Goal: Information Seeking & Learning: Learn about a topic

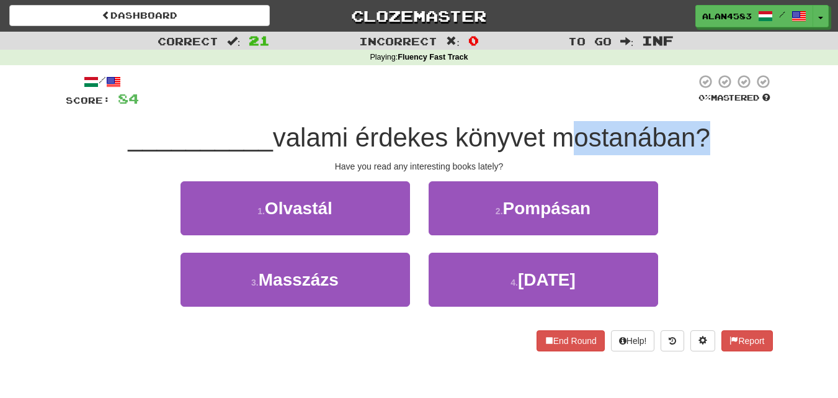
drag, startPoint x: 563, startPoint y: 141, endPoint x: 701, endPoint y: 138, distance: 137.7
click at [701, 138] on span "valami érdekes könyvet mostanában?" at bounding box center [491, 137] width 437 height 29
click at [693, 153] on div at bounding box center [693, 153] width 0 height 0
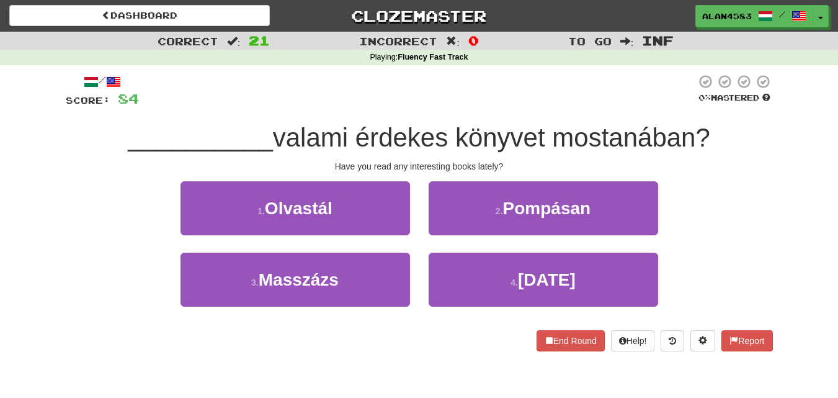
click at [542, 76] on div at bounding box center [417, 91] width 557 height 34
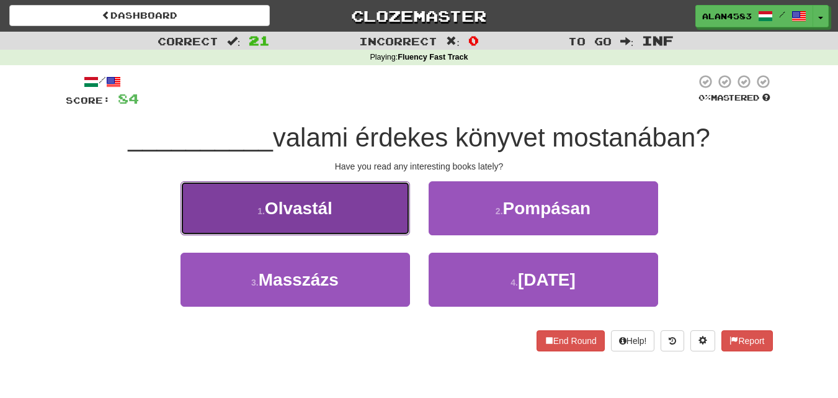
click at [341, 199] on button "1 . [GEOGRAPHIC_DATA]" at bounding box center [296, 208] width 230 height 54
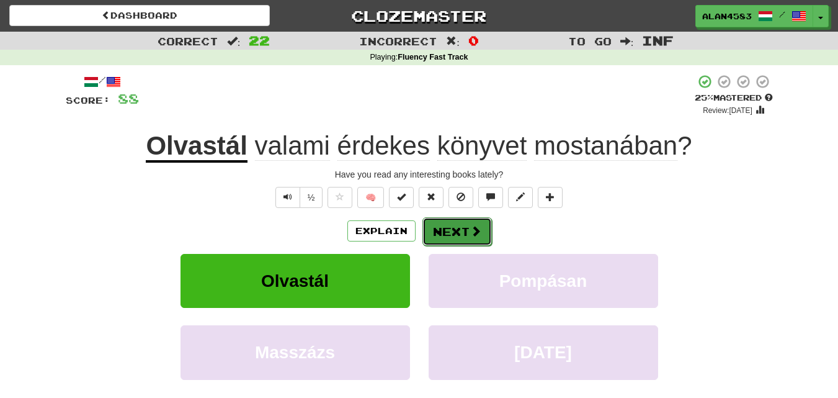
click at [458, 233] on button "Next" at bounding box center [456, 231] width 69 height 29
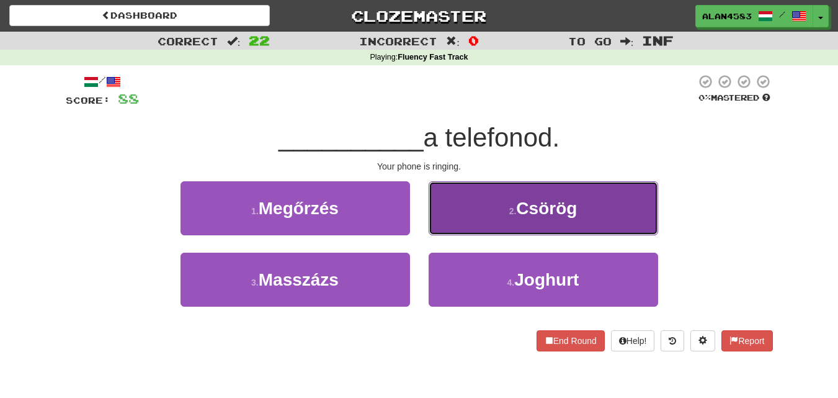
click at [512, 190] on button "2 . [GEOGRAPHIC_DATA]" at bounding box center [544, 208] width 230 height 54
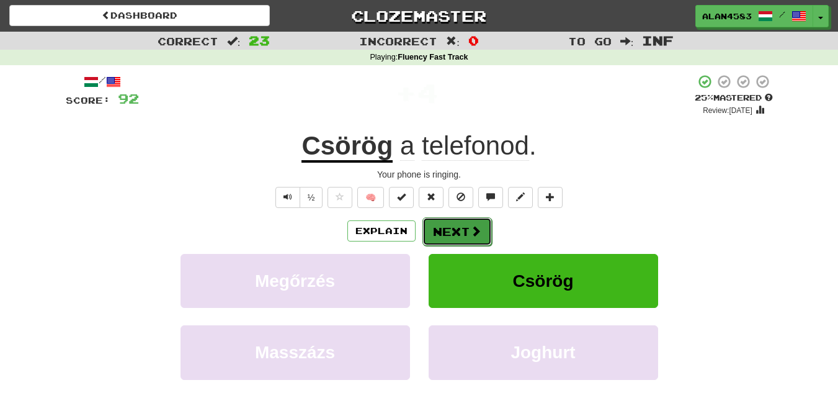
click at [429, 230] on button "Next" at bounding box center [456, 231] width 69 height 29
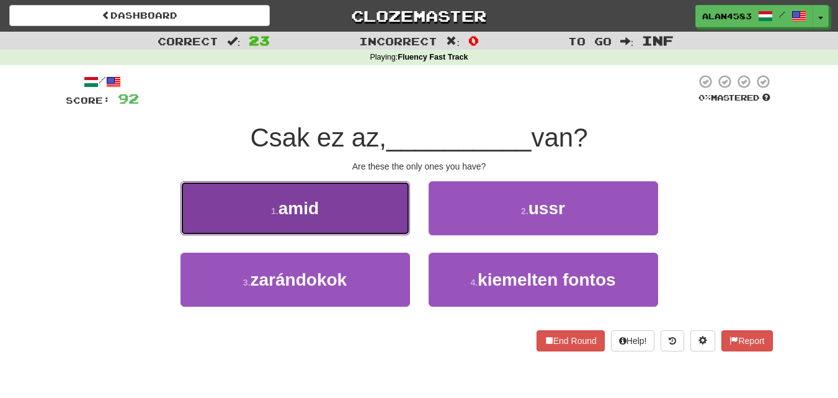
click at [260, 198] on button "1 . amid" at bounding box center [296, 208] width 230 height 54
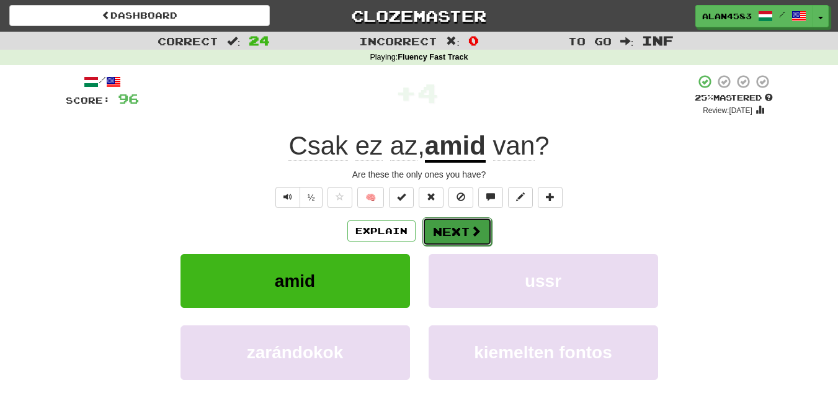
click at [465, 233] on button "Next" at bounding box center [456, 231] width 69 height 29
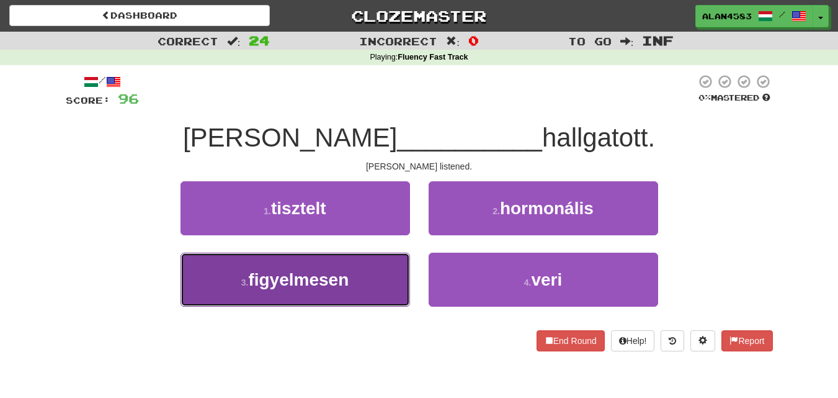
click at [284, 287] on span "figyelmesen" at bounding box center [298, 279] width 100 height 19
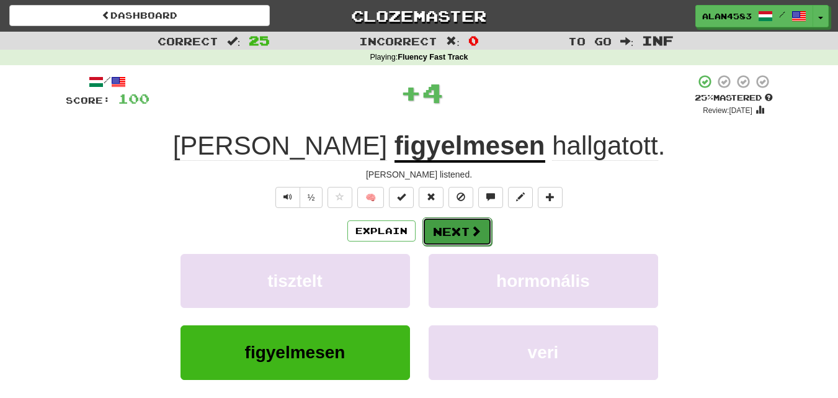
click at [450, 226] on button "Next" at bounding box center [456, 231] width 69 height 29
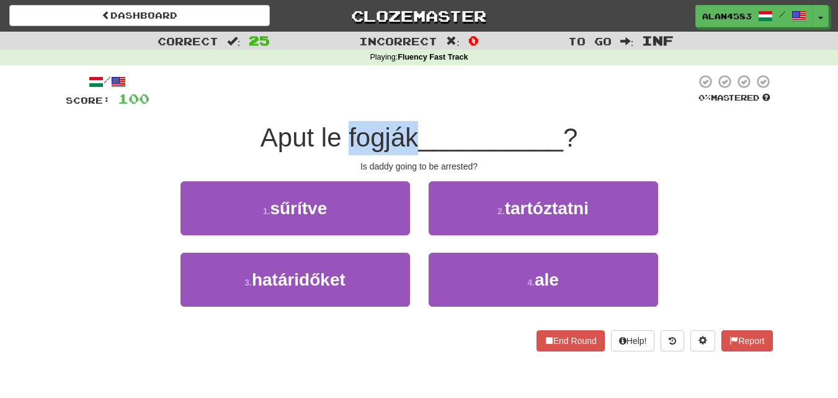
drag, startPoint x: 344, startPoint y: 141, endPoint x: 414, endPoint y: 138, distance: 69.5
click at [414, 138] on span "Aput le fogják" at bounding box center [340, 137] width 158 height 29
click at [406, 153] on div at bounding box center [406, 153] width 0 height 0
click at [451, 97] on div at bounding box center [422, 91] width 546 height 34
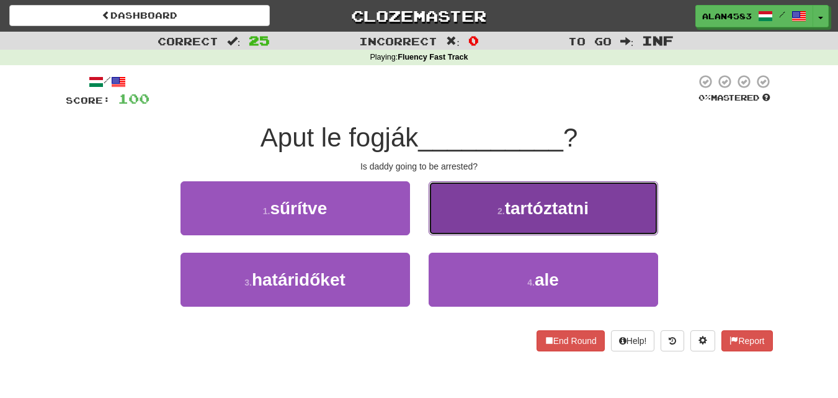
click at [536, 203] on span "tartóztatni" at bounding box center [547, 207] width 84 height 19
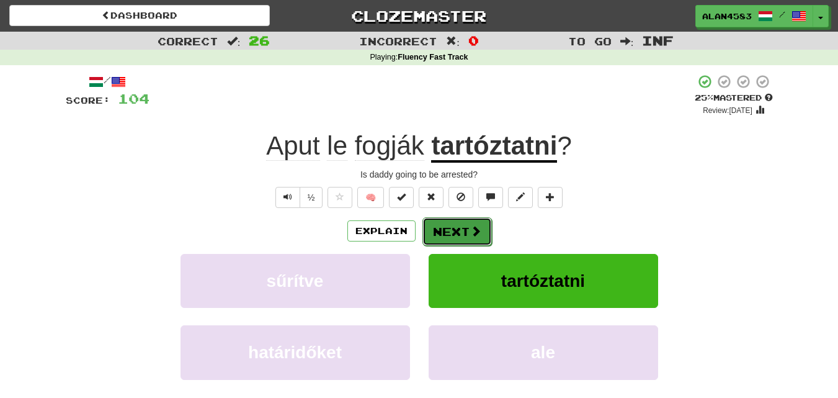
click at [469, 223] on button "Next" at bounding box center [456, 231] width 69 height 29
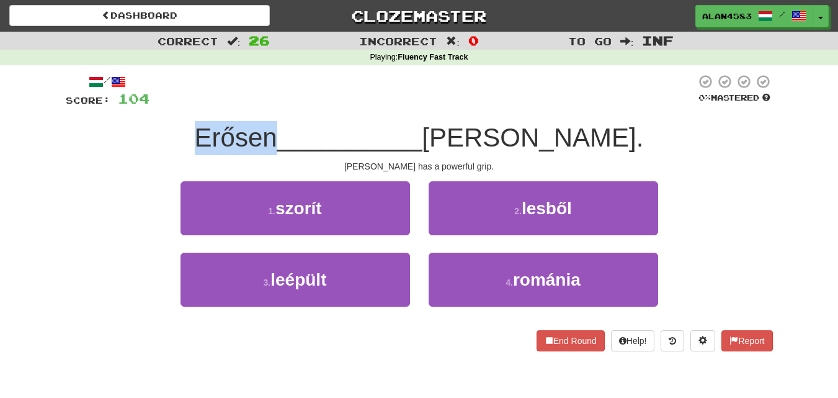
drag, startPoint x: 354, startPoint y: 134, endPoint x: 226, endPoint y: 125, distance: 128.1
click at [226, 125] on div "Erősen __________ [PERSON_NAME]." at bounding box center [419, 138] width 707 height 34
click at [218, 105] on div at bounding box center [218, 105] width 0 height 0
click at [175, 112] on div "/ Score: 104 0 % Mastered Erősen __________ [PERSON_NAME]. [PERSON_NAME] has a …" at bounding box center [419, 212] width 707 height 277
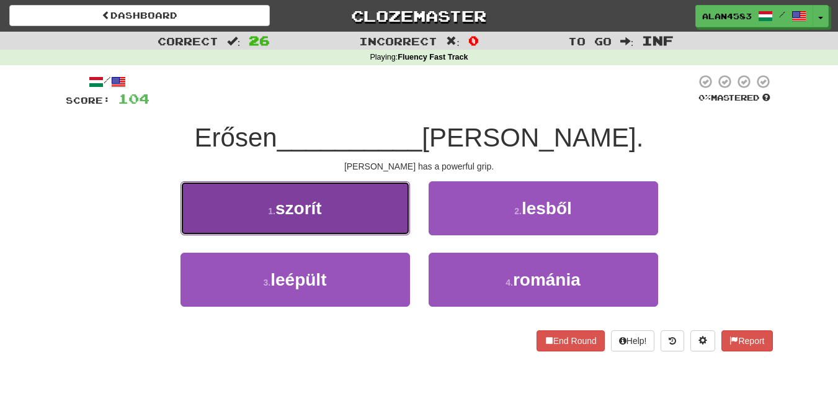
click at [304, 230] on button "1 . szorít" at bounding box center [296, 208] width 230 height 54
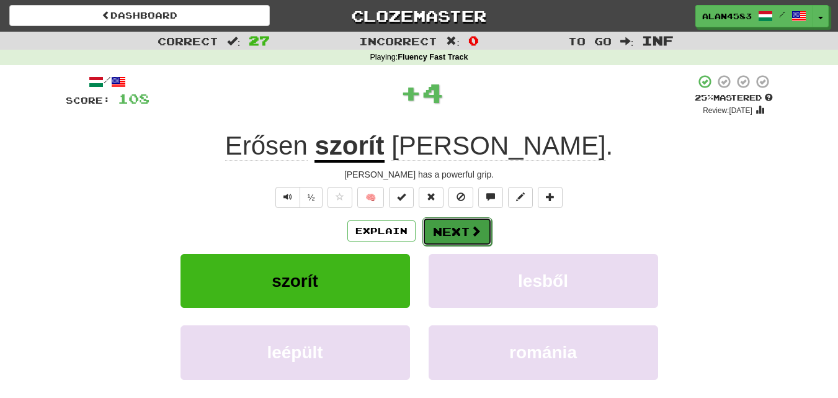
click at [434, 222] on button "Next" at bounding box center [456, 231] width 69 height 29
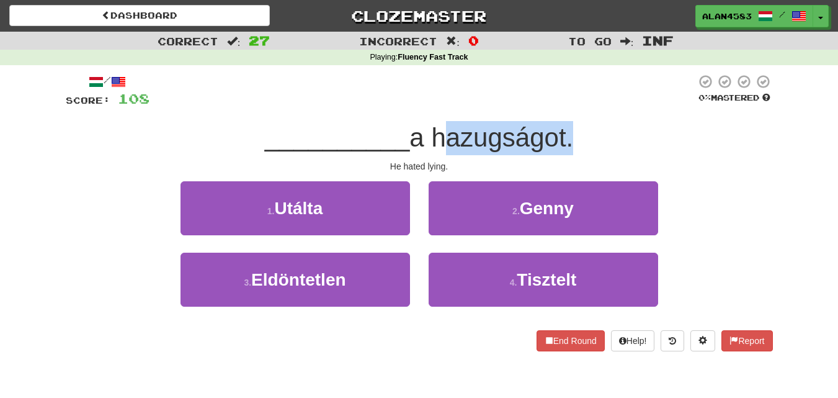
drag, startPoint x: 437, startPoint y: 130, endPoint x: 572, endPoint y: 132, distance: 135.2
click at [572, 132] on span "a hazugságot." at bounding box center [491, 137] width 164 height 29
click at [564, 105] on div at bounding box center [564, 105] width 0 height 0
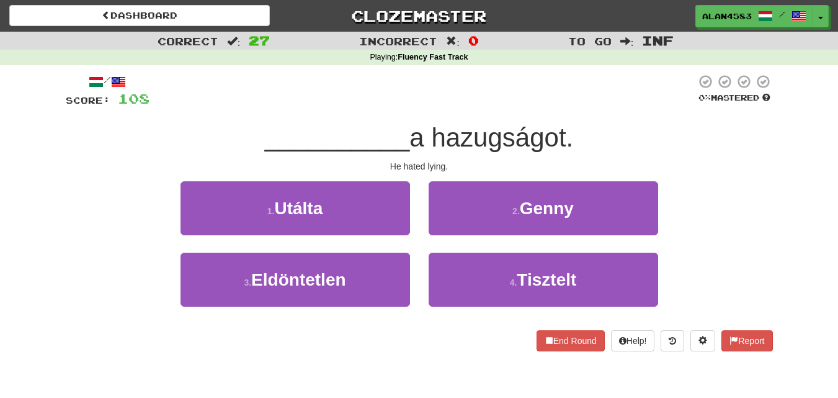
click at [609, 84] on div at bounding box center [422, 91] width 546 height 34
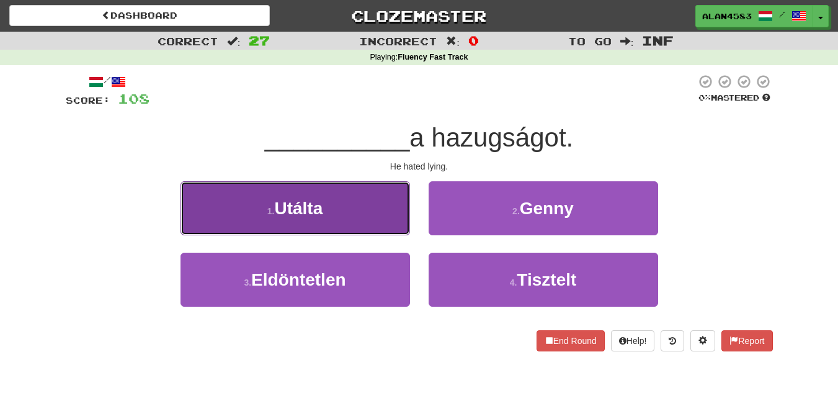
click at [323, 204] on span "Utálta" at bounding box center [298, 207] width 48 height 19
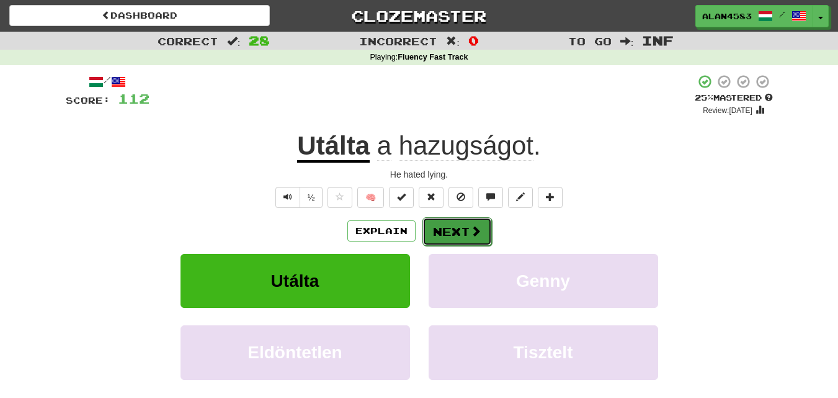
click at [457, 227] on button "Next" at bounding box center [456, 231] width 69 height 29
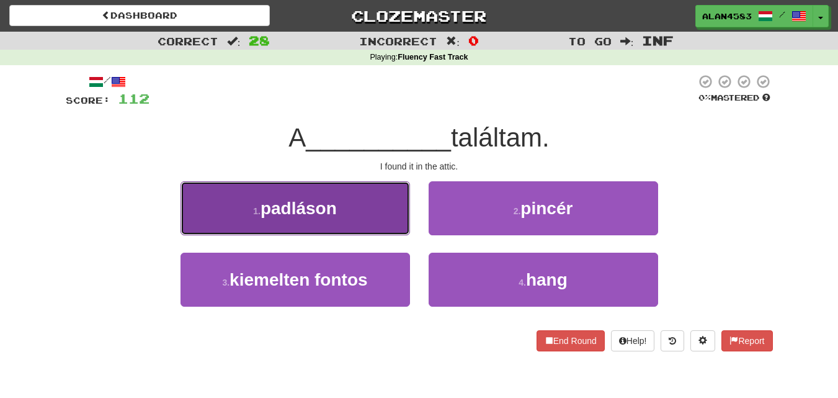
click at [262, 206] on span "padláson" at bounding box center [299, 207] width 76 height 19
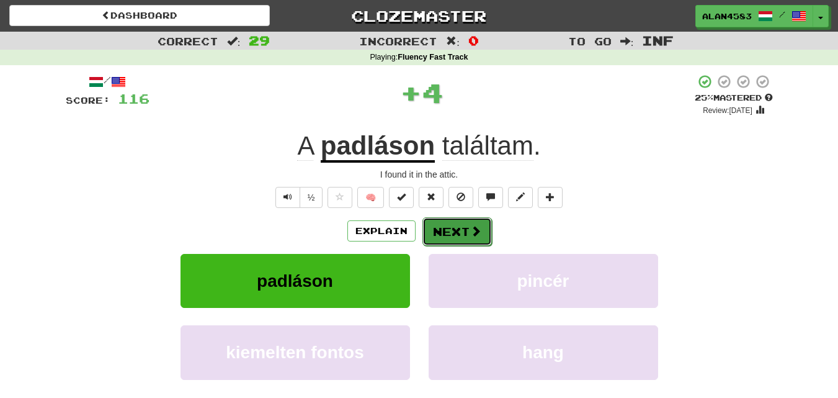
click at [453, 228] on button "Next" at bounding box center [456, 231] width 69 height 29
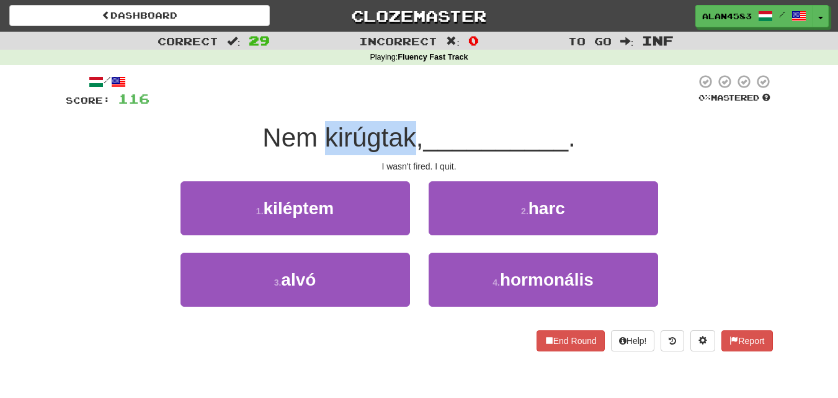
drag, startPoint x: 410, startPoint y: 132, endPoint x: 326, endPoint y: 129, distance: 84.4
click at [326, 129] on span "Nem kirúgtak," at bounding box center [342, 137] width 161 height 29
click at [318, 105] on div at bounding box center [318, 105] width 0 height 0
click at [265, 110] on div "/ Score: 116 0 % Mastered Nem kirúgtak, __________ . I wasn't fired. I quit. 1 …" at bounding box center [419, 212] width 707 height 277
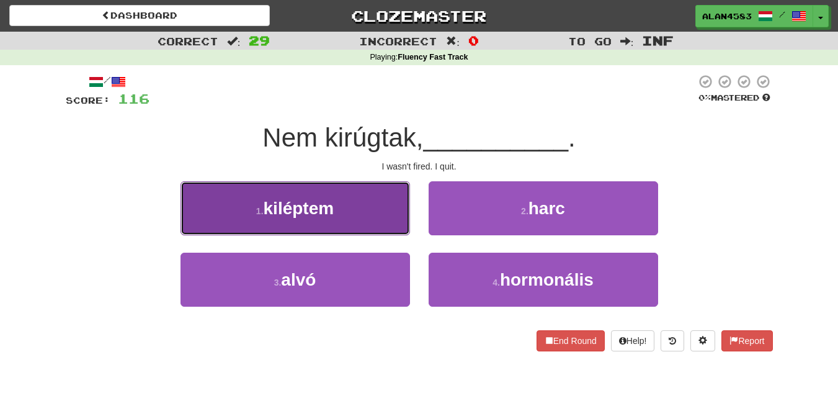
click at [277, 223] on button "1 . kiléptem" at bounding box center [296, 208] width 230 height 54
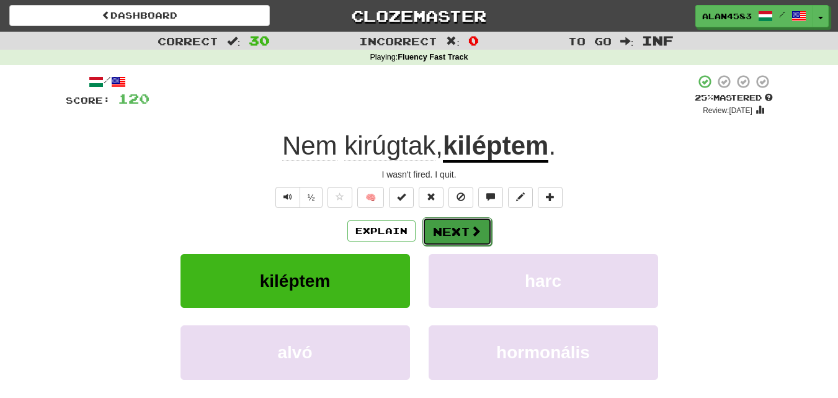
click at [460, 233] on button "Next" at bounding box center [456, 231] width 69 height 29
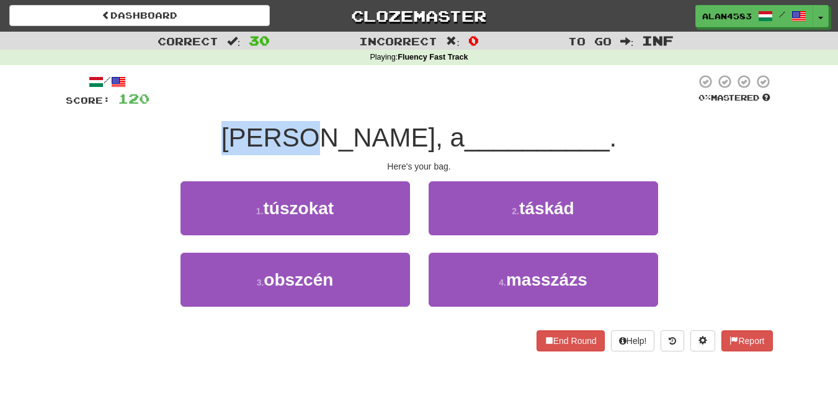
drag, startPoint x: 364, startPoint y: 137, endPoint x: 282, endPoint y: 130, distance: 82.8
click at [282, 130] on div "[PERSON_NAME], a __________ ." at bounding box center [419, 138] width 707 height 34
click at [274, 105] on div at bounding box center [274, 105] width 0 height 0
click at [264, 112] on div "/ Score: 120 0 % Mastered [PERSON_NAME], a __________ . Here's your bag. 1 . tú…" at bounding box center [419, 212] width 707 height 277
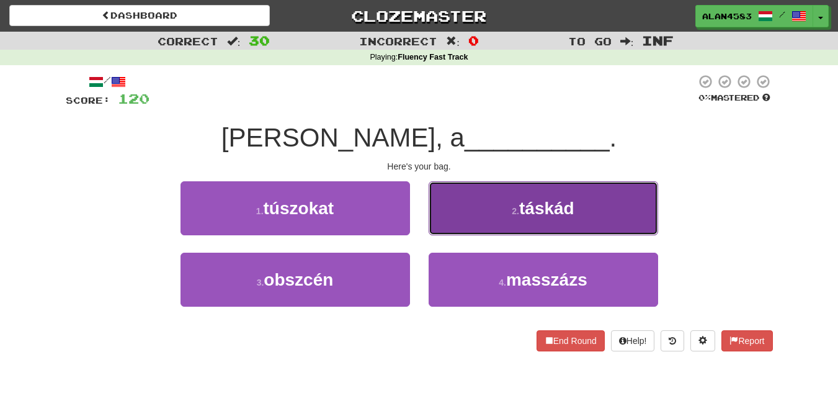
click at [468, 204] on button "2 . táskád" at bounding box center [544, 208] width 230 height 54
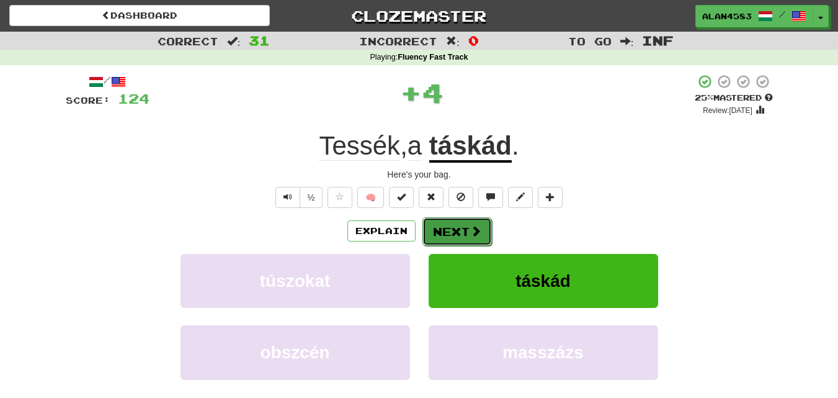
click at [465, 225] on button "Next" at bounding box center [456, 231] width 69 height 29
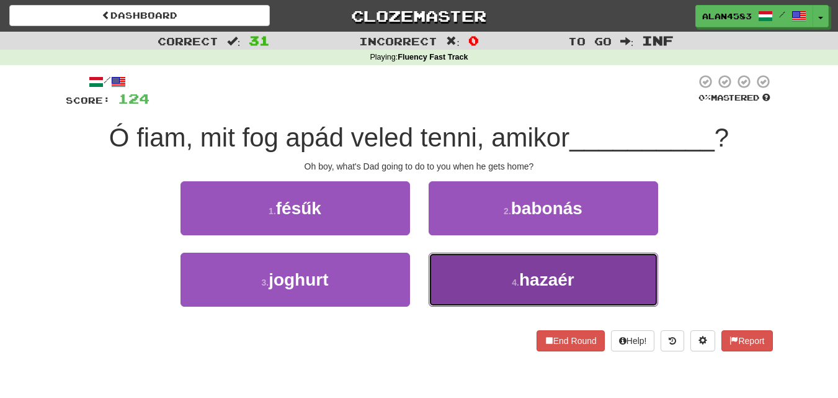
click at [530, 273] on span "hazaér" at bounding box center [546, 279] width 55 height 19
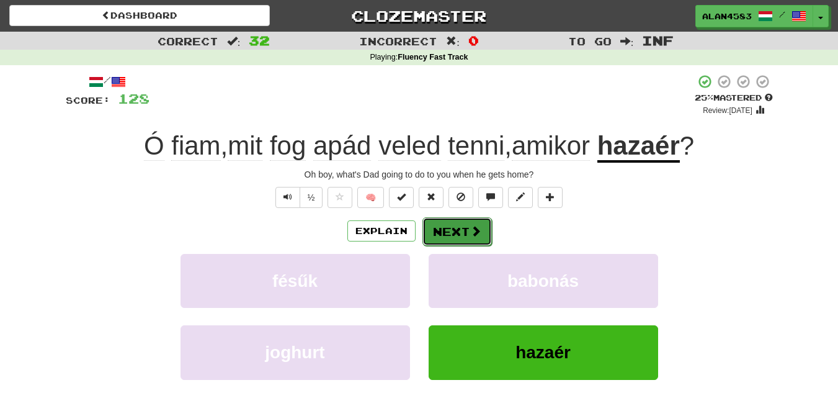
click at [470, 228] on span at bounding box center [475, 230] width 11 height 11
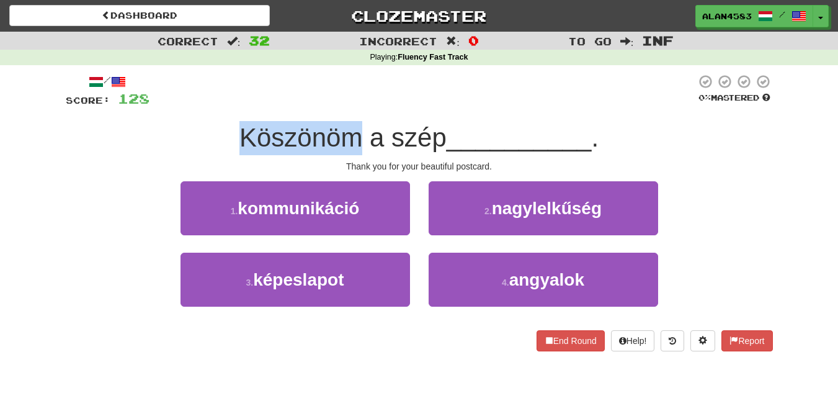
drag, startPoint x: 357, startPoint y: 135, endPoint x: 212, endPoint y: 131, distance: 144.6
click at [212, 131] on div "Köszönöm a szép __________ ." at bounding box center [419, 138] width 707 height 34
click at [204, 105] on div at bounding box center [204, 105] width 0 height 0
click at [151, 116] on div "/ Score: 128 0 % Mastered Köszönöm a szép __________ . Thank you for your beaut…" at bounding box center [419, 212] width 707 height 277
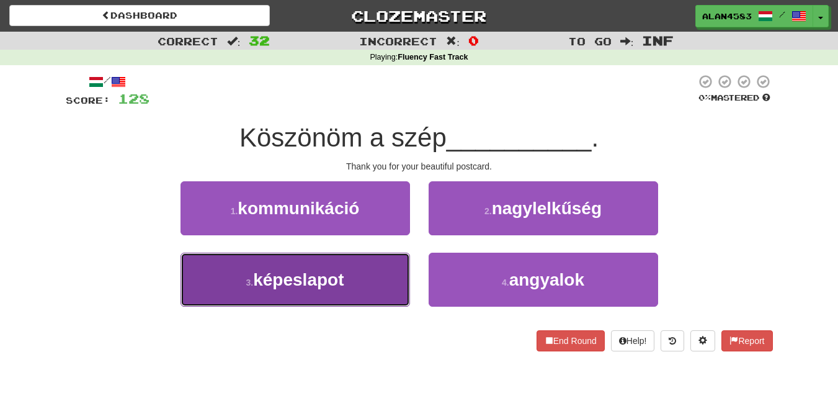
click at [292, 288] on span "képeslapot" at bounding box center [298, 279] width 91 height 19
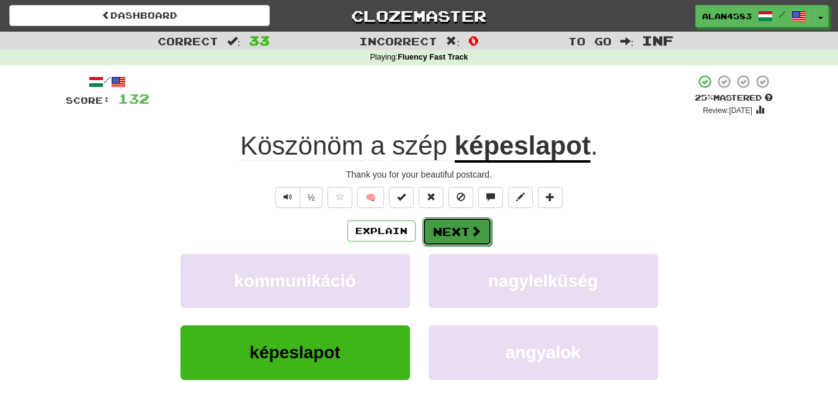
click at [454, 234] on button "Next" at bounding box center [456, 231] width 69 height 29
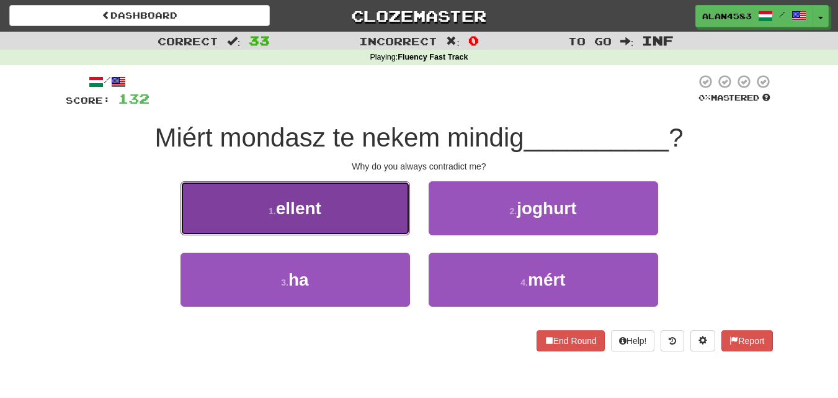
click at [261, 234] on button "1 . ellent" at bounding box center [296, 208] width 230 height 54
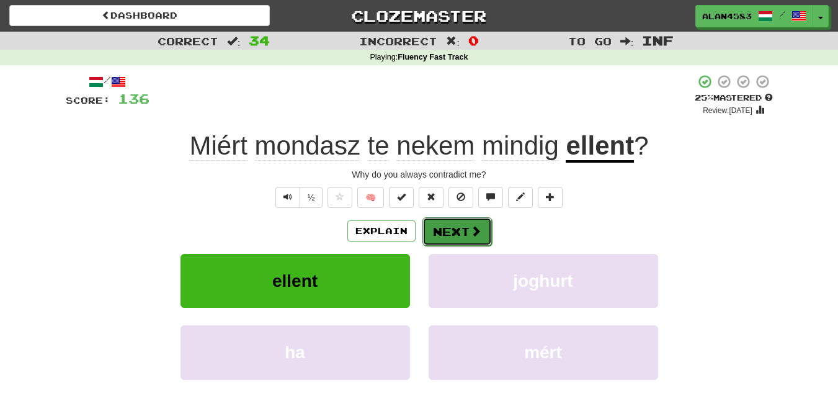
click at [471, 242] on button "Next" at bounding box center [456, 231] width 69 height 29
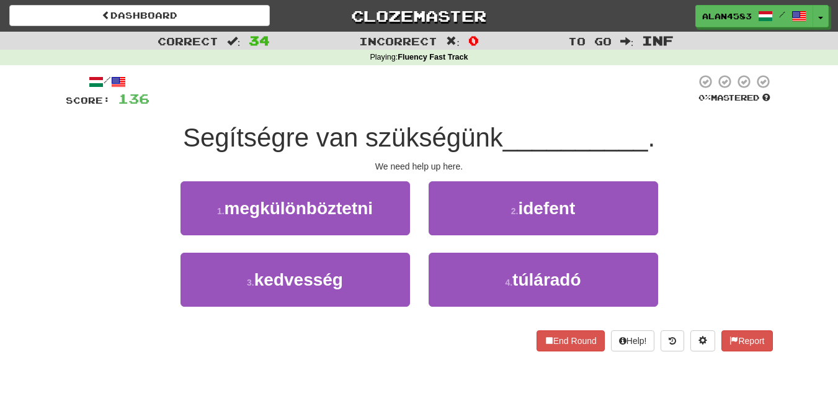
click at [302, 143] on span "Segítségre van szükségünk" at bounding box center [343, 137] width 320 height 29
drag, startPoint x: 302, startPoint y: 143, endPoint x: 189, endPoint y: 128, distance: 113.8
click at [189, 128] on span "Segítségre van szükségünk" at bounding box center [343, 137] width 320 height 29
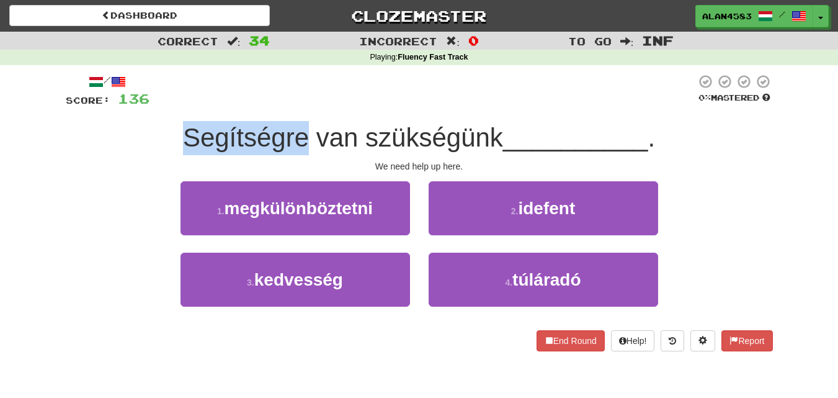
drag, startPoint x: 182, startPoint y: 133, endPoint x: 299, endPoint y: 126, distance: 116.8
click at [299, 126] on span "Segítségre van szükségünk" at bounding box center [343, 137] width 320 height 29
click at [291, 105] on div at bounding box center [291, 105] width 0 height 0
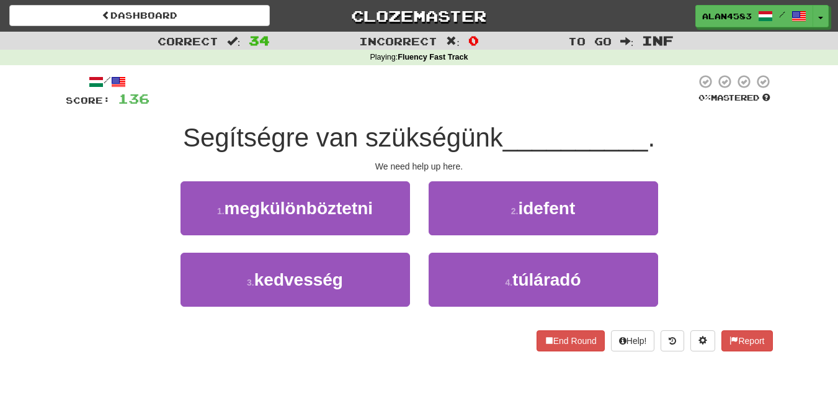
click at [322, 100] on div at bounding box center [422, 91] width 546 height 34
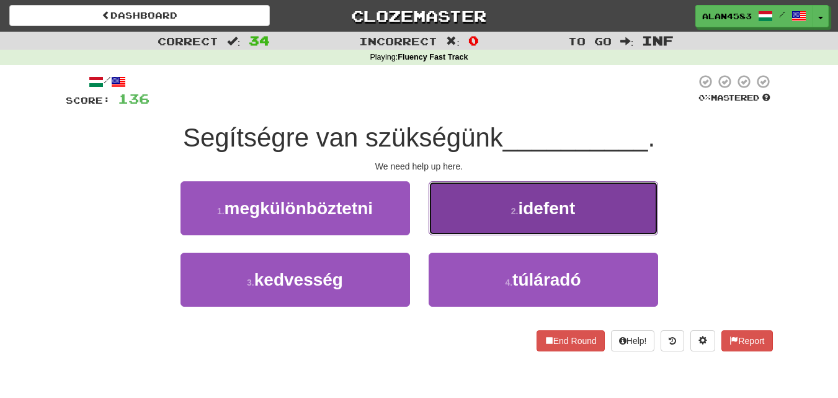
click at [468, 192] on button "2 . idefent" at bounding box center [544, 208] width 230 height 54
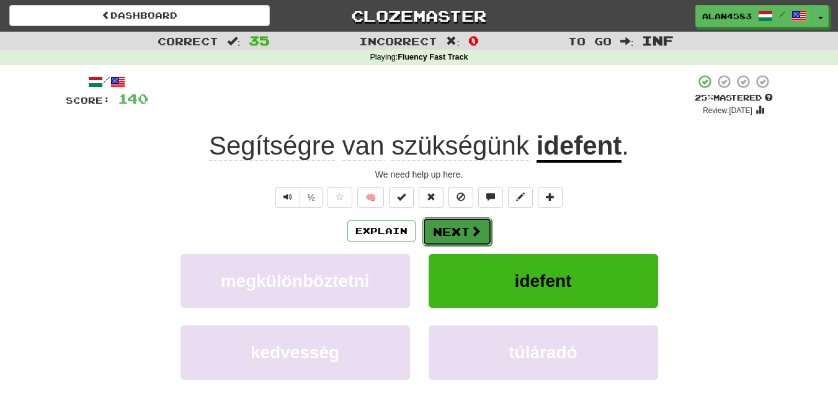
click at [461, 219] on button "Next" at bounding box center [456, 231] width 69 height 29
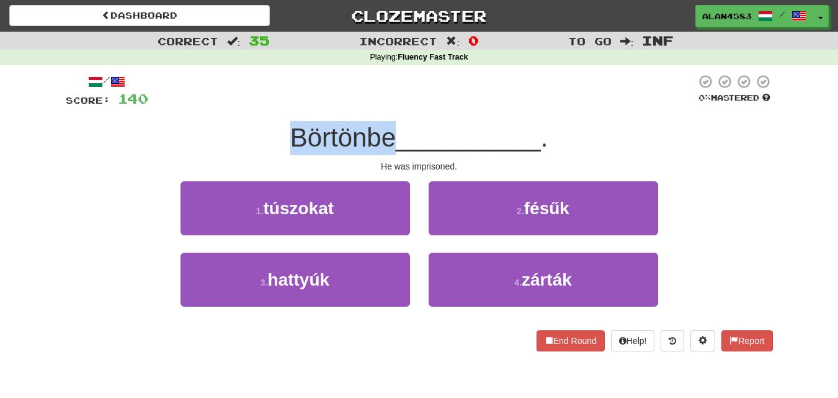
drag, startPoint x: 390, startPoint y: 130, endPoint x: 285, endPoint y: 126, distance: 104.9
click at [285, 126] on div "Börtönbe __________ ." at bounding box center [419, 138] width 707 height 34
click at [277, 105] on div at bounding box center [277, 105] width 0 height 0
click at [204, 91] on div at bounding box center [422, 91] width 548 height 34
drag, startPoint x: 391, startPoint y: 133, endPoint x: 293, endPoint y: 123, distance: 97.8
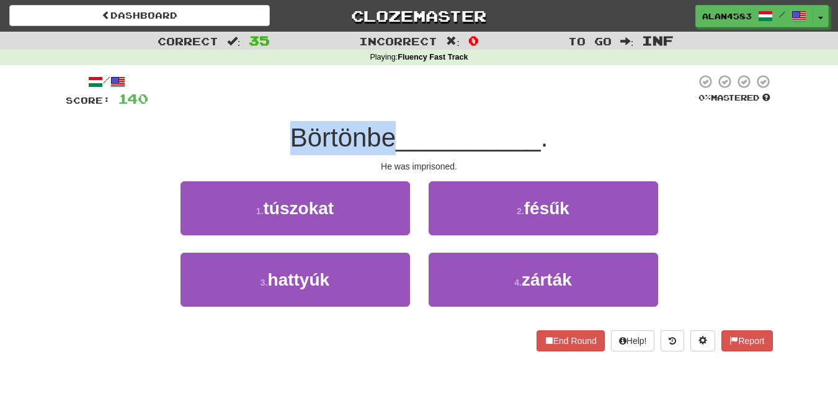
click at [293, 123] on span "Börtönbe" at bounding box center [342, 137] width 105 height 29
click at [285, 105] on div at bounding box center [285, 105] width 0 height 0
click at [230, 107] on div at bounding box center [422, 91] width 548 height 34
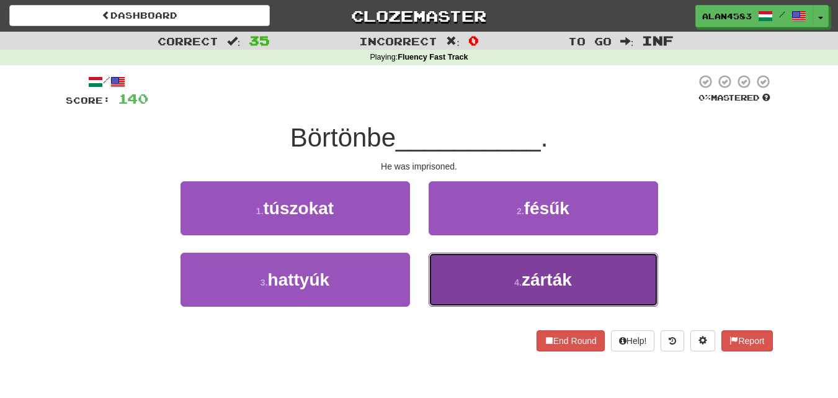
click at [484, 295] on button "4 . zárták" at bounding box center [544, 279] width 230 height 54
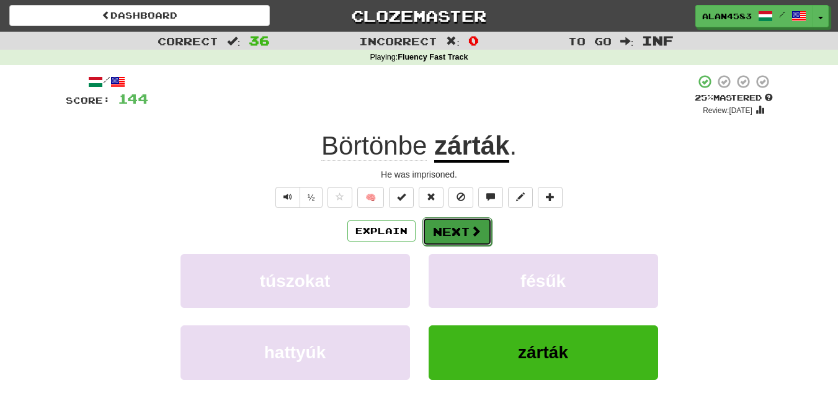
click at [476, 240] on button "Next" at bounding box center [456, 231] width 69 height 29
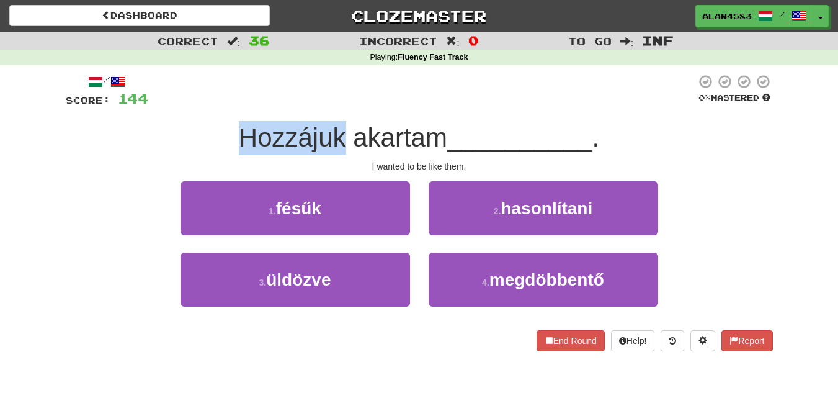
drag, startPoint x: 342, startPoint y: 135, endPoint x: 197, endPoint y: 124, distance: 145.0
click at [197, 124] on div "Hozzájuk akartam __________ ." at bounding box center [419, 138] width 707 height 34
click at [189, 105] on div at bounding box center [189, 105] width 0 height 0
click at [166, 118] on div "/ Score: 144 0 % Mastered Hozzájuk akartam __________ . I wanted to be like the…" at bounding box center [419, 212] width 707 height 277
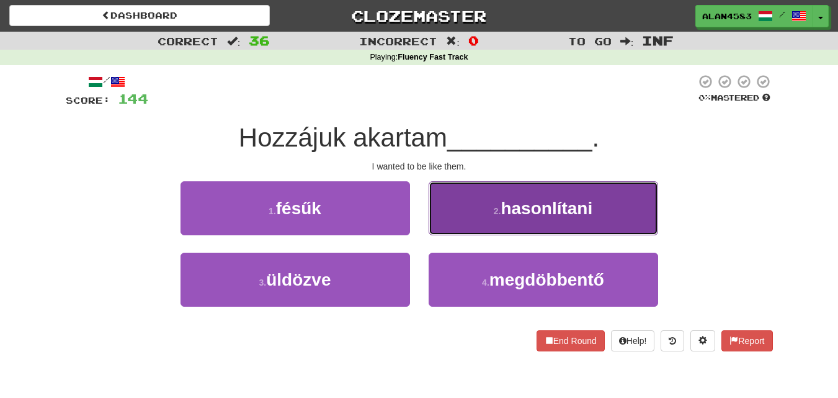
click at [515, 207] on span "hasonlítani" at bounding box center [547, 207] width 92 height 19
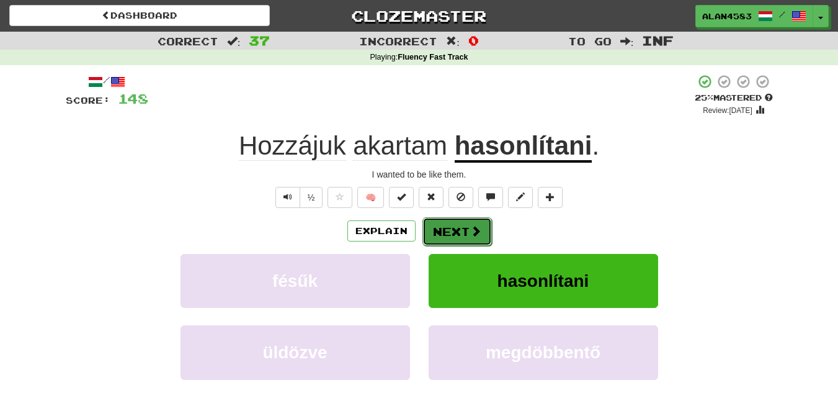
click at [477, 227] on span at bounding box center [475, 230] width 11 height 11
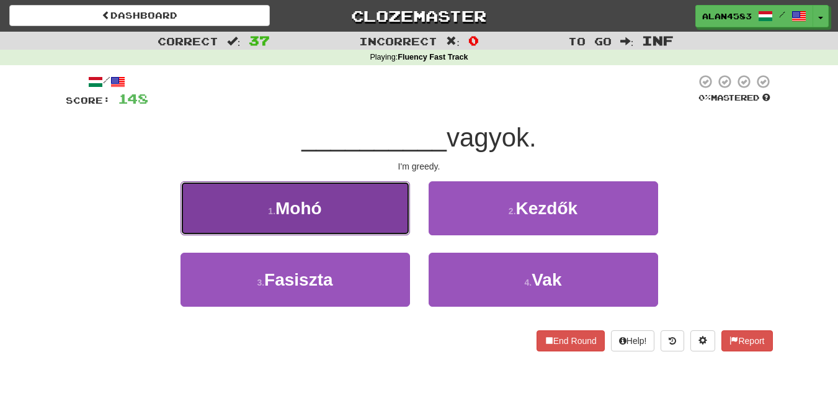
click at [216, 212] on button "1 . [GEOGRAPHIC_DATA]" at bounding box center [296, 208] width 230 height 54
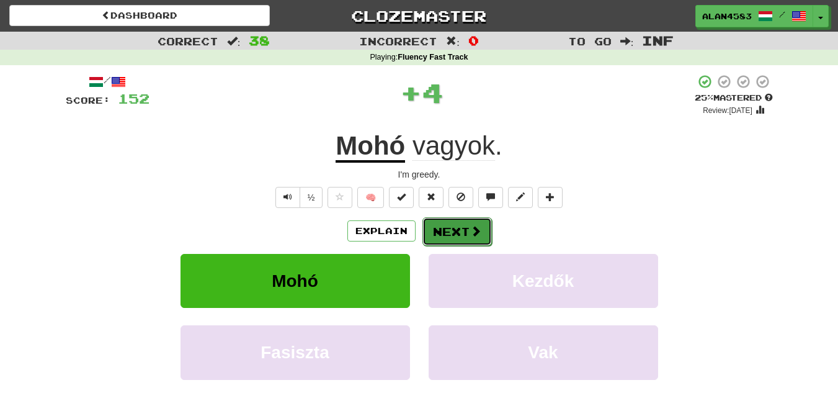
click at [434, 221] on button "Next" at bounding box center [456, 231] width 69 height 29
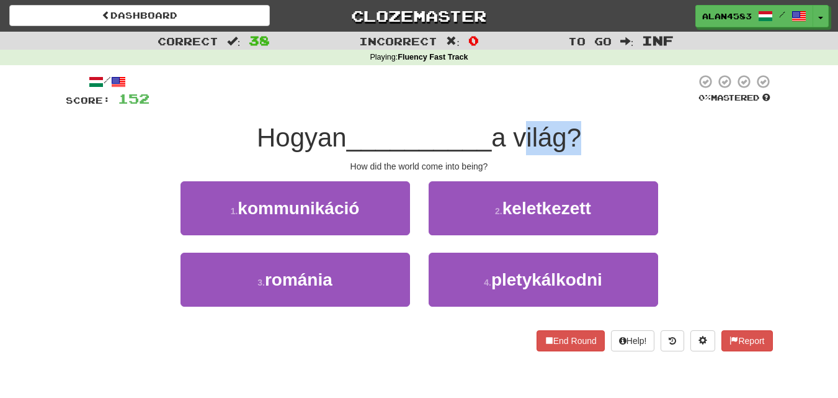
drag, startPoint x: 521, startPoint y: 140, endPoint x: 576, endPoint y: 143, distance: 54.7
click at [576, 143] on span "a világ?" at bounding box center [536, 137] width 90 height 29
click at [568, 153] on div at bounding box center [568, 153] width 0 height 0
click at [592, 91] on div at bounding box center [422, 91] width 546 height 34
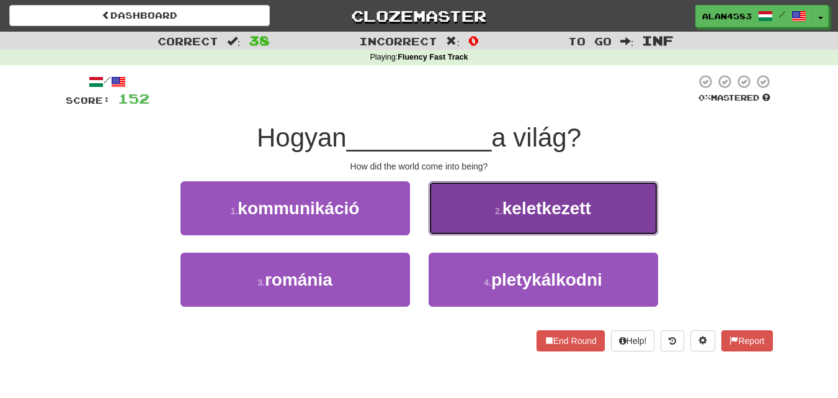
click at [527, 217] on span "keletkezett" at bounding box center [546, 207] width 89 height 19
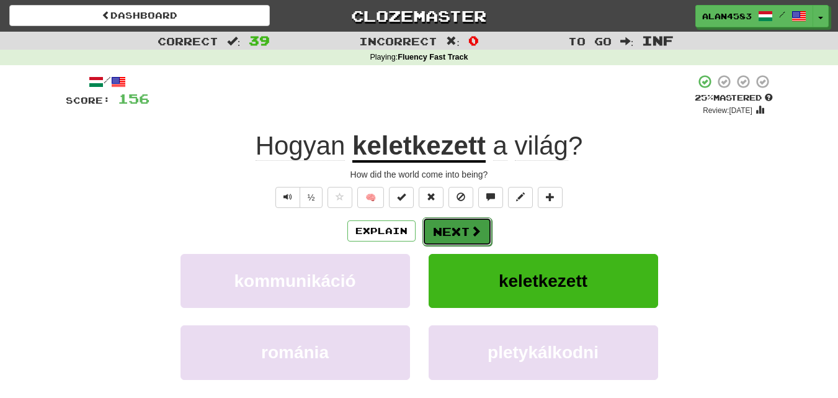
click at [471, 226] on span at bounding box center [475, 230] width 11 height 11
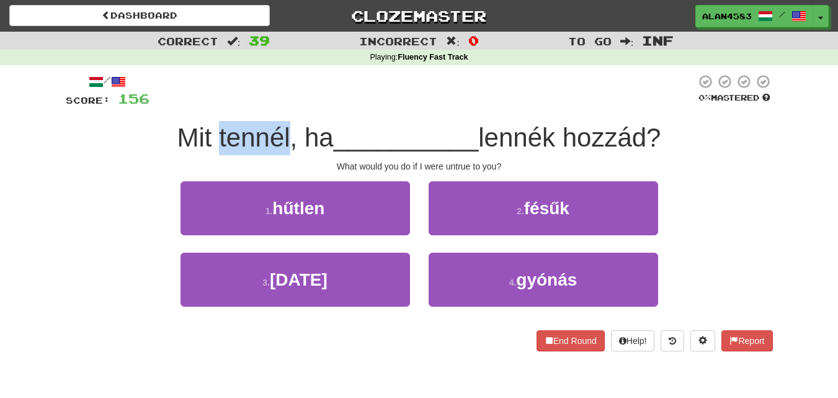
drag, startPoint x: 282, startPoint y: 132, endPoint x: 212, endPoint y: 127, distance: 70.3
click at [212, 127] on span "Mit tennél, ha" at bounding box center [255, 137] width 156 height 29
click at [203, 105] on div at bounding box center [203, 105] width 0 height 0
click at [283, 88] on div at bounding box center [422, 91] width 546 height 34
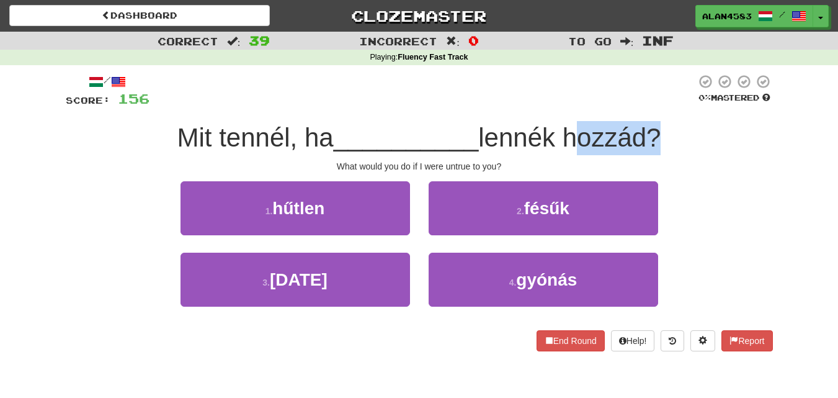
drag, startPoint x: 568, startPoint y: 138, endPoint x: 651, endPoint y: 135, distance: 82.5
click at [651, 135] on span "lennék hozzád?" at bounding box center [569, 137] width 182 height 29
click at [643, 105] on div at bounding box center [643, 105] width 0 height 0
click at [669, 116] on div "/ Score: 156 0 % Mastered Mit tennél, ha __________ lennék hozzád? What would y…" at bounding box center [419, 212] width 707 height 277
click at [370, 136] on span "__________" at bounding box center [406, 137] width 145 height 29
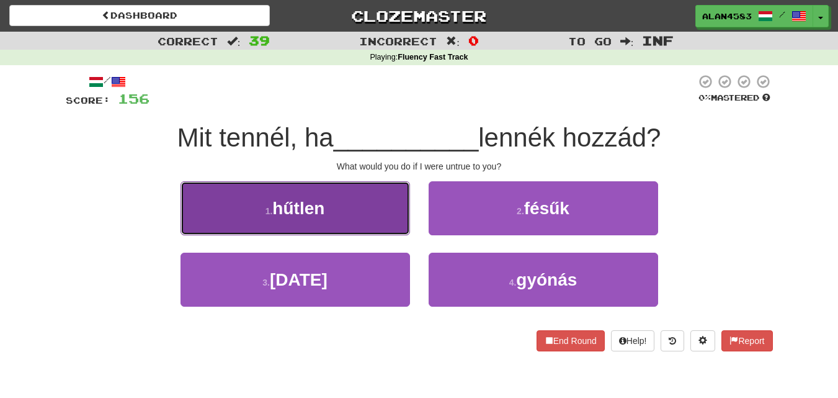
click at [285, 221] on button "1 . hűtlen" at bounding box center [296, 208] width 230 height 54
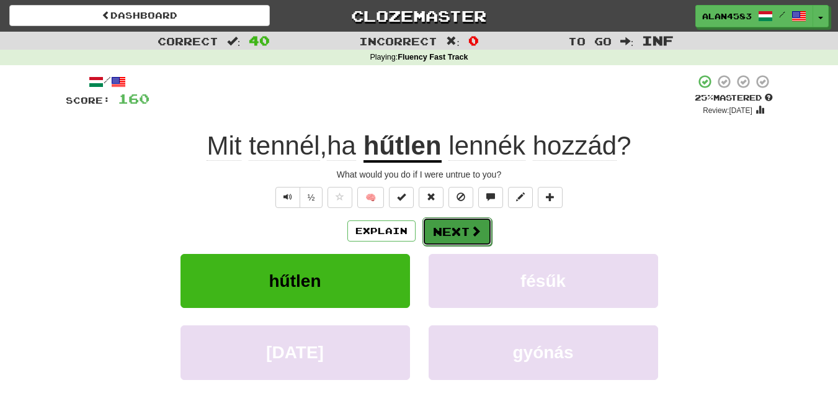
click at [457, 231] on button "Next" at bounding box center [456, 231] width 69 height 29
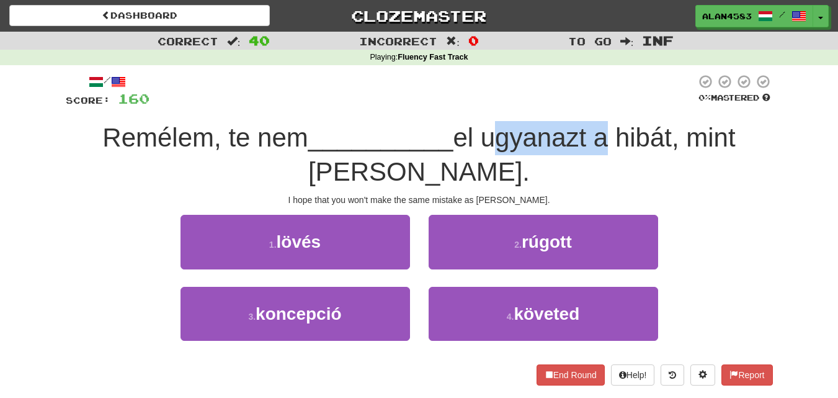
drag, startPoint x: 488, startPoint y: 146, endPoint x: 599, endPoint y: 143, distance: 111.1
click at [599, 143] on span "el ugyanazt a hibát, mint [PERSON_NAME]." at bounding box center [521, 154] width 427 height 63
click at [591, 153] on div at bounding box center [591, 153] width 0 height 0
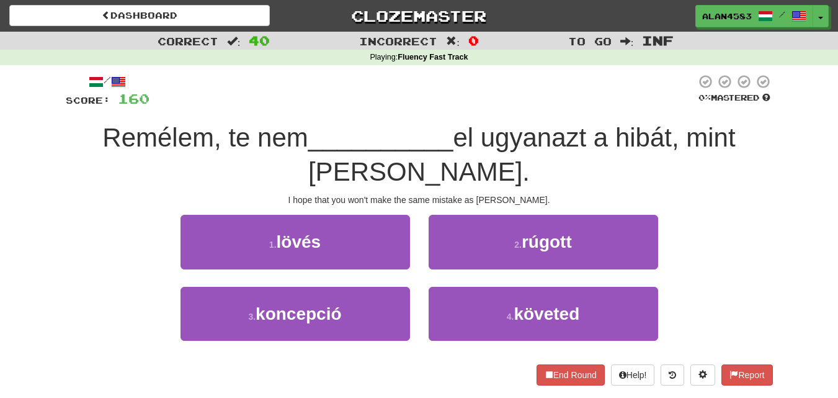
click at [603, 97] on div at bounding box center [422, 91] width 546 height 34
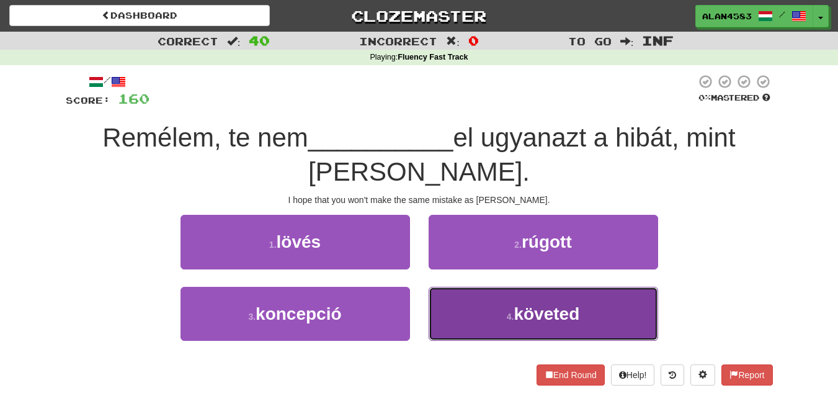
click at [472, 337] on button "4 . követed" at bounding box center [544, 314] width 230 height 54
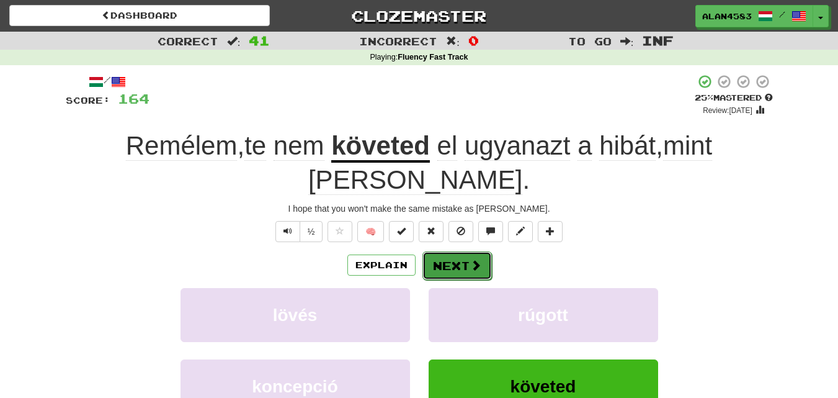
click at [447, 251] on button "Next" at bounding box center [456, 265] width 69 height 29
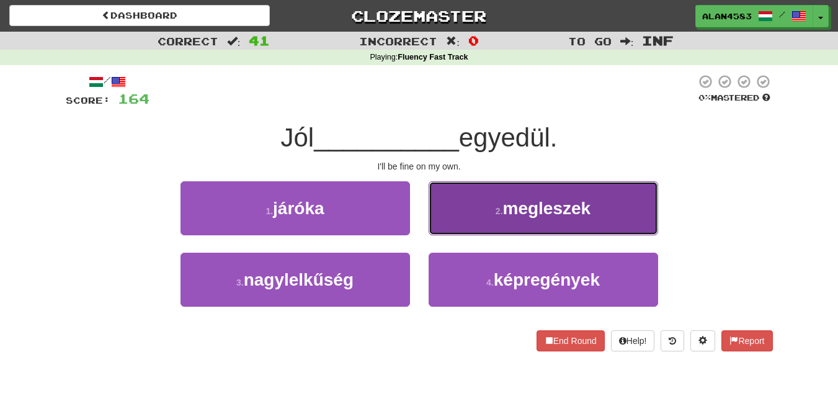
click at [507, 205] on span "megleszek" at bounding box center [547, 207] width 88 height 19
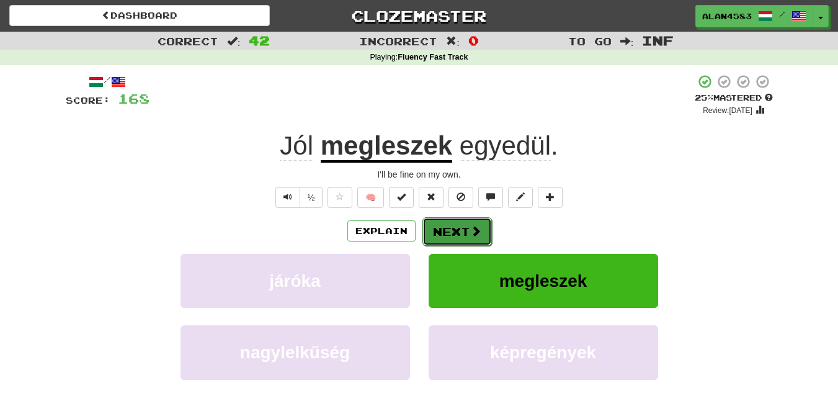
click at [466, 227] on button "Next" at bounding box center [456, 231] width 69 height 29
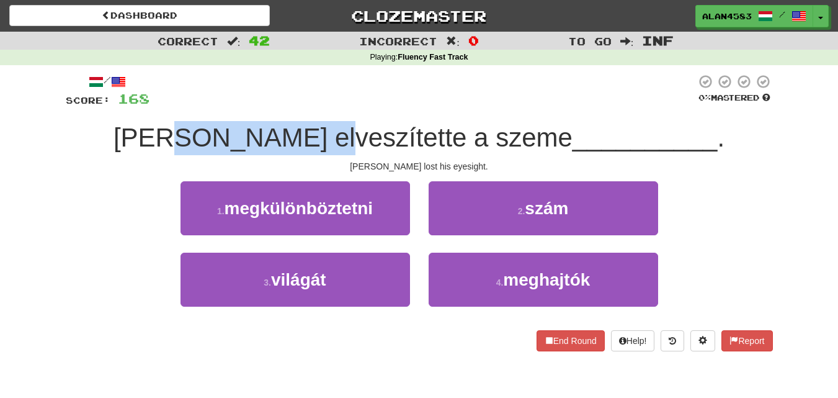
drag, startPoint x: 381, startPoint y: 139, endPoint x: 251, endPoint y: 132, distance: 131.1
click at [251, 132] on span "[PERSON_NAME] elveszítette a szeme" at bounding box center [343, 137] width 459 height 29
click at [243, 105] on div at bounding box center [243, 105] width 0 height 0
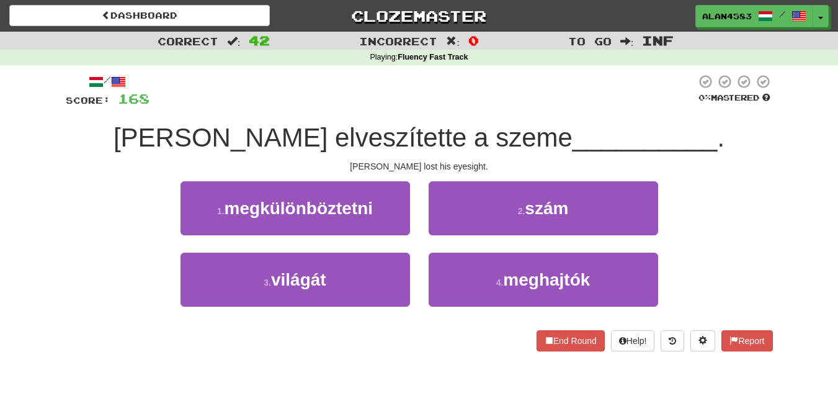
click at [185, 131] on div "[PERSON_NAME] elveszítette a szeme __________ ." at bounding box center [419, 138] width 707 height 34
drag, startPoint x: 411, startPoint y: 135, endPoint x: 482, endPoint y: 132, distance: 70.8
click at [482, 132] on span "[PERSON_NAME] elveszítette a szeme" at bounding box center [343, 137] width 459 height 29
click at [474, 105] on div at bounding box center [474, 105] width 0 height 0
click at [506, 98] on div at bounding box center [422, 91] width 546 height 34
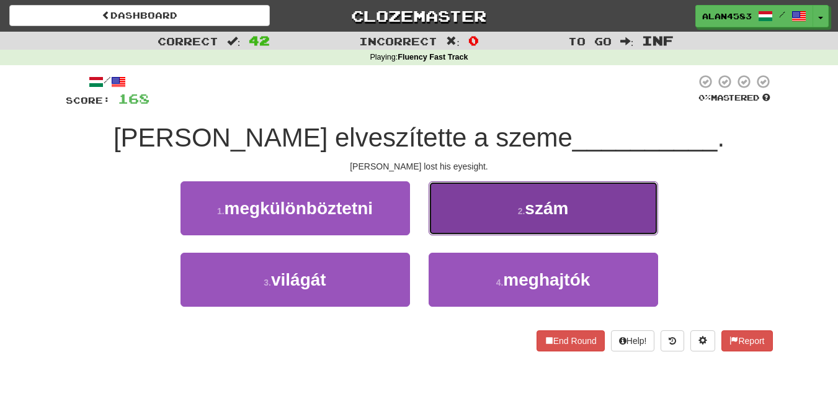
click at [519, 198] on button "2 . szám" at bounding box center [544, 208] width 230 height 54
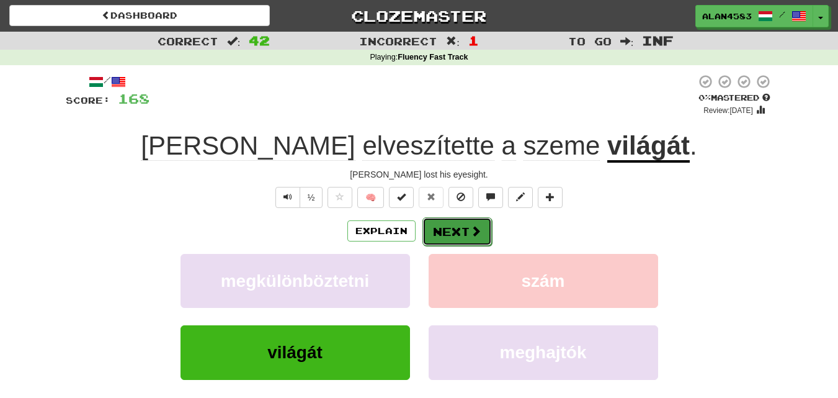
click at [474, 221] on button "Next" at bounding box center [456, 231] width 69 height 29
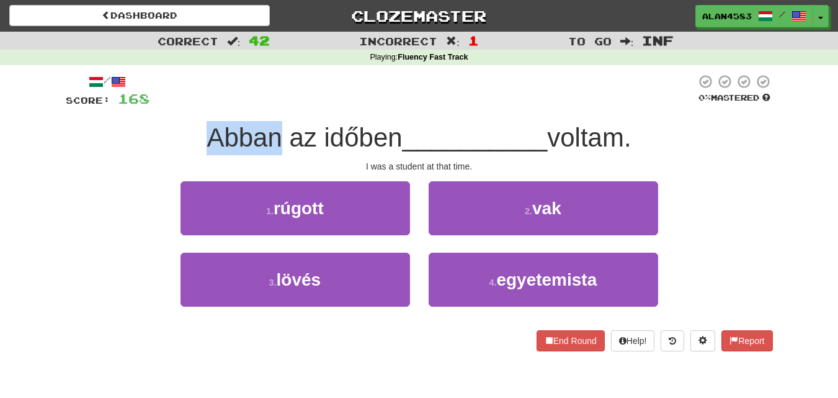
drag, startPoint x: 275, startPoint y: 136, endPoint x: 162, endPoint y: 117, distance: 114.5
click at [162, 117] on div "/ Score: 168 0 % Mastered Abban az időben __________ voltam. I was a student at…" at bounding box center [419, 212] width 707 height 277
click at [154, 105] on div at bounding box center [154, 105] width 0 height 0
click at [116, 122] on div "Abban az időben __________ voltam." at bounding box center [419, 138] width 707 height 34
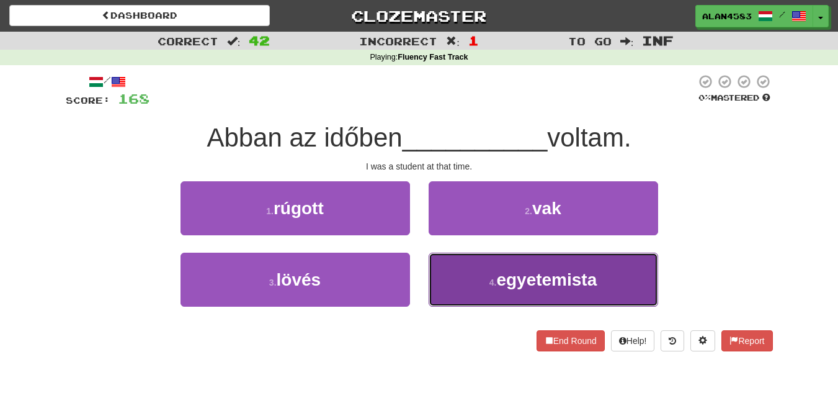
click at [520, 296] on button "4 . egyetemista" at bounding box center [544, 279] width 230 height 54
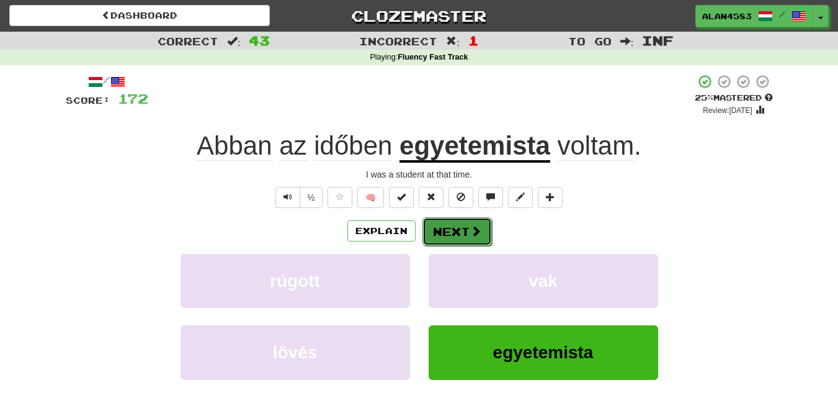
click at [460, 231] on button "Next" at bounding box center [456, 231] width 69 height 29
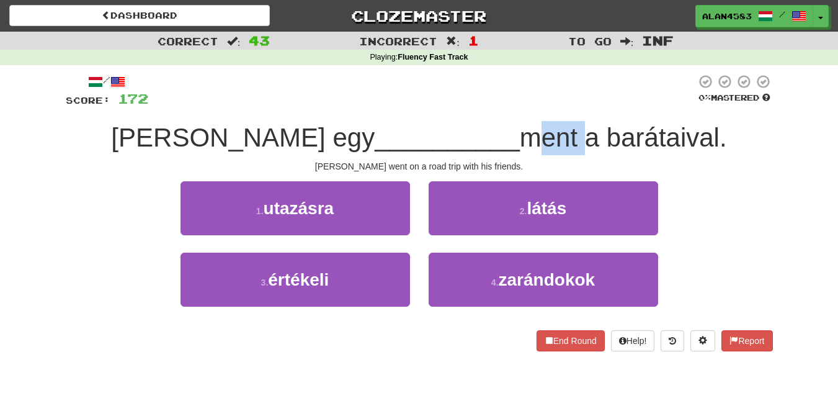
drag, startPoint x: 445, startPoint y: 139, endPoint x: 501, endPoint y: 133, distance: 56.1
click at [520, 133] on span "ment a barátaival." at bounding box center [623, 137] width 207 height 29
click at [493, 105] on div at bounding box center [493, 105] width 0 height 0
click at [367, 118] on div "/ Score: 172 0 % Mastered [PERSON_NAME] egy __________ ment a barátaival. [PERS…" at bounding box center [419, 212] width 707 height 277
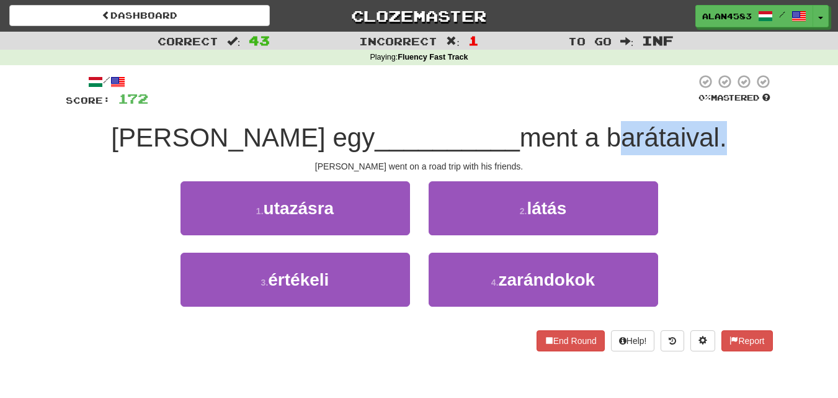
drag, startPoint x: 532, startPoint y: 132, endPoint x: 643, endPoint y: 132, distance: 111.0
click at [643, 132] on span "ment a barátaival." at bounding box center [623, 137] width 207 height 29
click at [635, 105] on div at bounding box center [635, 105] width 0 height 0
click at [543, 91] on div at bounding box center [422, 91] width 548 height 34
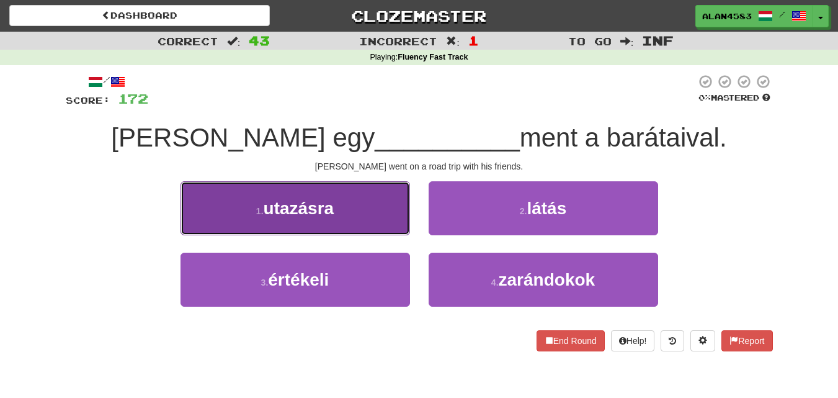
click at [343, 228] on button "1 . utazásra" at bounding box center [296, 208] width 230 height 54
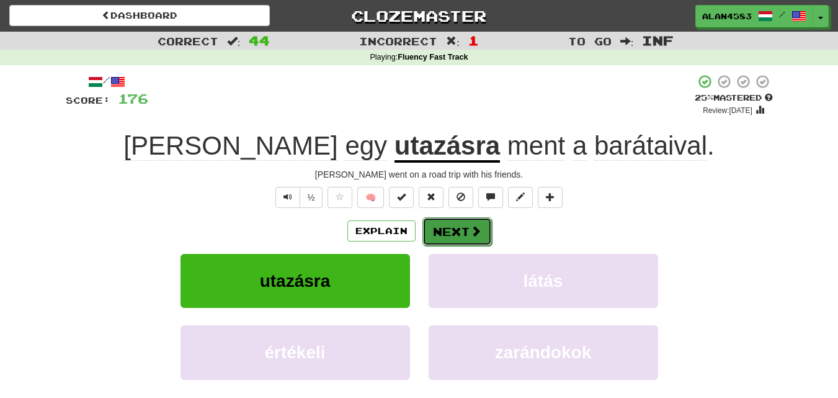
click at [461, 230] on button "Next" at bounding box center [456, 231] width 69 height 29
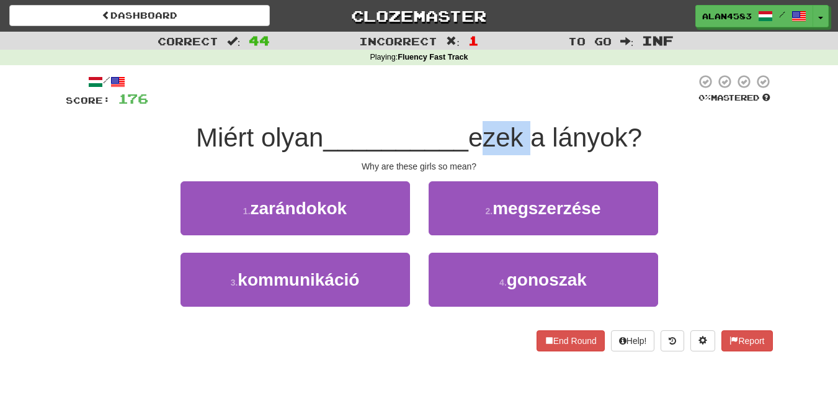
drag, startPoint x: 475, startPoint y: 139, endPoint x: 530, endPoint y: 135, distance: 54.8
click at [530, 135] on span "ezek a lányok?" at bounding box center [555, 137] width 174 height 29
click at [522, 105] on div at bounding box center [522, 105] width 0 height 0
click at [538, 98] on div at bounding box center [422, 91] width 548 height 34
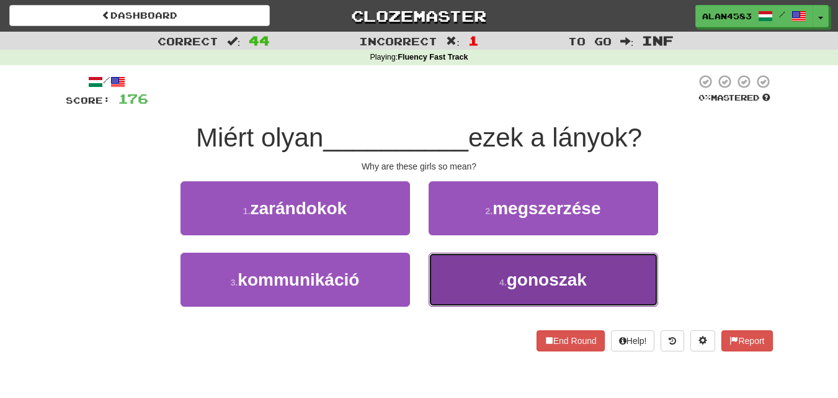
click at [549, 279] on span "gonoszak" at bounding box center [547, 279] width 80 height 19
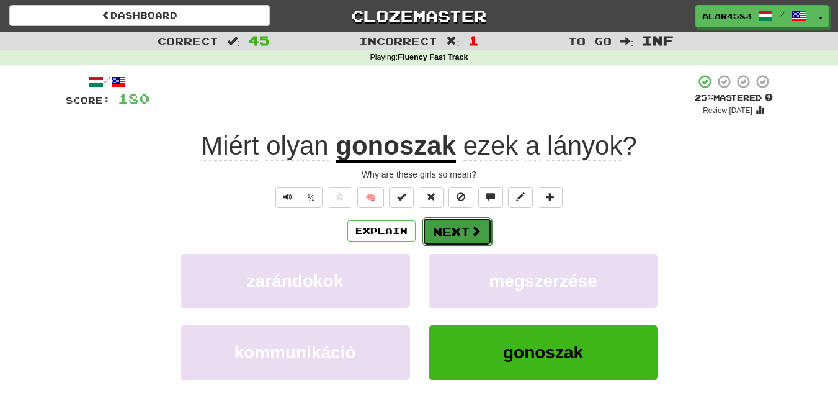
click at [459, 221] on button "Next" at bounding box center [456, 231] width 69 height 29
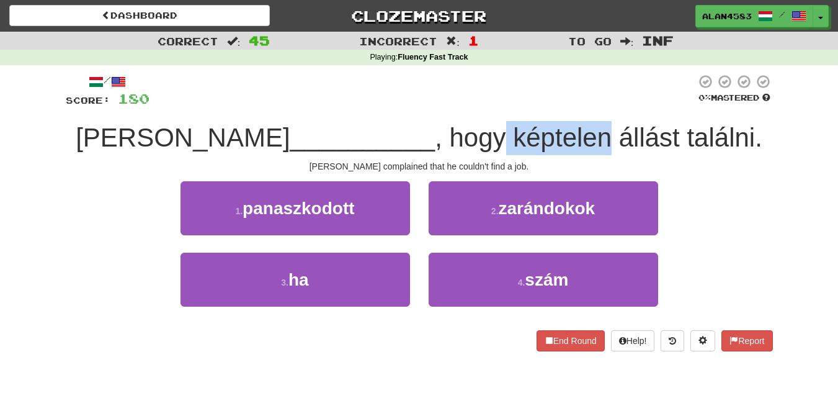
drag, startPoint x: 430, startPoint y: 139, endPoint x: 532, endPoint y: 139, distance: 102.3
click at [532, 139] on span ", hogy képtelen állást találni." at bounding box center [599, 137] width 328 height 29
click at [524, 153] on div at bounding box center [524, 153] width 0 height 0
click at [586, 104] on div at bounding box center [422, 91] width 546 height 34
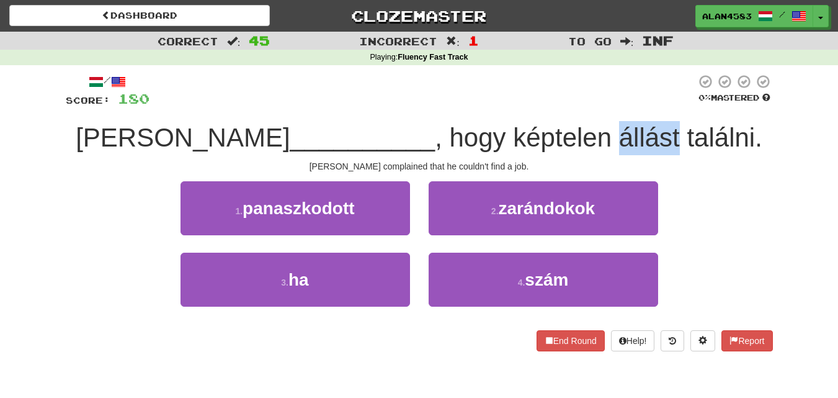
drag, startPoint x: 600, startPoint y: 128, endPoint x: 540, endPoint y: 124, distance: 60.3
click at [540, 124] on span ", hogy képtelen állást találni." at bounding box center [599, 137] width 328 height 29
click at [532, 105] on div at bounding box center [532, 105] width 0 height 0
click at [480, 102] on div at bounding box center [422, 91] width 546 height 34
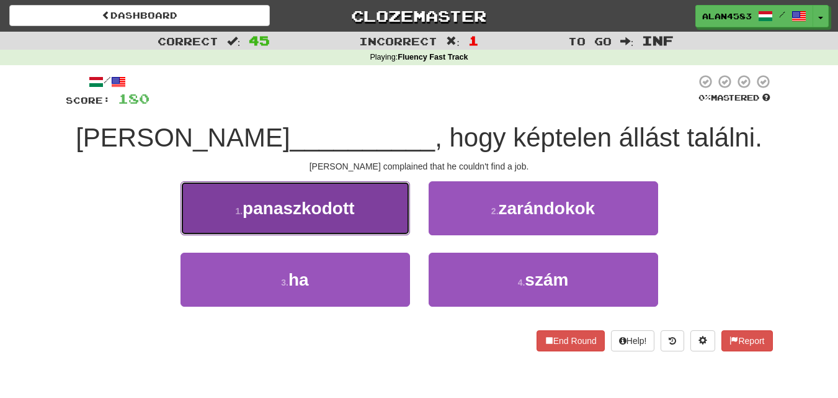
click at [279, 233] on button "1 . panaszkodott" at bounding box center [296, 208] width 230 height 54
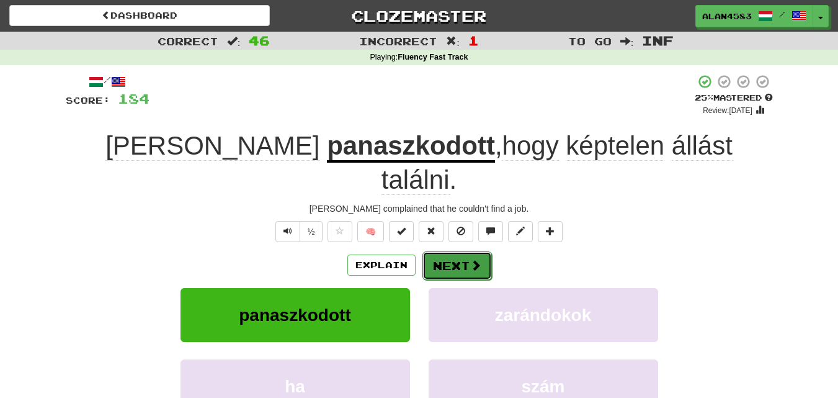
click at [447, 251] on button "Next" at bounding box center [456, 265] width 69 height 29
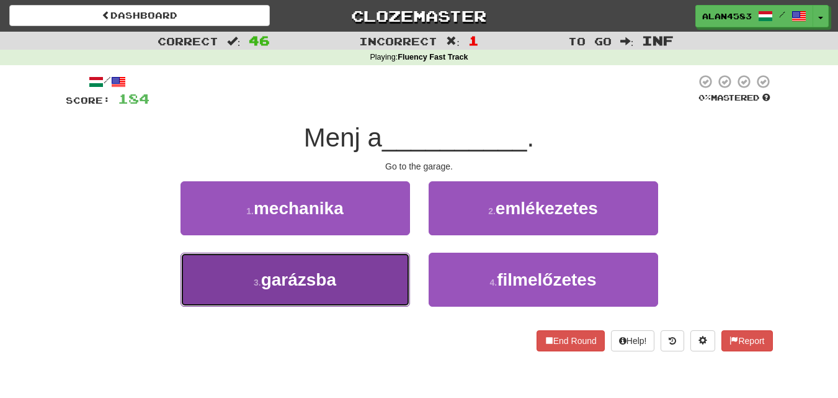
click at [279, 275] on span "garázsba" at bounding box center [298, 279] width 75 height 19
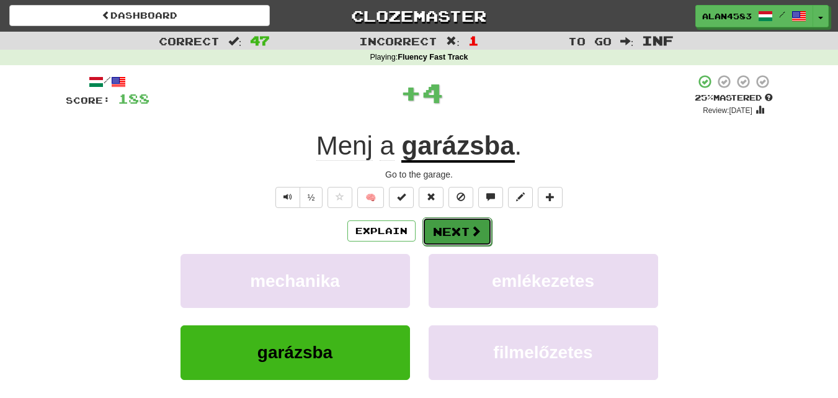
click at [453, 225] on button "Next" at bounding box center [456, 231] width 69 height 29
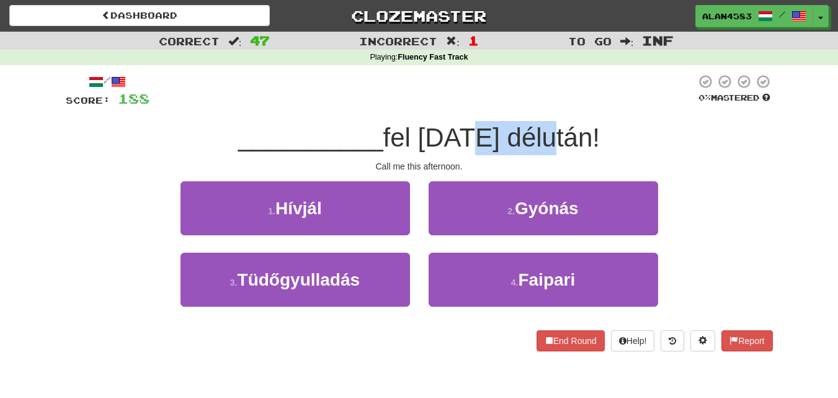
drag, startPoint x: 490, startPoint y: 145, endPoint x: 569, endPoint y: 143, distance: 79.4
click at [569, 143] on span "fel [DATE] délután!" at bounding box center [491, 137] width 216 height 29
click at [561, 153] on div at bounding box center [561, 153] width 0 height 0
click at [603, 116] on div "/ Score: 188 0 % Mastered __________ fel [DATE] délután! Call me this afternoon…" at bounding box center [419, 212] width 707 height 277
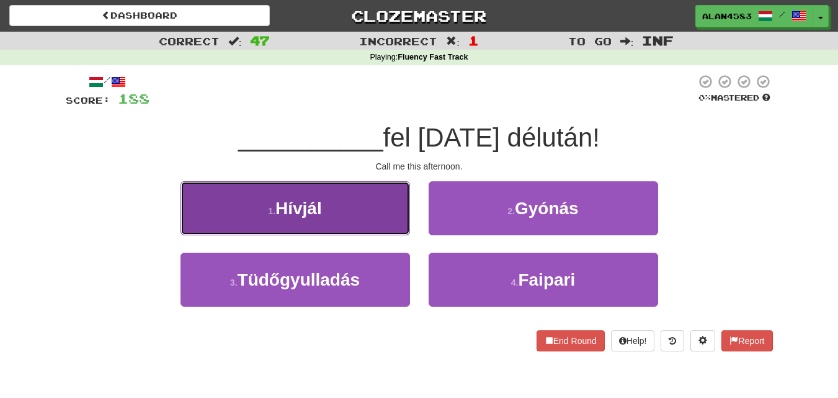
click at [299, 204] on span "Hívjál" at bounding box center [298, 207] width 47 height 19
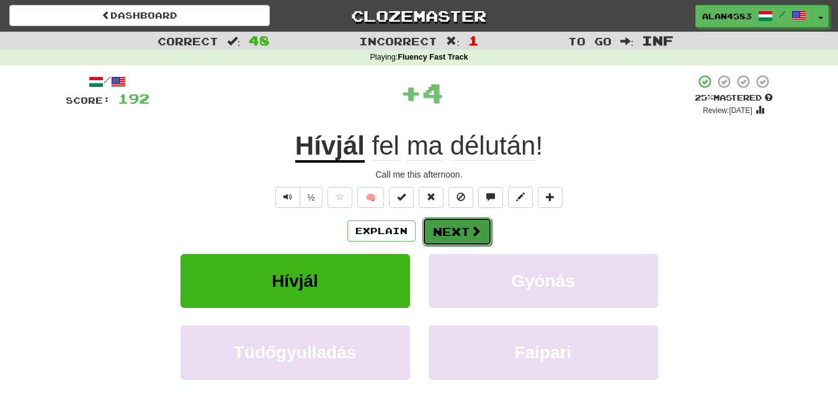
click at [439, 230] on button "Next" at bounding box center [456, 231] width 69 height 29
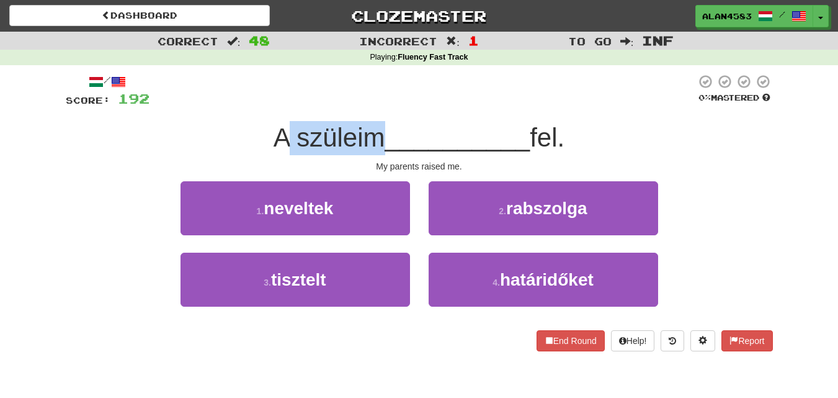
drag, startPoint x: 376, startPoint y: 133, endPoint x: 284, endPoint y: 125, distance: 92.1
click at [284, 125] on span "A szüleim" at bounding box center [330, 137] width 112 height 29
click at [276, 105] on div at bounding box center [276, 105] width 0 height 0
click at [220, 107] on div at bounding box center [422, 91] width 546 height 34
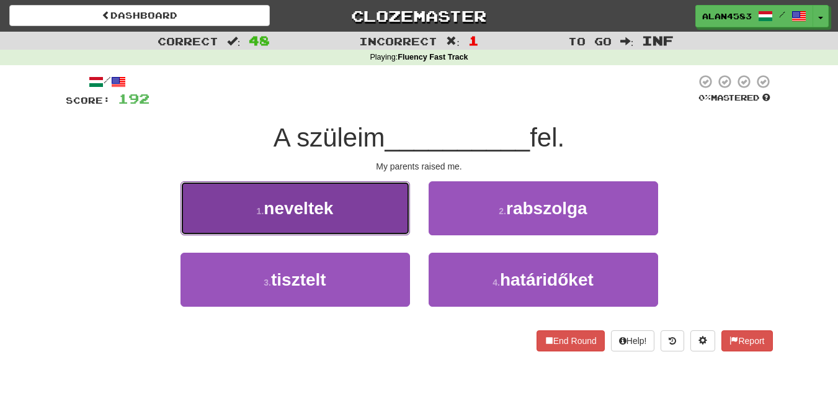
click at [285, 222] on button "1 . neveltek" at bounding box center [296, 208] width 230 height 54
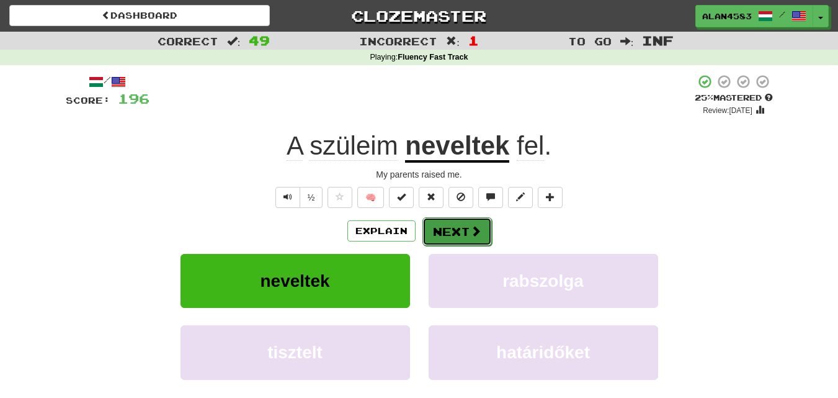
click at [434, 225] on button "Next" at bounding box center [456, 231] width 69 height 29
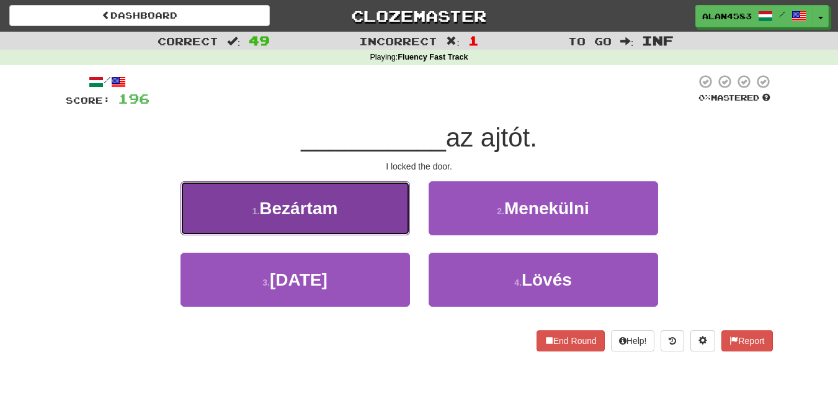
click at [245, 226] on button "1 . Bezártam" at bounding box center [296, 208] width 230 height 54
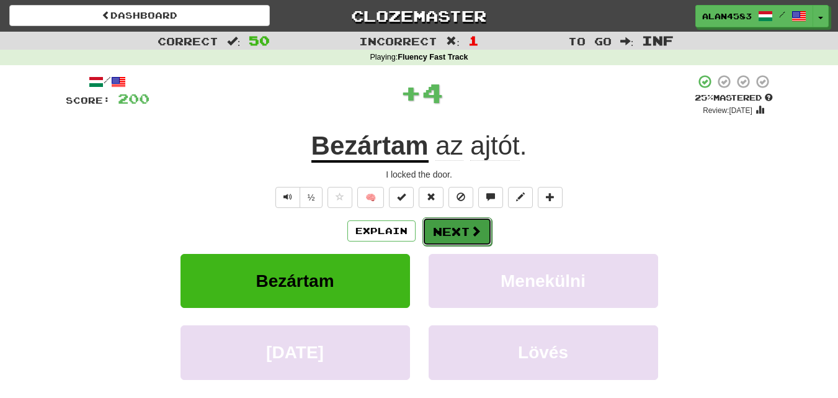
click at [440, 220] on button "Next" at bounding box center [456, 231] width 69 height 29
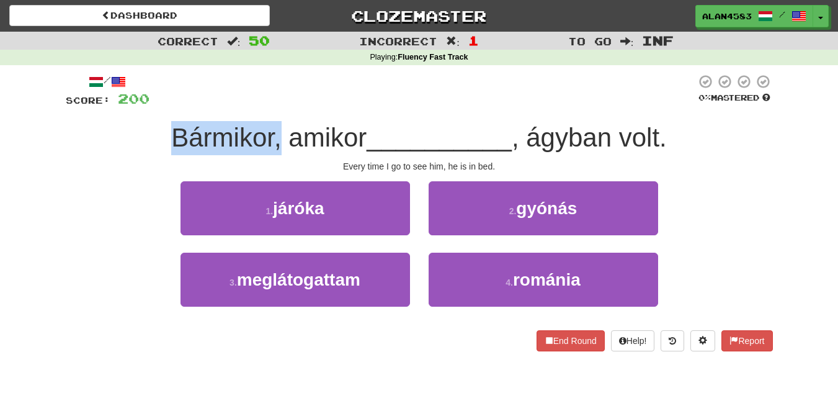
drag, startPoint x: 275, startPoint y: 135, endPoint x: 148, endPoint y: 134, distance: 127.2
click at [148, 134] on div "Bármikor, amikor __________ , ágyban volt." at bounding box center [419, 138] width 707 height 34
drag, startPoint x: 168, startPoint y: 132, endPoint x: 274, endPoint y: 131, distance: 106.1
click at [274, 131] on span "Bármikor, amikor" at bounding box center [268, 137] width 195 height 29
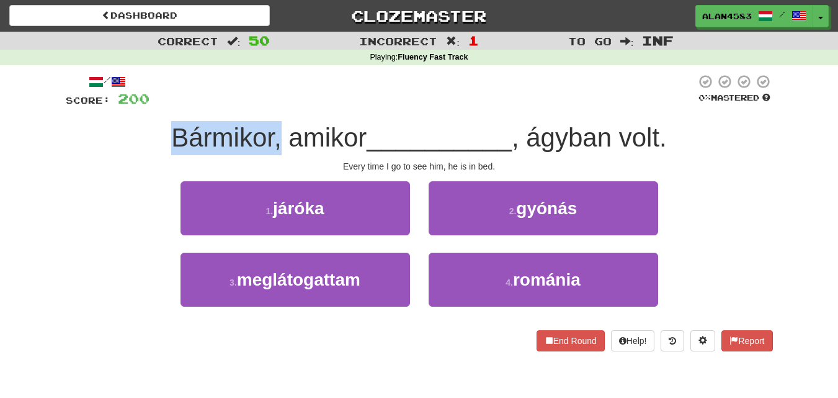
click at [272, 132] on span "Bármikor, amikor" at bounding box center [268, 137] width 195 height 29
drag, startPoint x: 272, startPoint y: 132, endPoint x: 166, endPoint y: 130, distance: 105.5
click at [166, 130] on div "Bármikor, amikor __________ , ágyban volt." at bounding box center [419, 138] width 707 height 34
drag, startPoint x: 171, startPoint y: 129, endPoint x: 272, endPoint y: 128, distance: 101.1
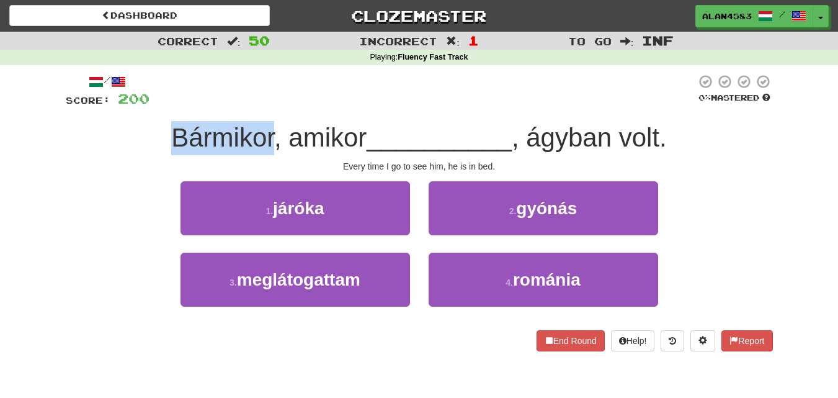
click at [272, 128] on span "Bármikor, amikor" at bounding box center [268, 137] width 195 height 29
click at [264, 105] on div at bounding box center [264, 105] width 0 height 0
click at [329, 100] on div at bounding box center [422, 91] width 546 height 34
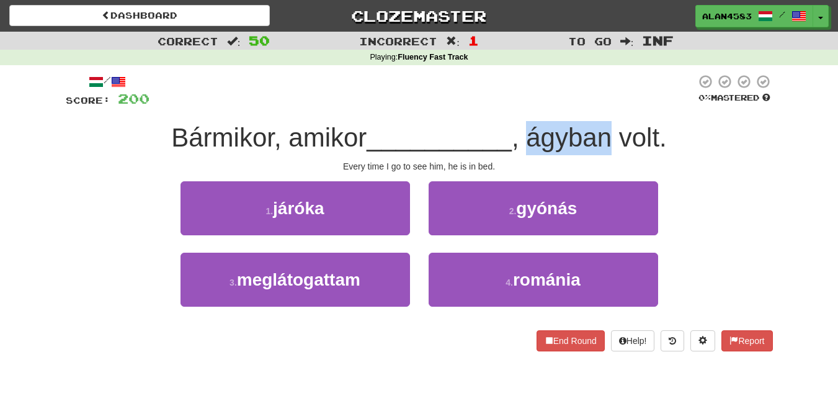
drag, startPoint x: 612, startPoint y: 133, endPoint x: 533, endPoint y: 129, distance: 78.3
click at [533, 129] on span ", ágyban volt." at bounding box center [589, 137] width 155 height 29
click at [525, 105] on div at bounding box center [525, 105] width 0 height 0
click at [406, 102] on div at bounding box center [422, 91] width 546 height 34
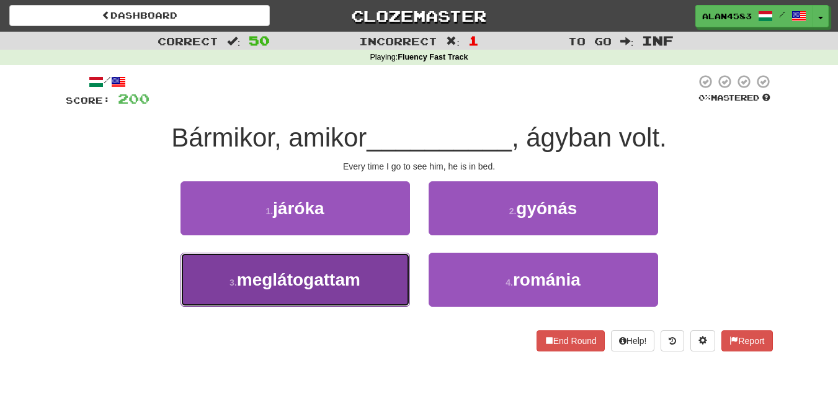
click at [281, 293] on button "3 . meglátogattam" at bounding box center [296, 279] width 230 height 54
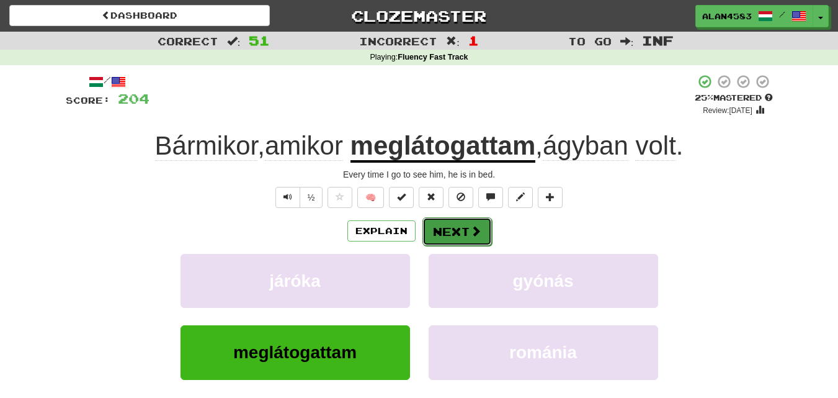
click at [434, 226] on button "Next" at bounding box center [456, 231] width 69 height 29
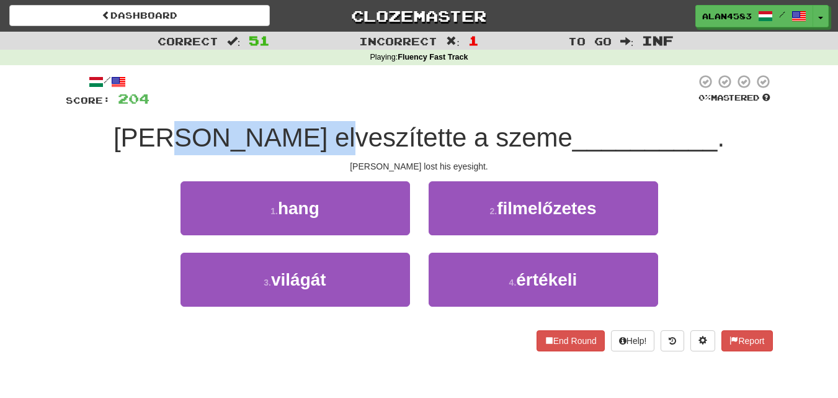
drag, startPoint x: 381, startPoint y: 130, endPoint x: 248, endPoint y: 121, distance: 133.0
click at [248, 121] on div "[PERSON_NAME] elveszítette a szeme __________ ." at bounding box center [419, 138] width 707 height 34
click at [240, 105] on div at bounding box center [240, 105] width 0 height 0
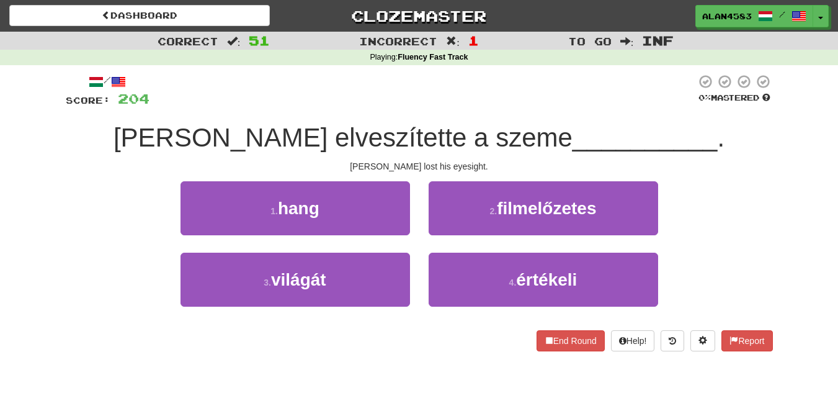
click at [197, 118] on div "/ Score: 204 0 % Mastered [PERSON_NAME] elveszítette a szeme __________ . [PERS…" at bounding box center [419, 212] width 707 height 277
drag, startPoint x: 411, startPoint y: 135, endPoint x: 481, endPoint y: 132, distance: 70.8
click at [481, 132] on span "[PERSON_NAME] elveszítette a szeme" at bounding box center [343, 137] width 459 height 29
click at [473, 105] on div at bounding box center [473, 105] width 0 height 0
click at [510, 99] on div at bounding box center [422, 91] width 546 height 34
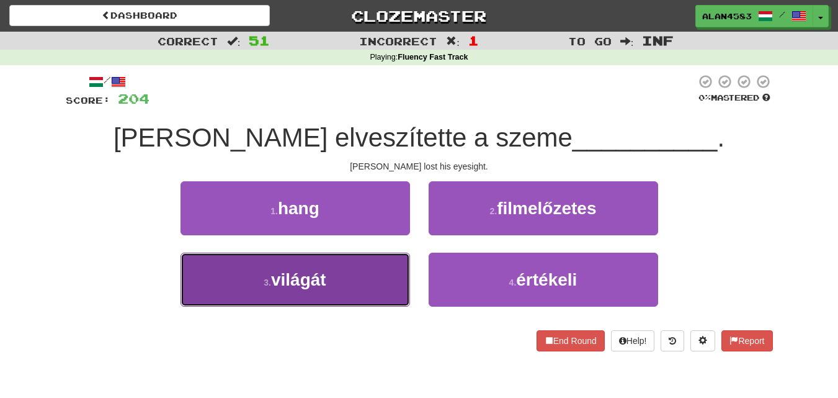
click at [215, 287] on button "3 . világát" at bounding box center [296, 279] width 230 height 54
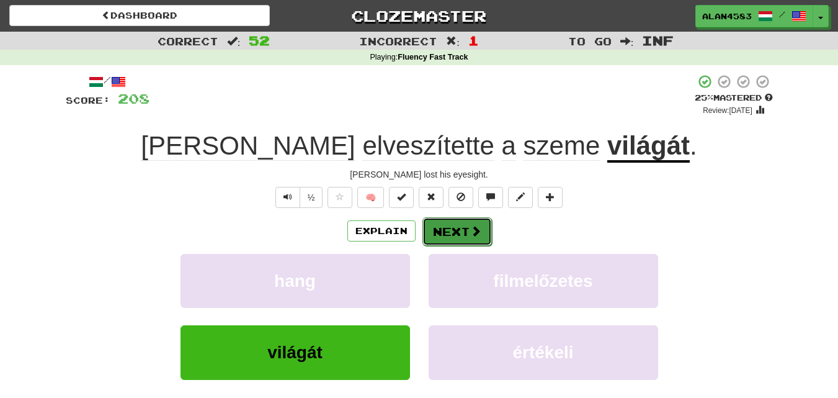
click at [444, 236] on button "Next" at bounding box center [456, 231] width 69 height 29
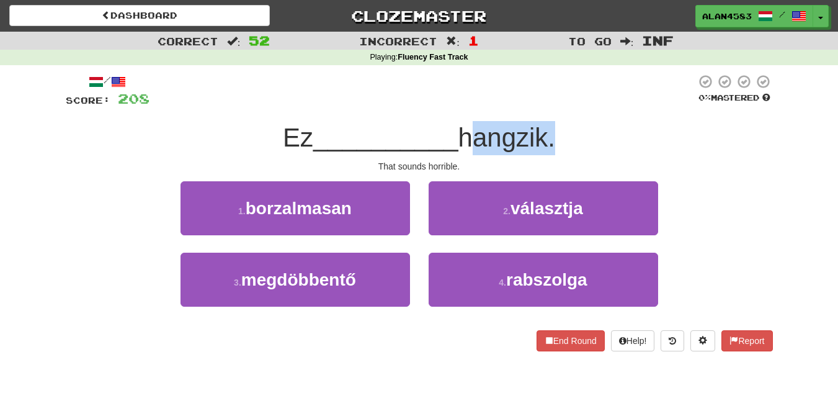
drag, startPoint x: 468, startPoint y: 133, endPoint x: 555, endPoint y: 127, distance: 87.1
click at [555, 127] on span "hangzik." at bounding box center [506, 137] width 97 height 29
click at [546, 105] on div at bounding box center [546, 105] width 0 height 0
click at [595, 91] on div at bounding box center [422, 91] width 546 height 34
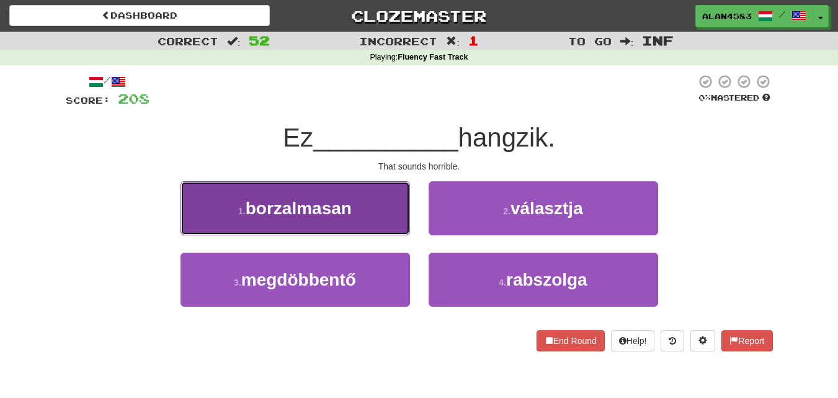
click at [288, 218] on button "1 . borzalmasan" at bounding box center [296, 208] width 230 height 54
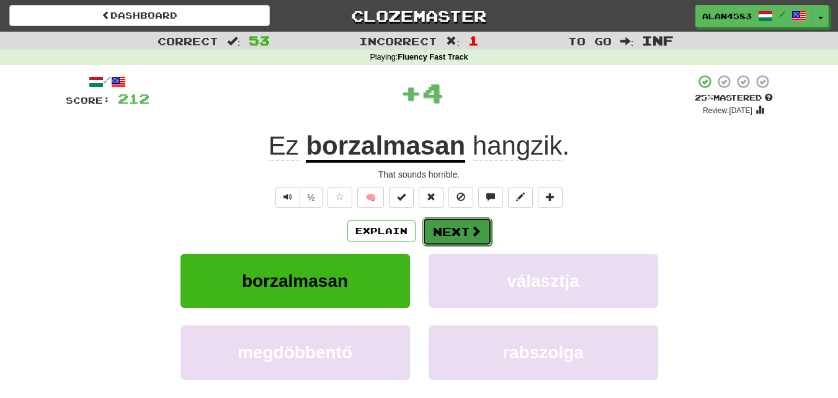
click at [474, 231] on span at bounding box center [475, 230] width 11 height 11
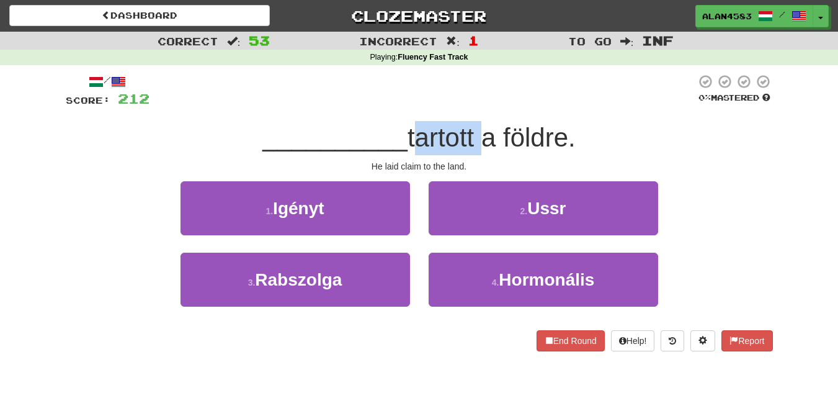
drag, startPoint x: 412, startPoint y: 134, endPoint x: 479, endPoint y: 132, distance: 66.4
click at [479, 132] on span "tartott a földre." at bounding box center [492, 137] width 168 height 29
click at [471, 105] on div at bounding box center [471, 105] width 0 height 0
click at [482, 95] on div at bounding box center [422, 91] width 546 height 34
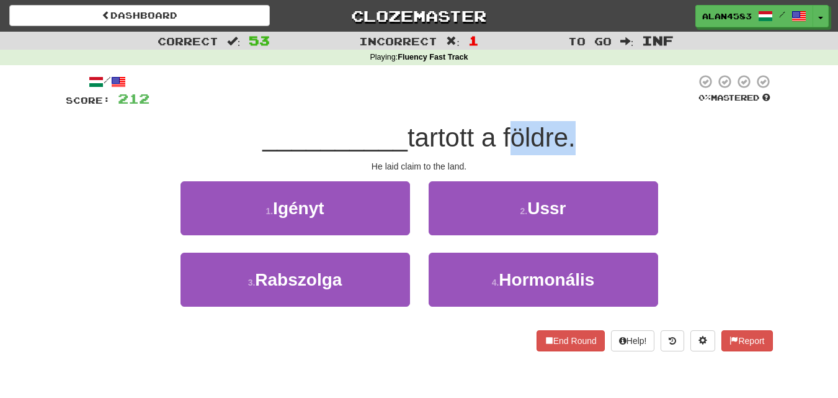
drag, startPoint x: 506, startPoint y: 134, endPoint x: 568, endPoint y: 129, distance: 62.8
click at [568, 129] on span "tartott a földre." at bounding box center [492, 137] width 168 height 29
click at [560, 105] on div at bounding box center [560, 105] width 0 height 0
click at [591, 96] on div at bounding box center [422, 91] width 546 height 34
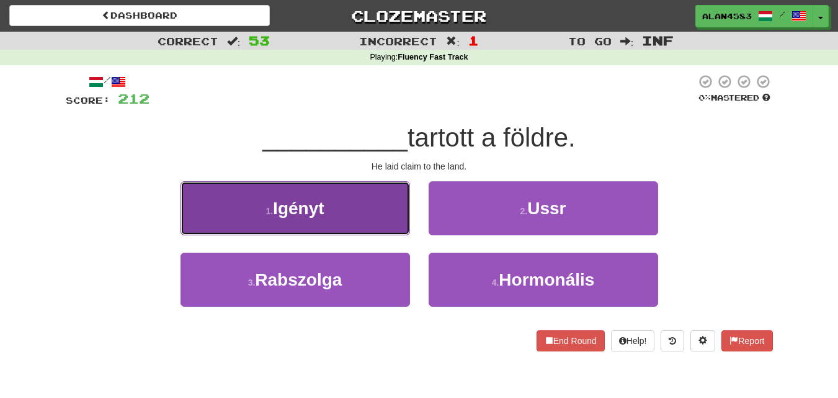
click at [276, 219] on button "1 . Igényt" at bounding box center [296, 208] width 230 height 54
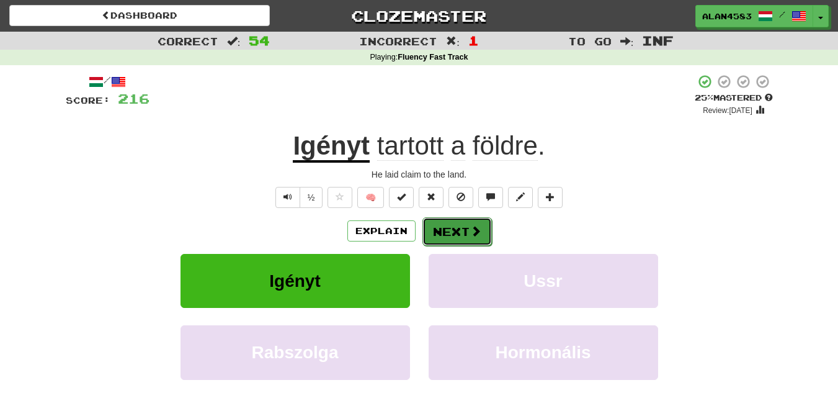
click at [457, 228] on button "Next" at bounding box center [456, 231] width 69 height 29
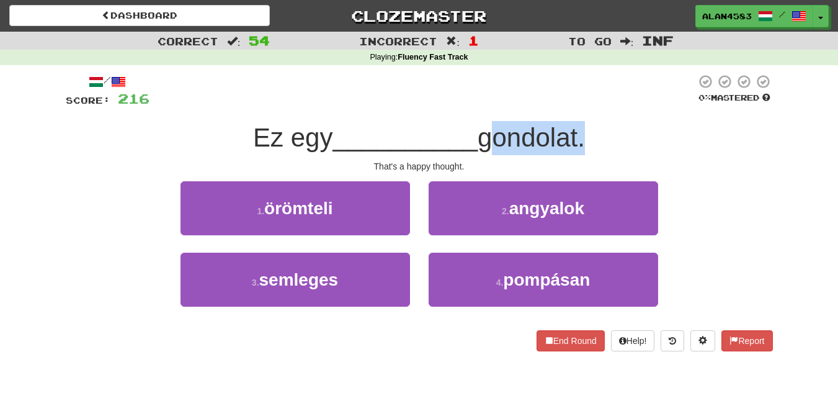
drag, startPoint x: 489, startPoint y: 139, endPoint x: 583, endPoint y: 136, distance: 93.7
click at [583, 136] on span "gondolat." at bounding box center [531, 137] width 107 height 29
click at [575, 105] on div at bounding box center [575, 105] width 0 height 0
click at [626, 84] on div at bounding box center [422, 91] width 546 height 34
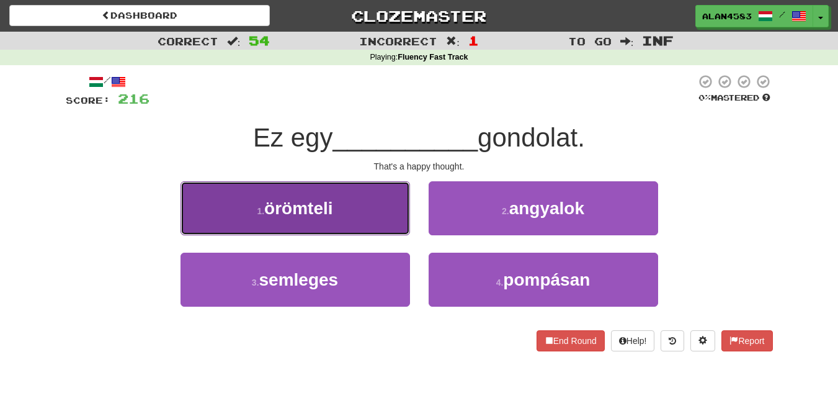
click at [318, 221] on button "1 . örömteli" at bounding box center [296, 208] width 230 height 54
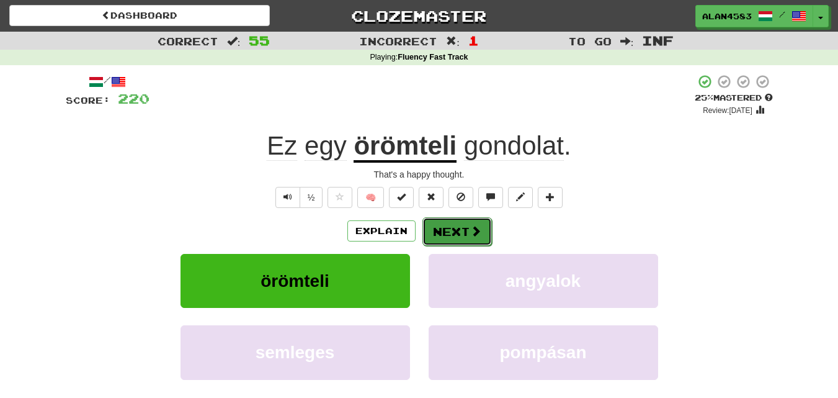
click at [457, 229] on button "Next" at bounding box center [456, 231] width 69 height 29
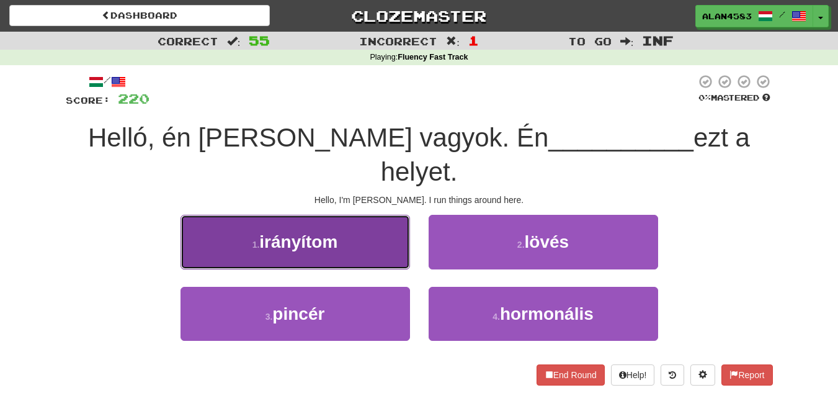
click at [263, 232] on span "irányítom" at bounding box center [298, 241] width 78 height 19
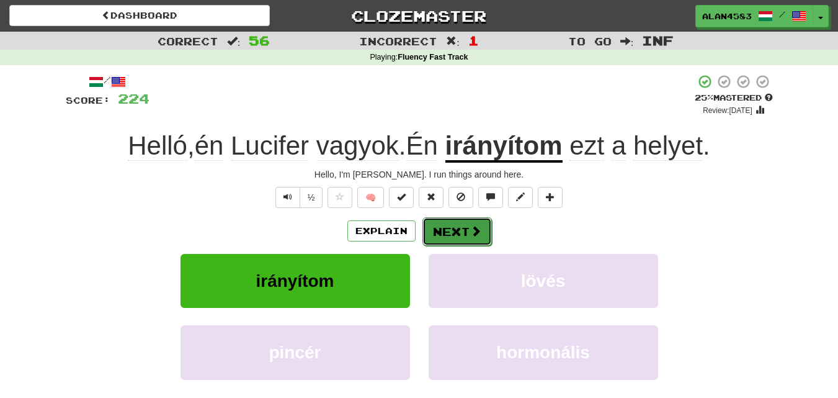
click at [457, 230] on button "Next" at bounding box center [456, 231] width 69 height 29
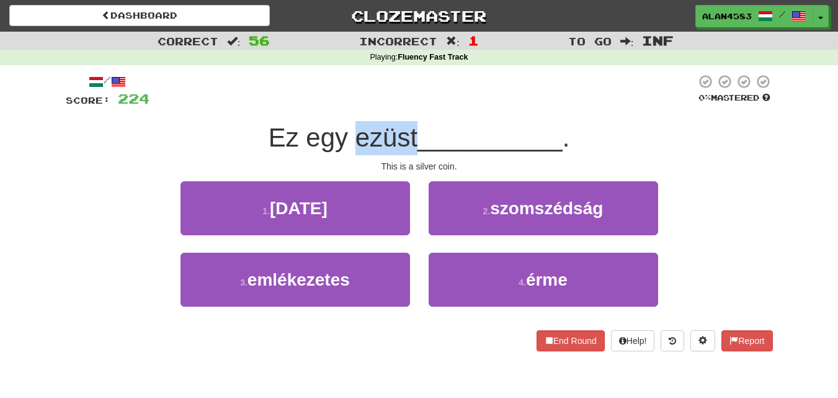
drag, startPoint x: 352, startPoint y: 132, endPoint x: 414, endPoint y: 130, distance: 62.7
click at [414, 130] on span "Ez egy ezüst" at bounding box center [343, 137] width 149 height 29
click at [406, 105] on div at bounding box center [406, 105] width 0 height 0
click at [457, 98] on div at bounding box center [422, 91] width 546 height 34
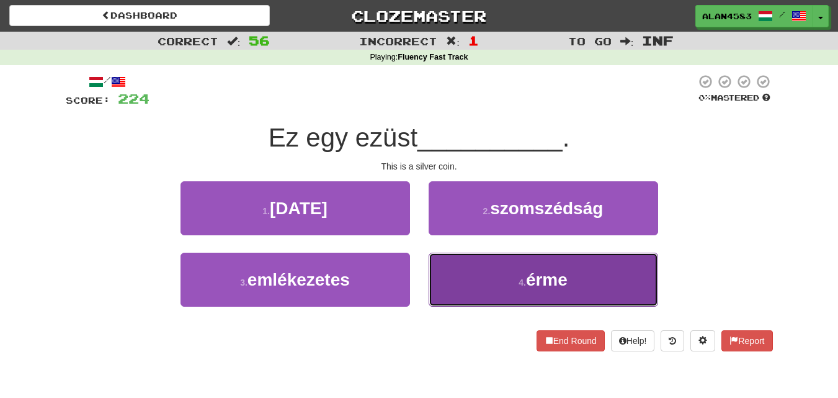
click at [506, 259] on button "4 . érme" at bounding box center [544, 279] width 230 height 54
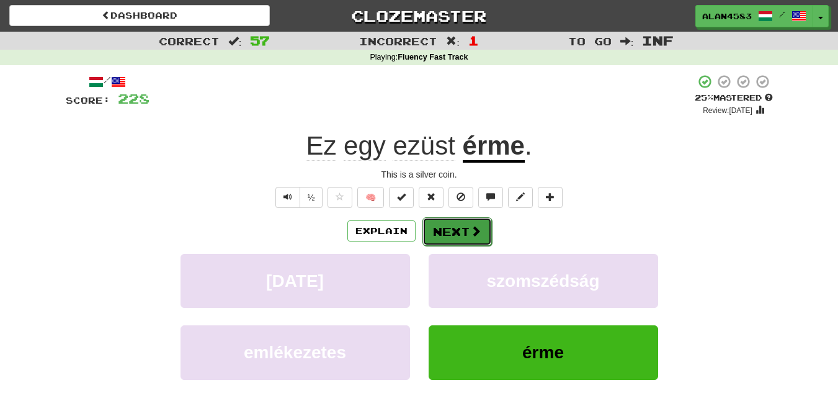
click at [462, 231] on button "Next" at bounding box center [456, 231] width 69 height 29
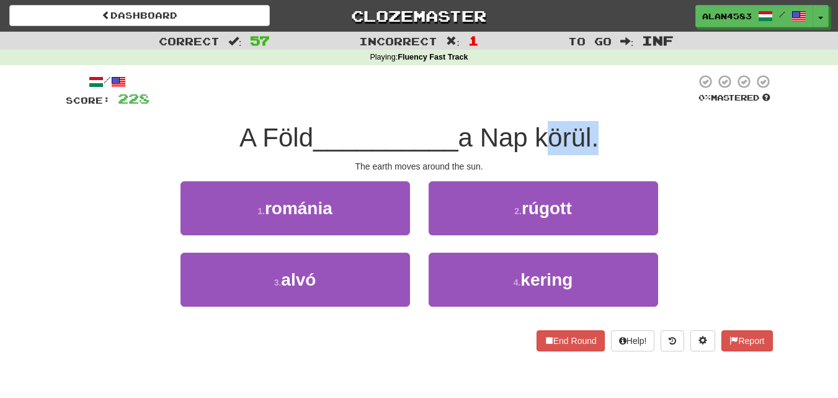
drag, startPoint x: 599, startPoint y: 137, endPoint x: 547, endPoint y: 136, distance: 52.1
click at [547, 136] on span "a Nap körül." at bounding box center [528, 137] width 140 height 29
drag, startPoint x: 547, startPoint y: 136, endPoint x: 600, endPoint y: 134, distance: 53.4
click at [599, 134] on span "a Nap körül." at bounding box center [528, 137] width 140 height 29
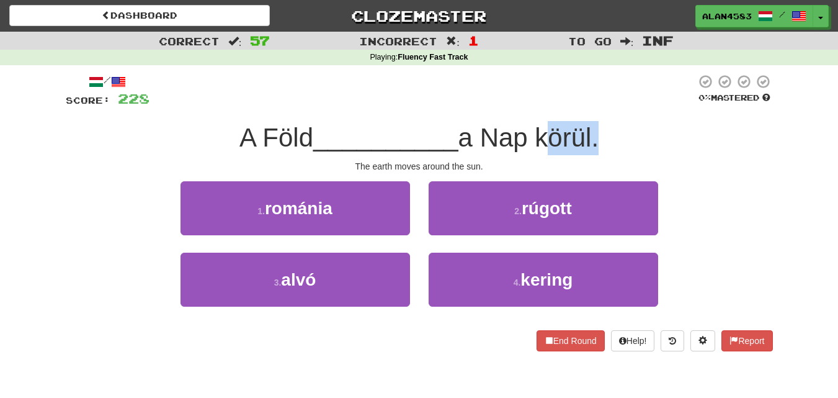
click at [592, 105] on div at bounding box center [592, 105] width 0 height 0
click at [620, 102] on div at bounding box center [422, 91] width 546 height 34
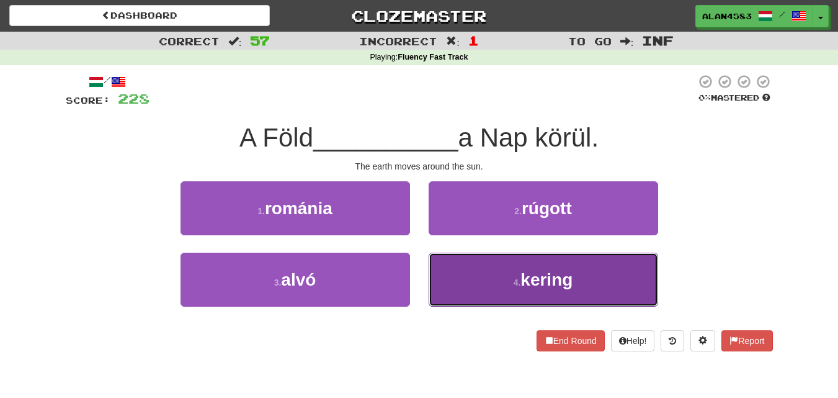
click at [538, 272] on span "kering" at bounding box center [546, 279] width 52 height 19
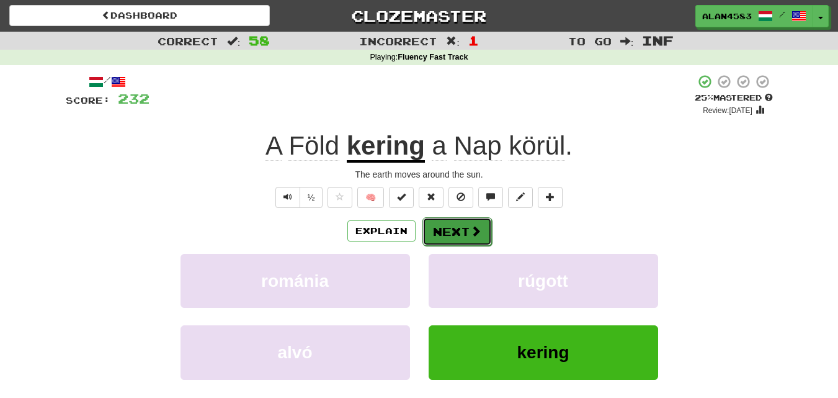
click at [460, 226] on button "Next" at bounding box center [456, 231] width 69 height 29
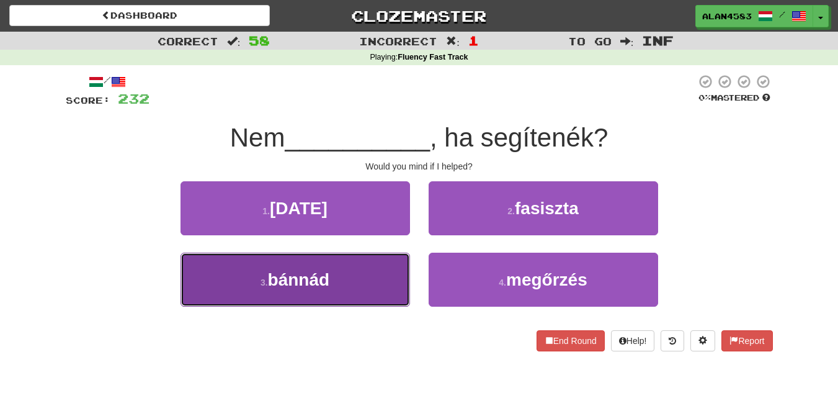
click at [209, 290] on button "3 . bánnád" at bounding box center [296, 279] width 230 height 54
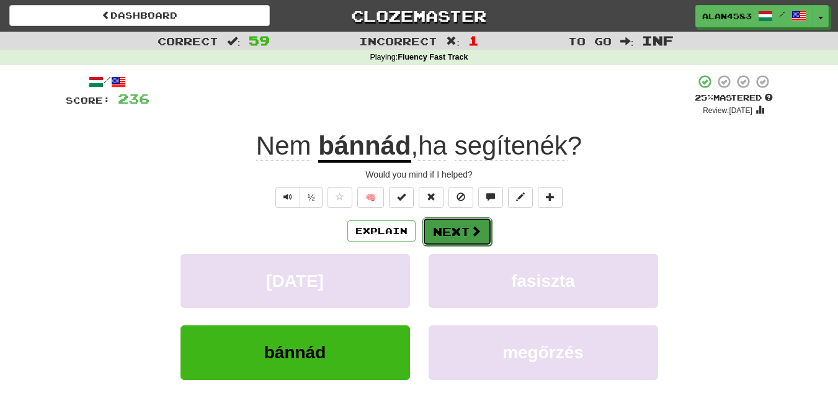
click at [458, 226] on button "Next" at bounding box center [456, 231] width 69 height 29
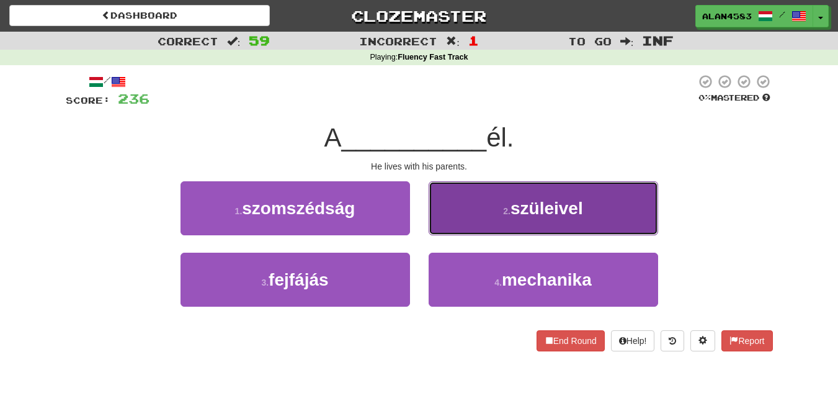
click at [497, 201] on button "2 . szüleivel" at bounding box center [544, 208] width 230 height 54
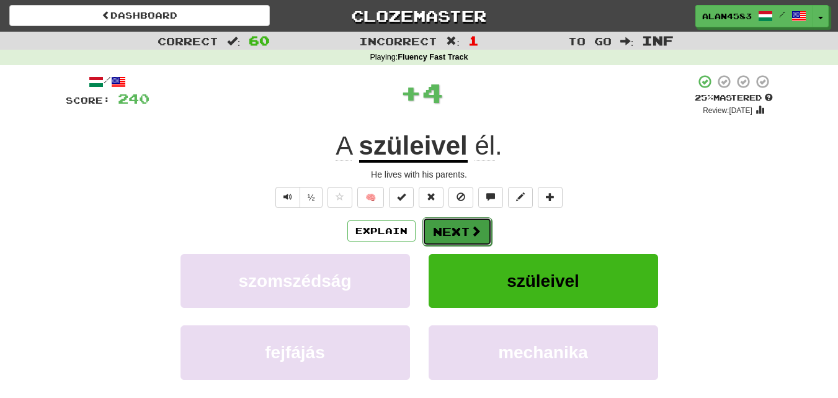
click at [461, 230] on button "Next" at bounding box center [456, 231] width 69 height 29
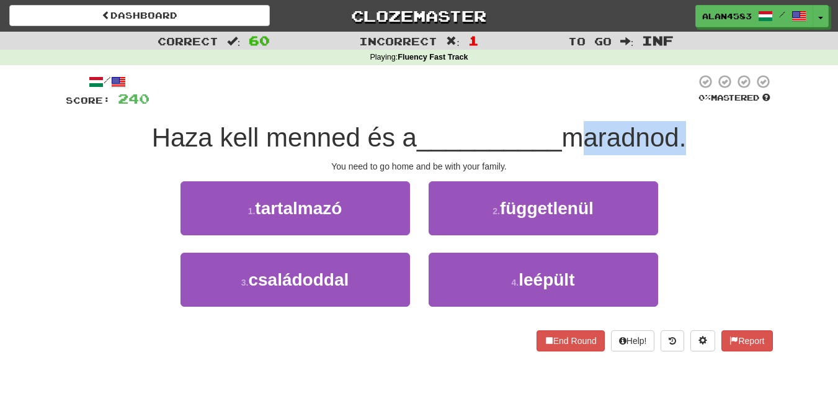
drag, startPoint x: 574, startPoint y: 135, endPoint x: 685, endPoint y: 133, distance: 111.1
click at [685, 133] on span "maradnod." at bounding box center [624, 137] width 125 height 29
click at [677, 105] on div at bounding box center [677, 105] width 0 height 0
click at [480, 94] on div at bounding box center [422, 91] width 546 height 34
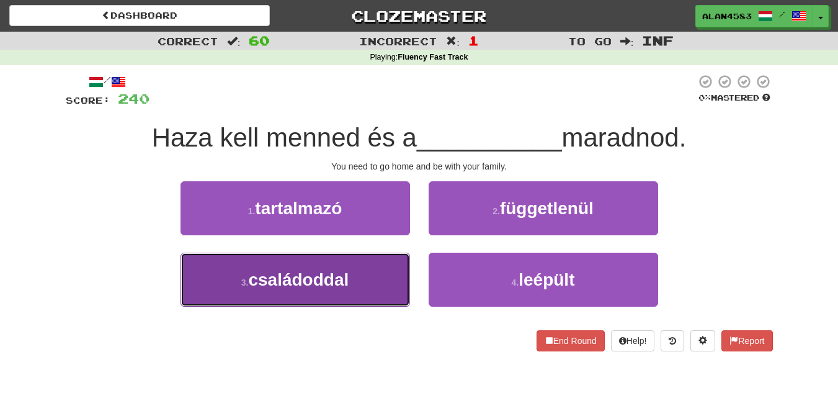
click at [208, 296] on button "3 . családoddal" at bounding box center [296, 279] width 230 height 54
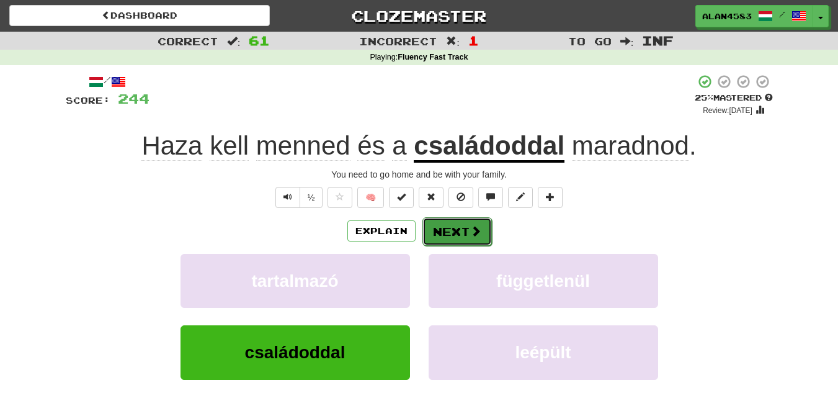
click at [468, 233] on button "Next" at bounding box center [456, 231] width 69 height 29
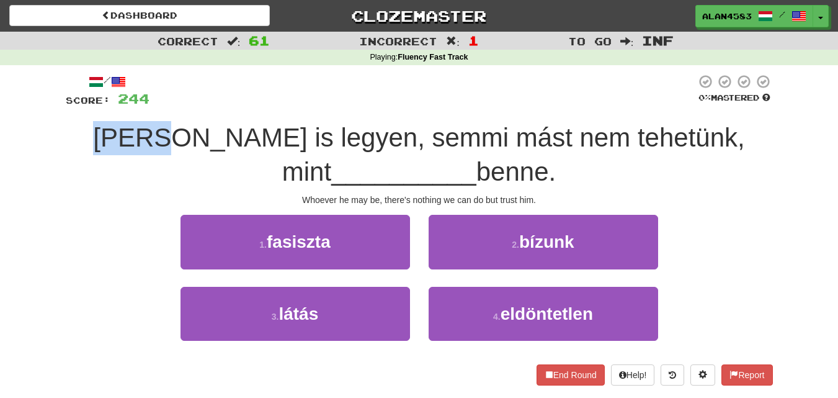
drag, startPoint x: 125, startPoint y: 129, endPoint x: 47, endPoint y: 122, distance: 79.1
click at [47, 122] on div "Correct : 61 Incorrect : 1 To go : Inf Playing : Fluency Fast Track / Score: 24…" at bounding box center [419, 217] width 838 height 371
click at [38, 105] on div at bounding box center [38, 105] width 0 height 0
click at [25, 120] on div "Correct : 61 Incorrect : 1 To go : Inf Playing : Fluency Fast Track / Score: 24…" at bounding box center [419, 217] width 838 height 371
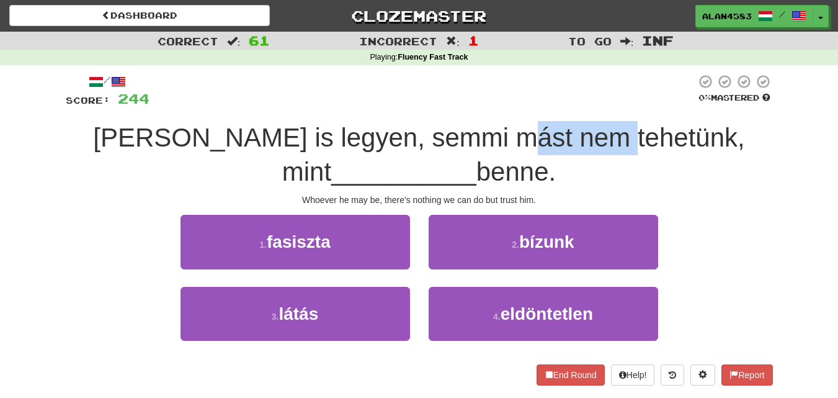
drag, startPoint x: 456, startPoint y: 136, endPoint x: 556, endPoint y: 132, distance: 100.6
click at [556, 132] on span "[PERSON_NAME] is legyen, semmi mást nem tehetünk, mint" at bounding box center [418, 154] width 651 height 63
click at [548, 105] on div at bounding box center [548, 105] width 0 height 0
click at [567, 97] on div at bounding box center [422, 91] width 546 height 34
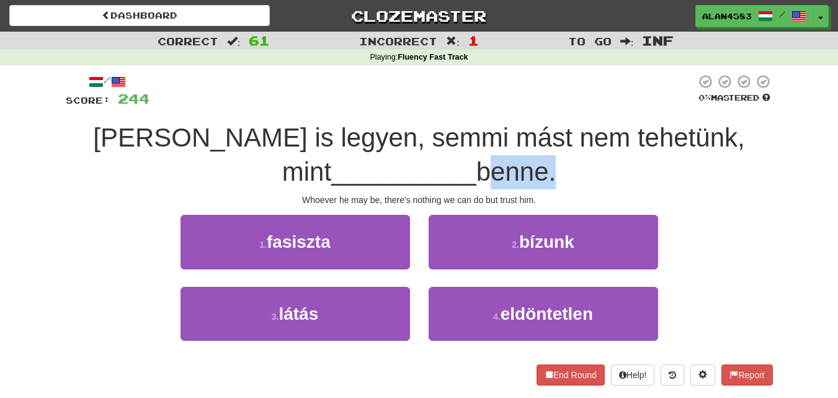
drag, startPoint x: 451, startPoint y: 170, endPoint x: 377, endPoint y: 165, distance: 74.0
click at [377, 165] on div "[PERSON_NAME] is legyen, semmi mást nem tehetünk, mint __________ benne." at bounding box center [419, 155] width 707 height 68
click at [369, 140] on div at bounding box center [369, 140] width 0 height 0
click at [275, 146] on span "[PERSON_NAME] is legyen, semmi mást nem tehetünk, mint" at bounding box center [418, 154] width 651 height 63
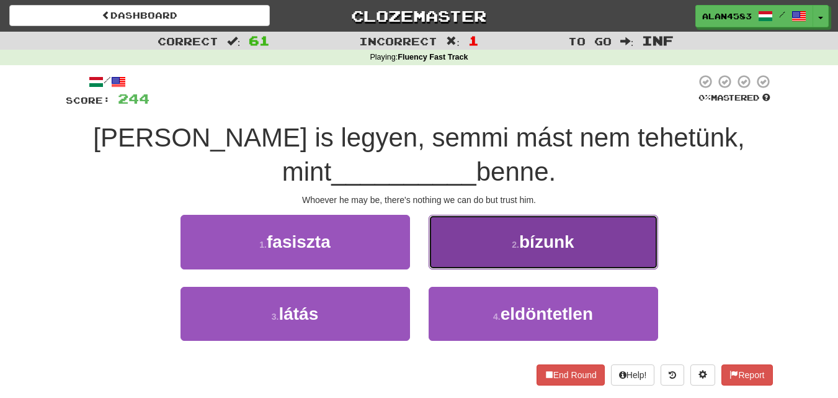
click at [463, 241] on button "2 . bízunk" at bounding box center [544, 242] width 230 height 54
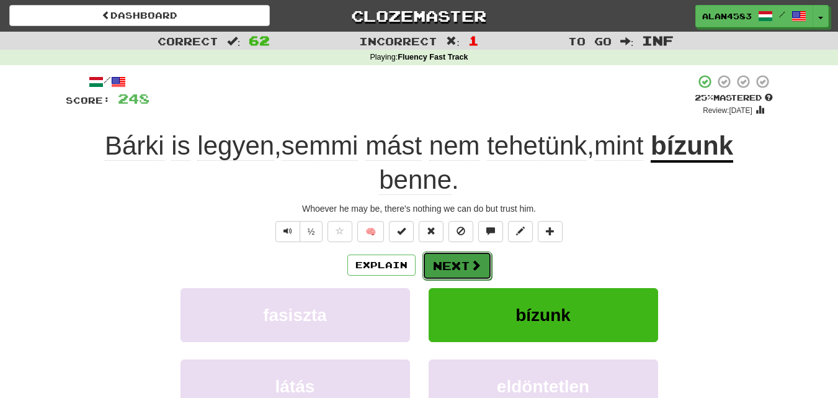
click at [462, 256] on button "Next" at bounding box center [456, 265] width 69 height 29
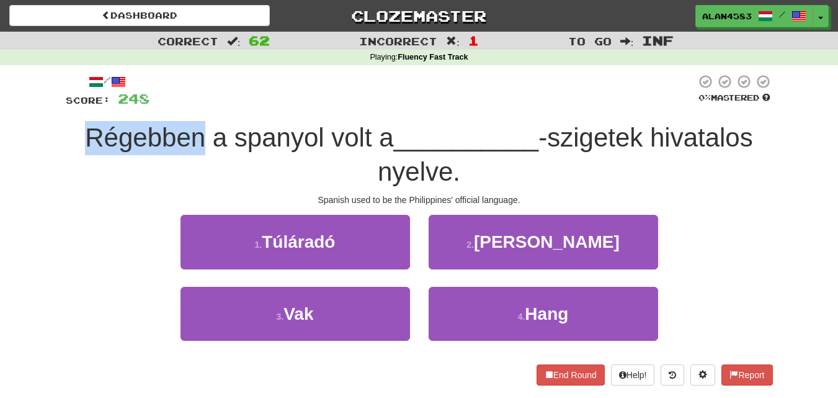
drag, startPoint x: 200, startPoint y: 137, endPoint x: 58, endPoint y: 123, distance: 143.3
click at [58, 123] on div "/ Score: 248 0 % Mastered Régebben a spanyol volt a __________ -szigetek hivata…" at bounding box center [419, 233] width 726 height 337
click at [50, 105] on div at bounding box center [50, 105] width 0 height 0
click at [45, 114] on div "Correct : 62 Incorrect : 1 To go : Inf Playing : Fluency Fast Track / Score: 24…" at bounding box center [419, 217] width 838 height 371
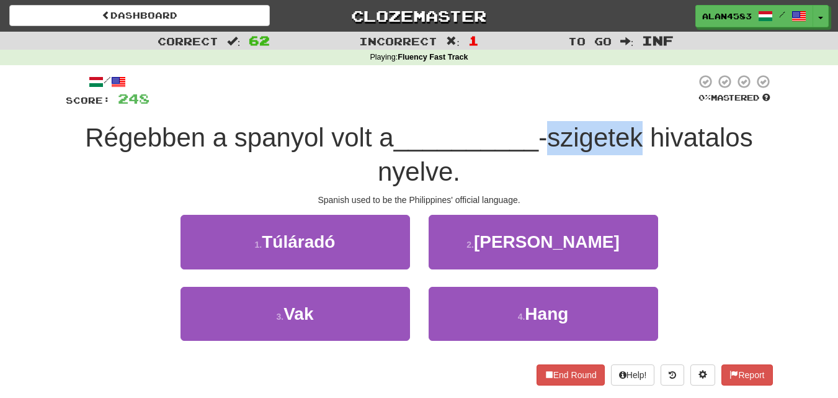
drag, startPoint x: 555, startPoint y: 140, endPoint x: 646, endPoint y: 138, distance: 91.2
click at [646, 138] on span "-szigetek hivatalos nyelve." at bounding box center [565, 154] width 375 height 63
click at [638, 153] on div at bounding box center [638, 153] width 0 height 0
click at [646, 97] on div at bounding box center [422, 91] width 546 height 34
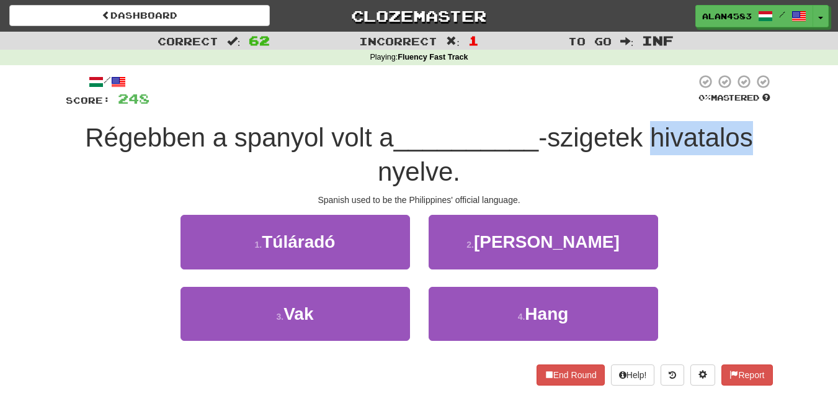
drag, startPoint x: 651, startPoint y: 133, endPoint x: 759, endPoint y: 136, distance: 108.0
click at [759, 136] on div "Régebben a spanyol volt a __________ -szigetek hivatalos nyelve." at bounding box center [419, 155] width 707 height 68
click at [751, 105] on div at bounding box center [751, 105] width 0 height 0
click at [527, 105] on div at bounding box center [422, 91] width 546 height 34
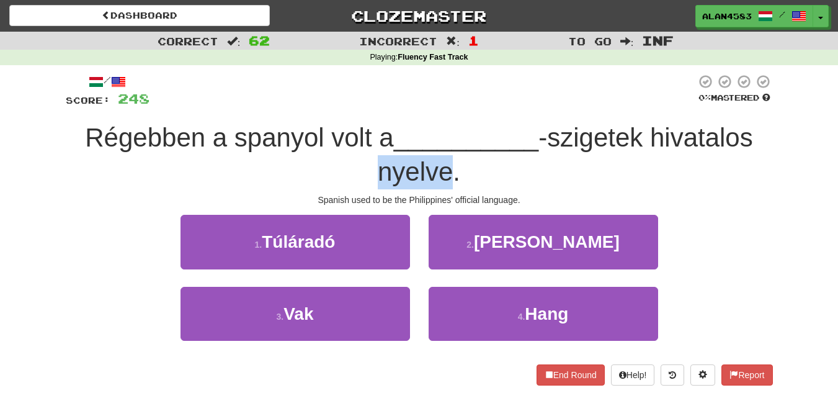
drag, startPoint x: 450, startPoint y: 164, endPoint x: 378, endPoint y: 161, distance: 72.0
click at [378, 161] on span "-szigetek hivatalos nyelve." at bounding box center [565, 154] width 375 height 63
click at [370, 140] on div at bounding box center [370, 140] width 0 height 0
click at [282, 159] on div "Régebben a spanyol volt a __________ -szigetek hivatalos nyelve." at bounding box center [419, 155] width 707 height 68
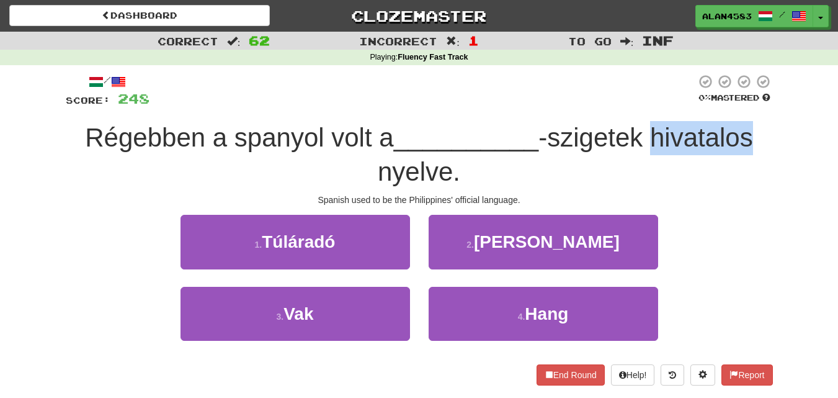
drag, startPoint x: 754, startPoint y: 145, endPoint x: 657, endPoint y: 147, distance: 97.4
click at [657, 147] on span "-szigetek hivatalos nyelve." at bounding box center [565, 154] width 375 height 63
click at [649, 153] on div at bounding box center [649, 153] width 0 height 0
click at [567, 166] on div "Régebben a spanyol volt a __________ -szigetek hivatalos nyelve." at bounding box center [419, 155] width 707 height 68
drag, startPoint x: 654, startPoint y: 129, endPoint x: 756, endPoint y: 135, distance: 101.9
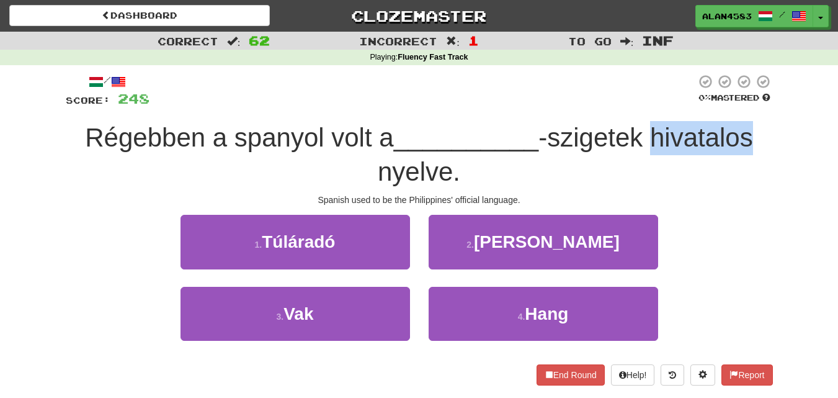
click at [753, 135] on span "-szigetek hivatalos nyelve." at bounding box center [565, 154] width 375 height 63
click at [747, 105] on div at bounding box center [747, 105] width 0 height 0
click at [548, 97] on div at bounding box center [422, 91] width 546 height 34
click at [519, 274] on div "2 . [PERSON_NAME]" at bounding box center [543, 250] width 248 height 71
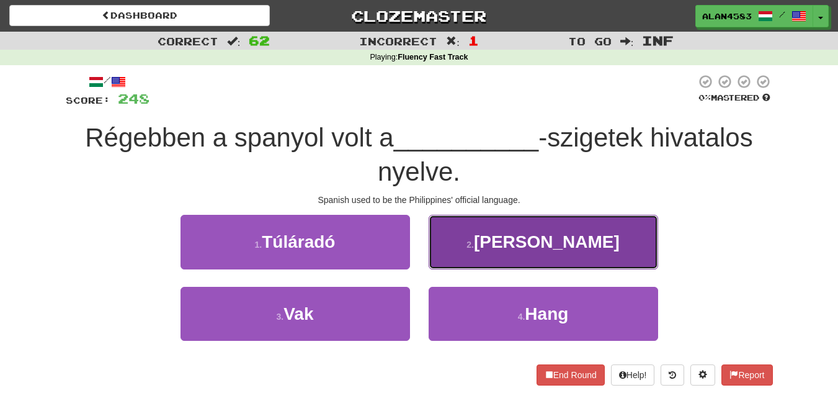
click at [564, 258] on button "2 . [PERSON_NAME]" at bounding box center [544, 242] width 230 height 54
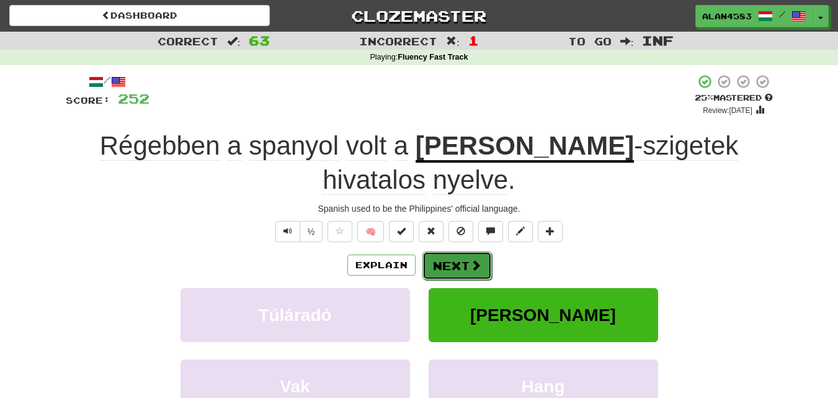
click at [466, 251] on button "Next" at bounding box center [456, 265] width 69 height 29
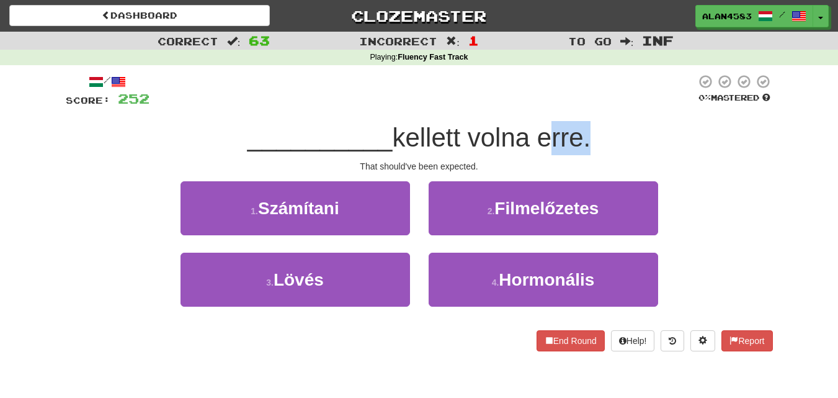
drag, startPoint x: 545, startPoint y: 138, endPoint x: 586, endPoint y: 135, distance: 41.7
click at [586, 135] on span "kellett volna erre." at bounding box center [491, 137] width 198 height 29
click at [578, 105] on div at bounding box center [578, 105] width 0 height 0
click at [629, 97] on div at bounding box center [422, 91] width 546 height 34
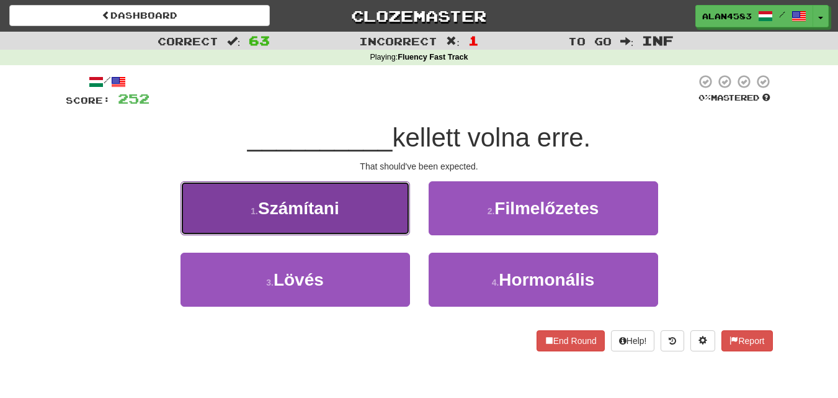
click at [298, 215] on span "Számítani" at bounding box center [298, 207] width 81 height 19
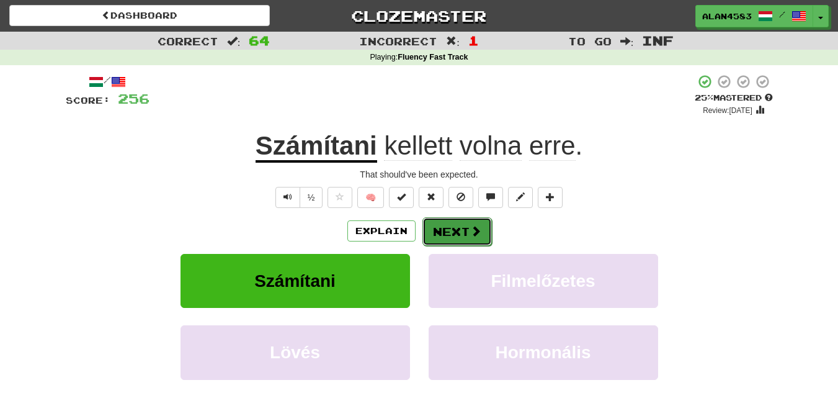
click at [452, 224] on button "Next" at bounding box center [456, 231] width 69 height 29
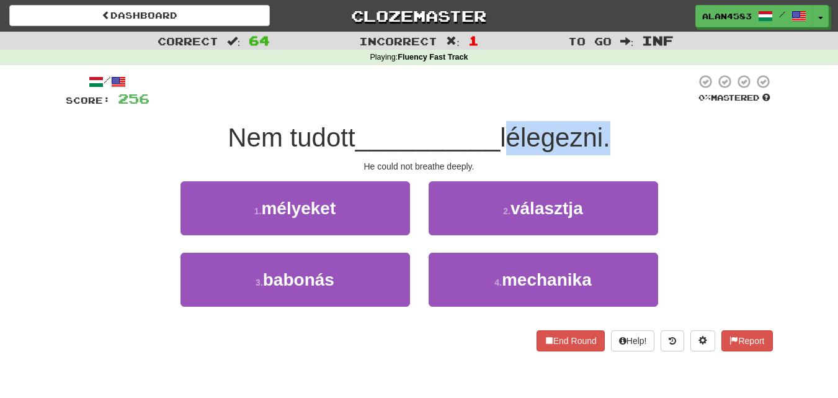
drag, startPoint x: 507, startPoint y: 136, endPoint x: 609, endPoint y: 131, distance: 101.8
click at [609, 131] on span "lélegezni." at bounding box center [555, 137] width 110 height 29
click at [600, 105] on div at bounding box center [600, 105] width 0 height 0
click at [646, 104] on div at bounding box center [422, 91] width 546 height 34
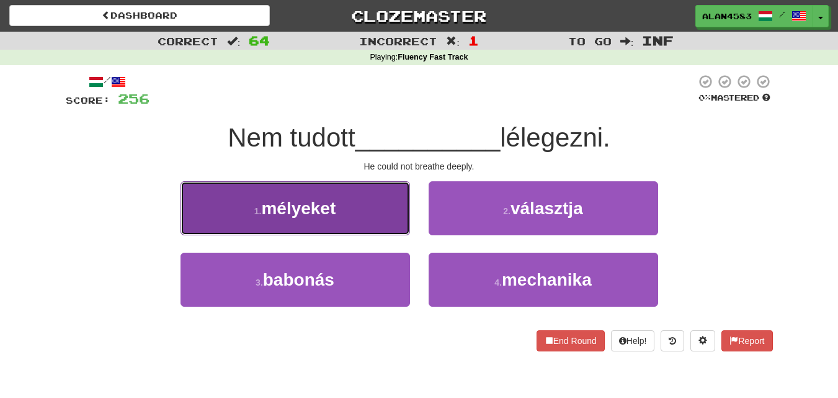
click at [216, 218] on button "1 . mélyeket" at bounding box center [296, 208] width 230 height 54
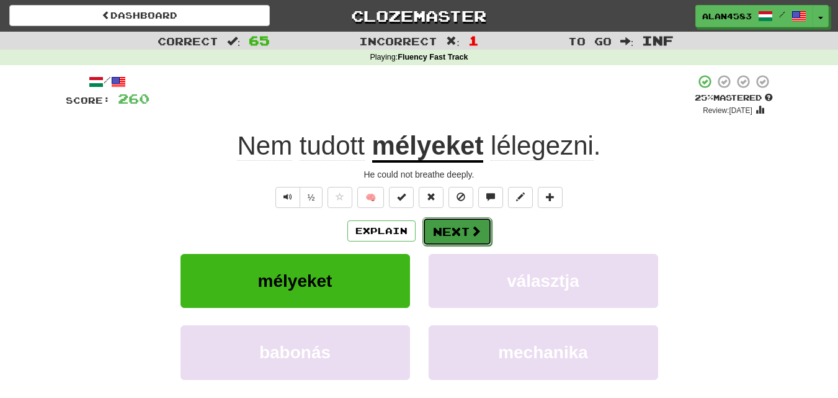
click at [458, 230] on button "Next" at bounding box center [456, 231] width 69 height 29
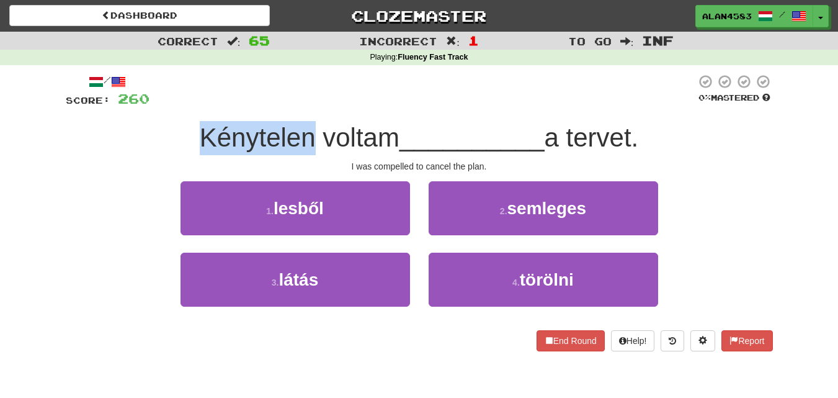
drag, startPoint x: 308, startPoint y: 137, endPoint x: 141, endPoint y: 126, distance: 167.9
click at [141, 126] on div "Kénytelen voltam __________ a tervet." at bounding box center [419, 138] width 707 height 34
click at [133, 105] on div at bounding box center [133, 105] width 0 height 0
click at [124, 128] on div "Kénytelen voltam __________ a tervet." at bounding box center [419, 138] width 707 height 34
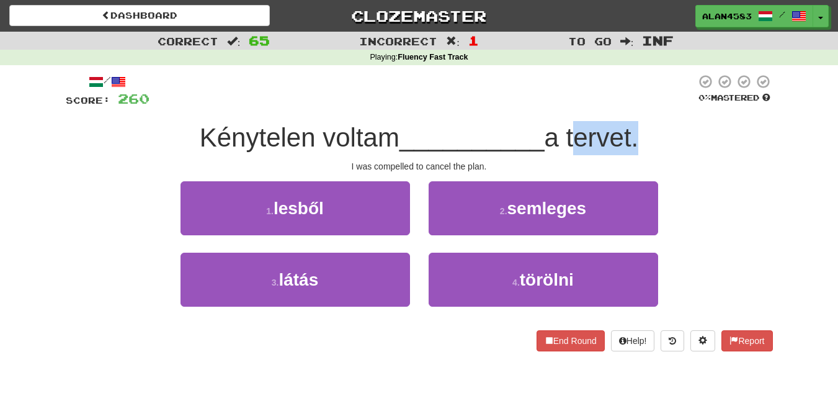
drag, startPoint x: 574, startPoint y: 133, endPoint x: 640, endPoint y: 133, distance: 65.8
click at [639, 133] on span "a tervet." at bounding box center [592, 137] width 94 height 29
click at [631, 105] on div at bounding box center [631, 105] width 0 height 0
click at [653, 94] on div at bounding box center [422, 91] width 546 height 34
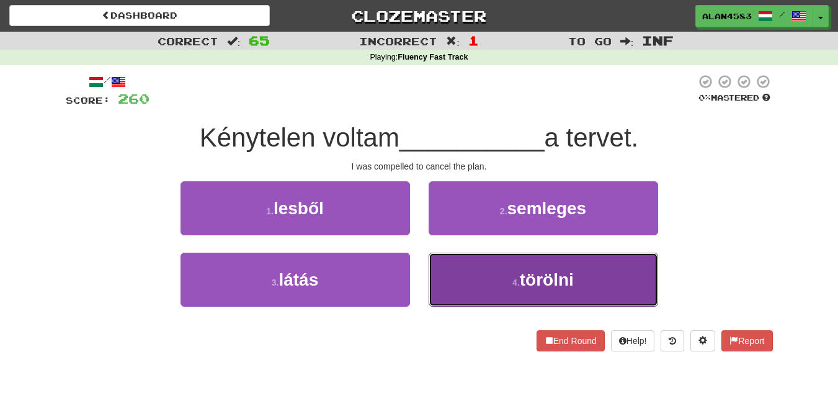
click at [531, 285] on span "törölni" at bounding box center [547, 279] width 54 height 19
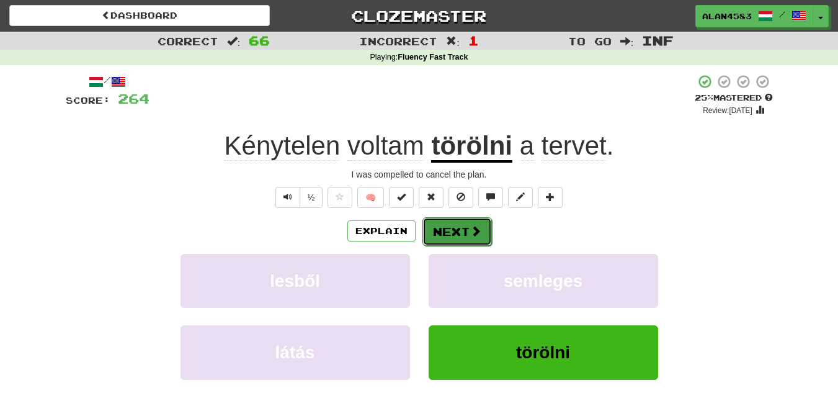
click at [461, 230] on button "Next" at bounding box center [456, 231] width 69 height 29
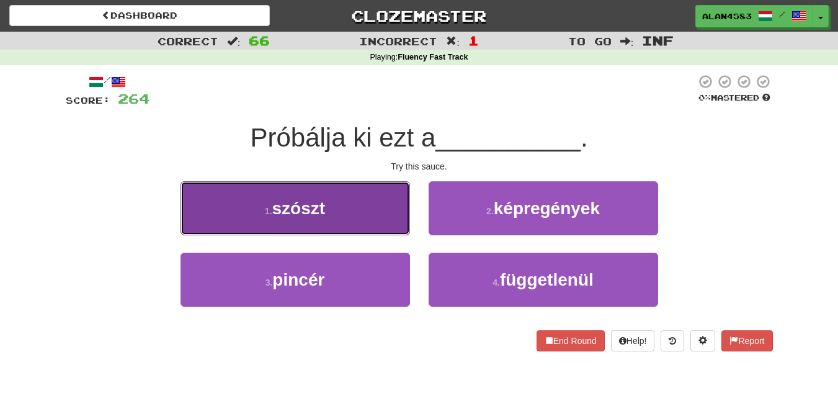
click at [233, 226] on button "1 . szószt" at bounding box center [296, 208] width 230 height 54
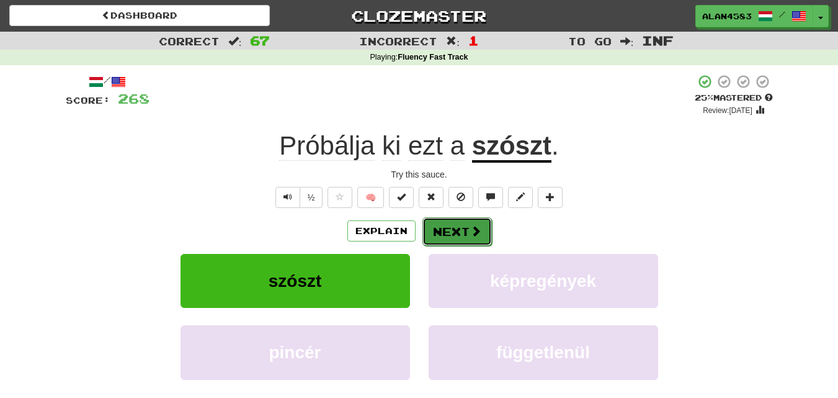
click at [467, 228] on button "Next" at bounding box center [456, 231] width 69 height 29
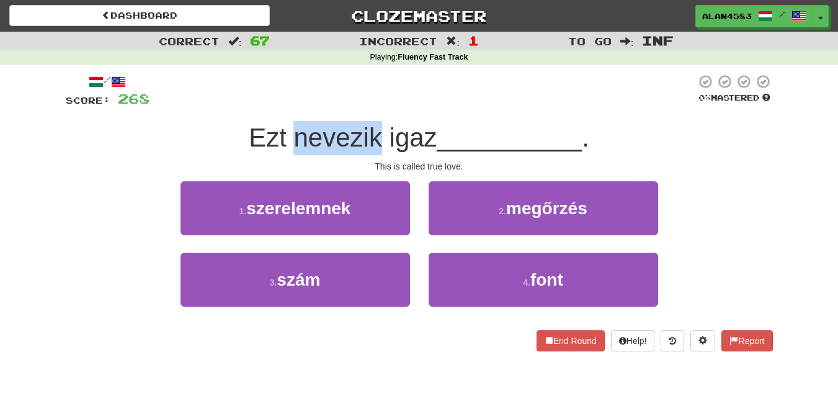
drag, startPoint x: 377, startPoint y: 135, endPoint x: 290, endPoint y: 133, distance: 86.3
click at [290, 133] on span "Ezt nevezik igaz" at bounding box center [343, 137] width 188 height 29
click at [282, 105] on div at bounding box center [282, 105] width 0 height 0
click at [229, 108] on div at bounding box center [422, 91] width 546 height 34
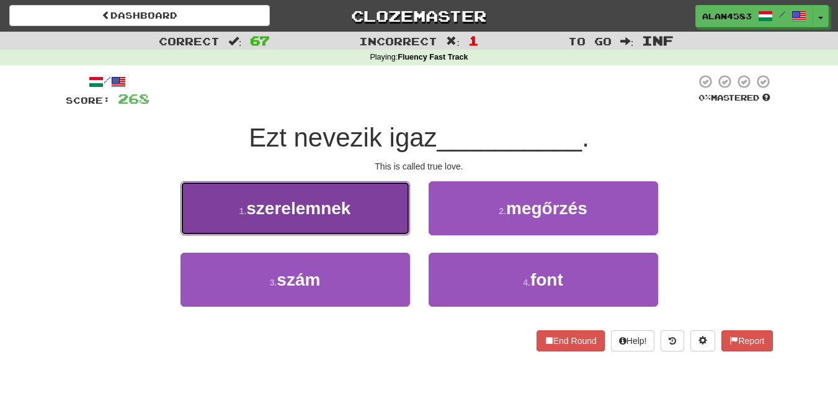
click at [321, 197] on button "1 . szerelemnek" at bounding box center [296, 208] width 230 height 54
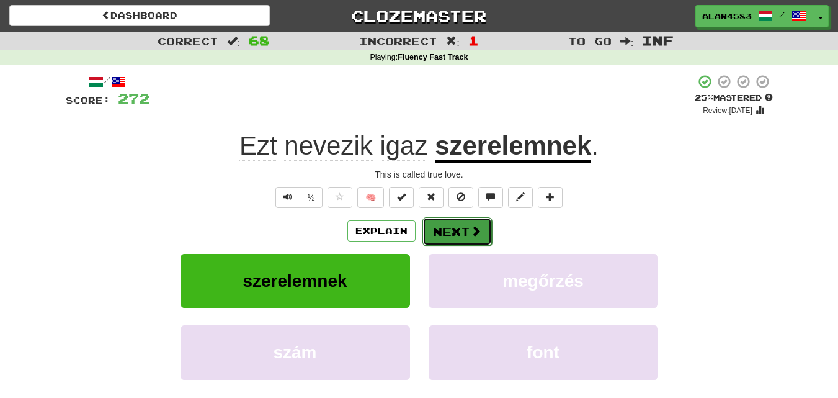
click at [453, 225] on button "Next" at bounding box center [456, 231] width 69 height 29
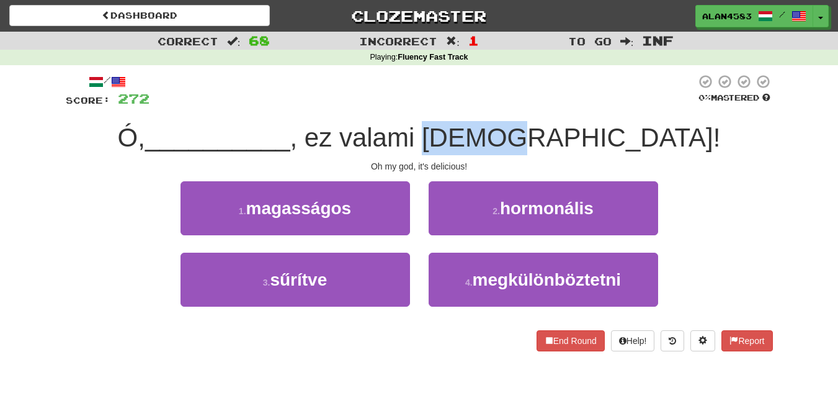
drag, startPoint x: 542, startPoint y: 135, endPoint x: 602, endPoint y: 128, distance: 59.9
click at [602, 128] on span ", ez valami [DEMOGRAPHIC_DATA]!" at bounding box center [505, 137] width 430 height 29
click at [594, 105] on div at bounding box center [594, 105] width 0 height 0
click at [619, 92] on div at bounding box center [422, 91] width 546 height 34
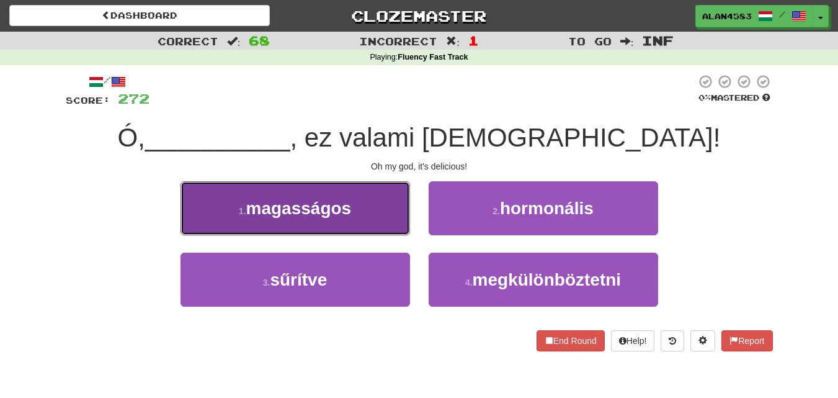
click at [255, 231] on button "1 . magasságos" at bounding box center [296, 208] width 230 height 54
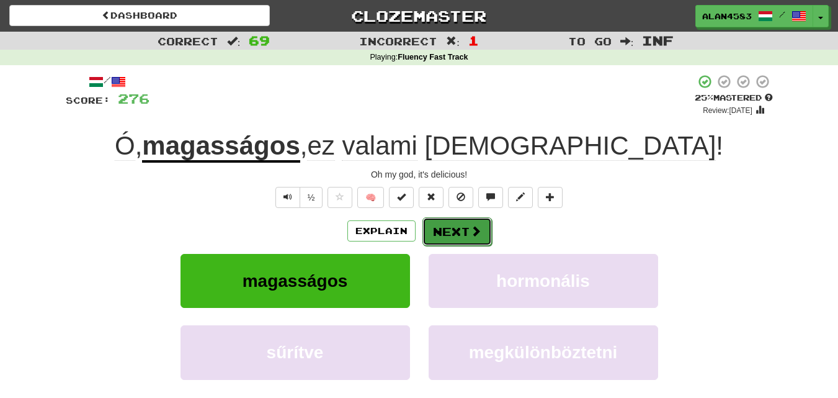
click at [470, 226] on span at bounding box center [475, 230] width 11 height 11
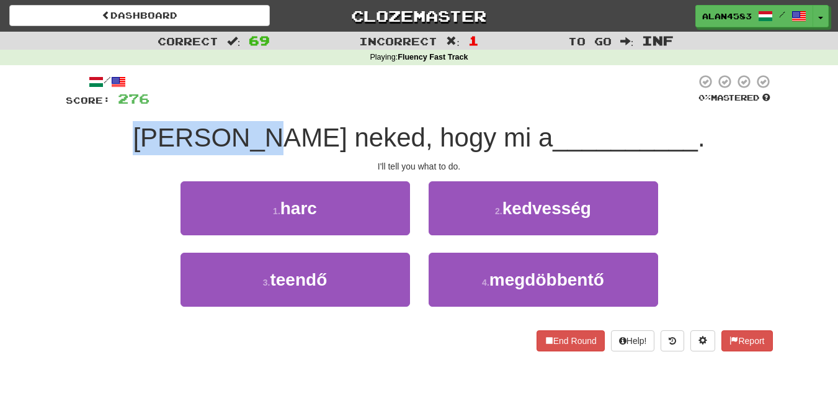
drag, startPoint x: 311, startPoint y: 126, endPoint x: 148, endPoint y: 109, distance: 163.4
click at [148, 109] on div "/ Score: 276 0 % Mastered [PERSON_NAME] neked, hogy mi a __________ . I'll tell…" at bounding box center [419, 212] width 707 height 277
click at [140, 105] on div at bounding box center [140, 105] width 0 height 0
click at [98, 135] on div "[PERSON_NAME] neked, hogy mi a __________ ." at bounding box center [419, 138] width 707 height 34
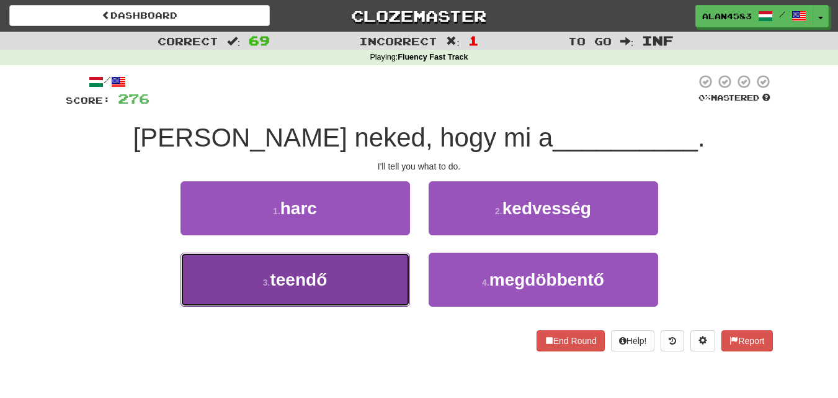
click at [203, 283] on button "3 . teendő" at bounding box center [296, 279] width 230 height 54
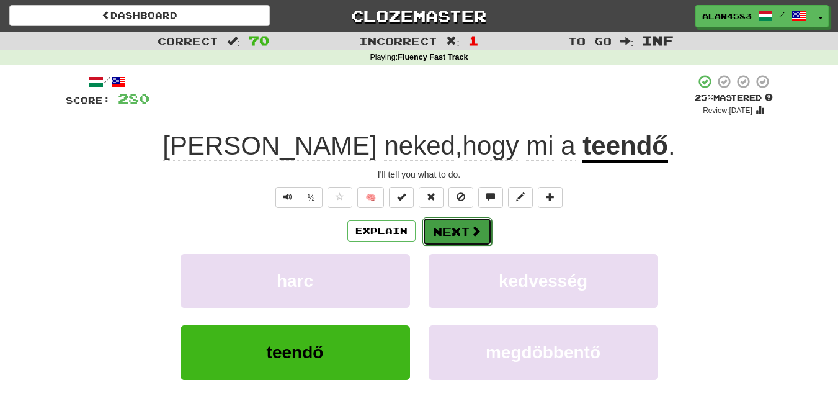
click at [471, 229] on span at bounding box center [475, 230] width 11 height 11
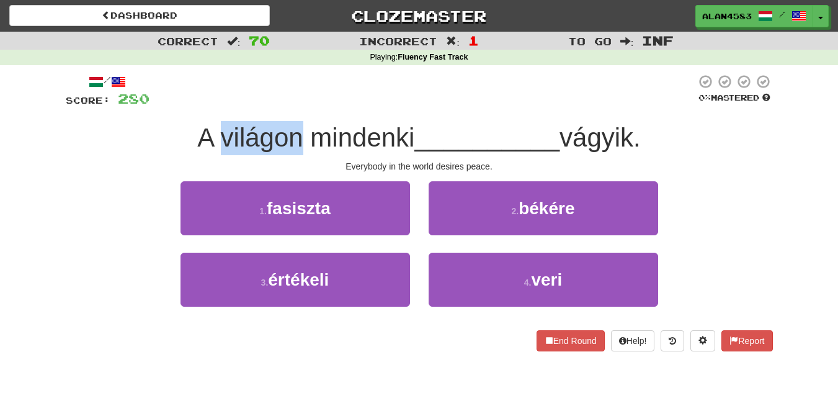
drag, startPoint x: 295, startPoint y: 132, endPoint x: 212, endPoint y: 129, distance: 82.6
click at [212, 129] on span "A világon mindenki" at bounding box center [305, 137] width 217 height 29
click at [204, 105] on div at bounding box center [204, 105] width 0 height 0
click at [123, 126] on div "A világon mindenki __________ vágyik." at bounding box center [419, 138] width 707 height 34
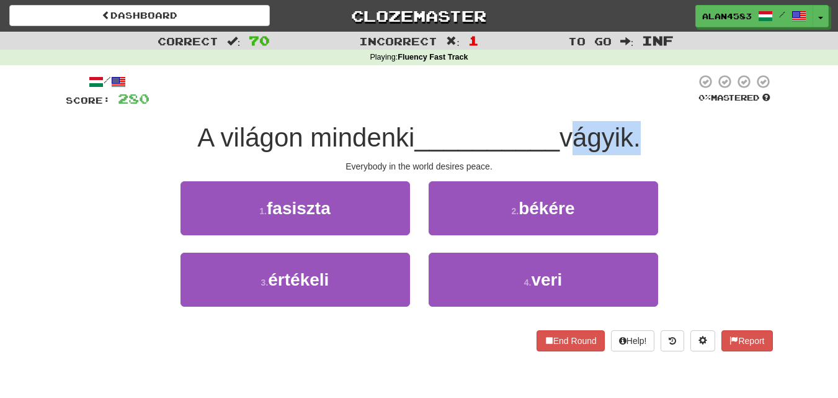
drag, startPoint x: 569, startPoint y: 141, endPoint x: 644, endPoint y: 133, distance: 75.4
click at [641, 133] on span "vágyik." at bounding box center [600, 137] width 81 height 29
click at [636, 105] on div at bounding box center [636, 105] width 0 height 0
click at [652, 100] on div at bounding box center [422, 91] width 546 height 34
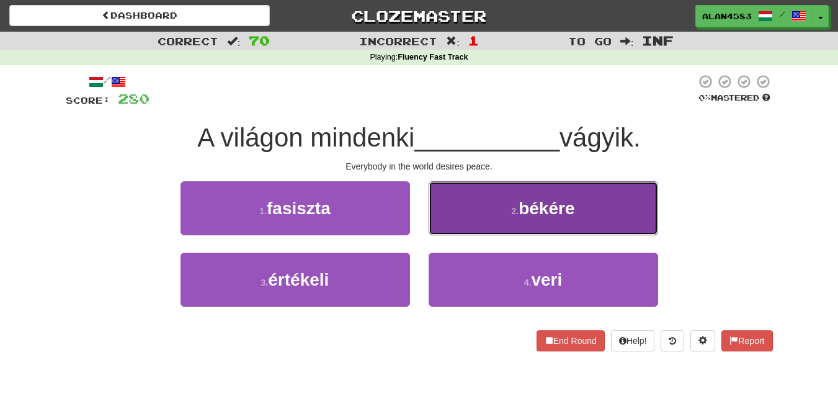
click at [465, 205] on button "2 . békére" at bounding box center [544, 208] width 230 height 54
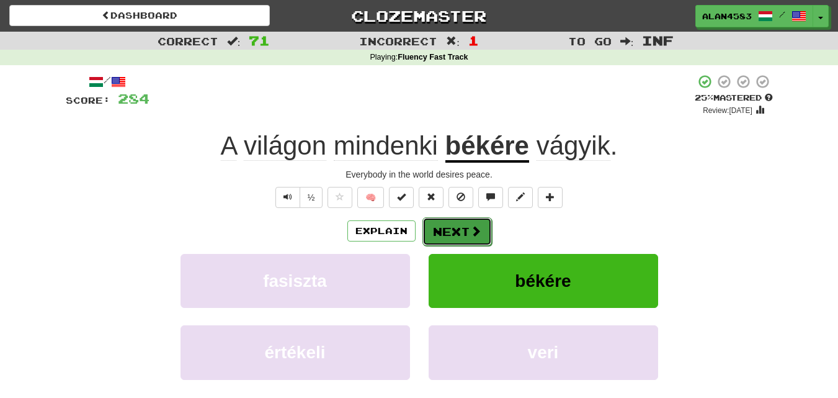
click at [463, 232] on button "Next" at bounding box center [456, 231] width 69 height 29
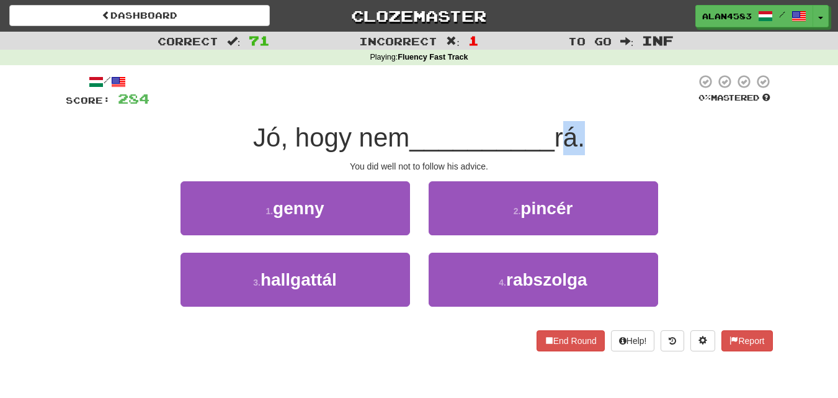
drag, startPoint x: 582, startPoint y: 128, endPoint x: 560, endPoint y: 128, distance: 22.3
click at [560, 128] on span "rá." at bounding box center [570, 137] width 30 height 29
click at [552, 105] on div at bounding box center [552, 105] width 0 height 0
click at [429, 92] on div at bounding box center [422, 91] width 546 height 34
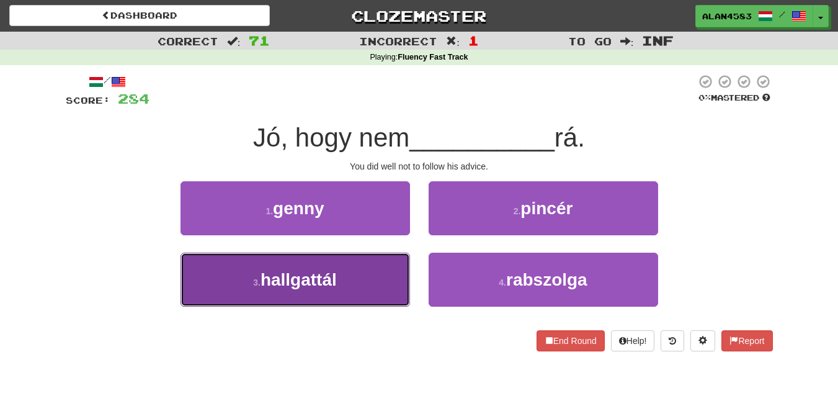
click at [327, 298] on button "3 . hallgattál" at bounding box center [296, 279] width 230 height 54
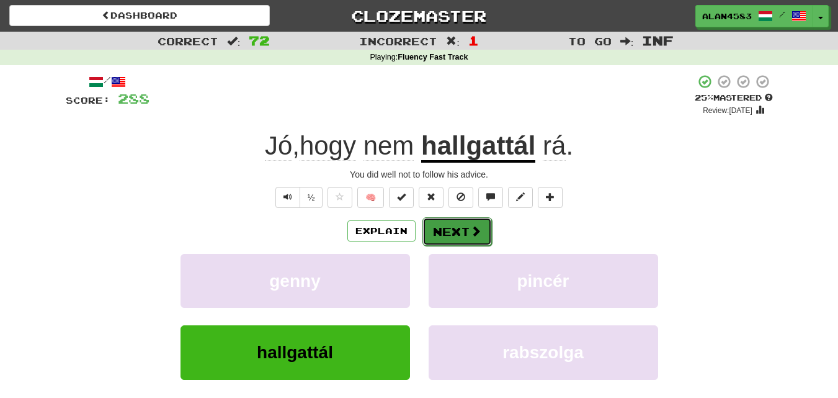
click at [433, 231] on button "Next" at bounding box center [456, 231] width 69 height 29
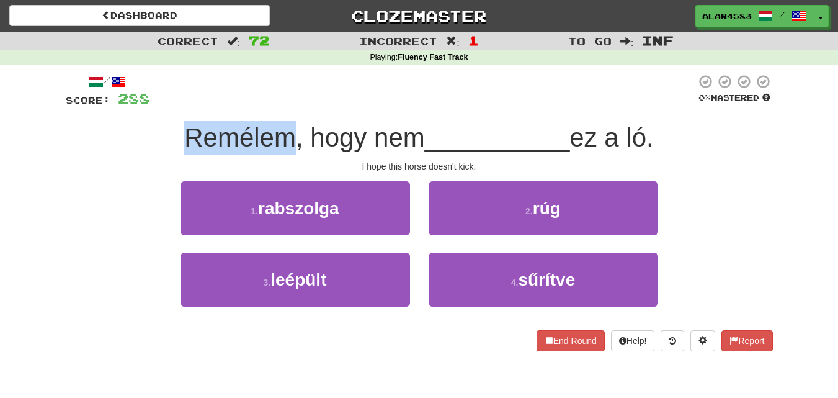
drag, startPoint x: 284, startPoint y: 133, endPoint x: 170, endPoint y: 123, distance: 114.6
click at [170, 123] on div "Remélem, hogy nem __________ ez a ló." at bounding box center [419, 138] width 707 height 34
click at [162, 105] on div at bounding box center [162, 105] width 0 height 0
click at [102, 132] on div "Remélem, hogy nem __________ ez a ló." at bounding box center [419, 138] width 707 height 34
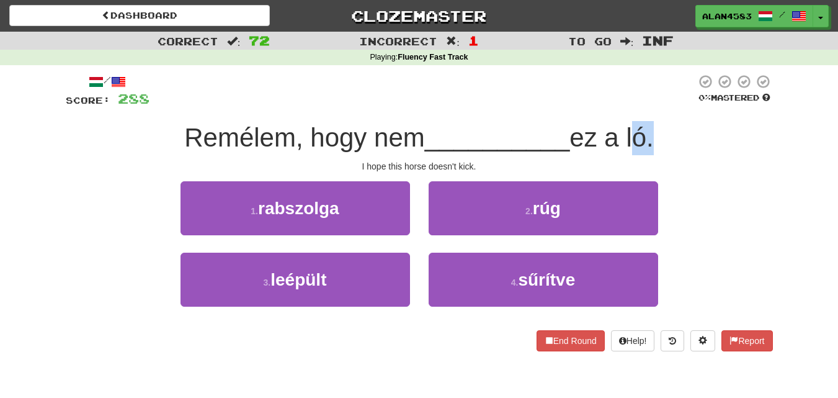
drag, startPoint x: 633, startPoint y: 132, endPoint x: 651, endPoint y: 132, distance: 18.6
click at [651, 132] on span "ez a ló." at bounding box center [611, 137] width 84 height 29
click at [643, 105] on div at bounding box center [643, 105] width 0 height 0
click at [504, 92] on div at bounding box center [422, 91] width 546 height 34
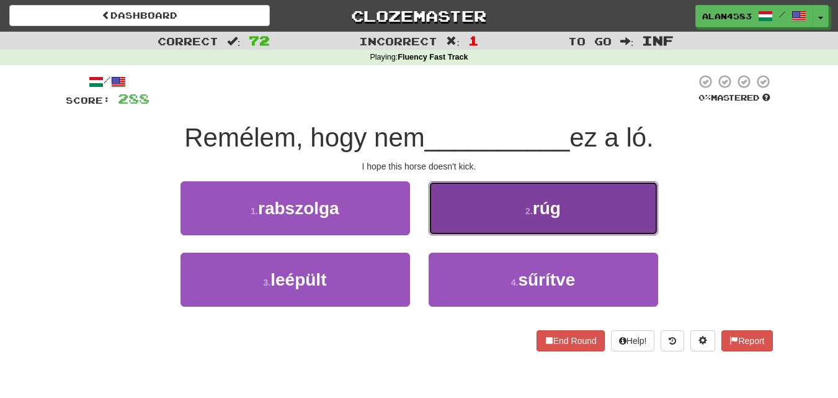
click at [484, 214] on button "2 . rúg" at bounding box center [544, 208] width 230 height 54
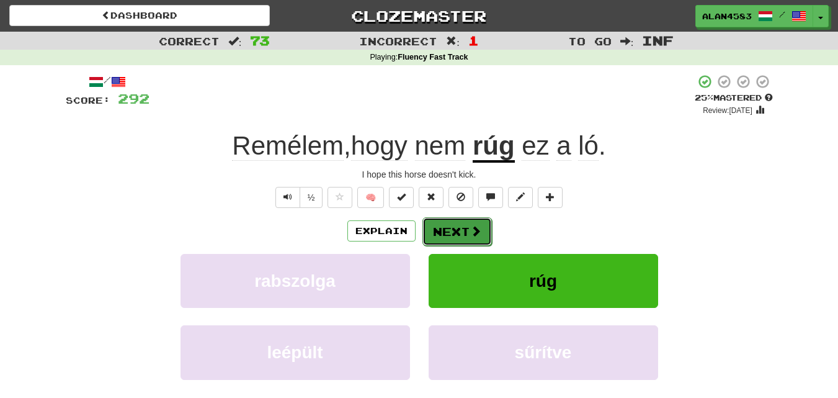
click at [463, 225] on button "Next" at bounding box center [456, 231] width 69 height 29
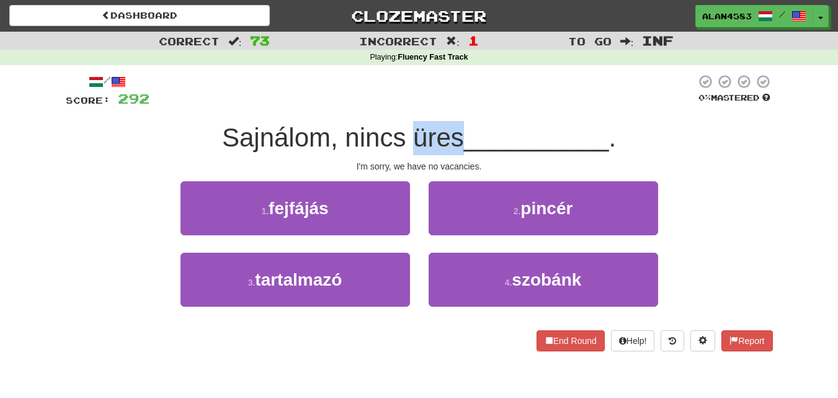
drag, startPoint x: 409, startPoint y: 138, endPoint x: 461, endPoint y: 138, distance: 51.5
click at [461, 138] on span "Sajnálom, nincs üres" at bounding box center [343, 137] width 242 height 29
click at [453, 153] on div at bounding box center [453, 153] width 0 height 0
click at [300, 119] on div "/ Score: 292 0 % Mastered Sajnálom, nincs üres __________ . I'm sorry, we have …" at bounding box center [419, 212] width 707 height 277
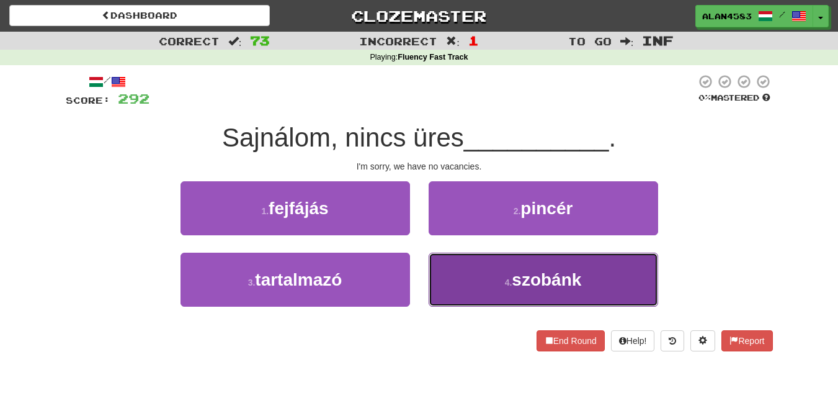
click at [487, 286] on button "4 . szobánk" at bounding box center [544, 279] width 230 height 54
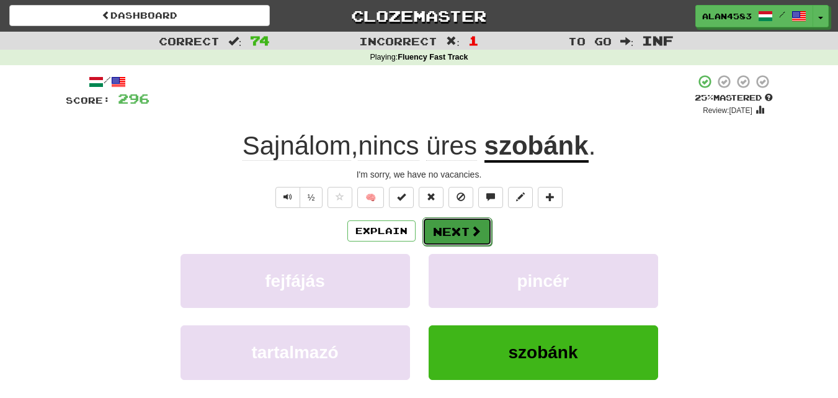
click at [457, 226] on button "Next" at bounding box center [456, 231] width 69 height 29
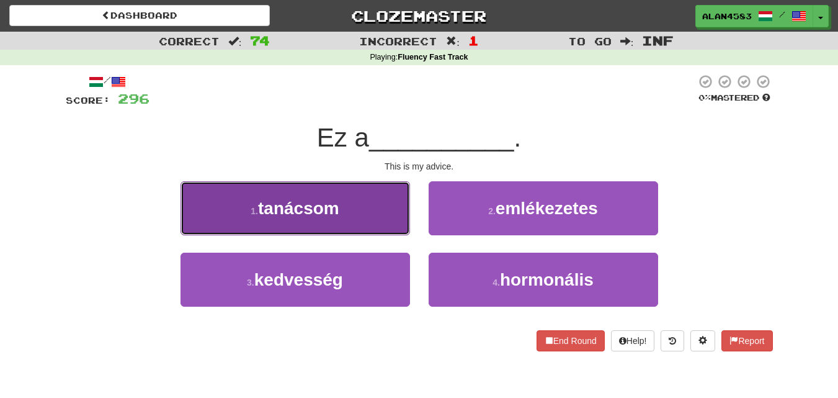
click at [267, 214] on span "tanácsom" at bounding box center [298, 207] width 81 height 19
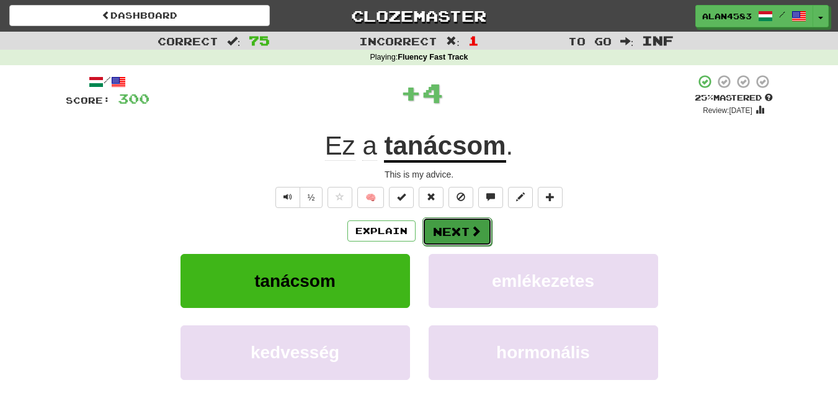
click at [444, 226] on button "Next" at bounding box center [456, 231] width 69 height 29
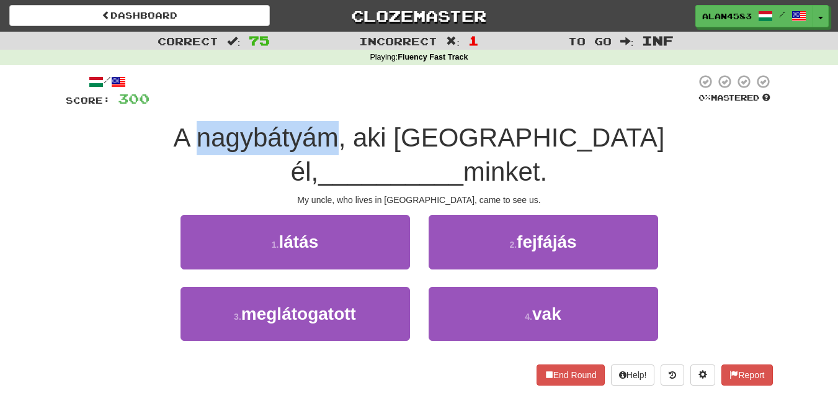
drag, startPoint x: 276, startPoint y: 141, endPoint x: 141, endPoint y: 138, distance: 135.2
click at [173, 138] on span "A nagybátyám, aki [GEOGRAPHIC_DATA] él," at bounding box center [418, 154] width 491 height 63
click at [133, 153] on div at bounding box center [133, 153] width 0 height 0
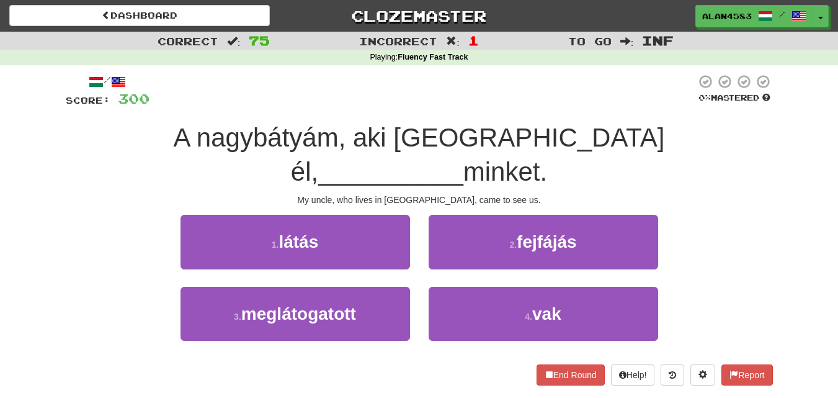
click at [69, 194] on div "My uncle, who lives in [GEOGRAPHIC_DATA], came to see us." at bounding box center [419, 200] width 707 height 12
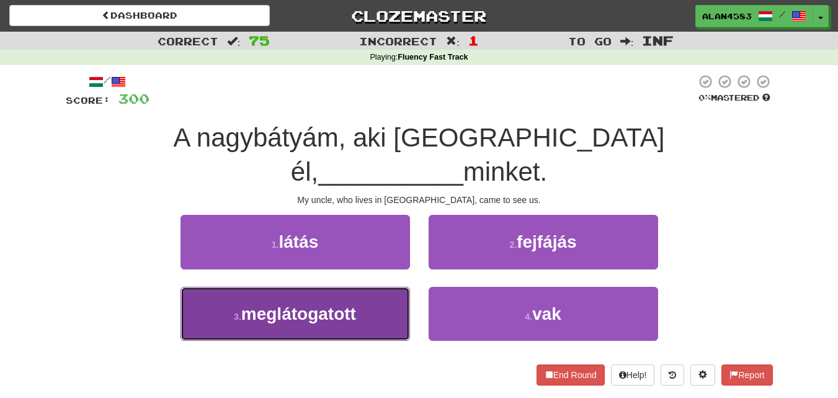
click at [275, 290] on button "3 . meglátogatott" at bounding box center [296, 314] width 230 height 54
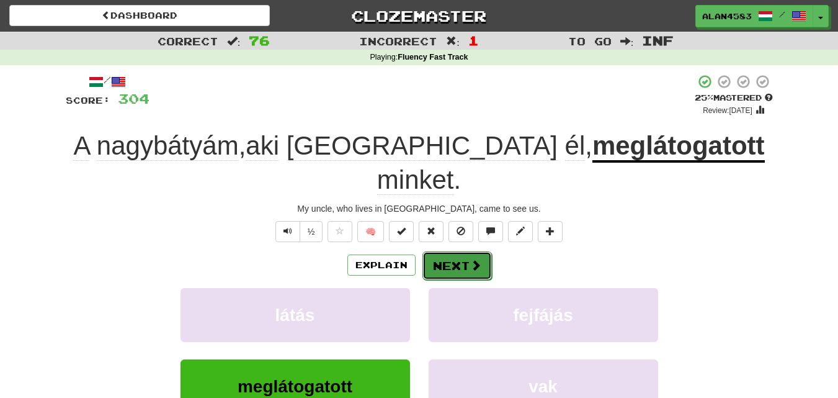
click at [458, 251] on button "Next" at bounding box center [456, 265] width 69 height 29
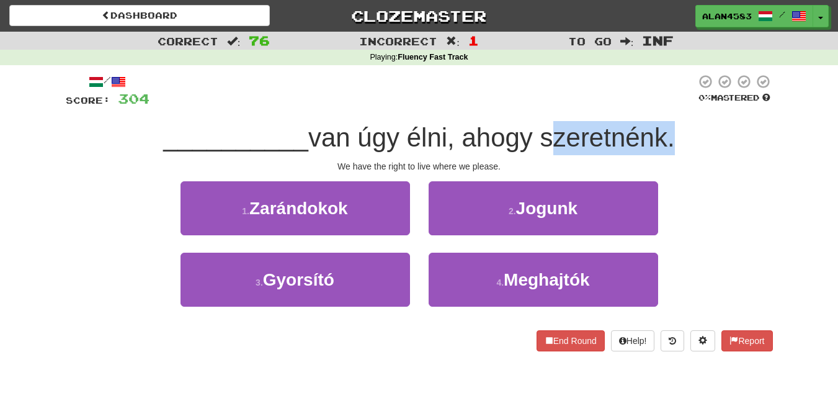
drag, startPoint x: 545, startPoint y: 139, endPoint x: 671, endPoint y: 135, distance: 126.0
click at [671, 135] on span "van úgy élni, ahogy szeretnénk." at bounding box center [491, 137] width 367 height 29
click at [662, 105] on div at bounding box center [662, 105] width 0 height 0
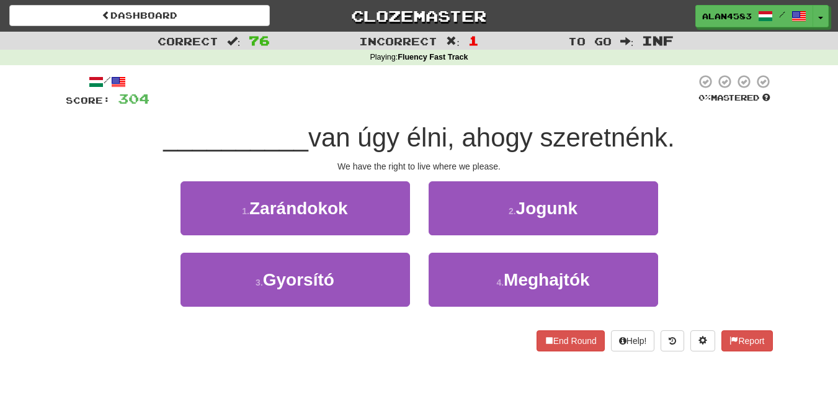
click at [490, 94] on div at bounding box center [422, 91] width 546 height 34
drag, startPoint x: 448, startPoint y: 135, endPoint x: 421, endPoint y: 135, distance: 26.7
click at [421, 135] on span "van úgy élni, ahogy szeretnénk." at bounding box center [491, 137] width 367 height 29
drag, startPoint x: 410, startPoint y: 136, endPoint x: 451, endPoint y: 133, distance: 41.1
click at [451, 133] on span "van úgy élni, ahogy szeretnénk." at bounding box center [491, 137] width 367 height 29
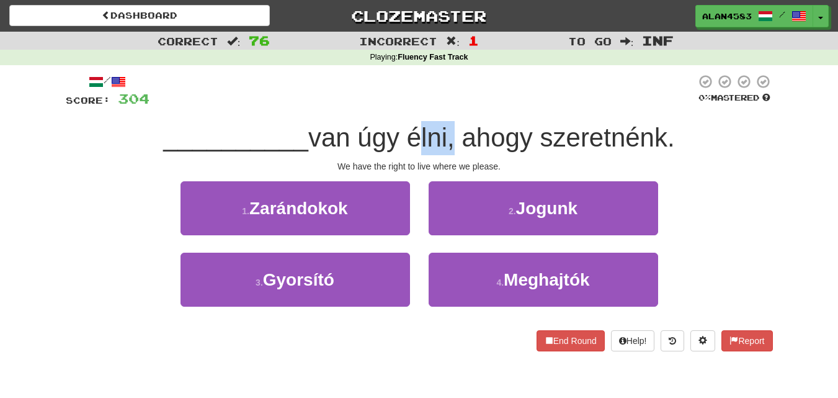
click at [443, 105] on div at bounding box center [443, 105] width 0 height 0
click at [283, 78] on div at bounding box center [422, 91] width 546 height 34
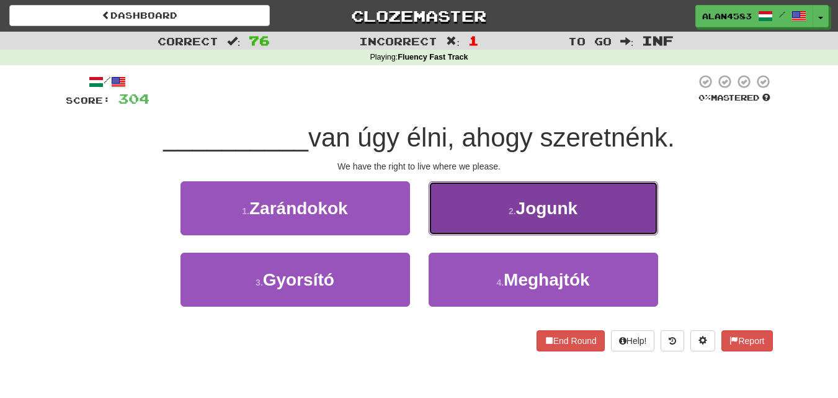
click at [448, 209] on button "2 . Jogunk" at bounding box center [544, 208] width 230 height 54
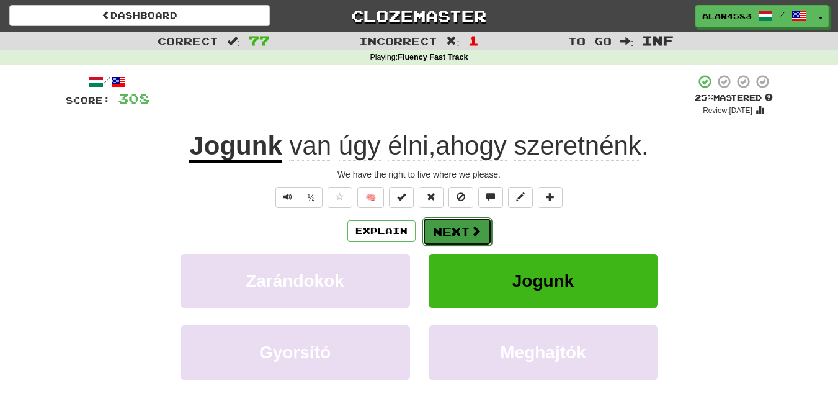
click at [450, 228] on button "Next" at bounding box center [456, 231] width 69 height 29
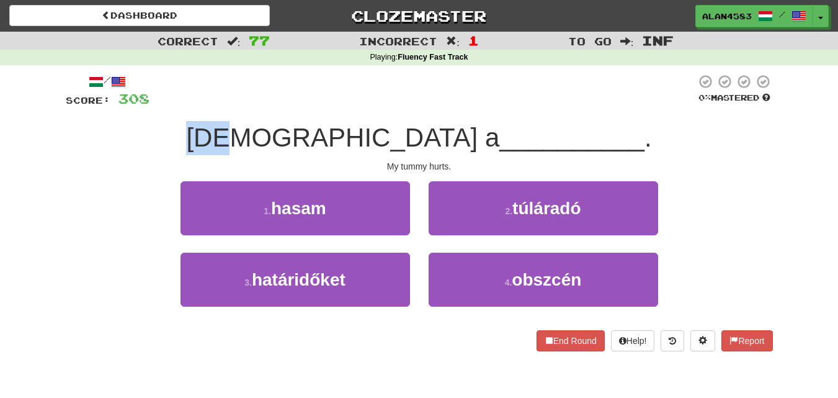
drag, startPoint x: 344, startPoint y: 138, endPoint x: 309, endPoint y: 136, distance: 35.4
click at [309, 136] on div "Fáj a __________ ." at bounding box center [419, 138] width 707 height 34
click at [301, 105] on div at bounding box center [301, 105] width 0 height 0
click at [257, 100] on div at bounding box center [422, 91] width 546 height 34
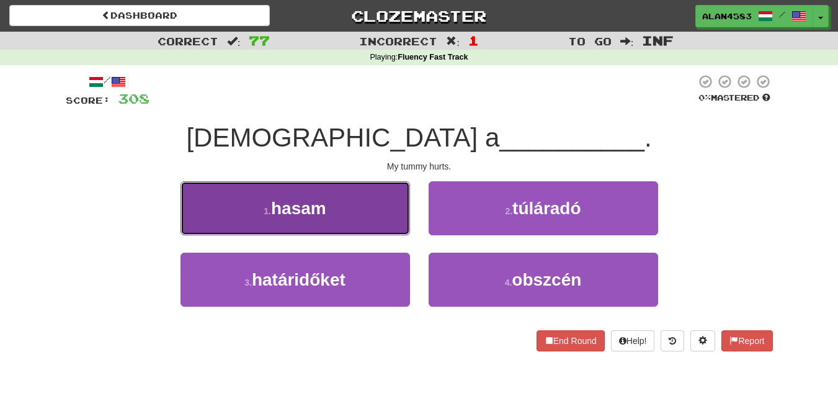
click at [294, 198] on span "hasam" at bounding box center [298, 207] width 55 height 19
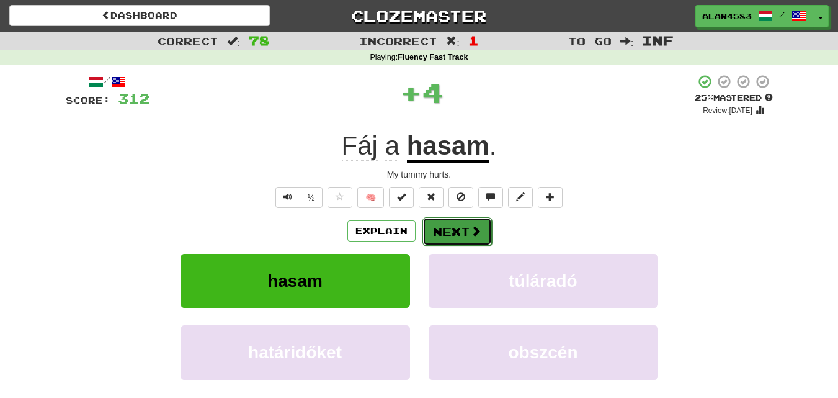
click at [470, 233] on span at bounding box center [475, 230] width 11 height 11
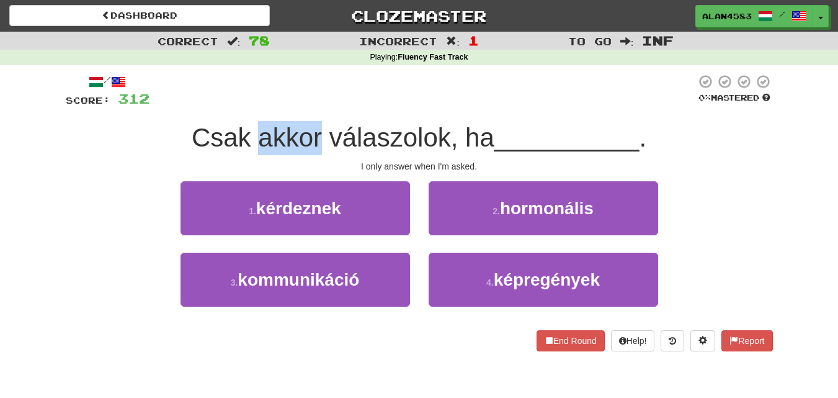
drag, startPoint x: 318, startPoint y: 138, endPoint x: 257, endPoint y: 132, distance: 61.1
click at [257, 132] on span "Csak akkor válaszolok, ha" at bounding box center [343, 137] width 303 height 29
click at [249, 105] on div at bounding box center [249, 105] width 0 height 0
click at [342, 94] on div at bounding box center [422, 91] width 546 height 34
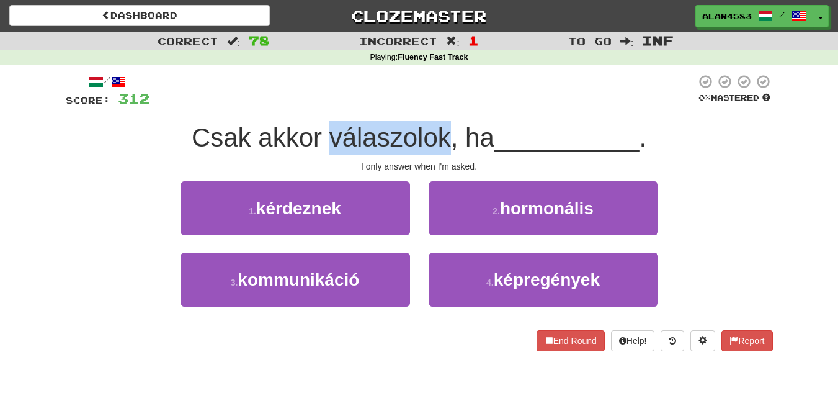
drag, startPoint x: 328, startPoint y: 132, endPoint x: 442, endPoint y: 127, distance: 113.6
click at [442, 127] on span "Csak akkor válaszolok, ha" at bounding box center [343, 137] width 303 height 29
click at [434, 105] on div at bounding box center [434, 105] width 0 height 0
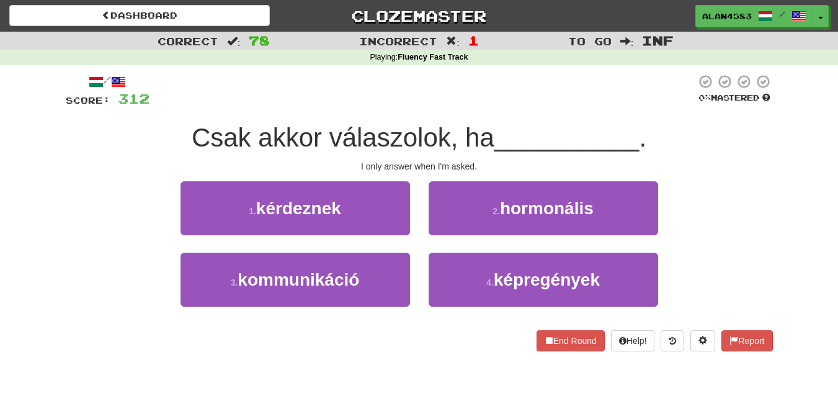
click at [446, 88] on div at bounding box center [422, 91] width 546 height 34
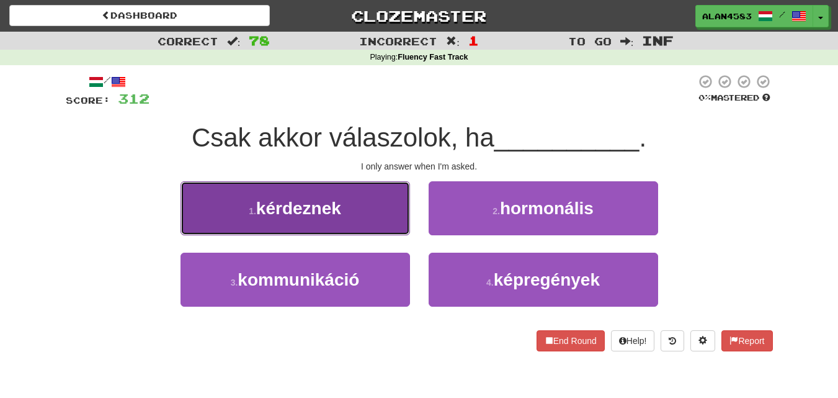
click at [295, 223] on button "1 . kérdeznek" at bounding box center [296, 208] width 230 height 54
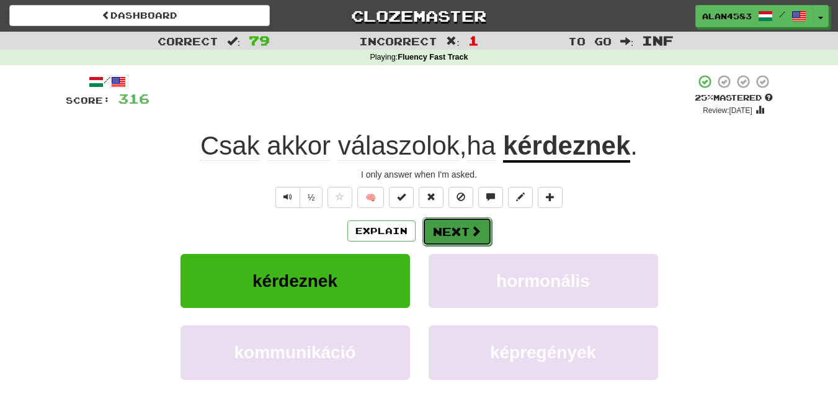
click at [448, 228] on button "Next" at bounding box center [456, 231] width 69 height 29
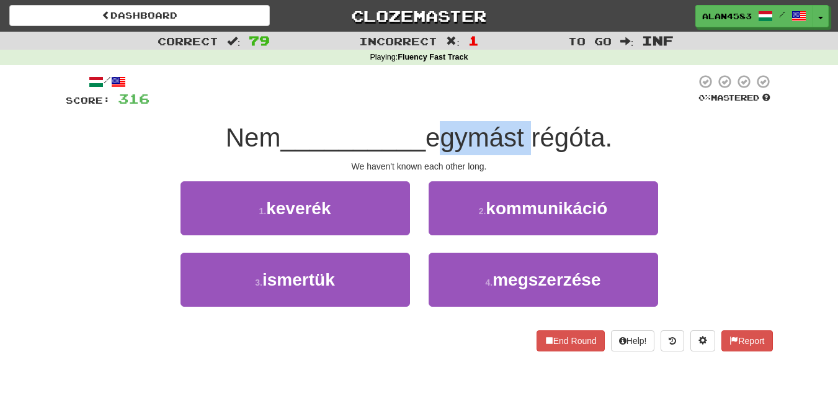
drag, startPoint x: 438, startPoint y: 138, endPoint x: 533, endPoint y: 133, distance: 95.1
click at [533, 133] on span "egymást régóta." at bounding box center [519, 137] width 187 height 29
click at [525, 105] on div at bounding box center [525, 105] width 0 height 0
click at [535, 91] on div at bounding box center [422, 91] width 546 height 34
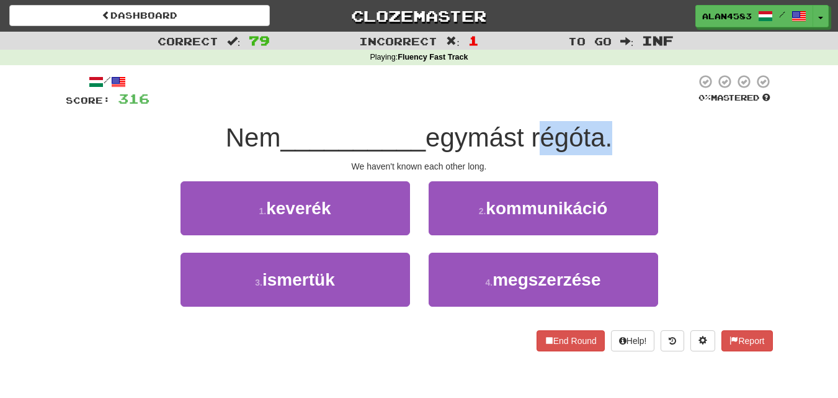
drag, startPoint x: 537, startPoint y: 129, endPoint x: 613, endPoint y: 134, distance: 76.5
click at [612, 134] on span "egymást régóta." at bounding box center [519, 137] width 187 height 29
click at [605, 105] on div at bounding box center [605, 105] width 0 height 0
click at [573, 77] on div at bounding box center [422, 91] width 546 height 34
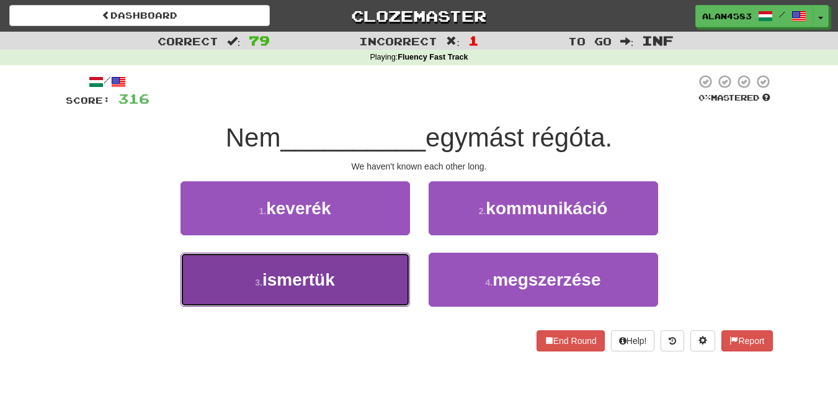
click at [228, 280] on button "3 . ismertük" at bounding box center [296, 279] width 230 height 54
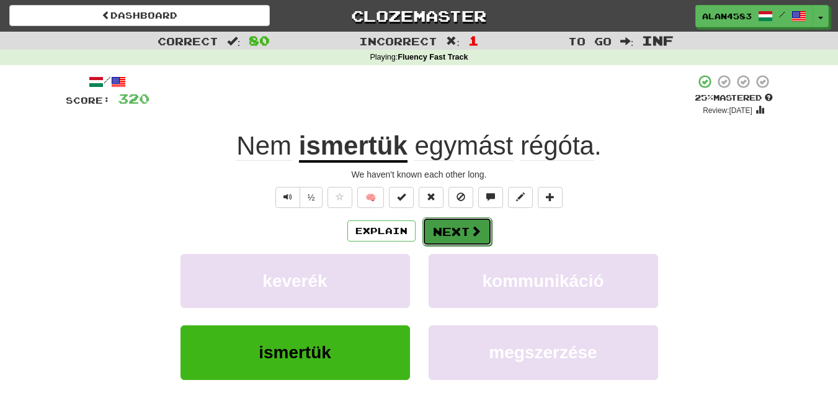
click at [455, 230] on button "Next" at bounding box center [456, 231] width 69 height 29
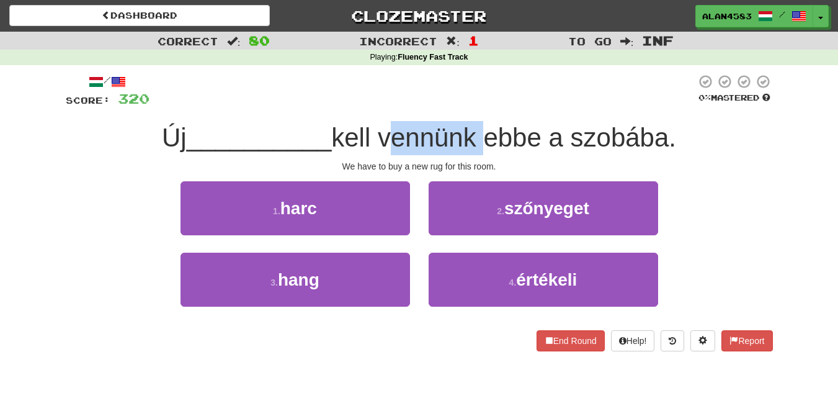
drag, startPoint x: 388, startPoint y: 136, endPoint x: 484, endPoint y: 128, distance: 96.5
click at [484, 128] on span "kell vennünk ebbe a szobába." at bounding box center [503, 137] width 345 height 29
click at [476, 105] on div at bounding box center [476, 105] width 0 height 0
click at [502, 97] on div at bounding box center [422, 91] width 546 height 34
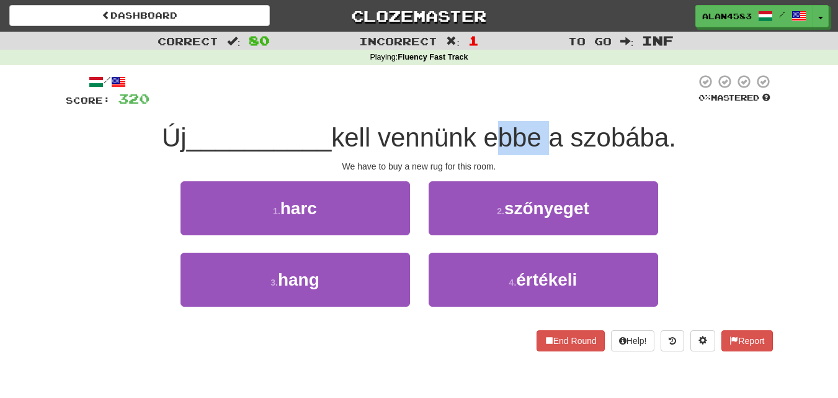
drag, startPoint x: 493, startPoint y: 140, endPoint x: 544, endPoint y: 138, distance: 51.5
click at [544, 138] on span "kell vennünk ebbe a szobába." at bounding box center [503, 137] width 345 height 29
click at [536, 153] on div at bounding box center [536, 153] width 0 height 0
click at [563, 82] on div at bounding box center [422, 91] width 546 height 34
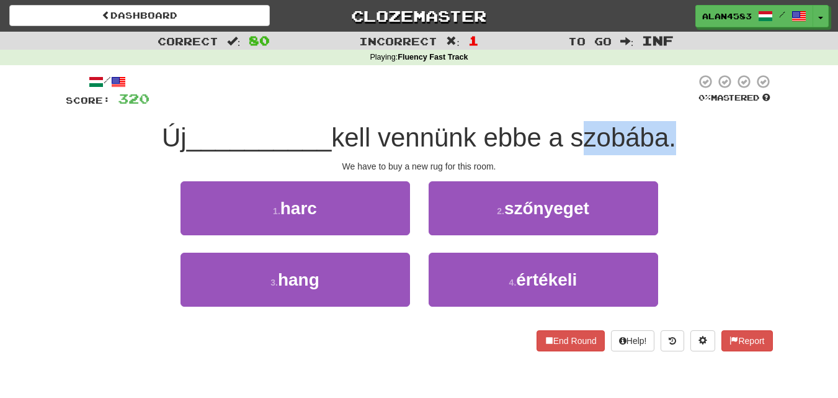
drag, startPoint x: 578, startPoint y: 137, endPoint x: 671, endPoint y: 134, distance: 92.5
click at [671, 134] on span "kell vennünk ebbe a szobába." at bounding box center [503, 137] width 345 height 29
click at [662, 105] on div at bounding box center [662, 105] width 0 height 0
click at [617, 71] on div "/ Score: 320 0 % Mastered Új __________ kell vennünk ebbe a szobába. We have to…" at bounding box center [419, 216] width 707 height 303
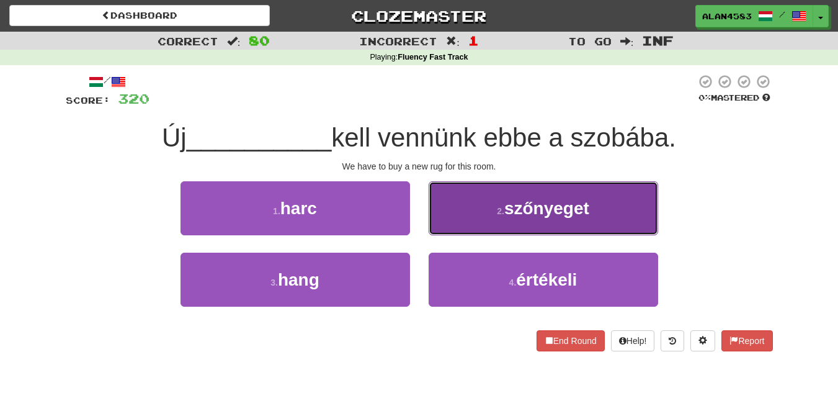
click at [538, 202] on span "szőnyeget" at bounding box center [546, 207] width 85 height 19
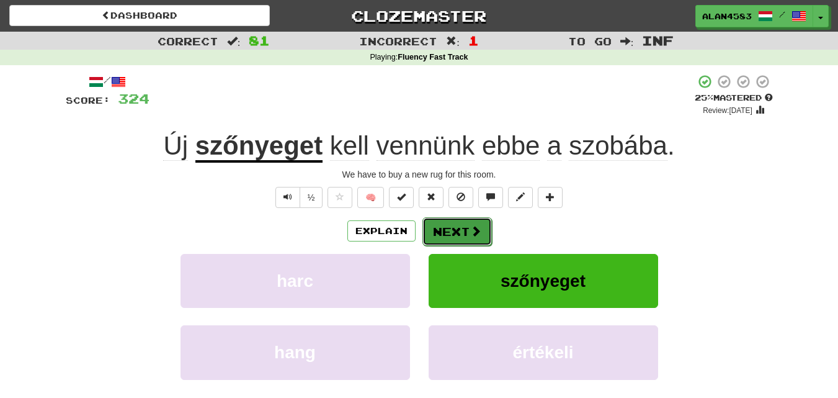
click at [474, 223] on button "Next" at bounding box center [456, 231] width 69 height 29
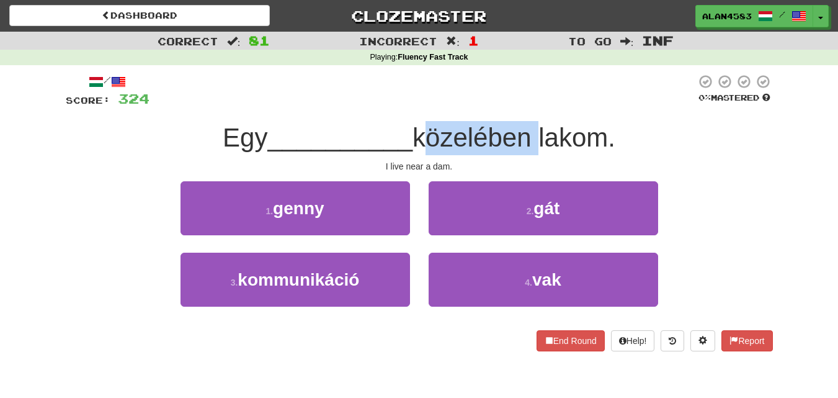
drag, startPoint x: 425, startPoint y: 147, endPoint x: 538, endPoint y: 141, distance: 113.0
click at [538, 141] on span "közelében lakom." at bounding box center [513, 137] width 203 height 29
click at [530, 153] on div at bounding box center [530, 153] width 0 height 0
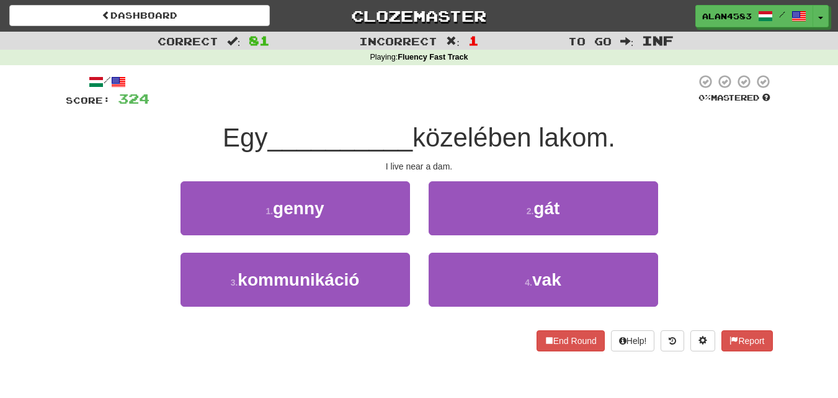
click at [555, 100] on div at bounding box center [422, 91] width 546 height 34
drag, startPoint x: 547, startPoint y: 127, endPoint x: 607, endPoint y: 128, distance: 59.6
click at [607, 128] on span "közelében lakom." at bounding box center [513, 137] width 203 height 29
click at [599, 105] on div at bounding box center [599, 105] width 0 height 0
click at [605, 94] on div at bounding box center [422, 91] width 546 height 34
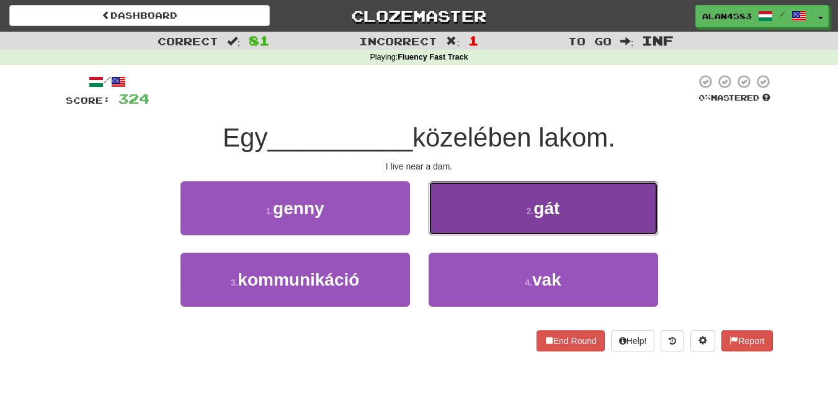
click at [490, 218] on button "2 . gát" at bounding box center [544, 208] width 230 height 54
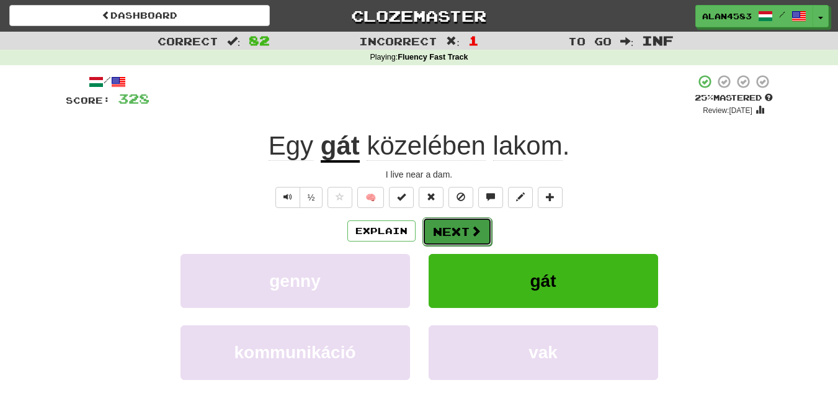
click at [481, 227] on button "Next" at bounding box center [456, 231] width 69 height 29
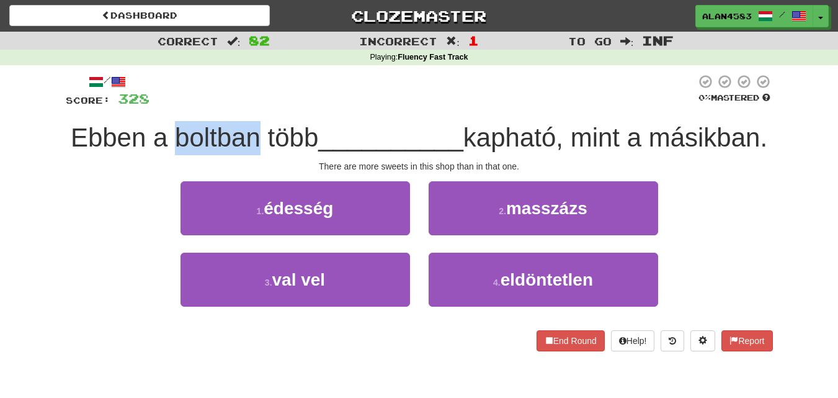
drag, startPoint x: 311, startPoint y: 138, endPoint x: 234, endPoint y: 139, distance: 76.9
click at [234, 139] on span "Ebben a boltban több" at bounding box center [194, 137] width 247 height 29
click at [226, 153] on div at bounding box center [226, 153] width 0 height 0
click at [153, 155] on div "Ebben a boltban több __________ kapható, mint a másikban." at bounding box center [419, 138] width 707 height 34
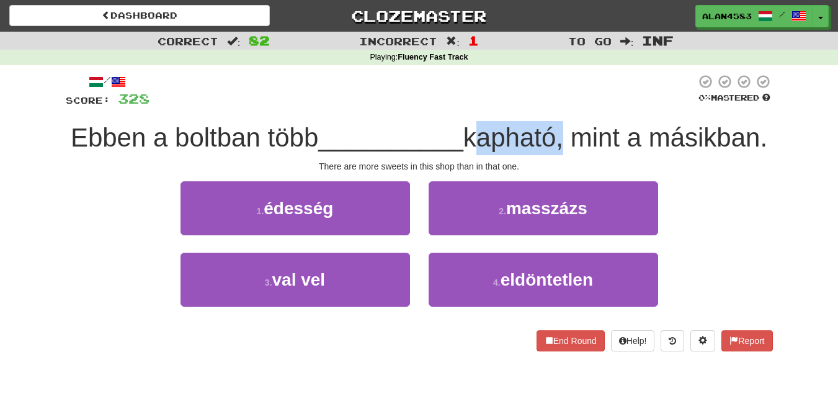
drag, startPoint x: 535, startPoint y: 131, endPoint x: 623, endPoint y: 127, distance: 88.2
click at [623, 127] on span "kapható, mint a másikban." at bounding box center [615, 137] width 304 height 29
click at [615, 105] on div at bounding box center [615, 105] width 0 height 0
click at [630, 89] on div at bounding box center [422, 91] width 546 height 34
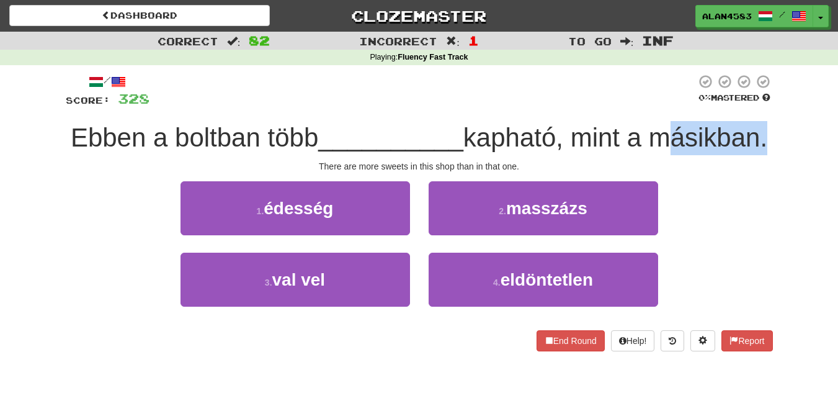
drag, startPoint x: 473, startPoint y: 171, endPoint x: 365, endPoint y: 170, distance: 107.9
click at [463, 152] on span "kapható, mint a másikban." at bounding box center [615, 137] width 304 height 29
click at [357, 140] on div at bounding box center [357, 140] width 0 height 0
click at [301, 155] on div "Ebben a boltban több __________ kapható, mint a másikban." at bounding box center [419, 138] width 707 height 34
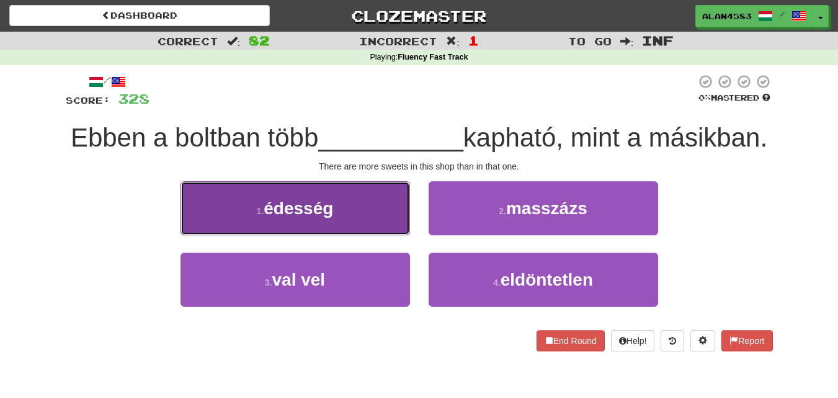
click at [254, 234] on button "1 . édesség" at bounding box center [296, 208] width 230 height 54
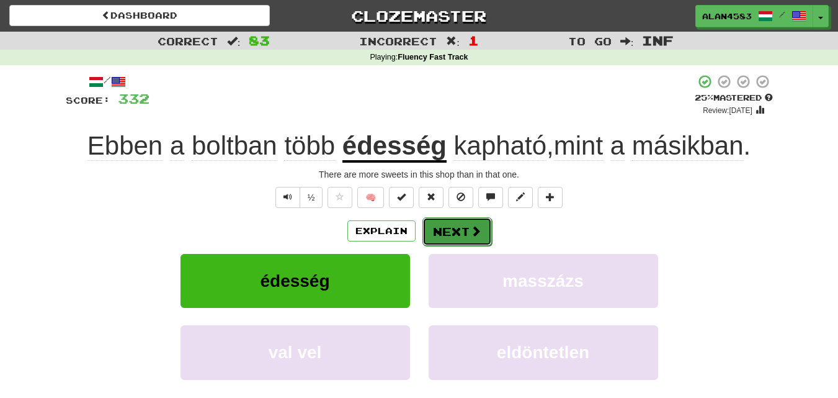
click at [449, 231] on button "Next" at bounding box center [456, 231] width 69 height 29
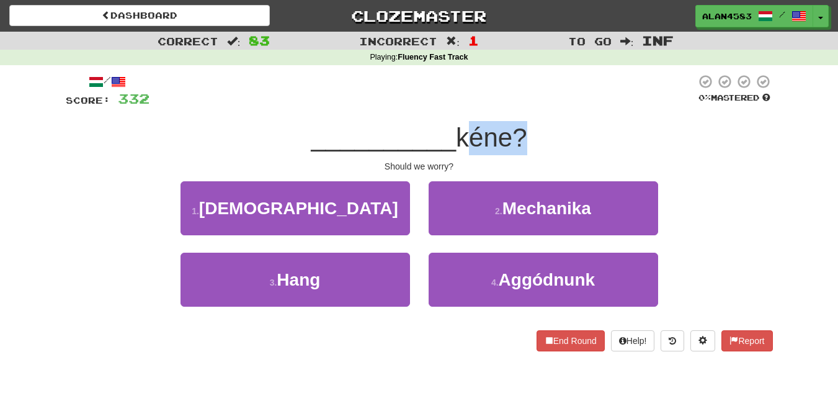
drag, startPoint x: 514, startPoint y: 141, endPoint x: 457, endPoint y: 138, distance: 56.5
click at [457, 138] on span "kéne?" at bounding box center [491, 137] width 71 height 29
click at [473, 138] on span "kéne?" at bounding box center [491, 137] width 71 height 29
drag, startPoint x: 463, startPoint y: 137, endPoint x: 512, endPoint y: 132, distance: 49.3
click at [512, 132] on span "kéne?" at bounding box center [491, 137] width 71 height 29
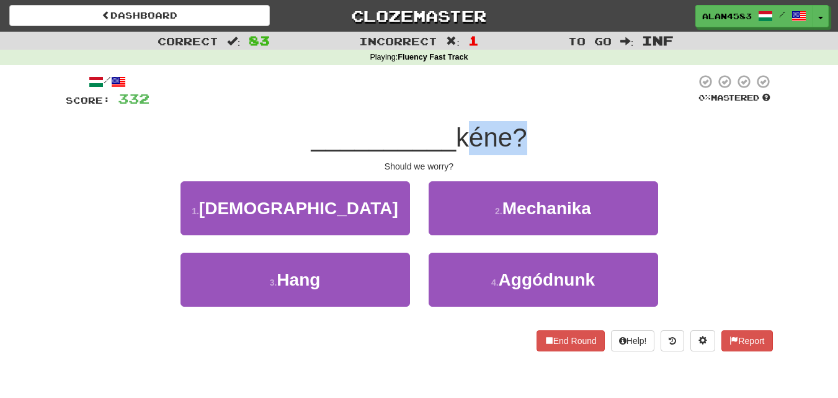
click at [504, 105] on div at bounding box center [504, 105] width 0 height 0
click at [551, 96] on div at bounding box center [422, 91] width 546 height 34
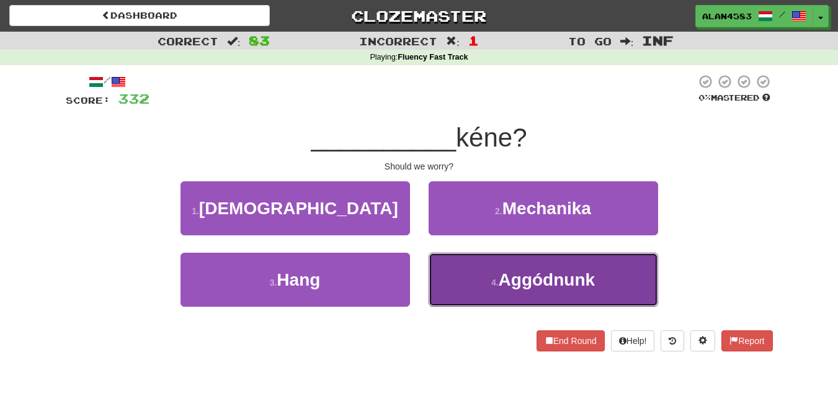
click at [551, 293] on button "4 . Aggódnunk" at bounding box center [544, 279] width 230 height 54
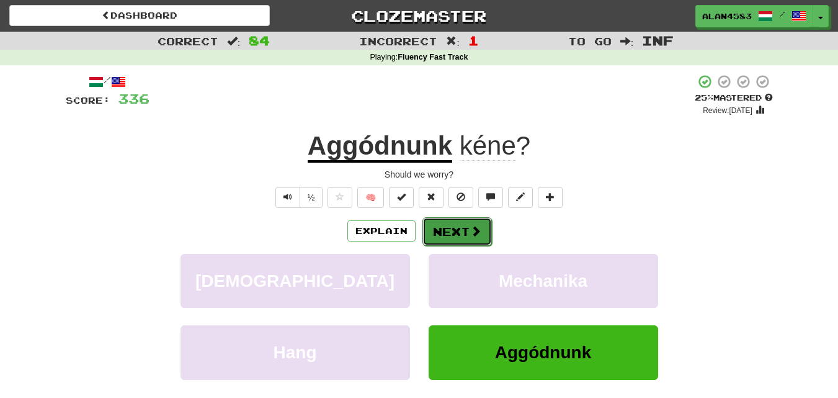
click at [464, 234] on button "Next" at bounding box center [456, 231] width 69 height 29
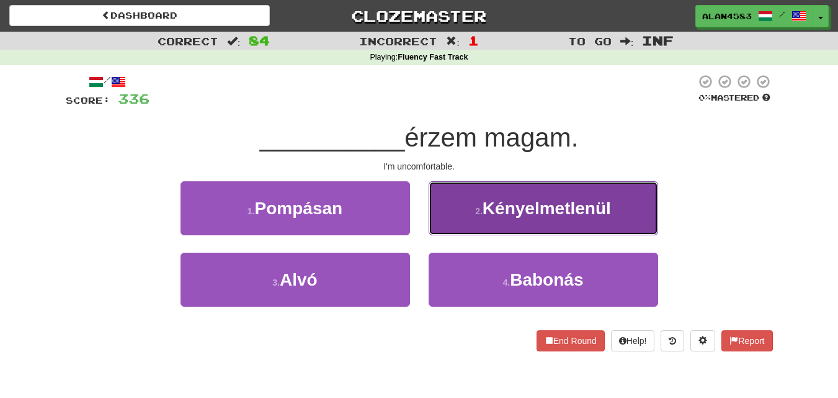
click at [521, 226] on button "2 . Kényelmetlenül" at bounding box center [544, 208] width 230 height 54
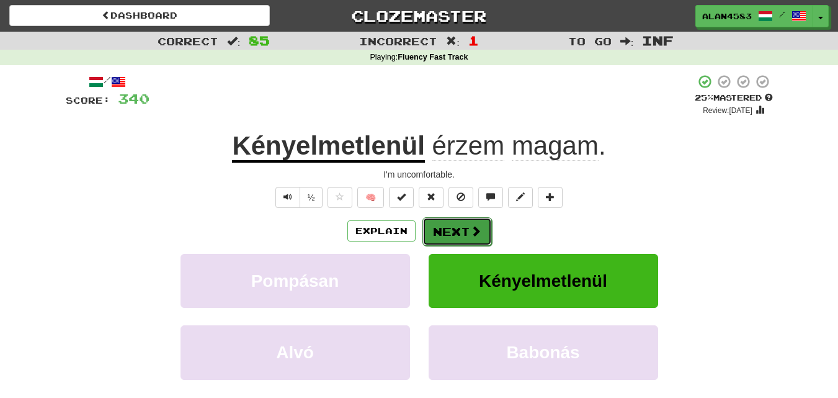
click at [460, 222] on button "Next" at bounding box center [456, 231] width 69 height 29
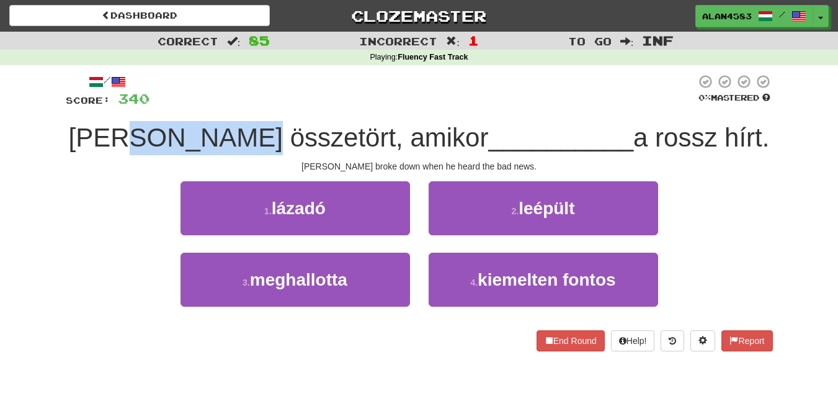
drag, startPoint x: 304, startPoint y: 132, endPoint x: 205, endPoint y: 130, distance: 99.3
click at [205, 130] on span "[PERSON_NAME] összetört, amikor" at bounding box center [279, 137] width 420 height 29
click at [197, 105] on div at bounding box center [197, 105] width 0 height 0
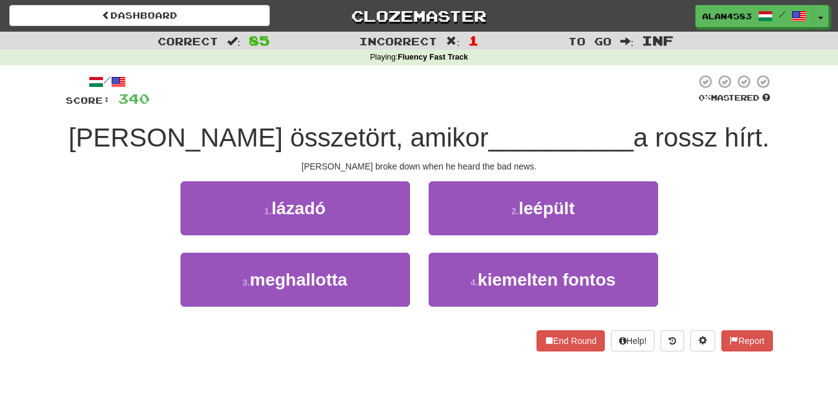
click at [321, 96] on div at bounding box center [422, 91] width 546 height 34
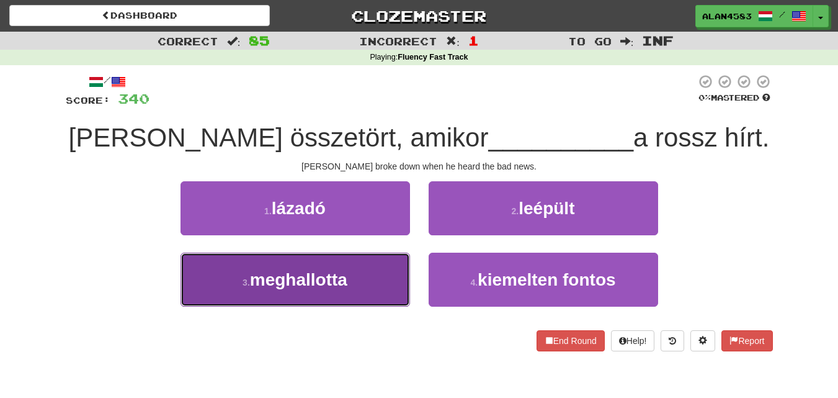
click at [298, 270] on span "meghallotta" at bounding box center [298, 279] width 97 height 19
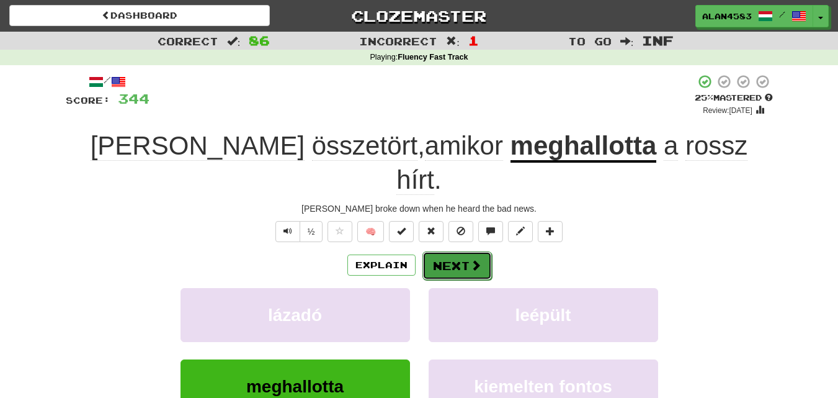
click at [445, 251] on button "Next" at bounding box center [456, 265] width 69 height 29
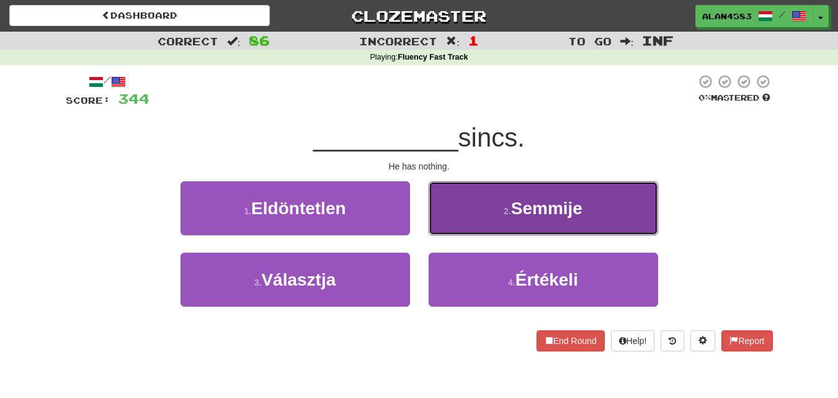
click at [532, 209] on span "Semmije" at bounding box center [546, 207] width 71 height 19
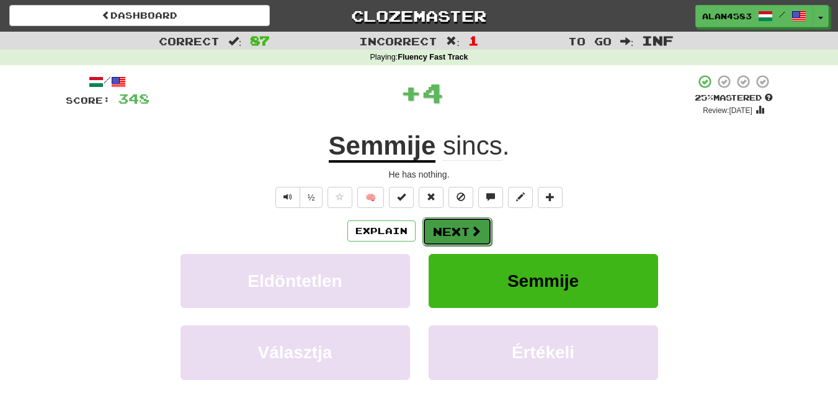
click at [468, 219] on button "Next" at bounding box center [456, 231] width 69 height 29
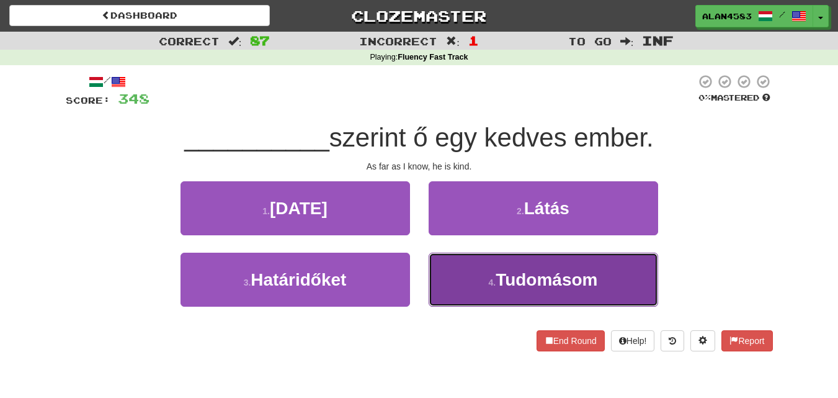
click at [519, 280] on span "Tudomásom" at bounding box center [547, 279] width 102 height 19
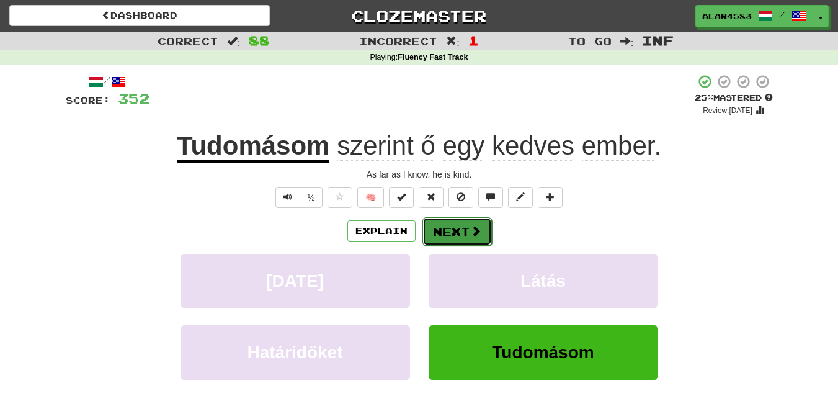
click at [434, 220] on button "Next" at bounding box center [456, 231] width 69 height 29
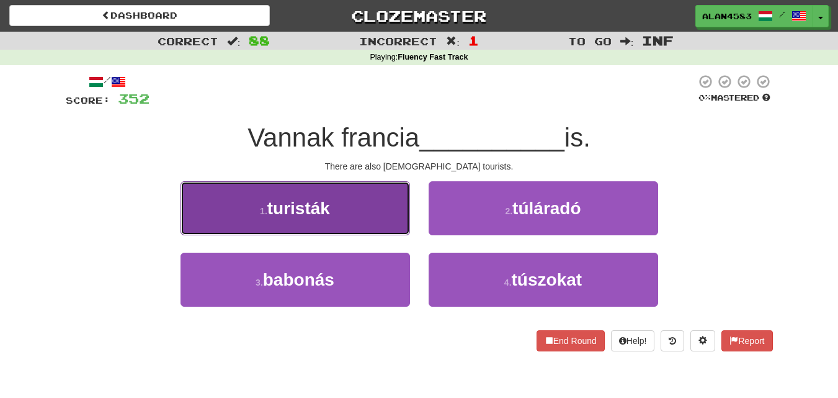
click at [279, 200] on span "turisták" at bounding box center [298, 207] width 63 height 19
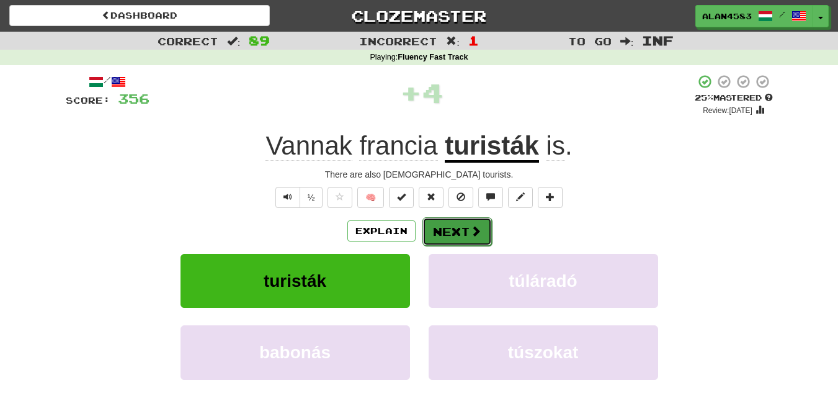
click at [461, 237] on button "Next" at bounding box center [456, 231] width 69 height 29
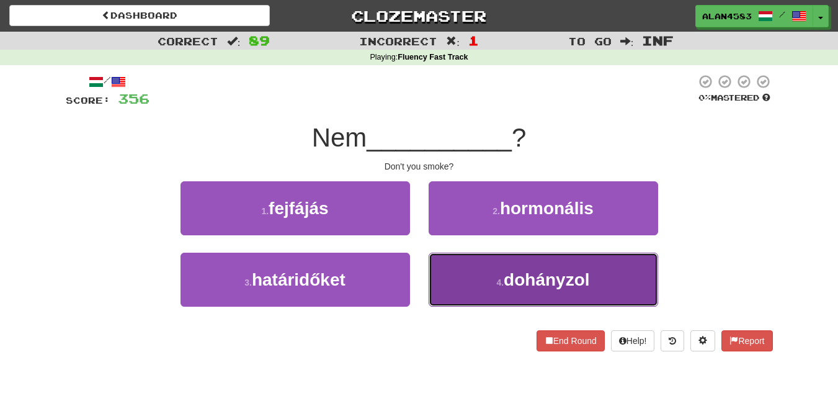
click at [524, 275] on span "dohányzol" at bounding box center [547, 279] width 86 height 19
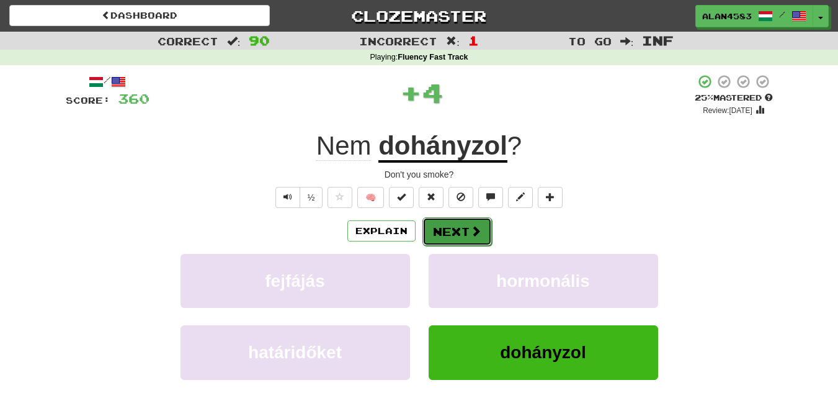
click at [473, 229] on span at bounding box center [475, 230] width 11 height 11
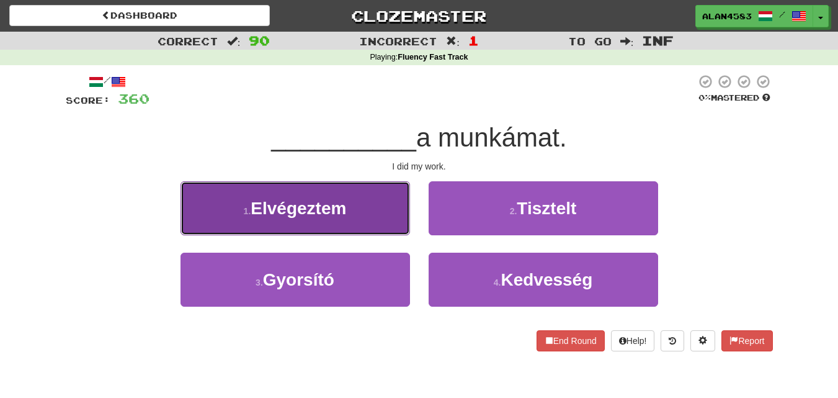
click at [248, 207] on small "1 ." at bounding box center [247, 211] width 7 height 10
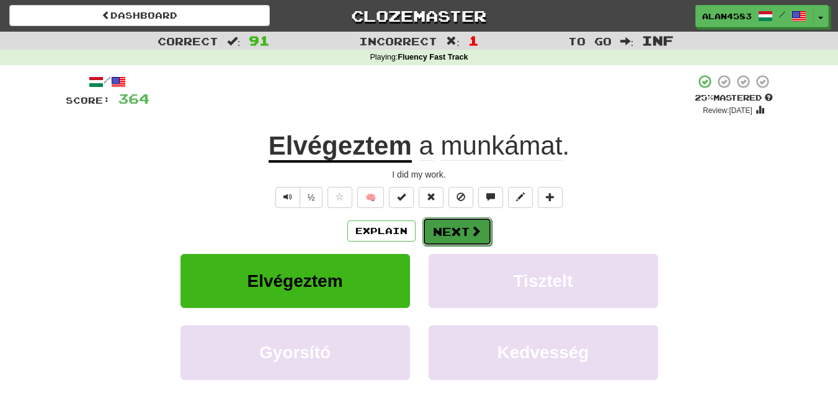
click at [452, 231] on button "Next" at bounding box center [456, 231] width 69 height 29
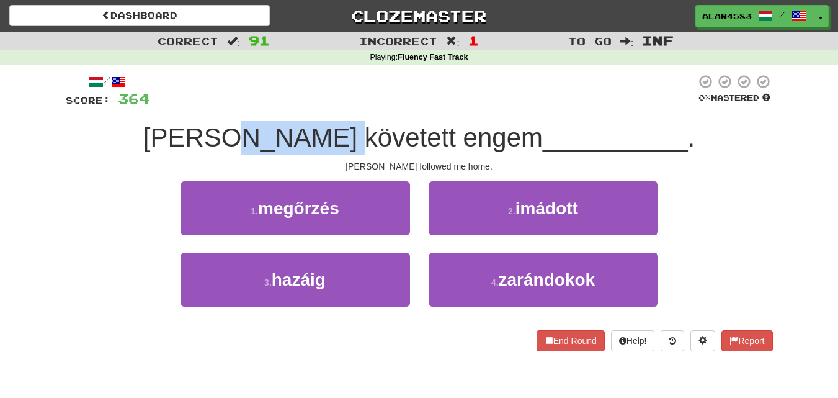
drag, startPoint x: 297, startPoint y: 138, endPoint x: 385, endPoint y: 135, distance: 87.5
click at [385, 135] on span "[PERSON_NAME] követett engem" at bounding box center [342, 137] width 399 height 29
click at [377, 105] on div at bounding box center [377, 105] width 0 height 0
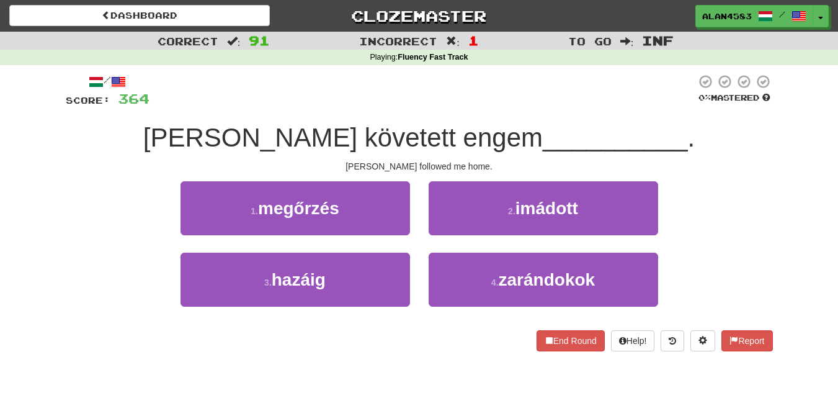
click at [413, 102] on div at bounding box center [422, 91] width 546 height 34
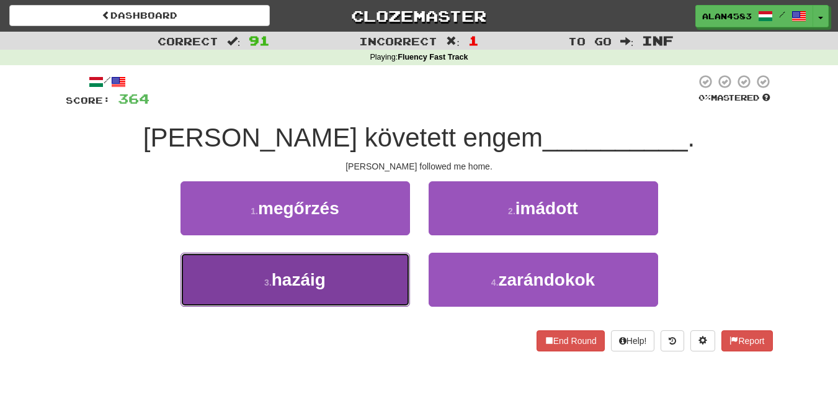
click at [247, 305] on button "3 . hazáig" at bounding box center [296, 279] width 230 height 54
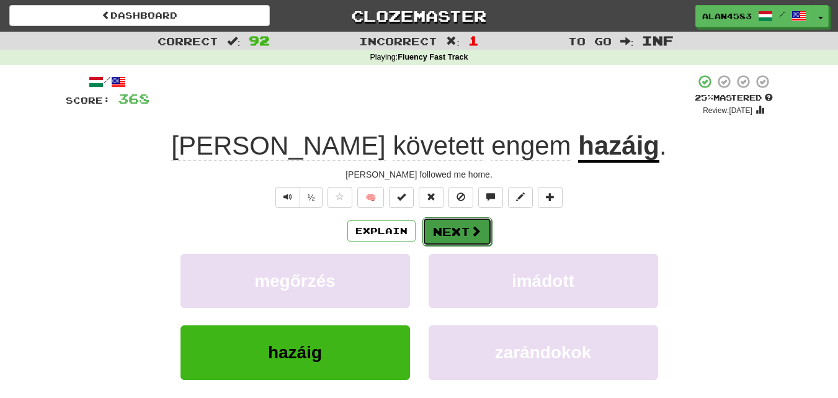
click at [442, 230] on button "Next" at bounding box center [456, 231] width 69 height 29
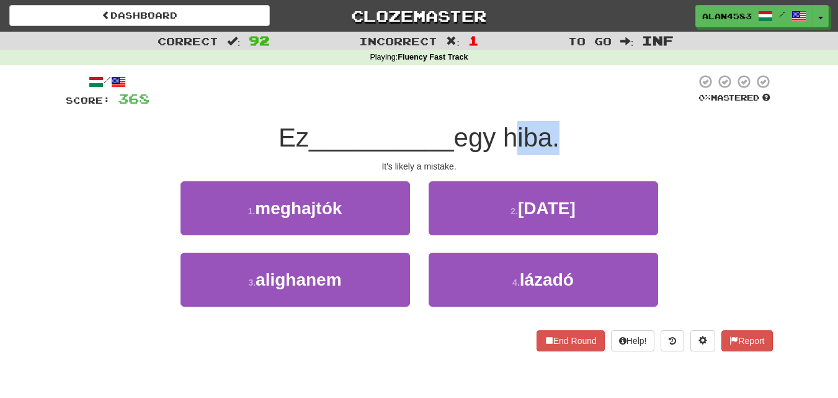
drag, startPoint x: 512, startPoint y: 139, endPoint x: 558, endPoint y: 135, distance: 45.4
click at [558, 135] on span "egy hiba." at bounding box center [506, 137] width 105 height 29
click at [550, 105] on div at bounding box center [550, 105] width 0 height 0
click at [406, 87] on div at bounding box center [422, 91] width 546 height 34
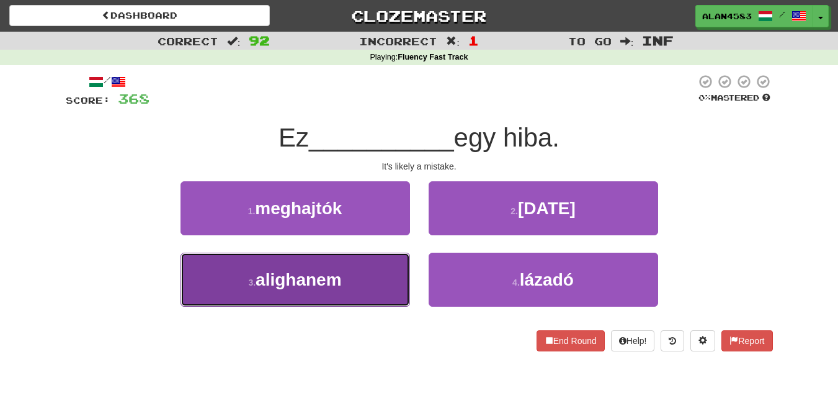
click at [292, 290] on button "3 . alighanem" at bounding box center [296, 279] width 230 height 54
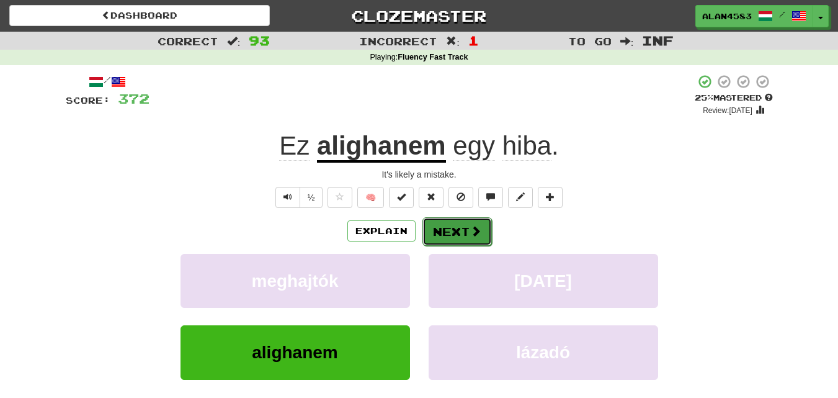
click at [451, 233] on button "Next" at bounding box center [456, 231] width 69 height 29
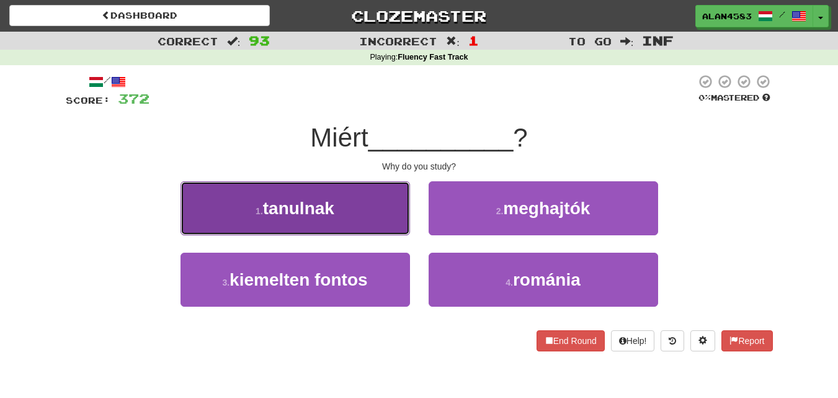
click at [215, 221] on button "1 . tanulnak" at bounding box center [296, 208] width 230 height 54
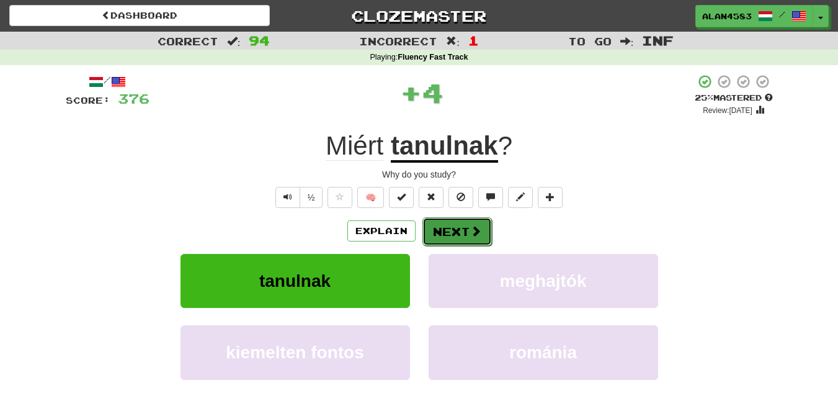
click at [443, 237] on button "Next" at bounding box center [456, 231] width 69 height 29
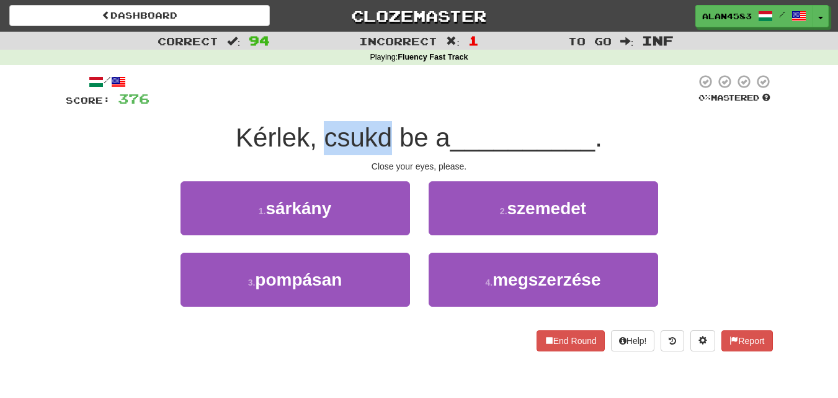
drag, startPoint x: 326, startPoint y: 141, endPoint x: 386, endPoint y: 133, distance: 60.7
click at [386, 133] on span "Kérlek, csukd be a" at bounding box center [343, 137] width 215 height 29
click at [378, 105] on div at bounding box center [378, 105] width 0 height 0
click at [399, 104] on div at bounding box center [422, 91] width 546 height 34
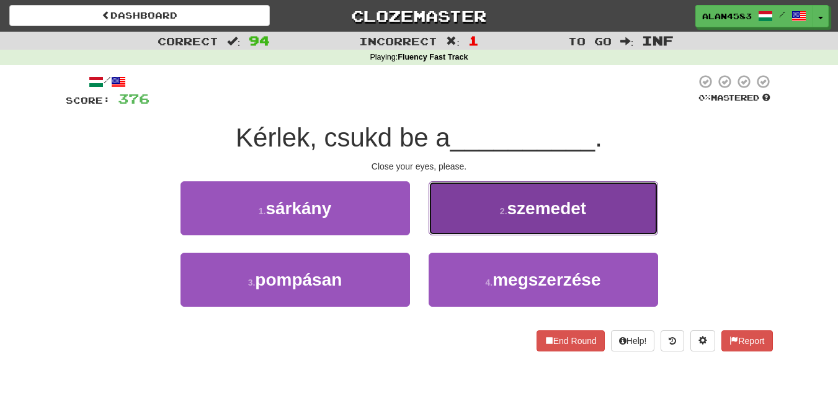
click at [517, 212] on span "szemedet" at bounding box center [546, 207] width 79 height 19
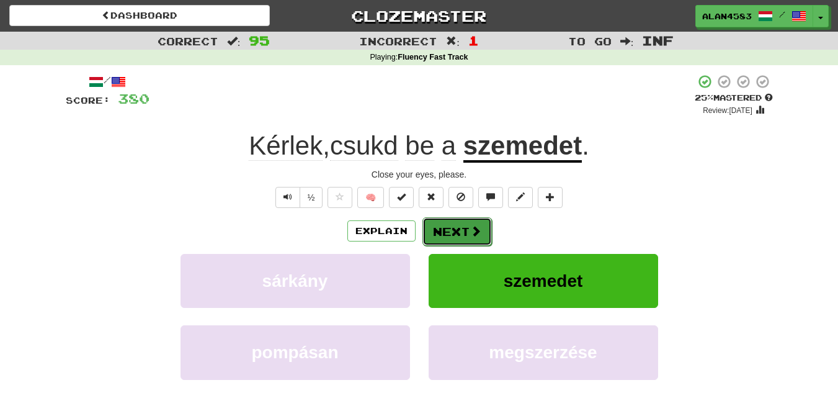
click at [444, 233] on button "Next" at bounding box center [456, 231] width 69 height 29
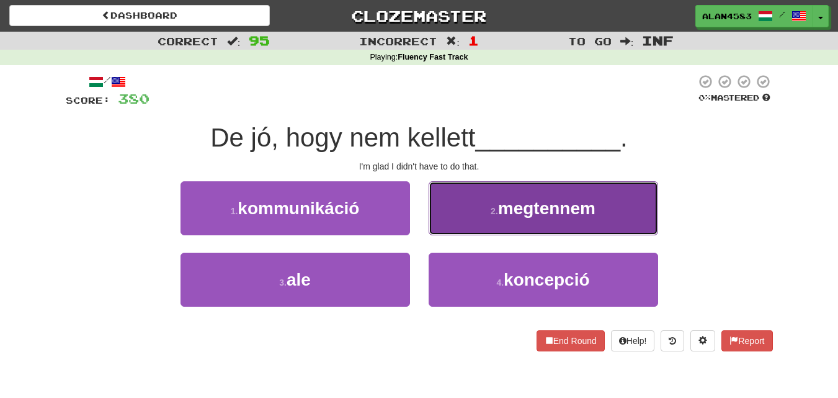
click at [538, 207] on span "megtennem" at bounding box center [546, 207] width 97 height 19
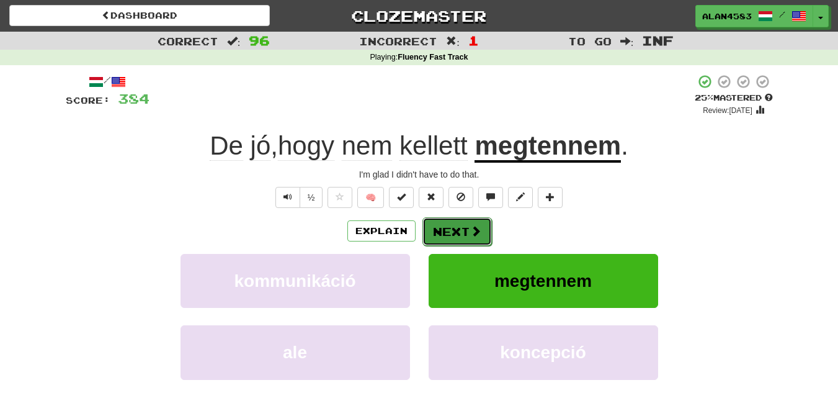
click at [462, 232] on button "Next" at bounding box center [456, 231] width 69 height 29
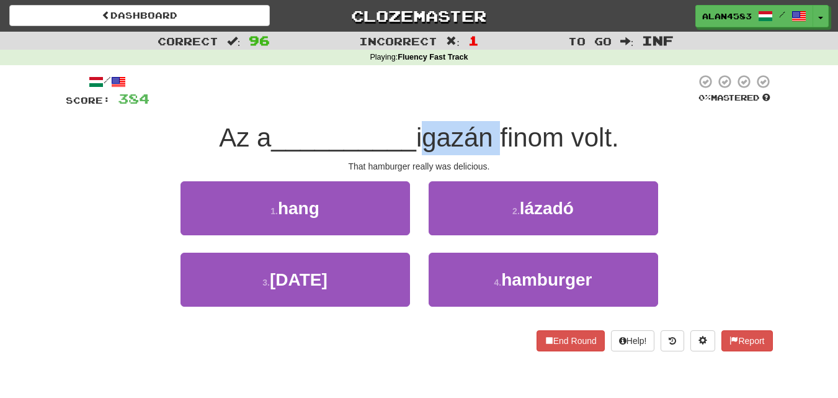
drag, startPoint x: 424, startPoint y: 136, endPoint x: 500, endPoint y: 134, distance: 76.3
click at [500, 134] on span "igazán finom volt." at bounding box center [517, 137] width 203 height 29
click at [492, 105] on div at bounding box center [492, 105] width 0 height 0
click at [519, 104] on div at bounding box center [422, 91] width 546 height 34
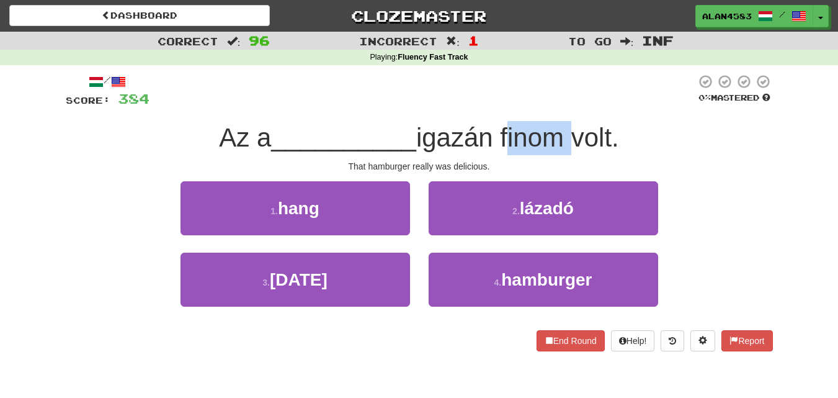
drag, startPoint x: 508, startPoint y: 127, endPoint x: 574, endPoint y: 125, distance: 65.8
click at [574, 125] on span "igazán finom volt." at bounding box center [517, 137] width 203 height 29
click at [566, 105] on div at bounding box center [566, 105] width 0 height 0
click at [577, 97] on div at bounding box center [422, 91] width 546 height 34
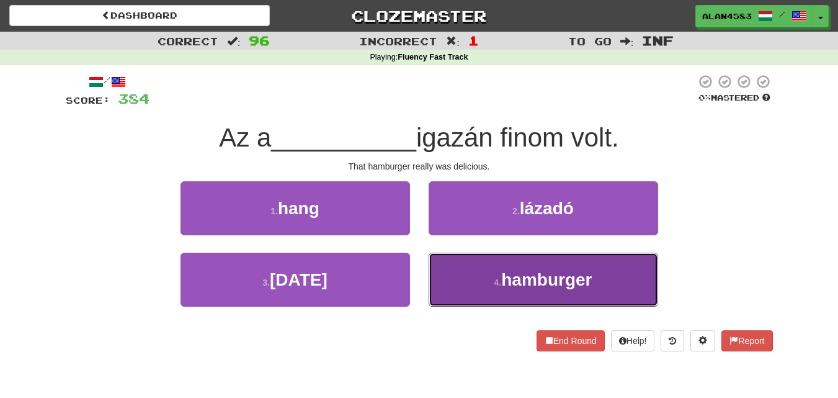
click at [486, 293] on button "4 . hamburger" at bounding box center [544, 279] width 230 height 54
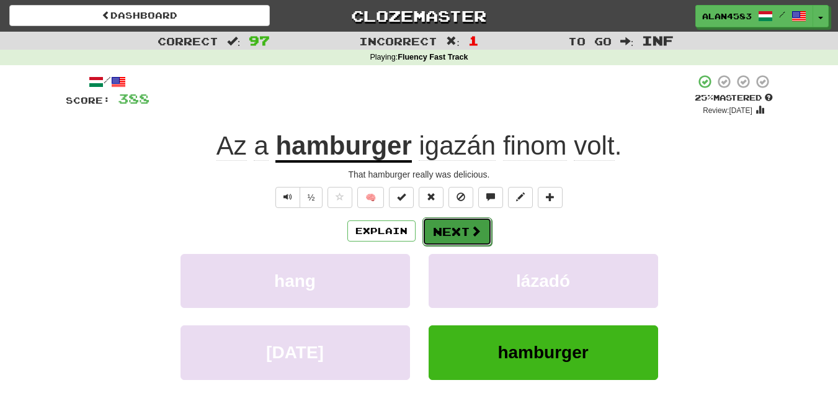
click at [467, 237] on button "Next" at bounding box center [456, 231] width 69 height 29
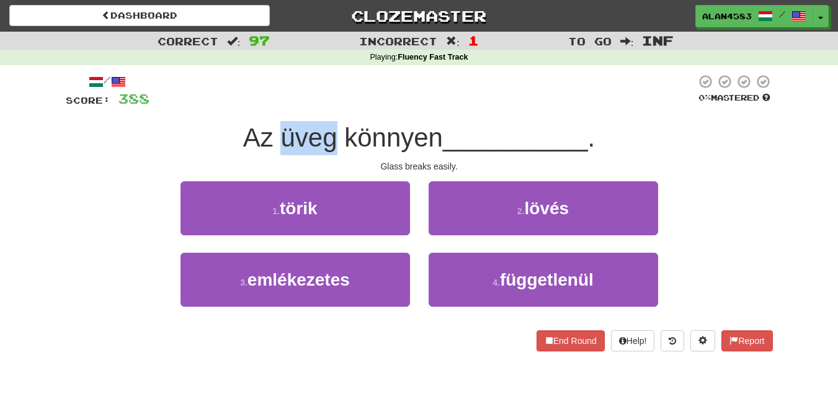
drag, startPoint x: 332, startPoint y: 132, endPoint x: 274, endPoint y: 127, distance: 58.5
click at [274, 127] on span "Az üveg könnyen" at bounding box center [343, 137] width 200 height 29
click at [266, 105] on div at bounding box center [266, 105] width 0 height 0
click at [368, 96] on div at bounding box center [422, 91] width 546 height 34
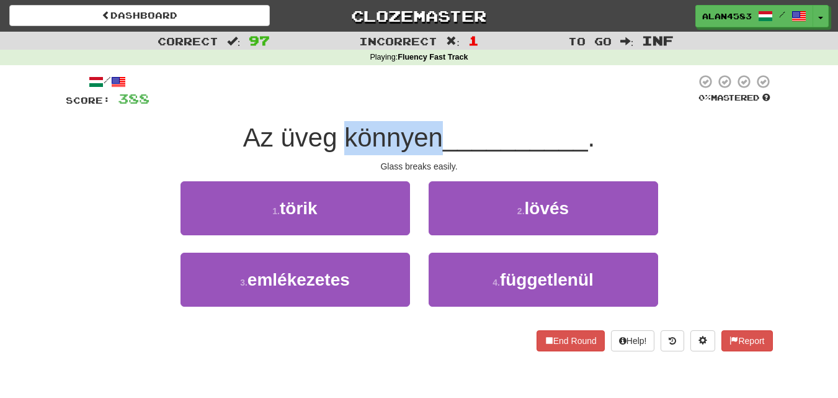
drag, startPoint x: 342, startPoint y: 131, endPoint x: 435, endPoint y: 130, distance: 92.4
click at [435, 130] on span "Az üveg könnyen" at bounding box center [343, 137] width 200 height 29
click at [427, 105] on div at bounding box center [427, 105] width 0 height 0
click at [471, 92] on div at bounding box center [422, 91] width 546 height 34
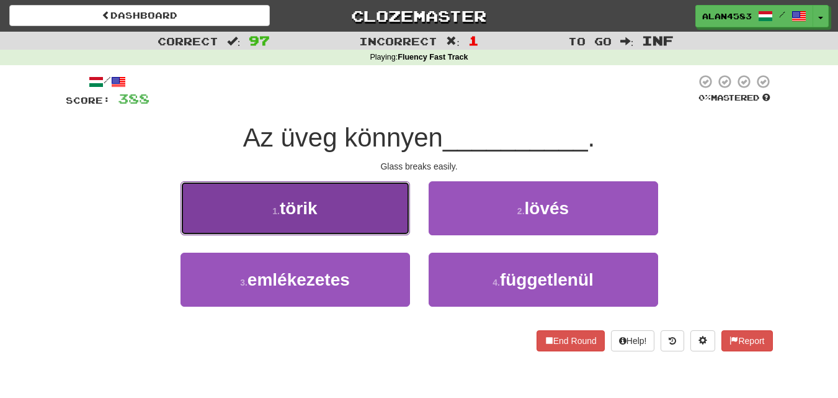
click at [259, 213] on button "1 . törik" at bounding box center [296, 208] width 230 height 54
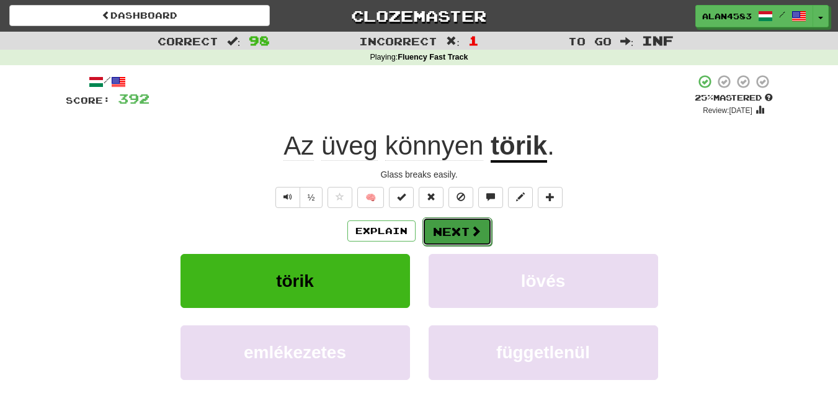
click at [453, 226] on button "Next" at bounding box center [456, 231] width 69 height 29
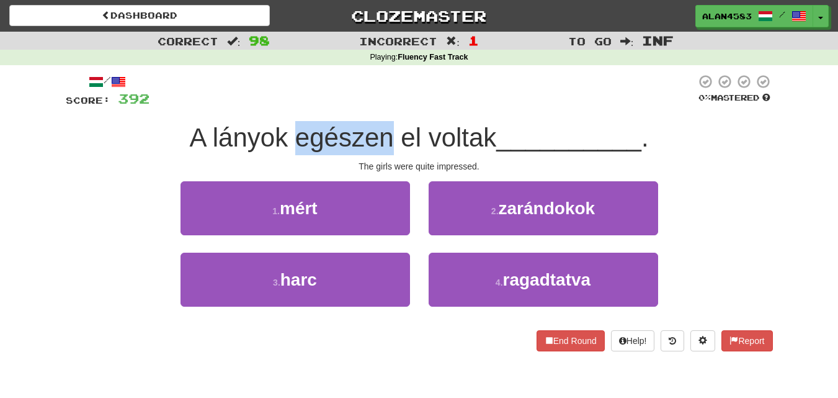
drag, startPoint x: 290, startPoint y: 142, endPoint x: 386, endPoint y: 140, distance: 96.2
click at [386, 140] on span "A lányok egészen el voltak" at bounding box center [342, 137] width 307 height 29
click at [378, 153] on div at bounding box center [378, 153] width 0 height 0
click at [442, 136] on span "A lányok egészen el voltak" at bounding box center [342, 137] width 307 height 29
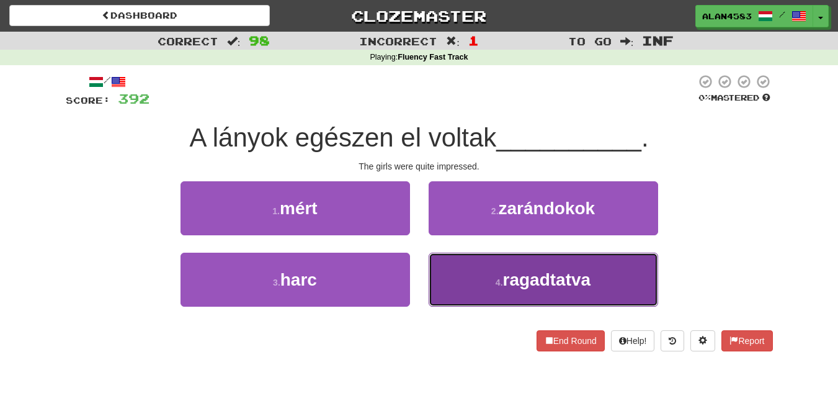
click at [535, 292] on button "4 . ragadtatva" at bounding box center [544, 279] width 230 height 54
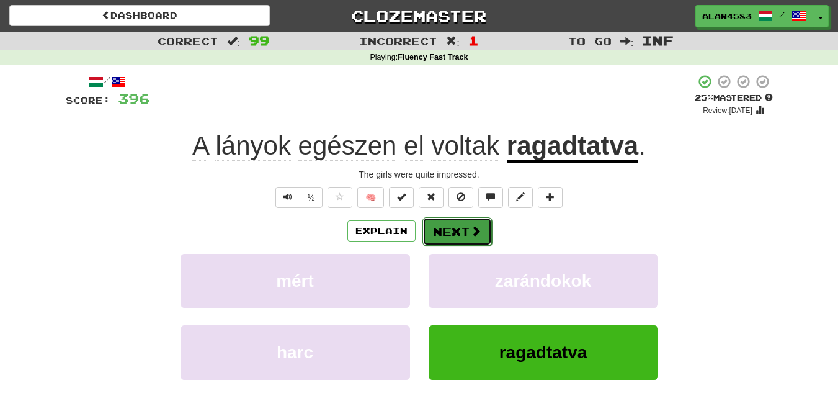
click at [451, 228] on button "Next" at bounding box center [456, 231] width 69 height 29
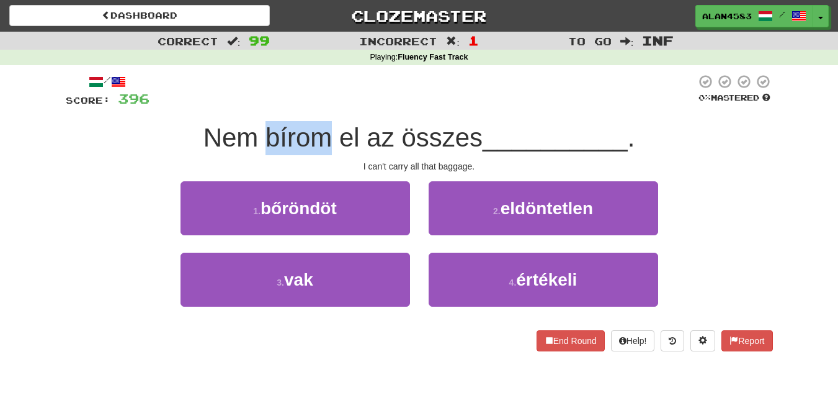
drag, startPoint x: 326, startPoint y: 140, endPoint x: 264, endPoint y: 133, distance: 63.0
click at [264, 133] on span "Nem bírom el az összes" at bounding box center [342, 137] width 279 height 29
click at [256, 105] on div at bounding box center [256, 105] width 0 height 0
click at [386, 134] on span "Nem bírom el az összes" at bounding box center [342, 137] width 279 height 29
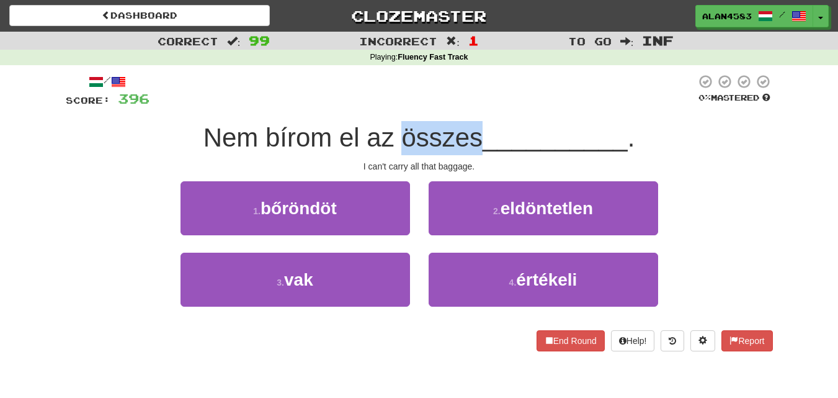
drag, startPoint x: 475, startPoint y: 138, endPoint x: 403, endPoint y: 138, distance: 72.0
click at [403, 138] on span "Nem bírom el az összes" at bounding box center [342, 137] width 279 height 29
click at [395, 153] on div at bounding box center [395, 153] width 0 height 0
click at [345, 104] on div at bounding box center [422, 91] width 546 height 34
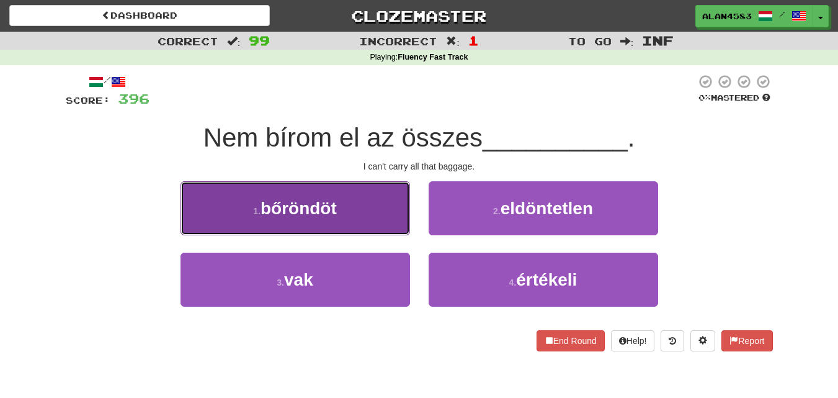
click at [293, 219] on button "1 . bőröndöt" at bounding box center [296, 208] width 230 height 54
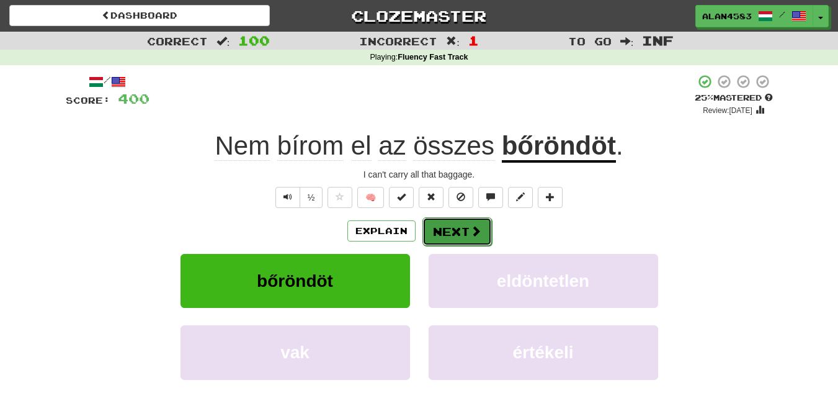
click at [471, 221] on button "Next" at bounding box center [456, 231] width 69 height 29
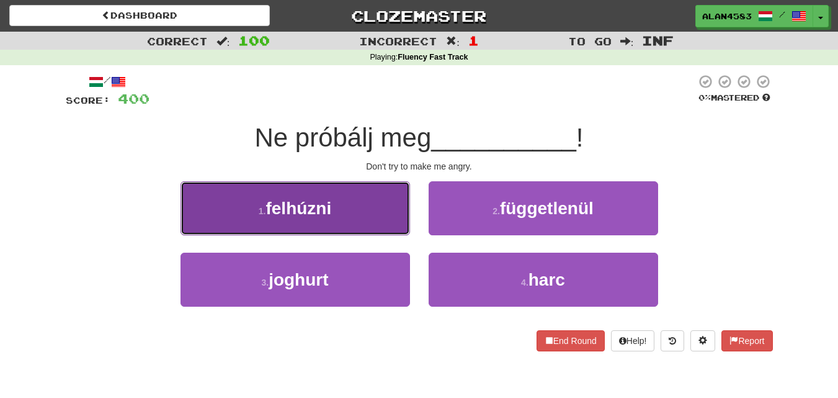
click at [215, 210] on button "1 . felhúzni" at bounding box center [296, 208] width 230 height 54
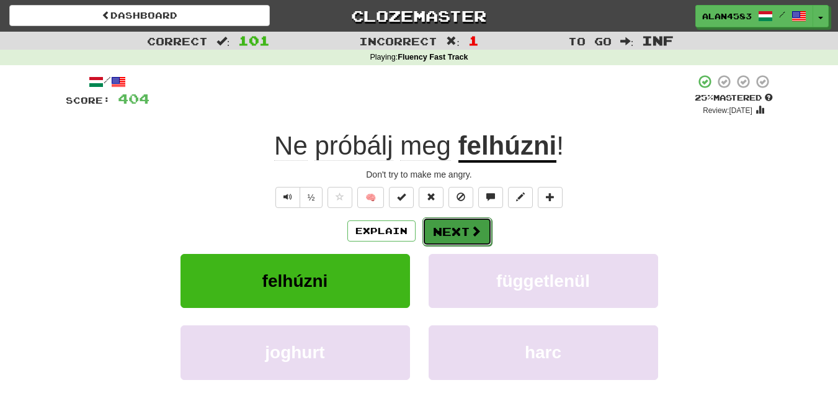
click at [448, 226] on button "Next" at bounding box center [456, 231] width 69 height 29
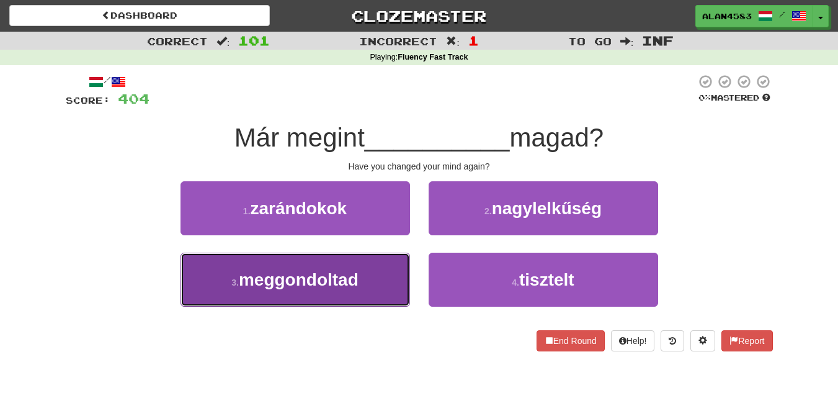
click at [237, 275] on button "3 . meggondoltad" at bounding box center [296, 279] width 230 height 54
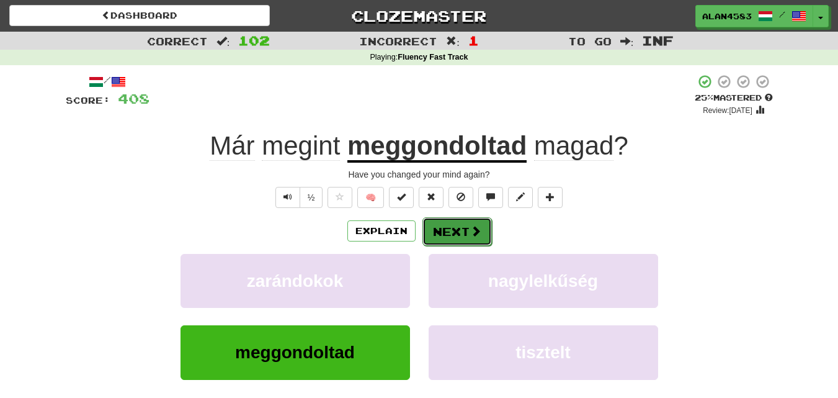
click at [446, 232] on button "Next" at bounding box center [456, 231] width 69 height 29
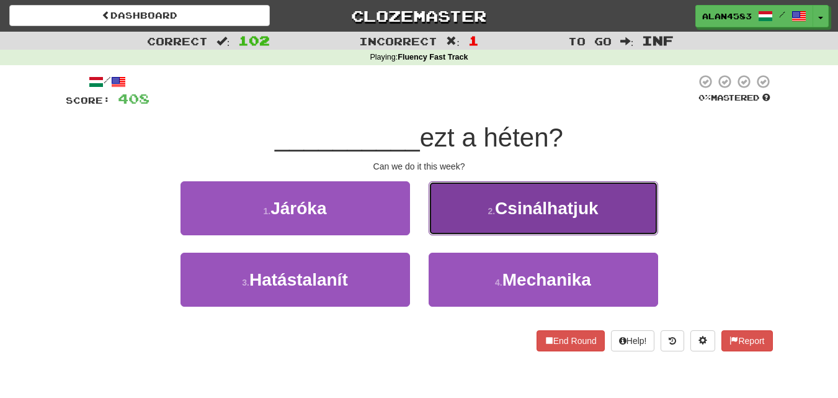
click at [497, 211] on span "Csinálhatjuk" at bounding box center [546, 207] width 103 height 19
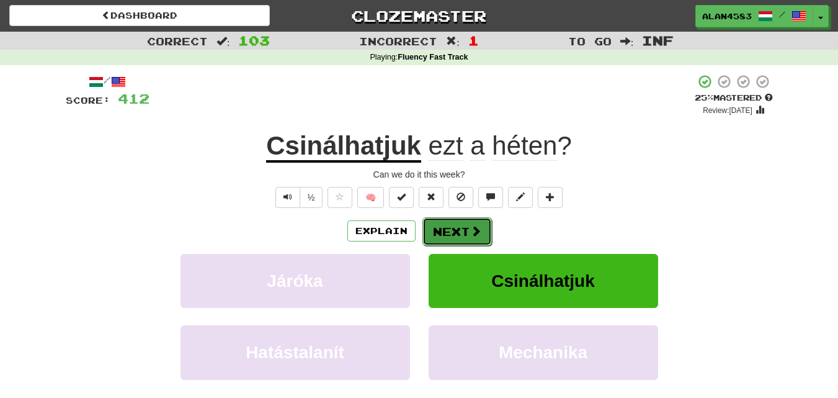
click at [460, 221] on button "Next" at bounding box center [456, 231] width 69 height 29
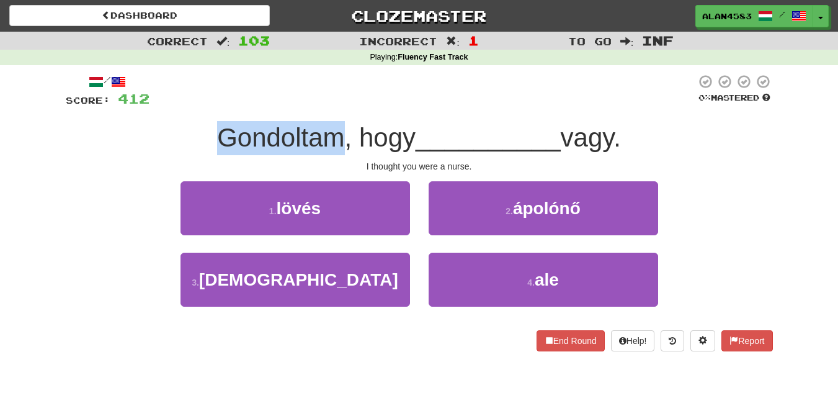
drag, startPoint x: 335, startPoint y: 132, endPoint x: 197, endPoint y: 129, distance: 138.3
click at [197, 129] on div "Gondoltam, hogy __________ vagy." at bounding box center [419, 138] width 707 height 34
click at [189, 105] on div at bounding box center [189, 105] width 0 height 0
click at [134, 123] on div "Gondoltam, hogy __________ vagy." at bounding box center [419, 138] width 707 height 34
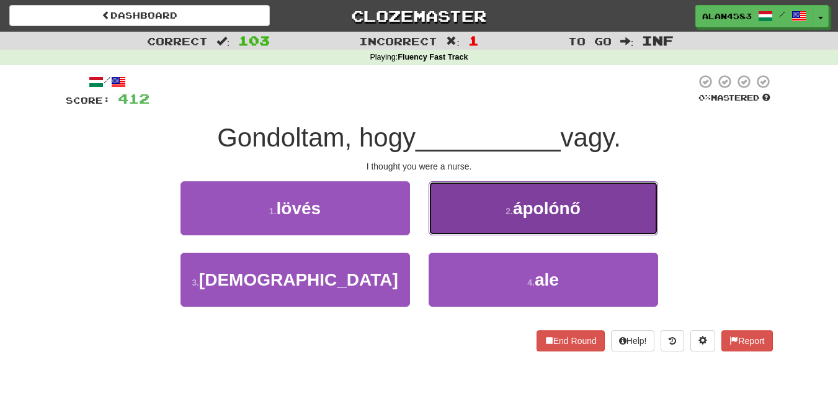
click at [522, 216] on span "ápolónő" at bounding box center [547, 207] width 68 height 19
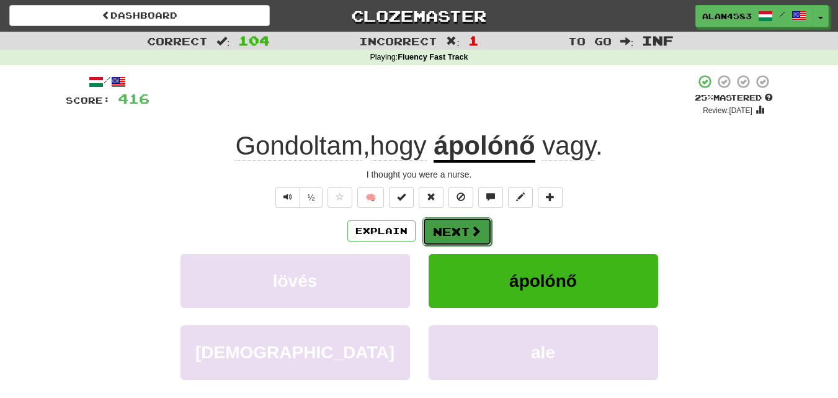
click at [463, 225] on button "Next" at bounding box center [456, 231] width 69 height 29
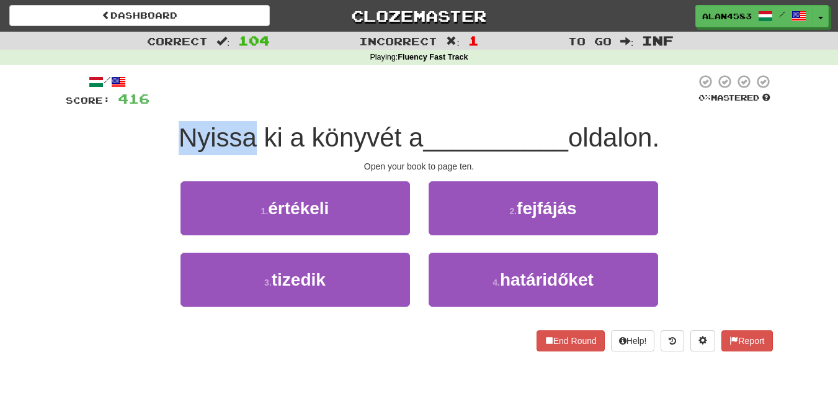
drag, startPoint x: 249, startPoint y: 132, endPoint x: 172, endPoint y: 127, distance: 77.1
click at [179, 127] on span "Nyissa ki a könyvét a" at bounding box center [301, 137] width 245 height 29
click at [164, 105] on div at bounding box center [164, 105] width 0 height 0
click at [96, 130] on div "Nyissa ki a könyvét a __________ oldalon." at bounding box center [419, 138] width 707 height 34
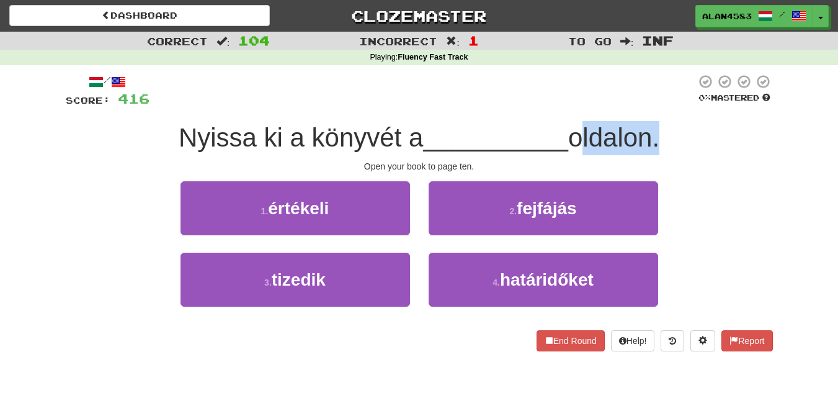
drag, startPoint x: 579, startPoint y: 133, endPoint x: 656, endPoint y: 133, distance: 76.3
click at [656, 133] on span "oldalon." at bounding box center [613, 137] width 91 height 29
click at [648, 105] on div at bounding box center [648, 105] width 0 height 0
click at [512, 107] on div at bounding box center [422, 91] width 546 height 34
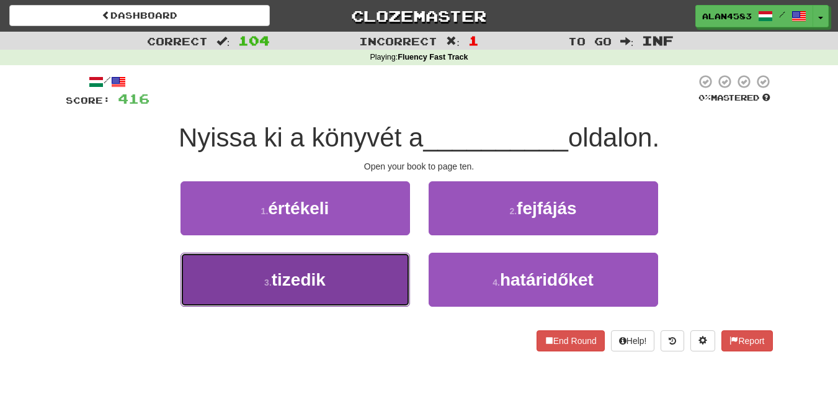
click at [227, 288] on button "3 . tizedik" at bounding box center [296, 279] width 230 height 54
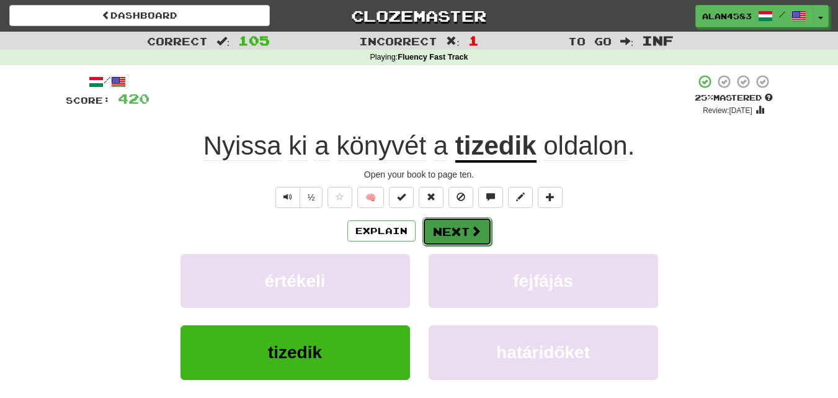
click at [454, 226] on button "Next" at bounding box center [456, 231] width 69 height 29
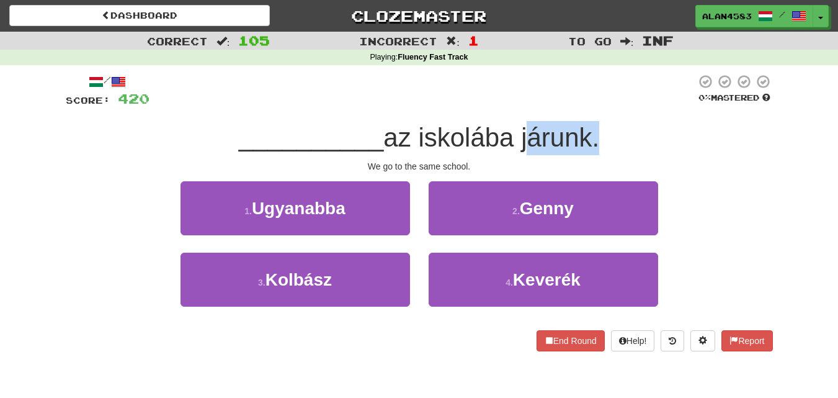
drag, startPoint x: 524, startPoint y: 139, endPoint x: 592, endPoint y: 136, distance: 68.9
click at [592, 136] on span "az iskolába járunk." at bounding box center [491, 137] width 216 height 29
click at [584, 105] on div at bounding box center [584, 105] width 0 height 0
click at [614, 107] on div at bounding box center [422, 91] width 546 height 34
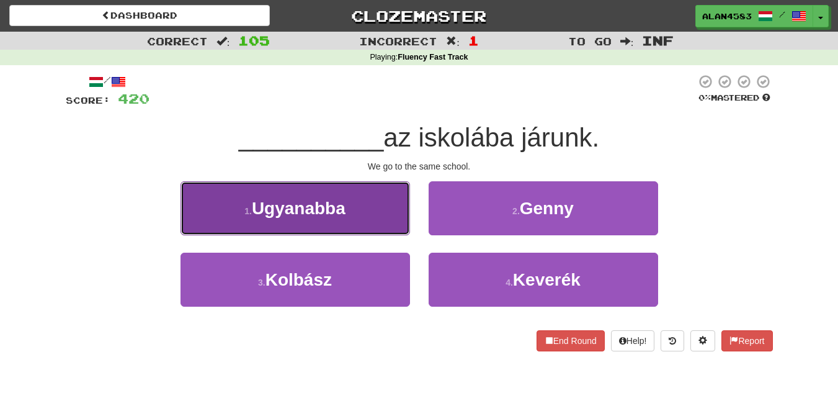
click at [244, 213] on small "1 ." at bounding box center [247, 211] width 7 height 10
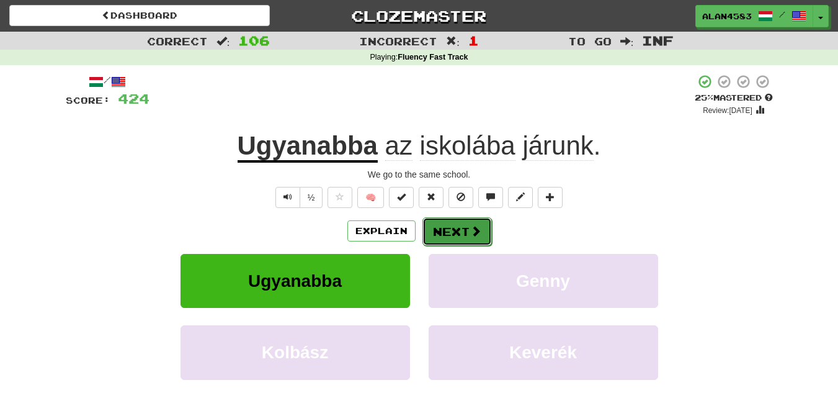
click at [453, 226] on button "Next" at bounding box center [456, 231] width 69 height 29
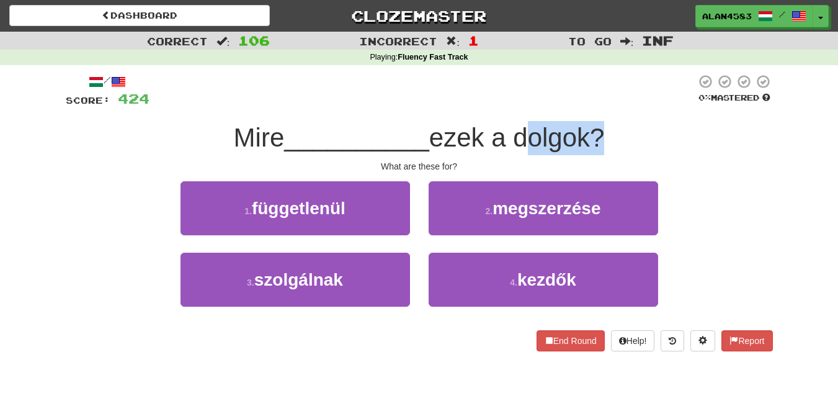
drag, startPoint x: 523, startPoint y: 142, endPoint x: 596, endPoint y: 138, distance: 73.3
click at [596, 138] on span "ezek a dolgok?" at bounding box center [517, 137] width 176 height 29
click at [588, 153] on div at bounding box center [588, 153] width 0 height 0
click at [633, 118] on div "/ Score: 424 0 % Mastered Mire __________ ezek a dolgok? What are these for? 1 …" at bounding box center [419, 212] width 707 height 277
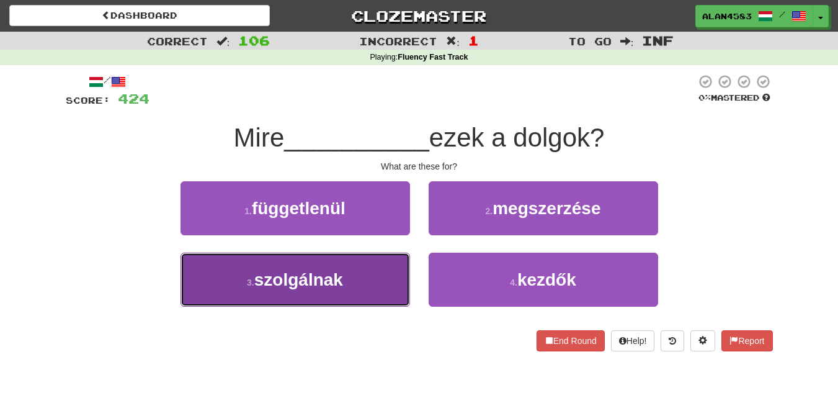
click at [256, 289] on button "3 . szolgálnak" at bounding box center [296, 279] width 230 height 54
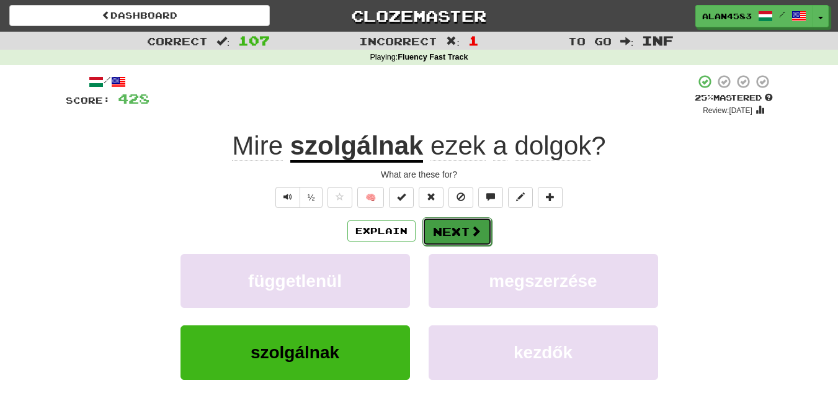
click at [440, 238] on button "Next" at bounding box center [456, 231] width 69 height 29
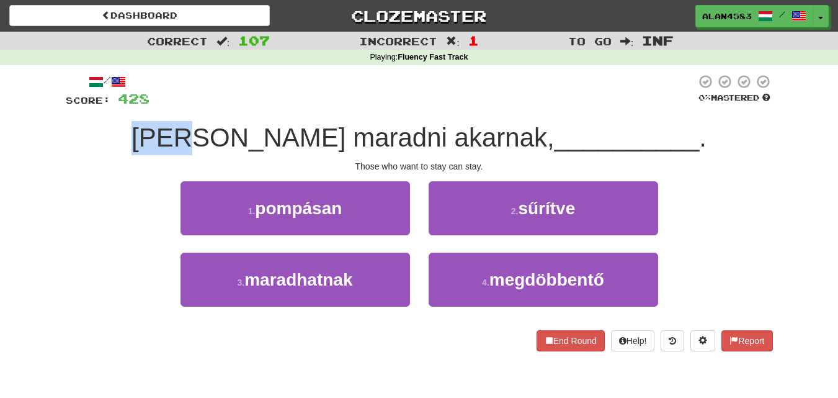
drag, startPoint x: 258, startPoint y: 136, endPoint x: 202, endPoint y: 136, distance: 56.4
click at [202, 136] on div "[PERSON_NAME] akarnak, __________ ." at bounding box center [419, 138] width 707 height 34
click at [194, 105] on div at bounding box center [194, 105] width 0 height 0
click at [123, 128] on div "[PERSON_NAME] akarnak, __________ ." at bounding box center [419, 138] width 707 height 34
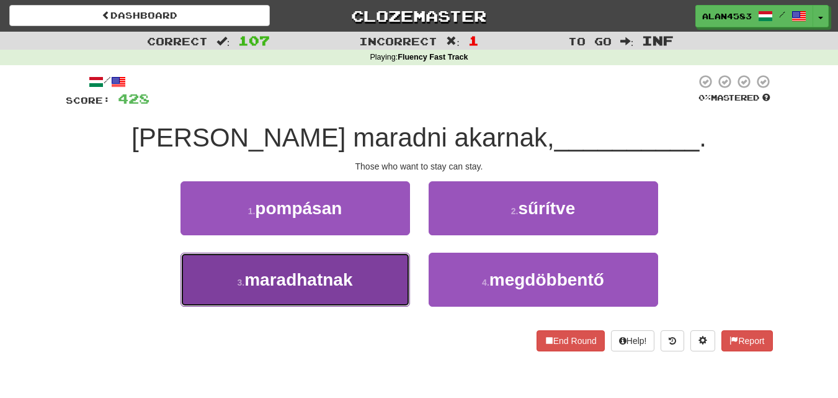
click at [277, 282] on span "maradhatnak" at bounding box center [298, 279] width 108 height 19
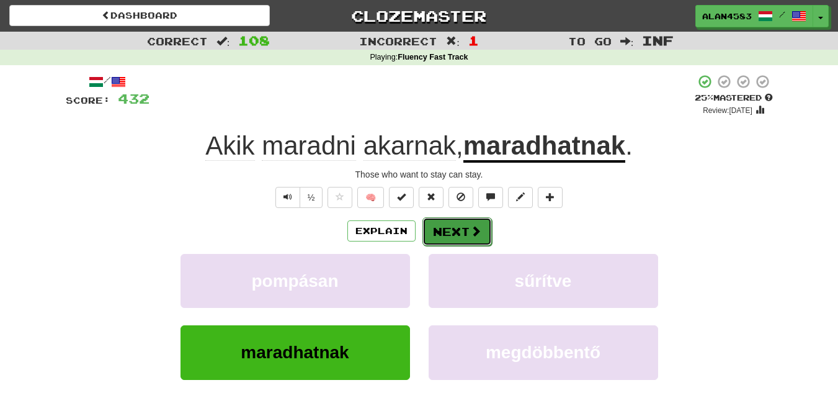
click at [455, 223] on button "Next" at bounding box center [456, 231] width 69 height 29
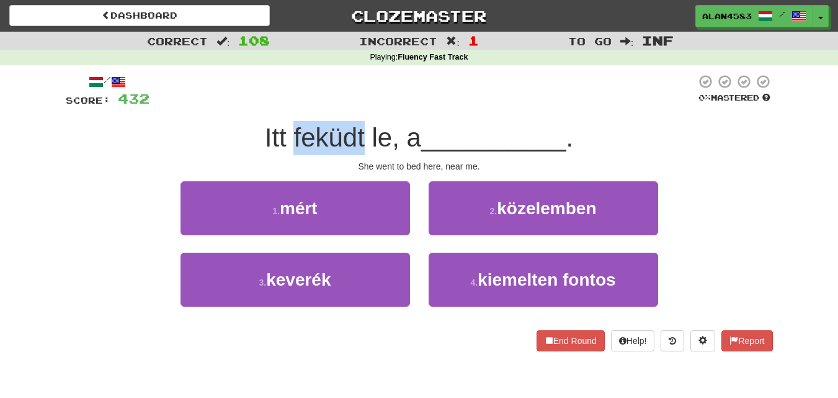
drag, startPoint x: 290, startPoint y: 134, endPoint x: 360, endPoint y: 130, distance: 70.2
click at [360, 130] on span "Itt feküdt le, a" at bounding box center [343, 137] width 156 height 29
click at [352, 105] on div at bounding box center [352, 105] width 0 height 0
click at [386, 100] on div at bounding box center [422, 91] width 546 height 34
drag, startPoint x: 383, startPoint y: 134, endPoint x: 369, endPoint y: 130, distance: 14.9
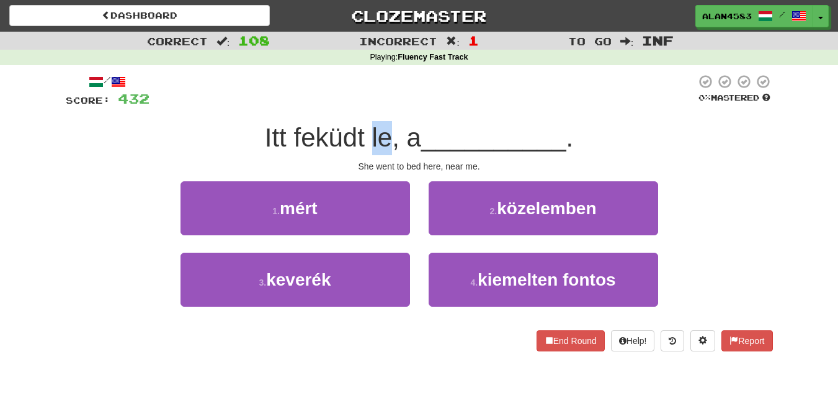
click at [369, 130] on span "Itt feküdt le, a" at bounding box center [343, 137] width 156 height 29
click at [361, 105] on div at bounding box center [361, 105] width 0 height 0
click at [304, 87] on div at bounding box center [422, 91] width 546 height 34
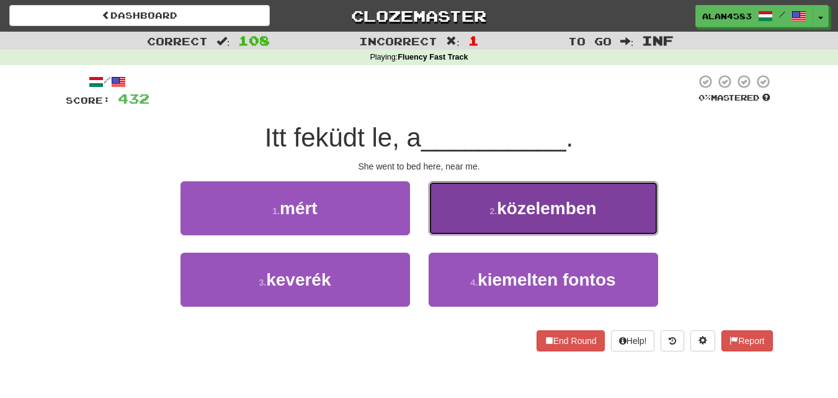
click at [530, 210] on span "közelemben" at bounding box center [546, 207] width 99 height 19
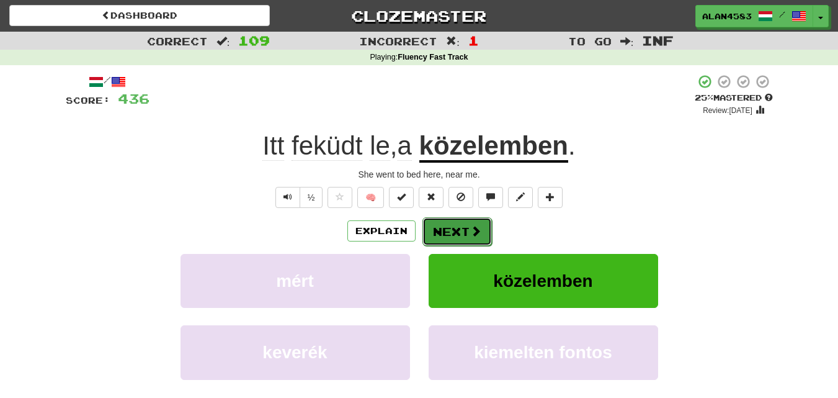
click at [463, 230] on button "Next" at bounding box center [456, 231] width 69 height 29
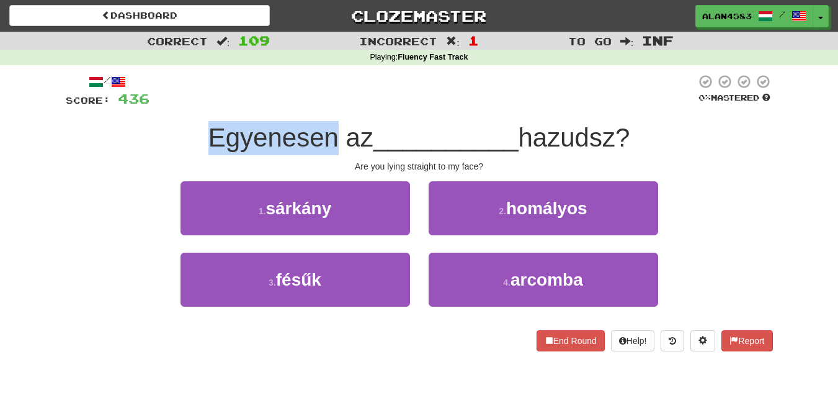
drag, startPoint x: 328, startPoint y: 136, endPoint x: 174, endPoint y: 138, distance: 154.5
click at [174, 138] on div "Egyenesen az __________ hazudsz?" at bounding box center [419, 138] width 707 height 34
click at [166, 153] on div at bounding box center [166, 153] width 0 height 0
click at [147, 145] on div "Egyenesen az __________ hazudsz?" at bounding box center [419, 138] width 707 height 34
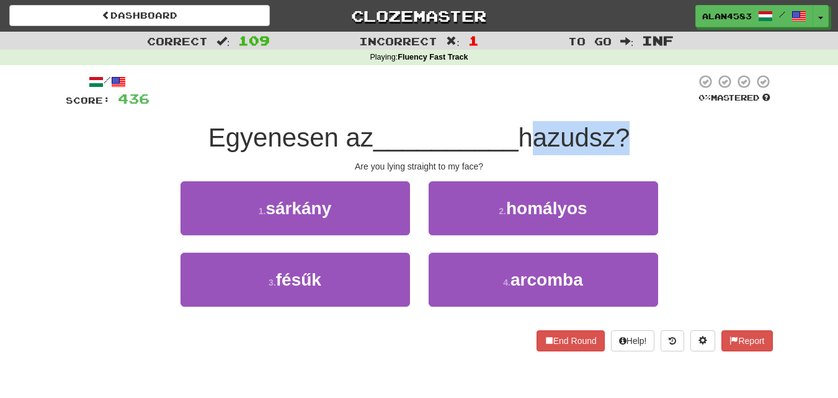
drag, startPoint x: 529, startPoint y: 138, endPoint x: 619, endPoint y: 136, distance: 90.0
click at [619, 136] on span "hazudsz?" at bounding box center [575, 137] width 112 height 29
click at [611, 105] on div at bounding box center [611, 105] width 0 height 0
click at [649, 101] on div at bounding box center [422, 91] width 546 height 34
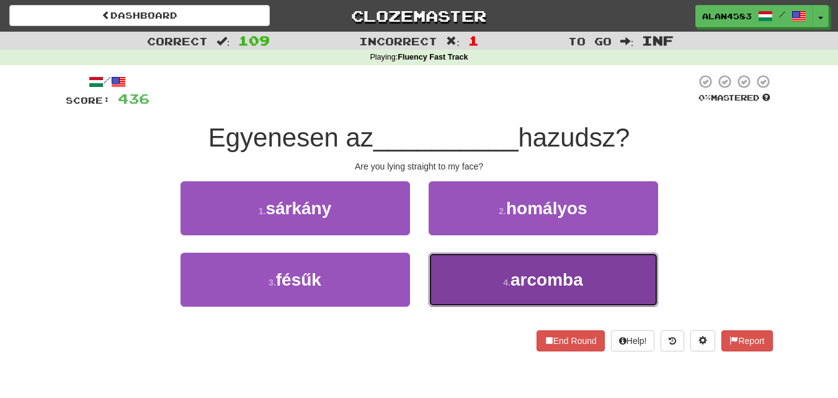
click at [522, 296] on button "4 . arcomba" at bounding box center [544, 279] width 230 height 54
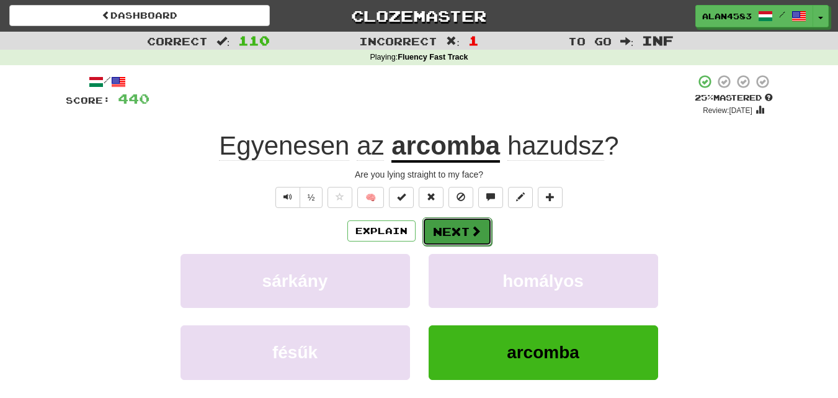
click at [463, 226] on button "Next" at bounding box center [456, 231] width 69 height 29
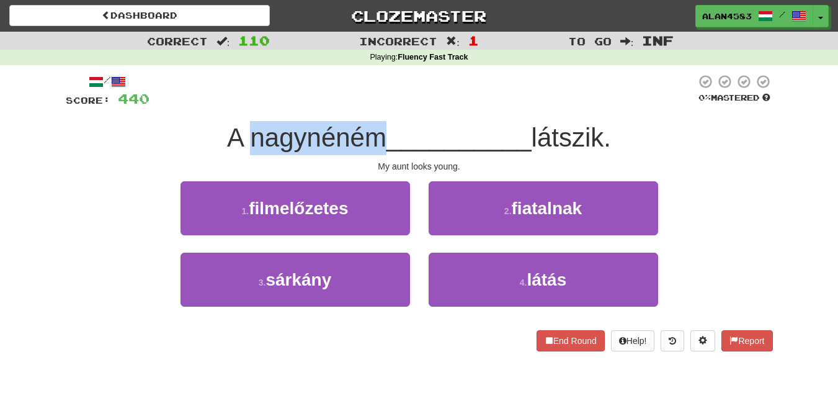
drag, startPoint x: 377, startPoint y: 133, endPoint x: 249, endPoint y: 123, distance: 128.8
click at [249, 123] on span "A nagynéném" at bounding box center [306, 137] width 159 height 29
click at [241, 105] on div at bounding box center [241, 105] width 0 height 0
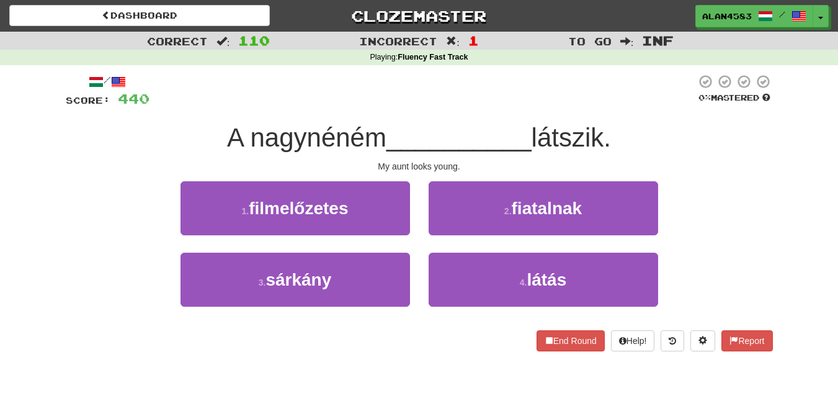
click at [200, 99] on div at bounding box center [422, 91] width 546 height 34
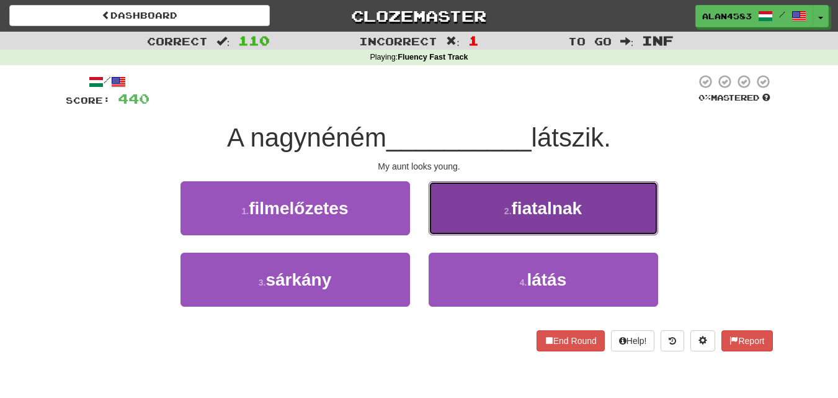
click at [466, 220] on button "2 . fiatalnak" at bounding box center [544, 208] width 230 height 54
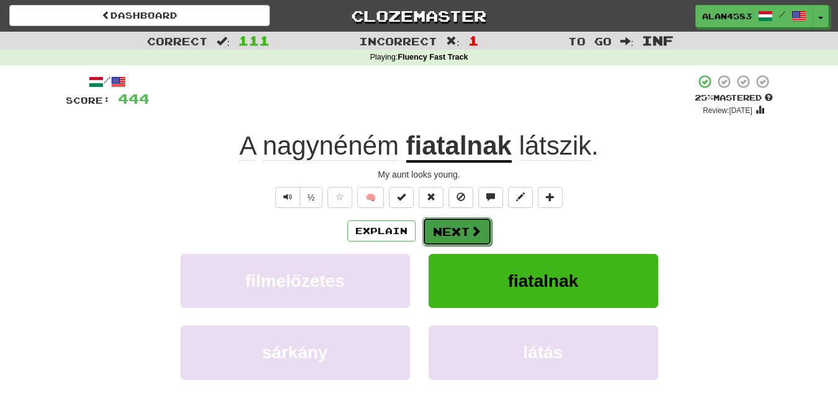
click at [457, 229] on button "Next" at bounding box center [456, 231] width 69 height 29
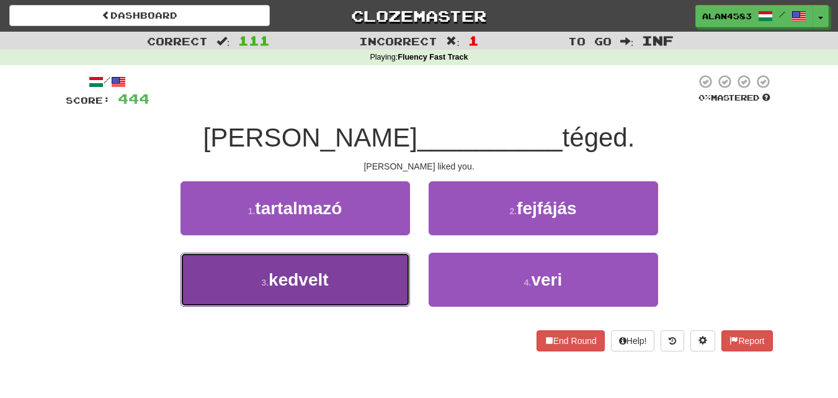
click at [312, 264] on button "3 . kedvelt" at bounding box center [296, 279] width 230 height 54
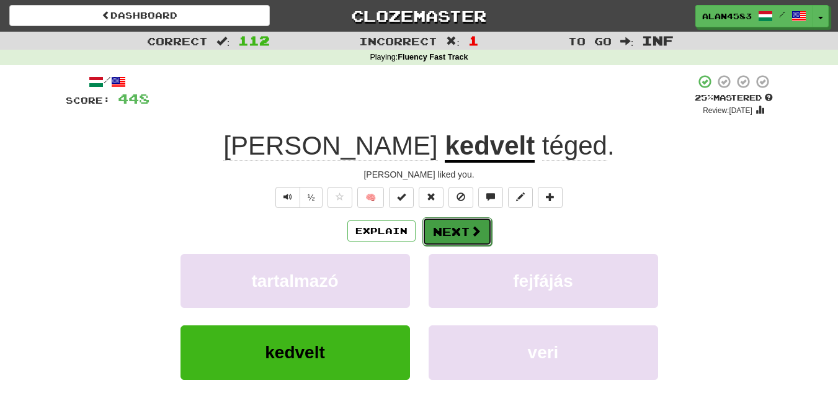
click at [435, 238] on button "Next" at bounding box center [456, 231] width 69 height 29
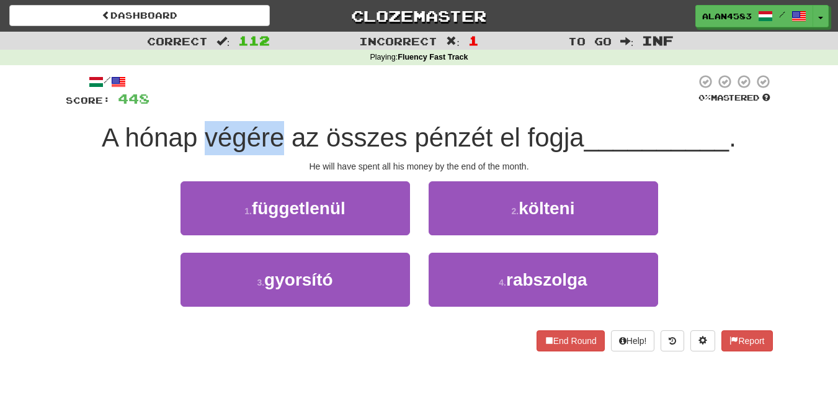
drag, startPoint x: 203, startPoint y: 141, endPoint x: 277, endPoint y: 136, distance: 74.0
click at [277, 136] on span "A hónap végére az összes pénzét el fogja" at bounding box center [343, 137] width 483 height 29
click at [269, 105] on div at bounding box center [269, 105] width 0 height 0
click at [303, 120] on div "/ Score: 448 0 % Mastered A hónap végére az összes pénzét el fogja __________ .…" at bounding box center [419, 212] width 707 height 277
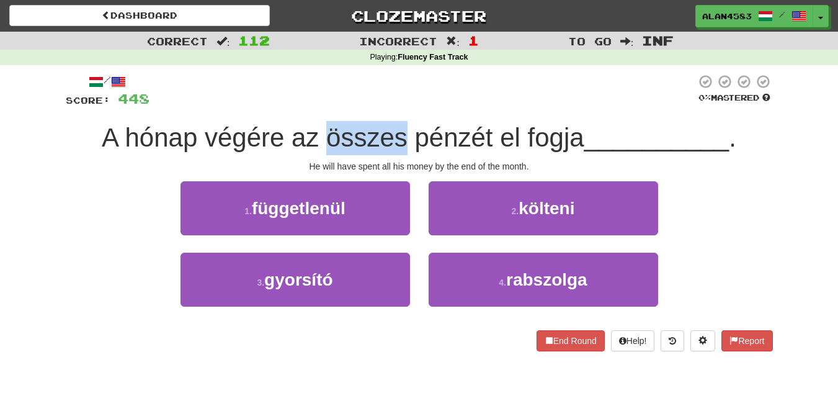
drag, startPoint x: 323, startPoint y: 129, endPoint x: 400, endPoint y: 132, distance: 77.6
click at [400, 132] on span "A hónap végére az összes pénzét el fogja" at bounding box center [343, 137] width 483 height 29
click at [392, 105] on div at bounding box center [392, 105] width 0 height 0
click at [427, 110] on div "/ Score: 448 0 % Mastered A hónap végére az összes pénzét el fogja __________ .…" at bounding box center [419, 212] width 707 height 277
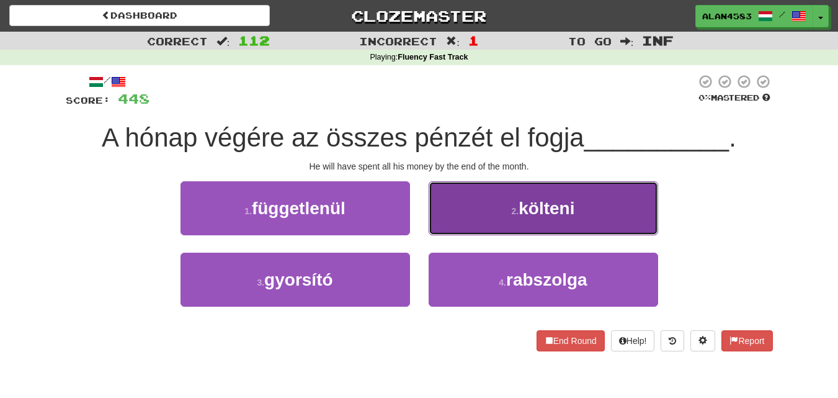
click at [471, 211] on button "2 . költeni" at bounding box center [544, 208] width 230 height 54
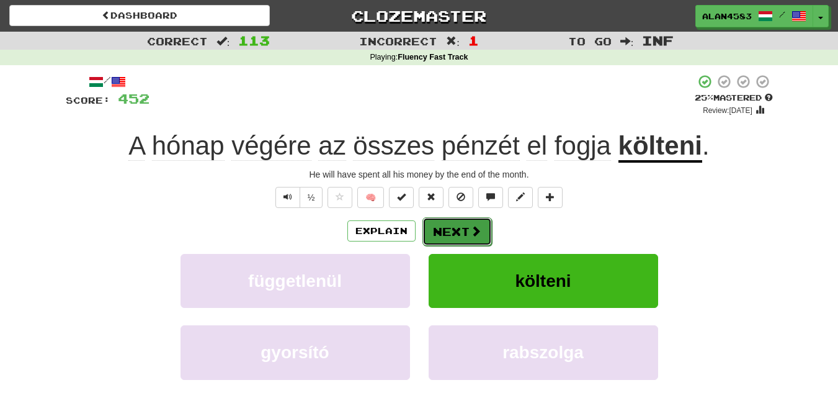
click at [463, 230] on button "Next" at bounding box center [456, 231] width 69 height 29
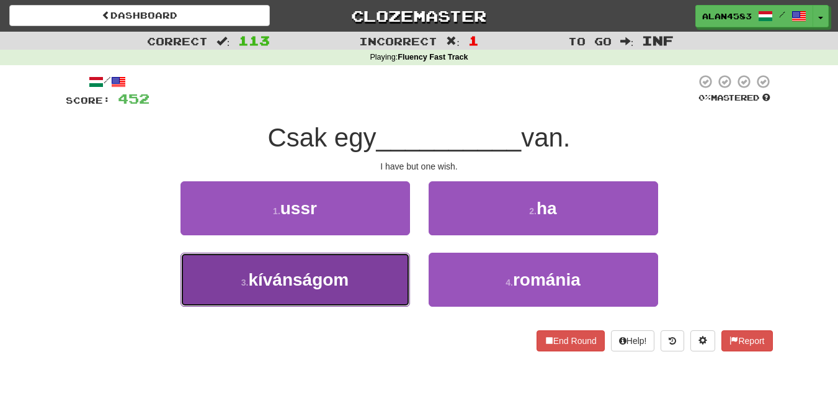
click at [277, 304] on button "3 . kívánságom" at bounding box center [296, 279] width 230 height 54
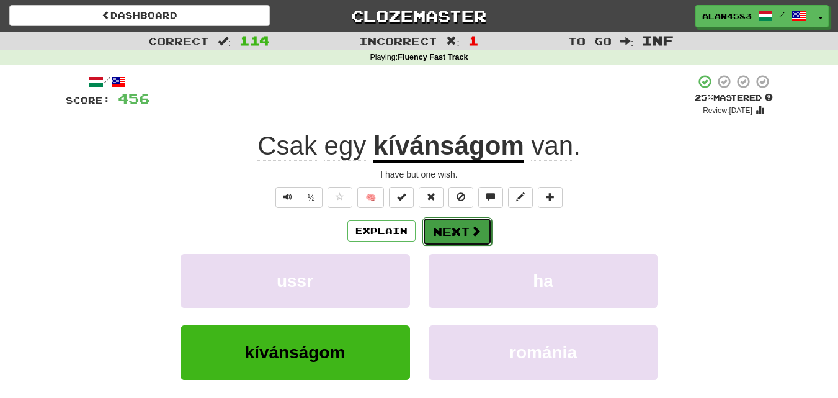
click at [435, 234] on button "Next" at bounding box center [456, 231] width 69 height 29
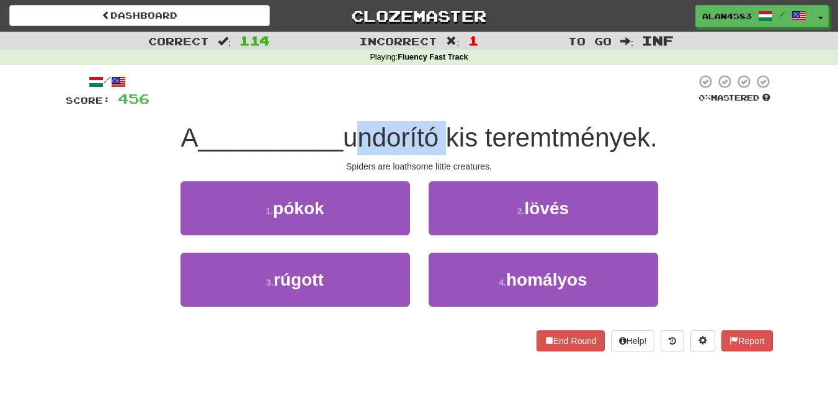
drag, startPoint x: 444, startPoint y: 138, endPoint x: 355, endPoint y: 135, distance: 89.4
click at [355, 135] on span "undorító kis teremtmények." at bounding box center [500, 137] width 314 height 29
click at [347, 105] on div at bounding box center [347, 105] width 0 height 0
click at [544, 151] on span "undorító kis teremtmények." at bounding box center [500, 137] width 314 height 29
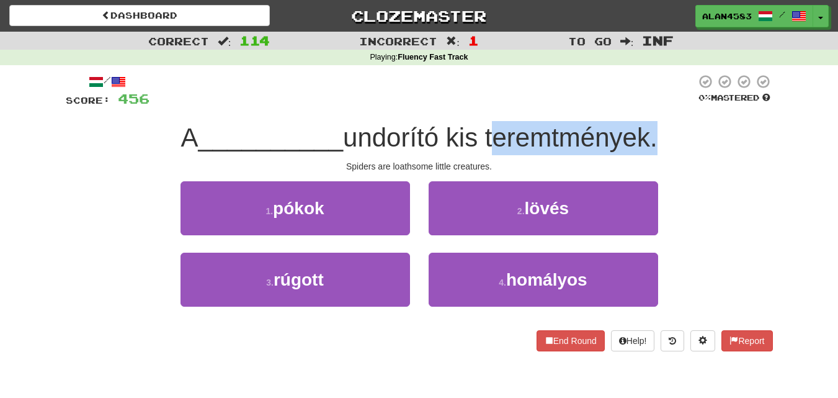
drag, startPoint x: 491, startPoint y: 137, endPoint x: 652, endPoint y: 142, distance: 161.4
click at [652, 142] on span "undorító kis teremtmények." at bounding box center [500, 137] width 314 height 29
click at [644, 153] on div at bounding box center [644, 153] width 0 height 0
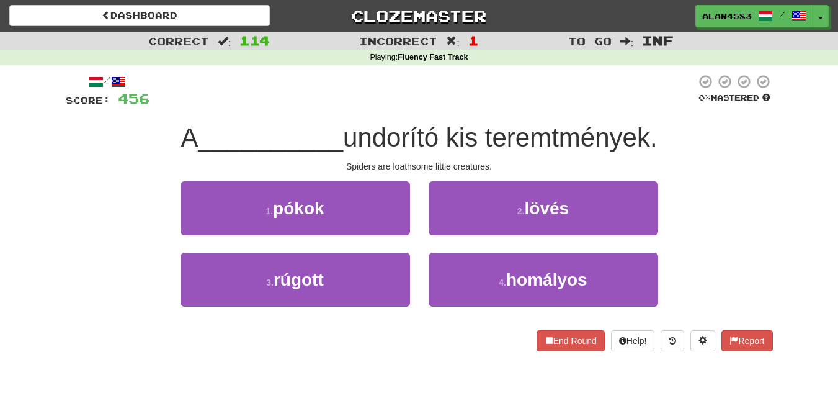
click at [373, 136] on span "undorító kis teremtmények." at bounding box center [500, 137] width 314 height 29
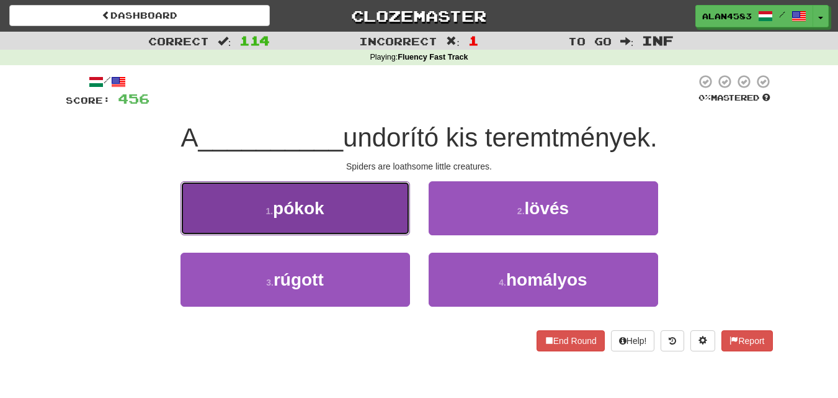
click at [267, 207] on small "1 ." at bounding box center [268, 211] width 7 height 10
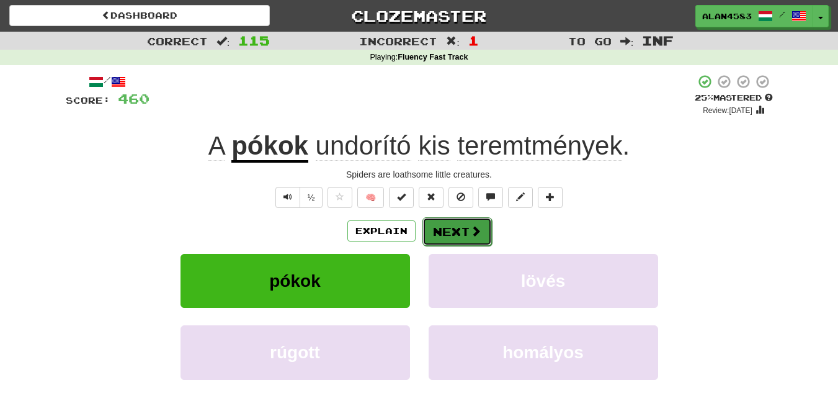
click at [452, 227] on button "Next" at bounding box center [456, 231] width 69 height 29
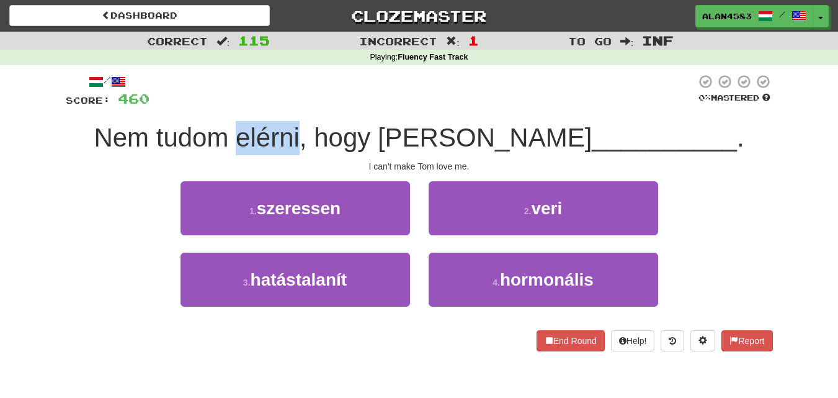
drag, startPoint x: 340, startPoint y: 139, endPoint x: 275, endPoint y: 134, distance: 65.3
click at [275, 134] on span "Nem tudom elérni, hogy [PERSON_NAME]" at bounding box center [343, 137] width 498 height 29
click at [267, 105] on div at bounding box center [267, 105] width 0 height 0
click at [372, 109] on div "/ Score: 460 0 % Mastered Nem tudom elérni, hogy [PERSON_NAME] __________ . I c…" at bounding box center [419, 212] width 707 height 277
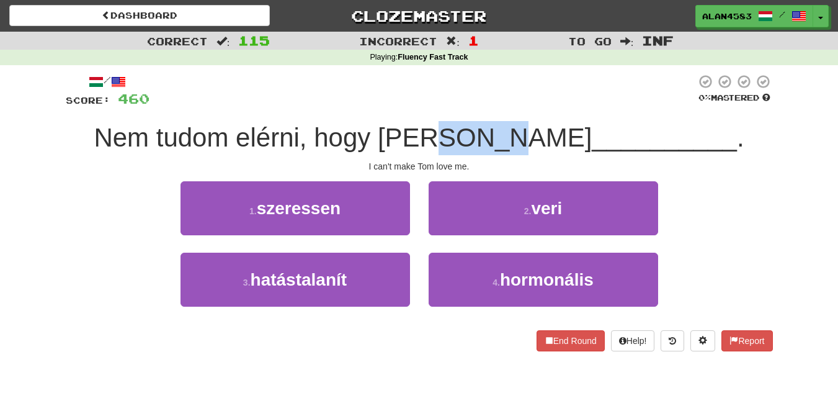
drag, startPoint x: 542, startPoint y: 135, endPoint x: 476, endPoint y: 132, distance: 66.5
click at [476, 132] on span "Nem tudom elérni, hogy [PERSON_NAME]" at bounding box center [343, 137] width 498 height 29
click at [468, 105] on div at bounding box center [468, 105] width 0 height 0
click at [378, 130] on span "Nem tudom elérni, hogy [PERSON_NAME]" at bounding box center [343, 137] width 498 height 29
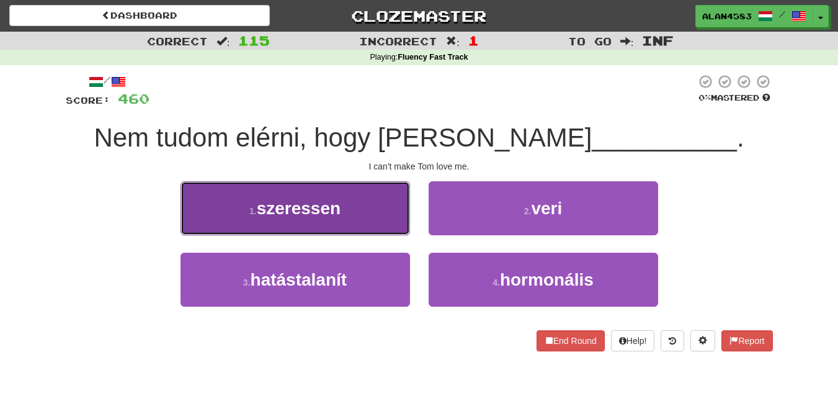
click at [296, 203] on span "szeressen" at bounding box center [299, 207] width 84 height 19
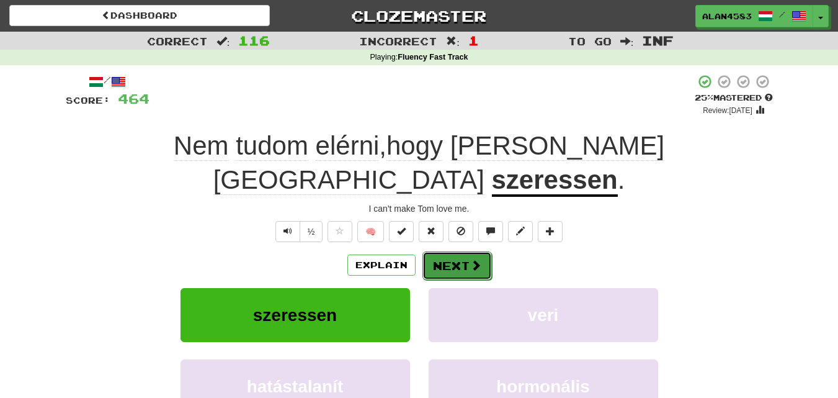
click at [457, 251] on button "Next" at bounding box center [456, 265] width 69 height 29
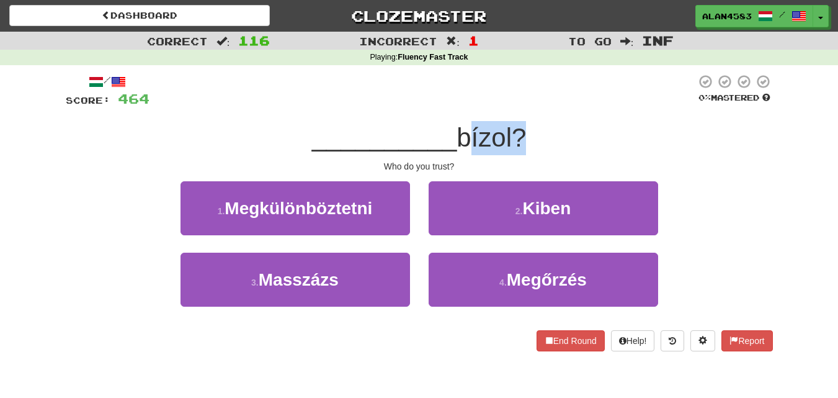
drag, startPoint x: 461, startPoint y: 139, endPoint x: 514, endPoint y: 138, distance: 52.7
click at [514, 138] on span "bízol?" at bounding box center [491, 137] width 69 height 29
click at [506, 153] on div at bounding box center [506, 153] width 0 height 0
click at [553, 125] on div "__________ bízol?" at bounding box center [419, 138] width 707 height 34
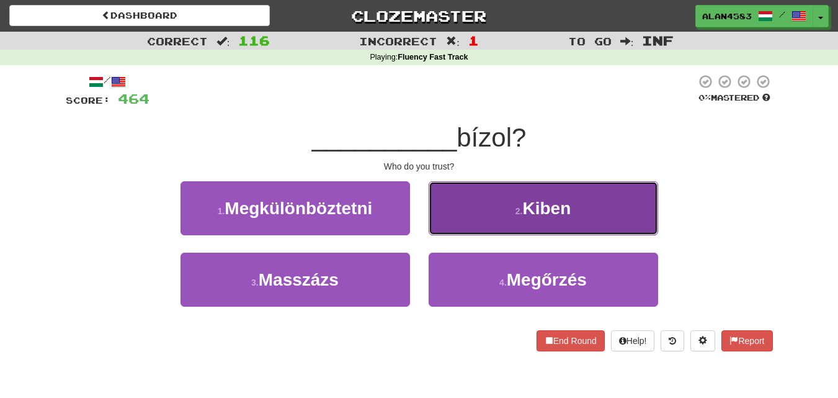
click at [493, 198] on button "2 . [GEOGRAPHIC_DATA]" at bounding box center [544, 208] width 230 height 54
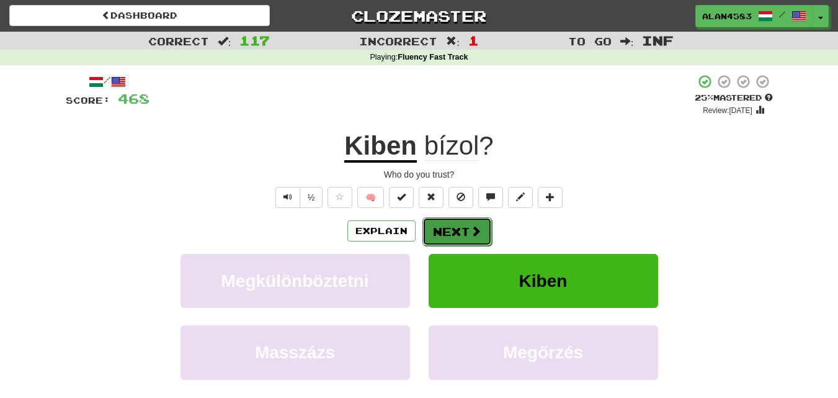
click at [476, 225] on span at bounding box center [475, 230] width 11 height 11
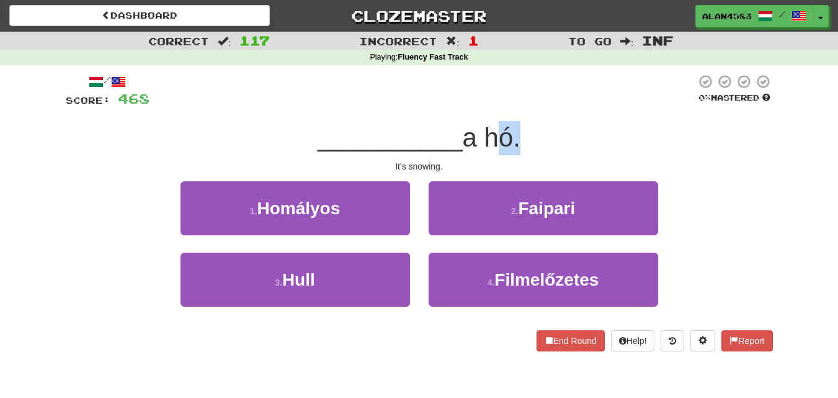
drag, startPoint x: 488, startPoint y: 143, endPoint x: 517, endPoint y: 141, distance: 29.8
click at [517, 141] on span "a hó." at bounding box center [492, 137] width 58 height 29
click at [509, 153] on div at bounding box center [509, 153] width 0 height 0
click at [571, 132] on div "__________ a hó." at bounding box center [419, 138] width 707 height 34
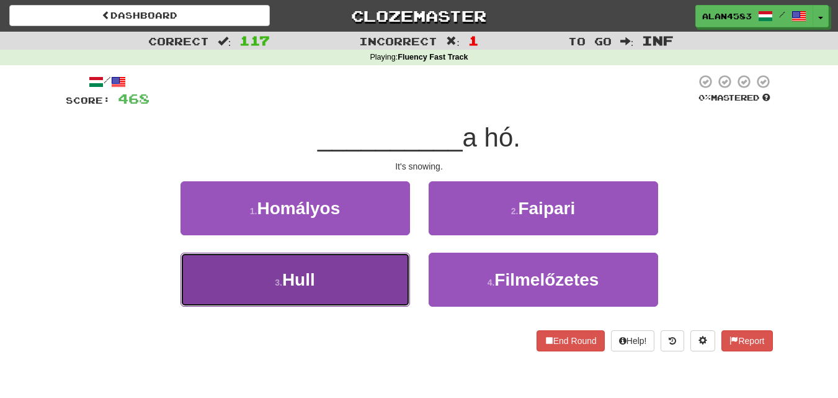
click at [285, 283] on span "Hull" at bounding box center [298, 279] width 33 height 19
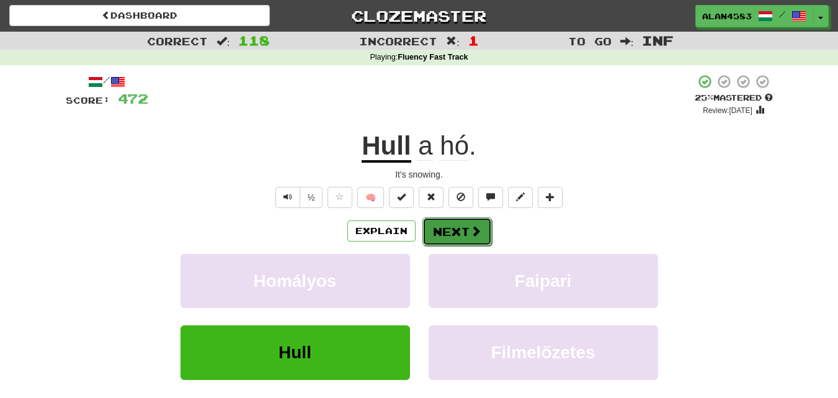
click at [462, 233] on button "Next" at bounding box center [456, 231] width 69 height 29
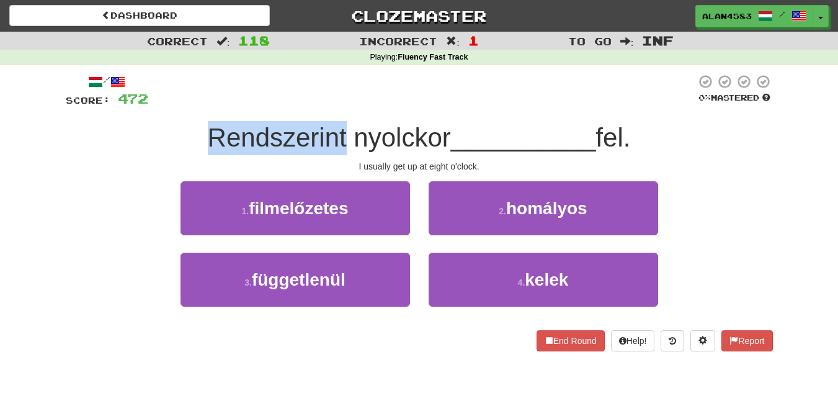
drag, startPoint x: 341, startPoint y: 129, endPoint x: 182, endPoint y: 123, distance: 159.5
click at [182, 123] on div "Rendszerint nyolckor __________ fel." at bounding box center [419, 138] width 707 height 34
click at [174, 105] on div at bounding box center [174, 105] width 0 height 0
click at [128, 137] on div "Rendszerint nyolckor __________ fel." at bounding box center [419, 138] width 707 height 34
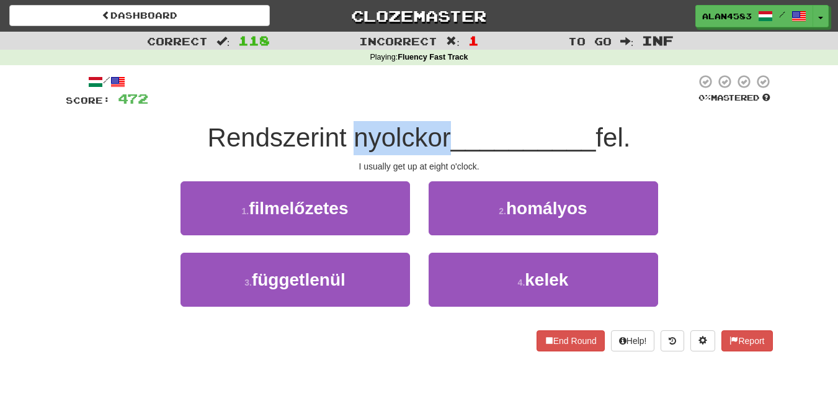
drag, startPoint x: 353, startPoint y: 133, endPoint x: 446, endPoint y: 128, distance: 93.2
click at [446, 128] on span "Rendszerint nyolckor" at bounding box center [329, 137] width 243 height 29
click at [438, 105] on div at bounding box center [438, 105] width 0 height 0
click at [479, 112] on div "/ Score: 472 0 % Mastered Rendszerint nyolckor __________ fel. I usually get up…" at bounding box center [419, 212] width 707 height 277
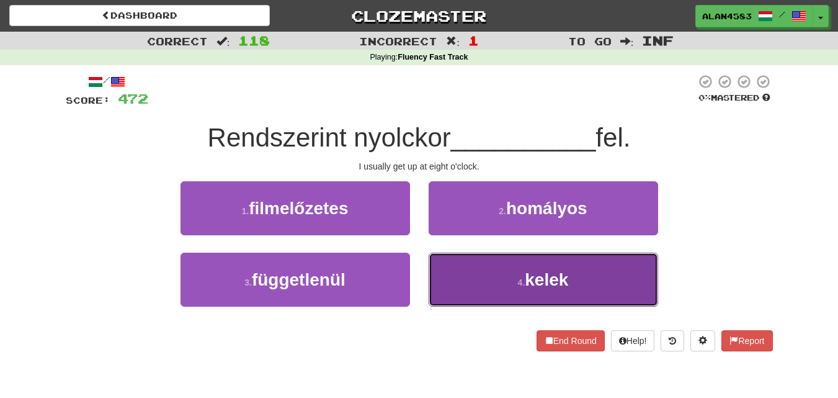
click at [503, 259] on button "4 . kelek" at bounding box center [544, 279] width 230 height 54
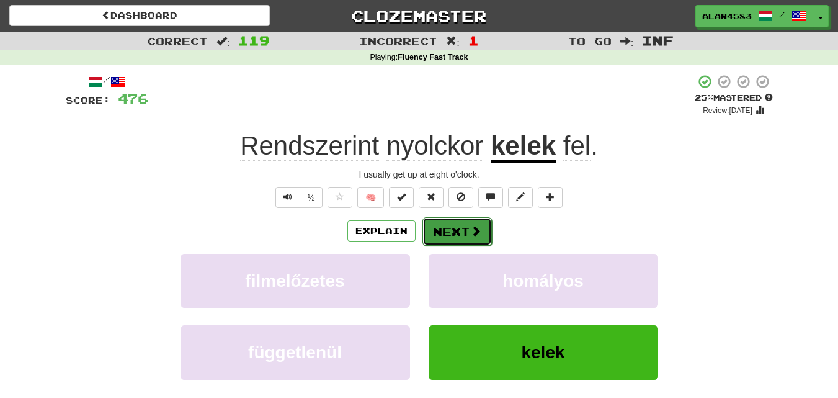
click at [463, 233] on button "Next" at bounding box center [456, 231] width 69 height 29
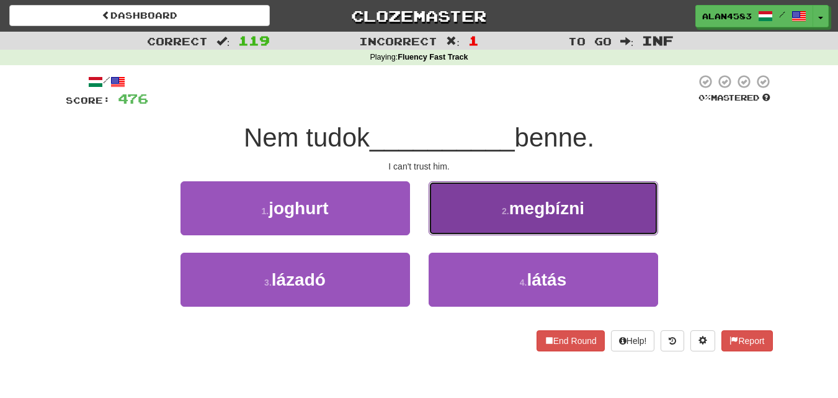
click at [494, 205] on button "2 . megbízni" at bounding box center [544, 208] width 230 height 54
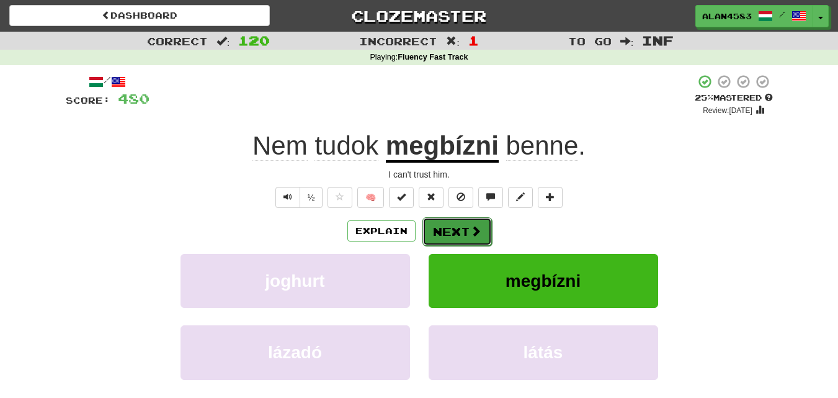
click at [460, 230] on button "Next" at bounding box center [456, 231] width 69 height 29
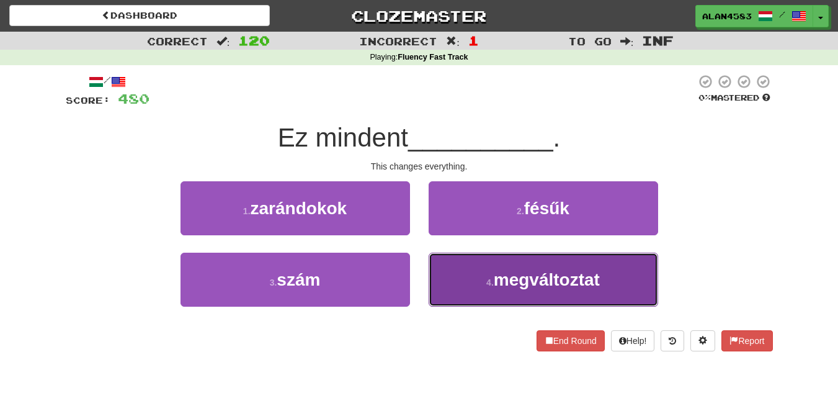
click at [493, 274] on button "4 . megváltoztat" at bounding box center [544, 279] width 230 height 54
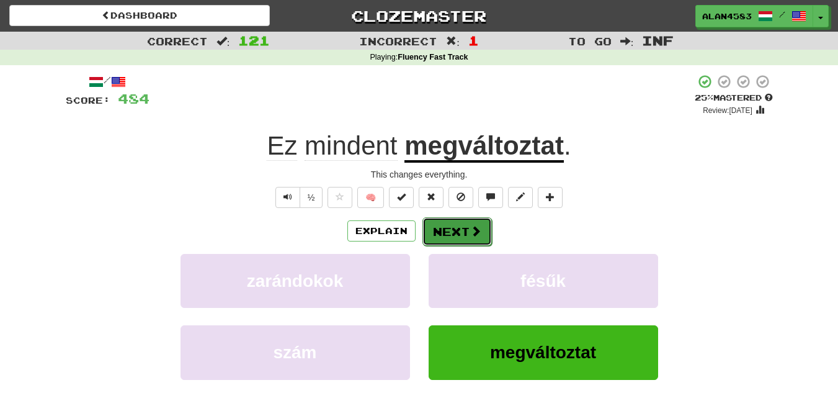
click at [452, 230] on button "Next" at bounding box center [456, 231] width 69 height 29
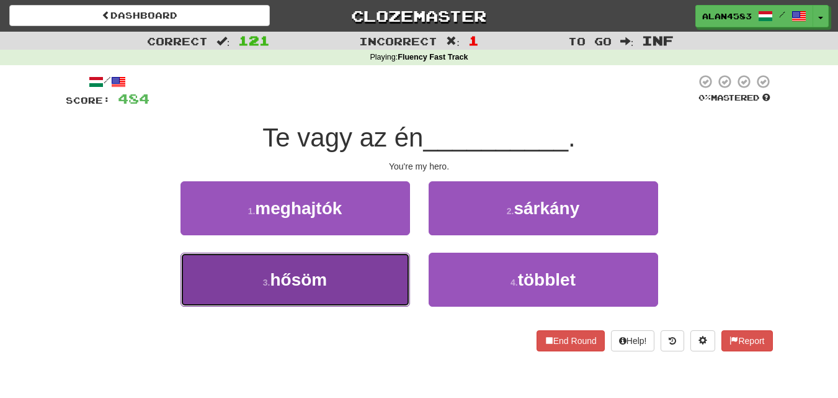
click at [243, 283] on button "3 . hősöm" at bounding box center [296, 279] width 230 height 54
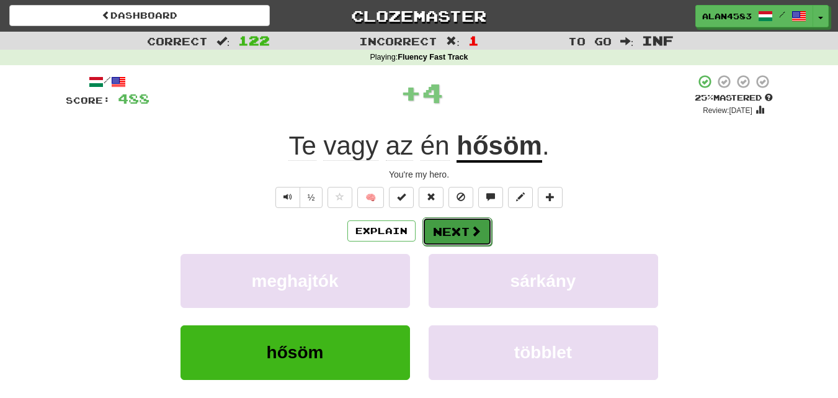
click at [441, 228] on button "Next" at bounding box center [456, 231] width 69 height 29
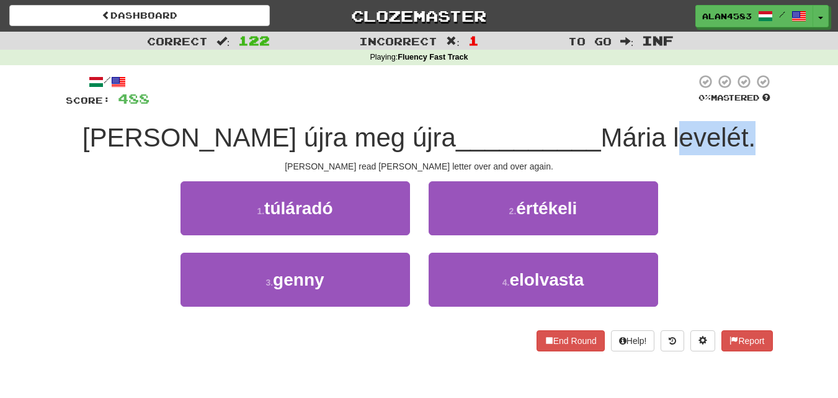
drag, startPoint x: 600, startPoint y: 137, endPoint x: 676, endPoint y: 132, distance: 76.5
click at [676, 132] on span "Mária levelét." at bounding box center [678, 137] width 155 height 29
click at [668, 105] on div at bounding box center [668, 105] width 0 height 0
click at [471, 105] on div at bounding box center [422, 91] width 546 height 34
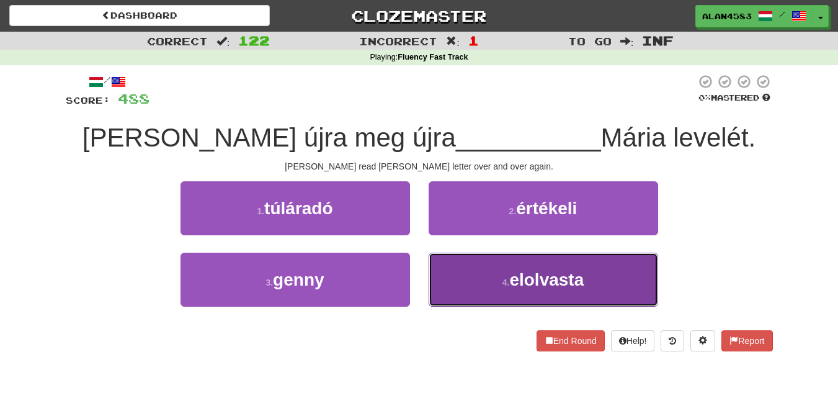
click at [448, 264] on button "4 . elolvasta" at bounding box center [544, 279] width 230 height 54
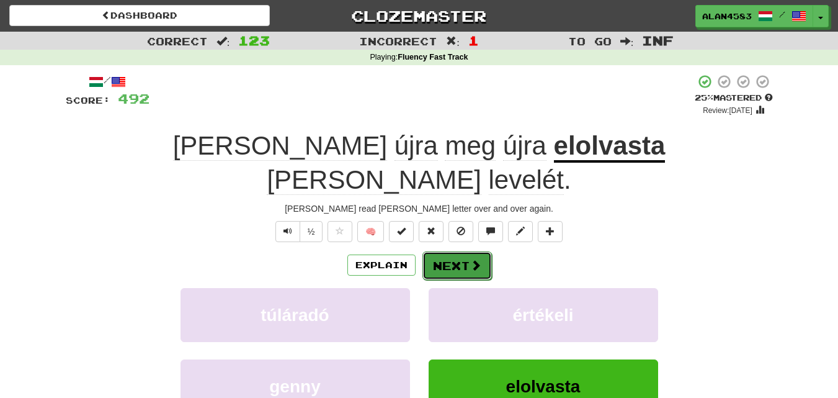
click at [453, 251] on button "Next" at bounding box center [456, 265] width 69 height 29
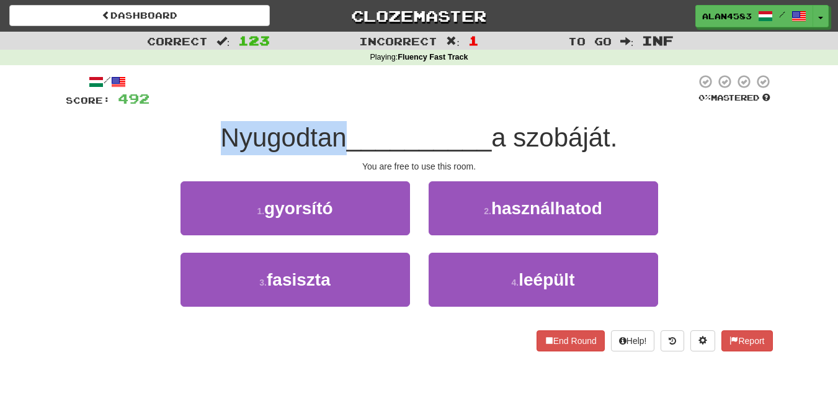
drag, startPoint x: 336, startPoint y: 140, endPoint x: 186, endPoint y: 135, distance: 150.2
click at [186, 135] on div "Nyugodtan __________ a szobáját." at bounding box center [419, 138] width 707 height 34
click at [178, 105] on div at bounding box center [178, 105] width 0 height 0
click at [156, 117] on div "/ Score: 492 0 % Mastered Nyugodtan __________ a szobáját. You are free to use …" at bounding box center [419, 212] width 707 height 277
drag, startPoint x: 339, startPoint y: 140, endPoint x: 207, endPoint y: 135, distance: 132.8
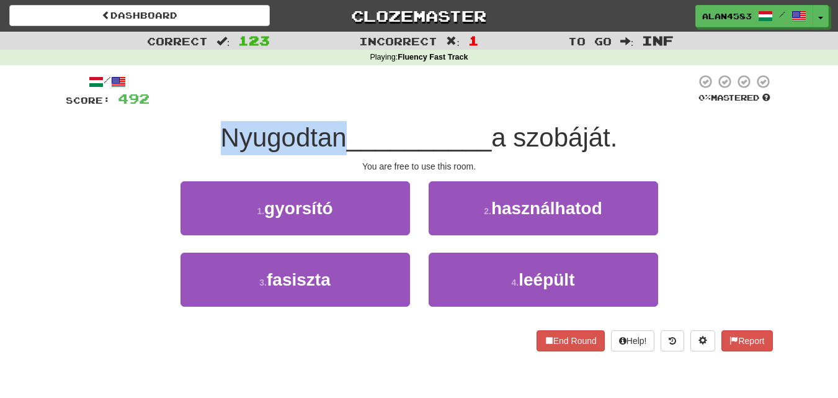
click at [207, 135] on div "Nyugodtan __________ a szobáját." at bounding box center [419, 138] width 707 height 34
click at [198, 105] on div at bounding box center [198, 105] width 0 height 0
click at [148, 123] on div "Nyugodtan __________ a szobáját." at bounding box center [419, 138] width 707 height 34
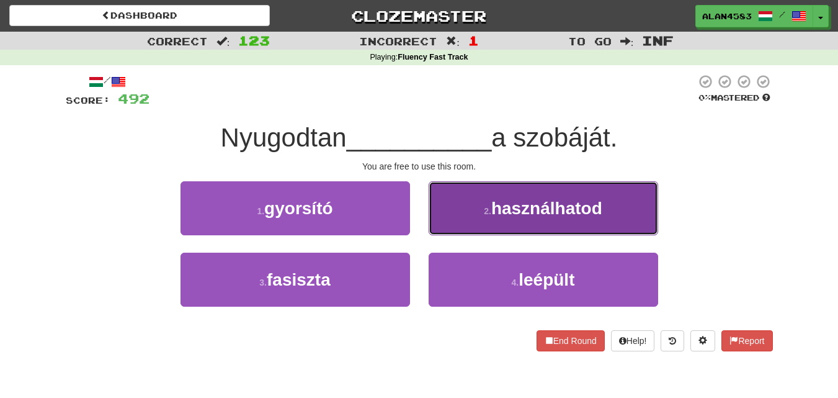
click at [513, 204] on span "használhatod" at bounding box center [546, 207] width 111 height 19
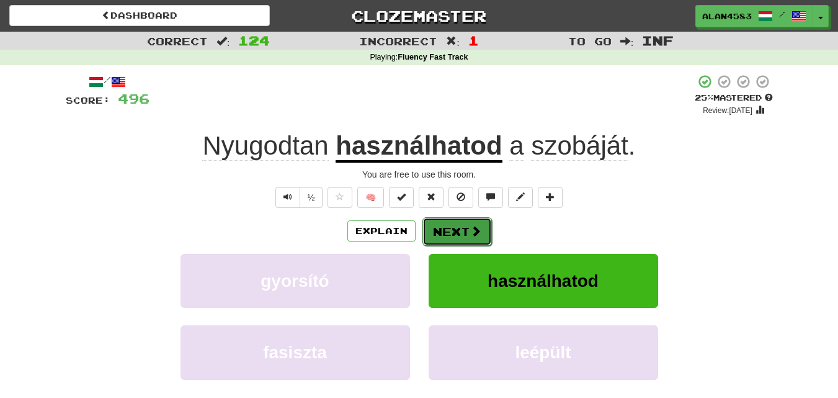
click at [470, 225] on span at bounding box center [475, 230] width 11 height 11
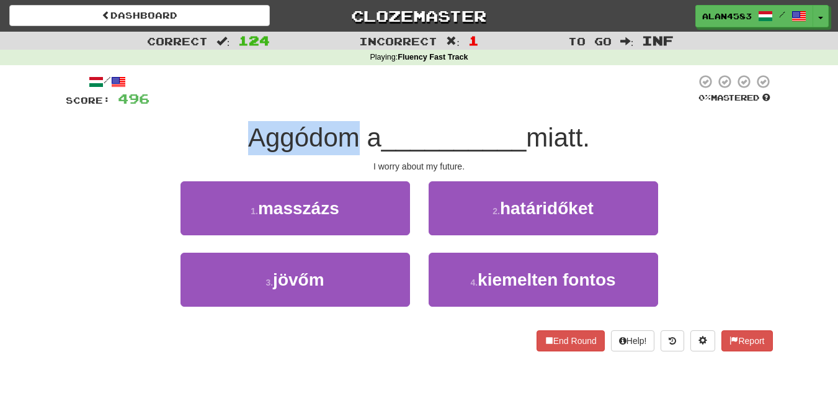
drag, startPoint x: 347, startPoint y: 132, endPoint x: 220, endPoint y: 124, distance: 126.8
click at [220, 124] on div "Aggódom a __________ miatt." at bounding box center [419, 138] width 707 height 34
click at [212, 105] on div at bounding box center [212, 105] width 0 height 0
click at [156, 119] on div "/ Score: 496 0 % Mastered Aggódom a __________ miatt. I worry about my future. …" at bounding box center [419, 212] width 707 height 277
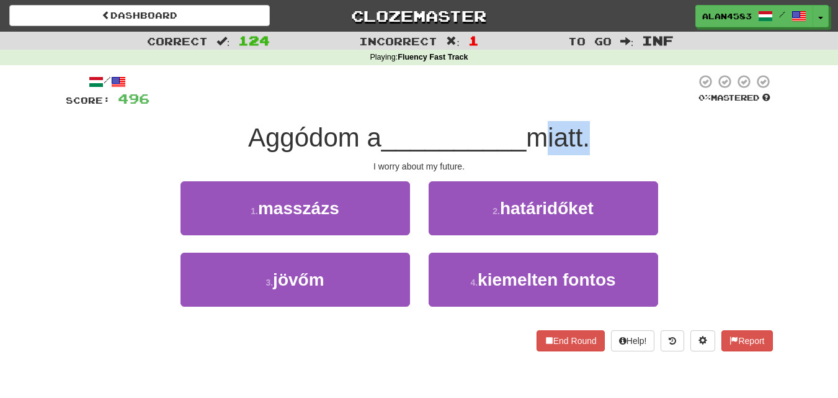
drag, startPoint x: 537, startPoint y: 131, endPoint x: 593, endPoint y: 128, distance: 56.5
click at [590, 128] on span "miatt." at bounding box center [558, 137] width 64 height 29
click at [585, 105] on div at bounding box center [585, 105] width 0 height 0
click at [618, 91] on div at bounding box center [422, 91] width 546 height 34
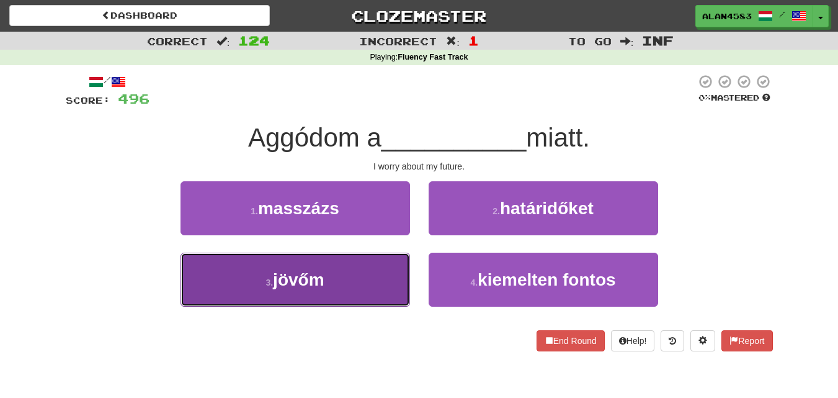
click at [201, 280] on button "3 . jövőm" at bounding box center [296, 279] width 230 height 54
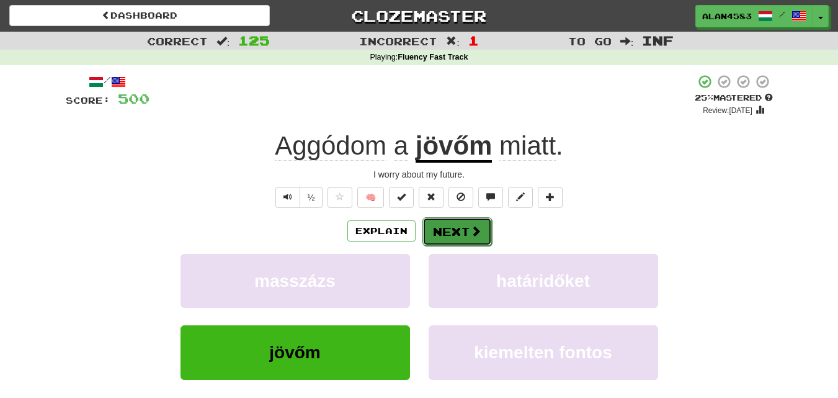
click at [444, 231] on button "Next" at bounding box center [456, 231] width 69 height 29
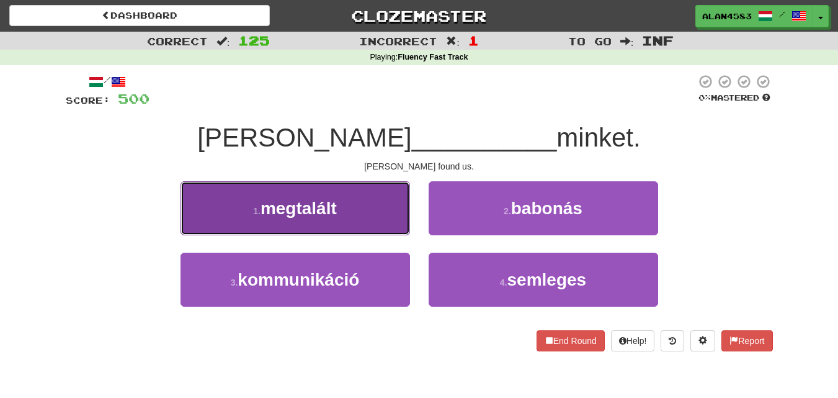
click at [277, 215] on span "megtalált" at bounding box center [299, 207] width 76 height 19
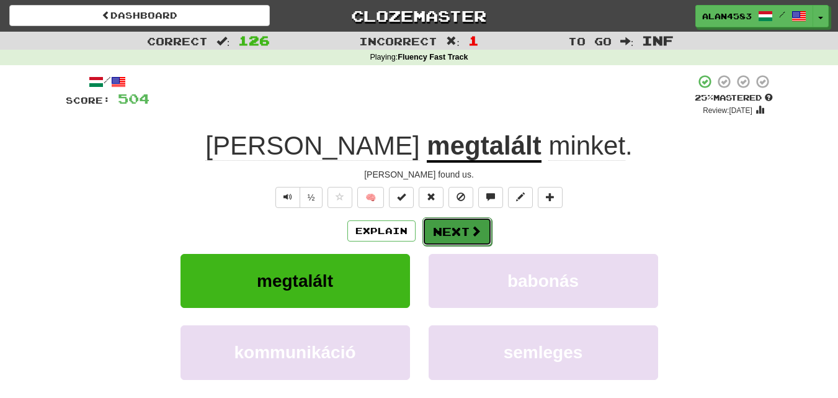
click at [449, 232] on button "Next" at bounding box center [456, 231] width 69 height 29
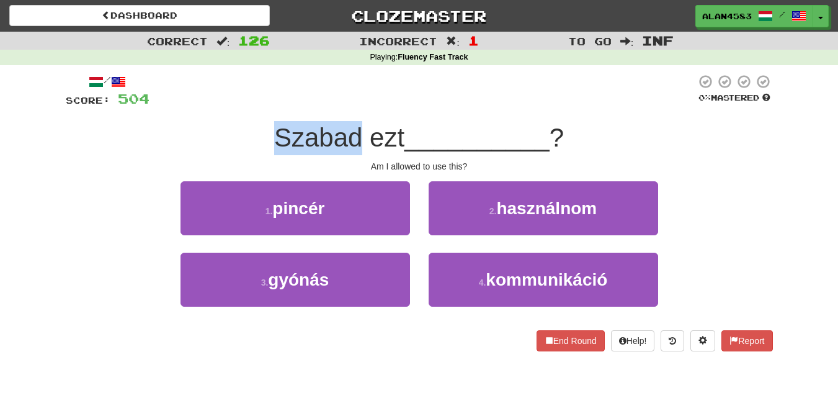
drag, startPoint x: 356, startPoint y: 138, endPoint x: 249, endPoint y: 128, distance: 107.1
click at [249, 128] on div "Szabad ezt __________ ?" at bounding box center [419, 138] width 707 height 34
click at [241, 105] on div at bounding box center [241, 105] width 0 height 0
click at [401, 108] on div at bounding box center [422, 91] width 546 height 34
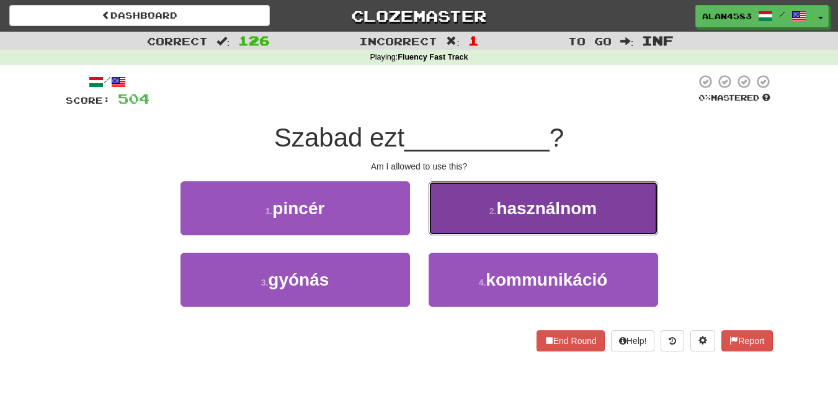
click at [481, 225] on button "2 . használnom" at bounding box center [544, 208] width 230 height 54
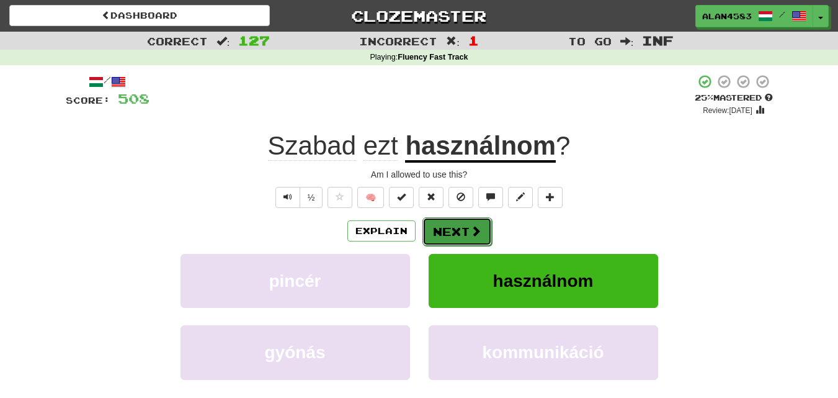
click at [463, 226] on button "Next" at bounding box center [456, 231] width 69 height 29
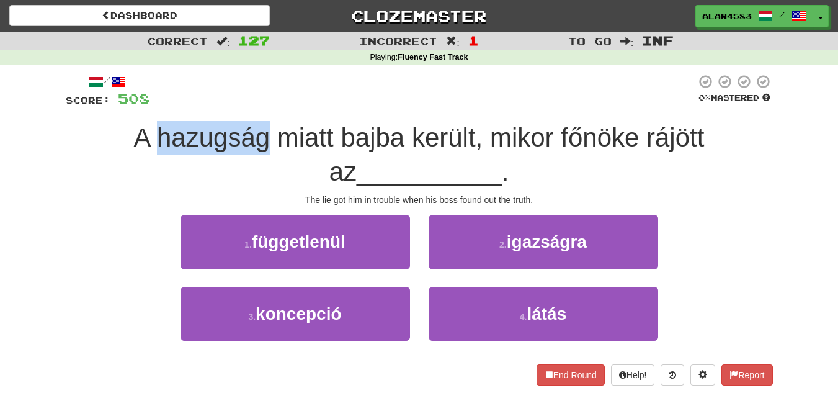
drag, startPoint x: 251, startPoint y: 132, endPoint x: 141, endPoint y: 121, distance: 110.9
click at [141, 121] on div "A hazugság miatt bajba került, mikor főnöke rájött az __________ ." at bounding box center [419, 155] width 707 height 68
click at [141, 105] on span "508" at bounding box center [134, 99] width 32 height 16
drag, startPoint x: 142, startPoint y: 133, endPoint x: 254, endPoint y: 127, distance: 112.4
click at [254, 127] on span "A hazugság miatt bajba került, mikor főnöke rájött az" at bounding box center [419, 154] width 571 height 63
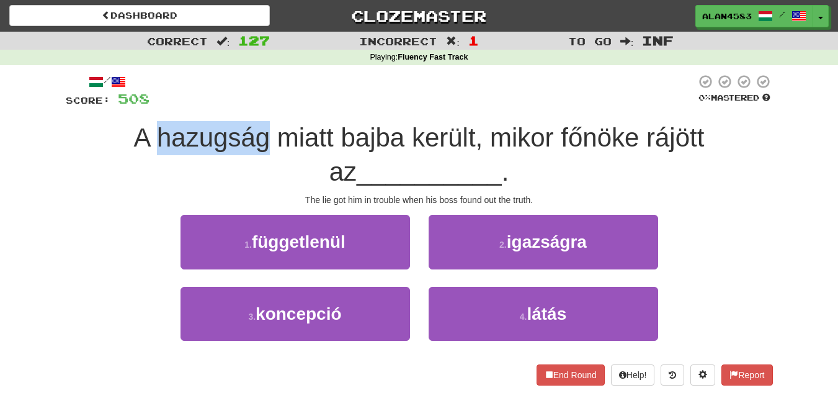
click at [246, 105] on div at bounding box center [246, 105] width 0 height 0
click at [282, 91] on div at bounding box center [422, 91] width 546 height 34
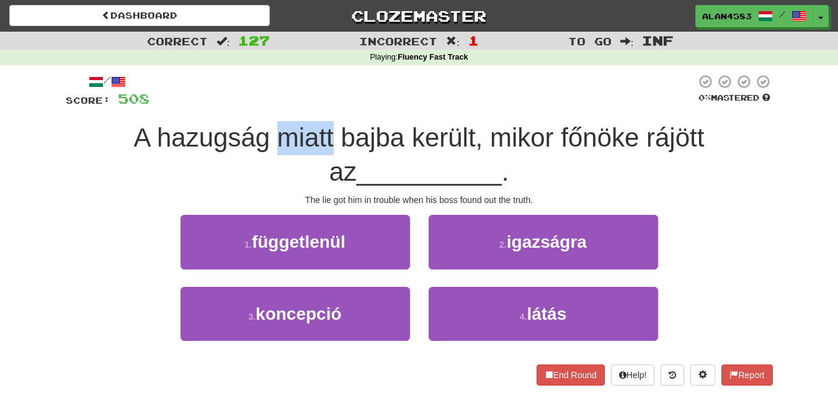
drag, startPoint x: 318, startPoint y: 132, endPoint x: 266, endPoint y: 130, distance: 52.1
click at [266, 130] on span "A hazugság miatt bajba került, mikor főnöke rájött az" at bounding box center [419, 154] width 571 height 63
click at [258, 105] on div at bounding box center [258, 105] width 0 height 0
click at [315, 92] on div at bounding box center [422, 91] width 546 height 34
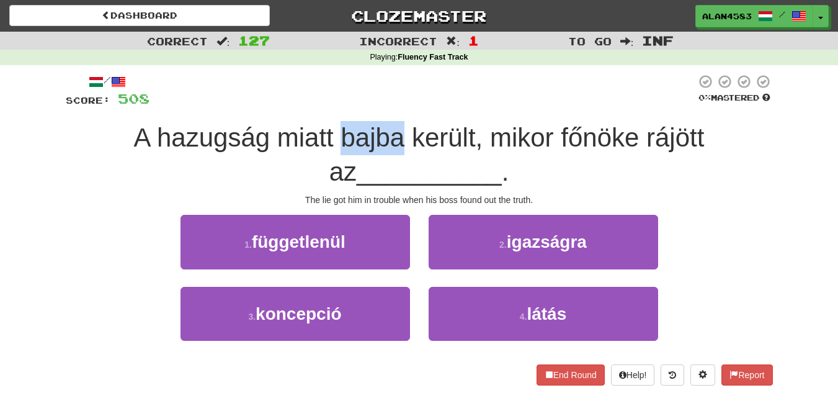
drag, startPoint x: 324, startPoint y: 128, endPoint x: 384, endPoint y: 127, distance: 60.2
click at [384, 127] on span "A hazugság miatt bajba került, mikor főnöke rájött az" at bounding box center [419, 154] width 571 height 63
click at [376, 105] on div at bounding box center [376, 105] width 0 height 0
click at [433, 105] on div at bounding box center [422, 91] width 546 height 34
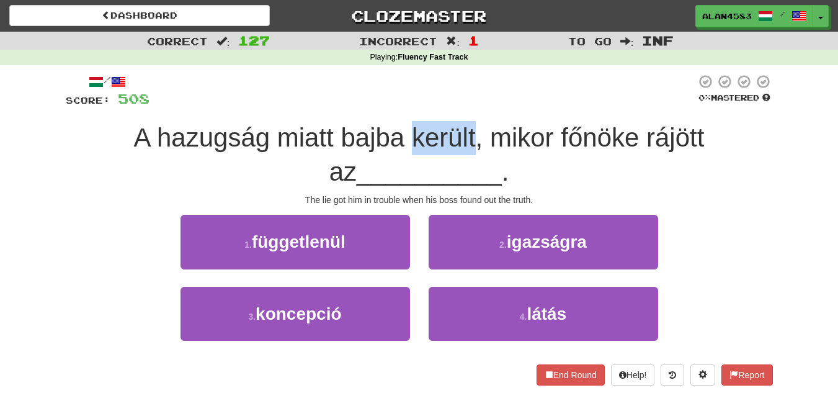
drag, startPoint x: 395, startPoint y: 131, endPoint x: 459, endPoint y: 128, distance: 64.0
click at [459, 128] on span "A hazugság miatt bajba került, mikor főnöke rájött az" at bounding box center [419, 154] width 571 height 63
click at [451, 105] on div at bounding box center [451, 105] width 0 height 0
click at [532, 91] on div at bounding box center [422, 91] width 546 height 34
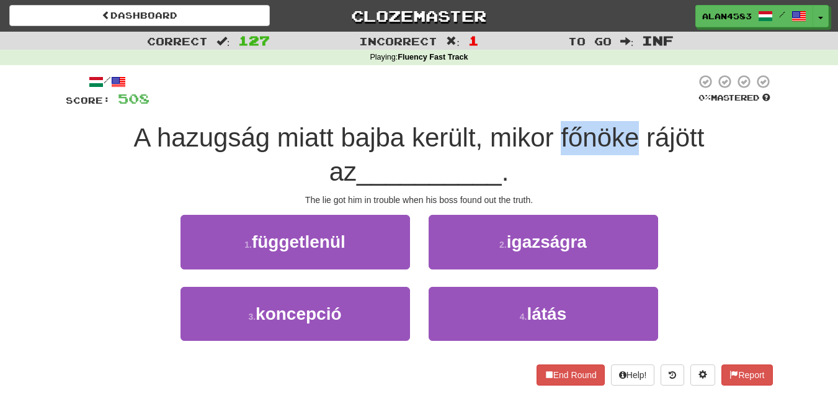
drag, startPoint x: 620, startPoint y: 142, endPoint x: 540, endPoint y: 140, distance: 80.1
click at [540, 140] on span "A hazugság miatt bajba került, mikor főnöke rájött az" at bounding box center [419, 154] width 571 height 63
click at [532, 153] on div at bounding box center [532, 153] width 0 height 0
click at [441, 141] on span "A hazugság miatt bajba került, mikor főnöke rájött az" at bounding box center [419, 154] width 571 height 63
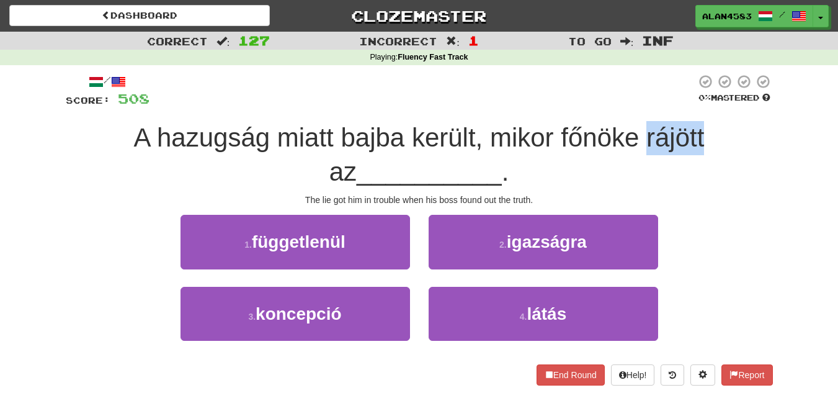
drag, startPoint x: 631, startPoint y: 131, endPoint x: 685, endPoint y: 130, distance: 53.4
click at [685, 130] on span "A hazugság miatt bajba került, mikor főnöke rájött az" at bounding box center [419, 154] width 571 height 63
click at [677, 105] on div at bounding box center [677, 105] width 0 height 0
click at [550, 112] on div "/ Score: 508 0 % Mastered A hazugság miatt bajba került, mikor főnöke rájött az…" at bounding box center [419, 229] width 707 height 311
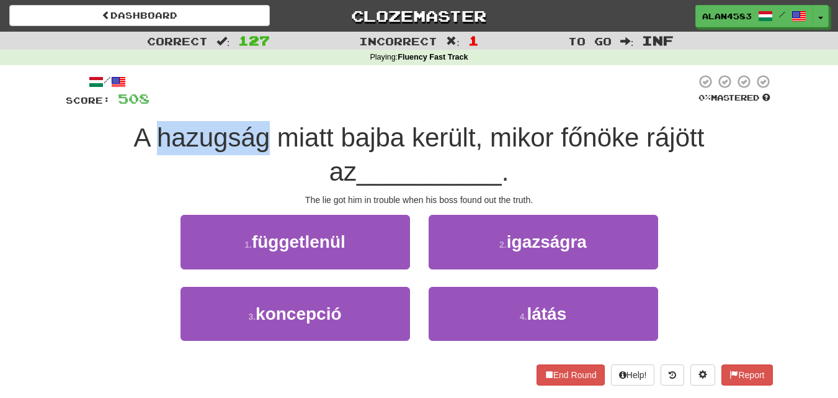
drag, startPoint x: 252, startPoint y: 132, endPoint x: 146, endPoint y: 131, distance: 106.1
click at [146, 131] on span "A hazugság miatt bajba került, mikor főnöke rájött az" at bounding box center [419, 154] width 571 height 63
click at [138, 105] on div at bounding box center [138, 105] width 0 height 0
click at [250, 100] on div at bounding box center [422, 91] width 546 height 34
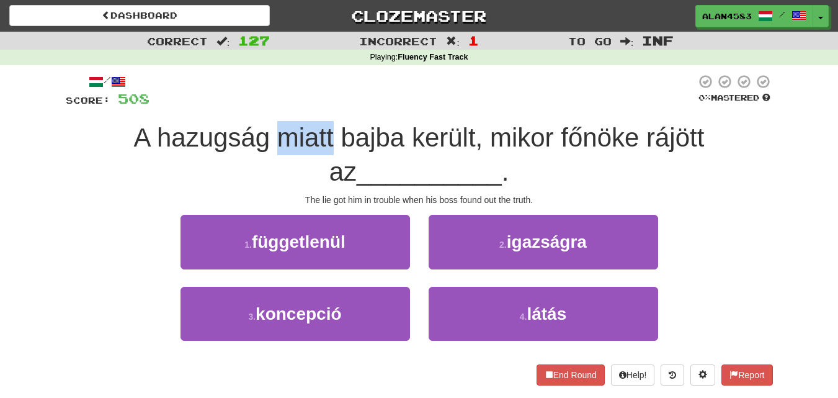
drag, startPoint x: 261, startPoint y: 136, endPoint x: 318, endPoint y: 131, distance: 57.9
click at [318, 131] on span "A hazugság miatt bajba került, mikor főnöke rájött az" at bounding box center [419, 154] width 571 height 63
click at [310, 105] on div at bounding box center [310, 105] width 0 height 0
click at [337, 105] on div at bounding box center [422, 91] width 546 height 34
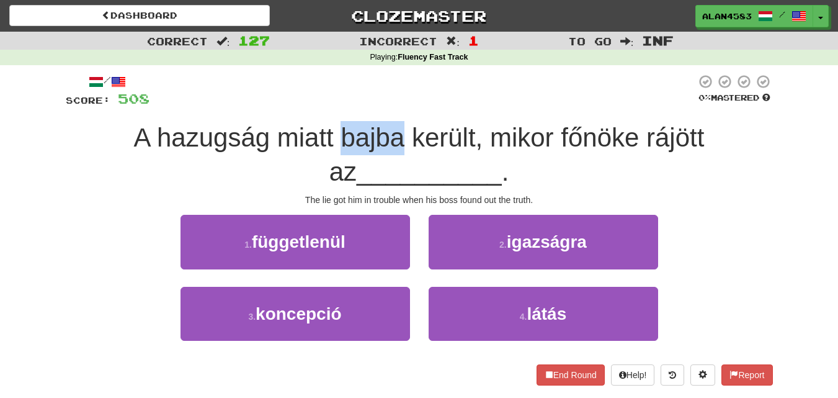
drag, startPoint x: 323, startPoint y: 130, endPoint x: 380, endPoint y: 128, distance: 57.7
click at [380, 128] on span "A hazugság miatt bajba került, mikor főnöke rájött az" at bounding box center [419, 154] width 571 height 63
click at [372, 105] on div at bounding box center [372, 105] width 0 height 0
click at [397, 91] on div at bounding box center [422, 91] width 546 height 34
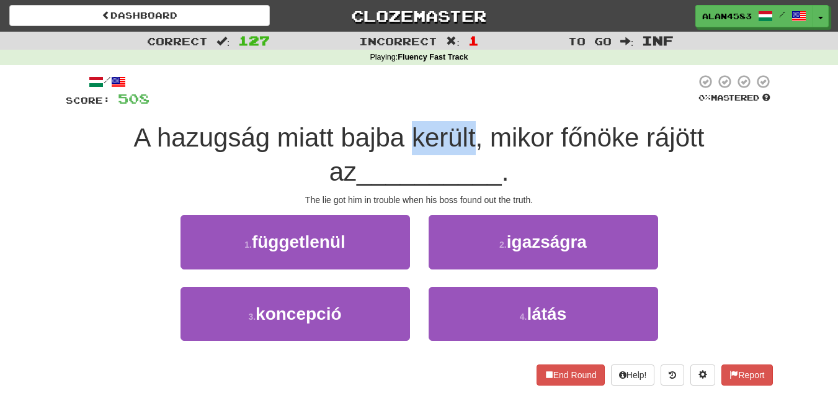
drag, startPoint x: 396, startPoint y: 141, endPoint x: 458, endPoint y: 130, distance: 62.4
click at [458, 130] on span "A hazugság miatt bajba került, mikor főnöke rájött az" at bounding box center [419, 154] width 571 height 63
click at [450, 105] on div at bounding box center [450, 105] width 0 height 0
click at [486, 94] on div at bounding box center [422, 91] width 546 height 34
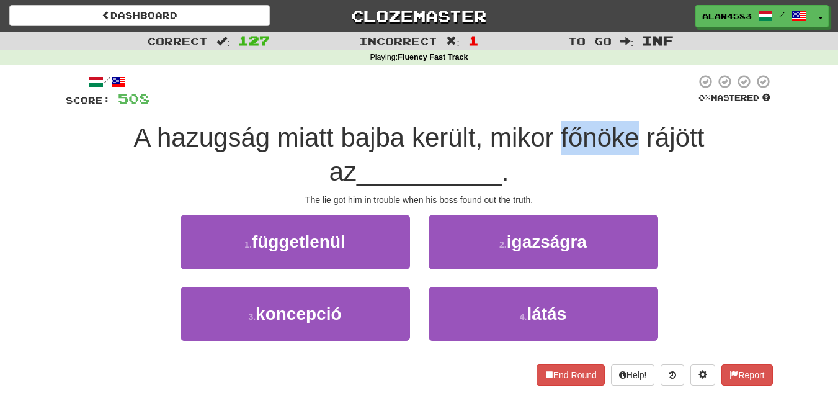
drag, startPoint x: 544, startPoint y: 130, endPoint x: 623, endPoint y: 127, distance: 78.9
click at [623, 127] on span "A hazugság miatt bajba került, mikor főnöke rájött az" at bounding box center [419, 154] width 571 height 63
click at [615, 105] on div at bounding box center [615, 105] width 0 height 0
click at [638, 82] on div at bounding box center [422, 91] width 546 height 34
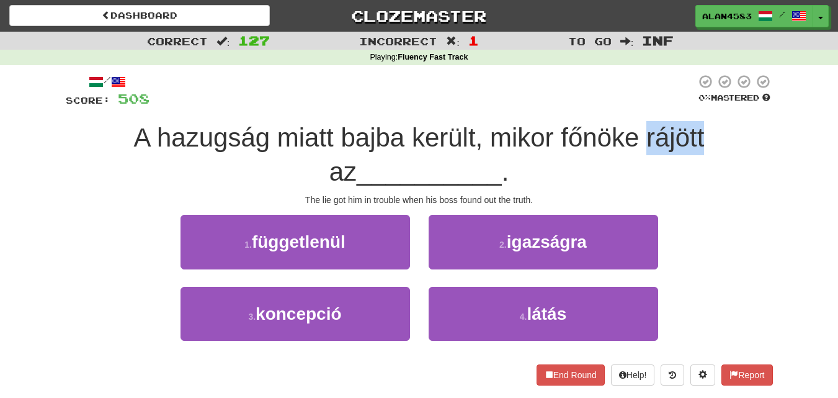
drag, startPoint x: 629, startPoint y: 132, endPoint x: 687, endPoint y: 130, distance: 58.3
click at [687, 130] on span "A hazugság miatt bajba került, mikor főnöke rájött az" at bounding box center [419, 154] width 571 height 63
click at [679, 105] on div at bounding box center [679, 105] width 0 height 0
click at [511, 84] on div at bounding box center [422, 91] width 546 height 34
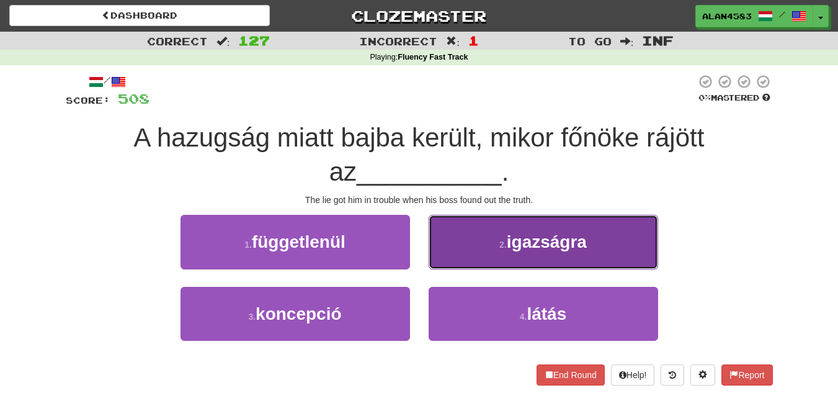
click at [568, 252] on button "2 . igazságra" at bounding box center [544, 242] width 230 height 54
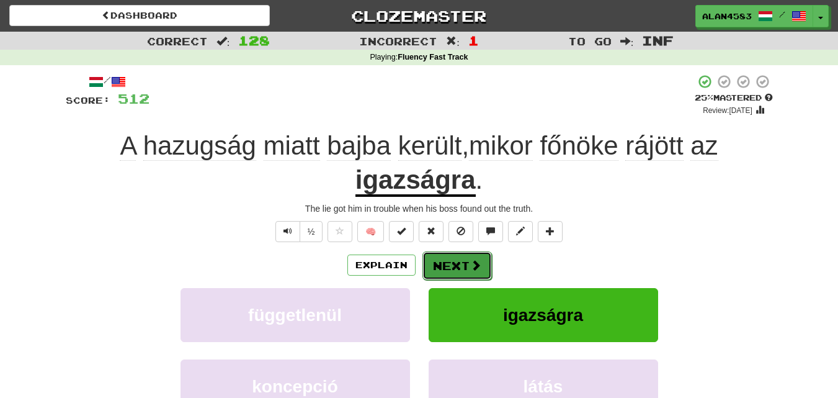
click at [461, 264] on button "Next" at bounding box center [456, 265] width 69 height 29
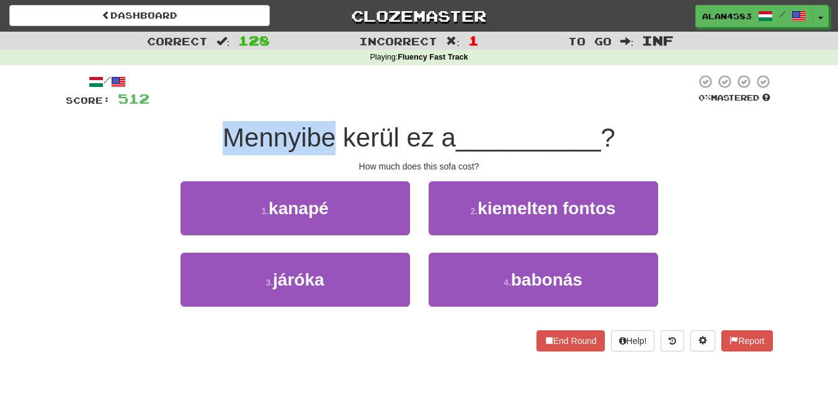
drag, startPoint x: 331, startPoint y: 133, endPoint x: 213, endPoint y: 123, distance: 118.3
click at [213, 123] on div "Mennyibe kerül ez a __________ ?" at bounding box center [419, 138] width 707 height 34
click at [205, 105] on div at bounding box center [205, 105] width 0 height 0
click at [158, 118] on div "/ Score: 512 0 % Mastered Mennyibe kerül ez a __________ ? How much does this s…" at bounding box center [419, 212] width 707 height 277
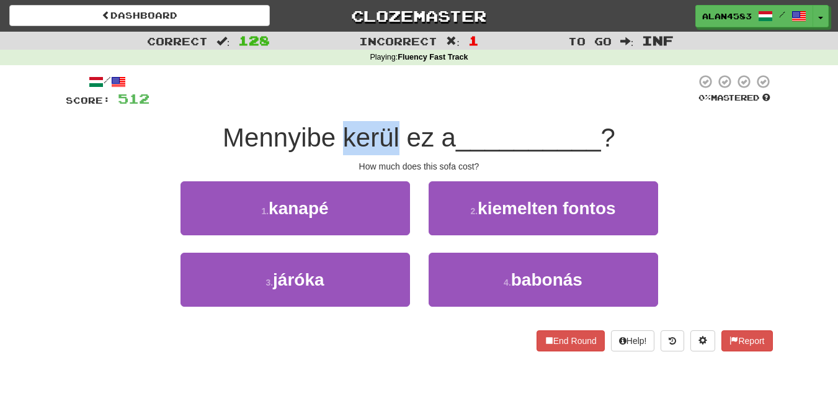
drag, startPoint x: 397, startPoint y: 130, endPoint x: 344, endPoint y: 129, distance: 52.7
click at [344, 129] on span "Mennyibe kerül ez a" at bounding box center [339, 137] width 233 height 29
click at [336, 105] on div at bounding box center [336, 105] width 0 height 0
click at [353, 94] on div at bounding box center [422, 91] width 546 height 34
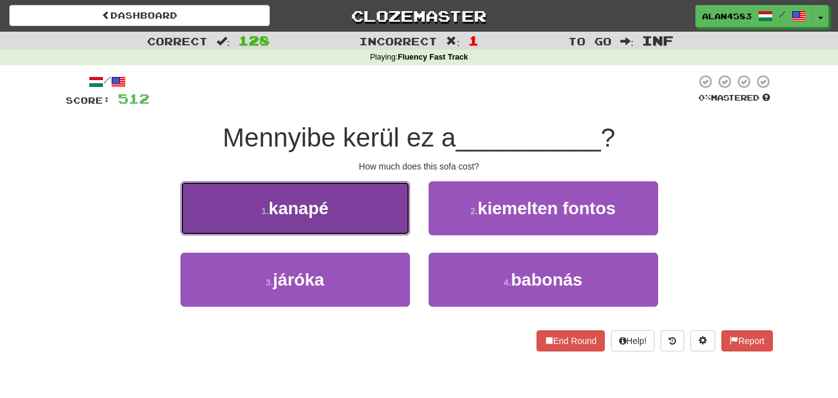
click at [307, 203] on span "kanapé" at bounding box center [299, 207] width 60 height 19
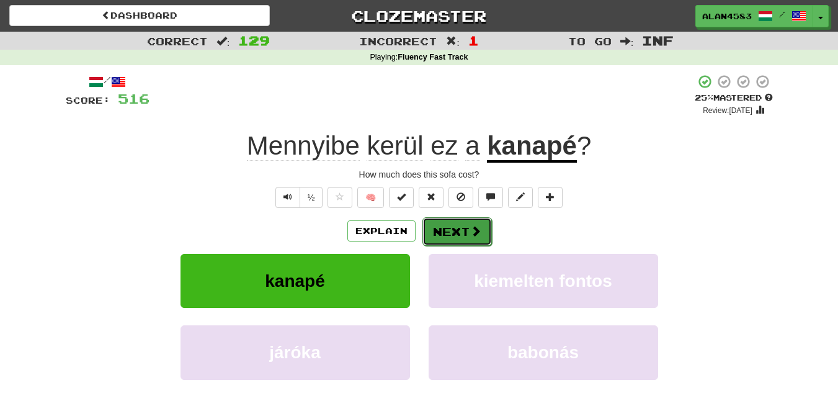
click at [453, 222] on button "Next" at bounding box center [456, 231] width 69 height 29
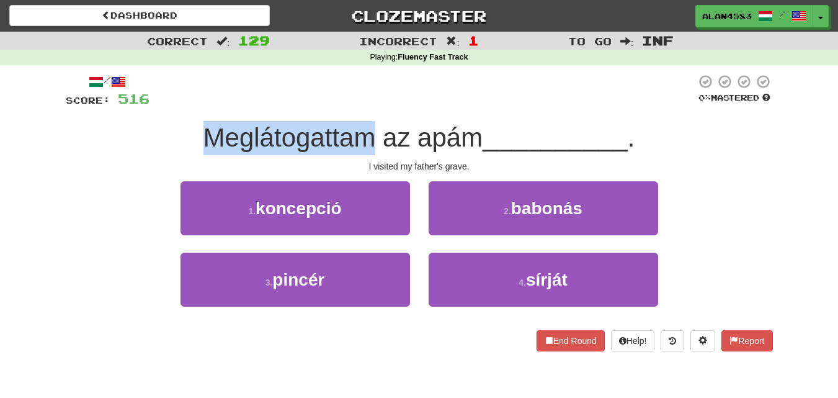
drag, startPoint x: 371, startPoint y: 138, endPoint x: 179, endPoint y: 124, distance: 192.8
click at [179, 124] on div "Meglátogattam az apám __________ ." at bounding box center [419, 138] width 707 height 34
click at [171, 105] on div at bounding box center [171, 105] width 0 height 0
click at [143, 143] on div "Meglátogattam az apám __________ ." at bounding box center [419, 138] width 707 height 34
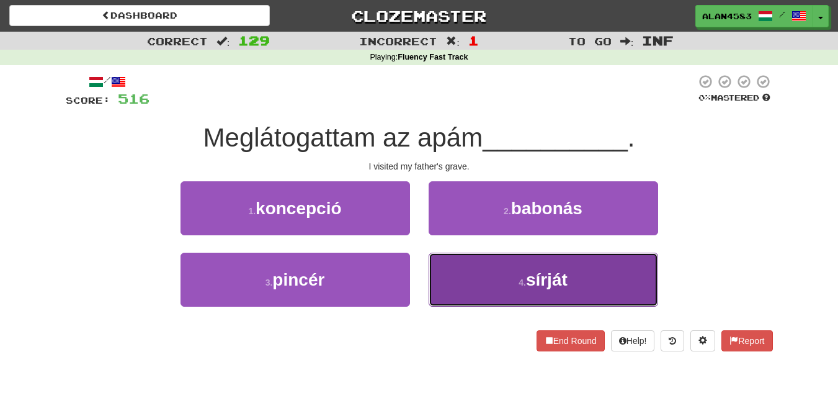
click at [505, 266] on button "4 . sírját" at bounding box center [544, 279] width 230 height 54
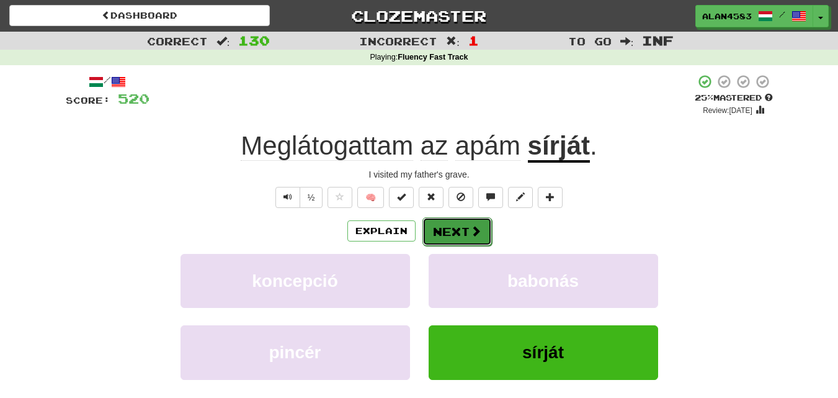
click at [456, 225] on button "Next" at bounding box center [456, 231] width 69 height 29
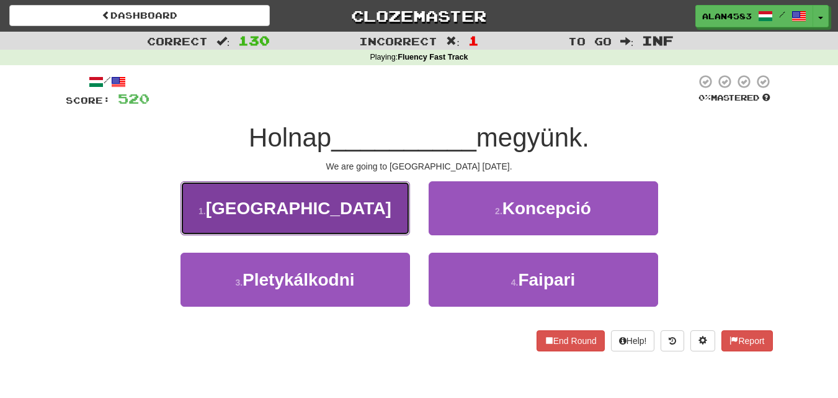
click at [304, 200] on span "[GEOGRAPHIC_DATA]" at bounding box center [298, 207] width 185 height 19
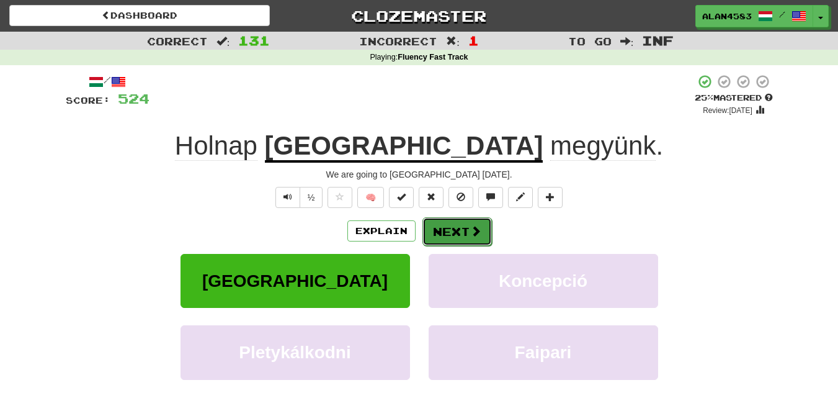
click at [465, 230] on button "Next" at bounding box center [456, 231] width 69 height 29
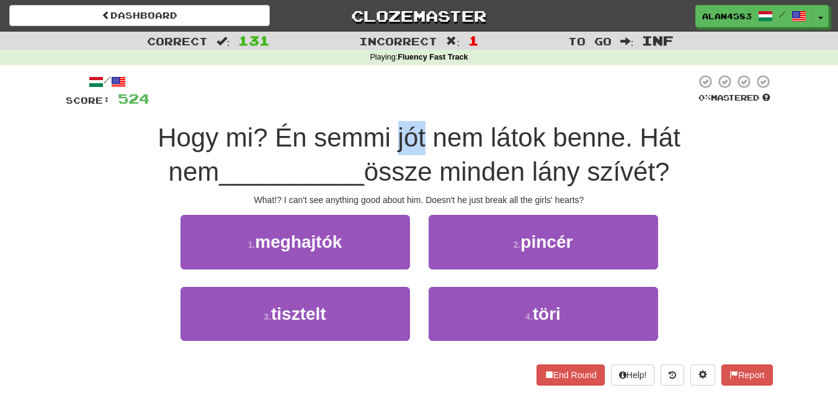
drag, startPoint x: 398, startPoint y: 131, endPoint x: 366, endPoint y: 131, distance: 32.3
click at [366, 131] on span "Hogy mi? Én semmi jót nem látok benne. Hát nem" at bounding box center [419, 154] width 523 height 63
click at [358, 105] on div at bounding box center [358, 105] width 0 height 0
click at [228, 141] on span "Hogy mi? Én semmi jót nem látok benne. Hát nem" at bounding box center [419, 154] width 523 height 63
drag, startPoint x: 408, startPoint y: 170, endPoint x: 339, endPoint y: 172, distance: 68.3
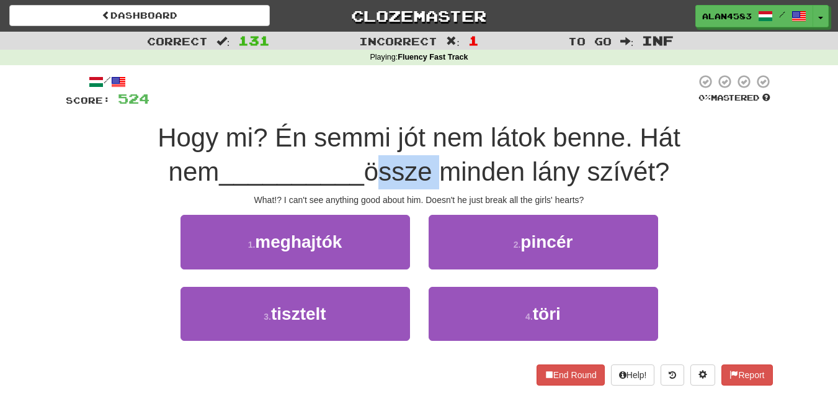
click at [364, 172] on span "össze minden lány szívét?" at bounding box center [517, 171] width 306 height 29
click at [331, 187] on div at bounding box center [331, 187] width 0 height 0
click at [430, 128] on span "Hogy mi? Én semmi jót nem látok benne. Hát nem" at bounding box center [419, 154] width 523 height 63
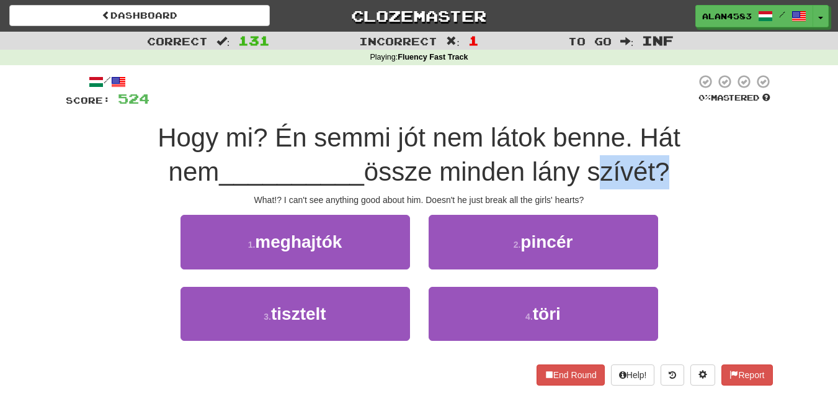
drag, startPoint x: 566, startPoint y: 170, endPoint x: 635, endPoint y: 159, distance: 69.0
click at [635, 159] on span "össze minden lány szívét?" at bounding box center [517, 171] width 306 height 29
click at [626, 140] on div at bounding box center [626, 140] width 0 height 0
click at [450, 140] on span "Hogy mi? Én semmi jót nem látok benne. Hát nem" at bounding box center [419, 154] width 523 height 63
drag, startPoint x: 399, startPoint y: 137, endPoint x: 369, endPoint y: 137, distance: 30.4
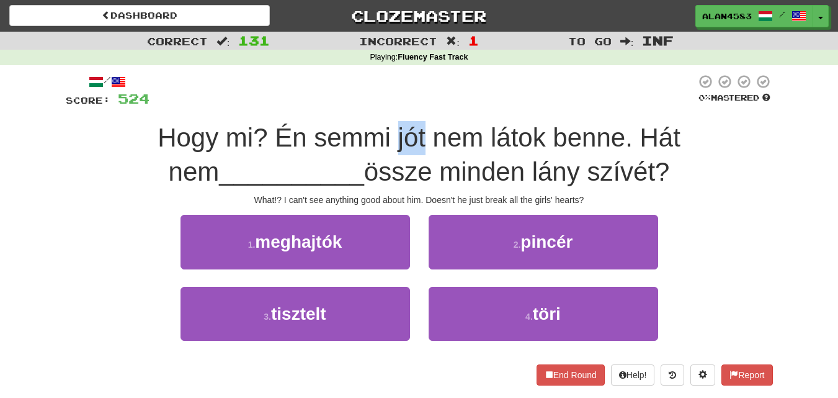
click at [369, 137] on span "Hogy mi? Én semmi jót nem látok benne. Hát nem" at bounding box center [419, 154] width 523 height 63
click at [361, 105] on div at bounding box center [361, 105] width 0 height 0
click at [248, 149] on span "Hogy mi? Én semmi jót nem látok benne. Hát nem" at bounding box center [419, 154] width 523 height 63
drag, startPoint x: 614, startPoint y: 136, endPoint x: 653, endPoint y: 131, distance: 39.4
click at [653, 131] on span "Hogy mi? Én semmi jót nem látok benne. Hát nem" at bounding box center [419, 154] width 523 height 63
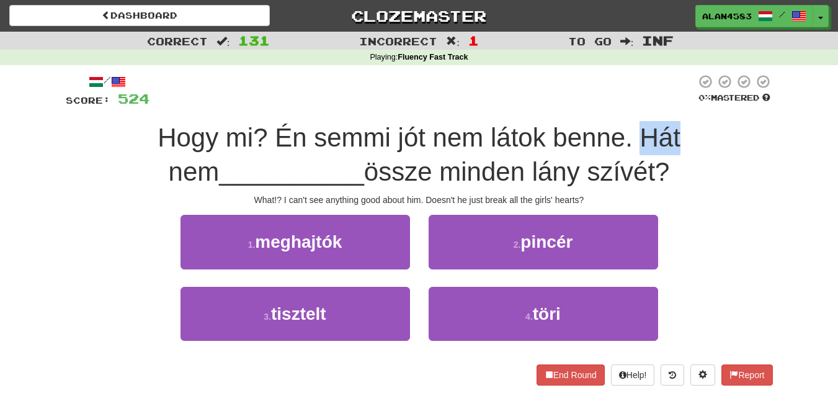
click at [645, 105] on div at bounding box center [645, 105] width 0 height 0
click at [473, 145] on span "Hogy mi? Én semmi jót nem látok benne. Hát nem" at bounding box center [419, 154] width 523 height 63
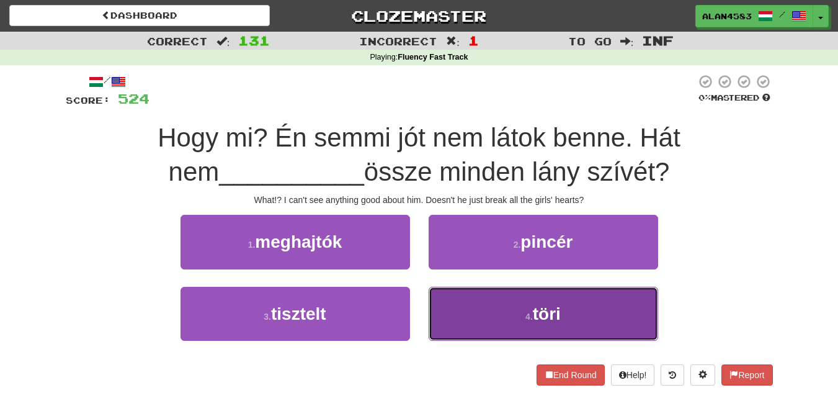
click at [514, 305] on button "4 . töri" at bounding box center [544, 314] width 230 height 54
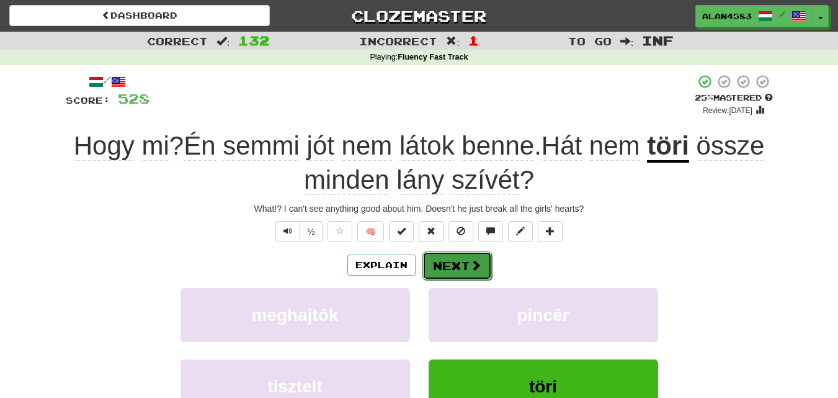
click at [463, 261] on button "Next" at bounding box center [456, 265] width 69 height 29
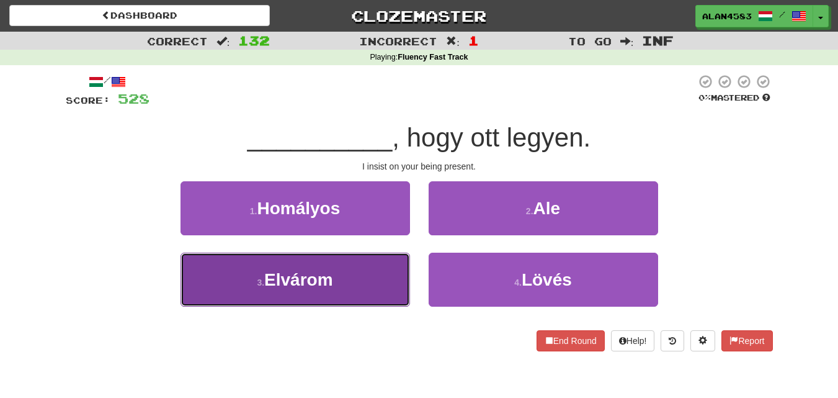
click at [274, 282] on span "Elvárom" at bounding box center [298, 279] width 69 height 19
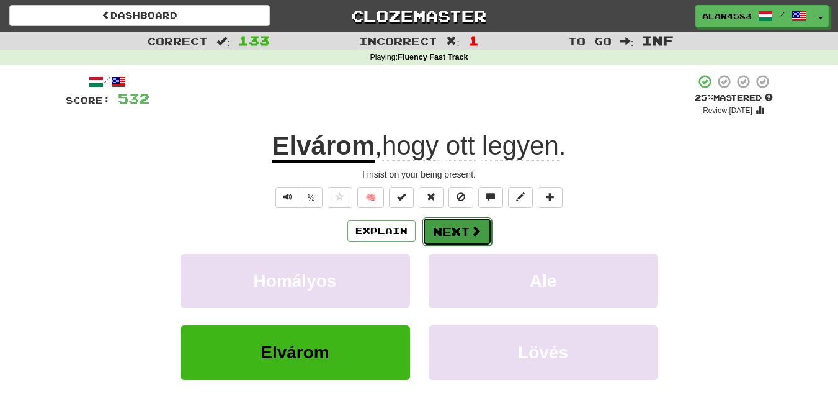
click at [437, 234] on button "Next" at bounding box center [456, 231] width 69 height 29
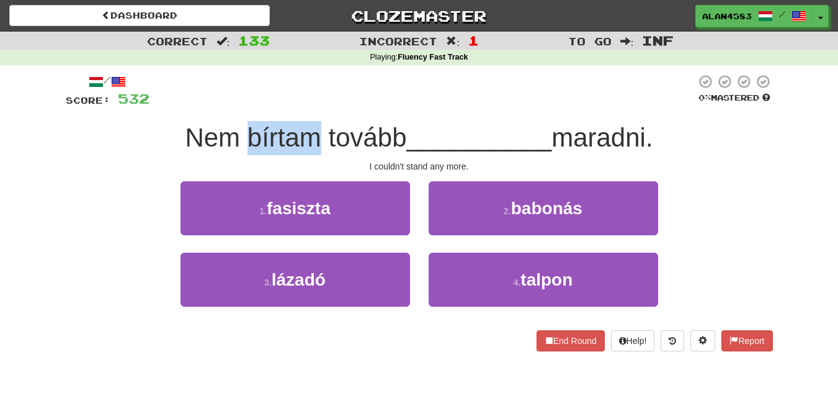
drag, startPoint x: 310, startPoint y: 133, endPoint x: 246, endPoint y: 128, distance: 63.5
click at [246, 128] on span "Nem bírtam tovább" at bounding box center [295, 137] width 221 height 29
click at [238, 105] on div at bounding box center [238, 105] width 0 height 0
click at [187, 112] on div "/ Score: 532 0 % Mastered Nem bírtam tovább __________ maradni. I couldn't stan…" at bounding box center [419, 212] width 707 height 277
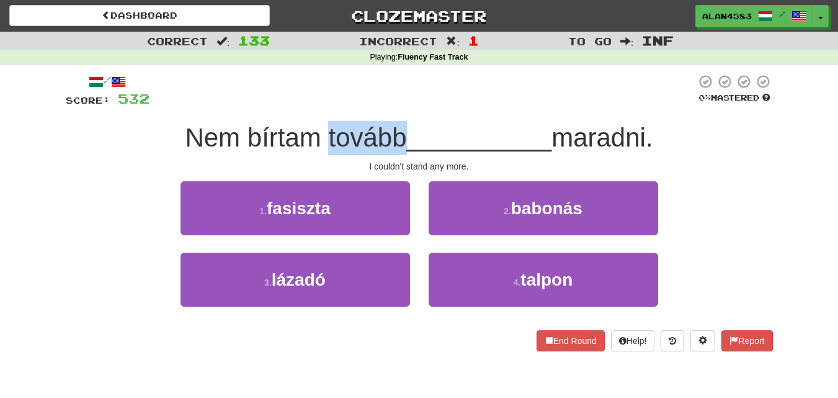
drag, startPoint x: 320, startPoint y: 140, endPoint x: 396, endPoint y: 138, distance: 76.3
click at [396, 138] on span "Nem bírtam tovább" at bounding box center [295, 137] width 221 height 29
click at [394, 152] on div "Nem bírtam tovább __________ maradni." at bounding box center [419, 138] width 707 height 34
drag, startPoint x: 395, startPoint y: 141, endPoint x: 322, endPoint y: 136, distance: 73.4
click at [322, 136] on span "Nem bírtam tovább" at bounding box center [295, 137] width 221 height 29
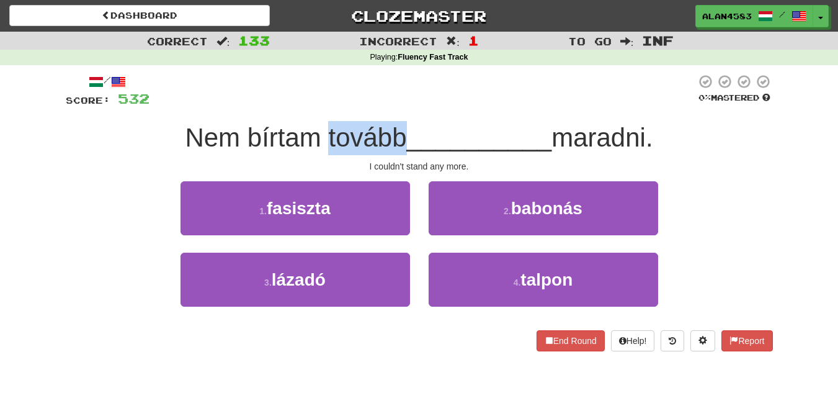
click at [314, 105] on div at bounding box center [314, 105] width 0 height 0
click at [241, 130] on span "Nem bírtam tovább" at bounding box center [295, 137] width 221 height 29
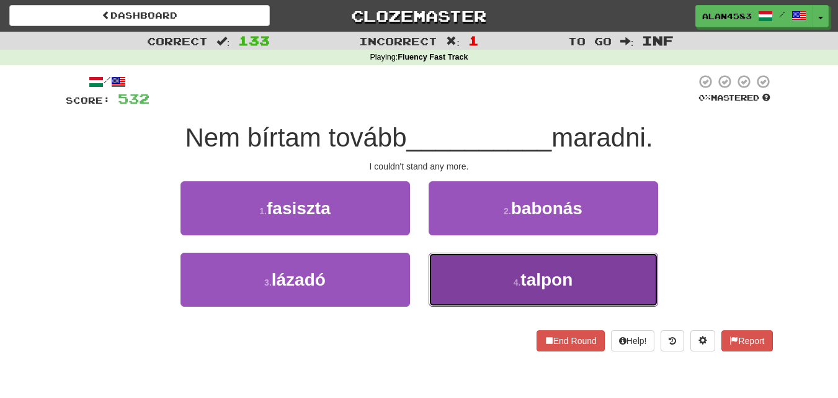
click at [506, 277] on button "4 . talpon" at bounding box center [544, 279] width 230 height 54
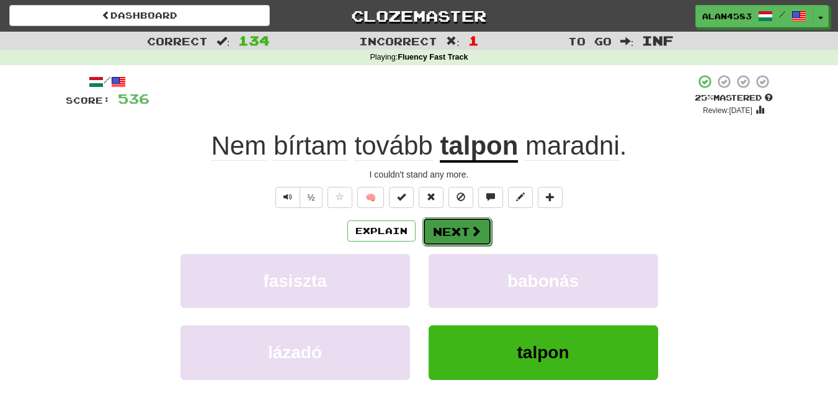
click at [445, 230] on button "Next" at bounding box center [456, 231] width 69 height 29
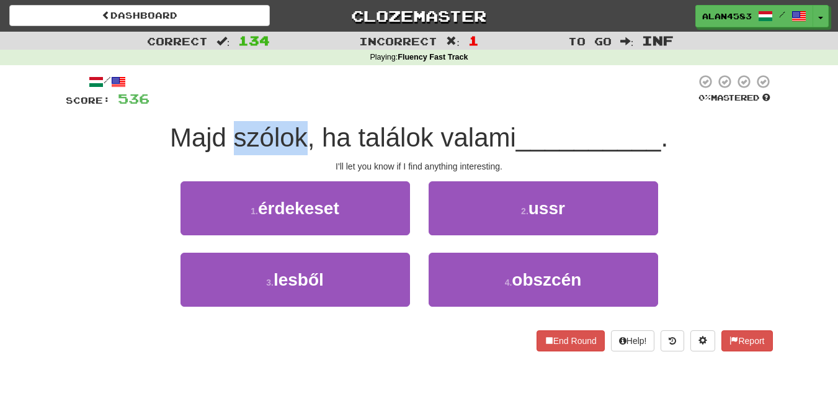
drag, startPoint x: 233, startPoint y: 135, endPoint x: 300, endPoint y: 129, distance: 67.2
click at [300, 129] on span "Majd szólok, ha találok valami" at bounding box center [343, 137] width 346 height 29
click at [292, 105] on div at bounding box center [292, 105] width 0 height 0
click at [349, 117] on div "/ Score: 536 0 % Mastered Majd szólok, ha találok valami __________ . I'll let …" at bounding box center [419, 212] width 707 height 277
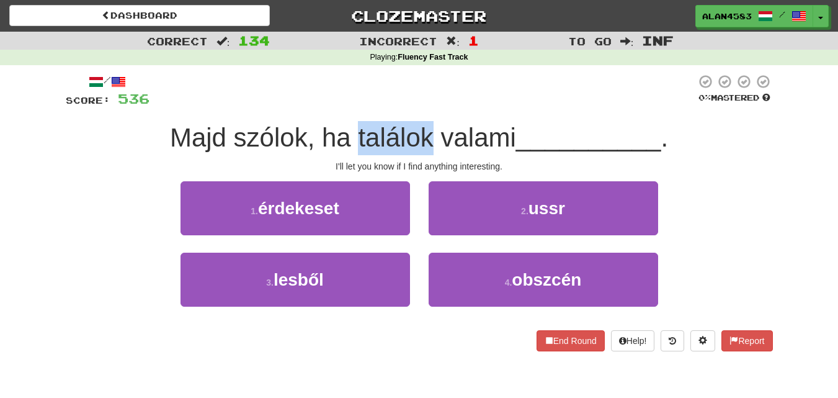
drag, startPoint x: 353, startPoint y: 135, endPoint x: 432, endPoint y: 132, distance: 79.5
click at [432, 132] on span "Majd szólok, ha találok valami" at bounding box center [343, 137] width 346 height 29
click at [424, 105] on div at bounding box center [424, 105] width 0 height 0
click at [498, 122] on div "Majd szólok, ha találok valami __________ ." at bounding box center [419, 138] width 707 height 34
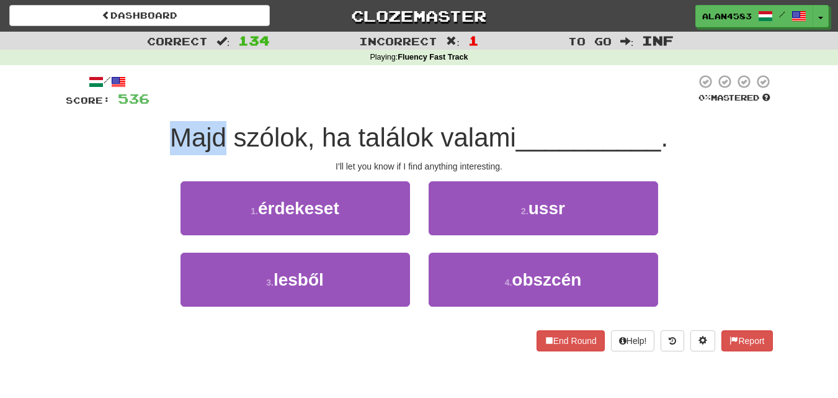
drag, startPoint x: 223, startPoint y: 133, endPoint x: 164, endPoint y: 130, distance: 59.0
click at [164, 130] on div "Majd szólok, ha találok valami __________ ." at bounding box center [419, 138] width 707 height 34
click at [156, 105] on div at bounding box center [156, 105] width 0 height 0
click at [334, 91] on div at bounding box center [422, 91] width 546 height 34
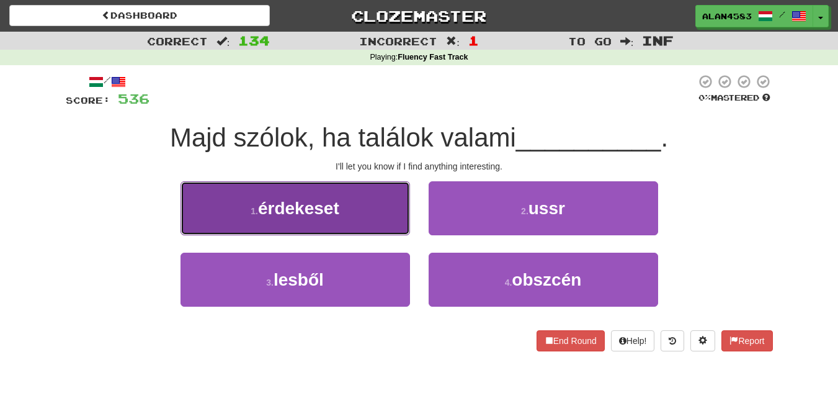
click at [272, 231] on button "1 . érdekeset" at bounding box center [296, 208] width 230 height 54
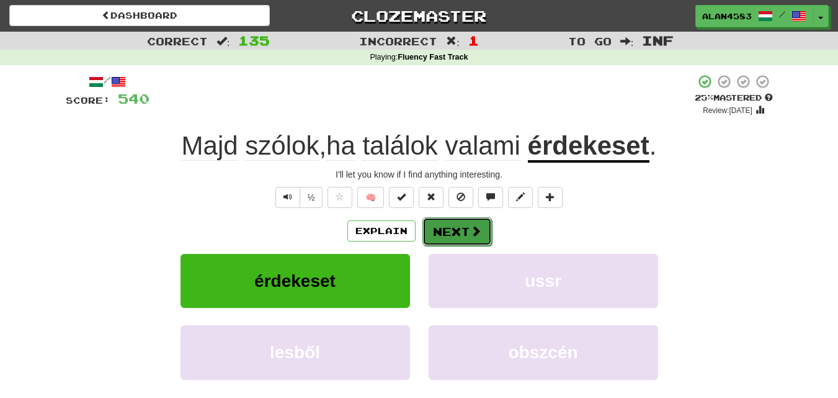
click at [466, 228] on button "Next" at bounding box center [456, 231] width 69 height 29
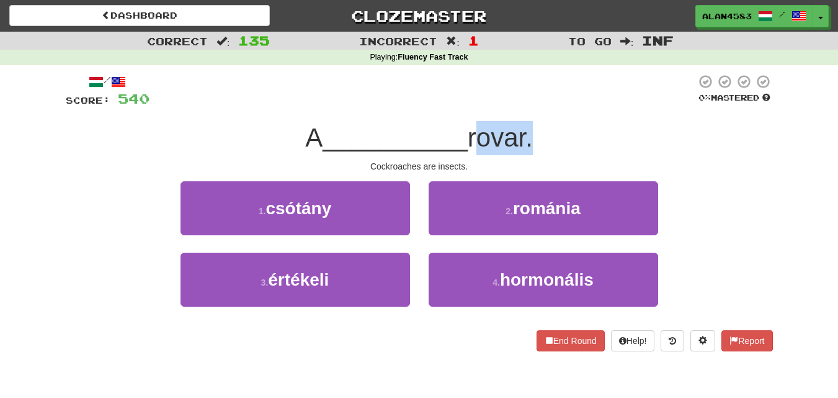
drag, startPoint x: 533, startPoint y: 135, endPoint x: 474, endPoint y: 133, distance: 59.6
click at [474, 133] on span "rovar." at bounding box center [500, 137] width 65 height 29
click at [466, 105] on div at bounding box center [466, 105] width 0 height 0
click at [414, 106] on div at bounding box center [422, 91] width 546 height 34
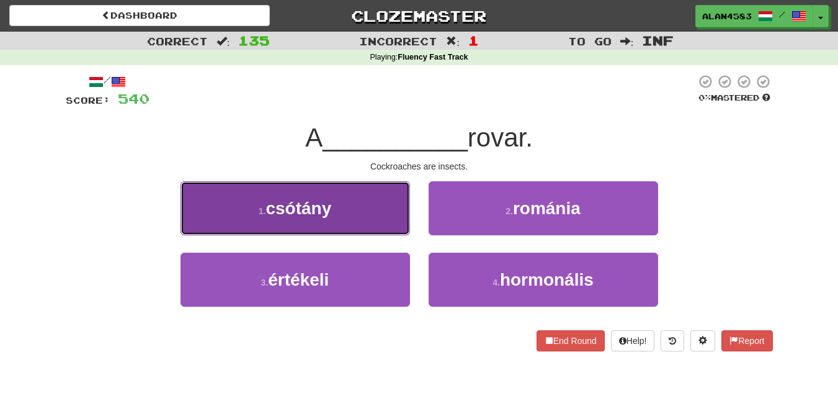
click at [309, 210] on span "csótány" at bounding box center [298, 207] width 66 height 19
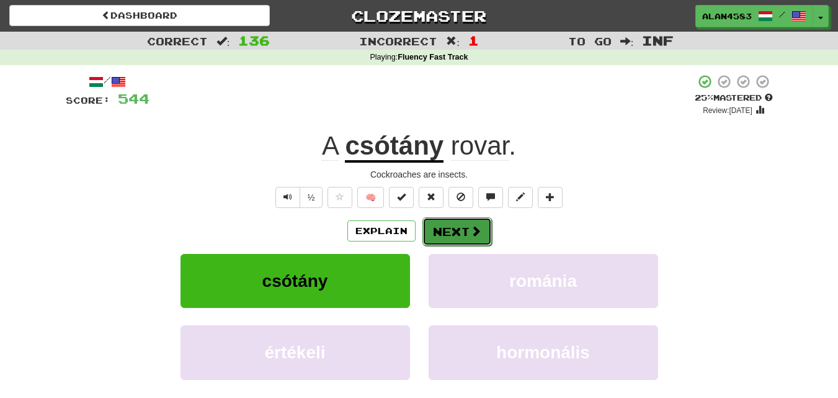
click at [442, 228] on button "Next" at bounding box center [456, 231] width 69 height 29
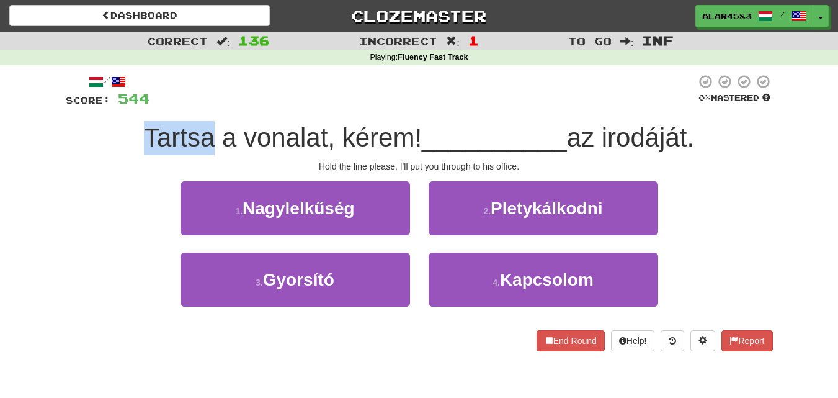
drag, startPoint x: 203, startPoint y: 138, endPoint x: 122, endPoint y: 125, distance: 82.3
click at [122, 125] on div "Tartsa a vonalat, kérem! __________ az irodáját." at bounding box center [419, 138] width 707 height 34
click at [114, 105] on div at bounding box center [114, 105] width 0 height 0
click at [64, 134] on div "/ Score: 544 0 % Mastered Tartsa a vonalat, kérem! __________ az irodáját. Hold…" at bounding box center [419, 216] width 726 height 303
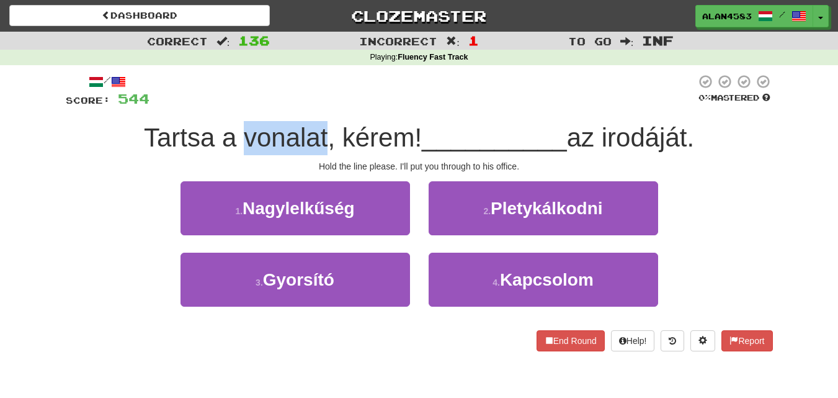
drag, startPoint x: 238, startPoint y: 135, endPoint x: 323, endPoint y: 134, distance: 85.0
click at [323, 134] on span "Tartsa a vonalat, kérem!" at bounding box center [283, 137] width 278 height 29
click at [315, 105] on div at bounding box center [315, 105] width 0 height 0
click at [362, 105] on div at bounding box center [422, 91] width 546 height 34
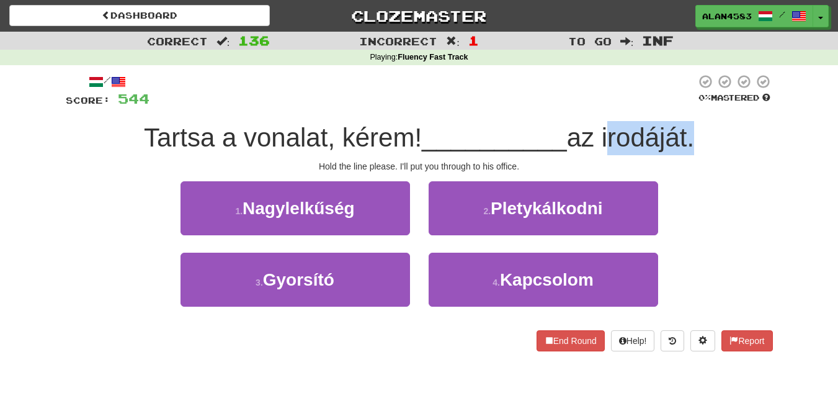
drag, startPoint x: 608, startPoint y: 141, endPoint x: 693, endPoint y: 139, distance: 85.6
click at [693, 139] on span "az irodáját." at bounding box center [630, 137] width 127 height 29
click at [685, 153] on div at bounding box center [685, 153] width 0 height 0
click at [738, 123] on div "Tartsa a vonalat, kérem! __________ az irodáját." at bounding box center [419, 138] width 707 height 34
click at [339, 159] on div "/ Score: 544 0 % Mastered Tartsa a vonalat, kérem! __________ az irodáját. Hold…" at bounding box center [419, 212] width 707 height 277
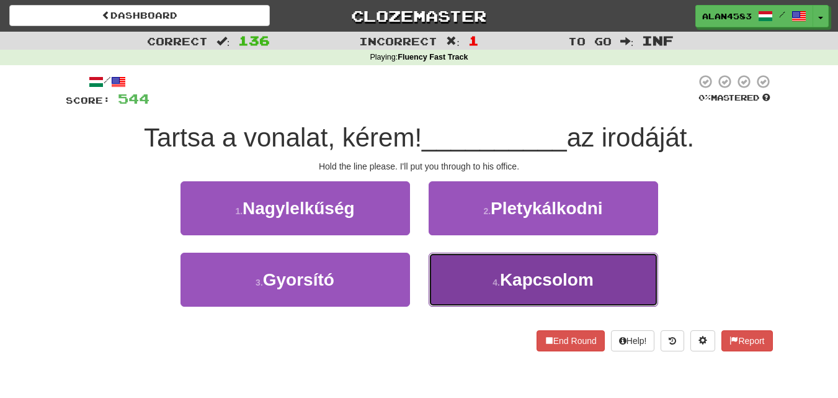
click at [525, 276] on span "Kapcsolom" at bounding box center [547, 279] width 94 height 19
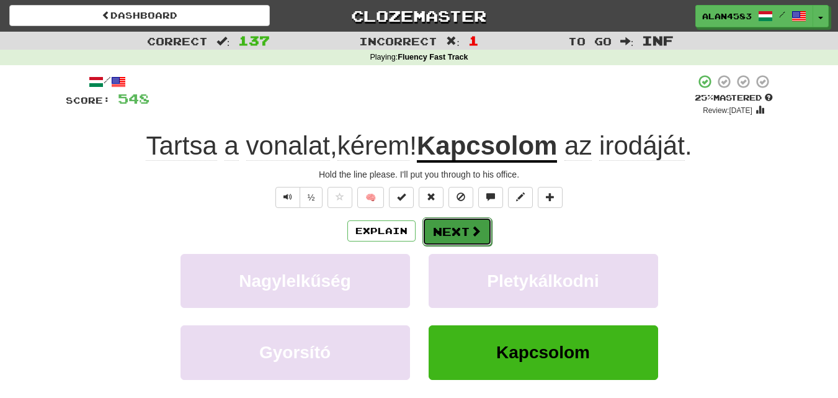
click at [464, 228] on button "Next" at bounding box center [456, 231] width 69 height 29
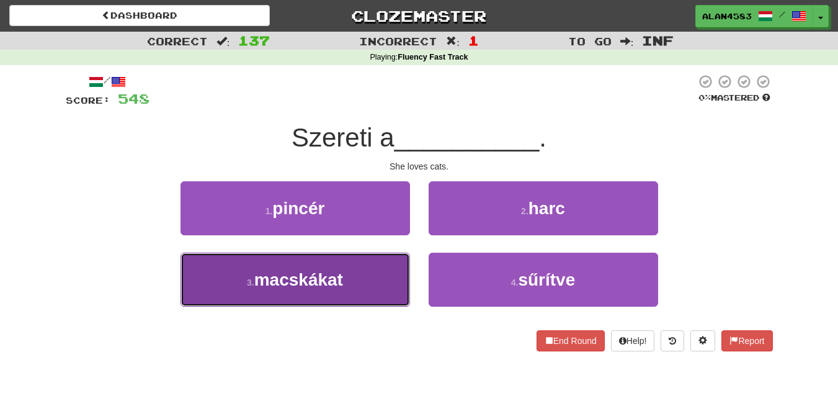
click at [298, 292] on button "3 . macskákat" at bounding box center [296, 279] width 230 height 54
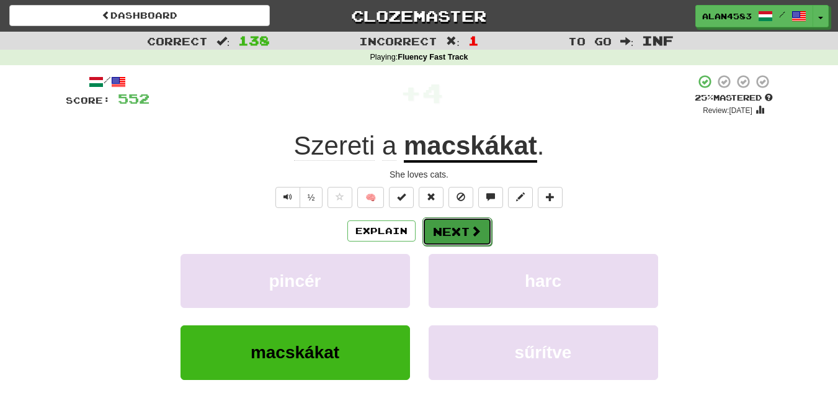
click at [454, 239] on button "Next" at bounding box center [456, 231] width 69 height 29
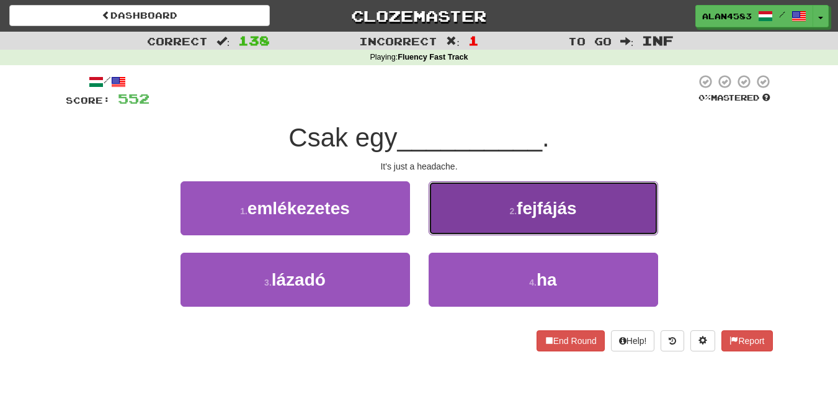
click at [503, 218] on button "2 . fejfájás" at bounding box center [544, 208] width 230 height 54
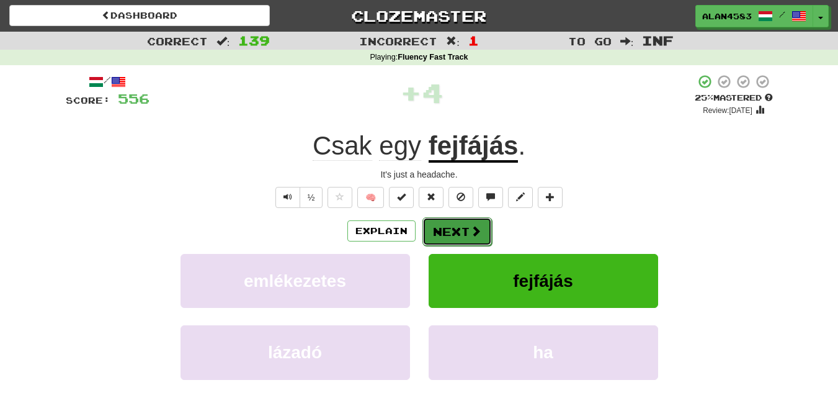
click at [445, 228] on button "Next" at bounding box center [456, 231] width 69 height 29
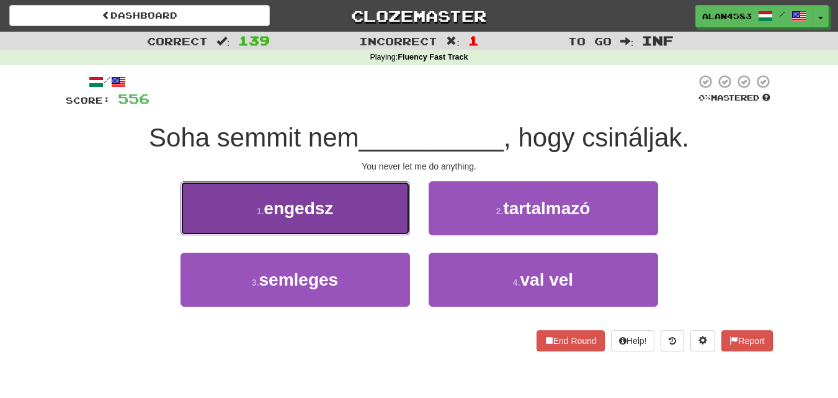
click at [265, 210] on span "engedsz" at bounding box center [298, 207] width 69 height 19
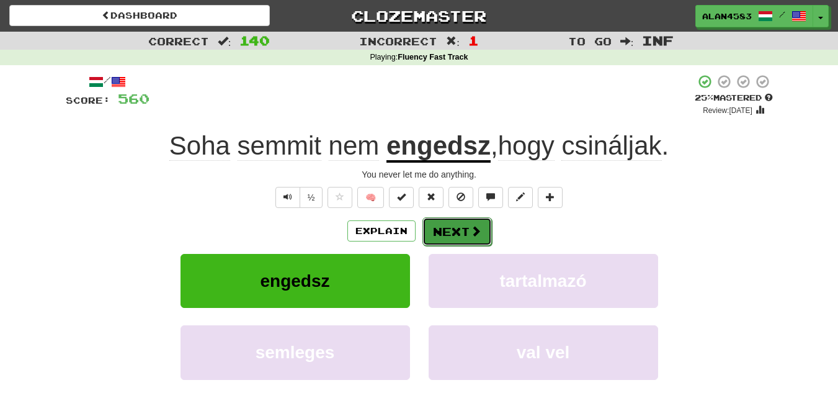
click at [446, 230] on button "Next" at bounding box center [456, 231] width 69 height 29
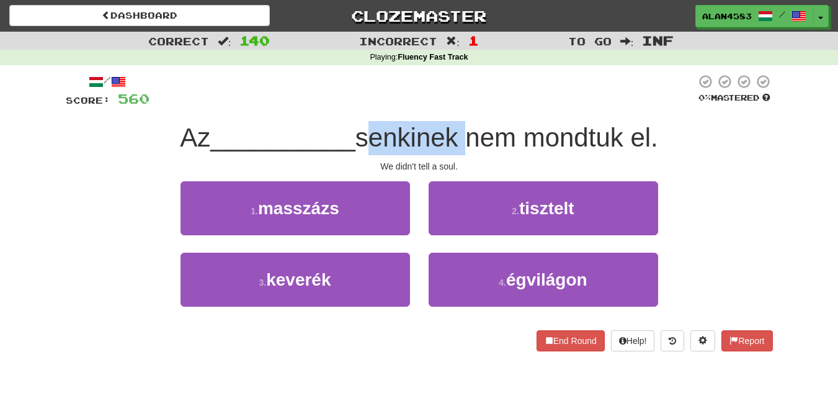
drag, startPoint x: 466, startPoint y: 142, endPoint x: 366, endPoint y: 140, distance: 100.5
click at [366, 140] on span "senkinek nem mondtuk el." at bounding box center [506, 137] width 303 height 29
click at [358, 153] on div at bounding box center [358, 153] width 0 height 0
click at [300, 147] on span "__________" at bounding box center [282, 137] width 145 height 29
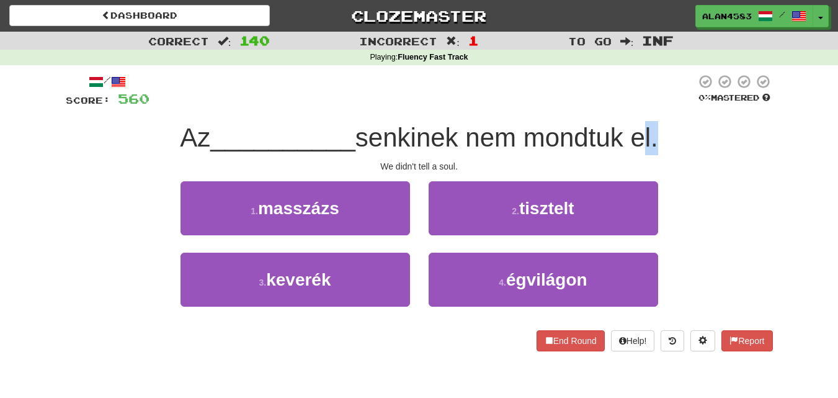
drag, startPoint x: 638, startPoint y: 132, endPoint x: 660, endPoint y: 131, distance: 21.7
click at [658, 131] on span "senkinek nem mondtuk el." at bounding box center [506, 137] width 303 height 29
click at [652, 105] on div at bounding box center [652, 105] width 0 height 0
click at [519, 111] on div "/ Score: 560 0 % Mastered Az __________ senkinek nem mondtuk el. We didn't tell…" at bounding box center [419, 212] width 707 height 277
drag, startPoint x: 530, startPoint y: 135, endPoint x: 631, endPoint y: 132, distance: 100.5
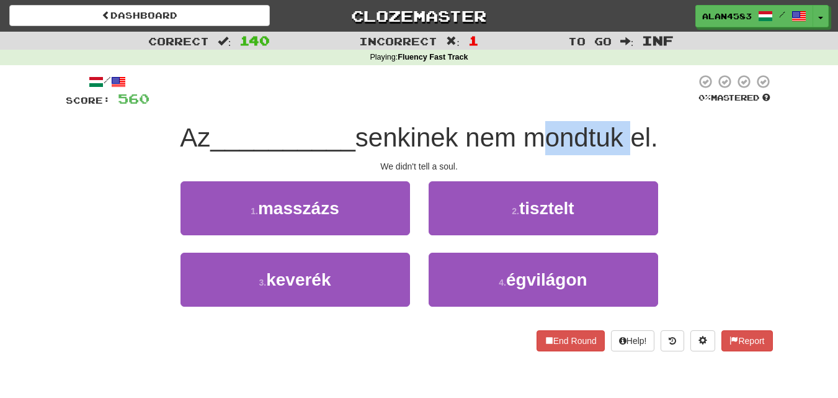
click at [631, 132] on span "senkinek nem mondtuk el." at bounding box center [506, 137] width 303 height 29
click at [623, 105] on div at bounding box center [623, 105] width 0 height 0
click at [646, 106] on div at bounding box center [422, 91] width 546 height 34
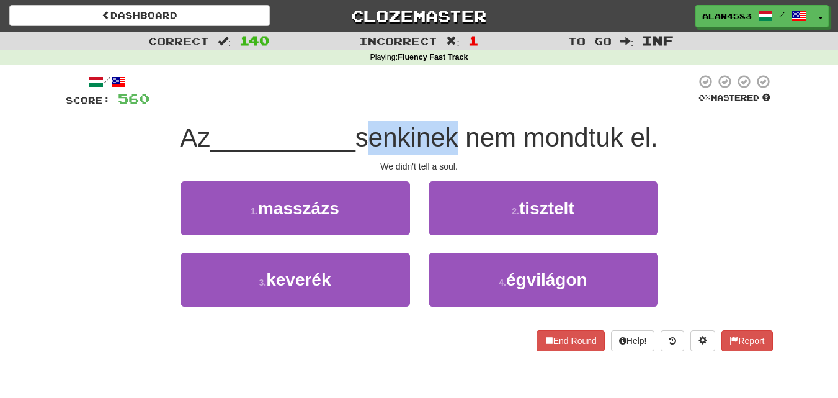
drag, startPoint x: 366, startPoint y: 144, endPoint x: 455, endPoint y: 140, distance: 89.4
click at [455, 140] on span "senkinek nem mondtuk el." at bounding box center [506, 137] width 303 height 29
click at [399, 143] on span "senkinek nem mondtuk el." at bounding box center [506, 137] width 303 height 29
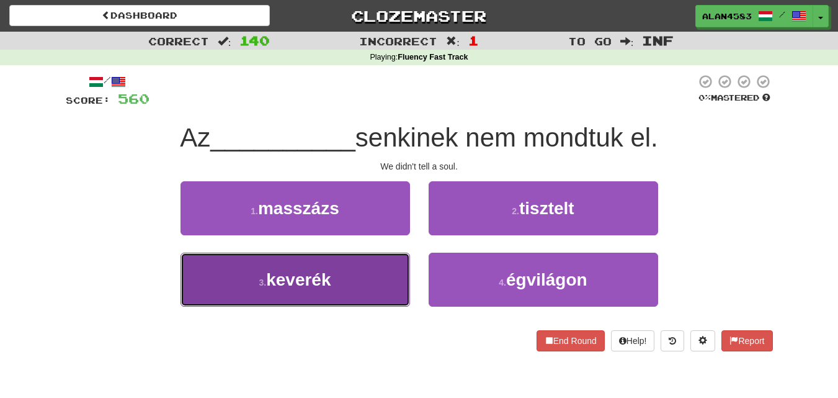
click at [281, 295] on button "3 . keverék" at bounding box center [296, 279] width 230 height 54
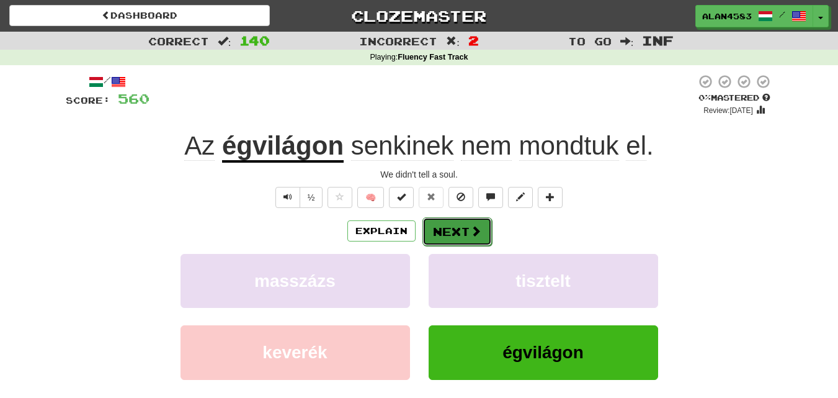
click at [438, 228] on button "Next" at bounding box center [456, 231] width 69 height 29
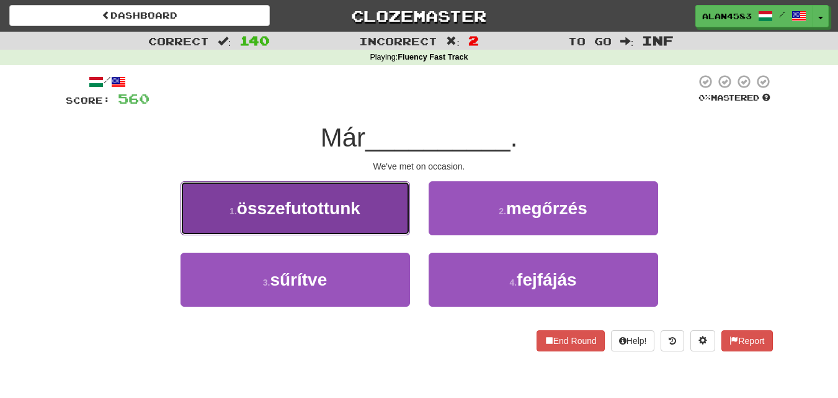
click at [287, 215] on span "összefutottunk" at bounding box center [298, 207] width 123 height 19
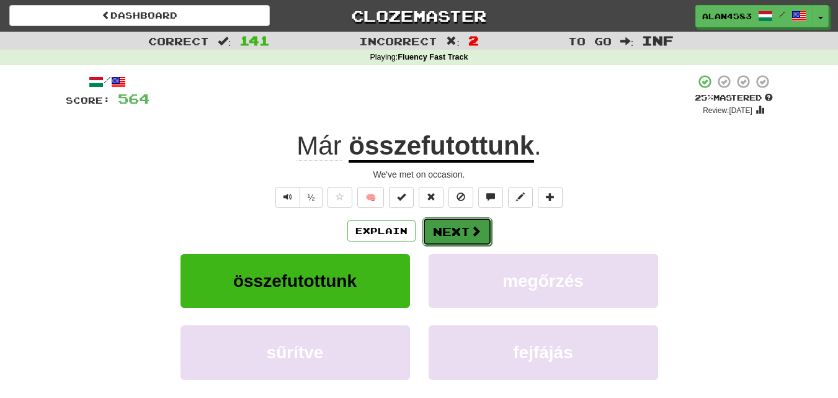
click at [461, 235] on button "Next" at bounding box center [456, 231] width 69 height 29
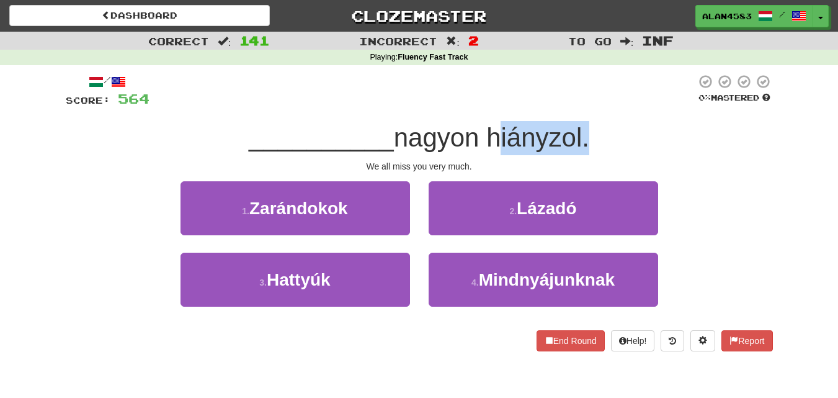
drag, startPoint x: 489, startPoint y: 138, endPoint x: 583, endPoint y: 132, distance: 93.8
click at [583, 132] on span "nagyon hiányzol." at bounding box center [491, 137] width 195 height 29
click at [575, 105] on div at bounding box center [575, 105] width 0 height 0
click at [615, 100] on div at bounding box center [422, 91] width 546 height 34
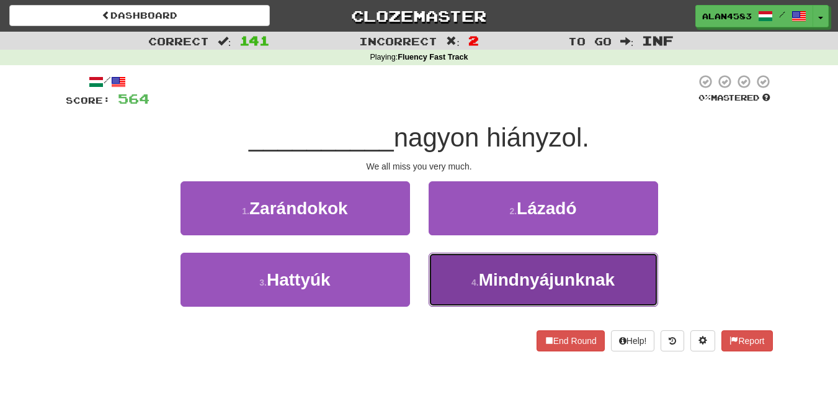
click at [493, 256] on button "4 . Mindnyájunknak" at bounding box center [544, 279] width 230 height 54
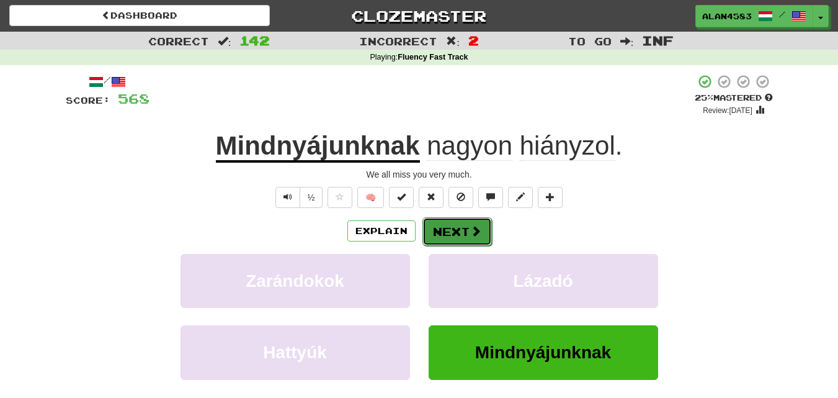
click at [479, 232] on span at bounding box center [475, 230] width 11 height 11
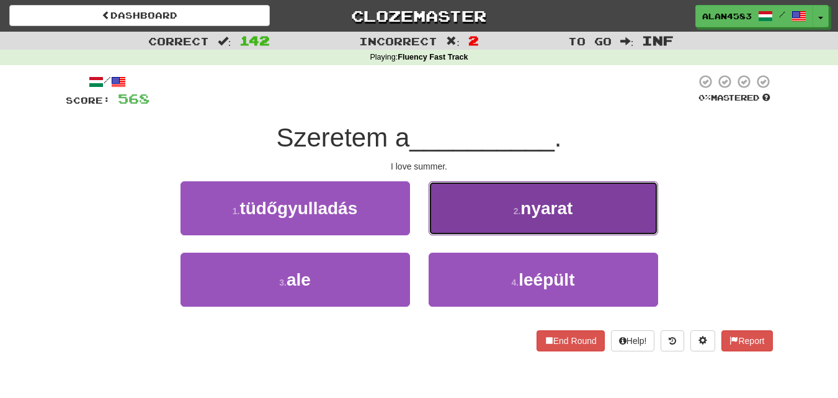
click at [489, 205] on button "2 . nyarat" at bounding box center [544, 208] width 230 height 54
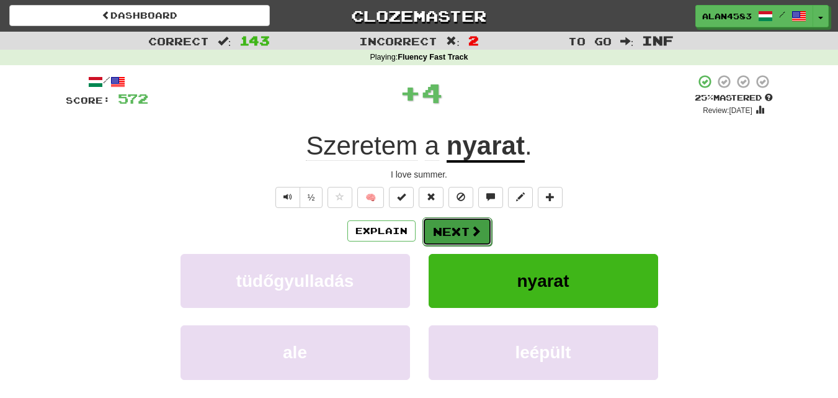
click at [452, 225] on button "Next" at bounding box center [456, 231] width 69 height 29
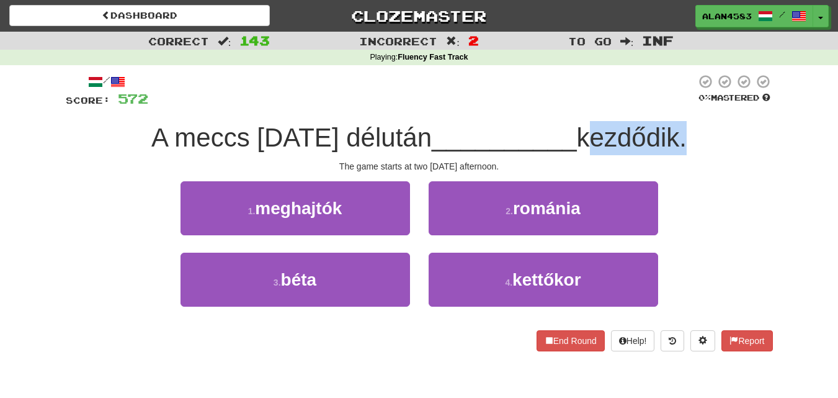
drag, startPoint x: 584, startPoint y: 131, endPoint x: 680, endPoint y: 131, distance: 96.1
click at [680, 131] on span "kezdődik." at bounding box center [632, 137] width 110 height 29
click at [672, 105] on div at bounding box center [672, 105] width 0 height 0
click at [502, 110] on div "/ Score: 572 0 % Mastered A meccs [DATE] délután __________ kezdődik. The game …" at bounding box center [419, 212] width 707 height 277
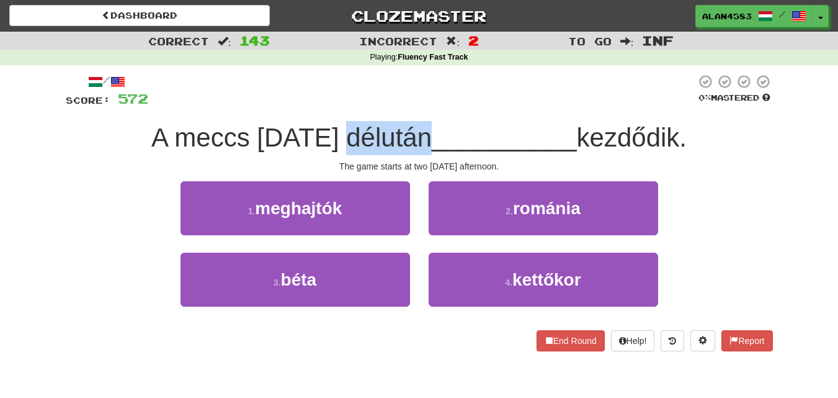
drag, startPoint x: 418, startPoint y: 127, endPoint x: 344, endPoint y: 127, distance: 74.4
click at [344, 127] on span "A meccs [DATE] délután" at bounding box center [291, 137] width 280 height 29
click at [336, 105] on div at bounding box center [336, 105] width 0 height 0
click at [290, 110] on div "/ Score: 572 0 % Mastered A meccs [DATE] délután __________ kezdődik. The game …" at bounding box center [419, 212] width 707 height 277
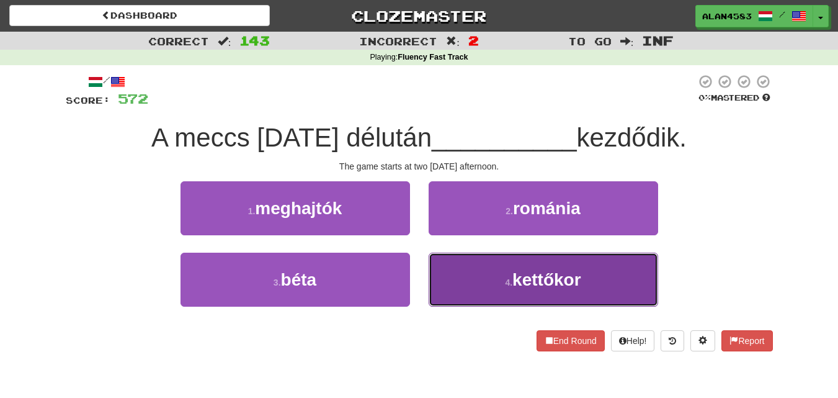
click at [505, 275] on button "4 . kettőkor" at bounding box center [544, 279] width 230 height 54
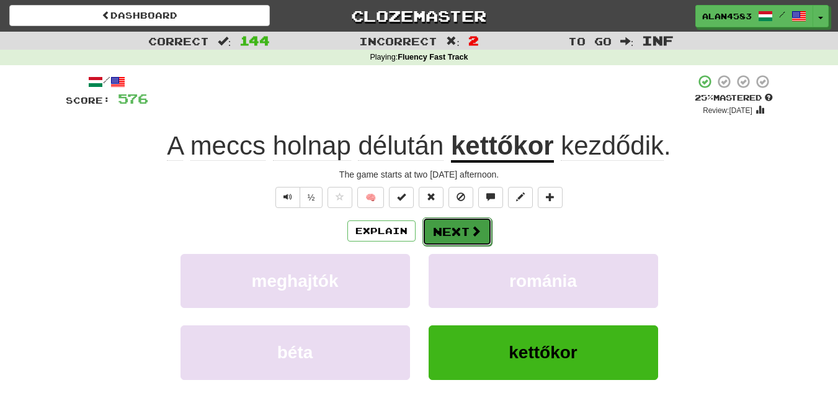
click at [465, 230] on button "Next" at bounding box center [456, 231] width 69 height 29
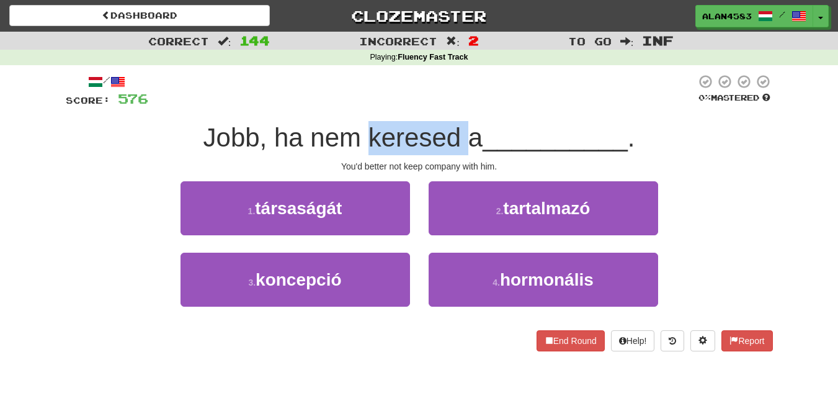
drag, startPoint x: 365, startPoint y: 142, endPoint x: 461, endPoint y: 143, distance: 96.8
click at [461, 143] on span "Jobb, ha nem keresed a" at bounding box center [343, 137] width 280 height 29
click at [453, 153] on div at bounding box center [453, 153] width 0 height 0
click at [505, 105] on div at bounding box center [422, 91] width 548 height 34
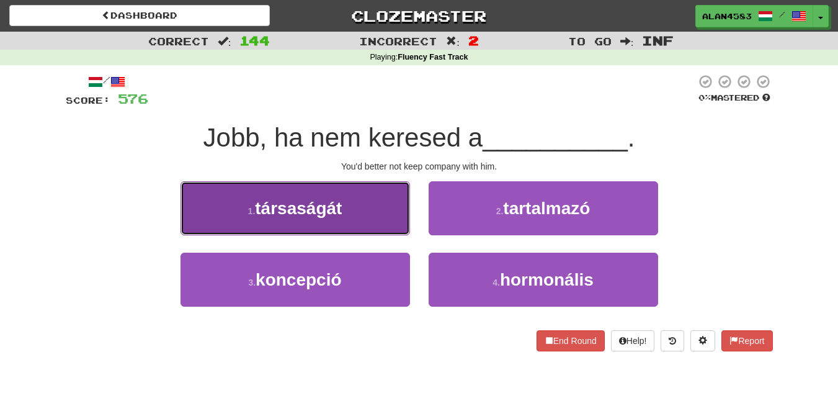
click at [290, 202] on span "társaságát" at bounding box center [298, 207] width 87 height 19
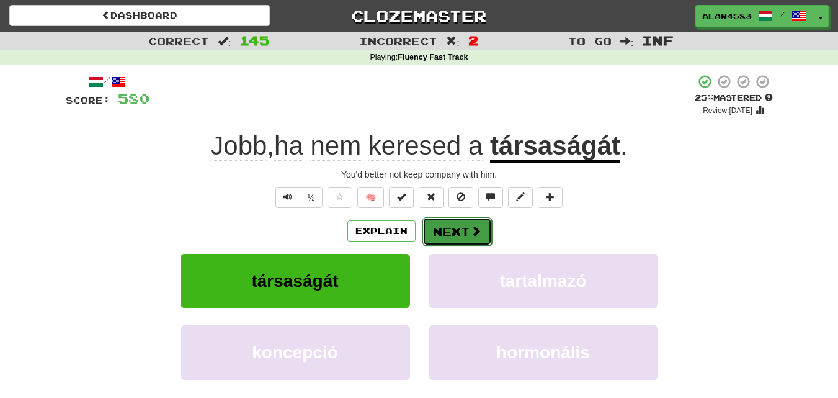
click at [454, 230] on button "Next" at bounding box center [456, 231] width 69 height 29
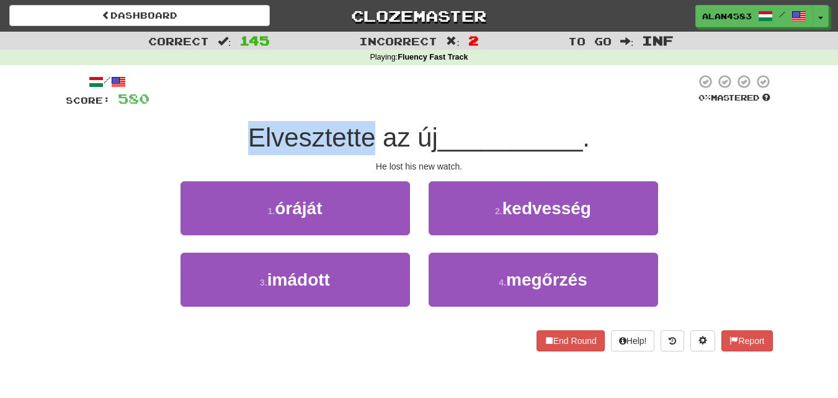
drag, startPoint x: 368, startPoint y: 137, endPoint x: 223, endPoint y: 127, distance: 145.5
click at [223, 127] on div "Elvesztette az új __________ ." at bounding box center [419, 138] width 707 height 34
click at [215, 105] on div at bounding box center [215, 105] width 0 height 0
click at [198, 114] on div "/ Score: 580 0 % Mastered Elvesztette az új __________ . He lost his new watch.…" at bounding box center [419, 212] width 707 height 277
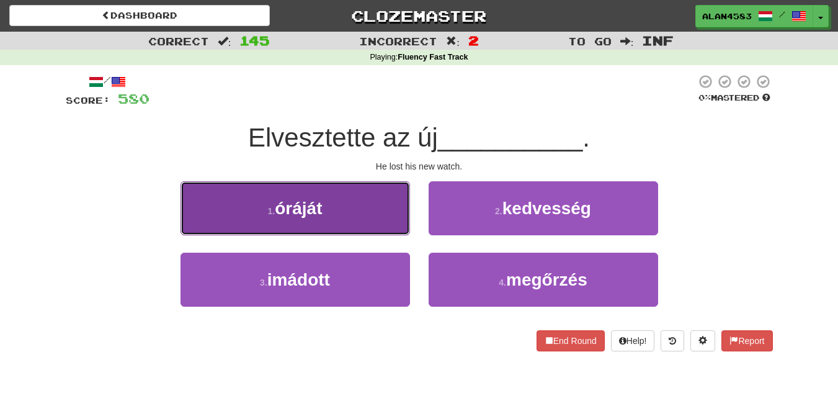
click at [281, 201] on span "óráját" at bounding box center [298, 207] width 47 height 19
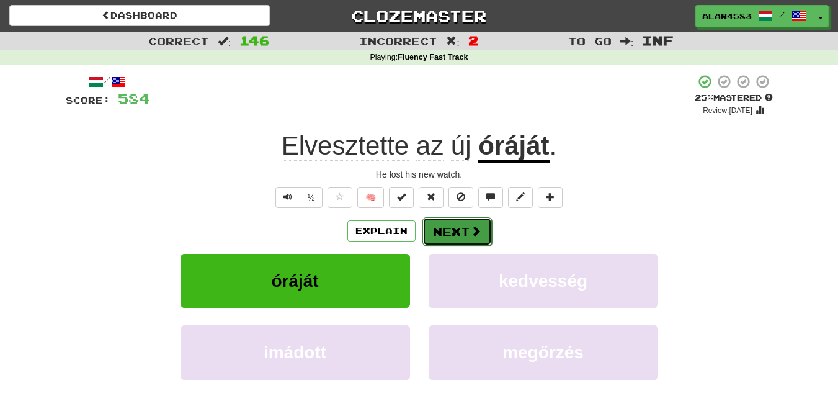
click at [446, 223] on button "Next" at bounding box center [456, 231] width 69 height 29
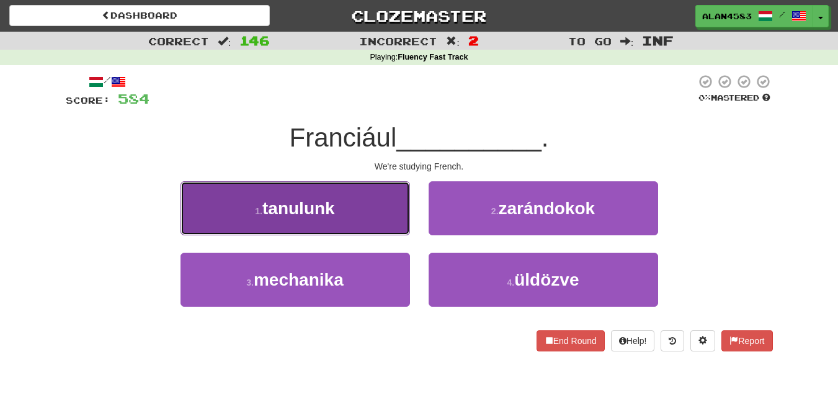
click at [314, 207] on span "tanulunk" at bounding box center [298, 207] width 73 height 19
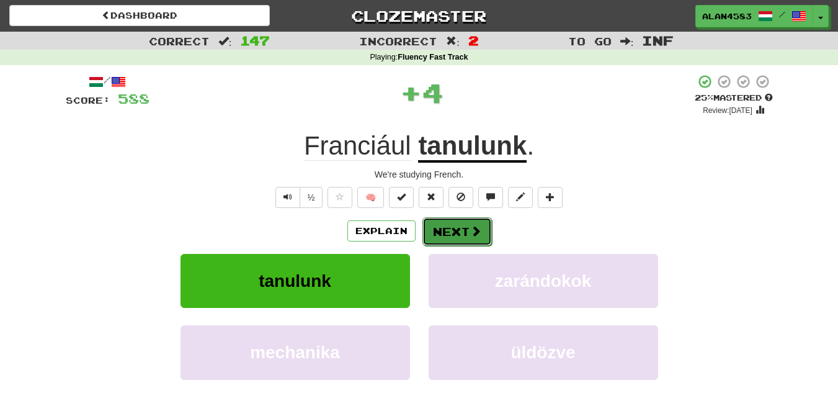
click at [442, 230] on button "Next" at bounding box center [456, 231] width 69 height 29
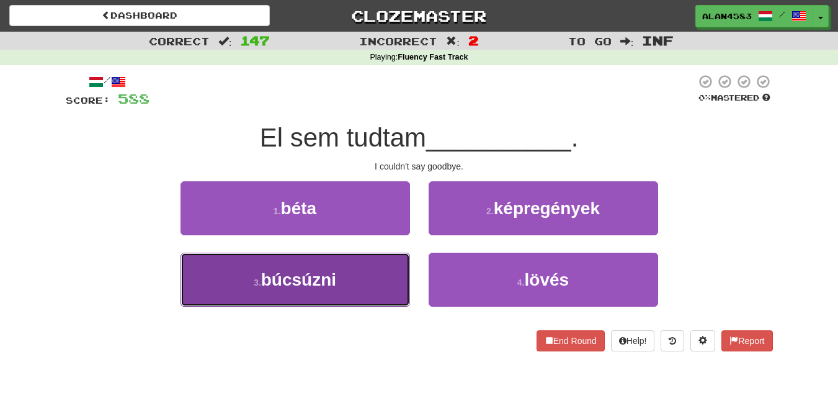
click at [282, 292] on button "3 . búcsúzni" at bounding box center [296, 279] width 230 height 54
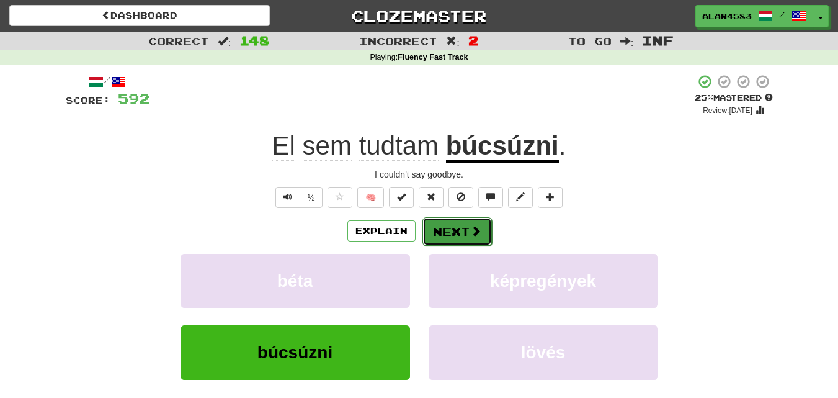
click at [445, 225] on button "Next" at bounding box center [456, 231] width 69 height 29
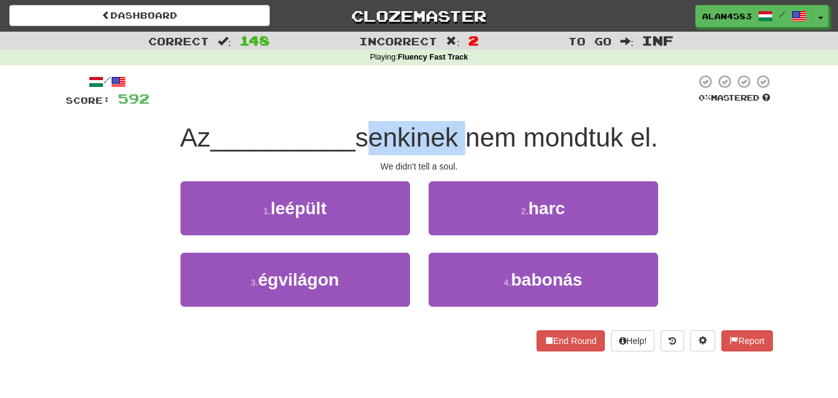
drag, startPoint x: 369, startPoint y: 133, endPoint x: 464, endPoint y: 133, distance: 94.9
click at [464, 133] on span "senkinek nem mondtuk el." at bounding box center [506, 137] width 303 height 29
click at [456, 105] on div at bounding box center [456, 105] width 0 height 0
click at [487, 105] on div at bounding box center [422, 91] width 546 height 34
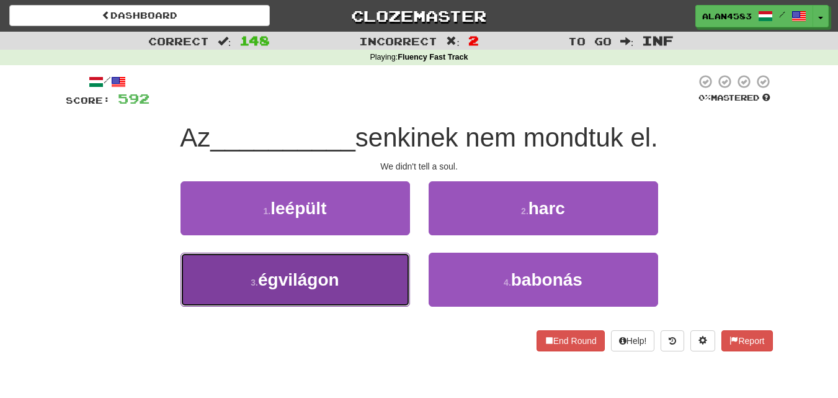
click at [192, 300] on button "3 . égvilágon" at bounding box center [296, 279] width 230 height 54
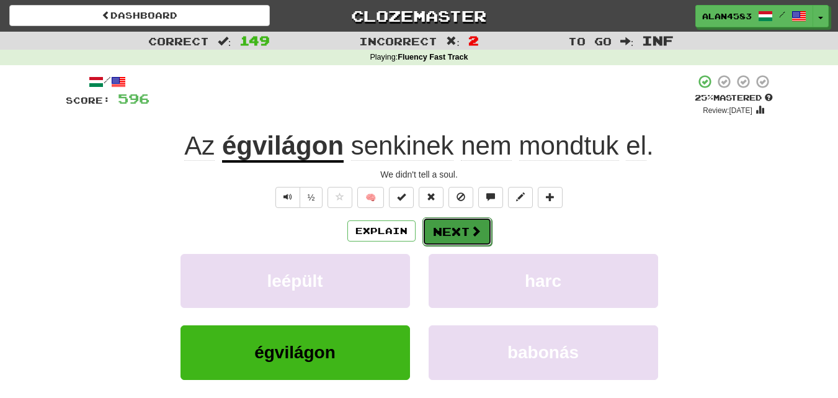
click at [448, 224] on button "Next" at bounding box center [456, 231] width 69 height 29
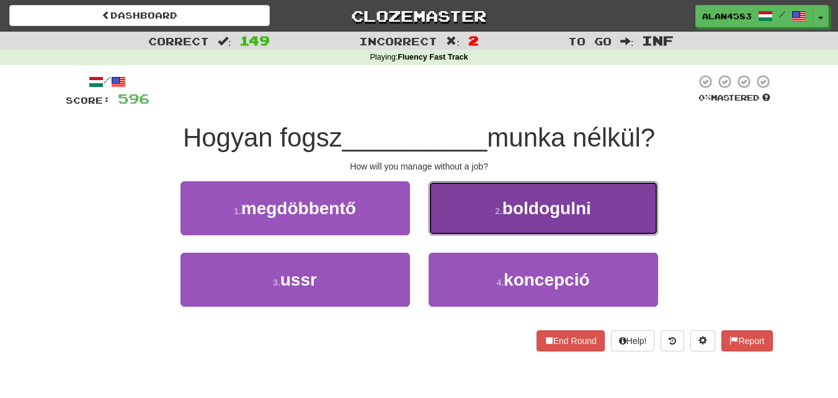
click at [491, 214] on button "2 . boldogulni" at bounding box center [544, 208] width 230 height 54
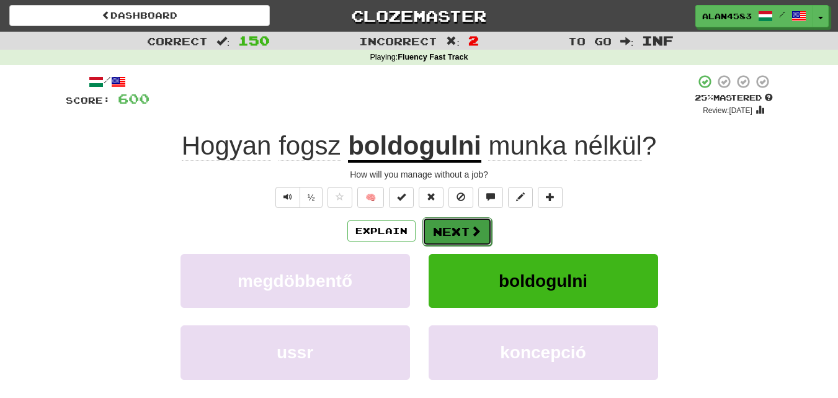
click at [449, 231] on button "Next" at bounding box center [456, 231] width 69 height 29
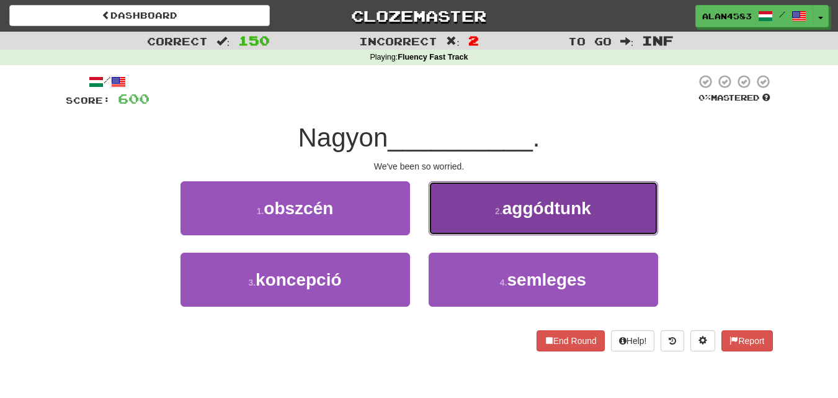
click at [556, 208] on span "aggódtunk" at bounding box center [546, 207] width 89 height 19
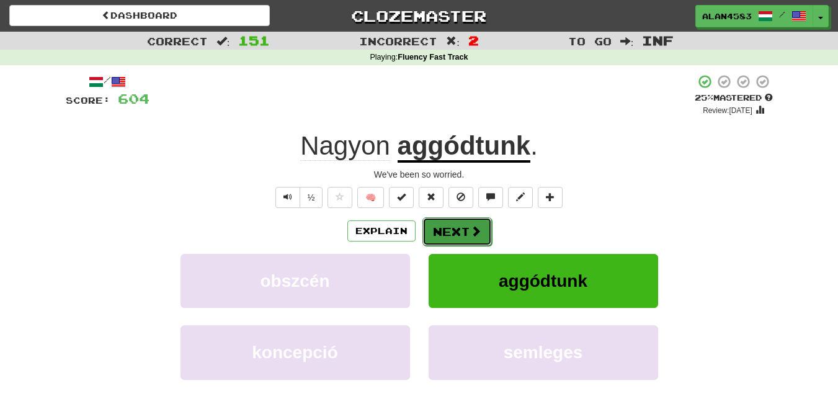
click at [479, 236] on span at bounding box center [475, 230] width 11 height 11
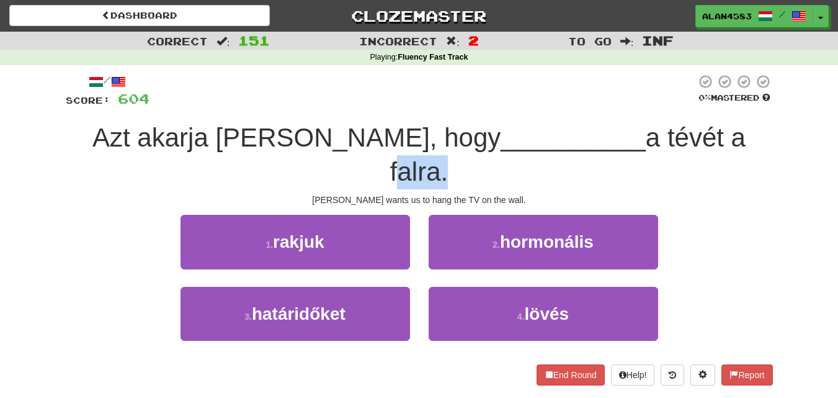
drag, startPoint x: 642, startPoint y: 133, endPoint x: 690, endPoint y: 132, distance: 47.8
click at [690, 132] on span "a tévét a falra." at bounding box center [567, 154] width 355 height 63
click at [682, 105] on div at bounding box center [682, 105] width 0 height 0
click at [558, 105] on div at bounding box center [422, 91] width 546 height 34
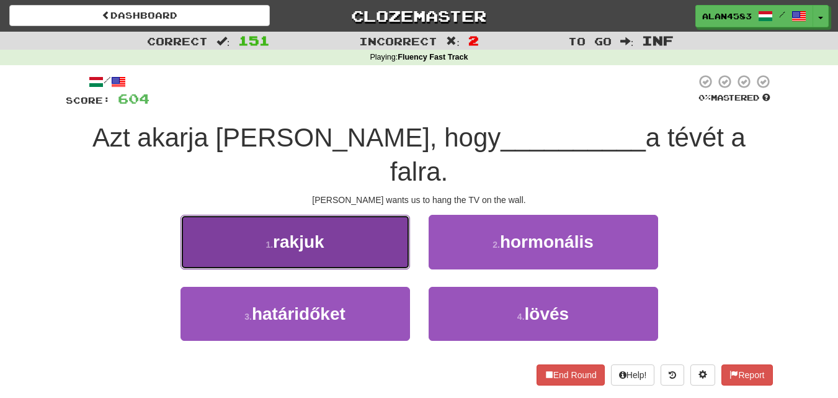
click at [332, 215] on button "1 . rakjuk" at bounding box center [296, 242] width 230 height 54
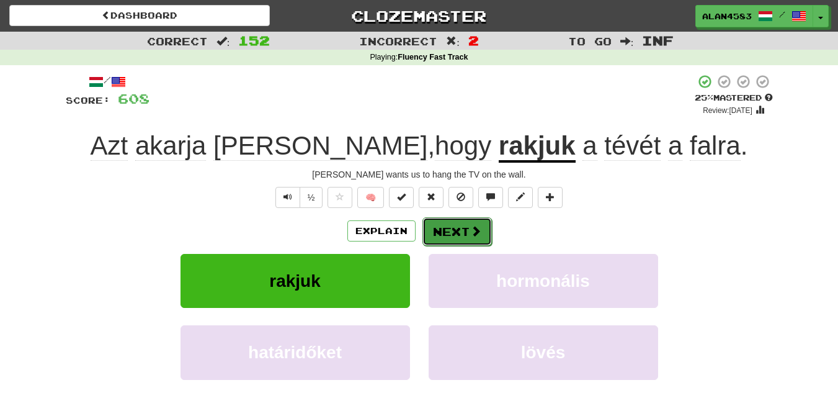
click at [450, 236] on button "Next" at bounding box center [456, 231] width 69 height 29
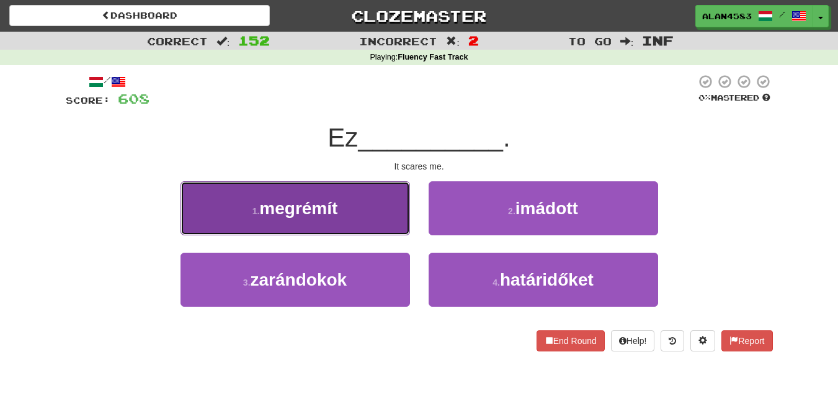
click at [287, 201] on span "megrémít" at bounding box center [298, 207] width 78 height 19
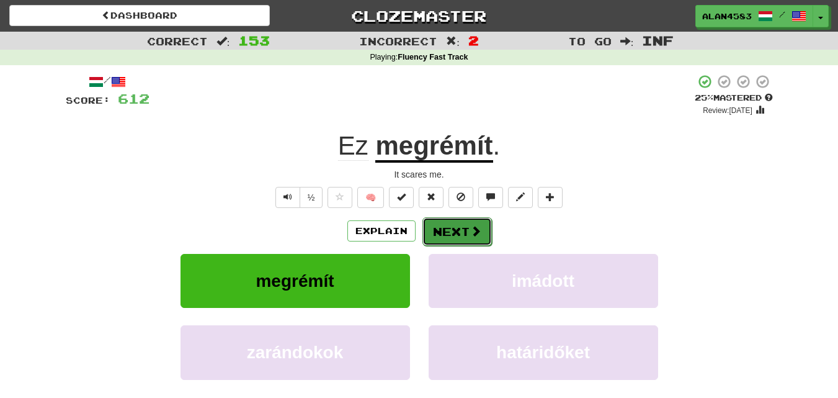
click at [445, 229] on button "Next" at bounding box center [456, 231] width 69 height 29
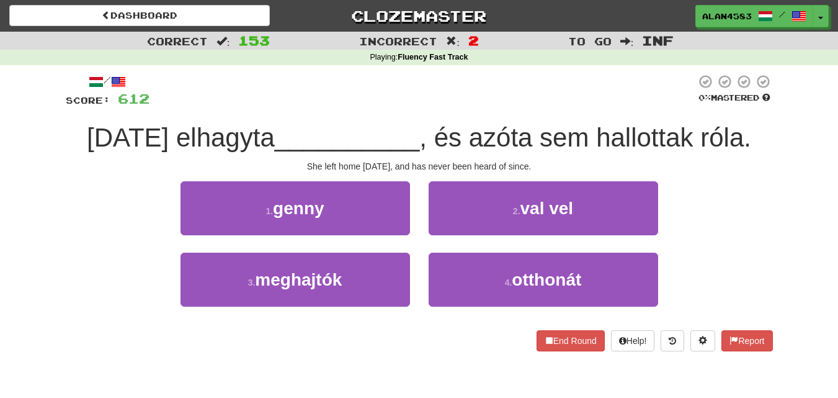
drag, startPoint x: 294, startPoint y: 135, endPoint x: 219, endPoint y: 138, distance: 75.1
click at [219, 138] on span "[DATE] elhagyta" at bounding box center [181, 137] width 188 height 29
click at [211, 153] on div at bounding box center [211, 153] width 0 height 0
click at [133, 155] on div "[DATE] elhagyta __________ , és azóta sem hallottak róla." at bounding box center [419, 138] width 707 height 34
drag, startPoint x: 304, startPoint y: 133, endPoint x: 398, endPoint y: 127, distance: 94.5
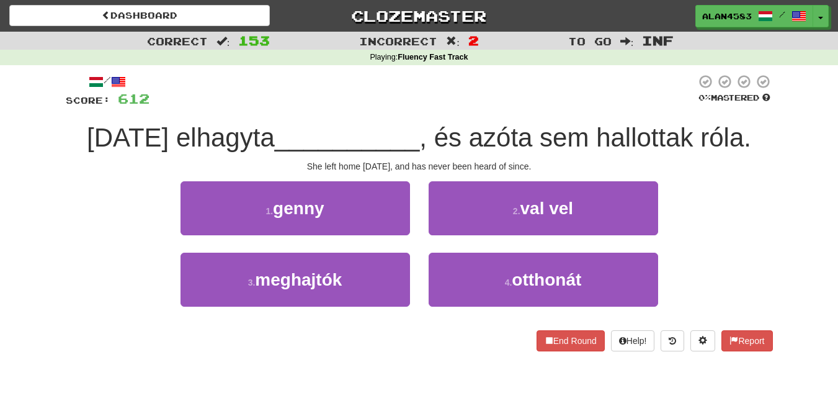
click at [275, 127] on span "[DATE] elhagyta" at bounding box center [181, 137] width 188 height 29
click at [390, 105] on div at bounding box center [390, 105] width 0 height 0
click at [427, 101] on div at bounding box center [422, 91] width 546 height 34
drag, startPoint x: 604, startPoint y: 134, endPoint x: 669, endPoint y: 128, distance: 64.8
click at [669, 128] on span ", és azóta sem hallottak róla." at bounding box center [585, 137] width 332 height 29
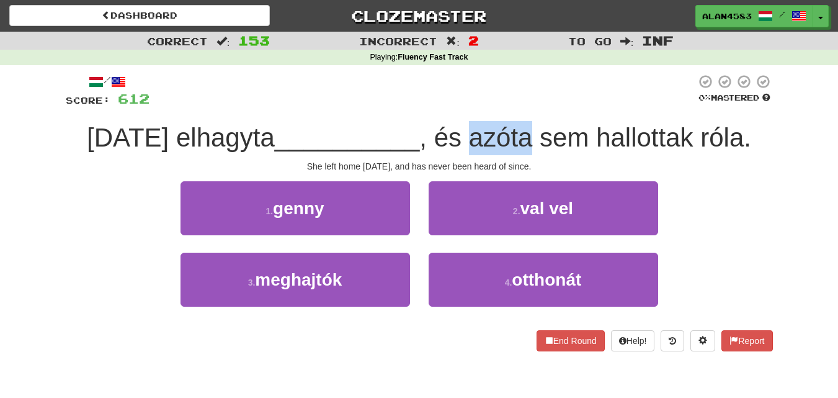
click at [661, 105] on div at bounding box center [661, 105] width 0 height 0
click at [563, 99] on div at bounding box center [422, 91] width 546 height 34
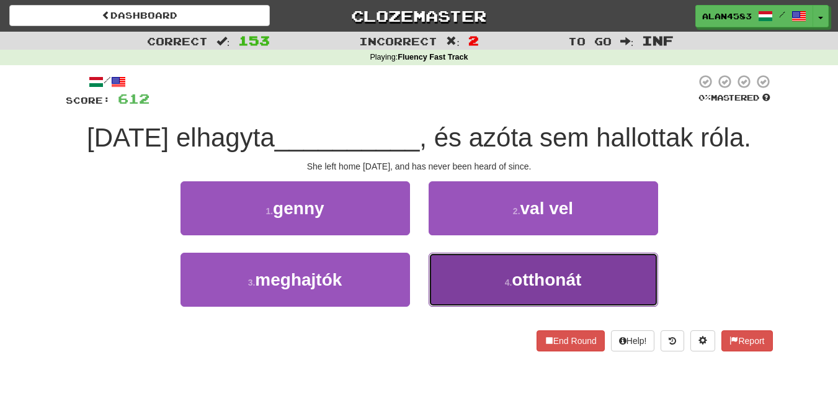
click at [492, 306] on button "4 . otthonát" at bounding box center [544, 279] width 230 height 54
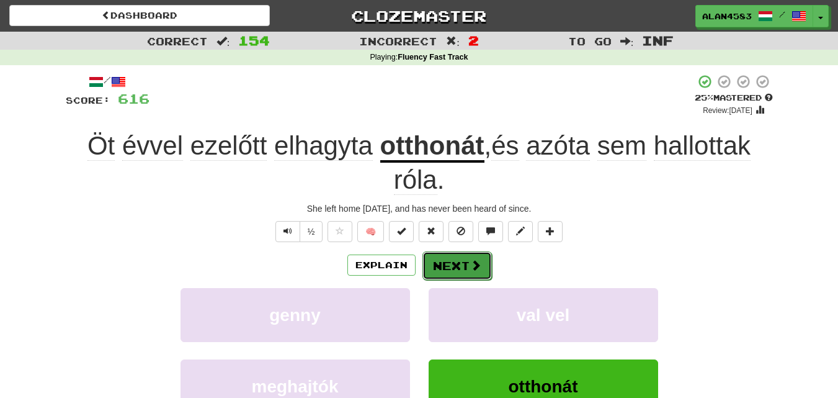
click at [468, 269] on button "Next" at bounding box center [456, 265] width 69 height 29
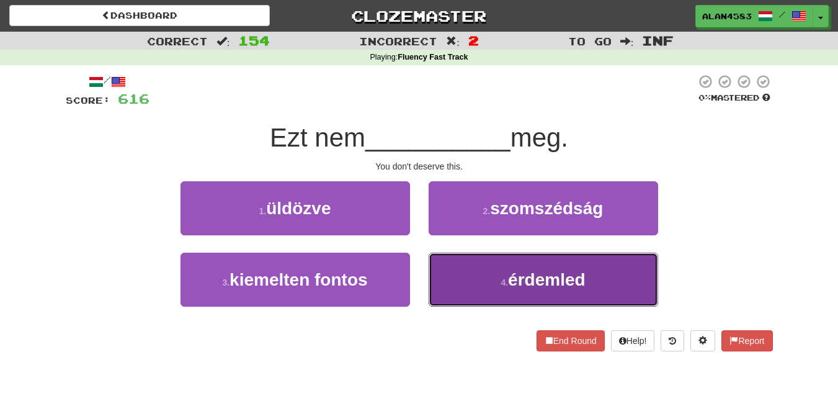
click at [507, 279] on small "4 ." at bounding box center [504, 282] width 7 height 10
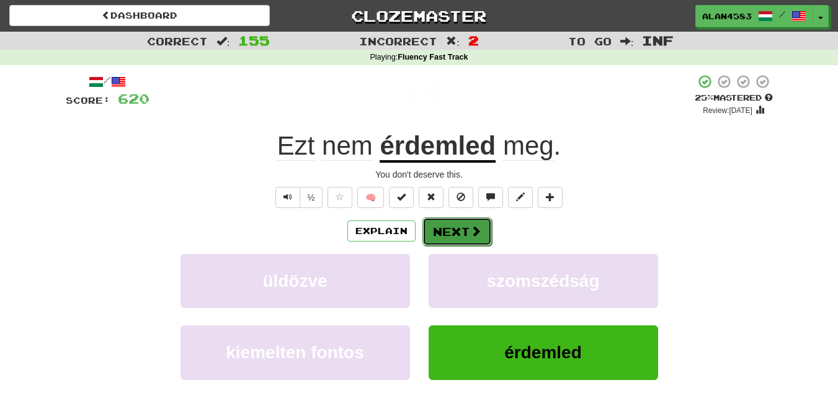
click at [475, 232] on span at bounding box center [475, 230] width 11 height 11
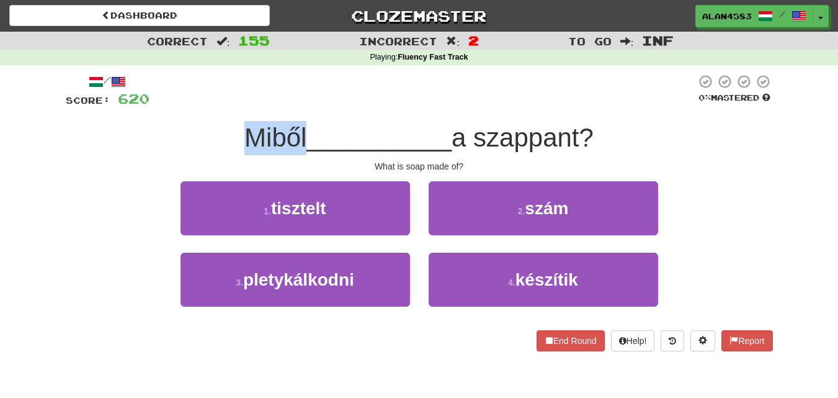
drag, startPoint x: 297, startPoint y: 133, endPoint x: 232, endPoint y: 132, distance: 65.1
click at [232, 132] on div "Miből __________ a szappant?" at bounding box center [419, 138] width 707 height 34
click at [224, 105] on div at bounding box center [224, 105] width 0 height 0
click at [141, 138] on div "Miből __________ a szappant?" at bounding box center [419, 138] width 707 height 34
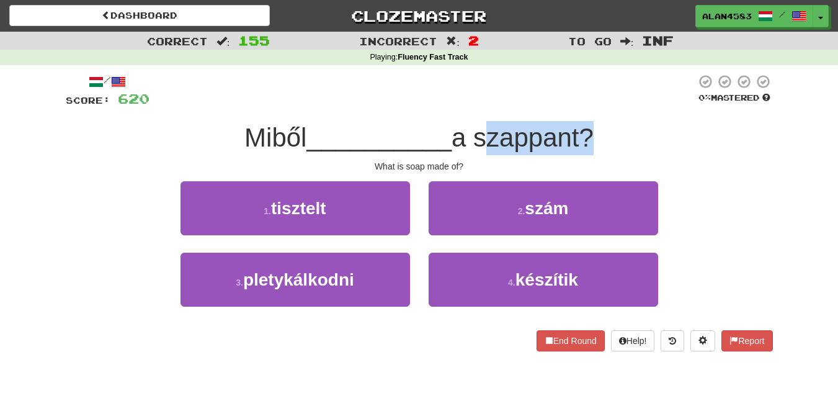
drag, startPoint x: 481, startPoint y: 132, endPoint x: 591, endPoint y: 123, distance: 110.1
click at [591, 123] on span "a szappant?" at bounding box center [523, 137] width 142 height 29
click at [583, 105] on div at bounding box center [583, 105] width 0 height 0
click at [609, 99] on div at bounding box center [422, 91] width 546 height 34
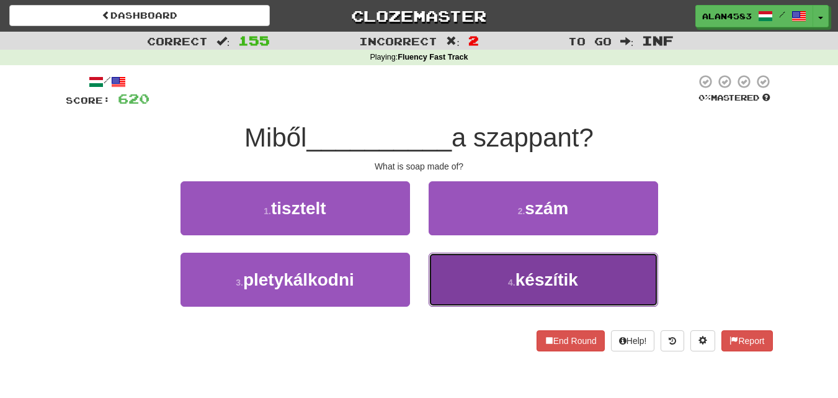
click at [524, 283] on span "készítik" at bounding box center [546, 279] width 63 height 19
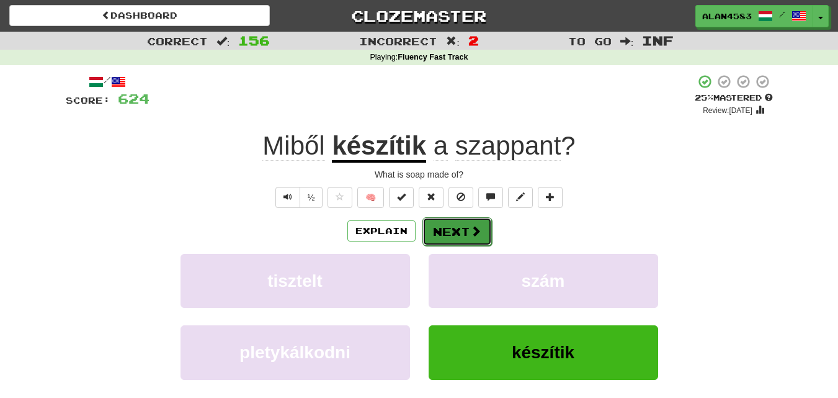
click at [476, 230] on span at bounding box center [475, 230] width 11 height 11
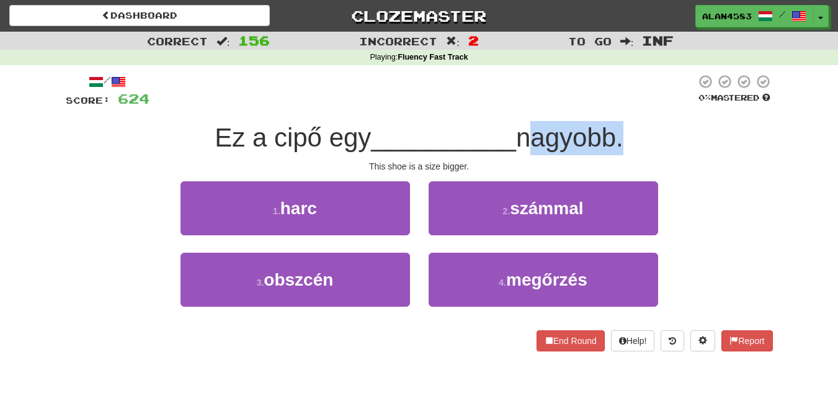
drag, startPoint x: 526, startPoint y: 137, endPoint x: 623, endPoint y: 132, distance: 96.9
click at [623, 132] on span "nagyobb." at bounding box center [569, 137] width 107 height 29
click at [615, 105] on div at bounding box center [615, 105] width 0 height 0
click at [639, 96] on div at bounding box center [422, 91] width 546 height 34
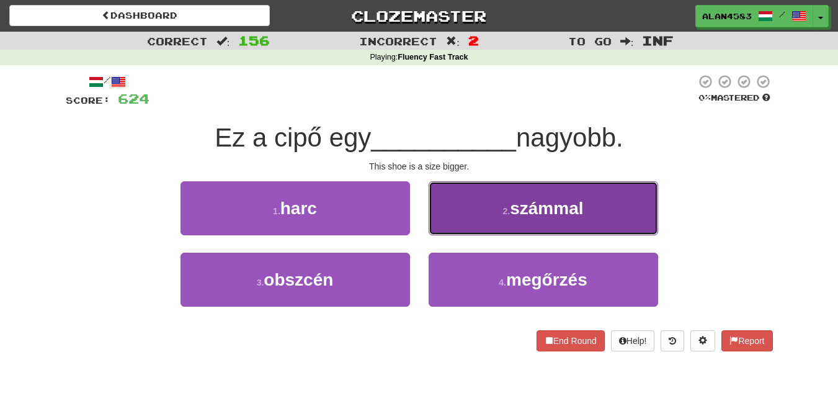
click at [496, 202] on button "2 . számmal" at bounding box center [544, 208] width 230 height 54
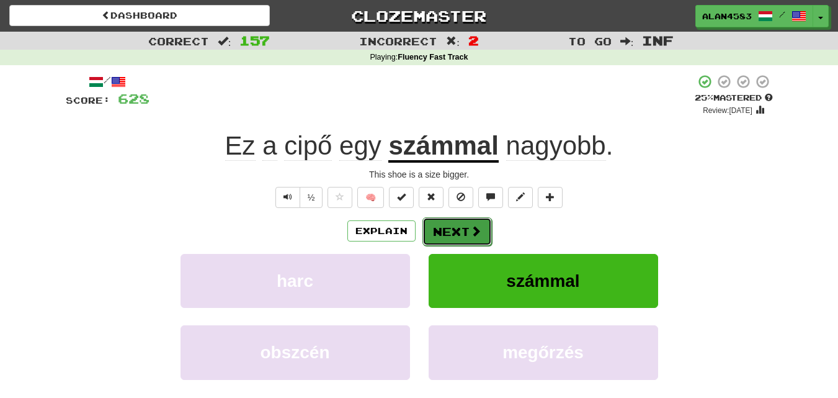
click at [458, 224] on button "Next" at bounding box center [456, 231] width 69 height 29
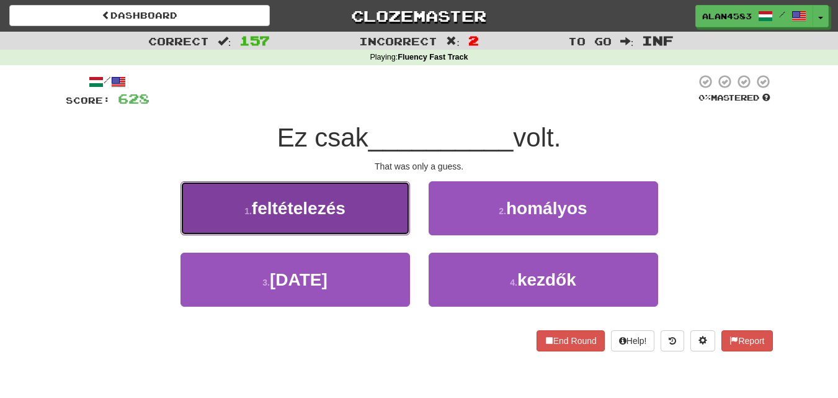
click at [270, 206] on span "feltételezés" at bounding box center [299, 207] width 94 height 19
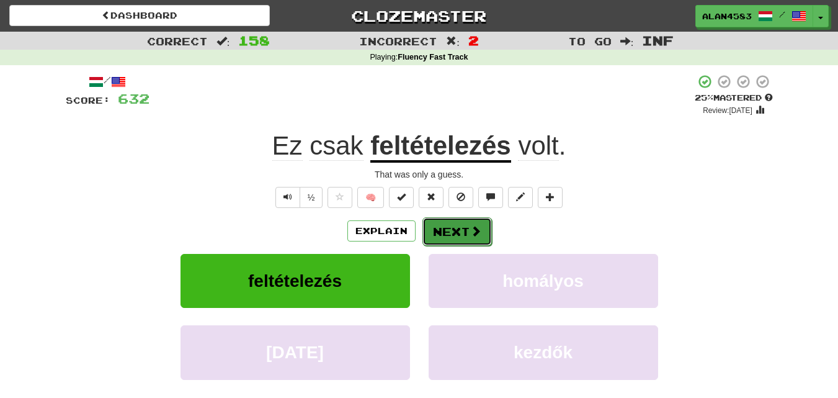
click at [458, 226] on button "Next" at bounding box center [456, 231] width 69 height 29
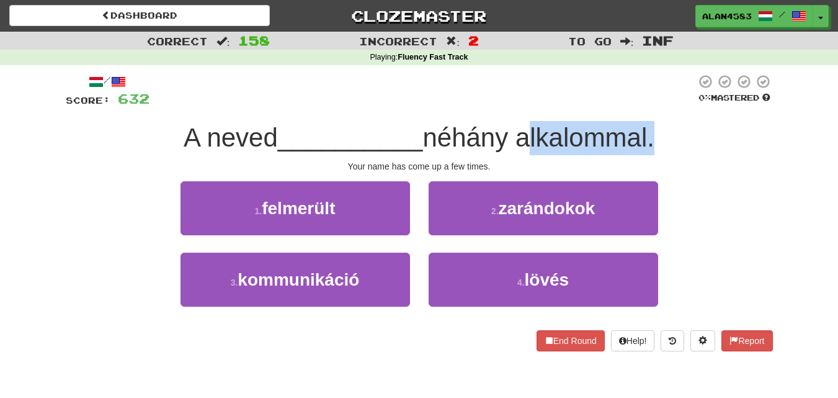
drag, startPoint x: 524, startPoint y: 132, endPoint x: 656, endPoint y: 128, distance: 132.8
click at [654, 128] on span "néhány alkalommal." at bounding box center [538, 137] width 232 height 29
click at [648, 105] on div at bounding box center [648, 105] width 0 height 0
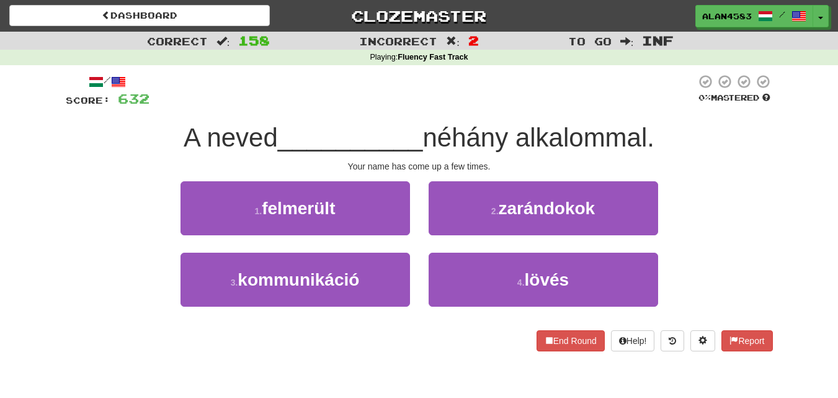
click at [463, 101] on div at bounding box center [422, 91] width 546 height 34
drag, startPoint x: 432, startPoint y: 141, endPoint x: 517, endPoint y: 137, distance: 85.1
click at [517, 137] on span "néhány alkalommal." at bounding box center [538, 137] width 232 height 29
click at [509, 105] on div at bounding box center [509, 105] width 0 height 0
click at [537, 94] on div at bounding box center [422, 91] width 546 height 34
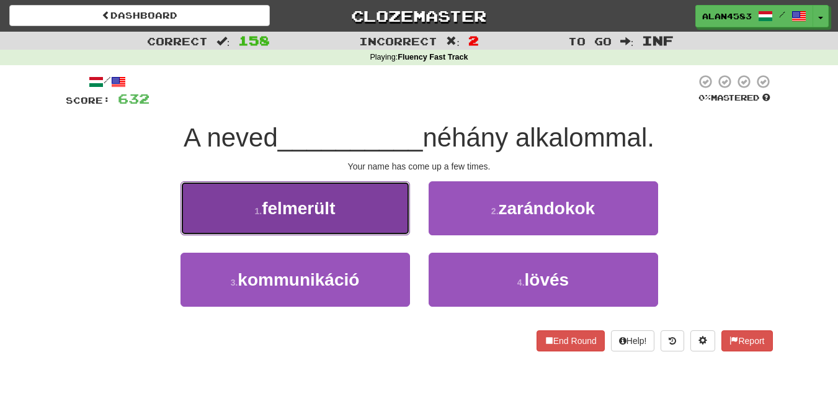
click at [281, 197] on button "1 . felmerült" at bounding box center [296, 208] width 230 height 54
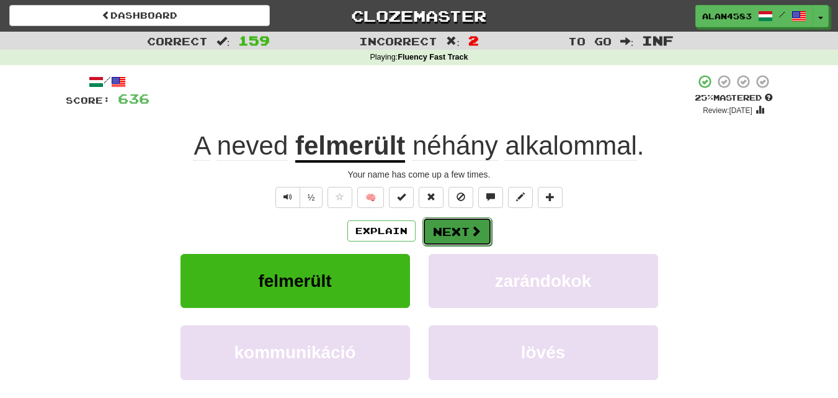
click at [448, 226] on button "Next" at bounding box center [456, 231] width 69 height 29
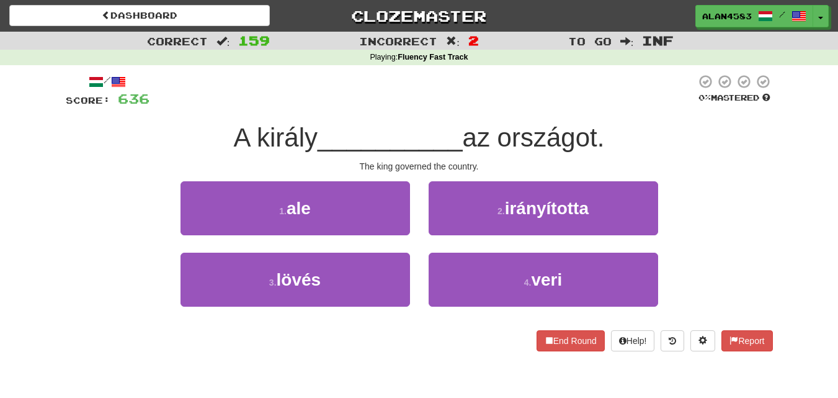
drag, startPoint x: 503, startPoint y: 139, endPoint x: 609, endPoint y: 135, distance: 106.2
click at [605, 135] on span "az országot." at bounding box center [534, 137] width 142 height 29
click at [604, 135] on span "az országot." at bounding box center [534, 137] width 142 height 29
drag, startPoint x: 604, startPoint y: 135, endPoint x: 509, endPoint y: 136, distance: 94.3
click at [509, 136] on span "az országot." at bounding box center [534, 137] width 142 height 29
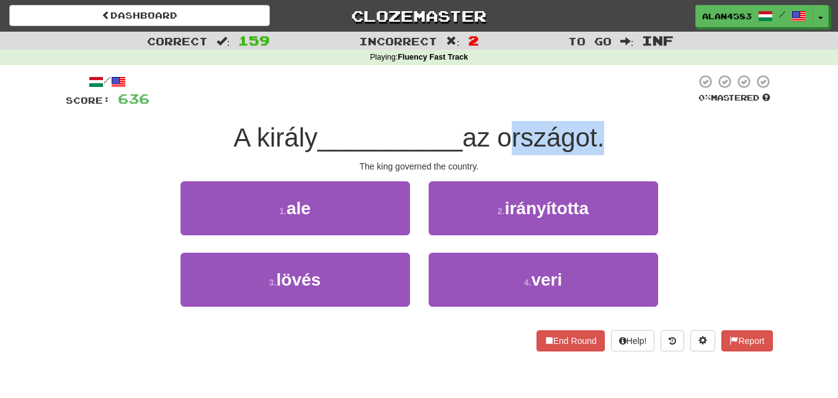
click at [501, 105] on div at bounding box center [501, 105] width 0 height 0
click at [448, 105] on div at bounding box center [422, 91] width 546 height 34
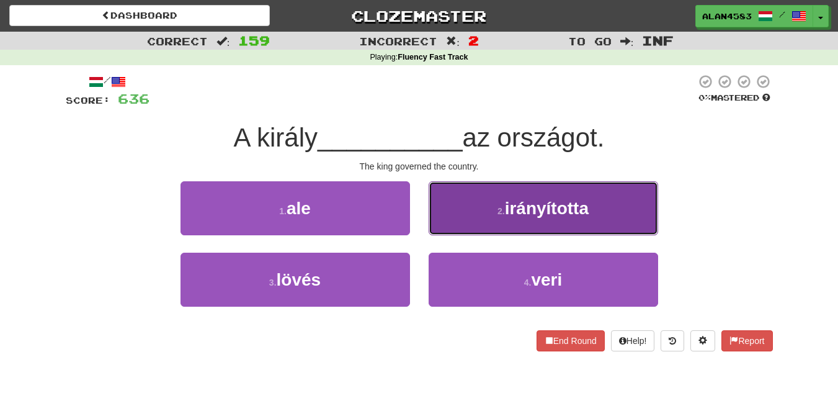
click at [512, 207] on span "irányította" at bounding box center [547, 207] width 84 height 19
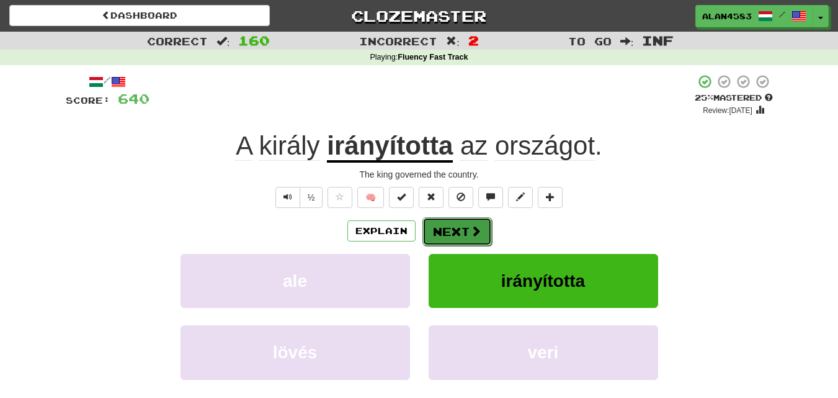
click at [468, 226] on button "Next" at bounding box center [456, 231] width 69 height 29
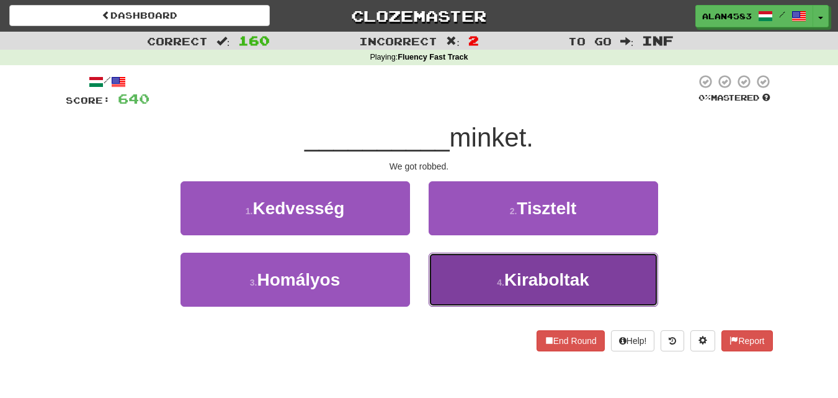
click at [514, 275] on span "Kiraboltak" at bounding box center [546, 279] width 85 height 19
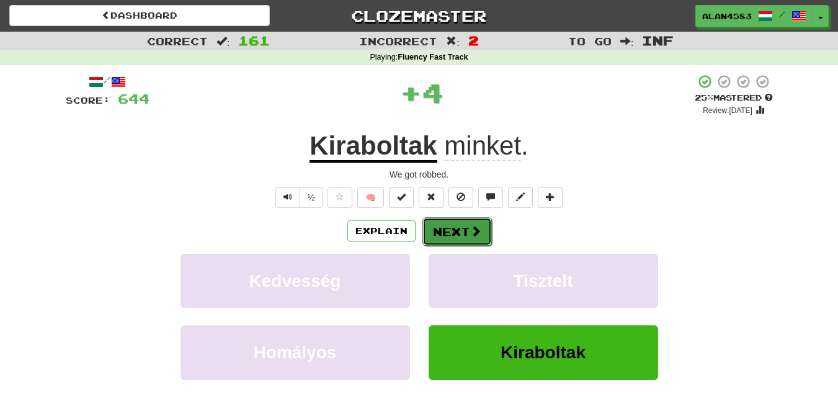
click at [454, 239] on button "Next" at bounding box center [456, 231] width 69 height 29
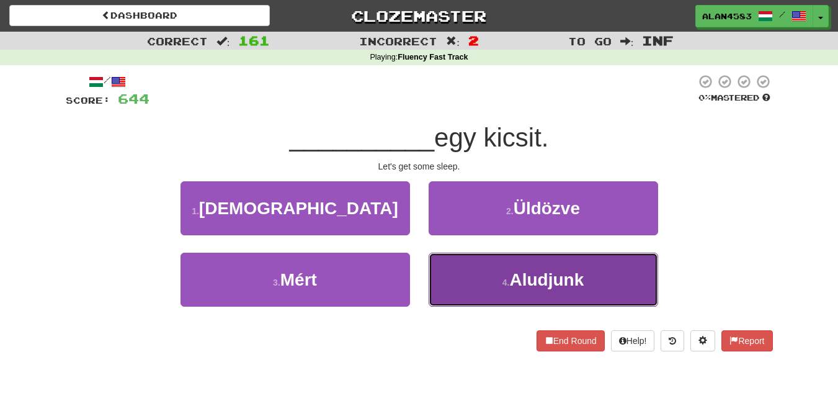
click at [573, 285] on span "Aludjunk" at bounding box center [546, 279] width 74 height 19
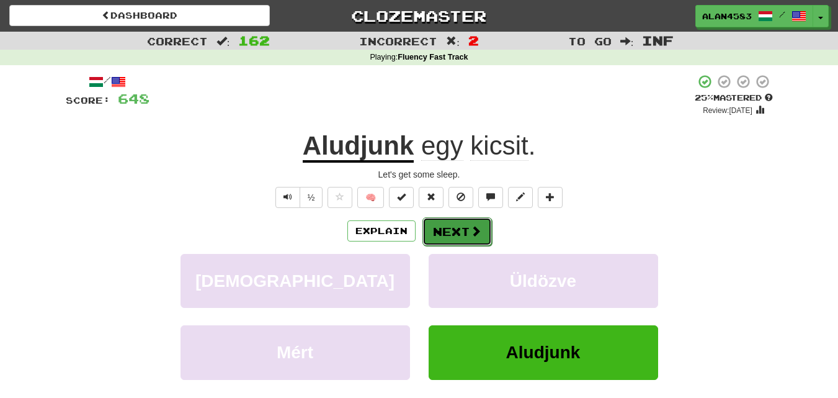
click at [461, 224] on button "Next" at bounding box center [456, 231] width 69 height 29
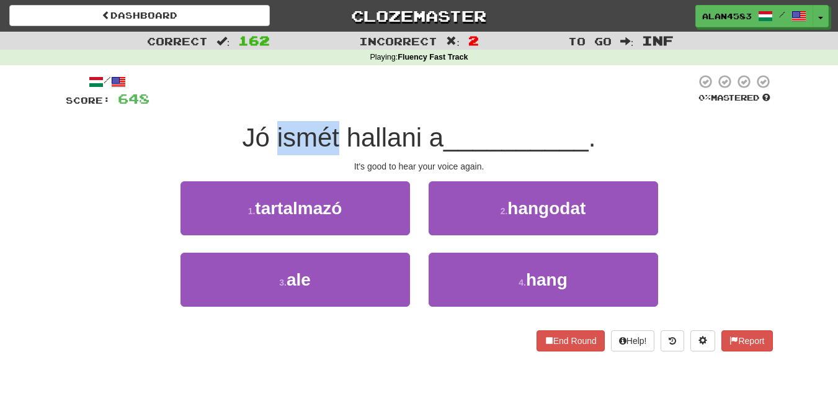
drag, startPoint x: 334, startPoint y: 136, endPoint x: 272, endPoint y: 136, distance: 62.0
click at [272, 136] on span "Jó ismét hallani a" at bounding box center [344, 137] width 202 height 29
click at [264, 105] on div at bounding box center [264, 105] width 0 height 0
click at [373, 97] on div at bounding box center [422, 91] width 546 height 34
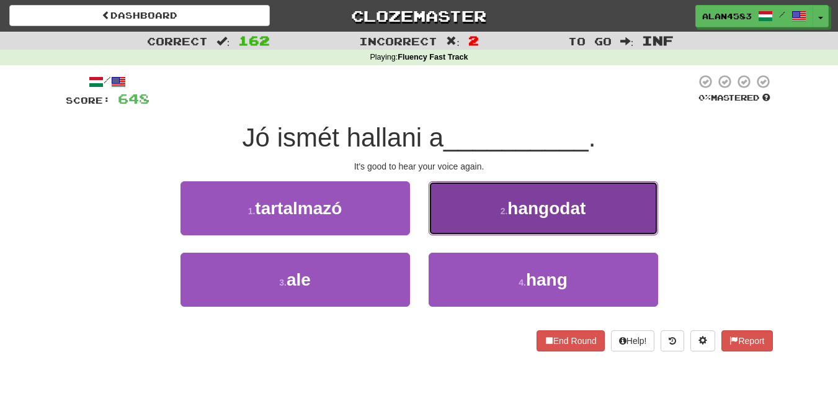
click at [534, 210] on span "hangodat" at bounding box center [546, 207] width 78 height 19
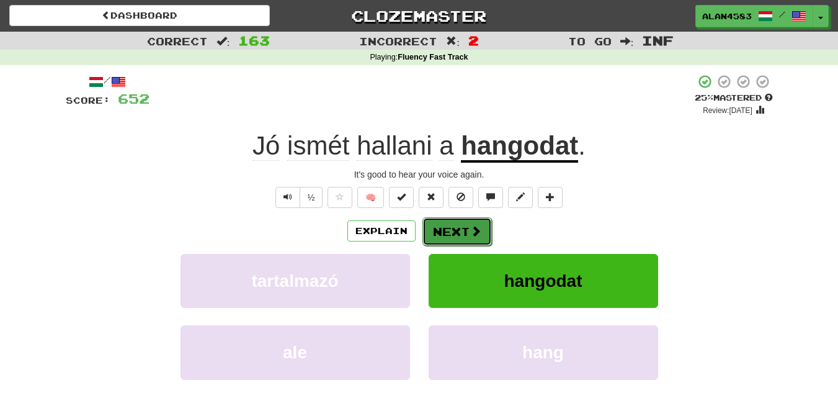
click at [458, 229] on button "Next" at bounding box center [456, 231] width 69 height 29
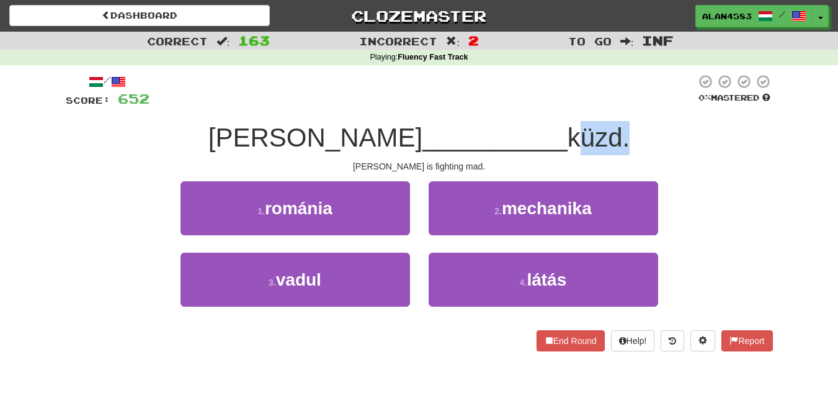
drag, startPoint x: 493, startPoint y: 133, endPoint x: 545, endPoint y: 131, distance: 52.1
click at [568, 131] on span "küzd." at bounding box center [599, 137] width 62 height 29
click at [537, 105] on div at bounding box center [537, 105] width 0 height 0
click at [563, 95] on div at bounding box center [422, 91] width 546 height 34
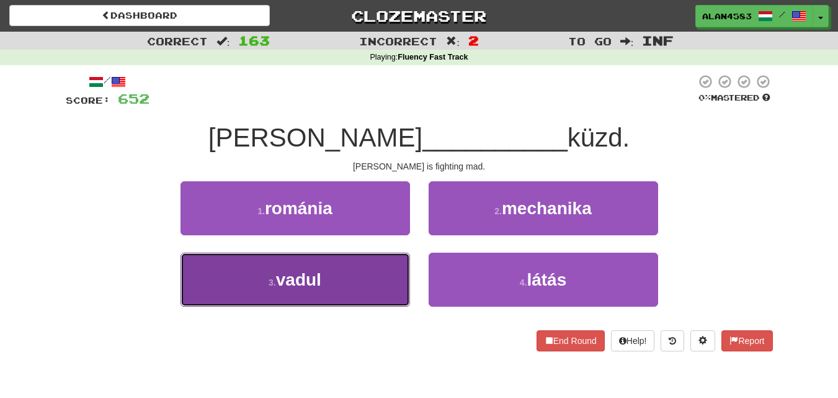
click at [330, 266] on button "3 . vadul" at bounding box center [296, 279] width 230 height 54
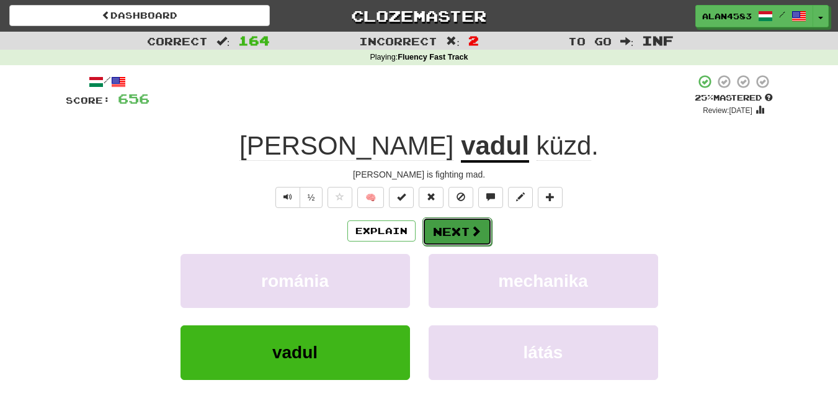
click at [442, 232] on button "Next" at bounding box center [456, 231] width 69 height 29
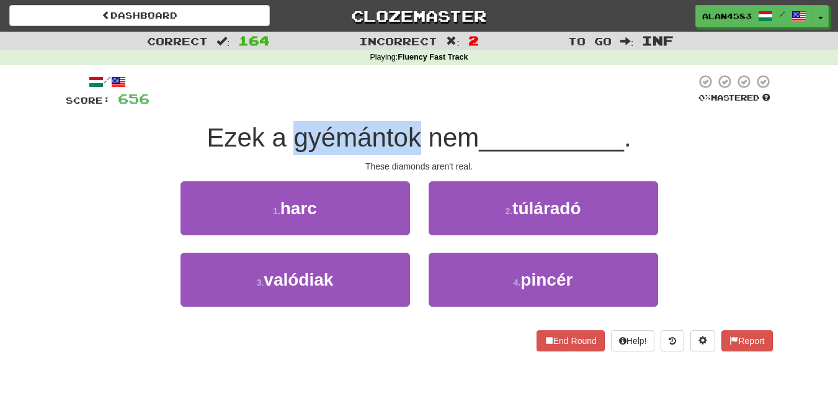
drag, startPoint x: 289, startPoint y: 140, endPoint x: 415, endPoint y: 136, distance: 126.0
click at [415, 136] on span "Ezek a gyémántok nem" at bounding box center [343, 137] width 272 height 29
click at [407, 105] on div at bounding box center [407, 105] width 0 height 0
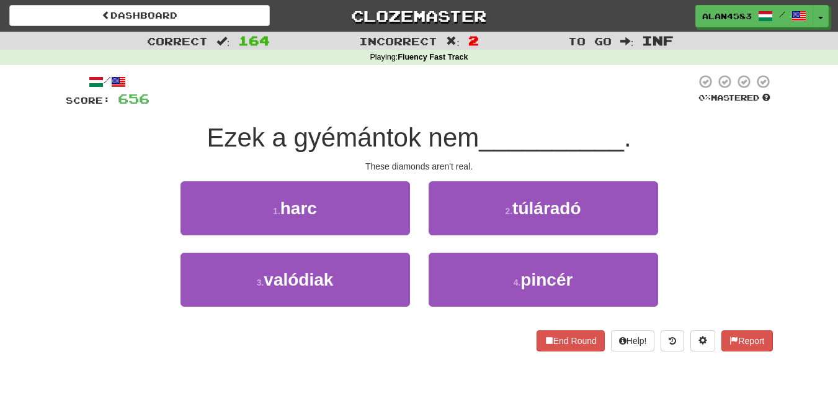
click at [432, 93] on div at bounding box center [422, 91] width 546 height 34
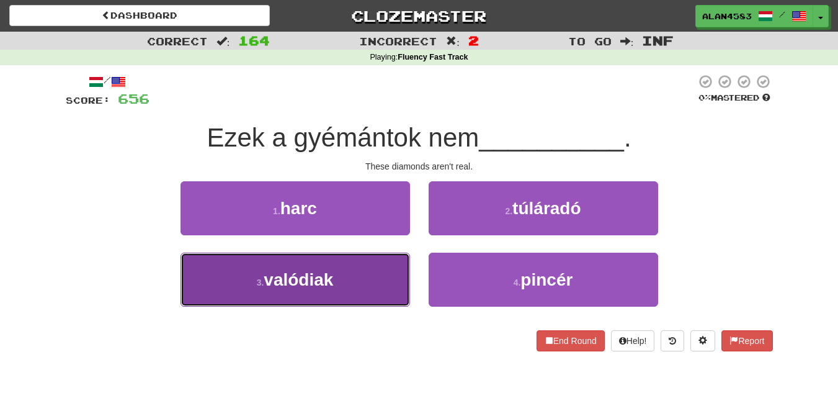
click at [212, 276] on button "3 . valódiak" at bounding box center [296, 279] width 230 height 54
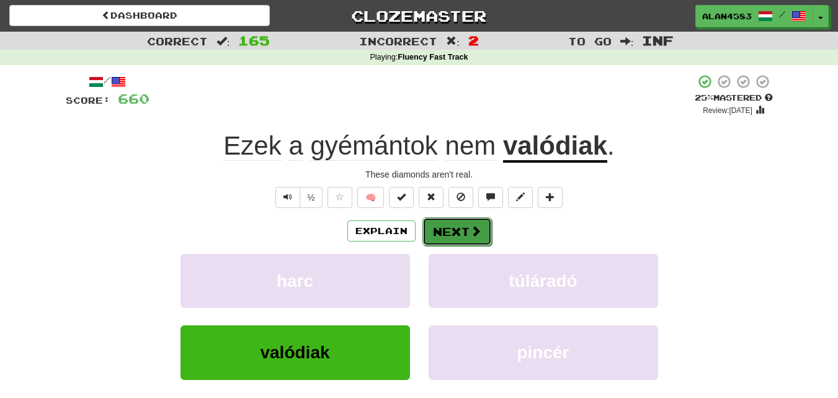
click at [450, 231] on button "Next" at bounding box center [456, 231] width 69 height 29
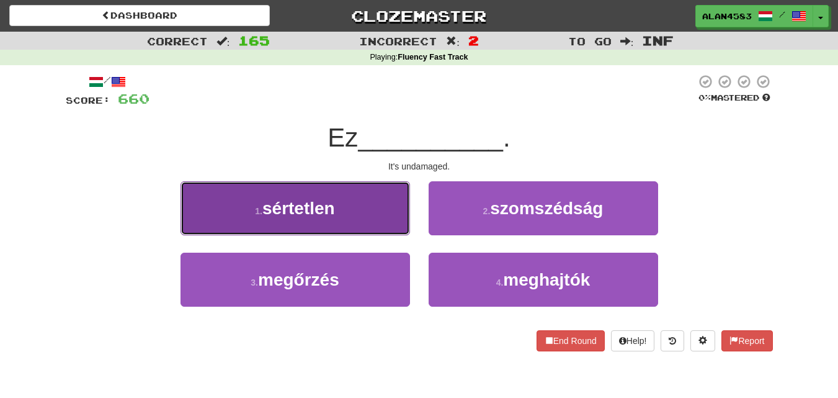
click at [293, 202] on span "sértetlen" at bounding box center [298, 207] width 73 height 19
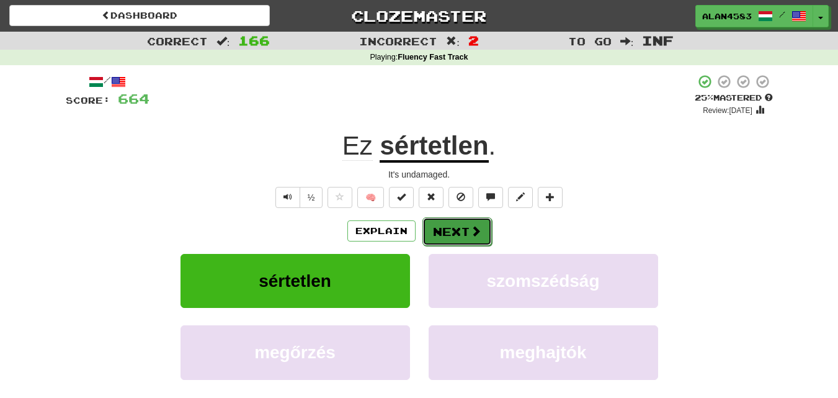
click at [432, 233] on button "Next" at bounding box center [456, 231] width 69 height 29
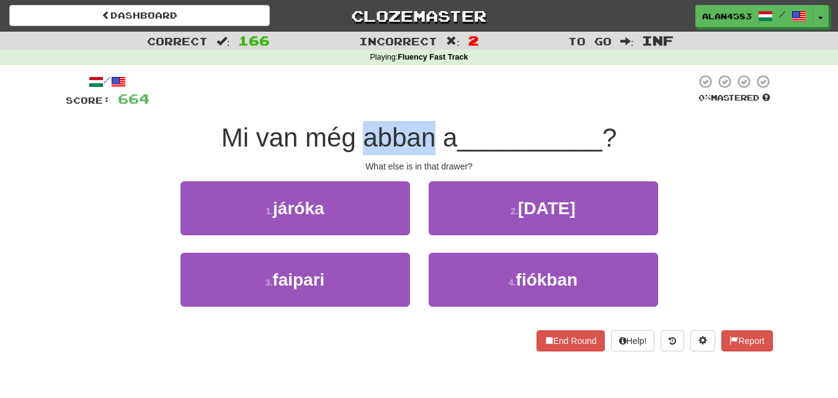
drag, startPoint x: 360, startPoint y: 144, endPoint x: 432, endPoint y: 138, distance: 71.6
click at [432, 138] on span "Mi van még abban a" at bounding box center [339, 137] width 236 height 29
click at [424, 153] on div at bounding box center [424, 153] width 0 height 0
click at [462, 107] on div at bounding box center [422, 91] width 546 height 34
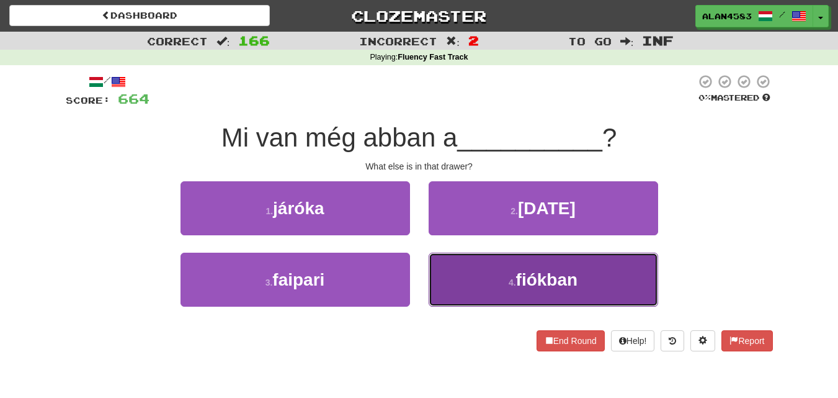
click at [439, 279] on button "4 . fiókban" at bounding box center [544, 279] width 230 height 54
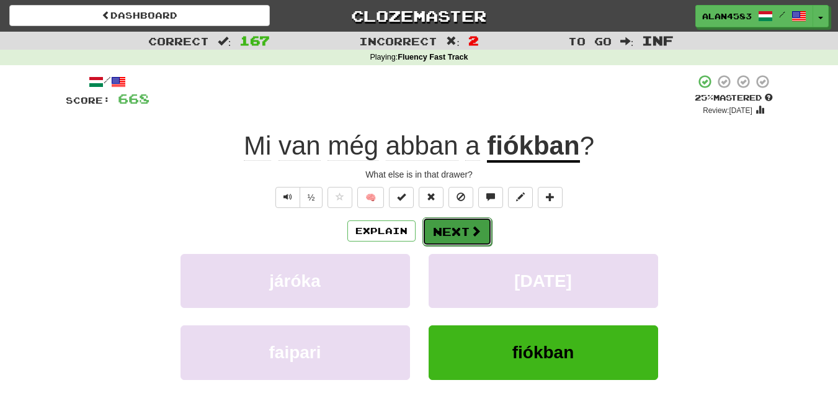
click at [451, 231] on button "Next" at bounding box center [456, 231] width 69 height 29
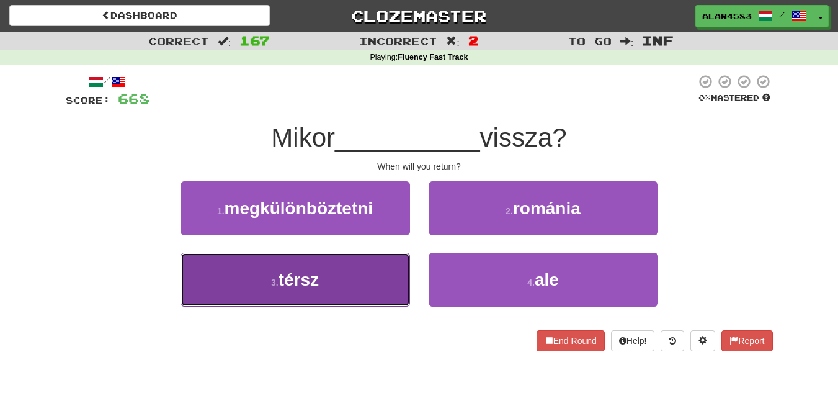
click at [202, 287] on button "3 . térsz" at bounding box center [296, 279] width 230 height 54
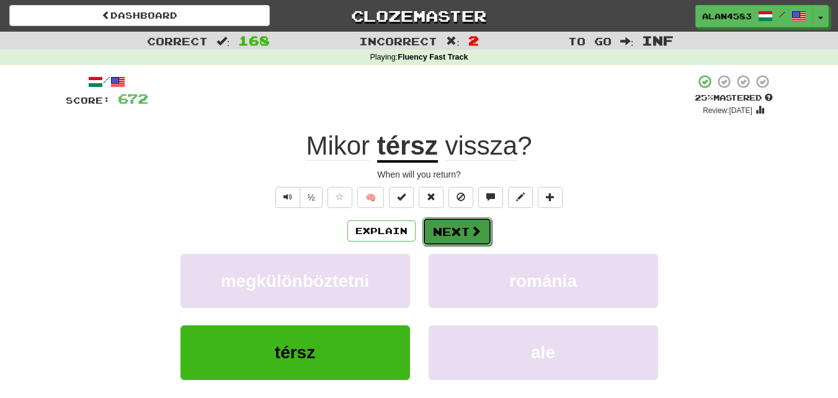
click at [448, 233] on button "Next" at bounding box center [456, 231] width 69 height 29
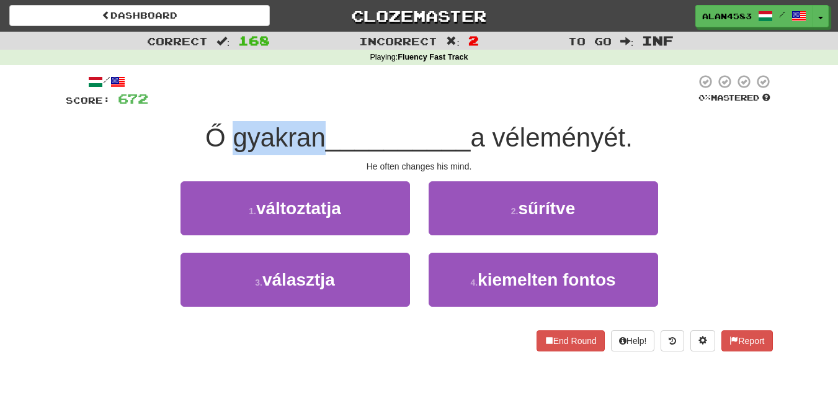
drag, startPoint x: 318, startPoint y: 133, endPoint x: 230, endPoint y: 131, distance: 88.1
click at [230, 131] on span "Ő gyakran" at bounding box center [265, 137] width 120 height 29
click at [221, 105] on div at bounding box center [221, 105] width 0 height 0
click at [375, 96] on div at bounding box center [422, 91] width 548 height 34
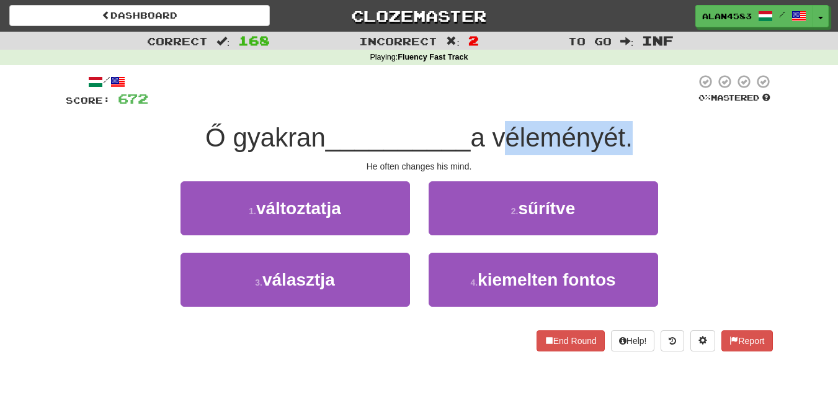
drag, startPoint x: 506, startPoint y: 132, endPoint x: 631, endPoint y: 126, distance: 125.4
click at [631, 126] on span "a véleményét." at bounding box center [551, 137] width 162 height 29
click at [623, 105] on div at bounding box center [623, 105] width 0 height 0
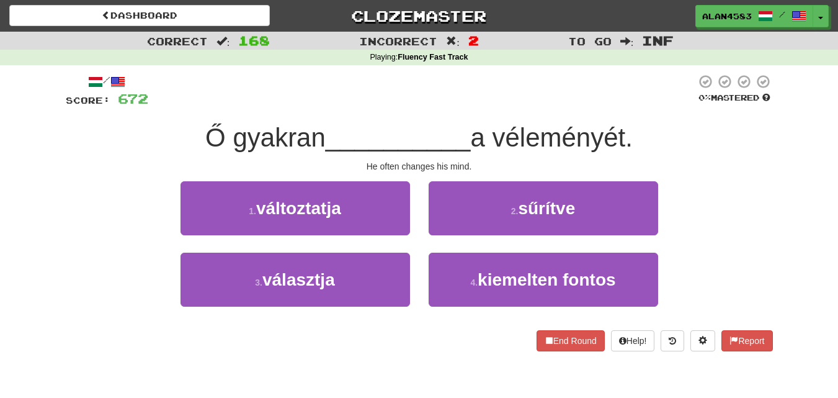
click at [658, 107] on div at bounding box center [422, 91] width 548 height 34
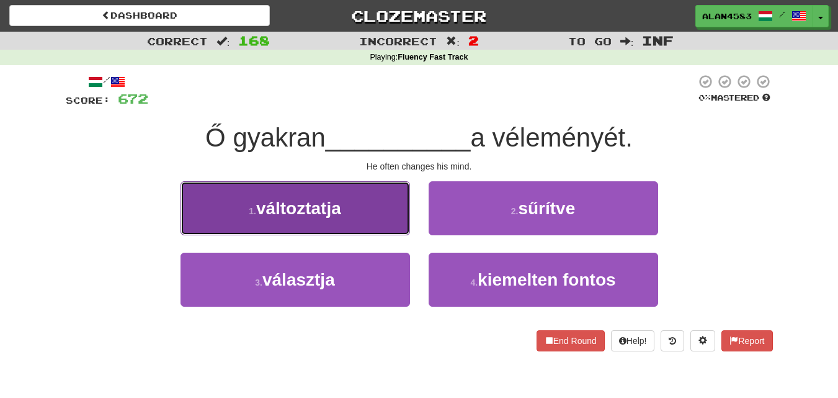
click at [212, 192] on button "1 . változtatja" at bounding box center [296, 208] width 230 height 54
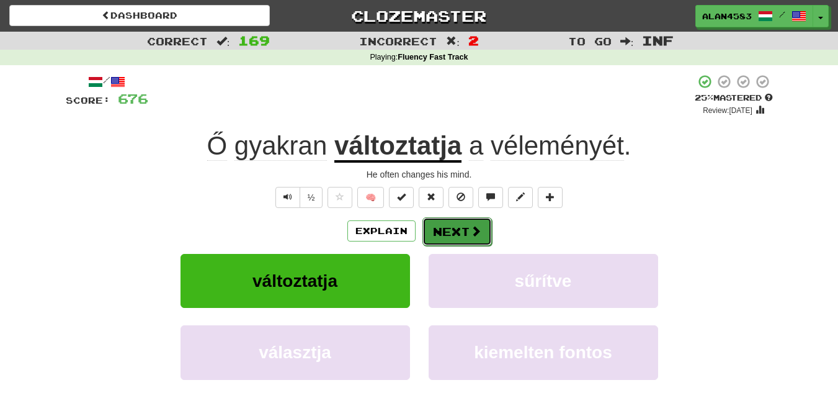
click at [451, 230] on button "Next" at bounding box center [456, 231] width 69 height 29
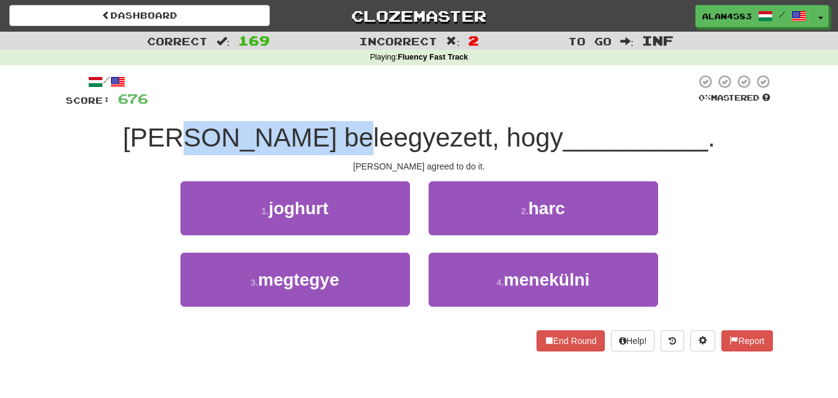
drag, startPoint x: 259, startPoint y: 131, endPoint x: 404, endPoint y: 128, distance: 145.2
click at [404, 128] on span "[PERSON_NAME] beleegyezett, hogy" at bounding box center [343, 137] width 440 height 29
click at [396, 105] on div at bounding box center [396, 105] width 0 height 0
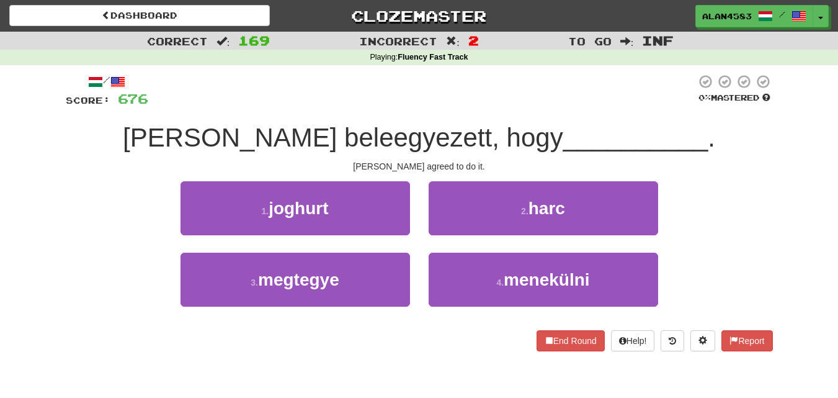
click at [407, 94] on div at bounding box center [422, 91] width 548 height 34
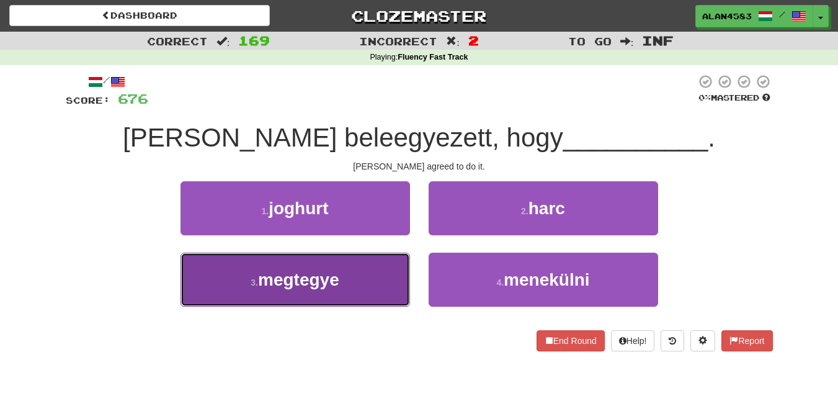
click at [261, 278] on span "megtegye" at bounding box center [298, 279] width 81 height 19
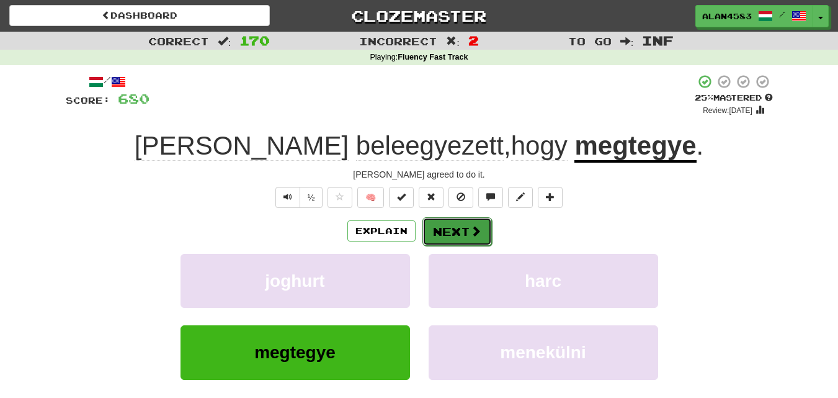
click at [446, 228] on button "Next" at bounding box center [456, 231] width 69 height 29
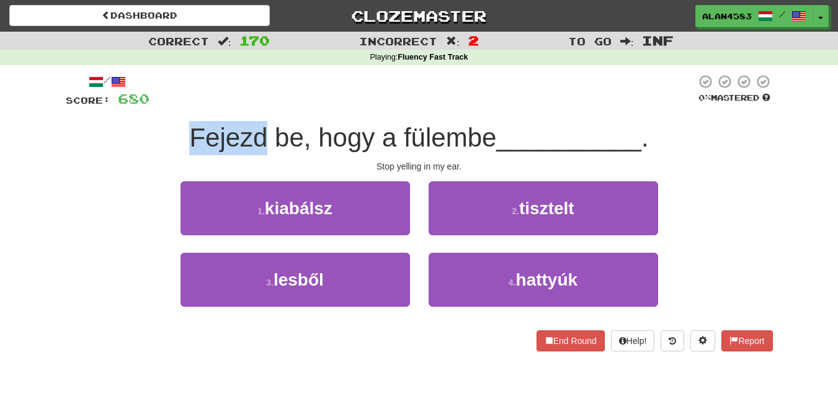
drag, startPoint x: 261, startPoint y: 132, endPoint x: 181, endPoint y: 132, distance: 80.0
click at [181, 132] on div "Fejezd be, hogy a fülembe __________ ." at bounding box center [419, 138] width 707 height 34
click at [173, 105] on div at bounding box center [173, 105] width 0 height 0
click at [311, 140] on span "Fejezd be, hogy a fülembe" at bounding box center [342, 137] width 307 height 29
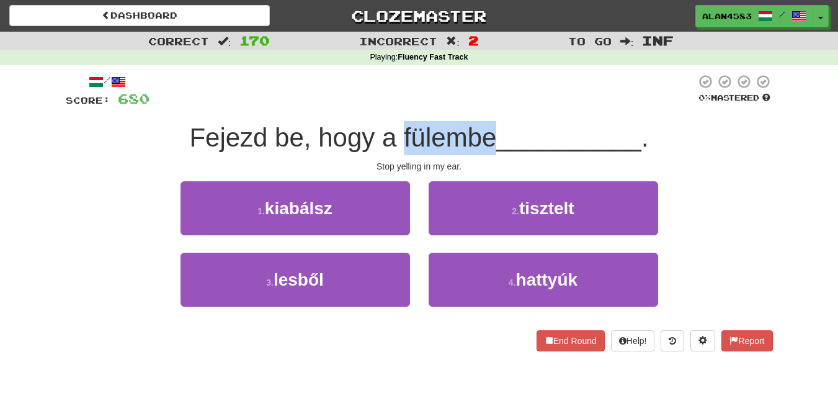
drag, startPoint x: 399, startPoint y: 136, endPoint x: 496, endPoint y: 138, distance: 96.2
click at [496, 138] on span "Fejezd be, hogy a fülembe" at bounding box center [342, 137] width 307 height 29
click at [488, 153] on div at bounding box center [488, 153] width 0 height 0
click at [520, 124] on span "__________" at bounding box center [568, 137] width 145 height 29
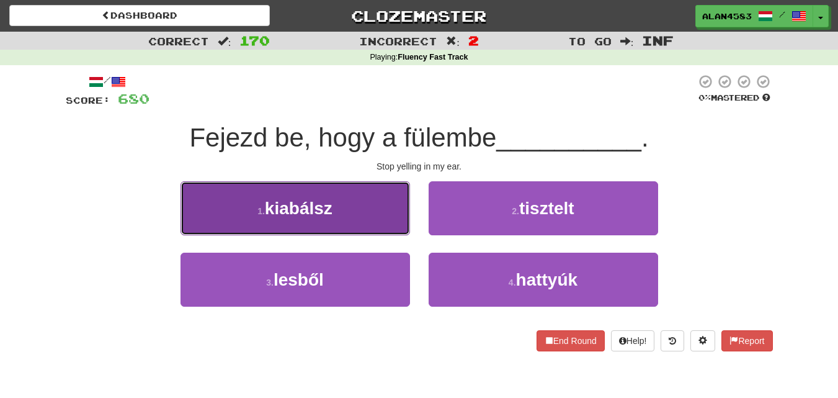
click at [280, 207] on span "kiabálsz" at bounding box center [299, 207] width 68 height 19
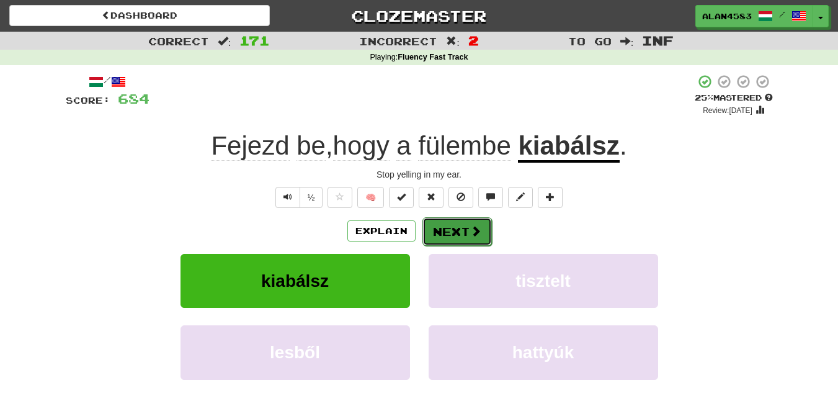
click at [443, 226] on button "Next" at bounding box center [456, 231] width 69 height 29
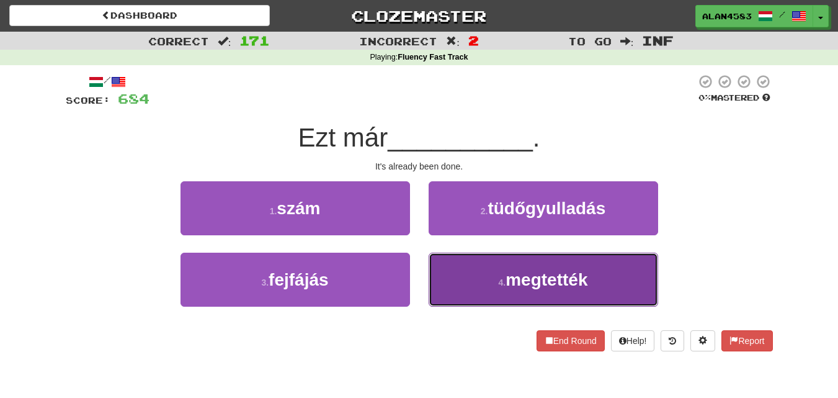
click at [465, 270] on button "4 . megtették" at bounding box center [544, 279] width 230 height 54
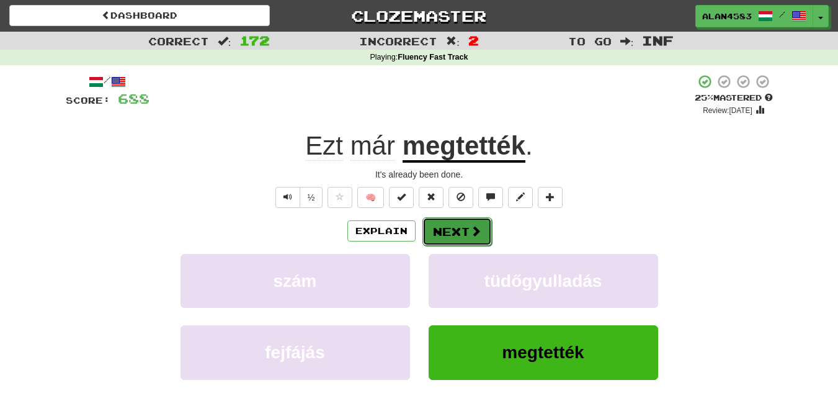
click at [457, 230] on button "Next" at bounding box center [456, 231] width 69 height 29
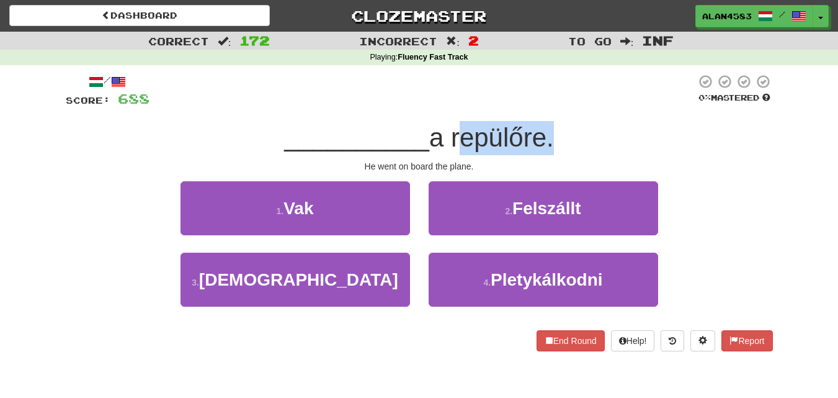
drag, startPoint x: 456, startPoint y: 143, endPoint x: 545, endPoint y: 140, distance: 88.8
click at [545, 140] on span "a repülőre." at bounding box center [491, 137] width 125 height 29
click at [537, 153] on div at bounding box center [537, 153] width 0 height 0
click at [569, 122] on div "__________ a repülőre." at bounding box center [419, 138] width 707 height 34
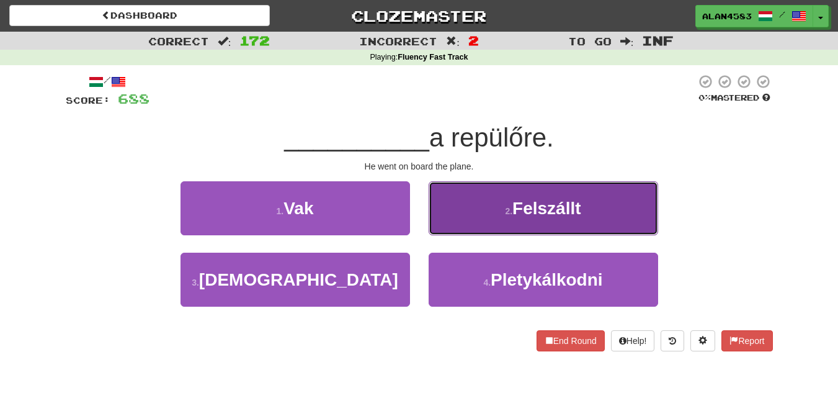
click at [534, 221] on button "2 . Felszállt" at bounding box center [544, 208] width 230 height 54
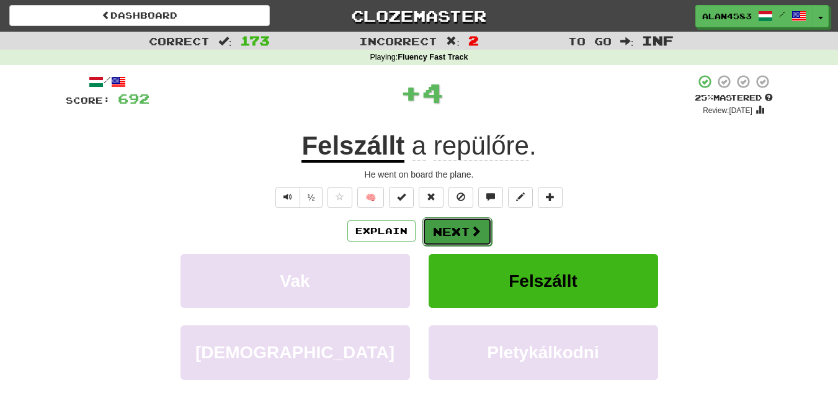
click at [463, 226] on button "Next" at bounding box center [456, 231] width 69 height 29
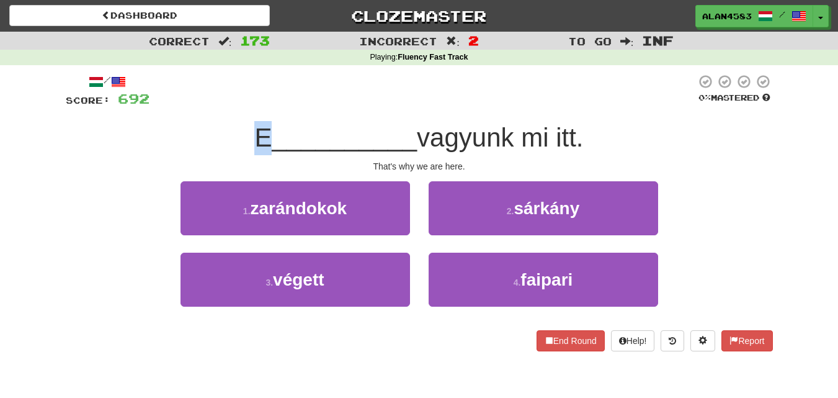
drag, startPoint x: 262, startPoint y: 136, endPoint x: 238, endPoint y: 136, distance: 24.8
click at [238, 136] on div "E __________ vagyunk mi itt." at bounding box center [419, 138] width 707 height 34
click at [230, 105] on div at bounding box center [230, 105] width 0 height 0
click at [360, 113] on div "/ Score: 692 0 % Mastered E __________ vagyunk mi itt. That's why we are here. …" at bounding box center [419, 212] width 707 height 277
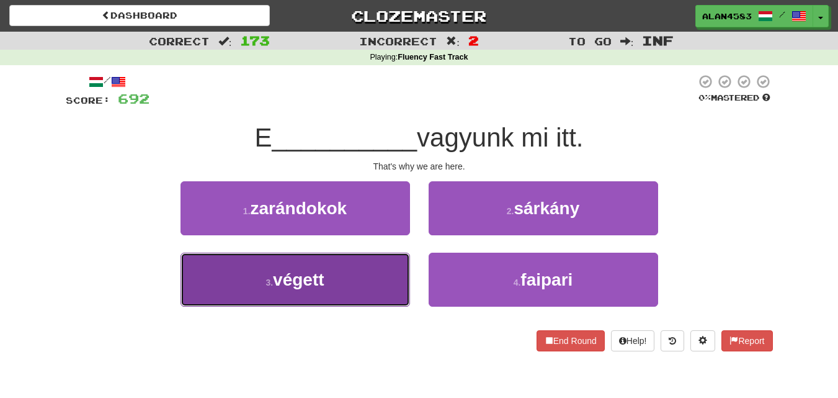
click at [216, 300] on button "3 . végett" at bounding box center [296, 279] width 230 height 54
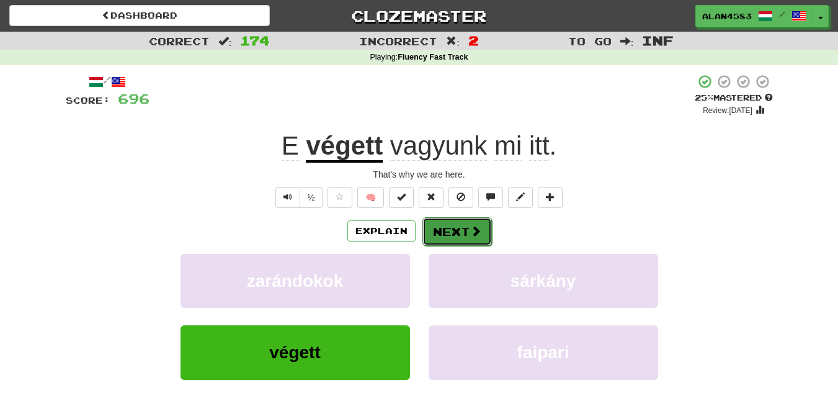
click at [442, 232] on button "Next" at bounding box center [456, 231] width 69 height 29
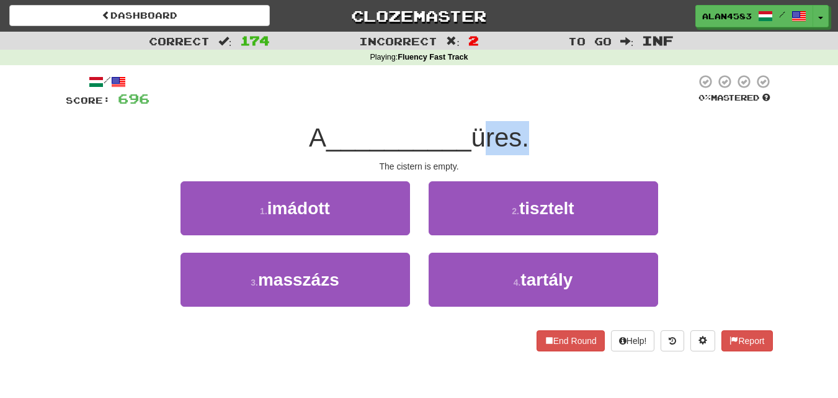
drag, startPoint x: 480, startPoint y: 140, endPoint x: 529, endPoint y: 137, distance: 49.1
click at [529, 137] on span "üres." at bounding box center [500, 137] width 58 height 29
click at [521, 105] on div at bounding box center [521, 105] width 0 height 0
click at [543, 102] on div at bounding box center [422, 91] width 546 height 34
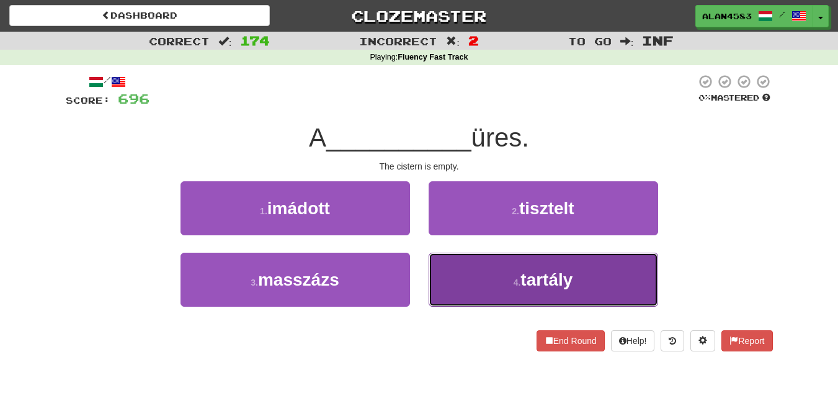
click at [445, 282] on button "4 . tartály" at bounding box center [544, 279] width 230 height 54
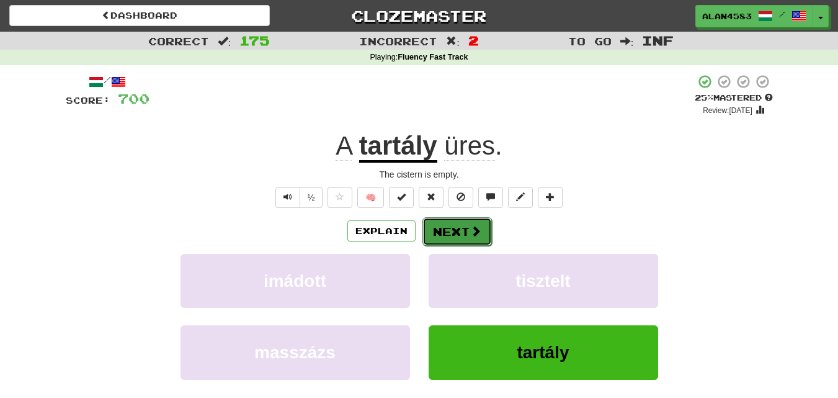
click at [447, 226] on button "Next" at bounding box center [456, 231] width 69 height 29
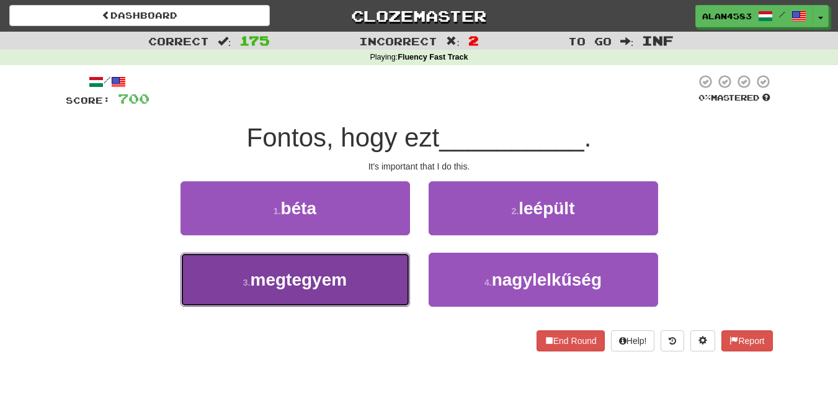
click at [316, 302] on button "3 . megtegyem" at bounding box center [296, 279] width 230 height 54
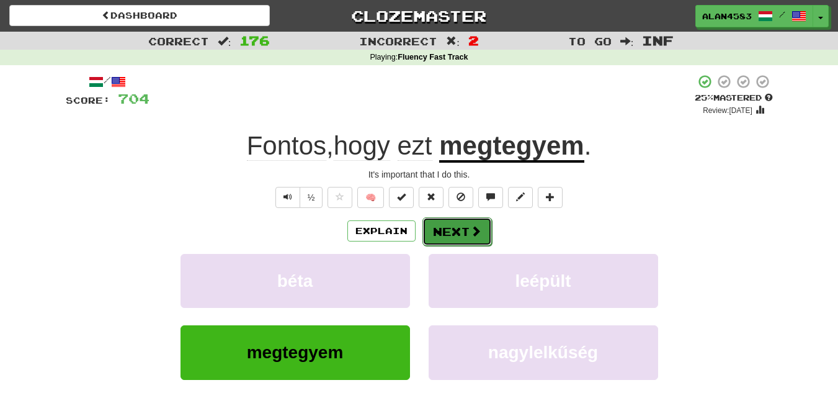
click at [436, 235] on button "Next" at bounding box center [456, 231] width 69 height 29
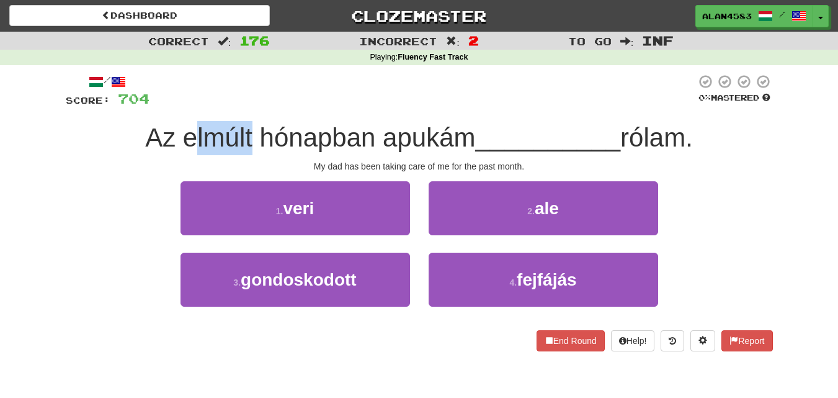
drag, startPoint x: 244, startPoint y: 126, endPoint x: 186, endPoint y: 128, distance: 58.3
click at [186, 128] on span "Az elmúlt hónapban apukám" at bounding box center [310, 137] width 330 height 29
drag, startPoint x: 177, startPoint y: 130, endPoint x: 248, endPoint y: 129, distance: 70.7
click at [248, 129] on span "Az elmúlt hónapban apukám" at bounding box center [310, 137] width 330 height 29
click at [240, 105] on div at bounding box center [240, 105] width 0 height 0
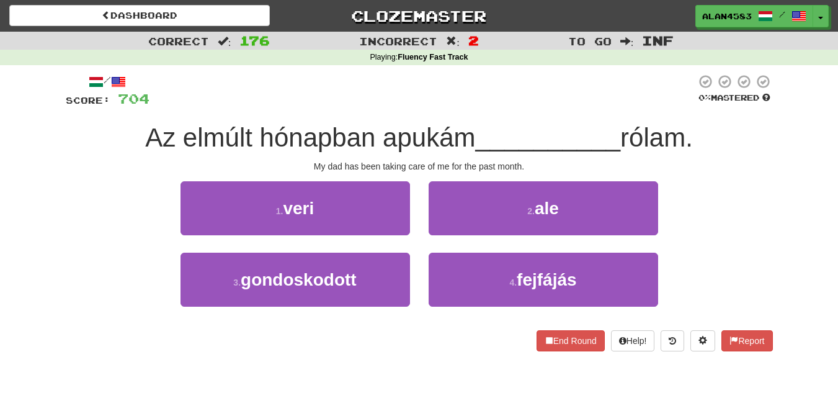
click at [296, 102] on div at bounding box center [422, 91] width 546 height 34
drag, startPoint x: 373, startPoint y: 140, endPoint x: 471, endPoint y: 139, distance: 98.0
click at [471, 139] on span "Az elmúlt hónapban apukám" at bounding box center [310, 137] width 330 height 29
click at [463, 153] on div at bounding box center [463, 153] width 0 height 0
click at [498, 113] on div "/ Score: 704 0 % Mastered Az elmúlt hónapban apukám __________ rólam. My dad ha…" at bounding box center [419, 212] width 707 height 277
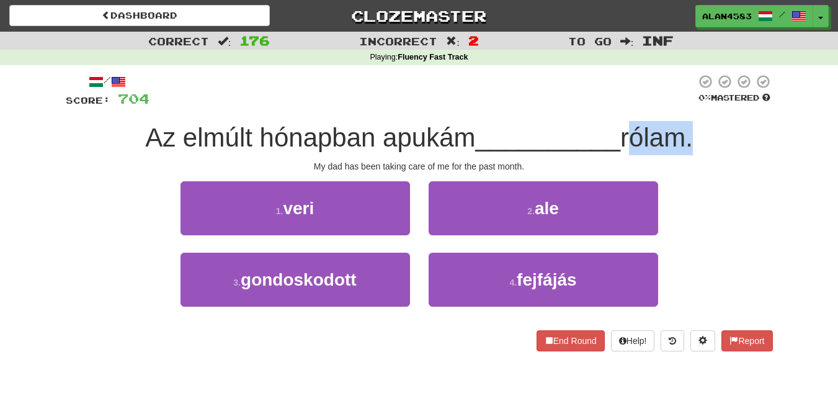
drag, startPoint x: 692, startPoint y: 137, endPoint x: 630, endPoint y: 140, distance: 62.1
click at [630, 140] on span "rólam." at bounding box center [656, 137] width 73 height 29
click at [622, 153] on div at bounding box center [622, 153] width 0 height 0
click at [533, 122] on div "Az elmúlt hónapban apukám __________ rólam." at bounding box center [419, 138] width 707 height 34
click at [246, 136] on span "Az elmúlt hónapban apukám" at bounding box center [310, 137] width 330 height 29
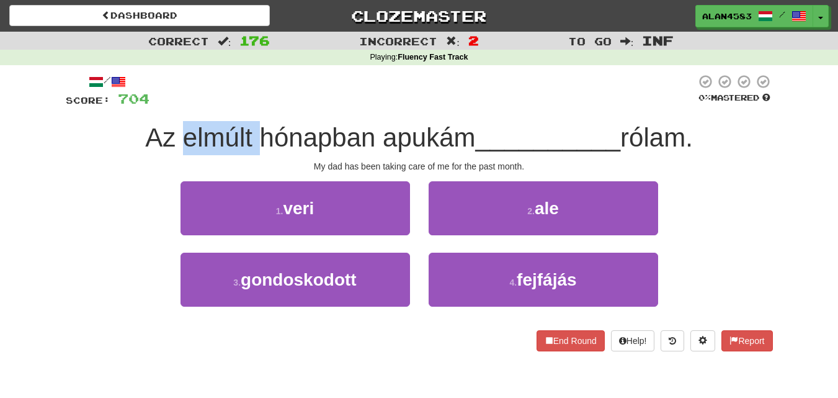
drag, startPoint x: 178, startPoint y: 140, endPoint x: 252, endPoint y: 136, distance: 74.5
click at [252, 136] on span "Az elmúlt hónapban apukám" at bounding box center [310, 137] width 330 height 29
click at [244, 105] on div at bounding box center [244, 105] width 0 height 0
click at [289, 93] on div at bounding box center [422, 91] width 546 height 34
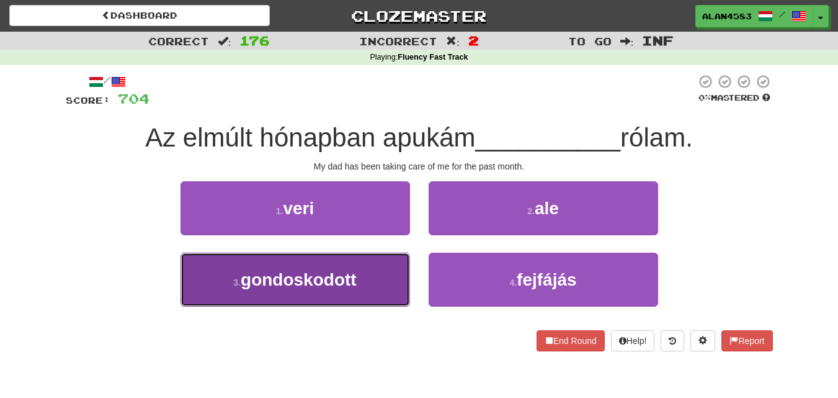
click at [339, 288] on span "gondoskodott" at bounding box center [299, 279] width 116 height 19
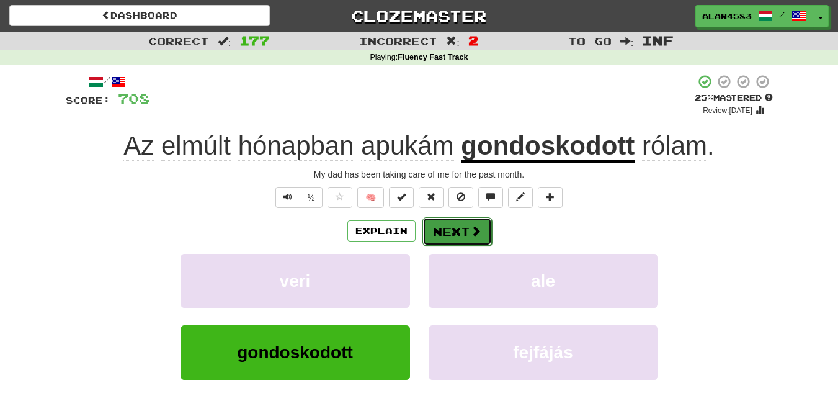
click at [444, 234] on button "Next" at bounding box center [456, 231] width 69 height 29
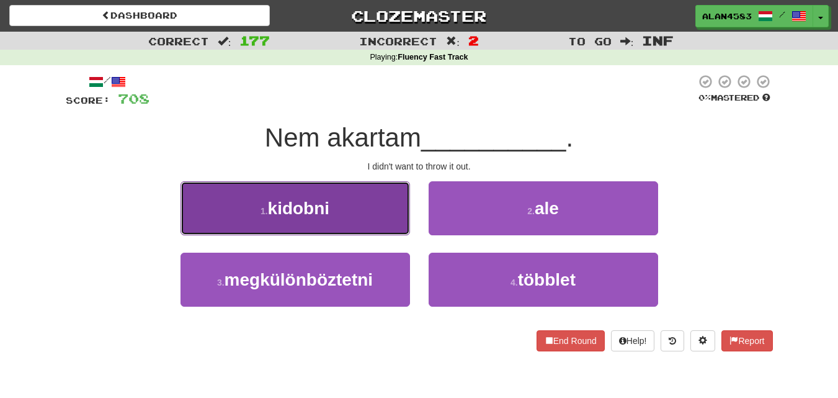
click at [298, 212] on span "kidobni" at bounding box center [299, 207] width 62 height 19
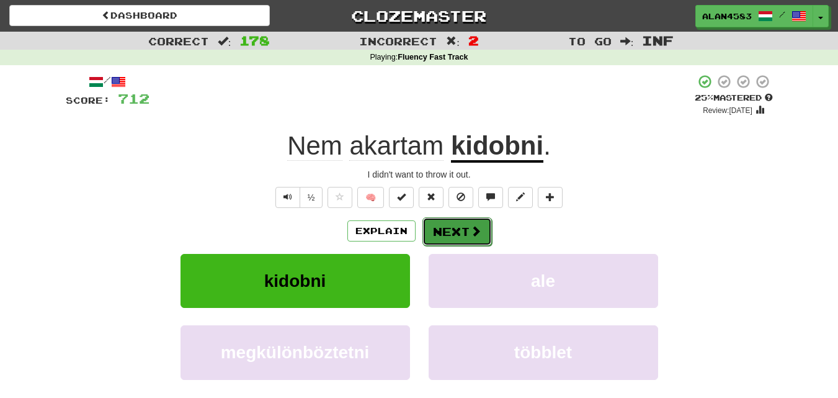
click at [449, 232] on button "Next" at bounding box center [456, 231] width 69 height 29
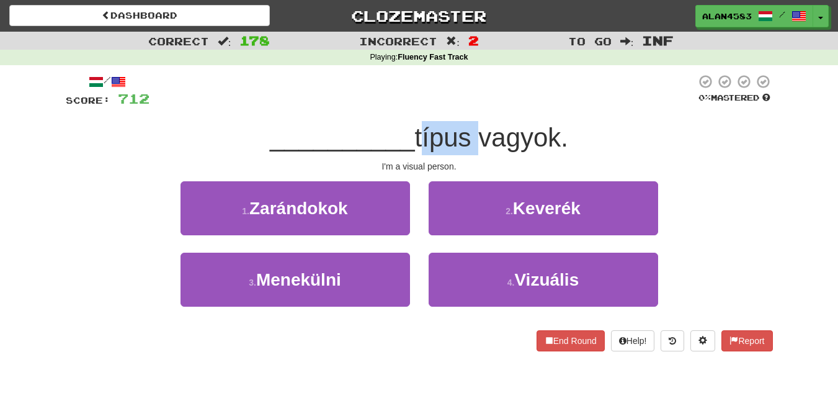
drag, startPoint x: 417, startPoint y: 143, endPoint x: 475, endPoint y: 141, distance: 57.7
click at [475, 141] on span "típus vagyok." at bounding box center [491, 137] width 153 height 29
click at [466, 153] on div at bounding box center [466, 153] width 0 height 0
click at [368, 79] on div at bounding box center [422, 91] width 546 height 34
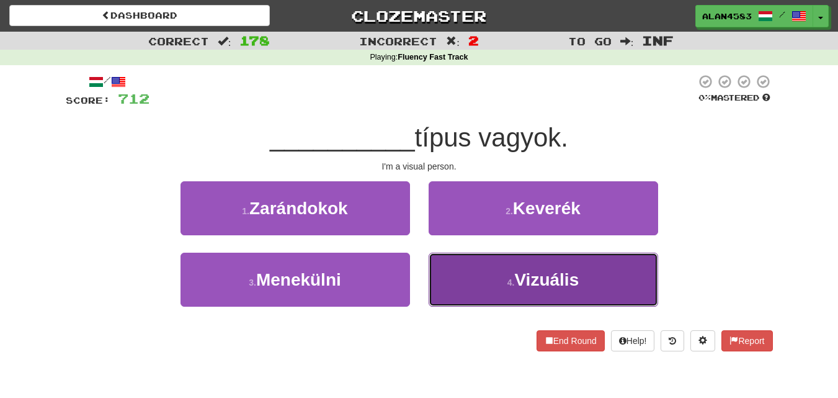
click at [489, 306] on button "4 . Vizuális" at bounding box center [544, 279] width 230 height 54
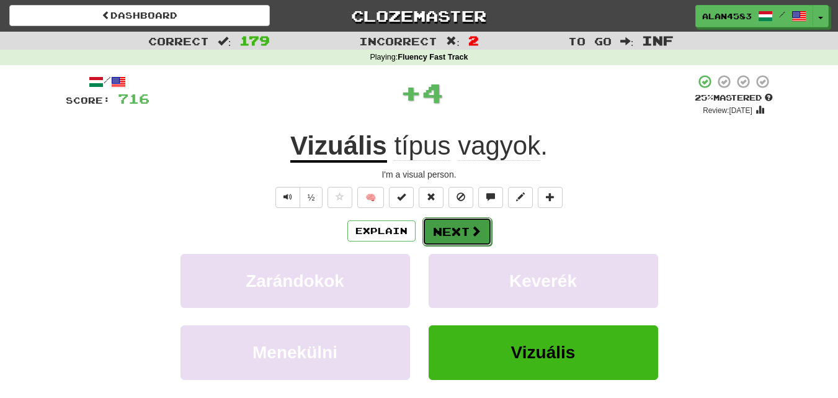
click at [466, 229] on button "Next" at bounding box center [456, 231] width 69 height 29
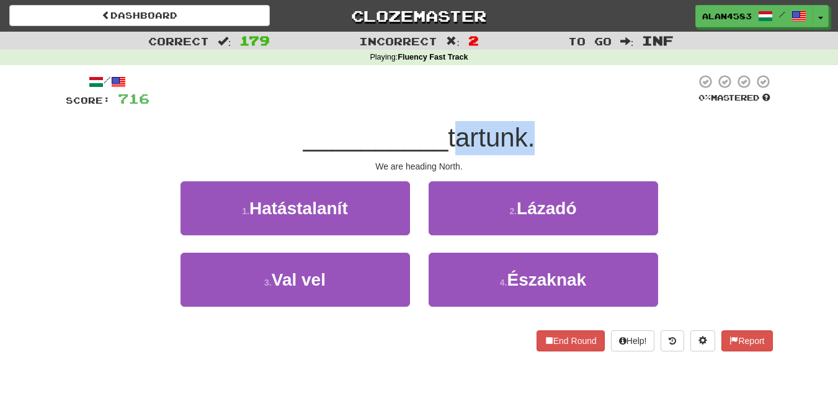
drag, startPoint x: 452, startPoint y: 133, endPoint x: 530, endPoint y: 130, distance: 78.9
click at [530, 130] on span "tartunk." at bounding box center [491, 137] width 87 height 29
click at [522, 105] on div at bounding box center [522, 105] width 0 height 0
click at [549, 111] on div "/ Score: 716 0 % Mastered __________ tartunk. We are heading North. 1 . Hatásta…" at bounding box center [419, 212] width 707 height 277
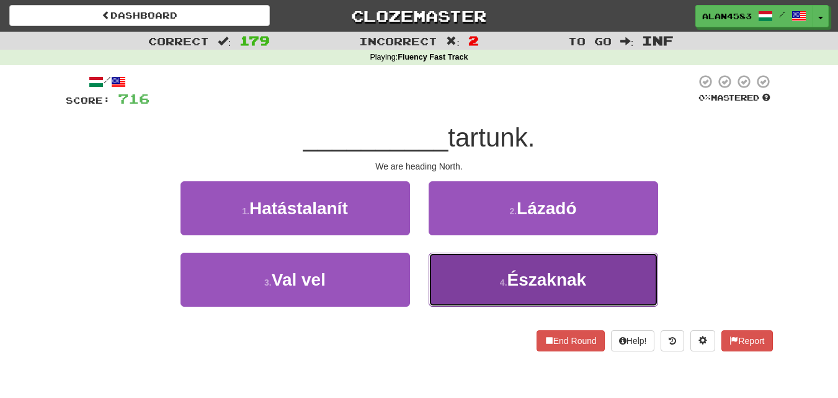
click at [476, 284] on button "4 . Északnak" at bounding box center [544, 279] width 230 height 54
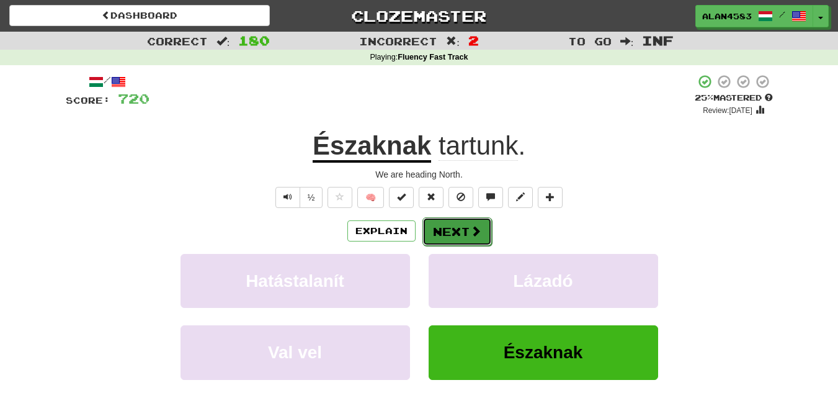
click at [467, 237] on button "Next" at bounding box center [456, 231] width 69 height 29
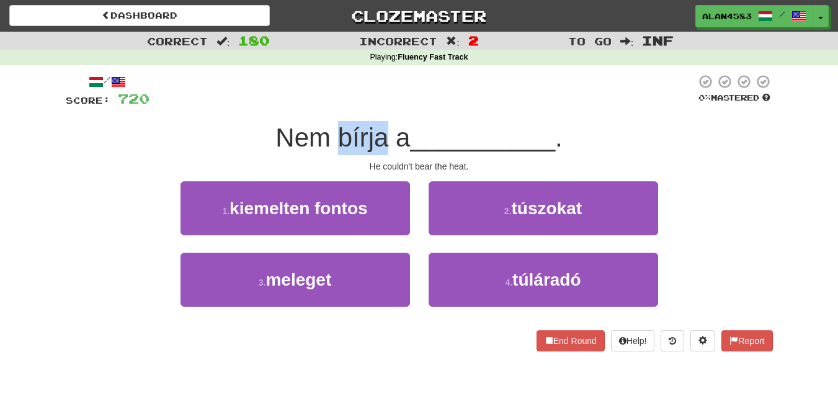
drag, startPoint x: 332, startPoint y: 133, endPoint x: 381, endPoint y: 133, distance: 49.0
click at [381, 133] on span "Nem bírja a" at bounding box center [342, 137] width 135 height 29
click at [373, 105] on div at bounding box center [373, 105] width 0 height 0
click at [399, 111] on div "/ Score: 720 0 % Mastered Nem bírja a __________ . He couldn't bear the heat. 1…" at bounding box center [419, 212] width 707 height 277
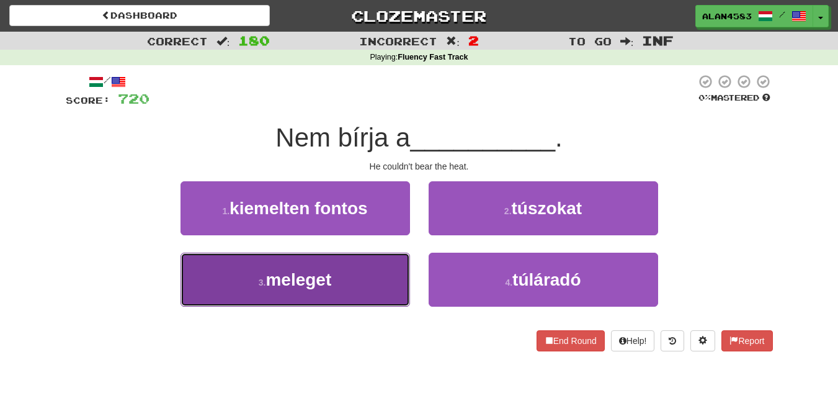
click at [249, 284] on button "3 . meleget" at bounding box center [296, 279] width 230 height 54
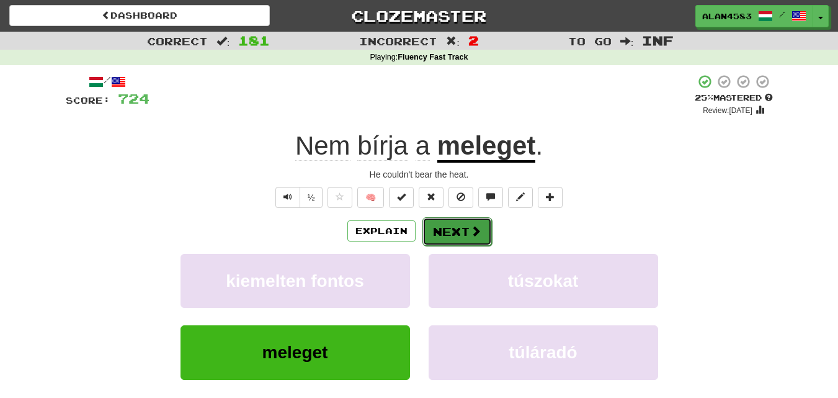
click at [442, 226] on button "Next" at bounding box center [456, 231] width 69 height 29
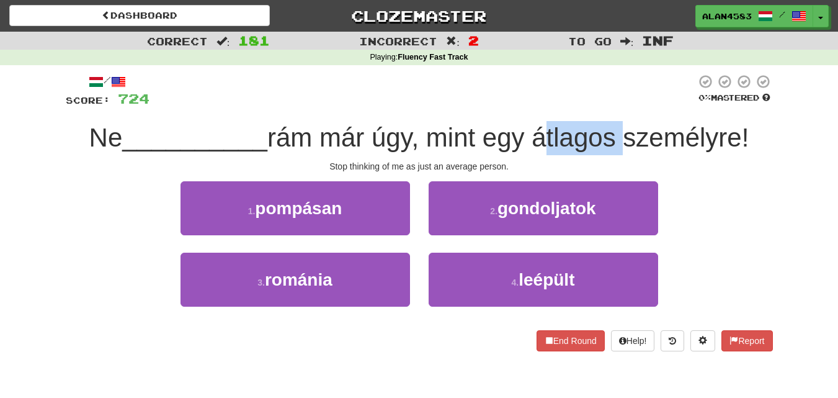
drag, startPoint x: 538, startPoint y: 136, endPoint x: 618, endPoint y: 133, distance: 79.5
click at [618, 133] on span "rám már úgy, mint egy átlagos személyre!" at bounding box center [508, 137] width 482 height 29
click at [610, 105] on div at bounding box center [610, 105] width 0 height 0
click at [624, 109] on div "/ Score: 724 0 % Mastered Ne __________ rám már úgy, mint egy átlagos személyre…" at bounding box center [419, 212] width 707 height 277
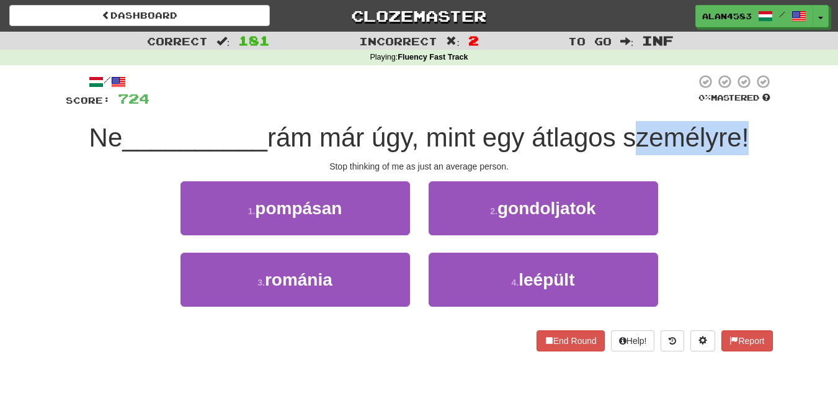
drag, startPoint x: 631, startPoint y: 133, endPoint x: 748, endPoint y: 135, distance: 116.6
click at [748, 135] on span "rám már úgy, mint egy átlagos személyre!" at bounding box center [508, 137] width 482 height 29
click at [740, 105] on div at bounding box center [740, 105] width 0 height 0
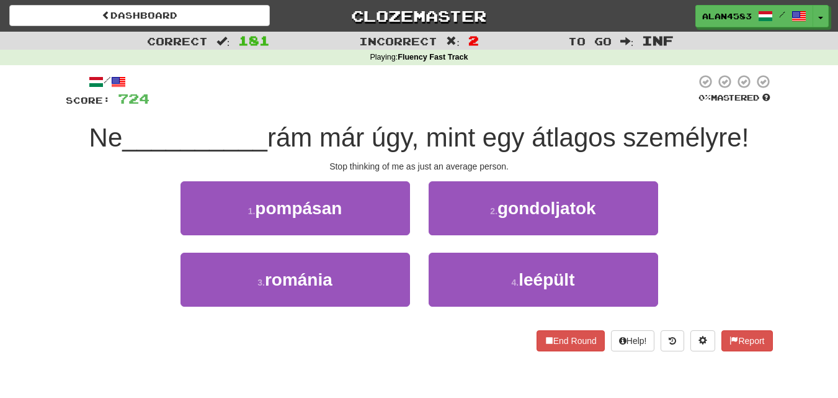
click at [570, 101] on div at bounding box center [422, 91] width 546 height 34
drag, startPoint x: 617, startPoint y: 136, endPoint x: 538, endPoint y: 136, distance: 78.8
click at [538, 136] on span "rám már úgy, mint egy átlagos személyre!" at bounding box center [508, 137] width 482 height 29
click at [530, 105] on div at bounding box center [530, 105] width 0 height 0
click at [531, 95] on div at bounding box center [422, 91] width 546 height 34
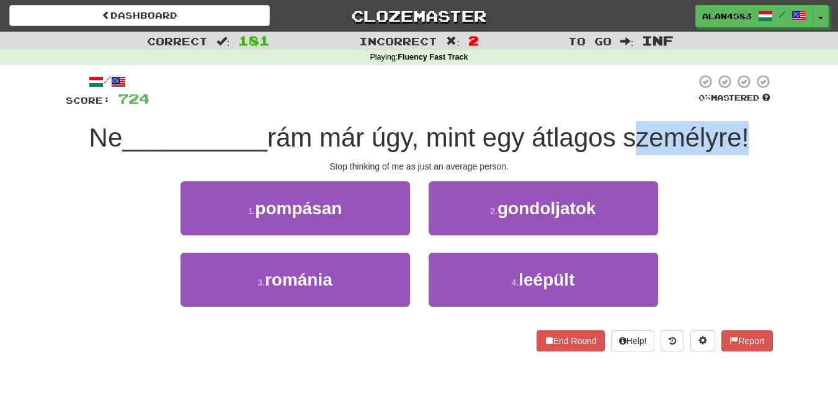
drag, startPoint x: 751, startPoint y: 136, endPoint x: 635, endPoint y: 141, distance: 116.7
click at [635, 141] on span "rám már úgy, mint egy átlagos személyre!" at bounding box center [508, 137] width 482 height 29
click at [626, 153] on div at bounding box center [626, 153] width 0 height 0
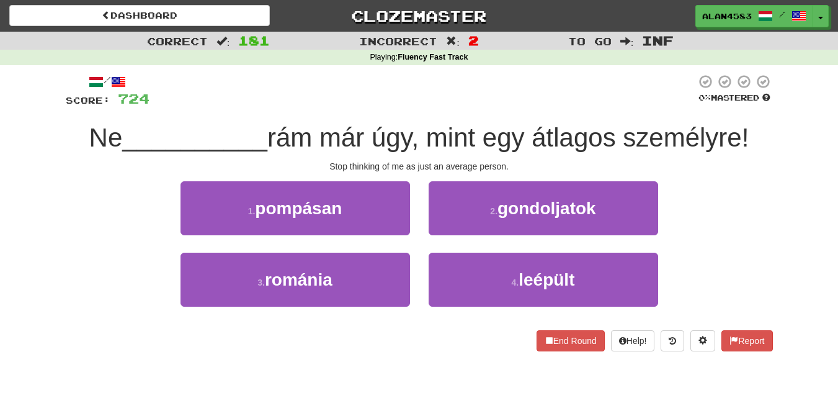
click at [568, 108] on div at bounding box center [422, 91] width 546 height 34
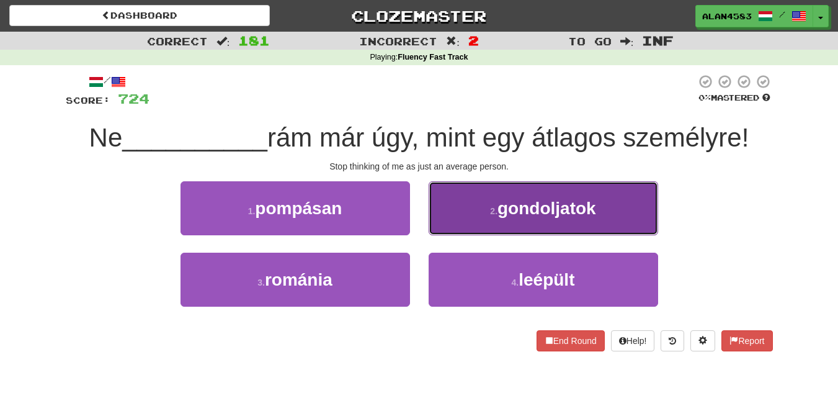
click at [496, 224] on button "2 . gondoljatok" at bounding box center [544, 208] width 230 height 54
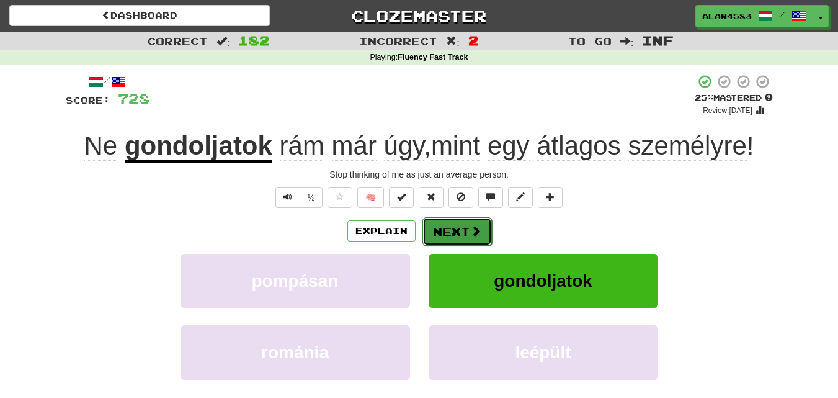
click at [450, 220] on button "Next" at bounding box center [456, 231] width 69 height 29
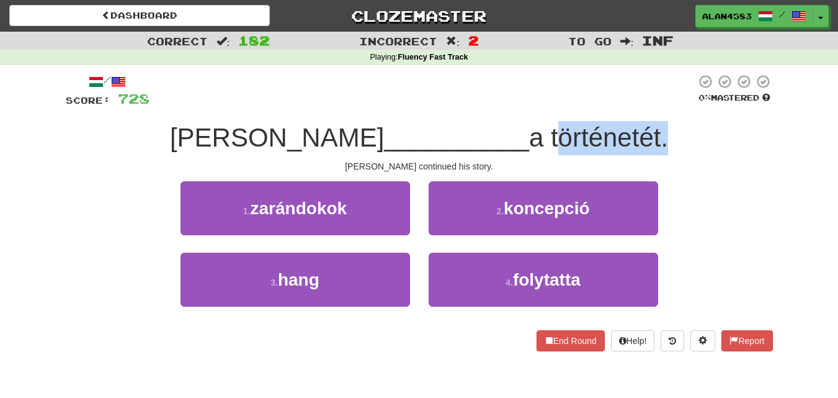
drag, startPoint x: 476, startPoint y: 136, endPoint x: 584, endPoint y: 135, distance: 107.9
click at [584, 135] on span "a történetét." at bounding box center [598, 137] width 139 height 29
click at [576, 105] on div at bounding box center [576, 105] width 0 height 0
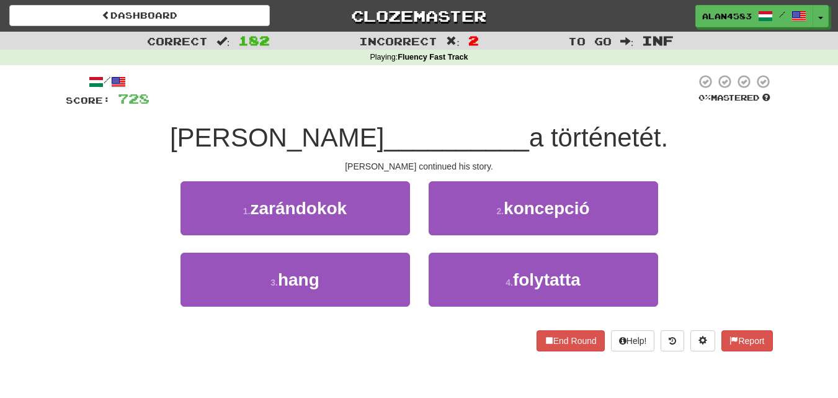
click at [607, 102] on div at bounding box center [422, 91] width 546 height 34
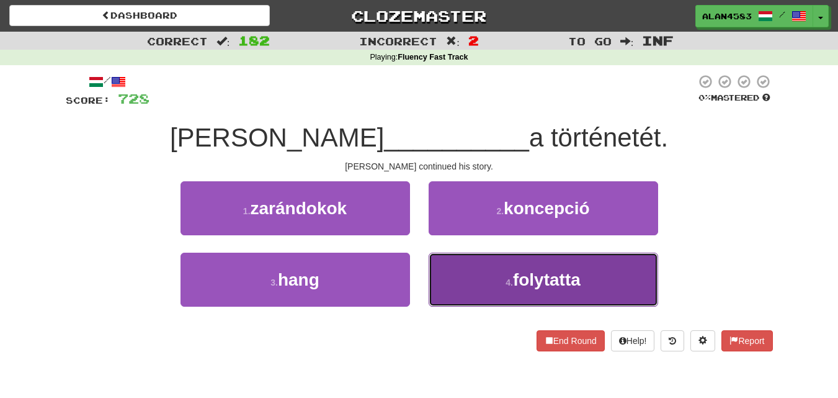
click at [526, 275] on span "folytatta" at bounding box center [547, 279] width 68 height 19
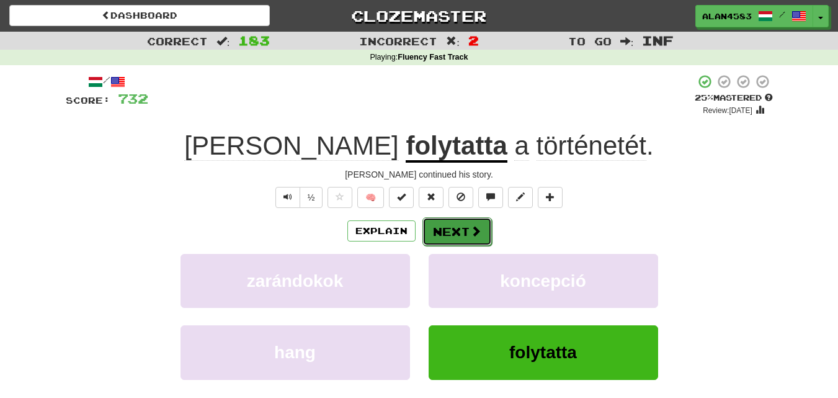
click at [461, 227] on button "Next" at bounding box center [456, 231] width 69 height 29
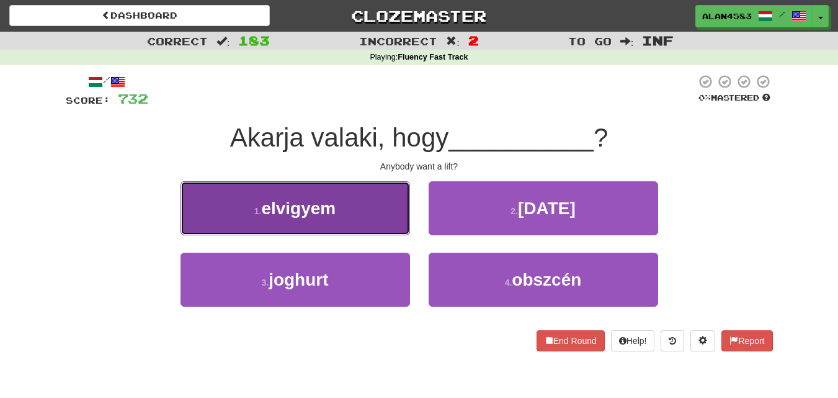
click at [254, 218] on button "1 . elvigyem" at bounding box center [296, 208] width 230 height 54
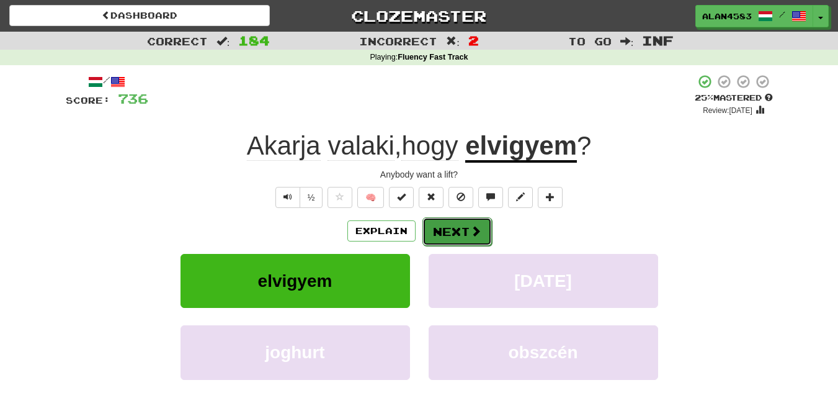
click at [446, 231] on button "Next" at bounding box center [456, 231] width 69 height 29
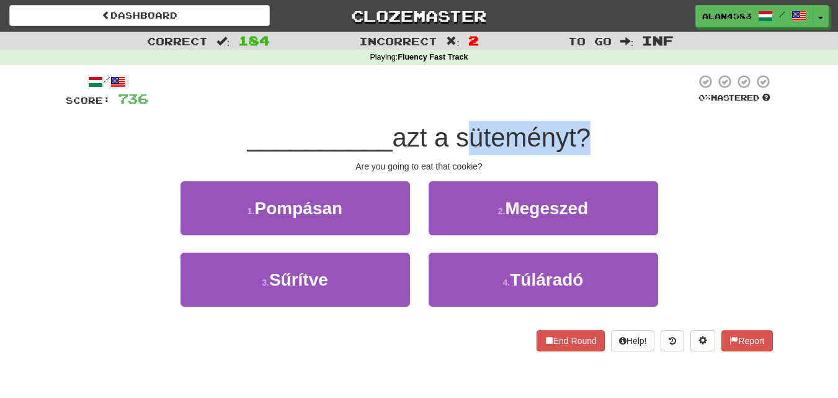
drag, startPoint x: 460, startPoint y: 139, endPoint x: 577, endPoint y: 140, distance: 117.2
click at [577, 140] on span "azt a süteményt?" at bounding box center [491, 137] width 198 height 29
click at [569, 153] on div at bounding box center [569, 153] width 0 height 0
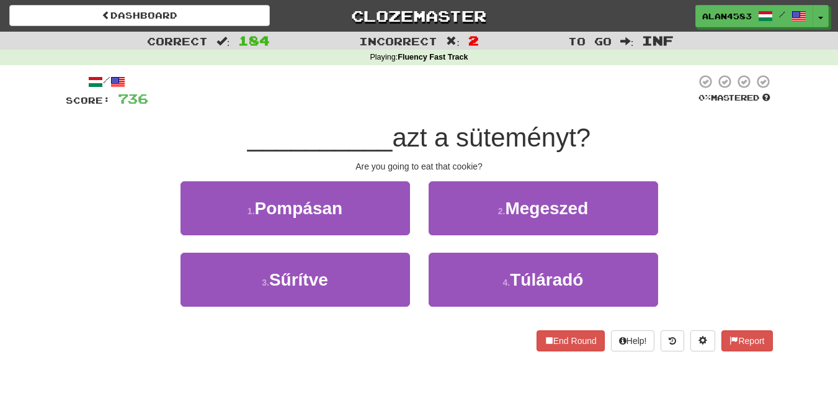
click at [591, 115] on div "/ Score: 736 0 % Mastered __________ azt a süteményt? Are you going to eat that…" at bounding box center [419, 212] width 707 height 277
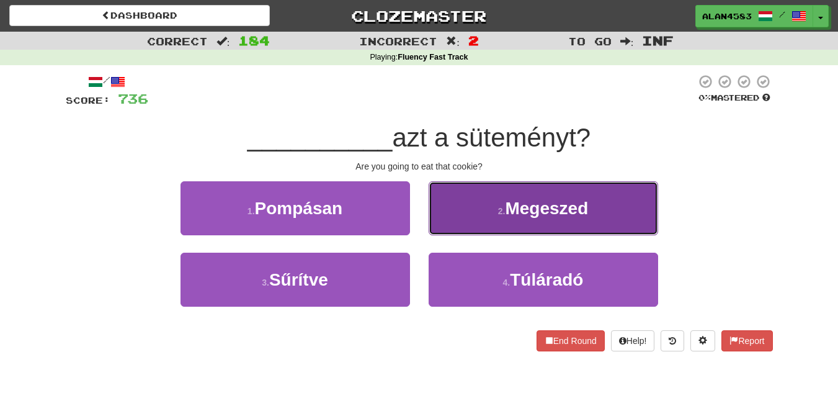
click at [490, 216] on button "2 . Megeszed" at bounding box center [544, 208] width 230 height 54
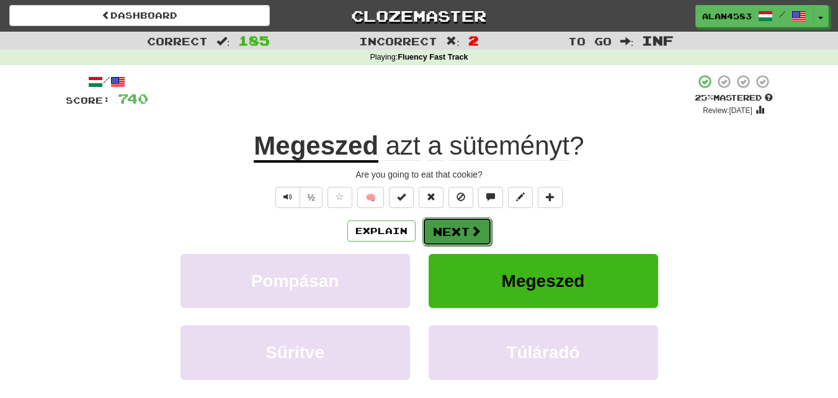
click at [461, 230] on button "Next" at bounding box center [456, 231] width 69 height 29
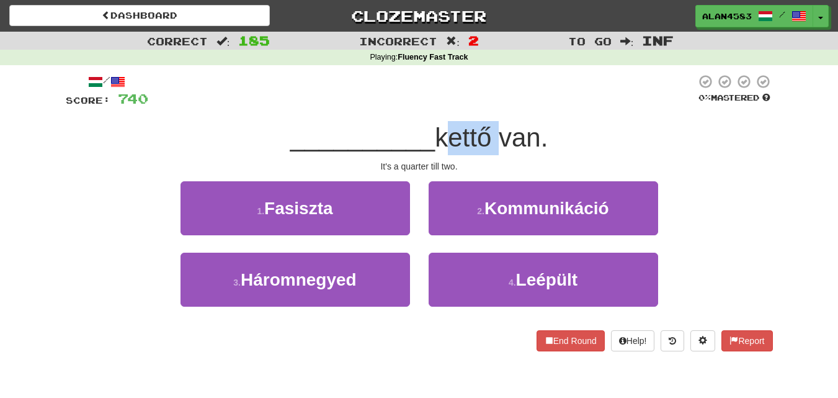
drag, startPoint x: 439, startPoint y: 134, endPoint x: 490, endPoint y: 128, distance: 51.2
click at [490, 128] on span "kettő van." at bounding box center [491, 137] width 113 height 29
click at [482, 105] on div at bounding box center [482, 105] width 0 height 0
click at [495, 101] on div at bounding box center [422, 91] width 548 height 34
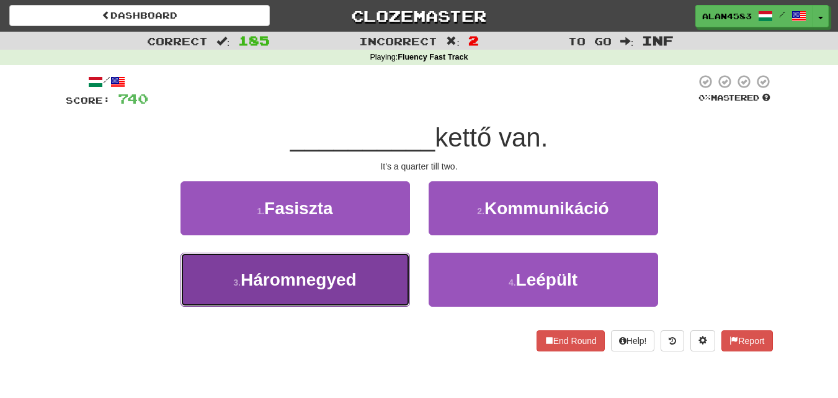
click at [267, 285] on span "Háromnegyed" at bounding box center [299, 279] width 116 height 19
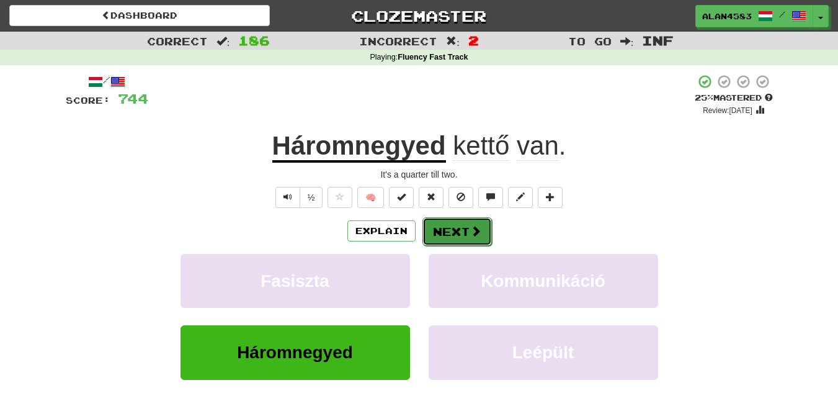
click at [464, 234] on button "Next" at bounding box center [456, 231] width 69 height 29
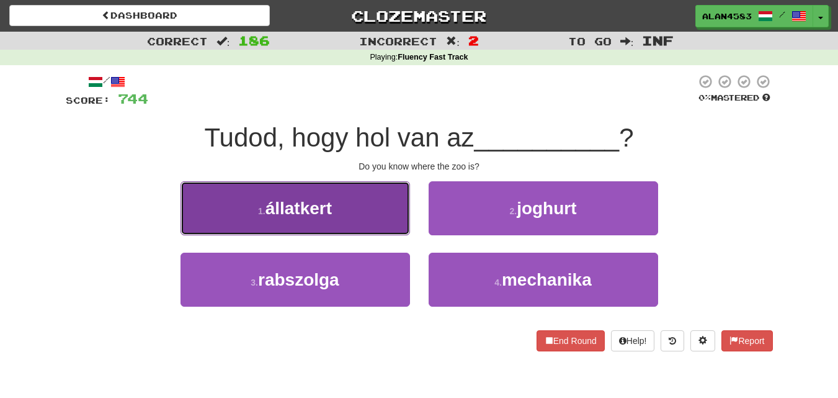
click at [247, 206] on button "1 . állatkert" at bounding box center [296, 208] width 230 height 54
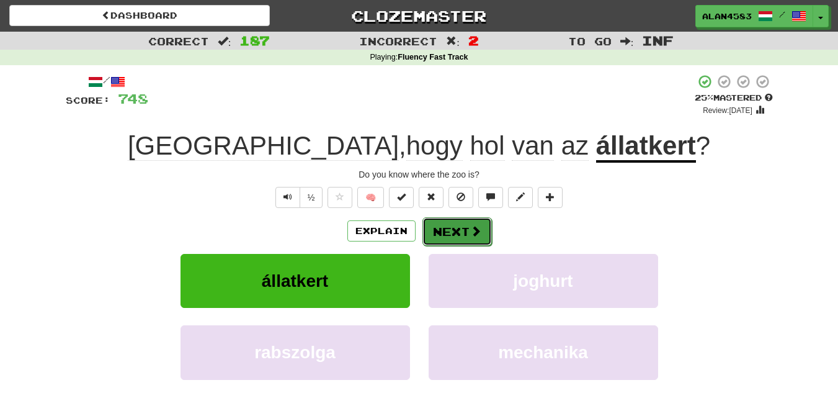
click at [437, 227] on button "Next" at bounding box center [456, 231] width 69 height 29
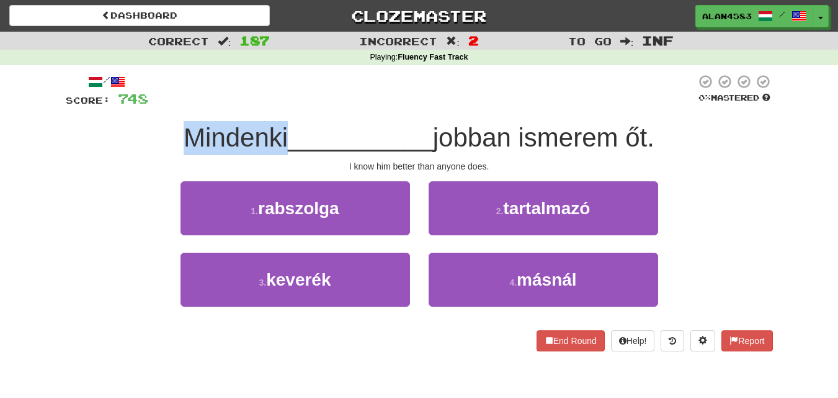
drag, startPoint x: 282, startPoint y: 133, endPoint x: 182, endPoint y: 131, distance: 99.9
click at [184, 131] on span "Mindenki" at bounding box center [236, 137] width 104 height 29
click at [174, 105] on div at bounding box center [174, 105] width 0 height 0
click at [365, 107] on div at bounding box center [422, 91] width 548 height 34
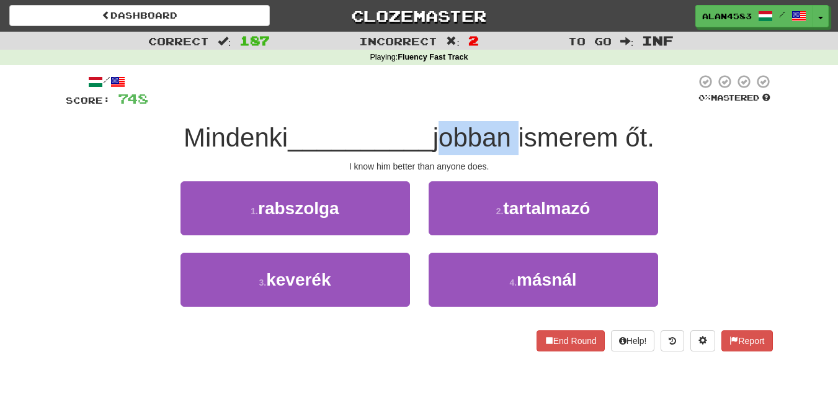
drag, startPoint x: 514, startPoint y: 137, endPoint x: 439, endPoint y: 138, distance: 74.4
click at [439, 138] on span "jobban ismerem őt." at bounding box center [543, 137] width 221 height 29
click at [431, 153] on div at bounding box center [431, 153] width 0 height 0
click at [360, 81] on div at bounding box center [422, 91] width 548 height 34
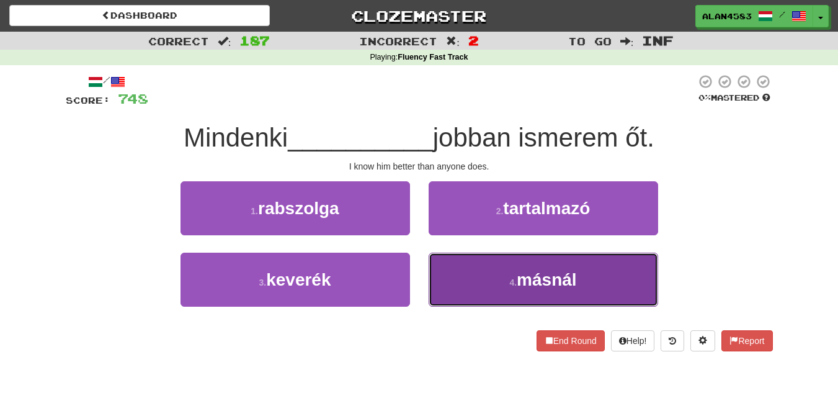
click at [456, 285] on button "4 . másnál" at bounding box center [544, 279] width 230 height 54
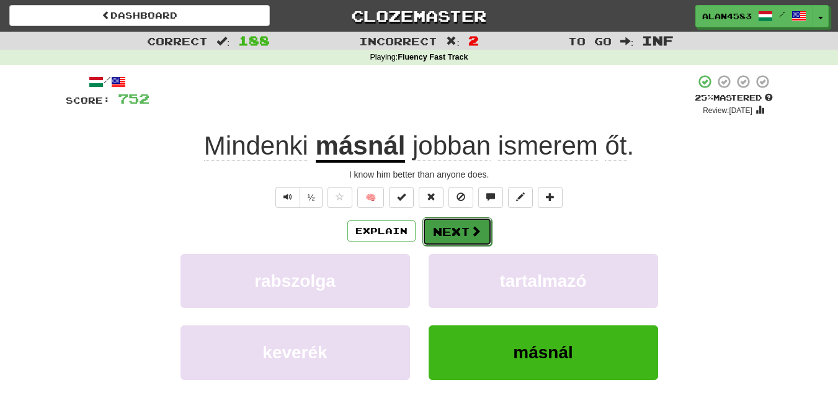
click at [466, 235] on button "Next" at bounding box center [456, 231] width 69 height 29
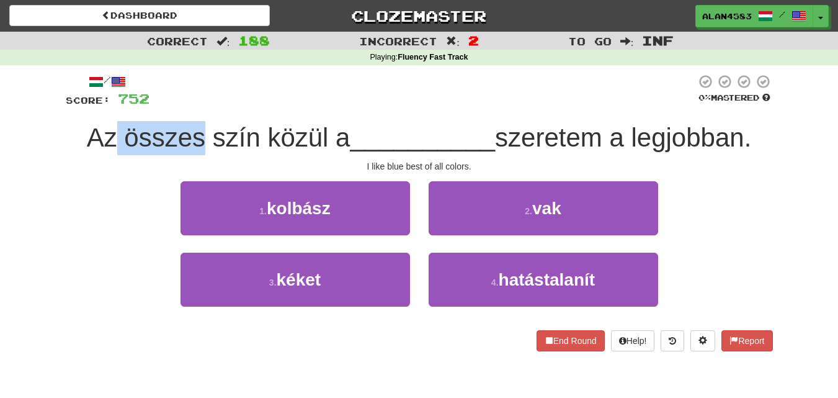
drag, startPoint x: 198, startPoint y: 135, endPoint x: 112, endPoint y: 134, distance: 86.2
click at [112, 134] on span "Az összes szín közül a" at bounding box center [219, 137] width 264 height 29
click at [104, 105] on div at bounding box center [104, 105] width 0 height 0
click at [31, 151] on div "Correct : 188 Incorrect : 2 To go : Inf Playing : Fluency Fast Track / Score: 7…" at bounding box center [419, 200] width 838 height 337
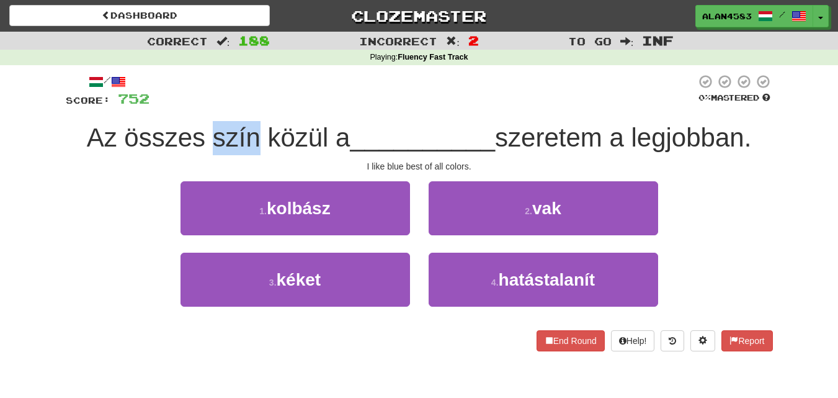
drag, startPoint x: 203, startPoint y: 137, endPoint x: 252, endPoint y: 135, distance: 48.4
click at [252, 135] on span "Az összes szín közül a" at bounding box center [219, 137] width 264 height 29
click at [244, 105] on div at bounding box center [244, 105] width 0 height 0
click at [295, 102] on div at bounding box center [422, 91] width 546 height 34
drag, startPoint x: 321, startPoint y: 129, endPoint x: 265, endPoint y: 124, distance: 56.7
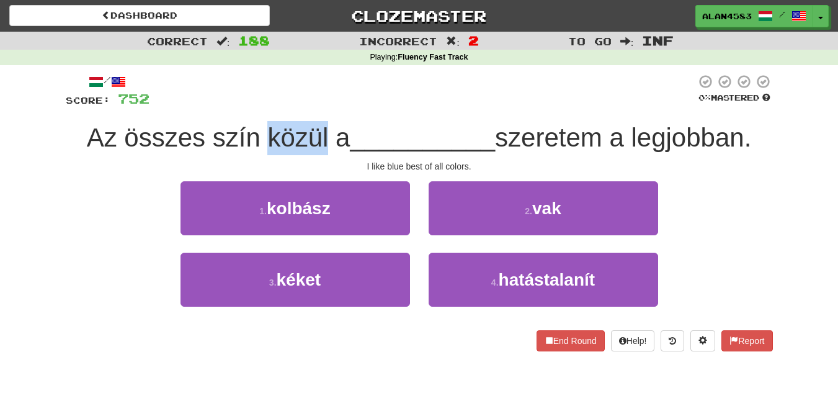
click at [265, 124] on span "Az összes szín közül a" at bounding box center [219, 137] width 264 height 29
click at [257, 105] on div at bounding box center [257, 105] width 0 height 0
click at [352, 103] on div at bounding box center [422, 91] width 546 height 34
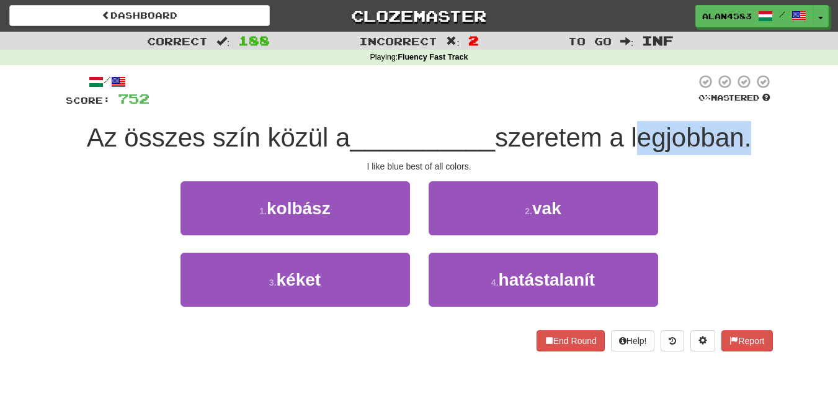
drag, startPoint x: 750, startPoint y: 141, endPoint x: 640, endPoint y: 149, distance: 110.1
click at [640, 149] on span "szeretem a legjobban." at bounding box center [623, 137] width 256 height 29
click at [632, 153] on div at bounding box center [632, 153] width 0 height 0
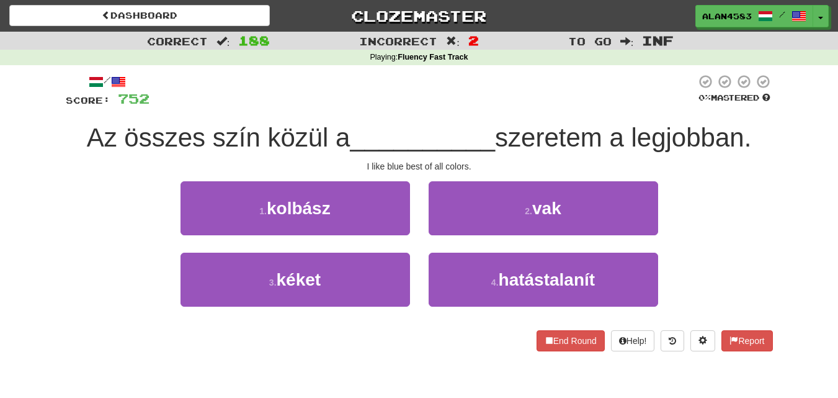
click at [532, 93] on div at bounding box center [422, 91] width 546 height 34
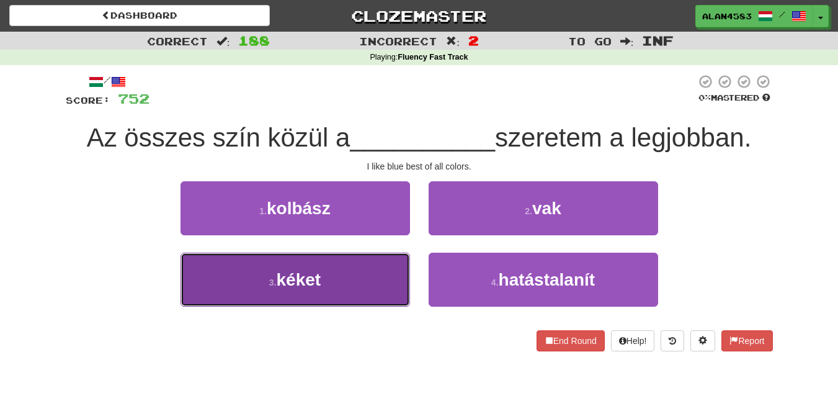
click at [222, 285] on button "3 . kéket" at bounding box center [296, 279] width 230 height 54
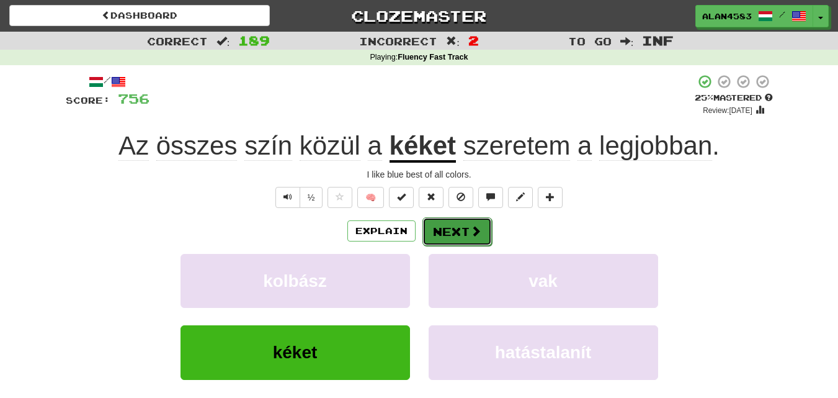
click at [444, 225] on button "Next" at bounding box center [456, 231] width 69 height 29
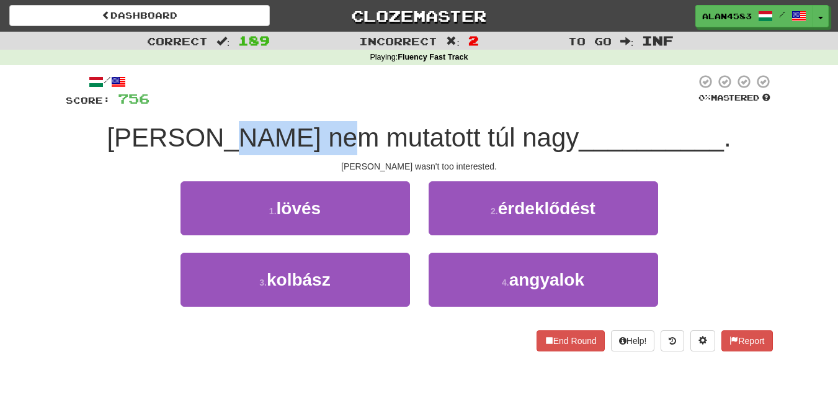
drag, startPoint x: 306, startPoint y: 135, endPoint x: 393, endPoint y: 130, distance: 87.0
click at [393, 130] on span "[PERSON_NAME] nem mutatott túl nagy" at bounding box center [343, 137] width 472 height 29
click at [385, 105] on div at bounding box center [385, 105] width 0 height 0
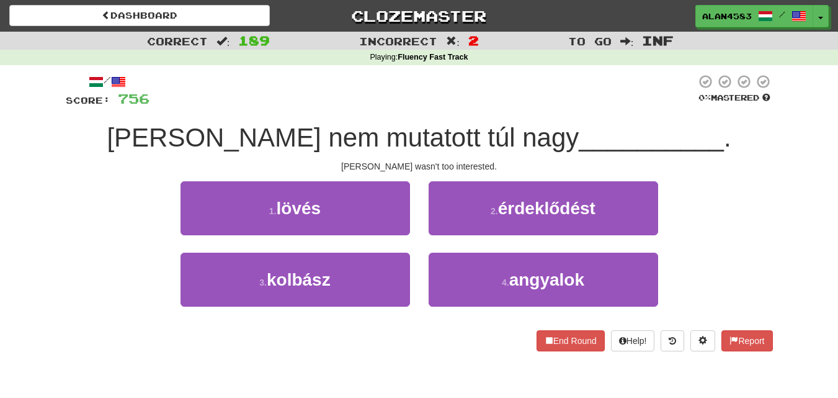
click at [411, 97] on div at bounding box center [422, 91] width 546 height 34
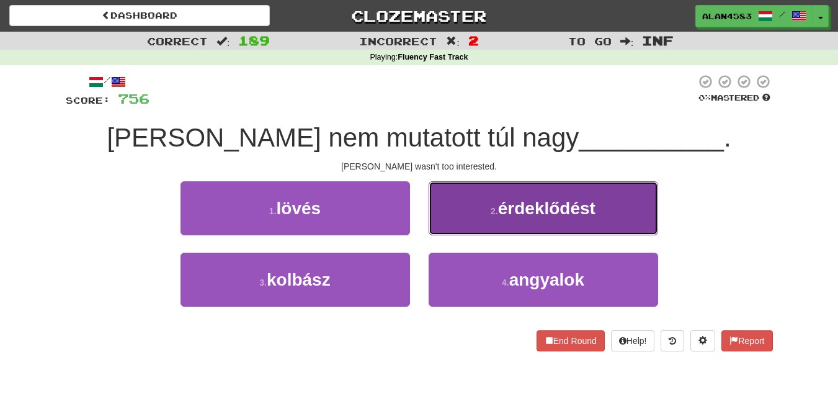
click at [545, 219] on button "2 . érdeklődést" at bounding box center [544, 208] width 230 height 54
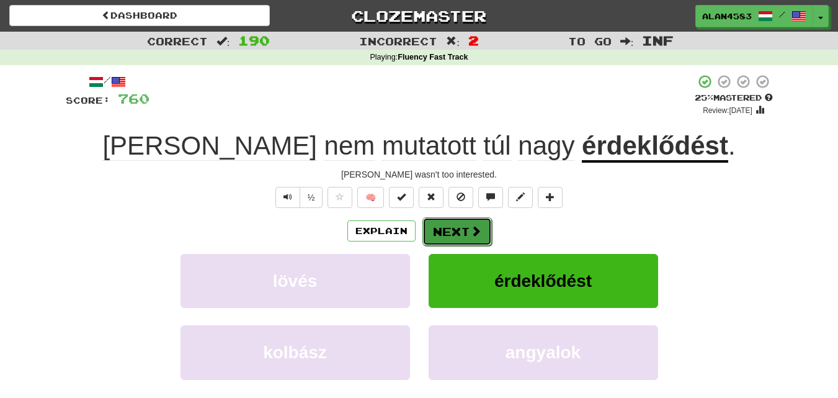
click at [461, 219] on button "Next" at bounding box center [456, 231] width 69 height 29
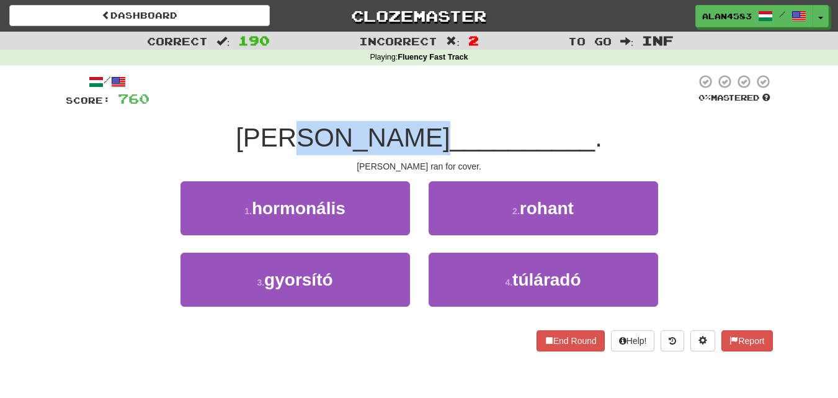
drag, startPoint x: 427, startPoint y: 130, endPoint x: 307, endPoint y: 128, distance: 119.7
click at [307, 128] on span "[PERSON_NAME]" at bounding box center [343, 137] width 214 height 29
click at [299, 105] on div at bounding box center [299, 105] width 0 height 0
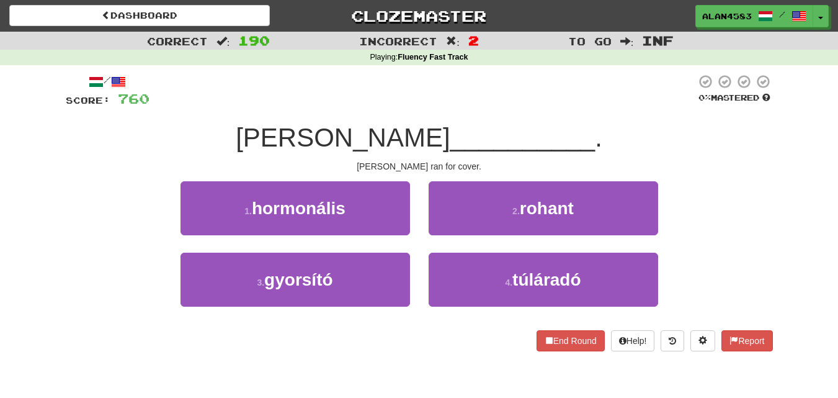
click at [264, 107] on div at bounding box center [422, 91] width 546 height 34
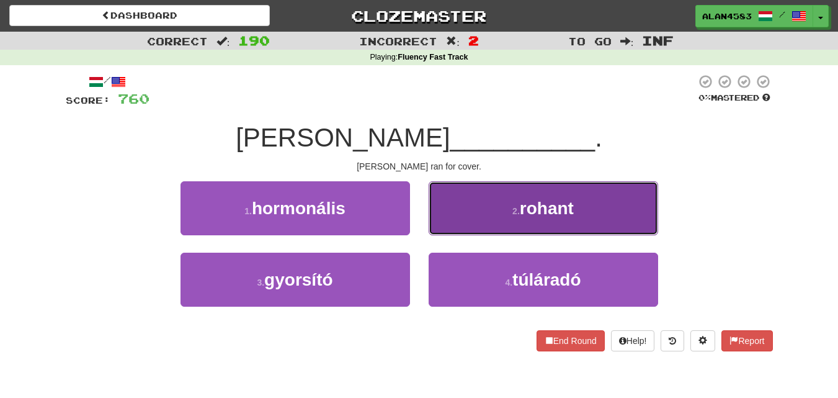
click at [520, 202] on span "rohant" at bounding box center [547, 207] width 54 height 19
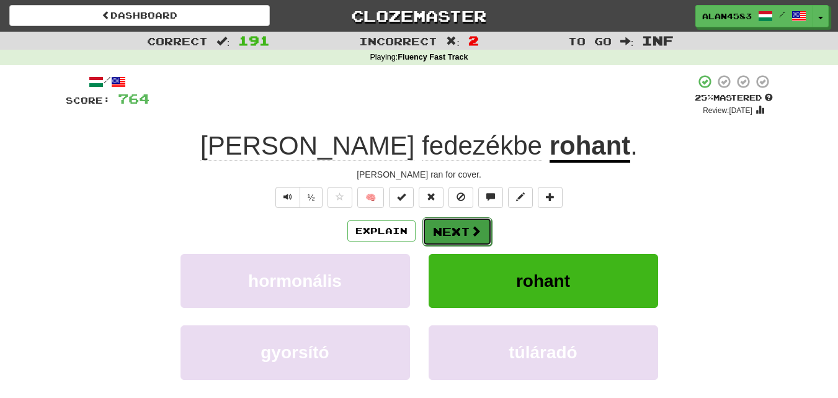
click at [464, 230] on button "Next" at bounding box center [456, 231] width 69 height 29
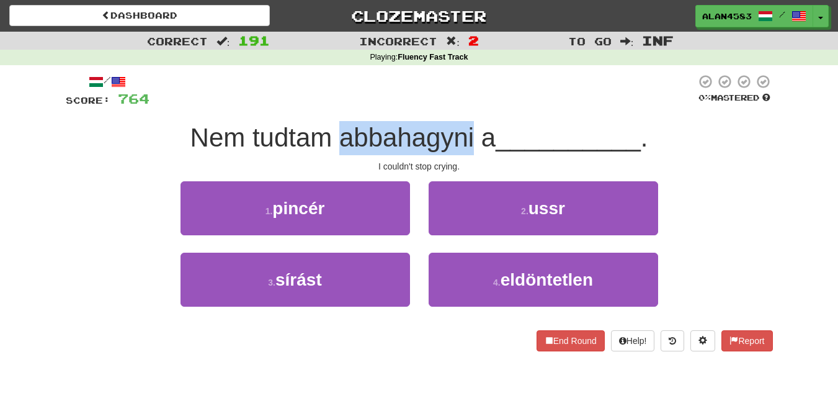
drag, startPoint x: 335, startPoint y: 143, endPoint x: 473, endPoint y: 143, distance: 138.3
click at [473, 143] on span "Nem tudtam abbahagyni a" at bounding box center [343, 137] width 306 height 29
click at [465, 153] on div at bounding box center [465, 153] width 0 height 0
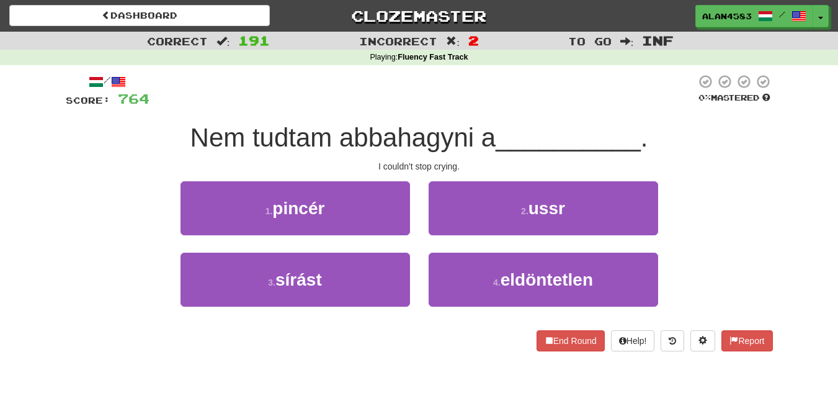
click at [493, 103] on div at bounding box center [422, 91] width 546 height 34
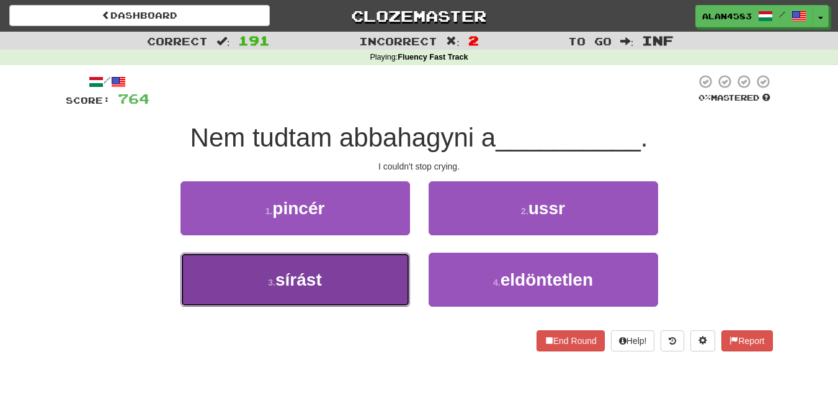
click at [198, 287] on button "3 . sírást" at bounding box center [296, 279] width 230 height 54
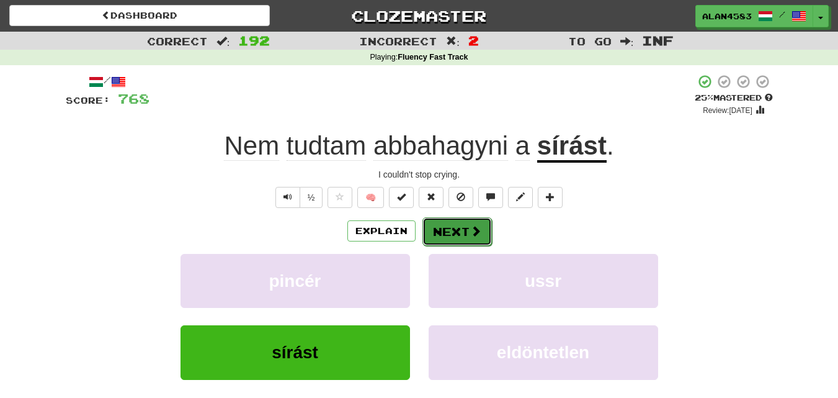
click at [440, 231] on button "Next" at bounding box center [456, 231] width 69 height 29
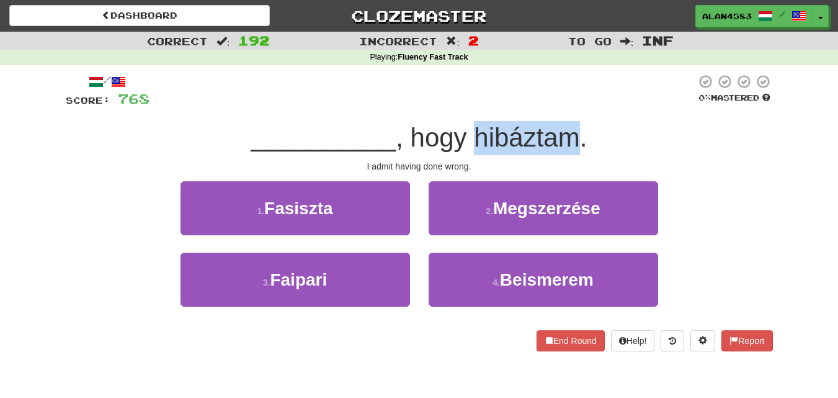
drag, startPoint x: 477, startPoint y: 140, endPoint x: 574, endPoint y: 136, distance: 96.8
click at [574, 136] on span ", hogy hibáztam." at bounding box center [491, 137] width 191 height 29
click at [566, 105] on div at bounding box center [566, 105] width 0 height 0
click at [599, 100] on div at bounding box center [422, 91] width 546 height 34
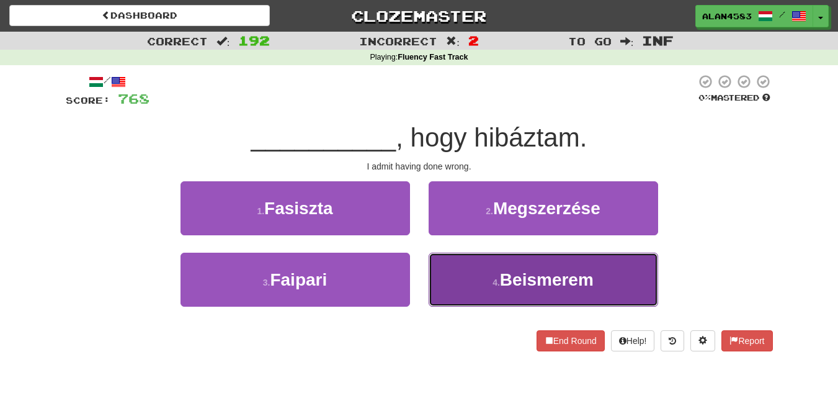
click at [537, 275] on span "Beismerem" at bounding box center [547, 279] width 94 height 19
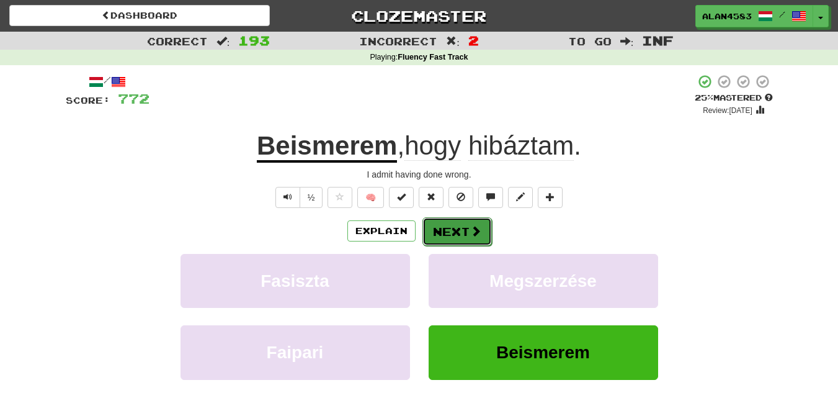
click at [473, 231] on span at bounding box center [475, 230] width 11 height 11
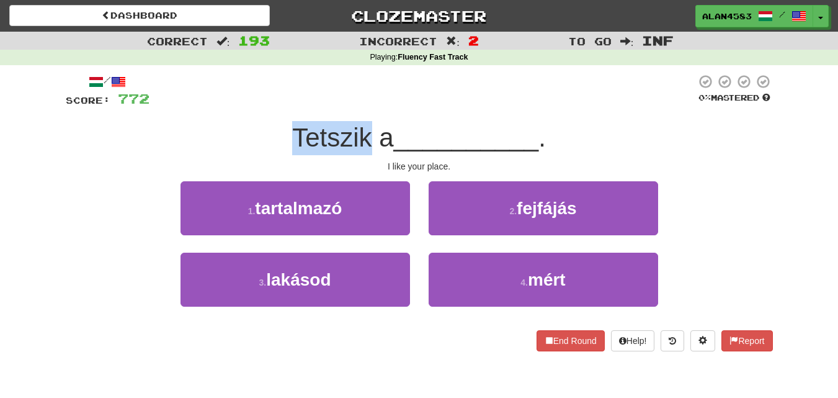
drag, startPoint x: 363, startPoint y: 138, endPoint x: 284, endPoint y: 136, distance: 79.4
click at [284, 136] on div "Tetszik a __________ ." at bounding box center [419, 138] width 707 height 34
click at [276, 105] on div at bounding box center [276, 105] width 0 height 0
click at [243, 115] on div "/ Score: 772 0 % Mastered Tetszik a __________ . I like your place. 1 . tartalm…" at bounding box center [419, 212] width 707 height 277
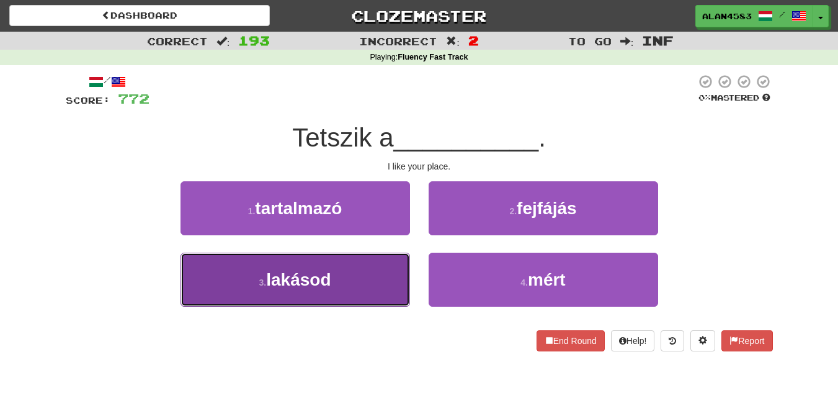
click at [198, 268] on button "3 . lakásod" at bounding box center [296, 279] width 230 height 54
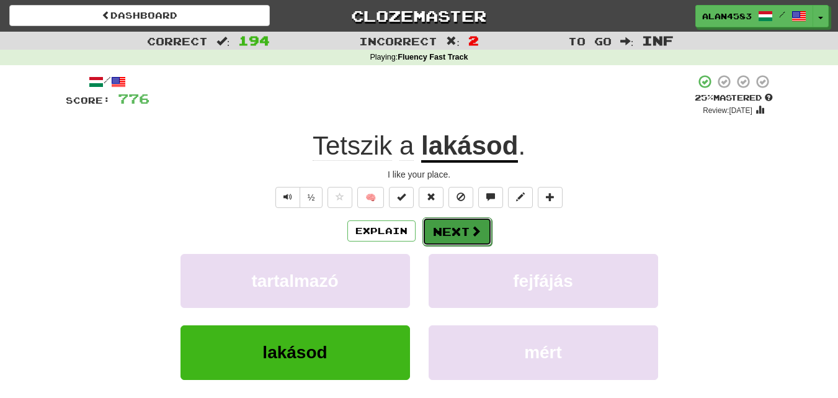
click at [440, 231] on button "Next" at bounding box center [456, 231] width 69 height 29
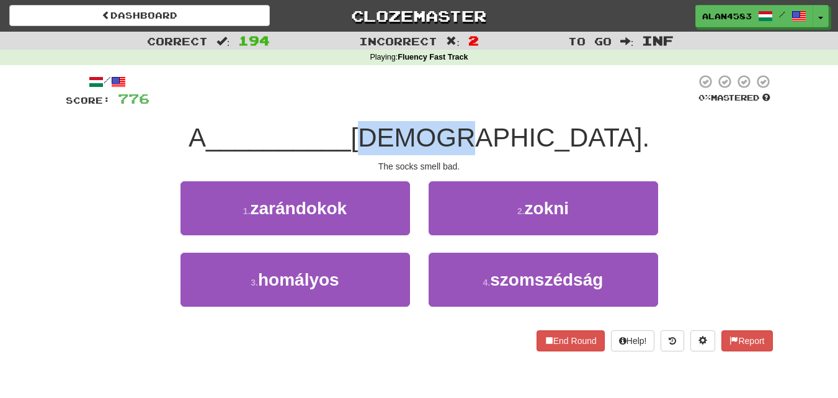
drag, startPoint x: 470, startPoint y: 138, endPoint x: 532, endPoint y: 131, distance: 61.9
click at [532, 131] on span "[DEMOGRAPHIC_DATA]." at bounding box center [500, 137] width 299 height 29
click at [524, 105] on div at bounding box center [524, 105] width 0 height 0
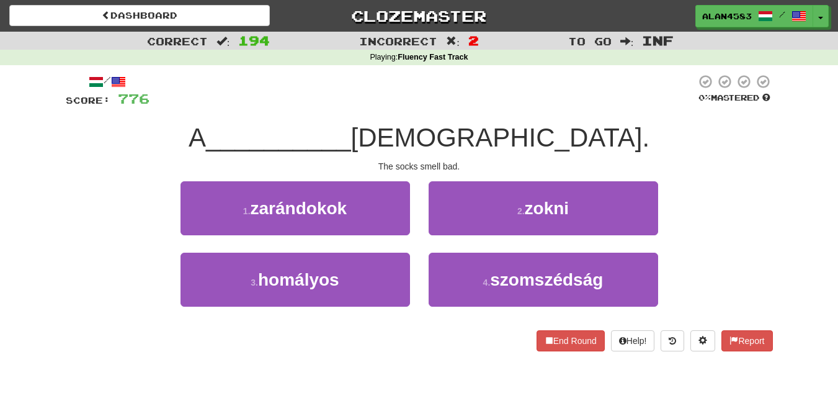
click at [561, 102] on div at bounding box center [422, 91] width 546 height 34
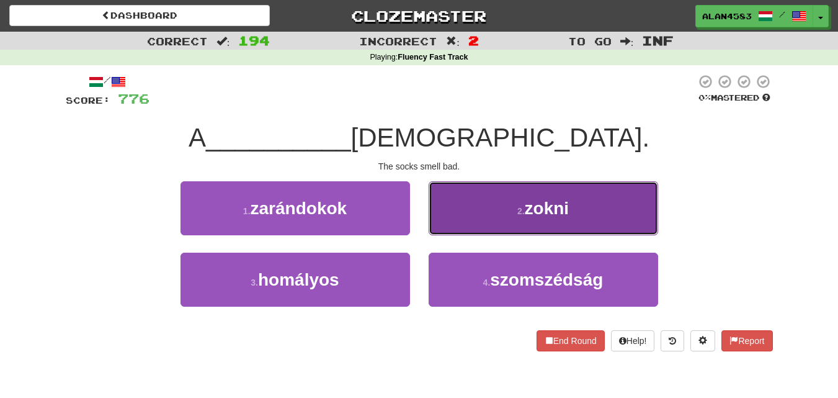
click at [450, 215] on button "2 . zokni" at bounding box center [544, 208] width 230 height 54
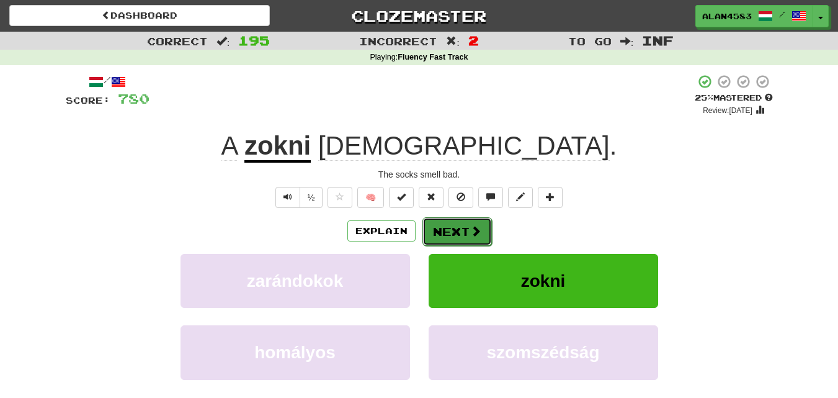
click at [442, 234] on button "Next" at bounding box center [456, 231] width 69 height 29
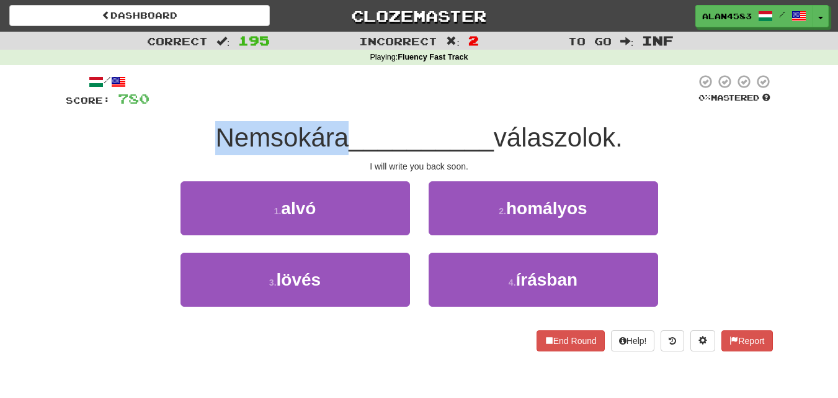
drag, startPoint x: 339, startPoint y: 132, endPoint x: 174, endPoint y: 128, distance: 165.0
click at [174, 128] on div "Nemsokára __________ válaszolok." at bounding box center [419, 138] width 707 height 34
click at [166, 105] on div at bounding box center [166, 105] width 0 height 0
click at [116, 117] on div "/ Score: 780 0 % Mastered Nemsokára __________ válaszolok. I will write you bac…" at bounding box center [419, 212] width 707 height 277
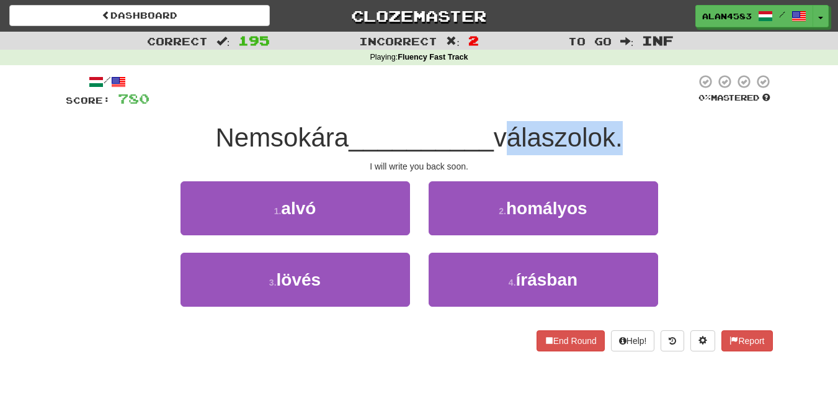
drag, startPoint x: 501, startPoint y: 138, endPoint x: 619, endPoint y: 134, distance: 118.6
click at [619, 134] on span "válaszolok." at bounding box center [558, 137] width 129 height 29
click at [611, 105] on div at bounding box center [611, 105] width 0 height 0
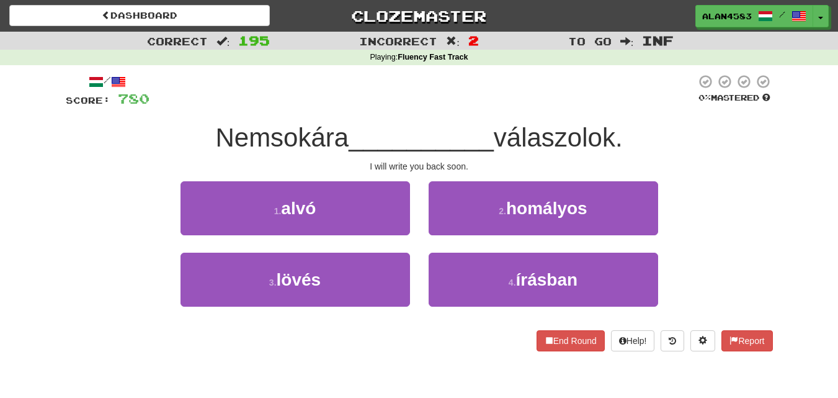
click at [631, 94] on div at bounding box center [422, 91] width 546 height 34
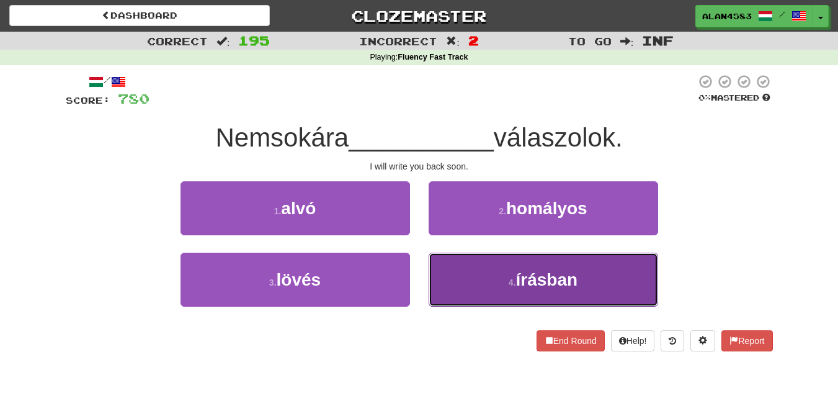
click at [550, 282] on span "írásban" at bounding box center [547, 279] width 62 height 19
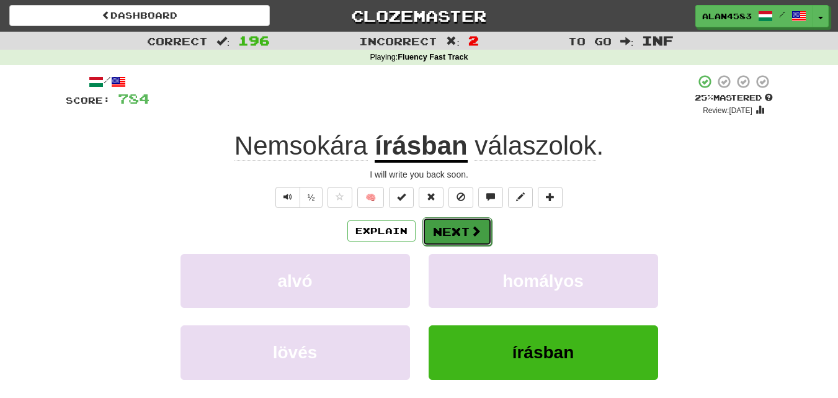
click at [445, 228] on button "Next" at bounding box center [456, 231] width 69 height 29
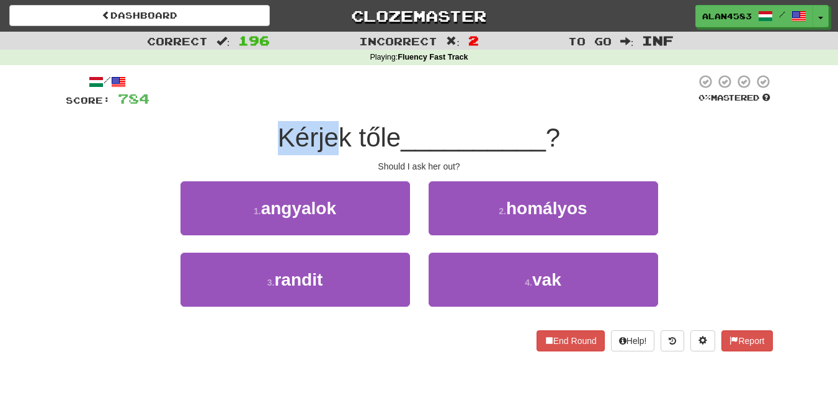
drag, startPoint x: 340, startPoint y: 130, endPoint x: 258, endPoint y: 132, distance: 81.9
click at [258, 132] on div "Kérjek tőle __________ ?" at bounding box center [419, 138] width 707 height 34
drag, startPoint x: 343, startPoint y: 133, endPoint x: 270, endPoint y: 135, distance: 73.2
click at [270, 135] on div "Kérjek tőle __________ ?" at bounding box center [419, 138] width 707 height 34
click at [262, 105] on div at bounding box center [262, 105] width 0 height 0
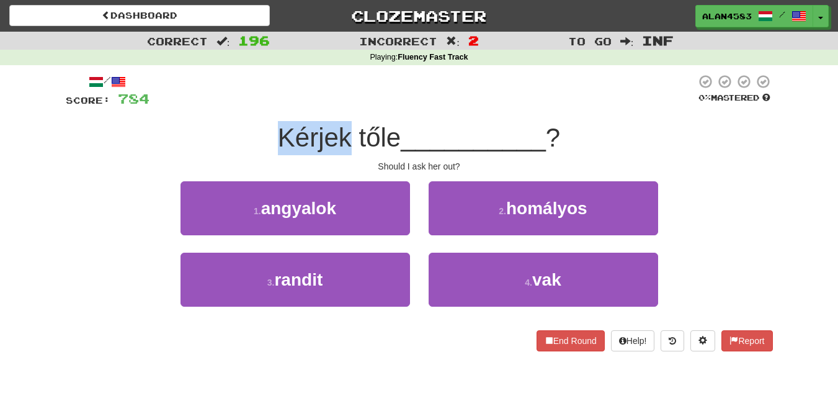
click at [204, 130] on div "Kérjek tőle __________ ?" at bounding box center [419, 138] width 707 height 34
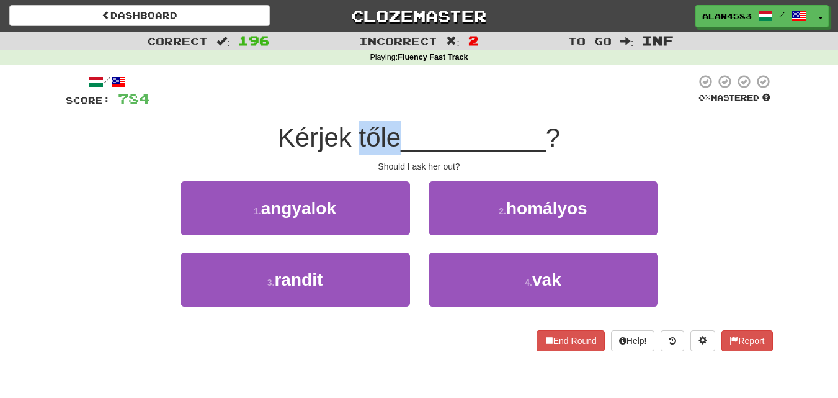
drag, startPoint x: 396, startPoint y: 138, endPoint x: 355, endPoint y: 137, distance: 40.9
click at [355, 137] on span "Kérjek tőle" at bounding box center [339, 137] width 123 height 29
click at [347, 105] on div at bounding box center [347, 105] width 0 height 0
click at [350, 92] on div at bounding box center [422, 91] width 546 height 34
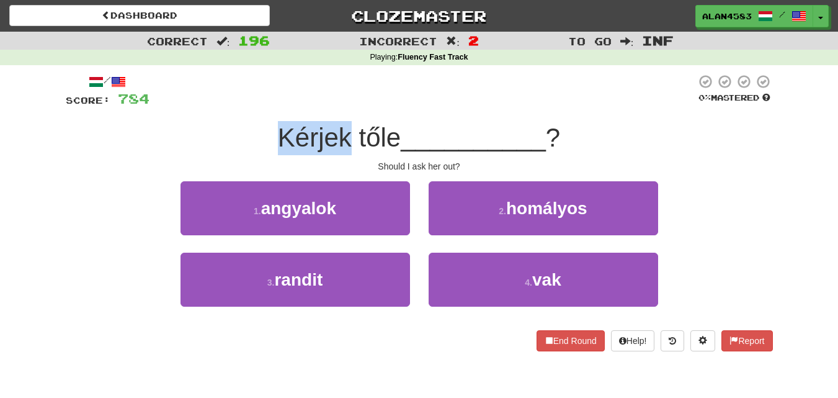
drag, startPoint x: 344, startPoint y: 132, endPoint x: 272, endPoint y: 131, distance: 72.6
click at [272, 131] on div "Kérjek tőle __________ ?" at bounding box center [419, 138] width 707 height 34
click at [264, 105] on div at bounding box center [264, 105] width 0 height 0
click at [237, 118] on div "/ Score: 784 0 % Mastered Kérjek tőle __________ ? Should I ask her out? 1 . an…" at bounding box center [419, 212] width 707 height 277
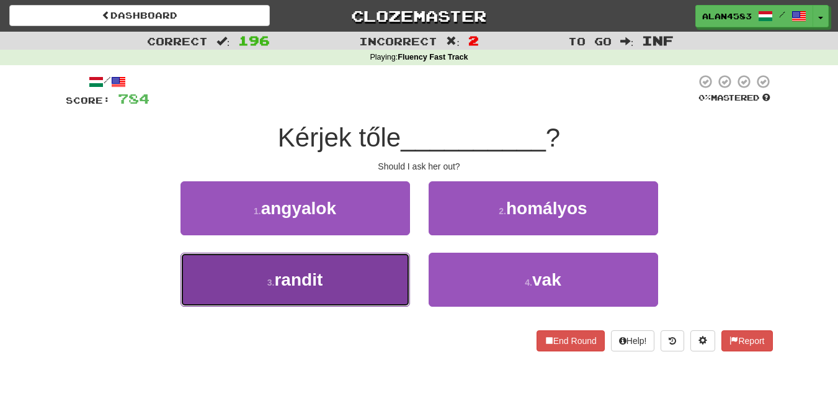
click at [239, 282] on button "3 . randit" at bounding box center [296, 279] width 230 height 54
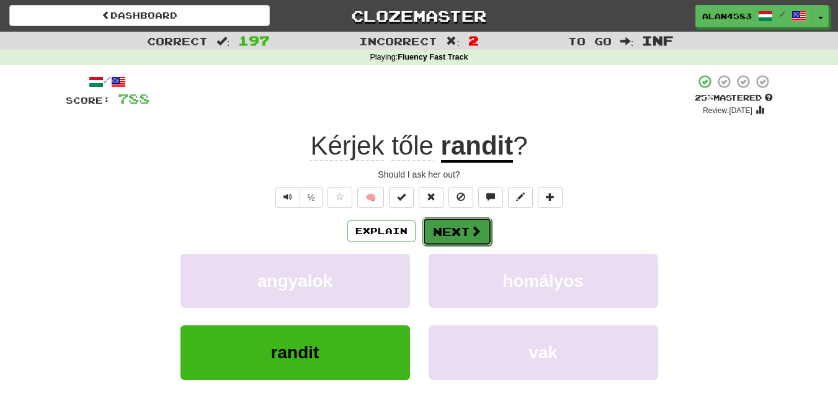
click at [466, 228] on button "Next" at bounding box center [456, 231] width 69 height 29
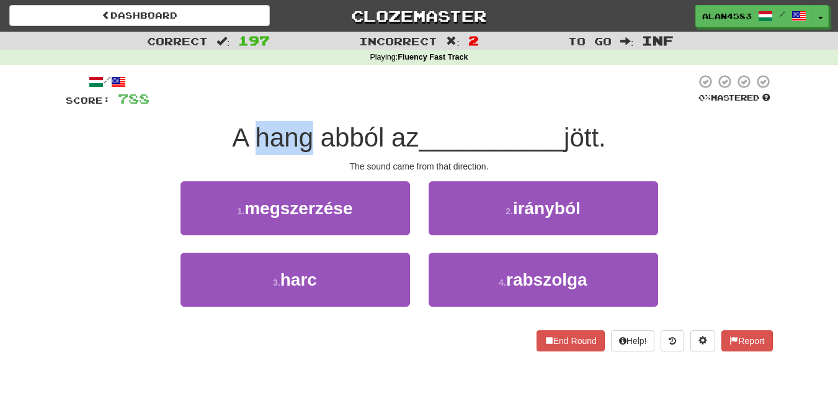
drag, startPoint x: 305, startPoint y: 135, endPoint x: 249, endPoint y: 134, distance: 55.8
click at [249, 134] on span "A hang abból az" at bounding box center [325, 137] width 187 height 29
click at [241, 105] on div at bounding box center [241, 105] width 0 height 0
click at [225, 97] on div at bounding box center [422, 91] width 546 height 34
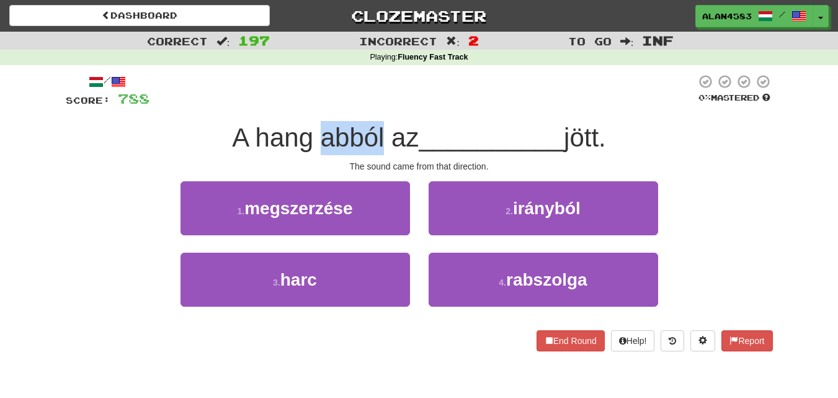
drag, startPoint x: 376, startPoint y: 131, endPoint x: 318, endPoint y: 132, distance: 57.7
click at [318, 132] on span "A hang abból az" at bounding box center [325, 137] width 187 height 29
click at [310, 105] on div at bounding box center [310, 105] width 0 height 0
click at [435, 105] on div at bounding box center [422, 91] width 546 height 34
drag, startPoint x: 606, startPoint y: 132, endPoint x: 569, endPoint y: 135, distance: 37.3
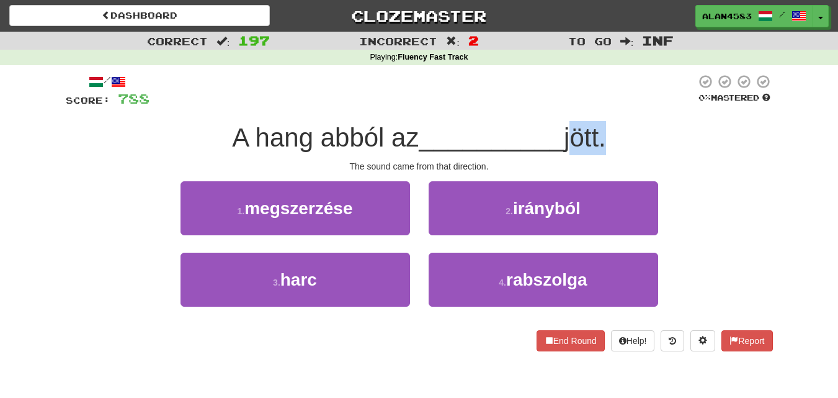
click at [569, 135] on span "jött." at bounding box center [585, 137] width 42 height 29
click at [561, 105] on div at bounding box center [561, 105] width 0 height 0
click at [479, 109] on div "/ Score: 788 0 % Mastered A hang abból az __________ jött. The sound came from …" at bounding box center [419, 212] width 707 height 277
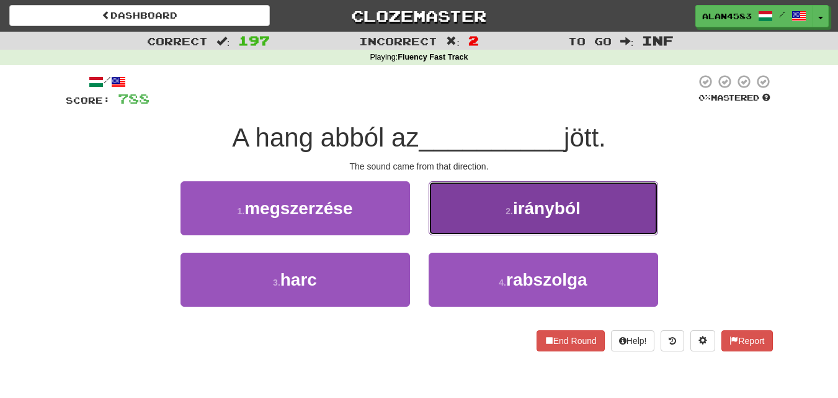
click at [497, 223] on button "2 . irányból" at bounding box center [544, 208] width 230 height 54
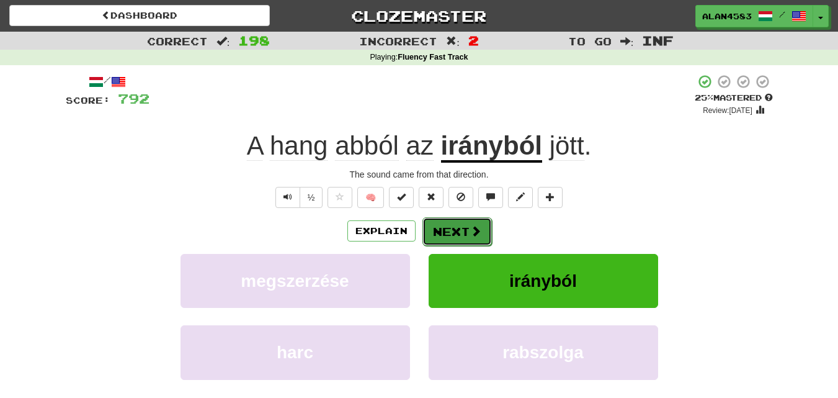
click at [463, 227] on button "Next" at bounding box center [456, 231] width 69 height 29
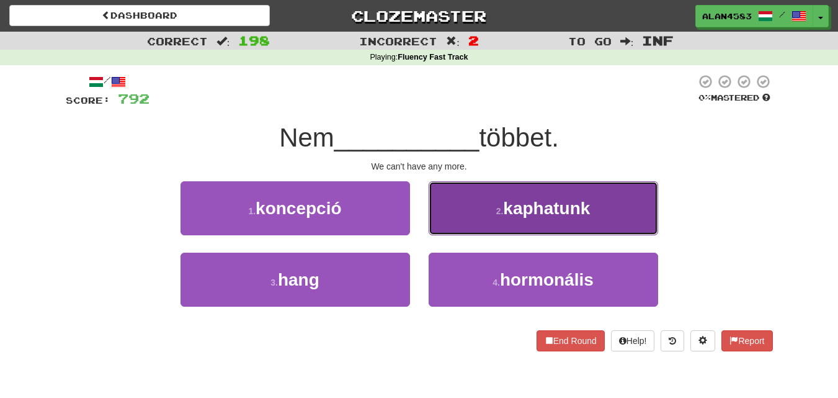
click at [455, 201] on button "2 . kaphatunk" at bounding box center [544, 208] width 230 height 54
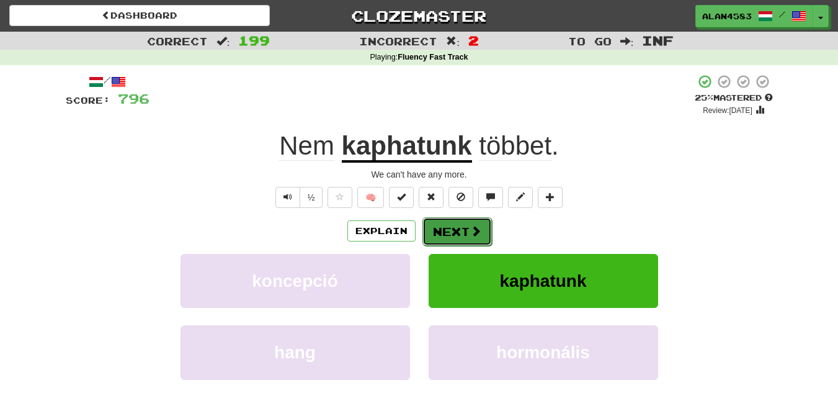
click at [470, 230] on span at bounding box center [475, 230] width 11 height 11
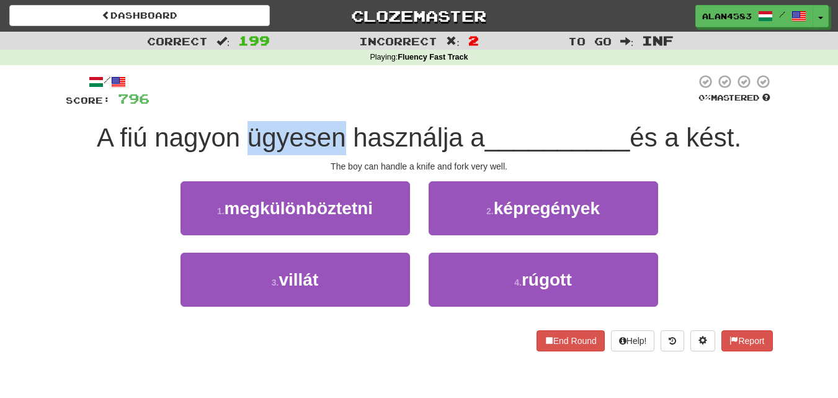
drag, startPoint x: 240, startPoint y: 131, endPoint x: 337, endPoint y: 131, distance: 97.4
click at [337, 131] on span "A fiú nagyon ügyesen használja a" at bounding box center [291, 137] width 388 height 29
click at [329, 105] on div at bounding box center [329, 105] width 0 height 0
click at [363, 100] on div at bounding box center [422, 91] width 546 height 34
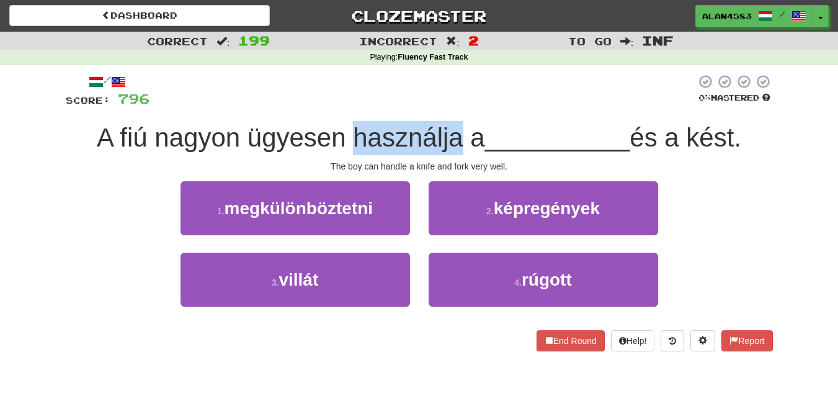
drag, startPoint x: 453, startPoint y: 138, endPoint x: 349, endPoint y: 136, distance: 104.2
click at [349, 136] on span "A fiú nagyon ügyesen használja a" at bounding box center [291, 137] width 388 height 29
click at [341, 105] on div at bounding box center [341, 105] width 0 height 0
click at [302, 103] on div at bounding box center [422, 91] width 546 height 34
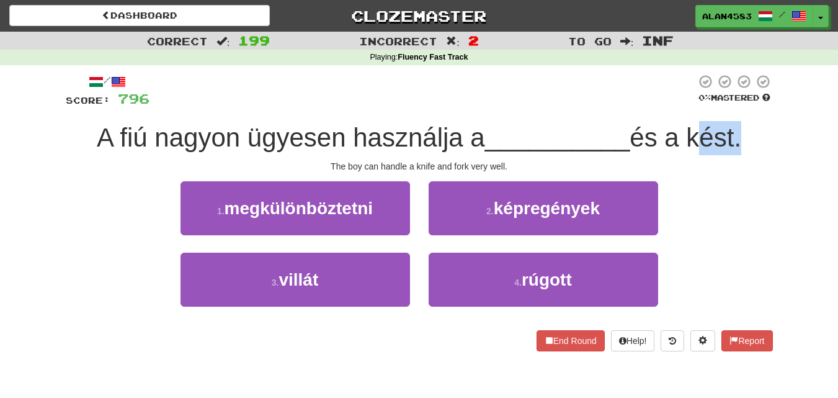
drag, startPoint x: 697, startPoint y: 136, endPoint x: 741, endPoint y: 132, distance: 44.3
click at [741, 132] on span "és a kést." at bounding box center [686, 137] width 112 height 29
click at [733, 105] on div at bounding box center [733, 105] width 0 height 0
click at [525, 100] on div at bounding box center [422, 91] width 546 height 34
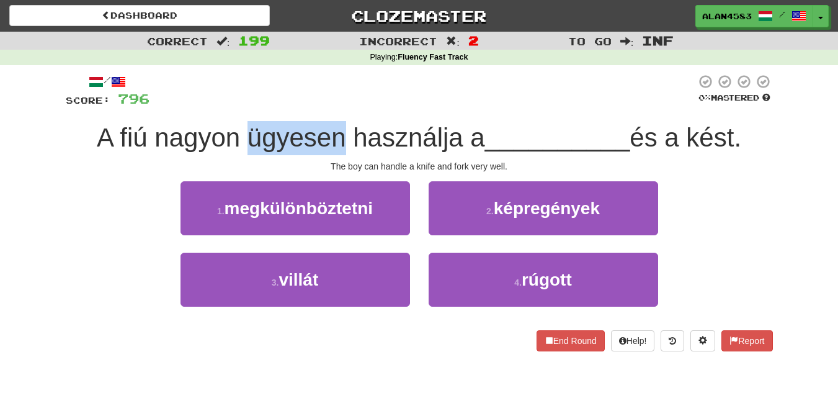
drag, startPoint x: 334, startPoint y: 136, endPoint x: 241, endPoint y: 137, distance: 93.0
click at [241, 137] on span "A fiú nagyon ügyesen használja a" at bounding box center [291, 137] width 388 height 29
click at [233, 105] on div at bounding box center [233, 105] width 0 height 0
click at [355, 93] on div at bounding box center [422, 91] width 546 height 34
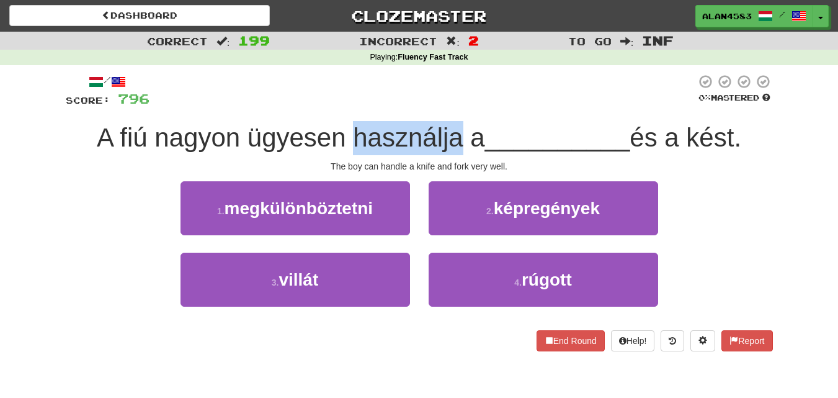
drag, startPoint x: 349, startPoint y: 133, endPoint x: 455, endPoint y: 133, distance: 106.1
click at [455, 133] on span "A fiú nagyon ügyesen használja a" at bounding box center [291, 137] width 388 height 29
click at [447, 105] on div at bounding box center [447, 105] width 0 height 0
click at [461, 100] on div at bounding box center [422, 91] width 546 height 34
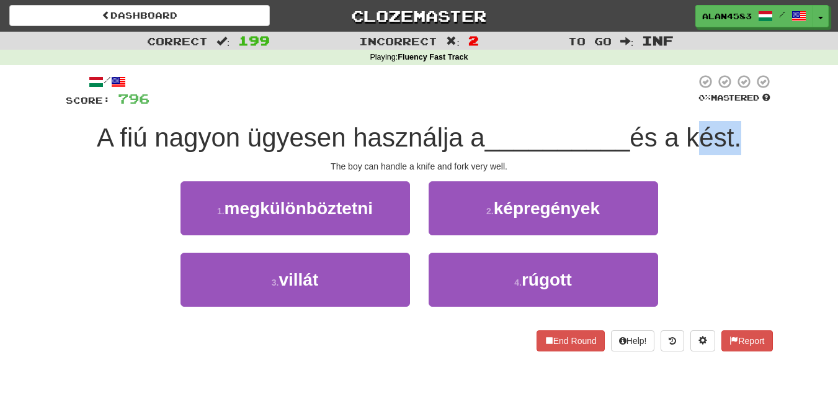
drag, startPoint x: 694, startPoint y: 130, endPoint x: 741, endPoint y: 130, distance: 46.5
click at [741, 130] on span "és a kést." at bounding box center [686, 137] width 112 height 29
click at [733, 105] on div at bounding box center [733, 105] width 0 height 0
click at [528, 94] on div at bounding box center [422, 91] width 546 height 34
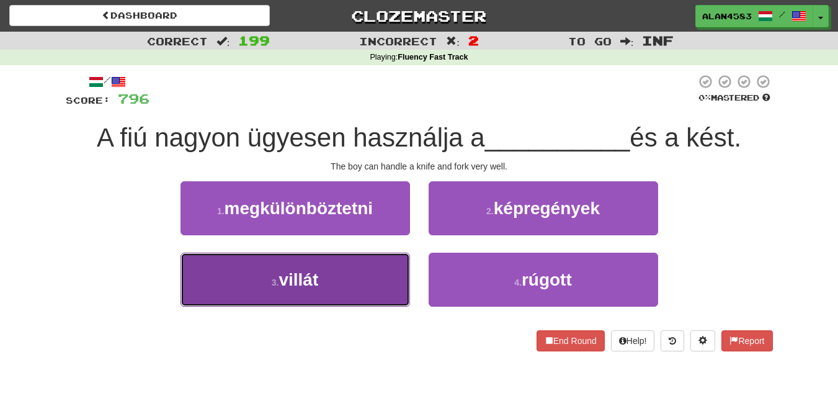
click at [249, 279] on button "3 . villát" at bounding box center [296, 279] width 230 height 54
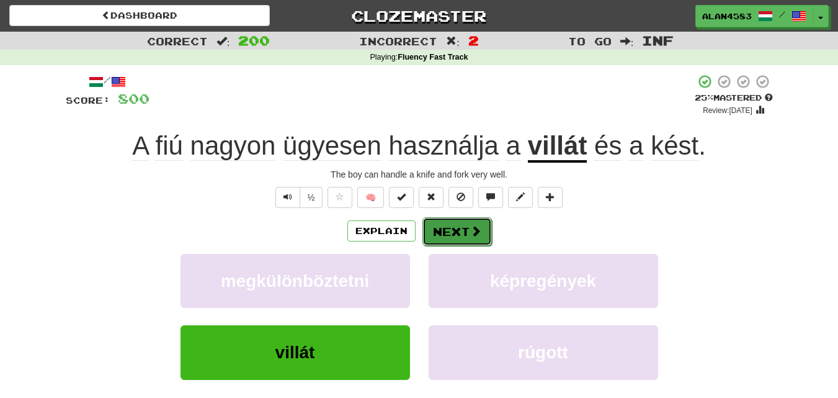
click at [436, 230] on button "Next" at bounding box center [456, 231] width 69 height 29
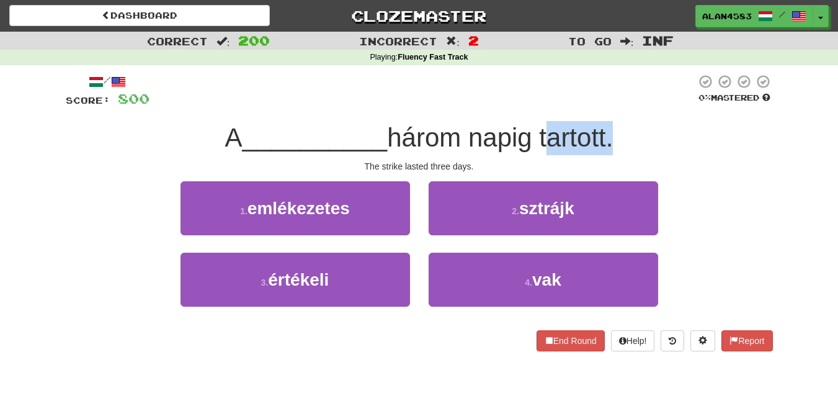
drag, startPoint x: 545, startPoint y: 133, endPoint x: 612, endPoint y: 128, distance: 67.2
click at [612, 128] on span "három napig tartott." at bounding box center [500, 137] width 226 height 29
click at [604, 105] on div at bounding box center [604, 105] width 0 height 0
click at [652, 87] on div at bounding box center [422, 91] width 546 height 34
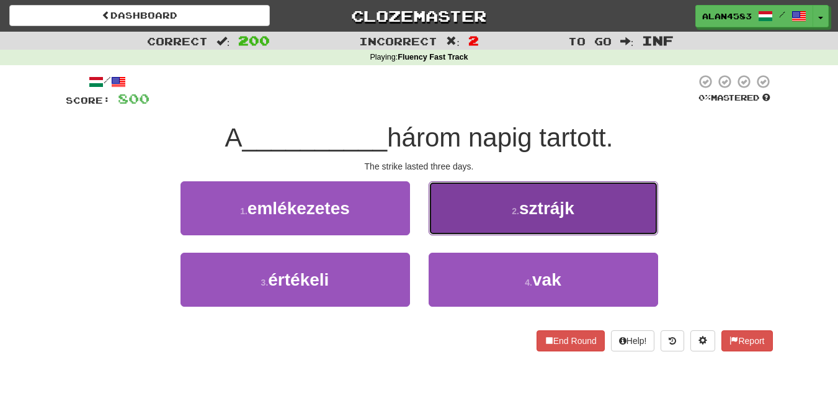
click at [430, 227] on button "2 . sztrájk" at bounding box center [544, 208] width 230 height 54
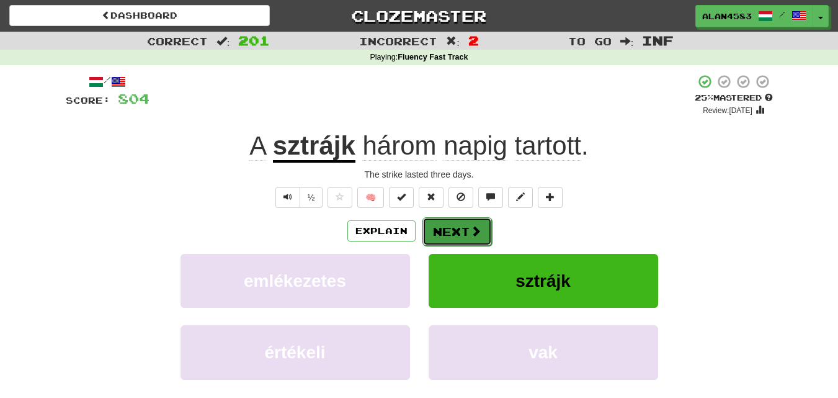
click at [437, 231] on button "Next" at bounding box center [456, 231] width 69 height 29
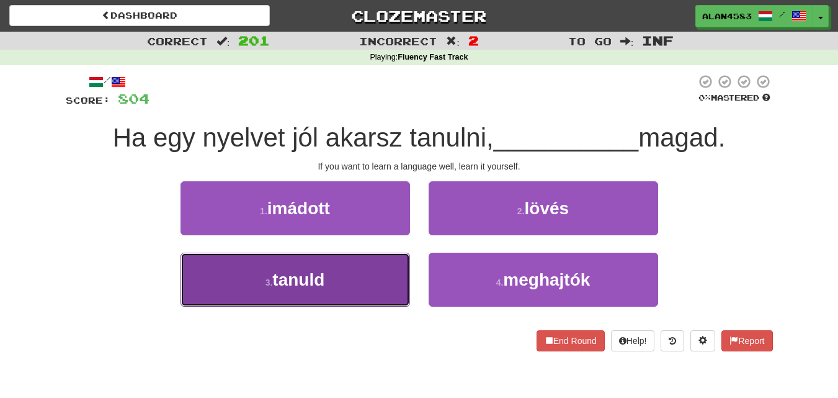
click at [219, 275] on button "3 . tanuld" at bounding box center [296, 279] width 230 height 54
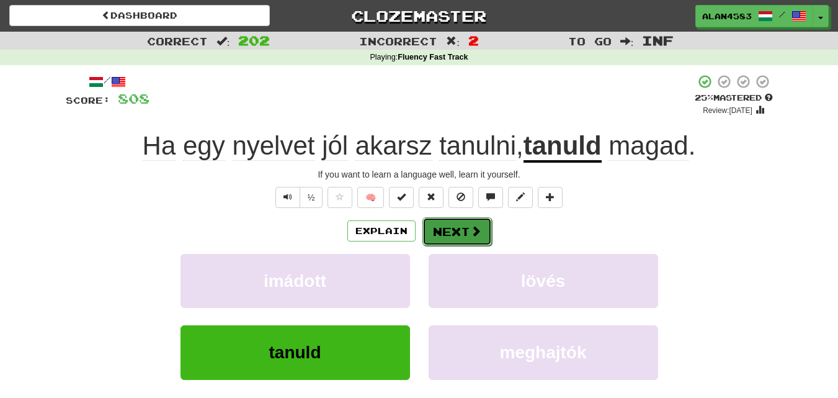
click at [449, 230] on button "Next" at bounding box center [456, 231] width 69 height 29
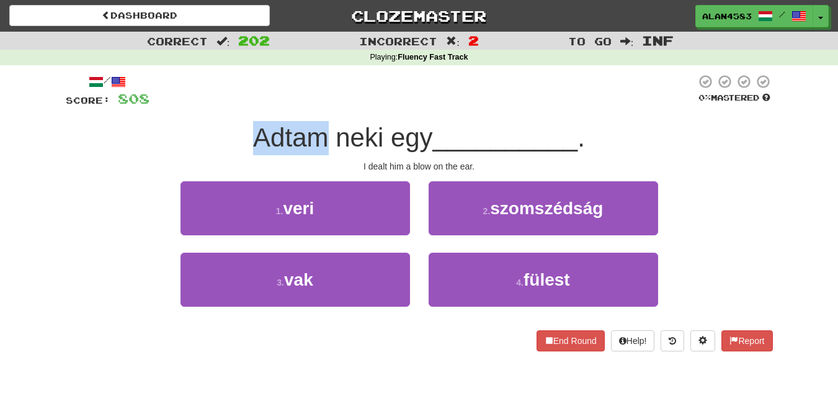
drag, startPoint x: 249, startPoint y: 140, endPoint x: 318, endPoint y: 135, distance: 68.4
click at [318, 135] on span "Adtam neki egy" at bounding box center [343, 137] width 180 height 29
click at [310, 105] on div at bounding box center [310, 105] width 0 height 0
click at [342, 90] on div at bounding box center [422, 91] width 546 height 34
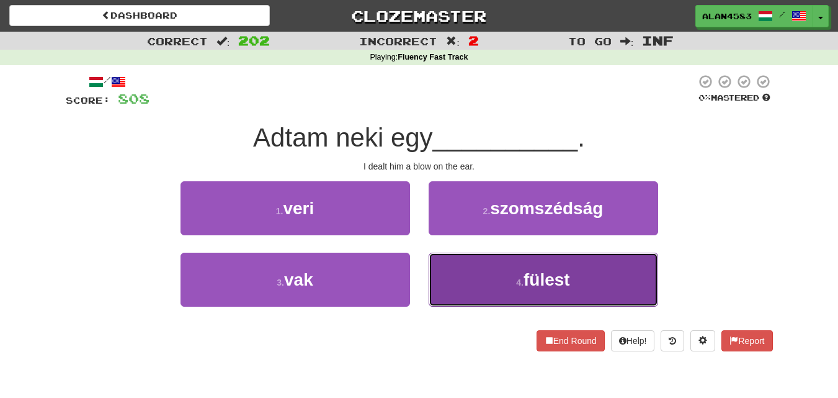
click at [470, 285] on button "4 . fülest" at bounding box center [544, 279] width 230 height 54
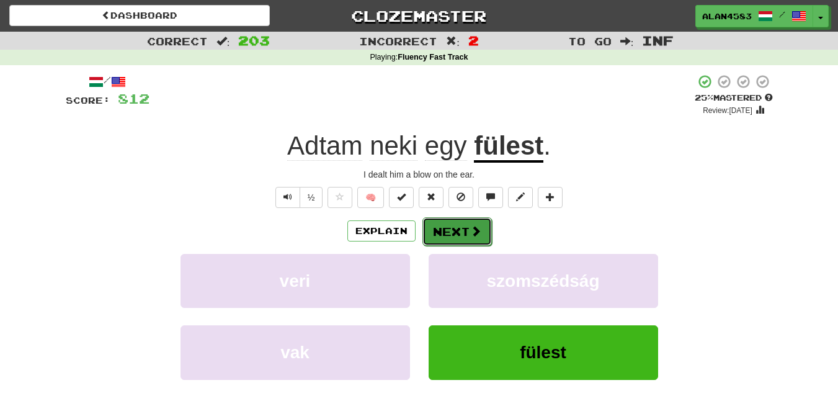
click at [465, 238] on button "Next" at bounding box center [456, 231] width 69 height 29
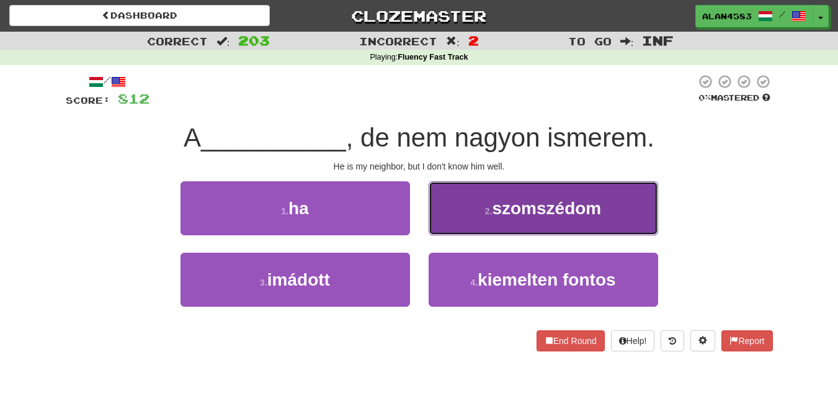
click at [517, 232] on button "2 . szomszédom" at bounding box center [544, 208] width 230 height 54
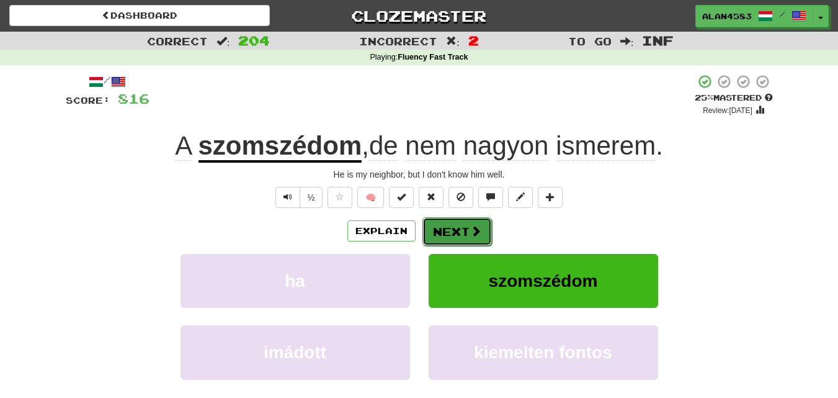
click at [465, 233] on button "Next" at bounding box center [456, 231] width 69 height 29
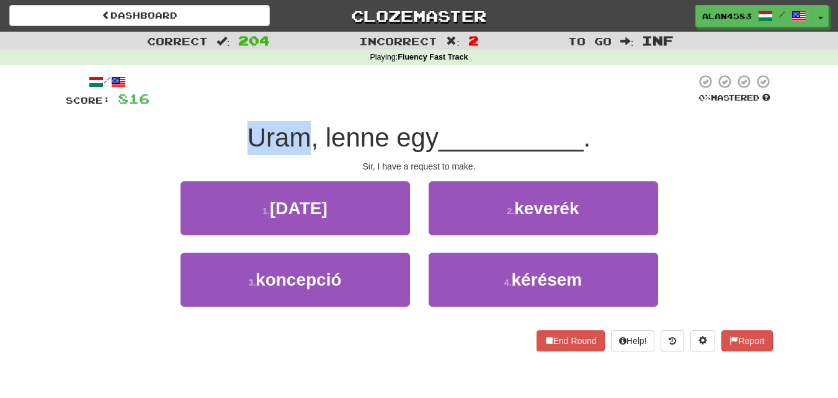
drag, startPoint x: 306, startPoint y: 138, endPoint x: 239, endPoint y: 139, distance: 67.0
click at [239, 139] on div "Uram, lenne egy __________ ." at bounding box center [419, 138] width 707 height 34
click at [231, 153] on div at bounding box center [231, 153] width 0 height 0
click at [146, 143] on div "Uram, lenne egy __________ ." at bounding box center [419, 138] width 707 height 34
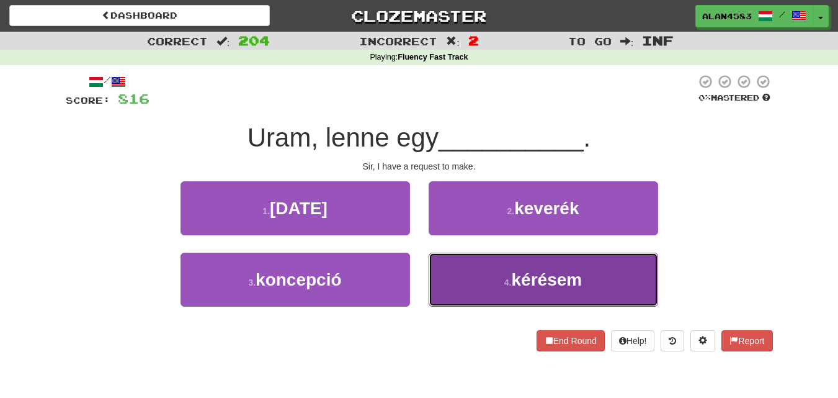
click at [473, 277] on button "4 . kérésem" at bounding box center [544, 279] width 230 height 54
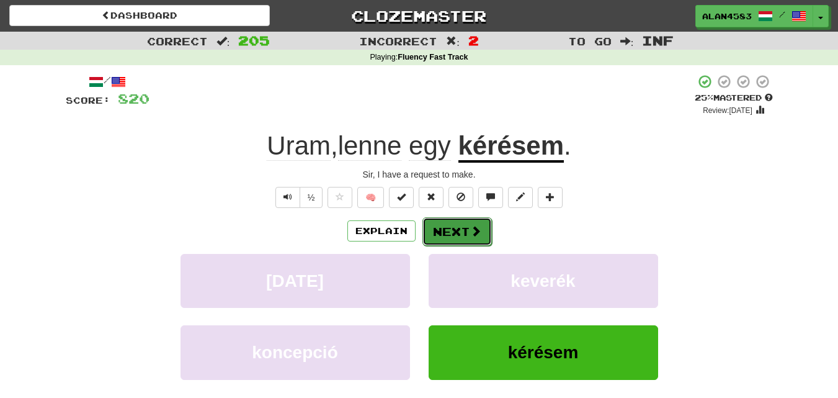
click at [470, 229] on span at bounding box center [475, 230] width 11 height 11
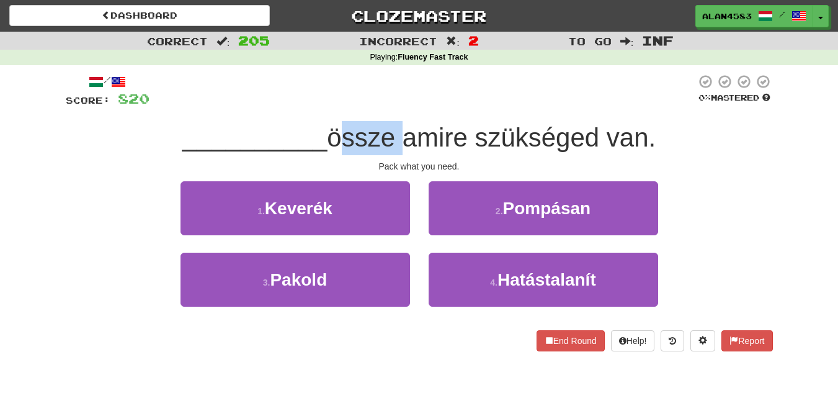
drag, startPoint x: 399, startPoint y: 134, endPoint x: 332, endPoint y: 129, distance: 66.6
click at [332, 129] on span "össze amire szükséged van." at bounding box center [491, 137] width 329 height 29
click at [324, 105] on div at bounding box center [324, 105] width 0 height 0
click at [363, 87] on div at bounding box center [422, 91] width 546 height 34
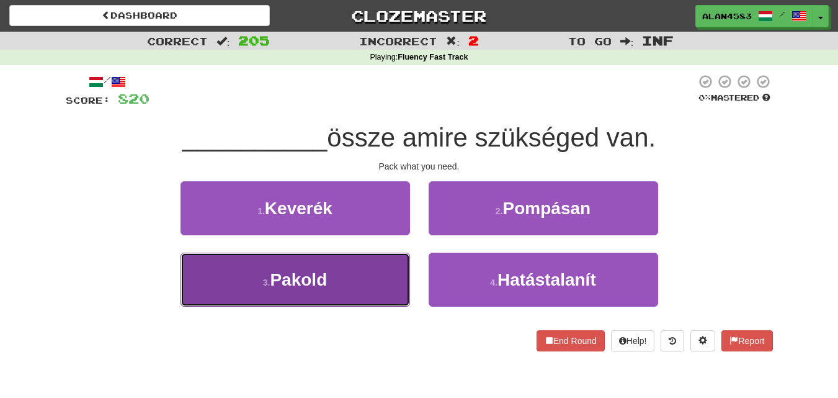
click at [269, 278] on small "3 ." at bounding box center [266, 282] width 7 height 10
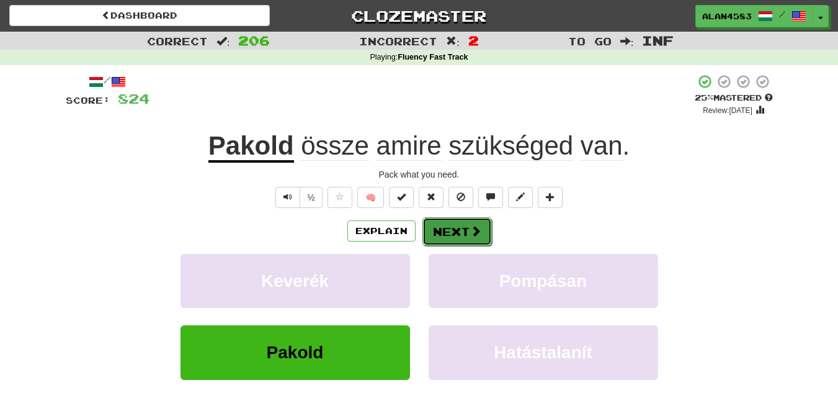
click at [435, 226] on button "Next" at bounding box center [456, 231] width 69 height 29
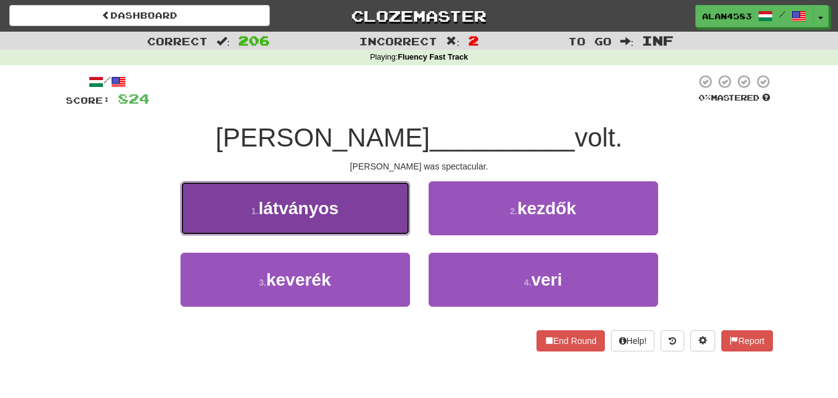
click at [213, 221] on button "1 . látványos" at bounding box center [296, 208] width 230 height 54
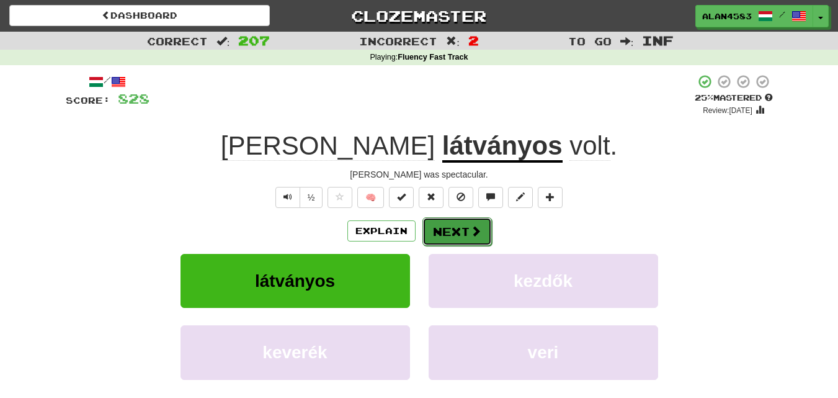
click at [447, 232] on button "Next" at bounding box center [456, 231] width 69 height 29
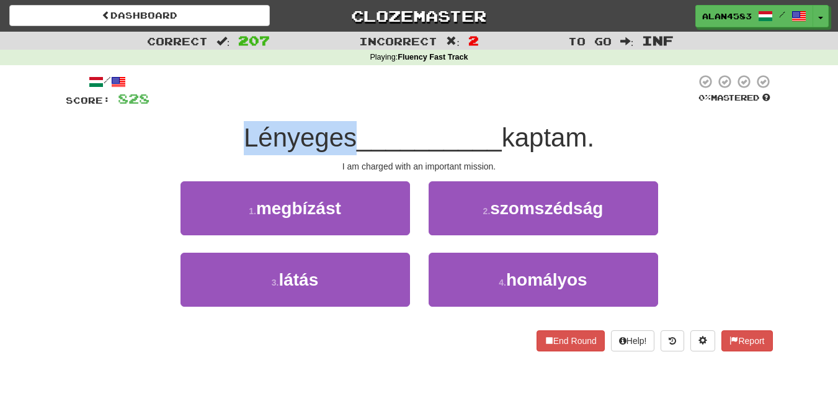
drag, startPoint x: 347, startPoint y: 133, endPoint x: 221, endPoint y: 128, distance: 125.4
click at [221, 128] on div "Lényeges __________ kaptam." at bounding box center [419, 138] width 707 height 34
click at [213, 105] on div at bounding box center [213, 105] width 0 height 0
click at [172, 117] on div "/ Score: 828 0 % Mastered Lényeges __________ kaptam. I am charged with an impo…" at bounding box center [419, 212] width 707 height 277
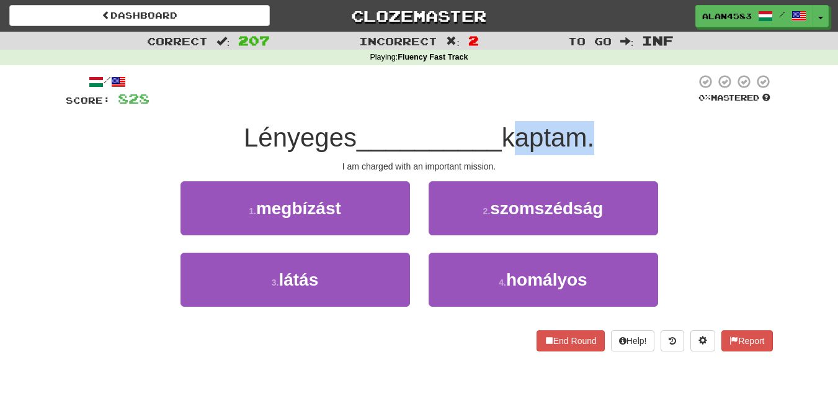
drag, startPoint x: 510, startPoint y: 135, endPoint x: 595, endPoint y: 128, distance: 85.3
click at [594, 128] on span "kaptam." at bounding box center [548, 137] width 92 height 29
click at [587, 105] on div at bounding box center [587, 105] width 0 height 0
click at [602, 101] on div at bounding box center [422, 91] width 546 height 34
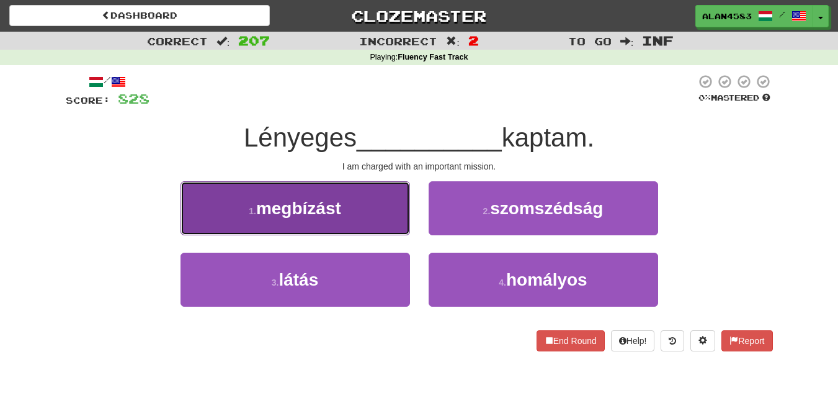
click at [289, 205] on span "megbízást" at bounding box center [298, 207] width 85 height 19
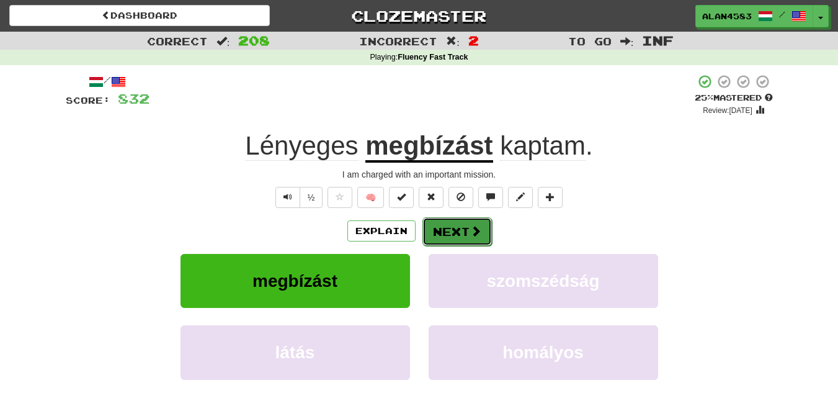
click at [444, 226] on button "Next" at bounding box center [456, 231] width 69 height 29
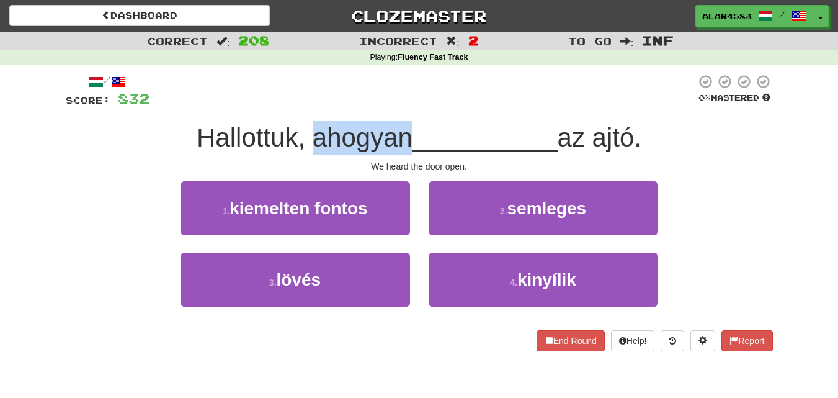
drag, startPoint x: 306, startPoint y: 133, endPoint x: 403, endPoint y: 129, distance: 97.5
click at [403, 129] on span "Hallottuk, ahogyan" at bounding box center [305, 137] width 216 height 29
click at [395, 105] on div at bounding box center [395, 105] width 0 height 0
click at [432, 93] on div at bounding box center [422, 91] width 546 height 34
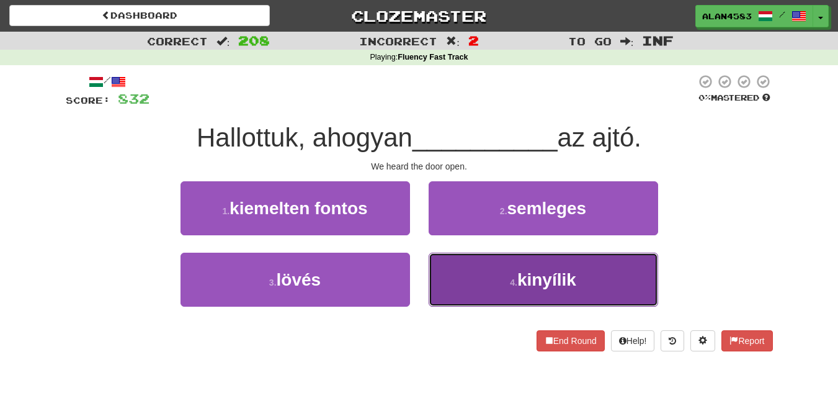
click at [541, 275] on span "kinyílik" at bounding box center [546, 279] width 59 height 19
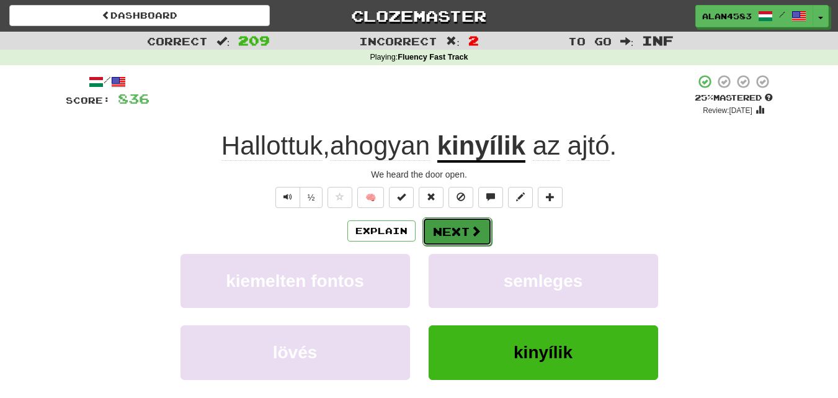
click at [470, 235] on span at bounding box center [475, 230] width 11 height 11
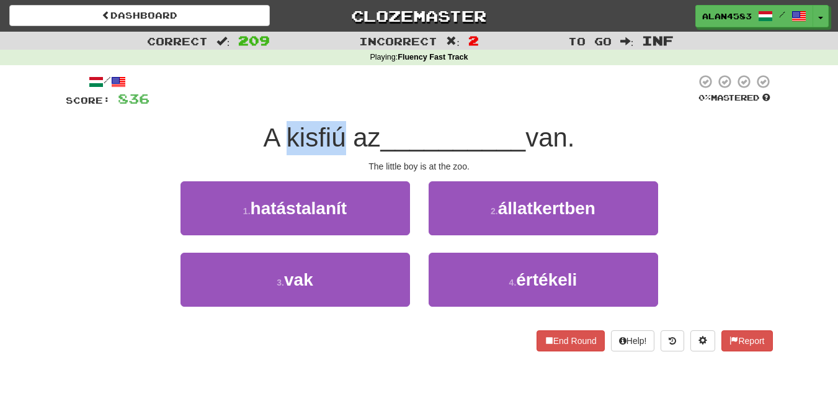
drag, startPoint x: 338, startPoint y: 138, endPoint x: 279, endPoint y: 141, distance: 59.6
click at [279, 141] on span "A kisfiú az" at bounding box center [321, 137] width 117 height 29
click at [270, 153] on div at bounding box center [270, 153] width 0 height 0
click at [327, 115] on div "/ Score: 836 0 % Mastered A kisfiú az __________ van. The little boy is at the …" at bounding box center [419, 212] width 707 height 277
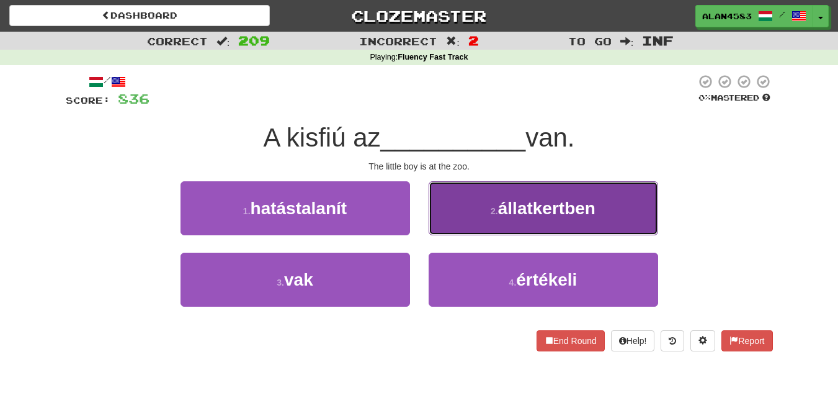
click at [525, 214] on span "állatkertben" at bounding box center [546, 207] width 97 height 19
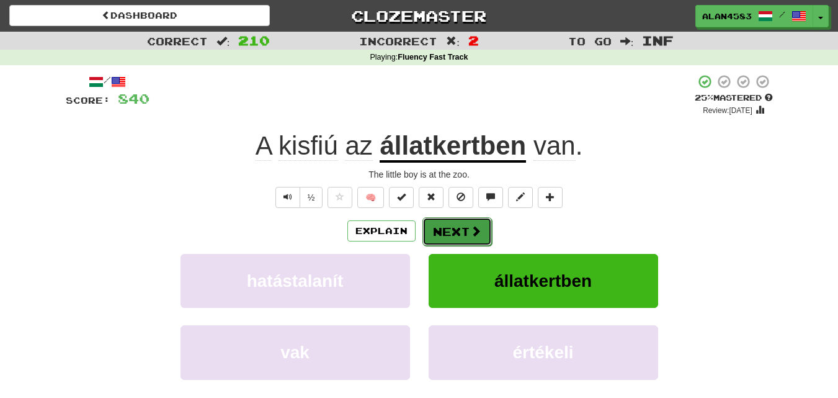
click at [471, 225] on span at bounding box center [475, 230] width 11 height 11
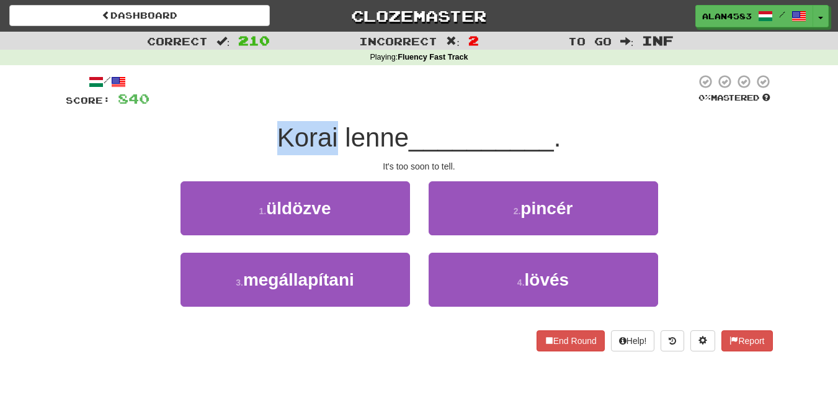
drag, startPoint x: 335, startPoint y: 136, endPoint x: 261, endPoint y: 132, distance: 74.6
click at [261, 132] on div "Korai lenne __________ ." at bounding box center [419, 138] width 707 height 34
click at [252, 105] on div at bounding box center [252, 105] width 0 height 0
click at [284, 100] on div at bounding box center [422, 91] width 546 height 34
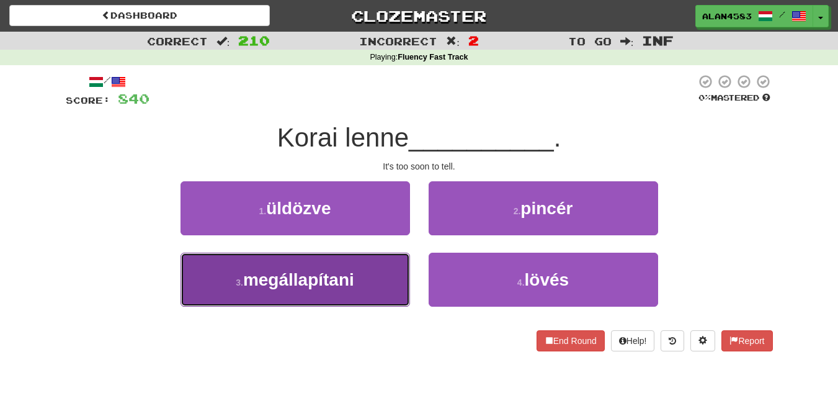
click at [301, 293] on button "3 . megállapítani" at bounding box center [296, 279] width 230 height 54
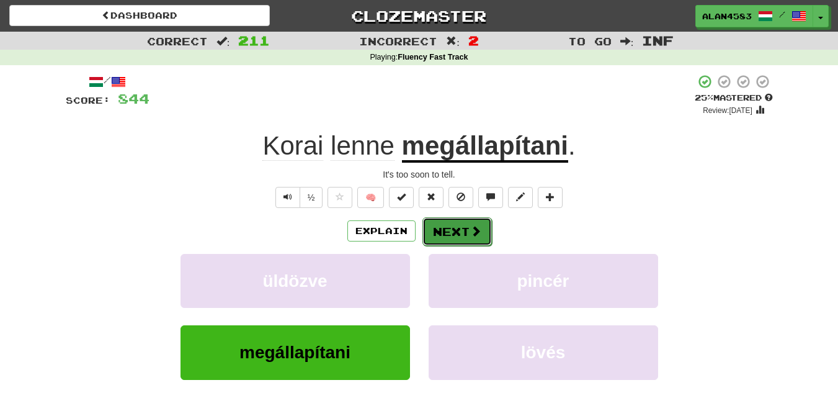
click at [451, 226] on button "Next" at bounding box center [456, 231] width 69 height 29
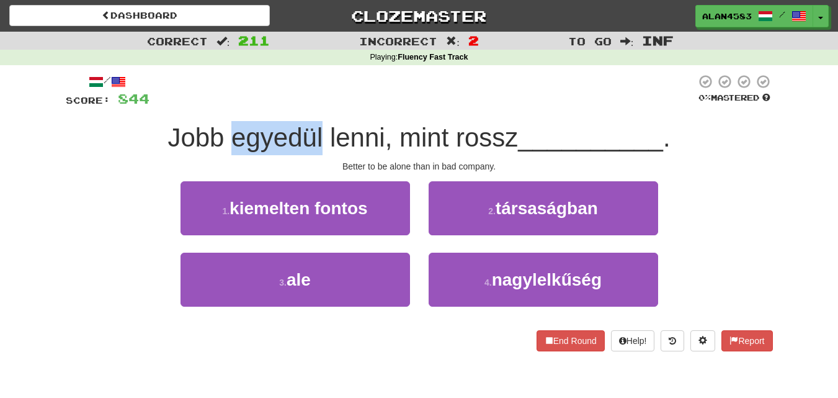
drag, startPoint x: 319, startPoint y: 137, endPoint x: 231, endPoint y: 135, distance: 88.1
click at [231, 135] on span "Jobb egyedül lenni, mint rossz" at bounding box center [342, 137] width 350 height 29
click at [223, 105] on div at bounding box center [223, 105] width 0 height 0
click at [360, 99] on div at bounding box center [422, 91] width 546 height 34
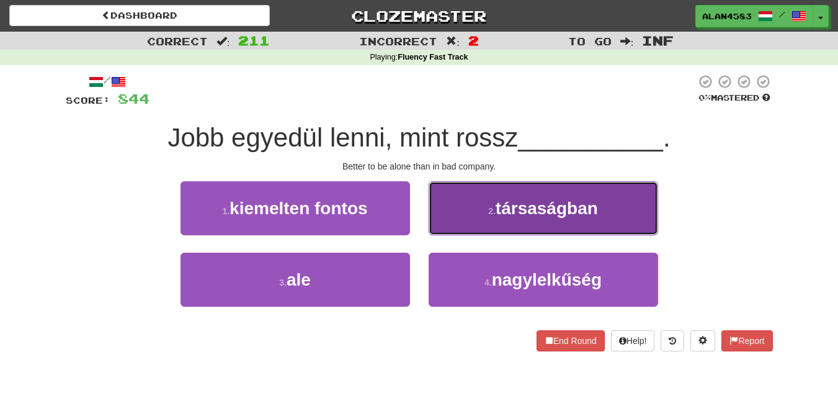
click at [495, 218] on button "2 . társaságban" at bounding box center [544, 208] width 230 height 54
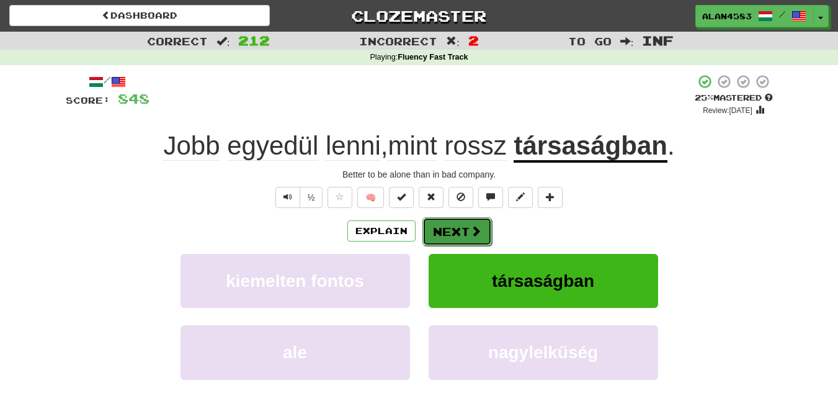
click at [466, 221] on button "Next" at bounding box center [456, 231] width 69 height 29
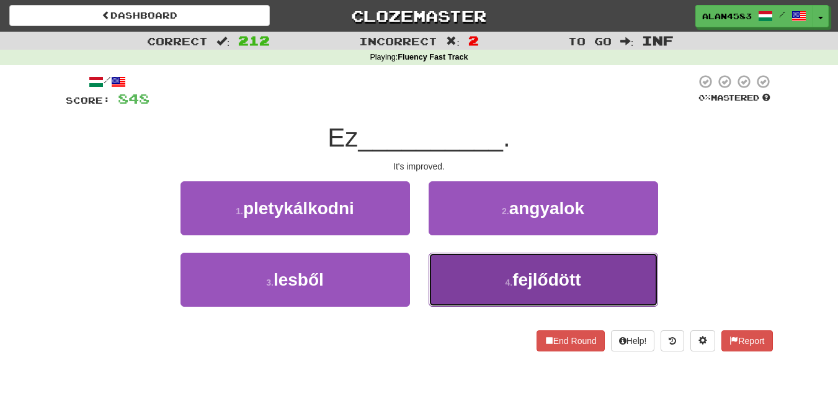
click at [488, 292] on button "4 . fejlődött" at bounding box center [544, 279] width 230 height 54
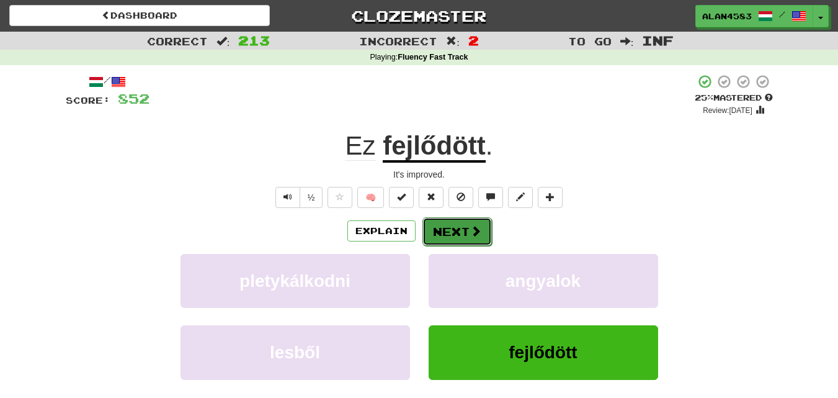
click at [444, 235] on button "Next" at bounding box center [456, 231] width 69 height 29
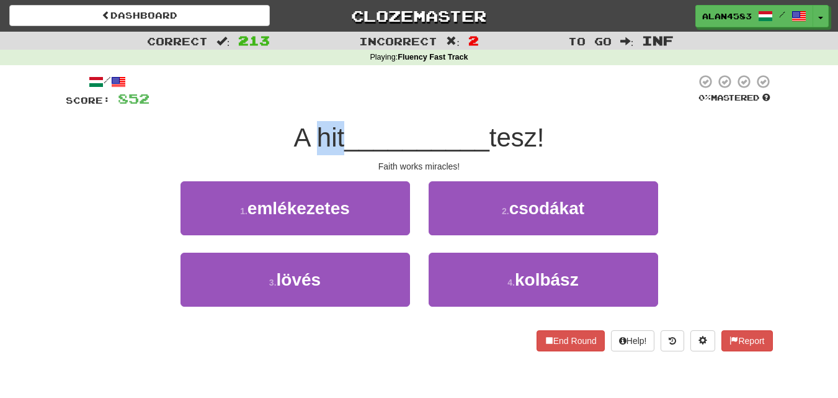
drag, startPoint x: 311, startPoint y: 135, endPoint x: 337, endPoint y: 130, distance: 26.4
click at [337, 130] on span "A hit" at bounding box center [318, 137] width 51 height 29
click at [329, 105] on div at bounding box center [329, 105] width 0 height 0
click at [339, 100] on div at bounding box center [422, 91] width 546 height 34
drag, startPoint x: 544, startPoint y: 127, endPoint x: 499, endPoint y: 126, distance: 45.3
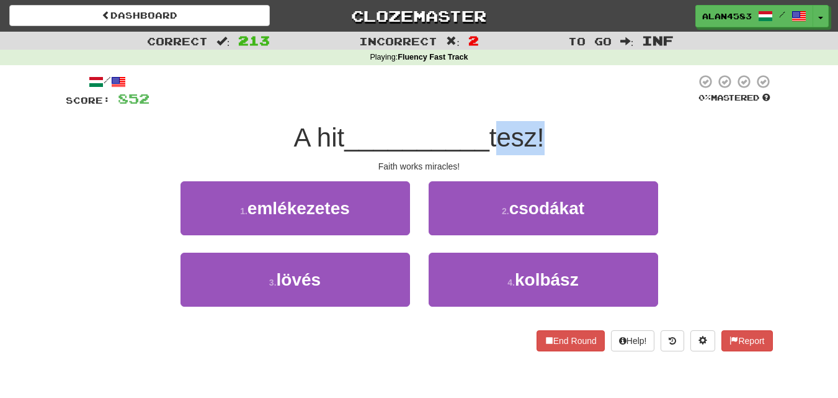
click at [499, 126] on span "tesz!" at bounding box center [516, 137] width 55 height 29
click at [491, 105] on div at bounding box center [491, 105] width 0 height 0
click at [415, 94] on div at bounding box center [422, 91] width 546 height 34
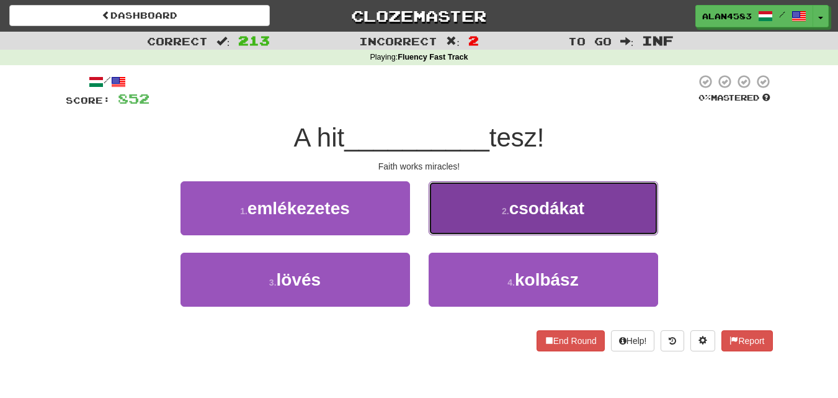
click at [450, 203] on button "2 . csodákat" at bounding box center [544, 208] width 230 height 54
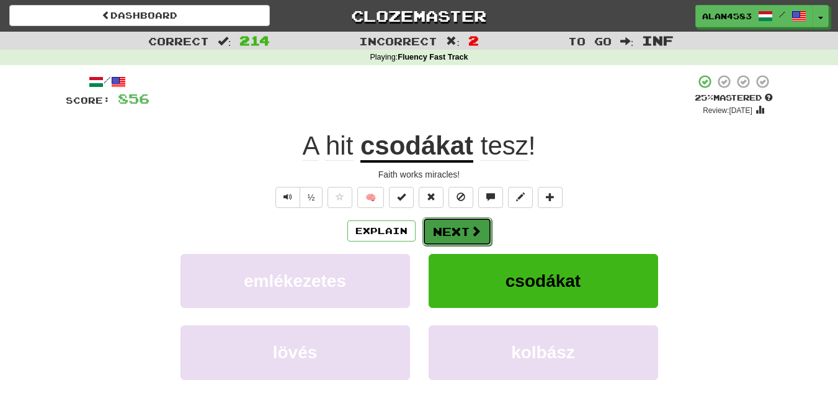
click at [466, 228] on button "Next" at bounding box center [456, 231] width 69 height 29
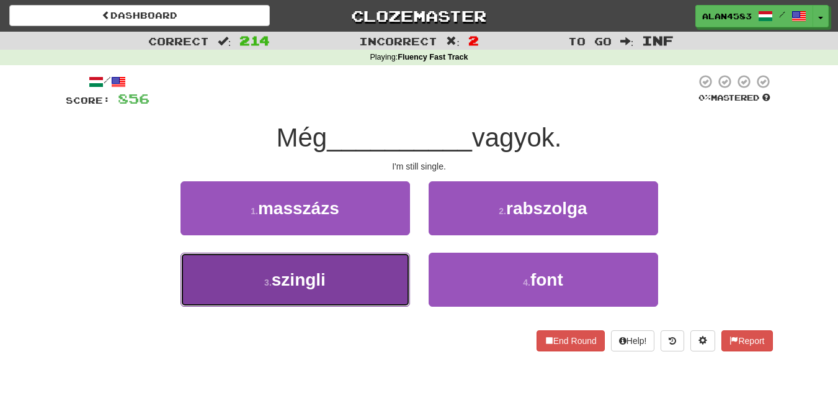
click at [244, 267] on button "3 . szingli" at bounding box center [296, 279] width 230 height 54
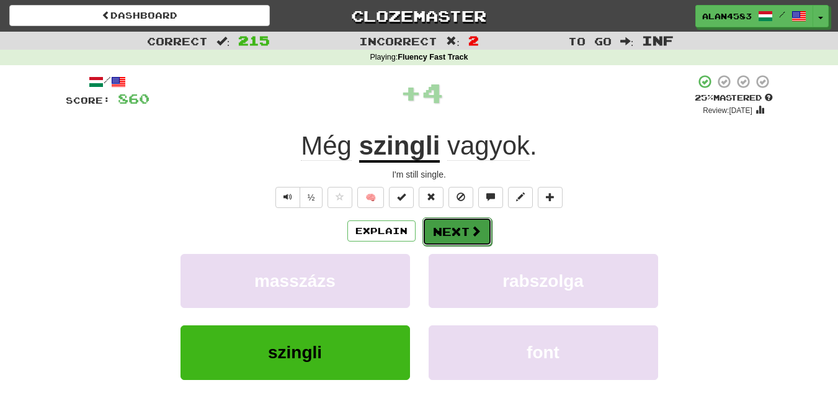
click at [456, 225] on button "Next" at bounding box center [456, 231] width 69 height 29
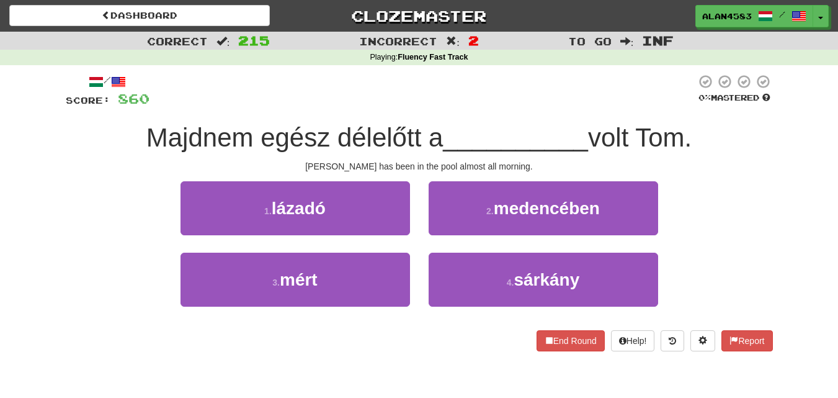
click at [243, 136] on span "Majdnem egész délelőtt a" at bounding box center [294, 137] width 297 height 29
drag, startPoint x: 149, startPoint y: 134, endPoint x: 239, endPoint y: 127, distance: 90.2
click at [239, 127] on span "Majdnem egész délelőtt a" at bounding box center [294, 137] width 297 height 29
click at [231, 105] on div at bounding box center [231, 105] width 0 height 0
click at [250, 96] on div at bounding box center [422, 91] width 546 height 34
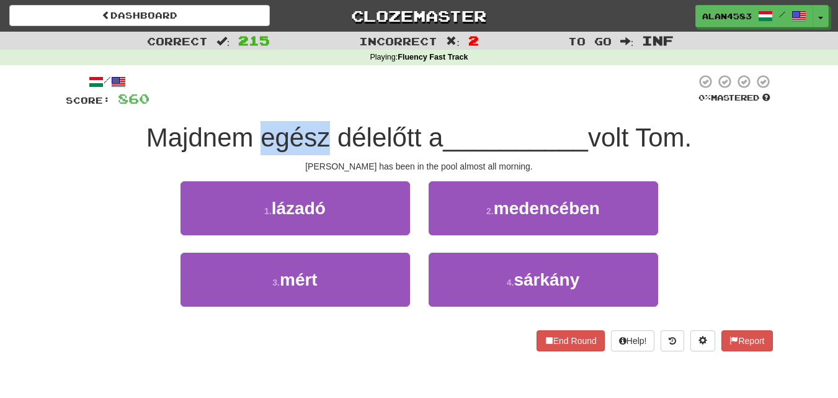
drag, startPoint x: 254, startPoint y: 138, endPoint x: 321, endPoint y: 134, distance: 67.1
click at [321, 134] on span "Majdnem egész délelőtt a" at bounding box center [294, 137] width 297 height 29
click at [313, 105] on div at bounding box center [313, 105] width 0 height 0
click at [363, 82] on div at bounding box center [422, 91] width 546 height 34
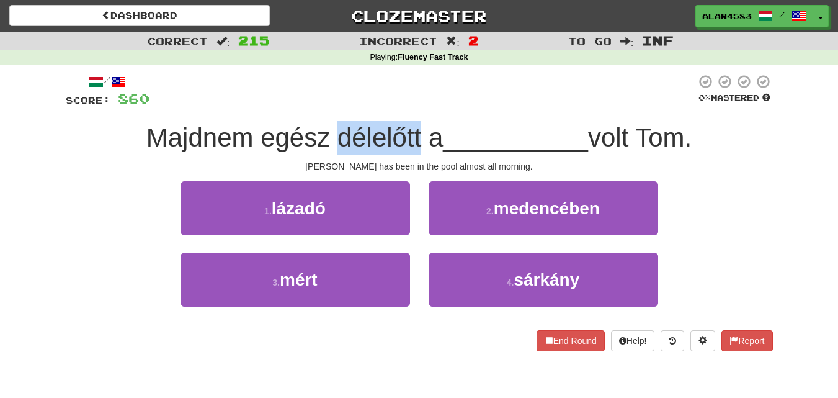
drag, startPoint x: 414, startPoint y: 132, endPoint x: 334, endPoint y: 130, distance: 80.7
click at [334, 130] on span "Majdnem egész délelőtt a" at bounding box center [294, 137] width 297 height 29
click at [326, 105] on div at bounding box center [326, 105] width 0 height 0
click at [444, 87] on div at bounding box center [422, 91] width 546 height 34
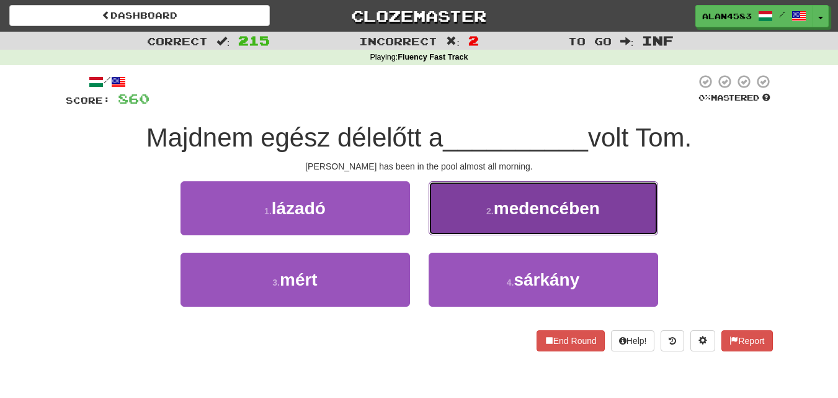
click at [517, 223] on button "2 . medencében" at bounding box center [544, 208] width 230 height 54
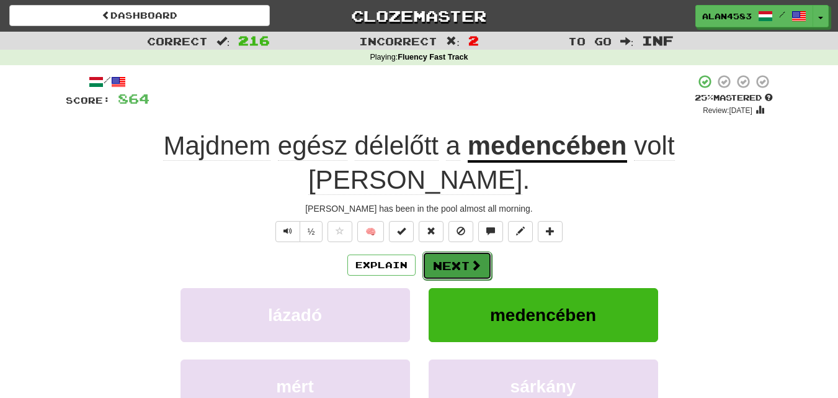
click at [466, 251] on button "Next" at bounding box center [456, 265] width 69 height 29
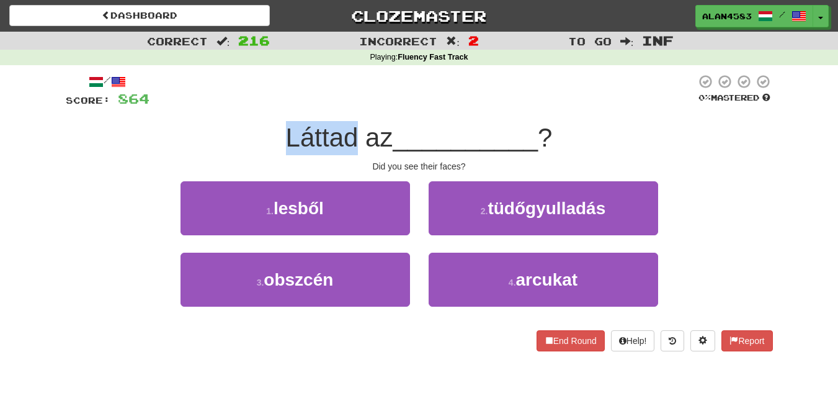
drag, startPoint x: 355, startPoint y: 136, endPoint x: 272, endPoint y: 139, distance: 82.5
click at [272, 139] on div "Láttad az __________ ?" at bounding box center [419, 138] width 707 height 34
click at [264, 153] on div at bounding box center [264, 153] width 0 height 0
click at [203, 115] on div "/ Score: 864 0 % Mastered Láttad az __________ ? Did you see their faces? 1 . l…" at bounding box center [419, 212] width 707 height 277
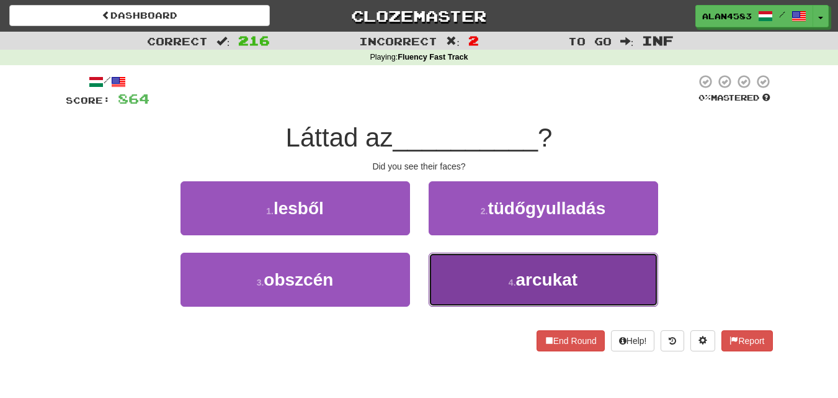
click at [506, 278] on button "4 . arcukat" at bounding box center [544, 279] width 230 height 54
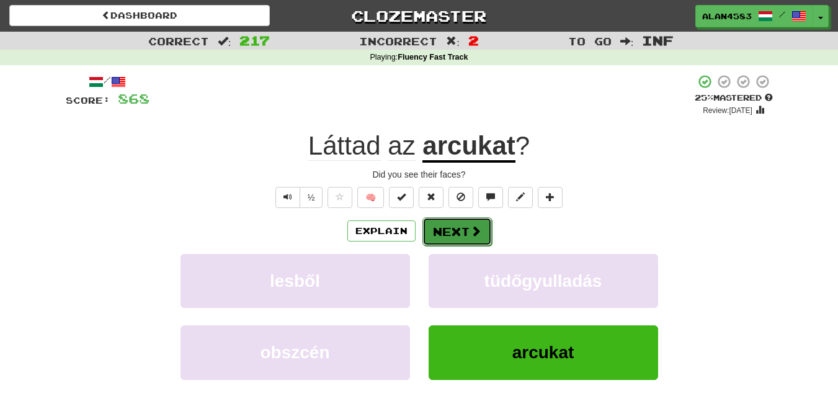
click at [470, 227] on span at bounding box center [475, 230] width 11 height 11
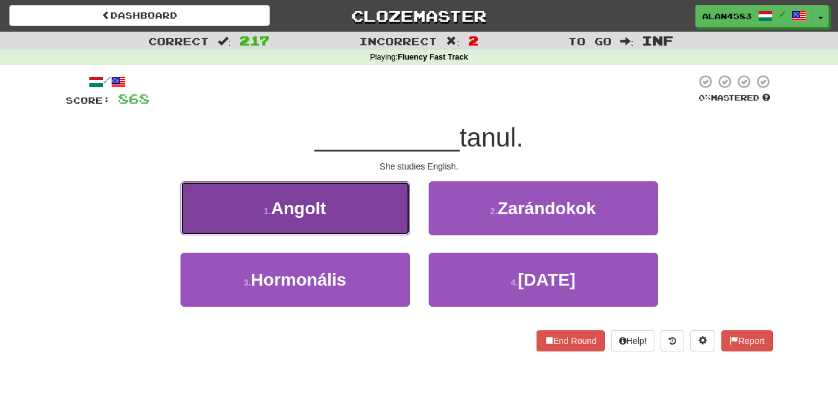
click at [388, 216] on button "1 . Angolt" at bounding box center [296, 208] width 230 height 54
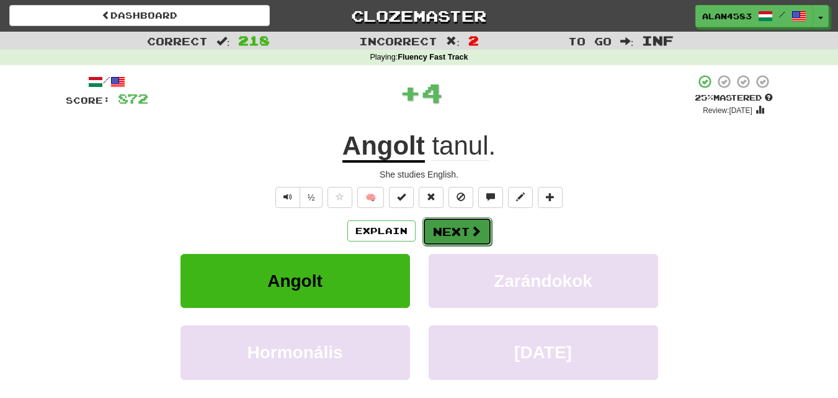
click at [459, 222] on button "Next" at bounding box center [456, 231] width 69 height 29
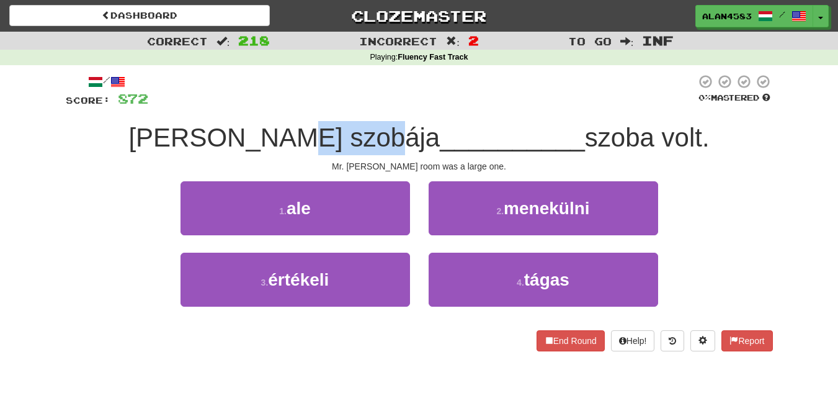
drag, startPoint x: 303, startPoint y: 136, endPoint x: 386, endPoint y: 132, distance: 83.2
click at [386, 132] on span "[PERSON_NAME] szobája" at bounding box center [283, 137] width 311 height 29
click at [378, 105] on div at bounding box center [378, 105] width 0 height 0
click at [410, 100] on div at bounding box center [422, 91] width 548 height 34
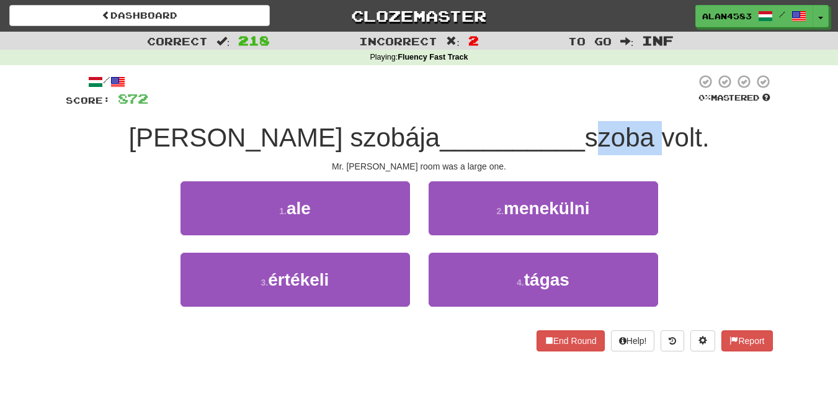
drag, startPoint x: 550, startPoint y: 140, endPoint x: 614, endPoint y: 132, distance: 65.1
click at [614, 132] on span "szoba volt." at bounding box center [647, 137] width 125 height 29
click at [606, 105] on div at bounding box center [606, 105] width 0 height 0
click at [479, 105] on div at bounding box center [422, 91] width 548 height 34
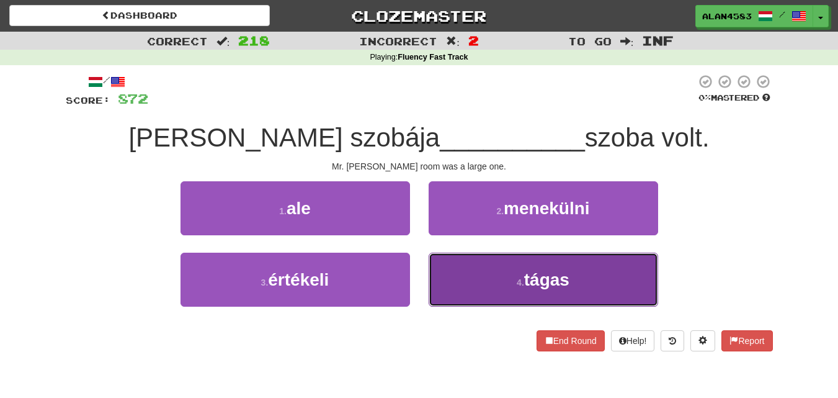
click at [510, 275] on button "4 . tágas" at bounding box center [544, 279] width 230 height 54
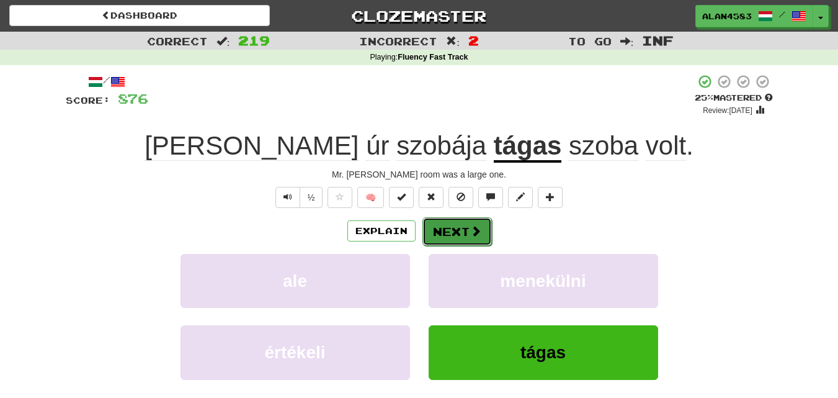
click at [465, 231] on button "Next" at bounding box center [456, 231] width 69 height 29
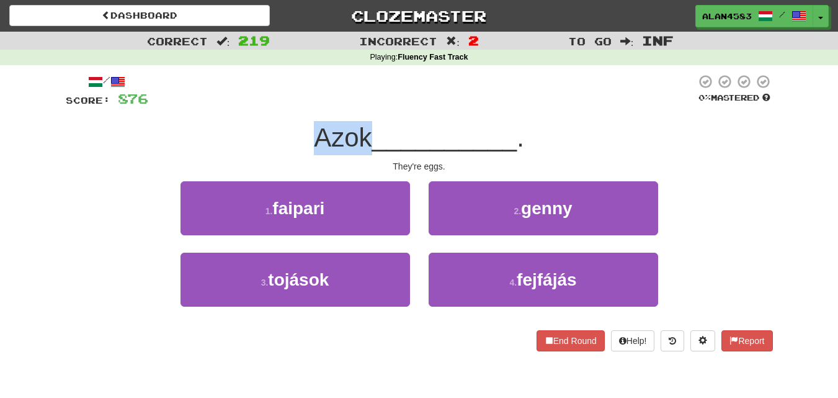
drag, startPoint x: 312, startPoint y: 136, endPoint x: 363, endPoint y: 130, distance: 51.2
click at [363, 130] on span "Azok" at bounding box center [343, 137] width 58 height 29
click at [355, 105] on div at bounding box center [355, 105] width 0 height 0
click at [372, 94] on div at bounding box center [422, 91] width 548 height 34
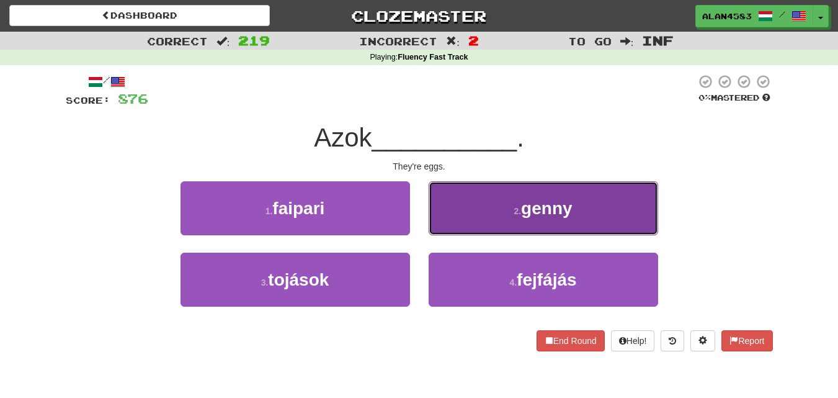
click at [479, 204] on button "2 . genny" at bounding box center [544, 208] width 230 height 54
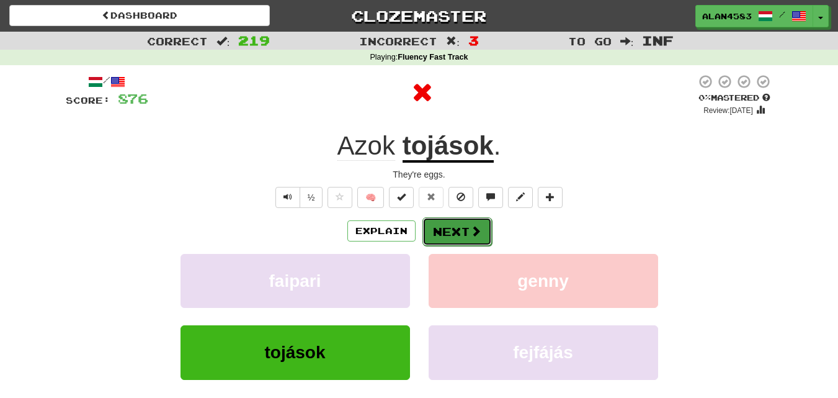
click at [447, 228] on button "Next" at bounding box center [456, 231] width 69 height 29
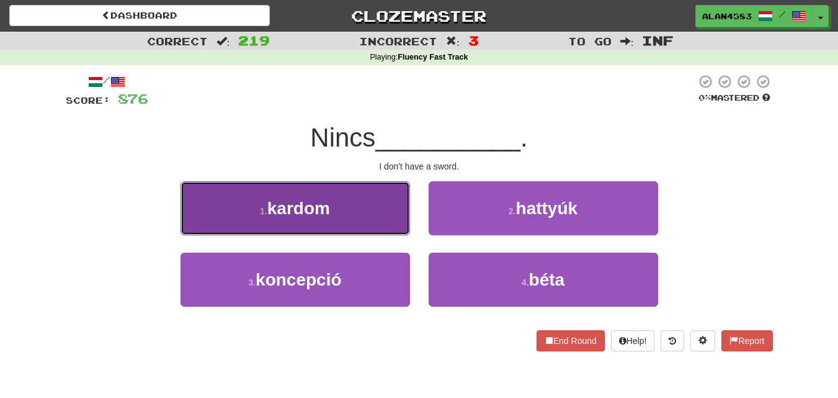
click at [189, 231] on button "1 . kardom" at bounding box center [296, 208] width 230 height 54
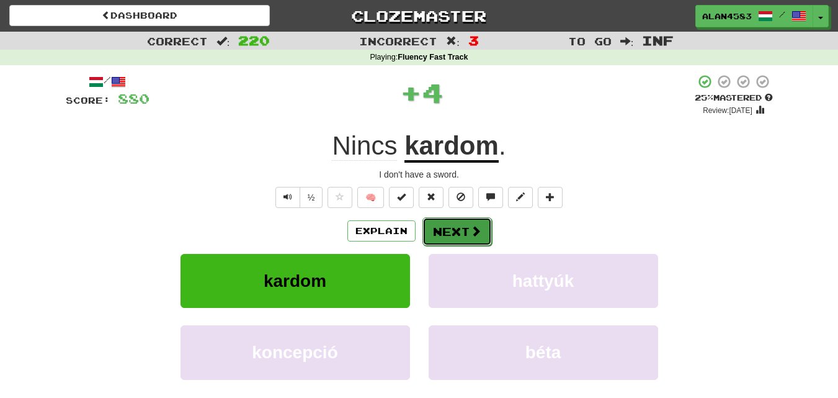
click at [432, 227] on button "Next" at bounding box center [456, 231] width 69 height 29
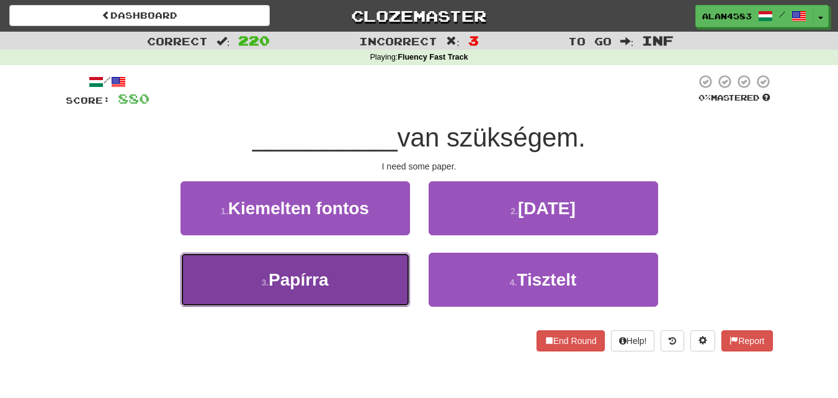
click at [277, 266] on button "3 . [GEOGRAPHIC_DATA]" at bounding box center [296, 279] width 230 height 54
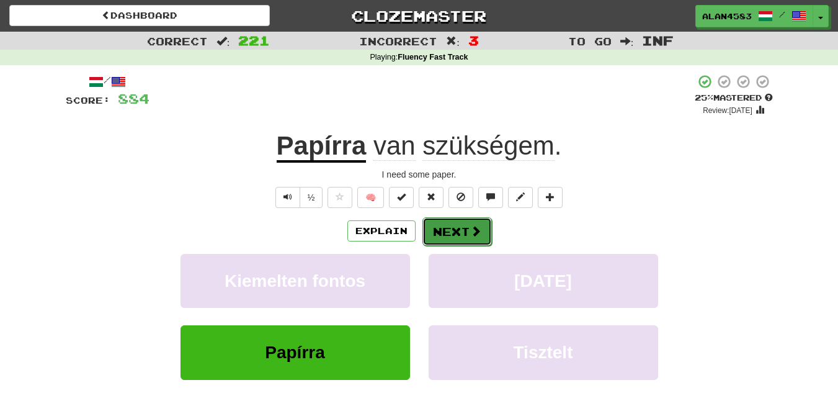
click at [445, 231] on button "Next" at bounding box center [456, 231] width 69 height 29
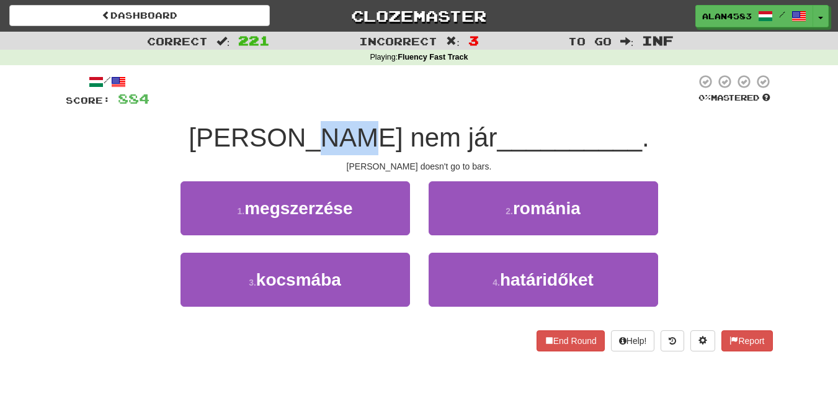
drag, startPoint x: 382, startPoint y: 140, endPoint x: 412, endPoint y: 135, distance: 30.2
click at [412, 135] on span "[PERSON_NAME] nem jár" at bounding box center [343, 137] width 308 height 29
click at [404, 105] on div at bounding box center [404, 105] width 0 height 0
click at [429, 97] on div at bounding box center [422, 91] width 546 height 34
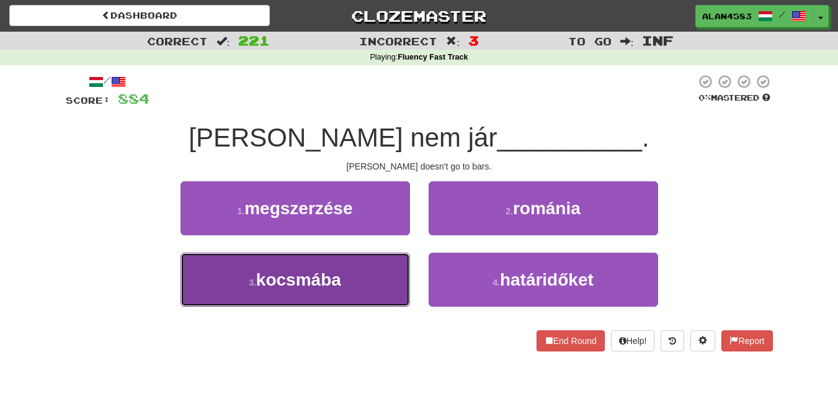
click at [262, 274] on span "kocsmába" at bounding box center [298, 279] width 85 height 19
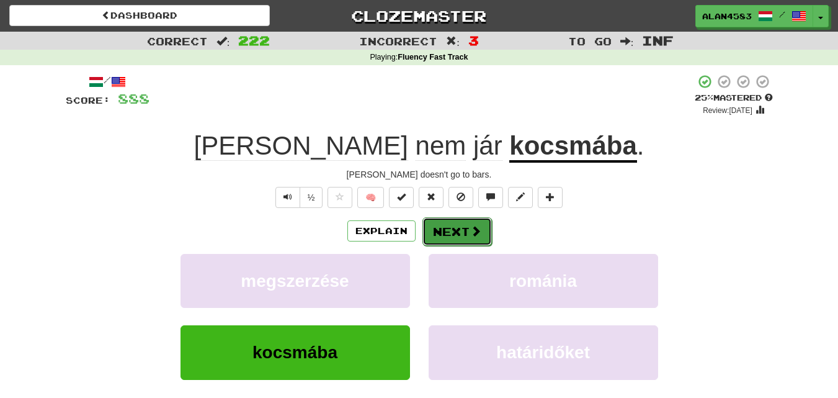
click at [444, 229] on button "Next" at bounding box center [456, 231] width 69 height 29
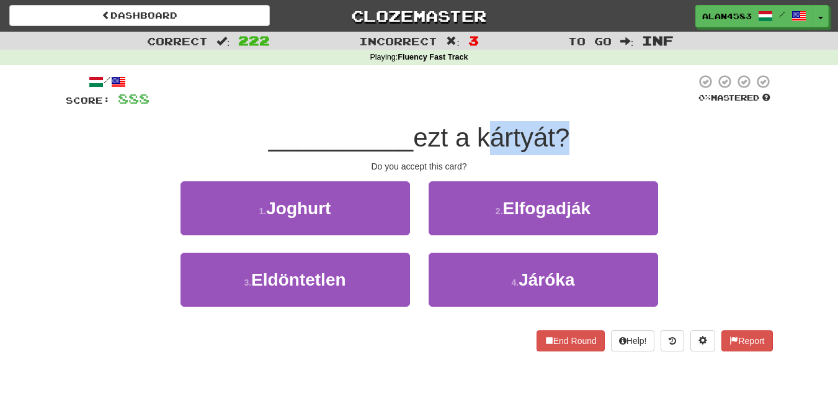
drag, startPoint x: 482, startPoint y: 135, endPoint x: 560, endPoint y: 127, distance: 78.0
click at [560, 127] on span "ezt a kártyát?" at bounding box center [491, 137] width 156 height 29
click at [551, 105] on div at bounding box center [551, 105] width 0 height 0
click at [385, 94] on div at bounding box center [422, 91] width 546 height 34
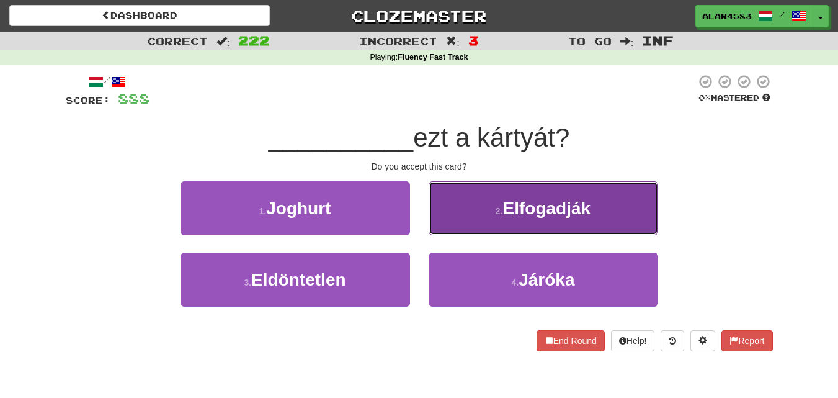
click at [445, 206] on button "2 . [GEOGRAPHIC_DATA]" at bounding box center [544, 208] width 230 height 54
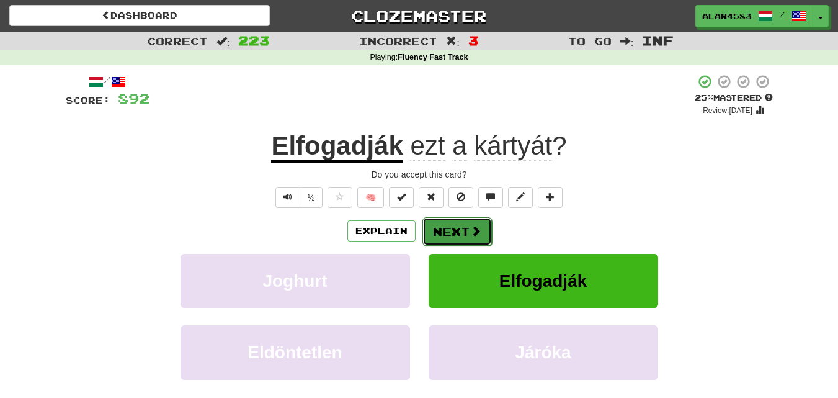
click at [446, 239] on button "Next" at bounding box center [456, 231] width 69 height 29
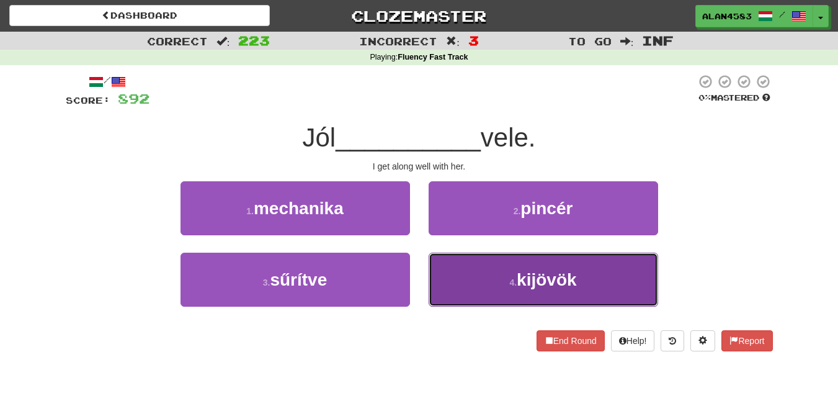
click at [507, 260] on button "4 . kijövök" at bounding box center [544, 279] width 230 height 54
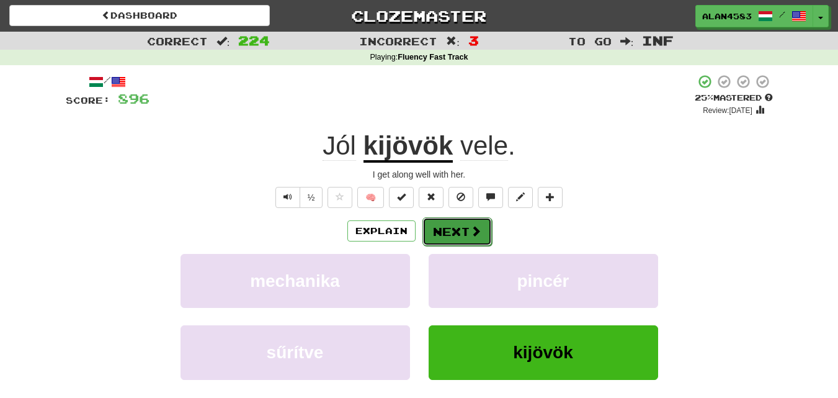
click at [463, 231] on button "Next" at bounding box center [456, 231] width 69 height 29
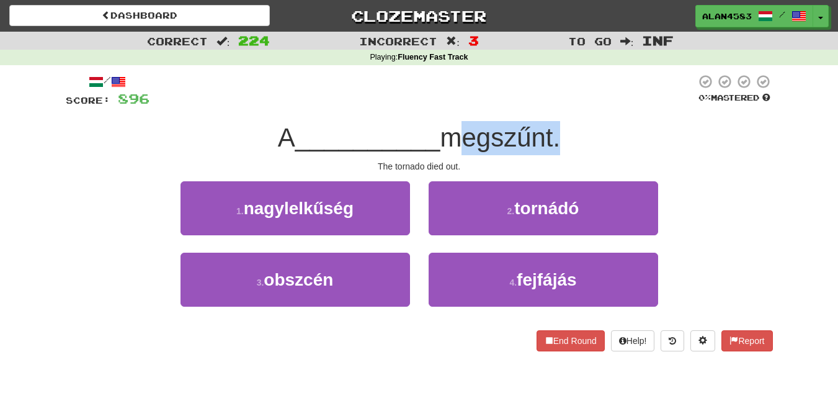
drag, startPoint x: 449, startPoint y: 128, endPoint x: 556, endPoint y: 125, distance: 107.4
click at [556, 125] on span "megszűnt." at bounding box center [500, 137] width 120 height 29
click at [548, 105] on div at bounding box center [548, 105] width 0 height 0
click at [576, 93] on div at bounding box center [422, 91] width 546 height 34
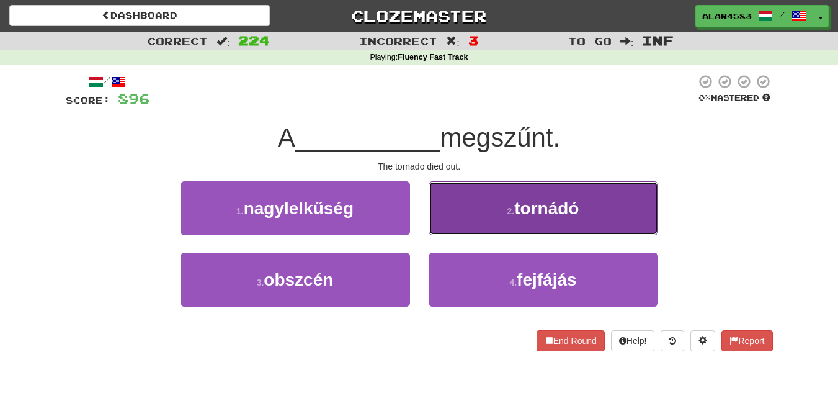
click at [470, 211] on button "2 . tornádó" at bounding box center [544, 208] width 230 height 54
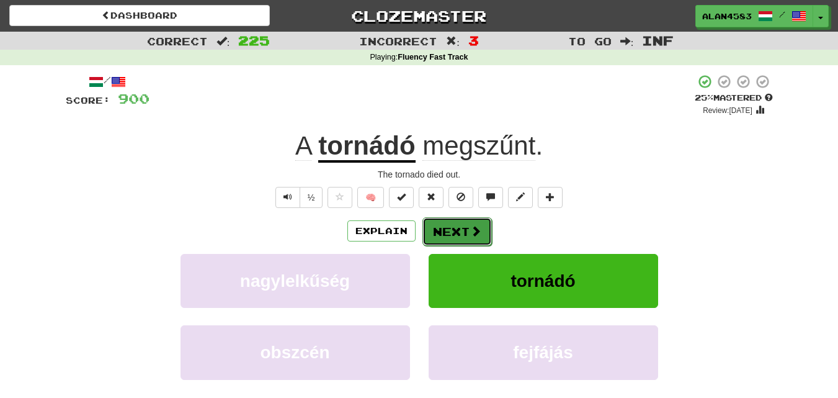
click at [460, 225] on button "Next" at bounding box center [456, 231] width 69 height 29
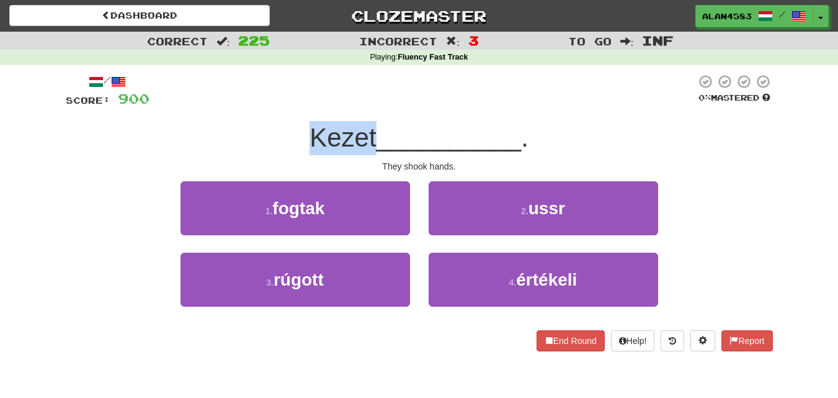
drag, startPoint x: 374, startPoint y: 133, endPoint x: 295, endPoint y: 132, distance: 78.8
click at [295, 132] on div "Kezet __________ ." at bounding box center [419, 138] width 707 height 34
click at [287, 105] on div at bounding box center [287, 105] width 0 height 0
click at [240, 129] on div "Kezet __________ ." at bounding box center [419, 138] width 707 height 34
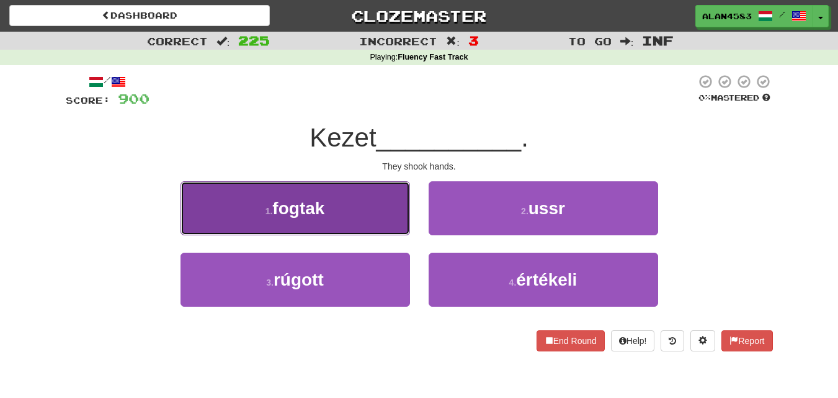
click at [289, 211] on span "fogtak" at bounding box center [298, 207] width 52 height 19
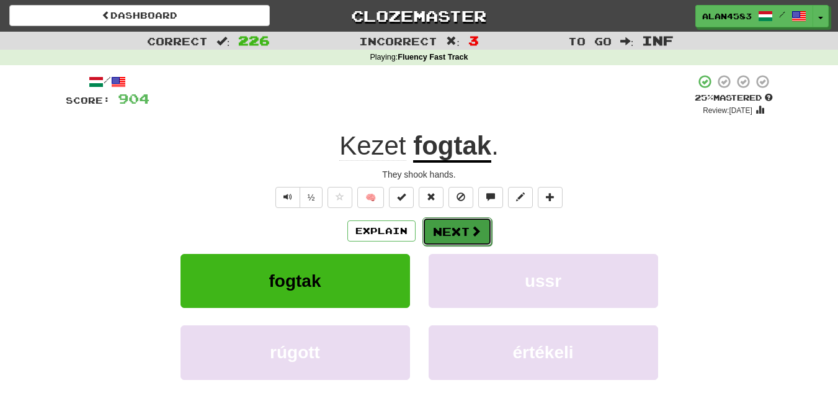
click at [439, 223] on button "Next" at bounding box center [456, 231] width 69 height 29
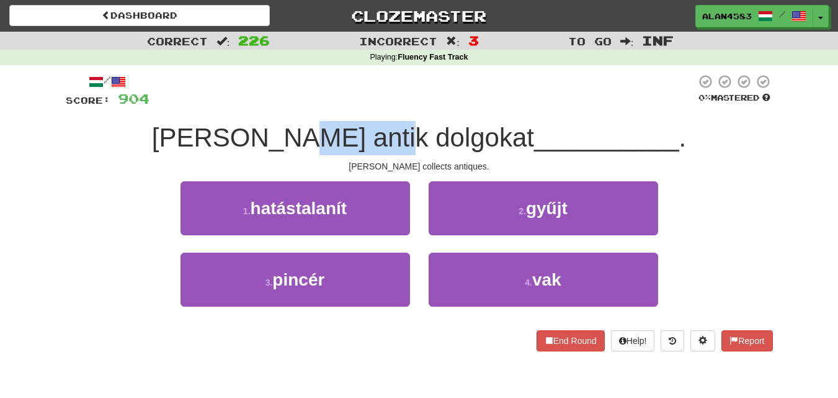
drag, startPoint x: 350, startPoint y: 139, endPoint x: 451, endPoint y: 133, distance: 100.6
click at [451, 133] on span "[PERSON_NAME] antik dolgokat" at bounding box center [343, 137] width 382 height 29
click at [443, 105] on div at bounding box center [443, 105] width 0 height 0
click at [475, 110] on div "/ Score: 904 0 % Mastered [PERSON_NAME] dolgokat __________ . Tom collects anti…" at bounding box center [419, 212] width 707 height 277
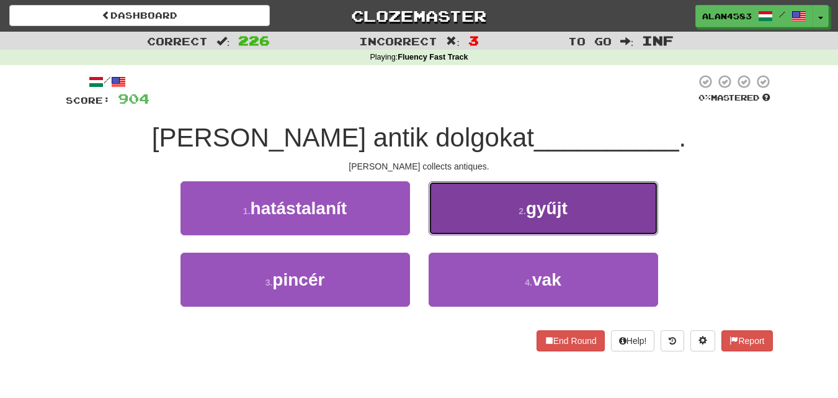
click at [478, 212] on button "2 . gyűjt" at bounding box center [544, 208] width 230 height 54
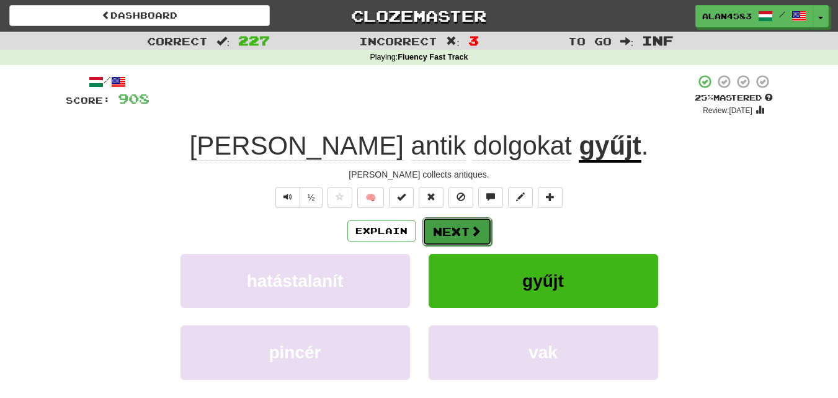
click at [433, 234] on button "Next" at bounding box center [456, 231] width 69 height 29
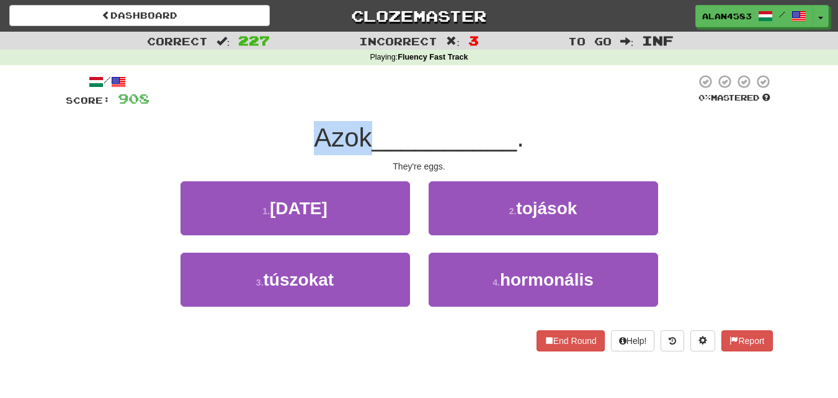
drag, startPoint x: 313, startPoint y: 136, endPoint x: 365, endPoint y: 130, distance: 52.5
click at [365, 130] on span "Azok" at bounding box center [343, 137] width 58 height 29
click at [357, 105] on div at bounding box center [357, 105] width 0 height 0
click at [373, 94] on div at bounding box center [422, 91] width 546 height 34
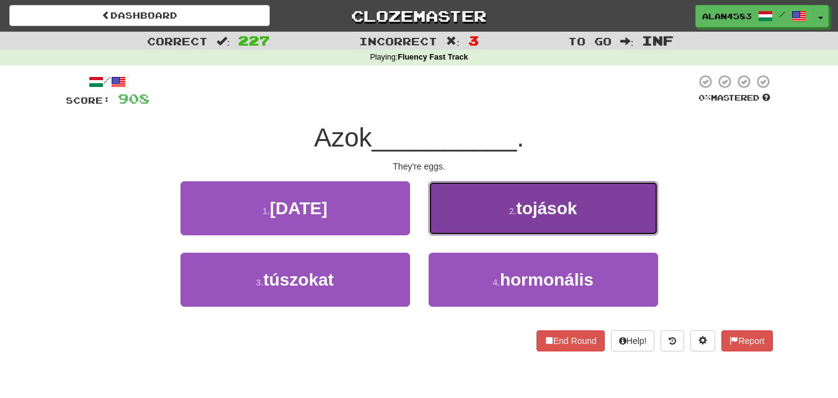
click at [527, 214] on span "tojások" at bounding box center [546, 207] width 61 height 19
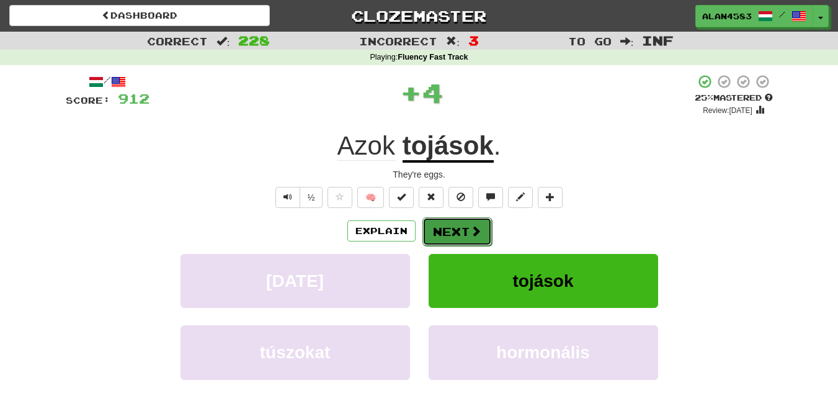
click at [436, 223] on button "Next" at bounding box center [456, 231] width 69 height 29
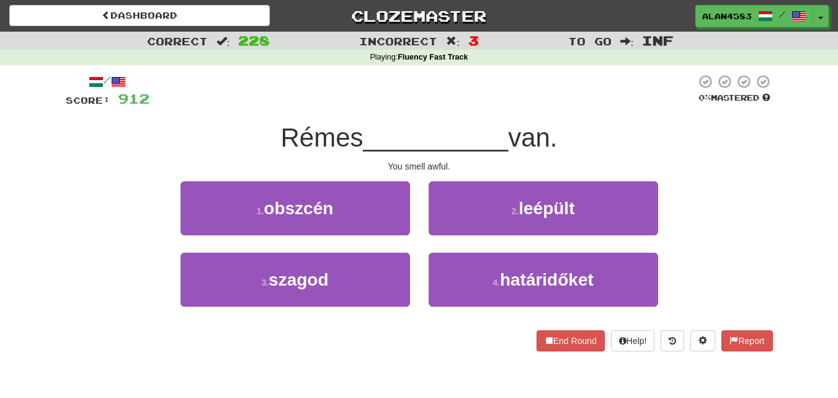
drag, startPoint x: 0, startPoint y: 0, endPoint x: 361, endPoint y: 132, distance: 384.4
click at [361, 132] on span "Rémes" at bounding box center [321, 137] width 82 height 29
click at [353, 105] on div at bounding box center [353, 105] width 0 height 0
click at [371, 105] on div at bounding box center [422, 91] width 546 height 34
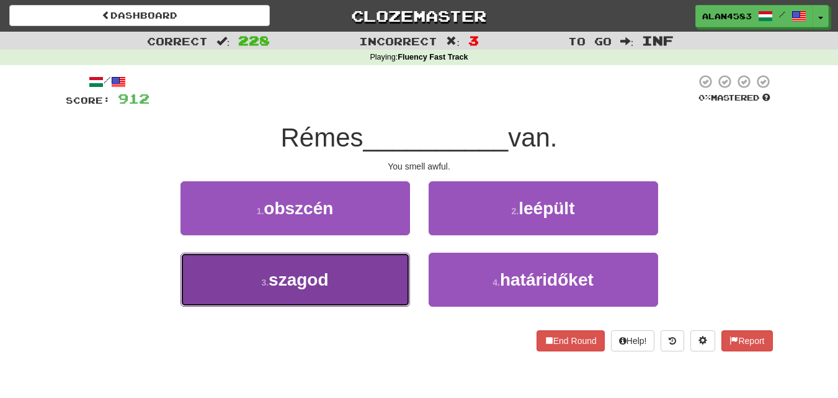
click at [220, 290] on button "3 . szagod" at bounding box center [296, 279] width 230 height 54
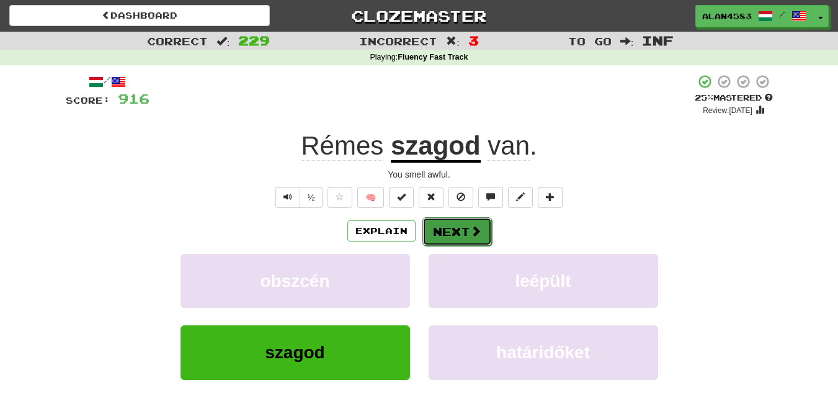
click at [440, 228] on button "Next" at bounding box center [456, 231] width 69 height 29
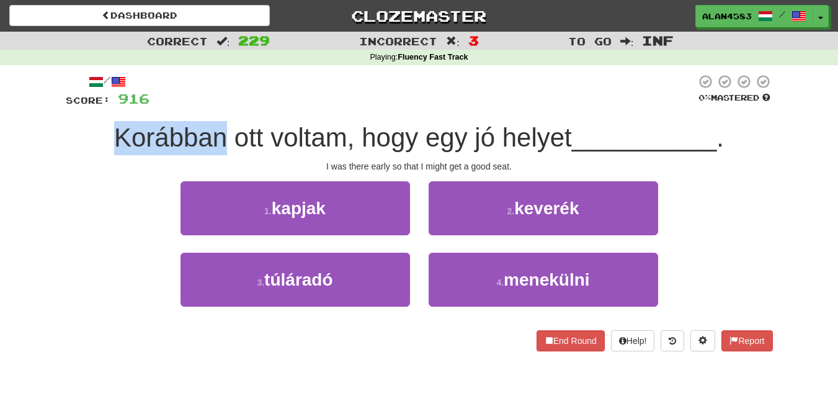
drag, startPoint x: 225, startPoint y: 140, endPoint x: 94, endPoint y: 137, distance: 131.5
click at [94, 137] on div "Korábban ott voltam, hogy egy jó helyet __________ ." at bounding box center [419, 138] width 707 height 34
click at [86, 105] on div at bounding box center [86, 105] width 0 height 0
click at [280, 99] on div at bounding box center [422, 91] width 546 height 34
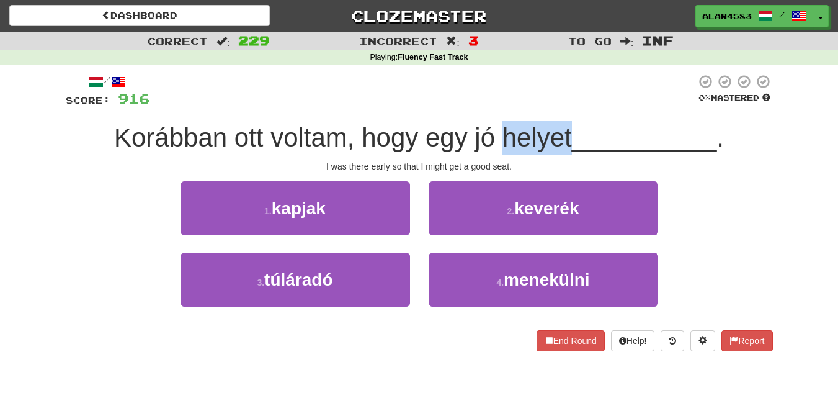
drag, startPoint x: 569, startPoint y: 135, endPoint x: 501, endPoint y: 135, distance: 68.2
click at [501, 135] on span "Korábban ott voltam, hogy egy jó helyet" at bounding box center [343, 137] width 458 height 29
click at [493, 105] on div at bounding box center [493, 105] width 0 height 0
click at [406, 110] on div "/ Score: 916 0 % Mastered Korábban ott voltam, hogy egy jó helyet __________ . …" at bounding box center [419, 212] width 707 height 277
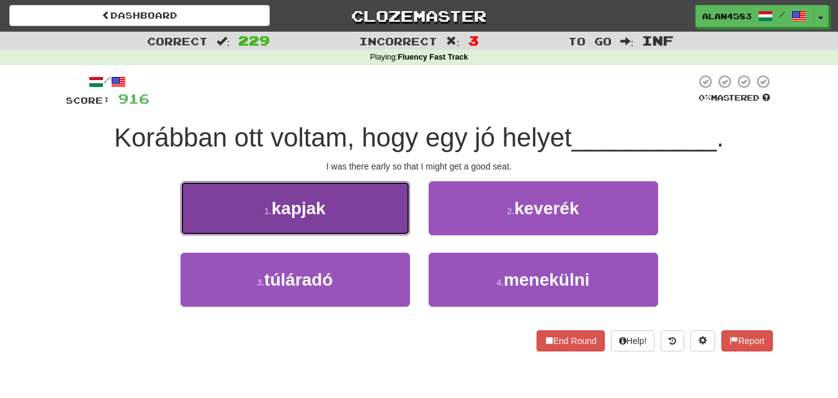
click at [341, 208] on button "1 . kapjak" at bounding box center [296, 208] width 230 height 54
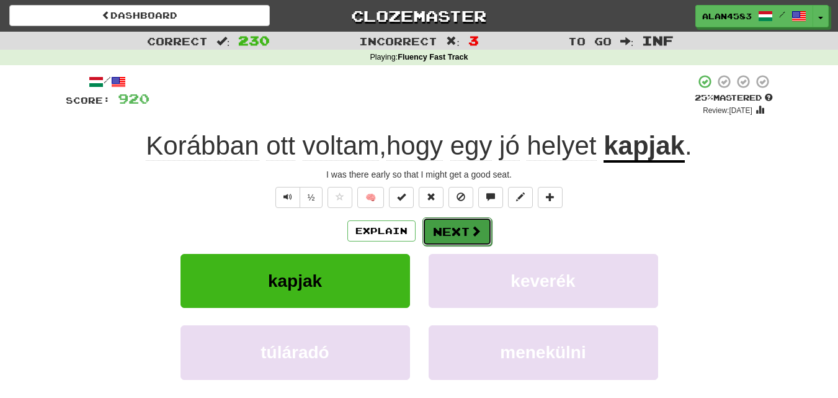
click at [454, 221] on button "Next" at bounding box center [456, 231] width 69 height 29
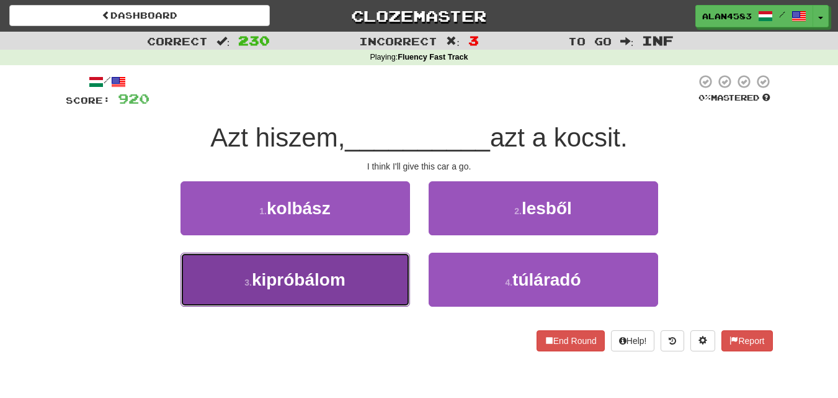
click at [308, 277] on span "kipróbálom" at bounding box center [299, 279] width 94 height 19
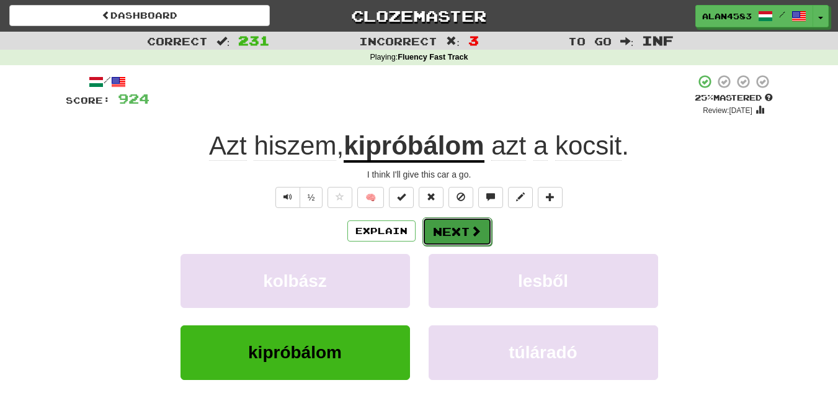
click at [450, 233] on button "Next" at bounding box center [456, 231] width 69 height 29
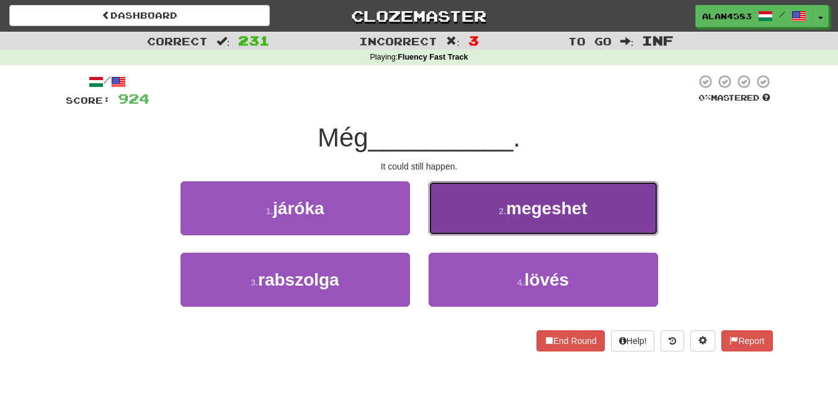
click at [517, 215] on span "megeshet" at bounding box center [546, 207] width 81 height 19
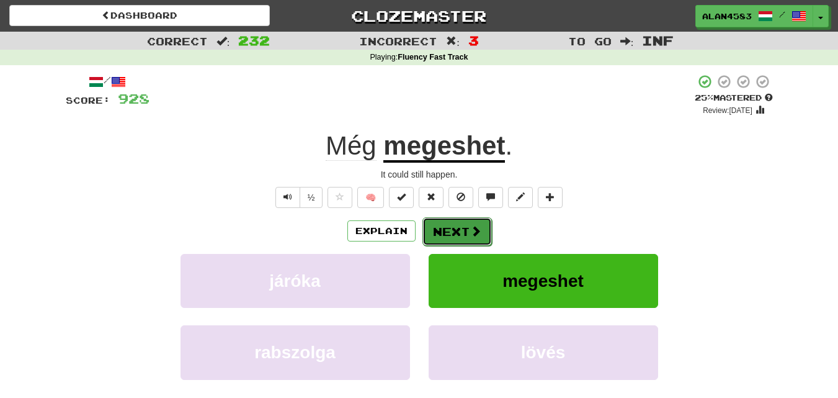
click at [462, 228] on button "Next" at bounding box center [456, 231] width 69 height 29
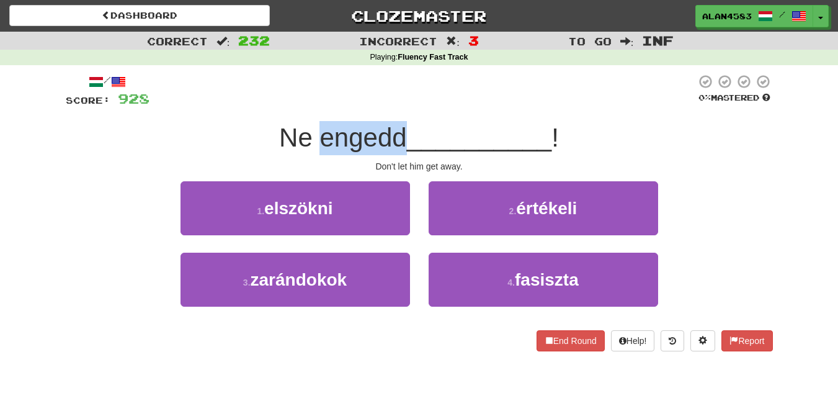
drag, startPoint x: 404, startPoint y: 140, endPoint x: 318, endPoint y: 139, distance: 86.8
click at [318, 139] on span "Ne engedd" at bounding box center [343, 137] width 128 height 29
click at [310, 153] on div at bounding box center [310, 153] width 0 height 0
click at [202, 125] on div "Ne engedd __________ !" at bounding box center [419, 138] width 707 height 34
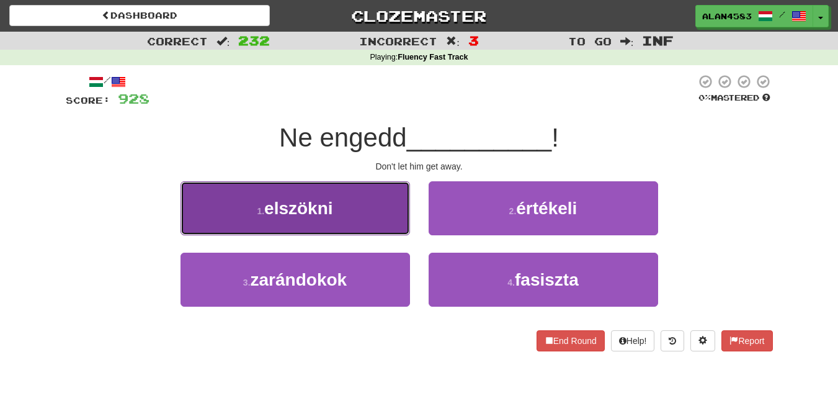
click at [321, 220] on button "1 . elszökni" at bounding box center [296, 208] width 230 height 54
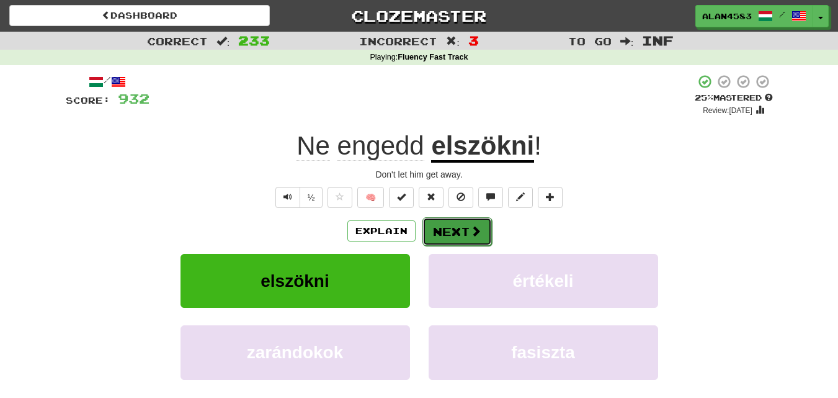
click at [454, 224] on button "Next" at bounding box center [456, 231] width 69 height 29
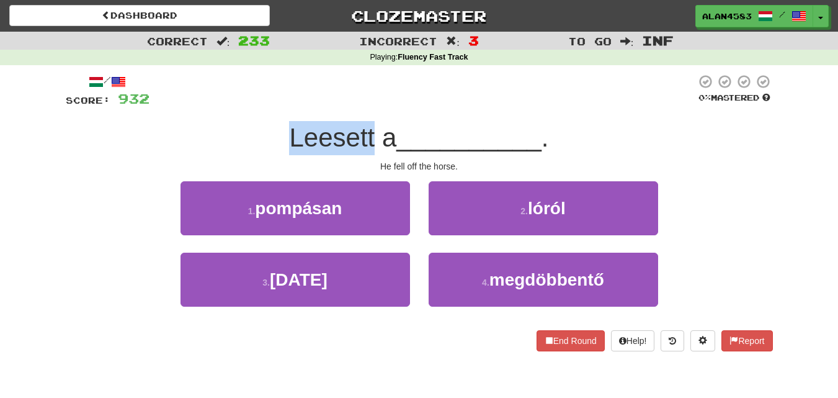
drag, startPoint x: 371, startPoint y: 141, endPoint x: 281, endPoint y: 138, distance: 90.0
click at [281, 138] on div "Leesett a __________ ." at bounding box center [419, 138] width 707 height 34
click at [273, 153] on div at bounding box center [273, 153] width 0 height 0
click at [219, 125] on div "Leesett a __________ ." at bounding box center [419, 138] width 707 height 34
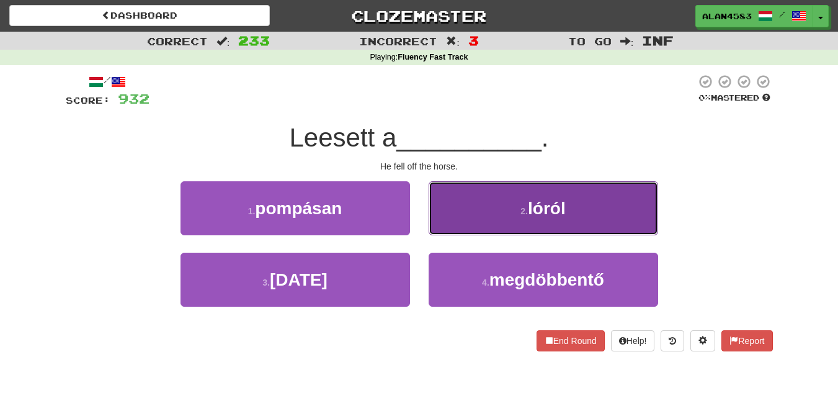
click at [472, 214] on button "2 . lóról" at bounding box center [544, 208] width 230 height 54
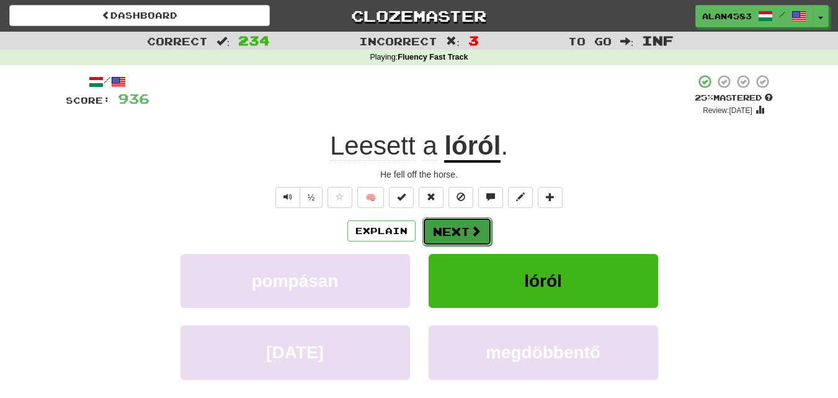
click at [461, 224] on button "Next" at bounding box center [456, 231] width 69 height 29
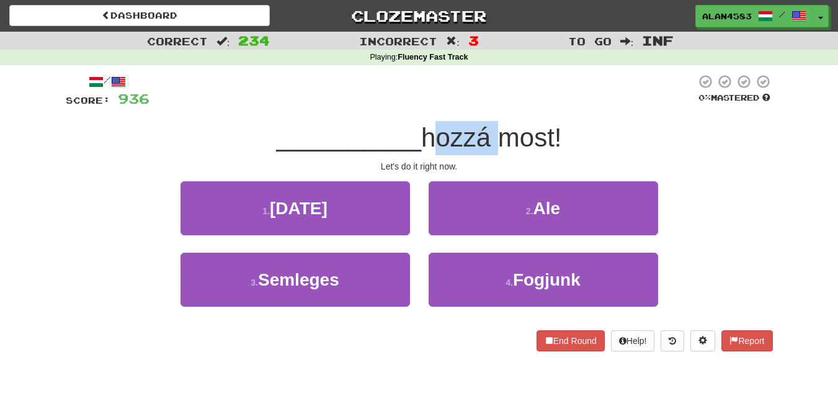
drag, startPoint x: 426, startPoint y: 135, endPoint x: 491, endPoint y: 128, distance: 65.5
click at [491, 128] on span "hozzá most!" at bounding box center [491, 137] width 140 height 29
click at [502, 97] on div at bounding box center [422, 91] width 546 height 34
drag, startPoint x: 494, startPoint y: 139, endPoint x: 426, endPoint y: 145, distance: 67.8
click at [426, 145] on span "hozzá most!" at bounding box center [491, 137] width 140 height 29
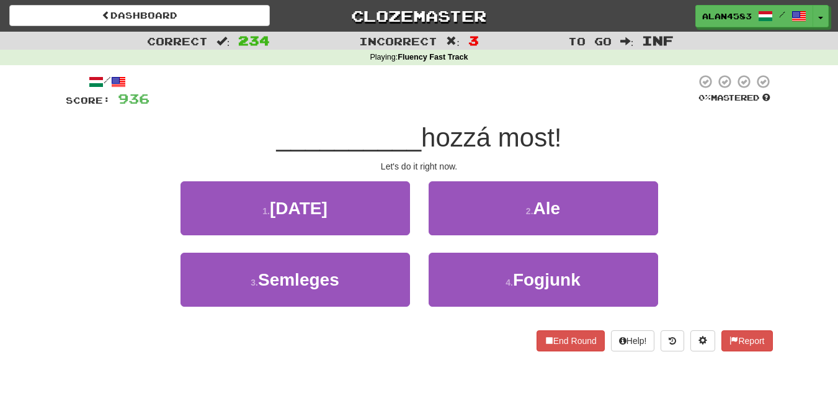
click at [318, 125] on span "__________" at bounding box center [348, 137] width 145 height 29
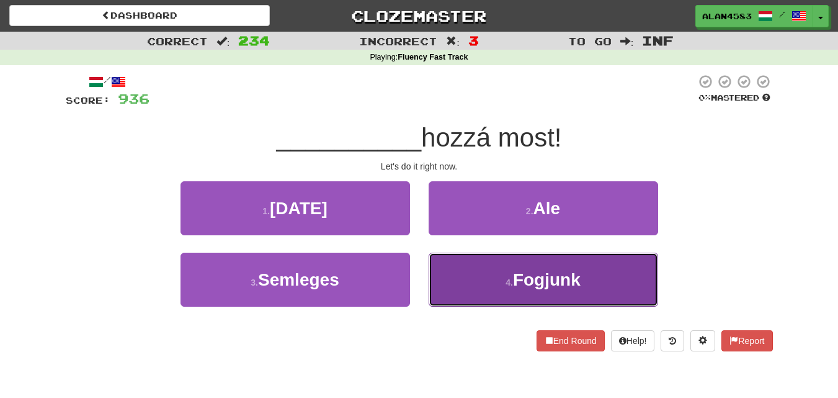
click at [538, 292] on button "4 . Fogjunk" at bounding box center [544, 279] width 230 height 54
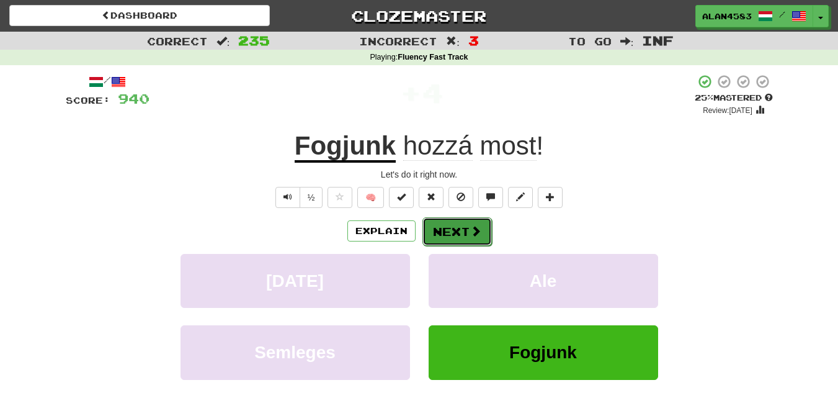
click at [448, 223] on button "Next" at bounding box center [456, 231] width 69 height 29
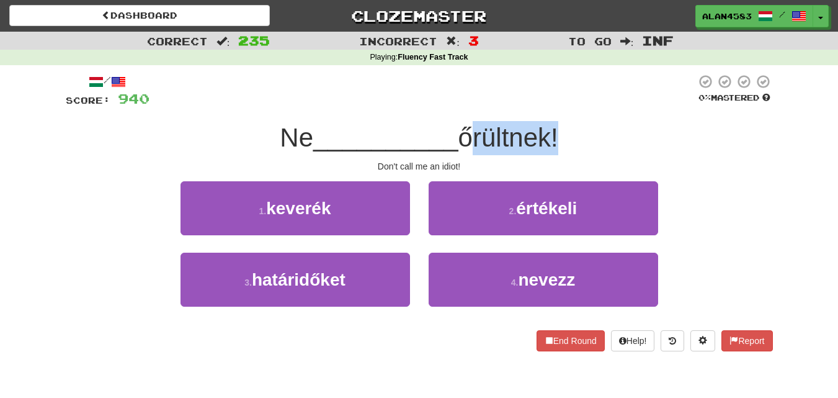
drag, startPoint x: 463, startPoint y: 143, endPoint x: 559, endPoint y: 132, distance: 96.7
click at [558, 132] on span "őrültnek!" at bounding box center [508, 137] width 100 height 29
click at [551, 105] on div at bounding box center [551, 105] width 0 height 0
click at [576, 87] on div at bounding box center [422, 91] width 546 height 34
click at [264, 82] on div at bounding box center [422, 91] width 546 height 34
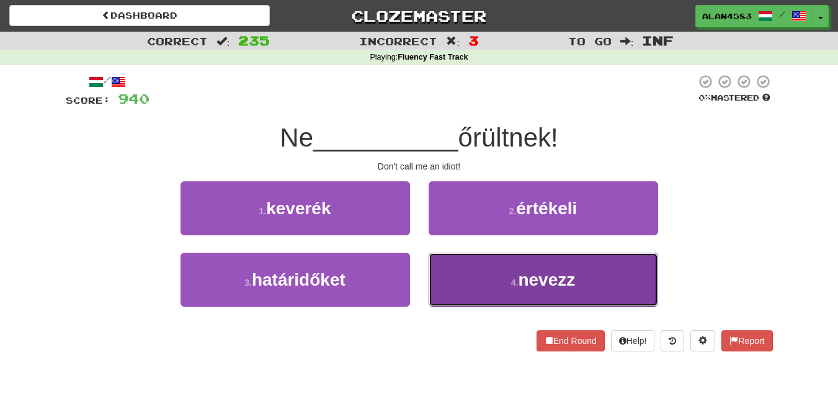
click at [478, 285] on button "4 . nevezz" at bounding box center [544, 279] width 230 height 54
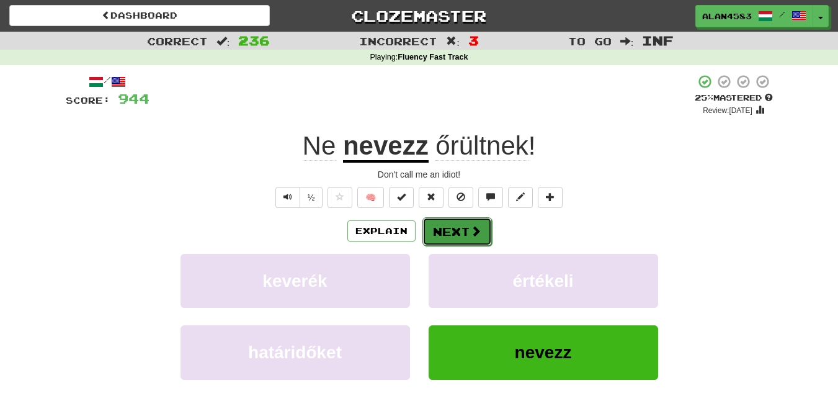
click at [463, 232] on button "Next" at bounding box center [456, 231] width 69 height 29
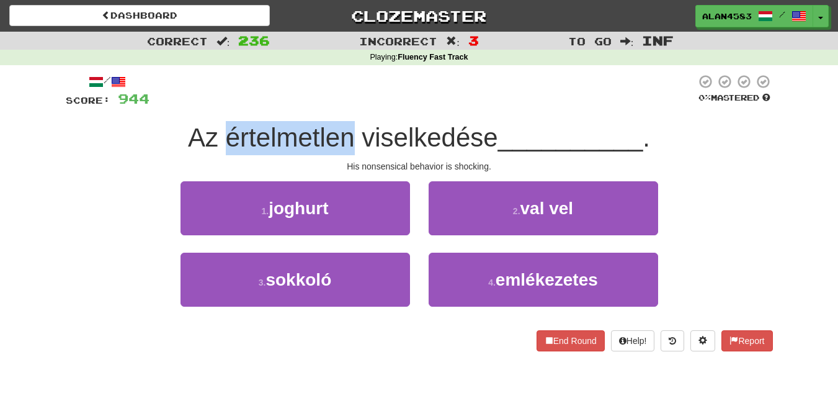
drag, startPoint x: 350, startPoint y: 138, endPoint x: 227, endPoint y: 141, distance: 122.9
click at [227, 141] on span "Az értelmetlen viselkedése" at bounding box center [343, 137] width 310 height 29
click at [219, 153] on div at bounding box center [219, 153] width 0 height 0
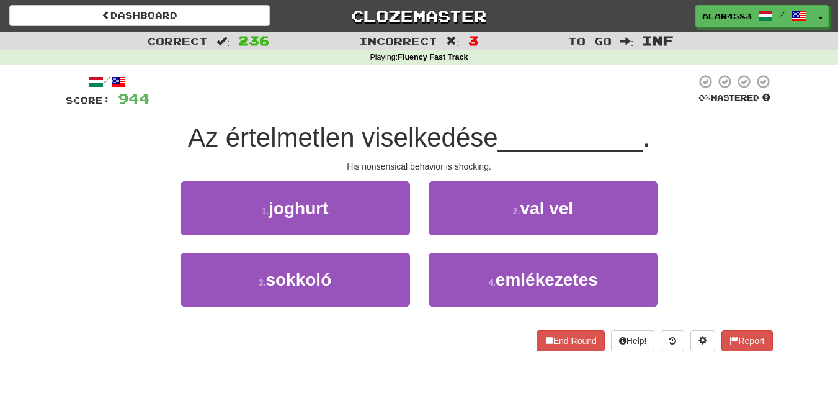
click at [375, 94] on div at bounding box center [422, 91] width 546 height 34
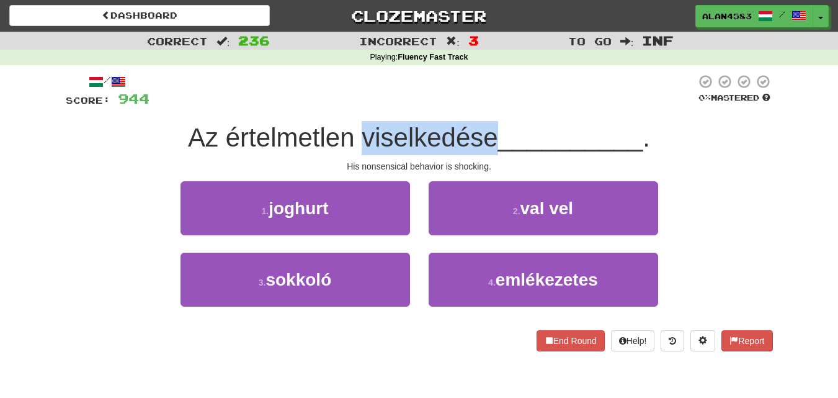
drag, startPoint x: 362, startPoint y: 134, endPoint x: 492, endPoint y: 128, distance: 129.8
click at [492, 128] on span "Az értelmetlen viselkedése" at bounding box center [343, 137] width 310 height 29
click at [484, 105] on div at bounding box center [484, 105] width 0 height 0
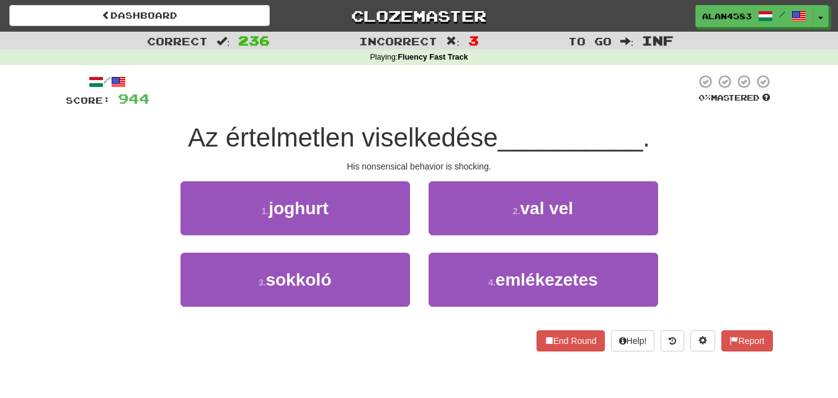
click at [520, 125] on span "__________" at bounding box center [570, 137] width 145 height 29
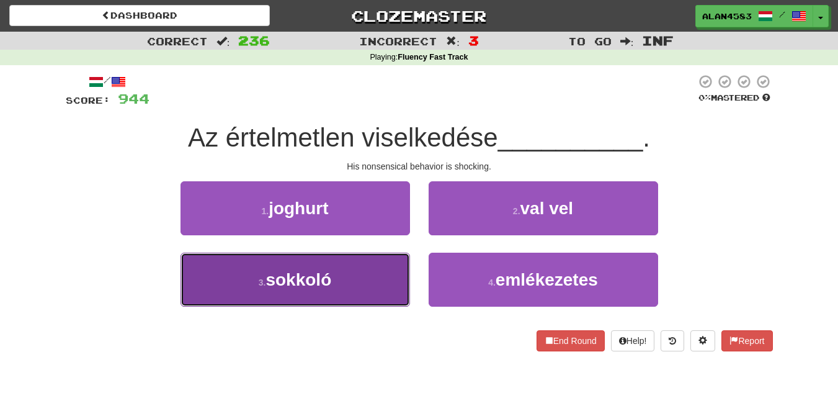
click at [203, 270] on button "3 . sokkoló" at bounding box center [296, 279] width 230 height 54
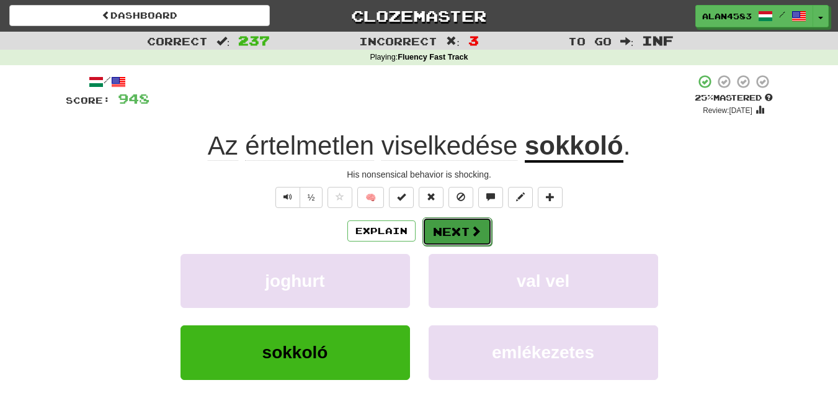
click at [460, 236] on button "Next" at bounding box center [456, 231] width 69 height 29
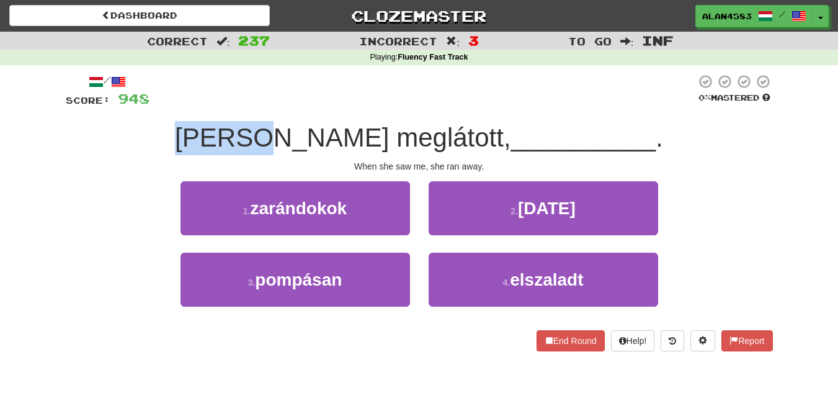
drag, startPoint x: 316, startPoint y: 136, endPoint x: 233, endPoint y: 133, distance: 83.8
click at [233, 133] on div "Amint meglátott, __________ ." at bounding box center [419, 138] width 707 height 34
click at [225, 105] on div at bounding box center [225, 105] width 0 height 0
click at [187, 105] on div at bounding box center [422, 91] width 546 height 34
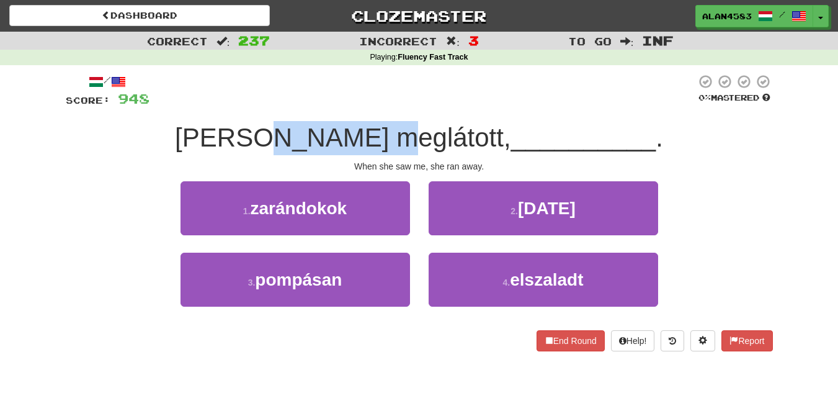
drag, startPoint x: 321, startPoint y: 133, endPoint x: 426, endPoint y: 126, distance: 105.1
click at [426, 126] on span "Amint meglátott," at bounding box center [343, 137] width 336 height 29
click at [418, 105] on div at bounding box center [418, 105] width 0 height 0
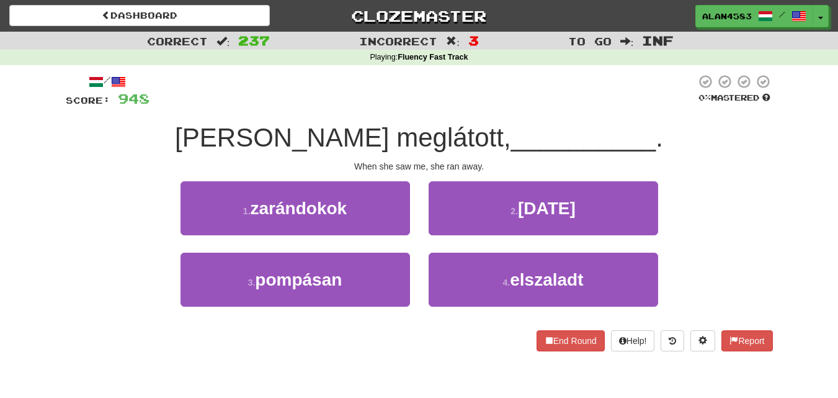
click at [444, 94] on div at bounding box center [422, 91] width 546 height 34
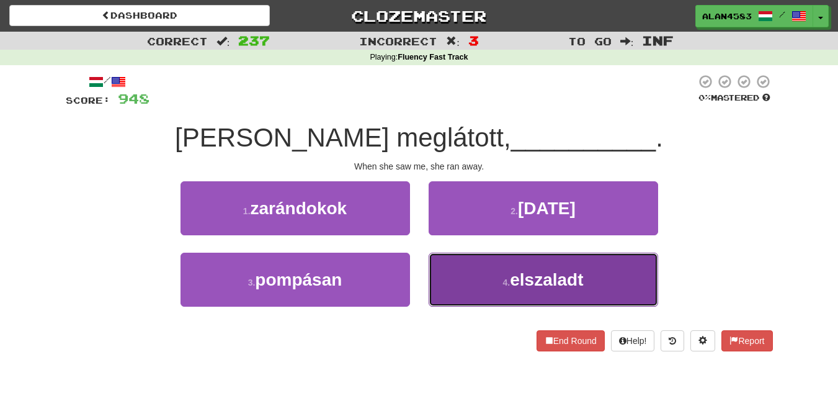
click at [458, 257] on button "4 . elszaladt" at bounding box center [544, 279] width 230 height 54
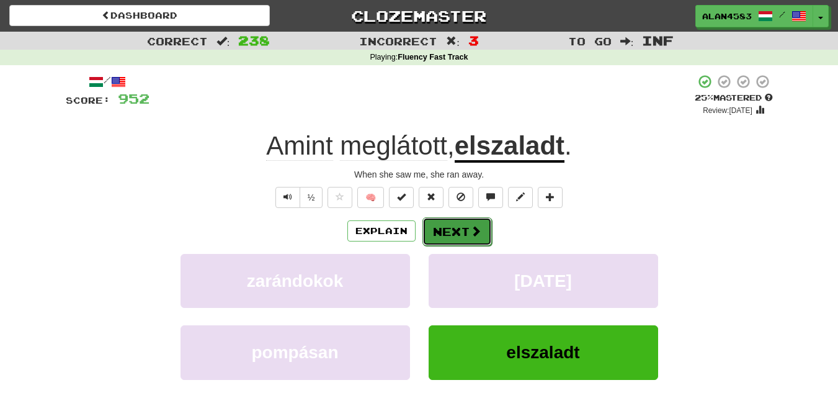
click at [442, 231] on button "Next" at bounding box center [456, 231] width 69 height 29
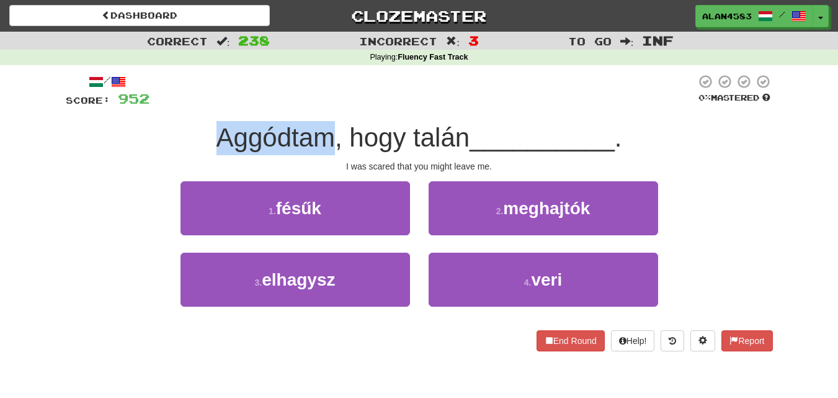
drag, startPoint x: 330, startPoint y: 131, endPoint x: 202, endPoint y: 129, distance: 127.8
click at [202, 129] on div "Aggódtam, hogy talán __________ ." at bounding box center [419, 138] width 707 height 34
click at [194, 105] on div at bounding box center [194, 105] width 0 height 0
click at [164, 126] on div "Aggódtam, hogy talán __________ ." at bounding box center [419, 138] width 707 height 34
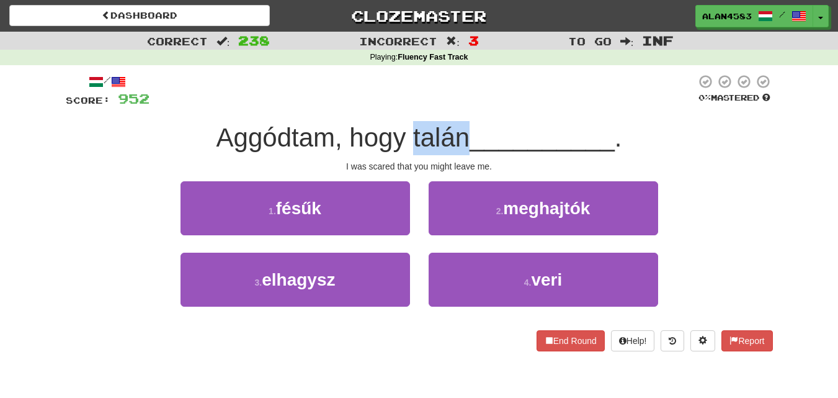
drag, startPoint x: 409, startPoint y: 133, endPoint x: 462, endPoint y: 129, distance: 53.5
click at [462, 129] on span "Aggódtam, hogy talán" at bounding box center [343, 137] width 254 height 29
click at [454, 105] on div at bounding box center [454, 105] width 0 height 0
click at [469, 99] on div at bounding box center [422, 91] width 546 height 34
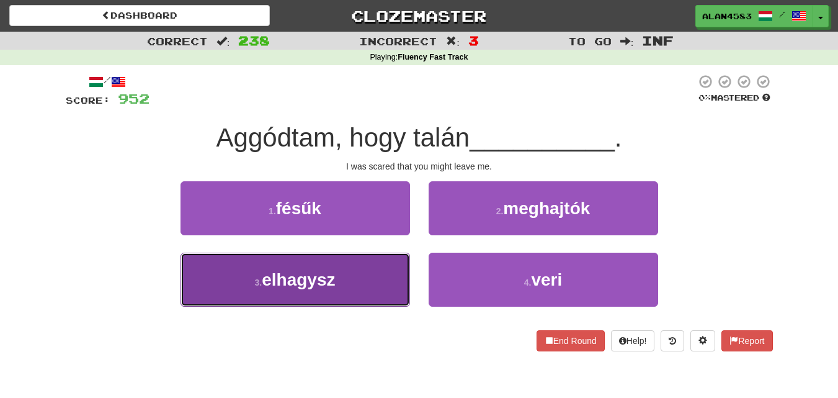
click at [225, 289] on button "3 . elhagysz" at bounding box center [296, 279] width 230 height 54
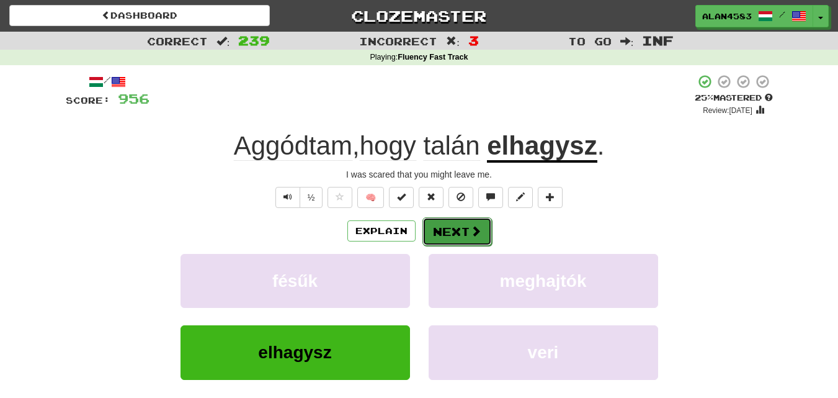
click at [442, 225] on button "Next" at bounding box center [456, 231] width 69 height 29
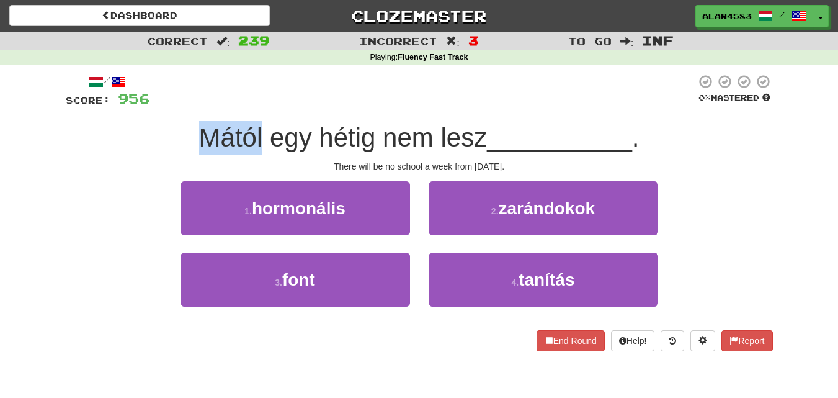
drag, startPoint x: 261, startPoint y: 128, endPoint x: 184, endPoint y: 127, distance: 76.9
click at [184, 127] on div "Mától egy hétig nem lesz __________ ." at bounding box center [419, 138] width 707 height 34
click at [176, 105] on div at bounding box center [176, 105] width 0 height 0
click at [126, 128] on div "Mától egy hétig nem lesz __________ ." at bounding box center [419, 138] width 707 height 34
drag, startPoint x: 259, startPoint y: 133, endPoint x: 187, endPoint y: 131, distance: 72.0
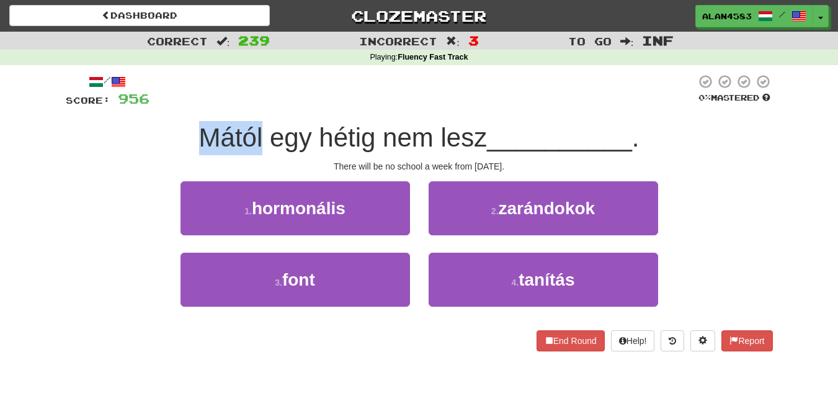
click at [187, 131] on div "Mától egy hétig nem lesz __________ ." at bounding box center [419, 138] width 707 height 34
click at [179, 105] on div at bounding box center [179, 105] width 0 height 0
click at [122, 127] on div "Mától egy hétig nem lesz __________ ." at bounding box center [419, 138] width 707 height 34
drag, startPoint x: 202, startPoint y: 132, endPoint x: 259, endPoint y: 130, distance: 57.1
click at [259, 130] on span "Mától egy hétig nem lesz" at bounding box center [343, 137] width 288 height 29
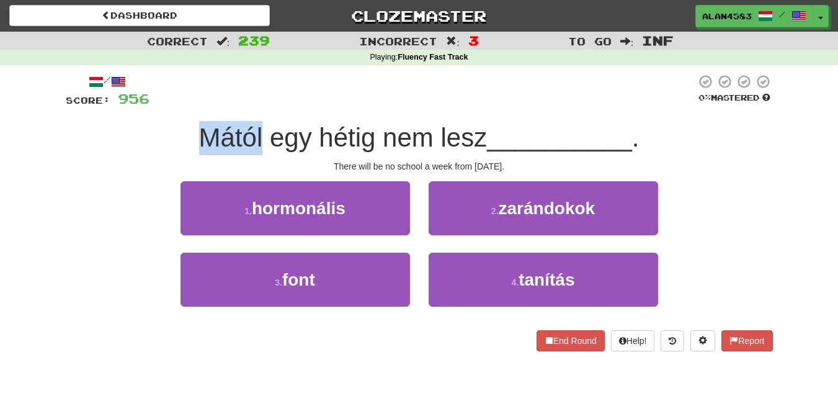
click at [251, 105] on div at bounding box center [251, 105] width 0 height 0
click at [279, 97] on div at bounding box center [422, 91] width 546 height 34
drag, startPoint x: 258, startPoint y: 125, endPoint x: 187, endPoint y: 125, distance: 70.7
click at [187, 125] on div "Mától egy hétig nem lesz __________ ." at bounding box center [419, 138] width 707 height 34
click at [231, 111] on div "/ Score: 956 0 % Mastered Mától egy hétig nem lesz __________ . There will be n…" at bounding box center [419, 212] width 707 height 277
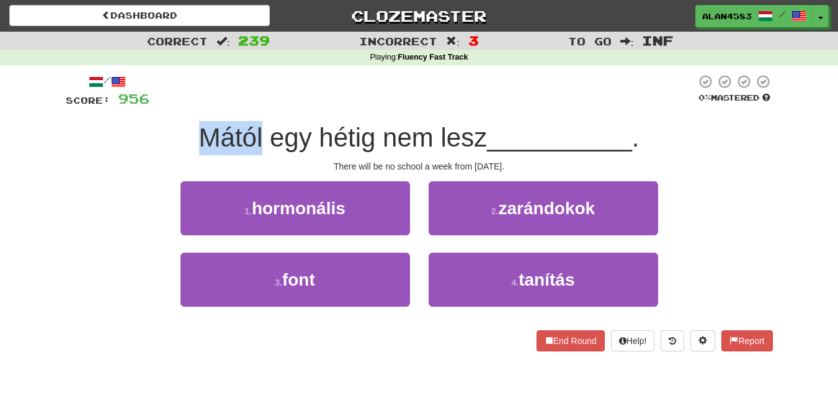
drag, startPoint x: 257, startPoint y: 125, endPoint x: 194, endPoint y: 122, distance: 64.0
click at [194, 122] on div "Mától egy hétig nem lesz __________ ." at bounding box center [419, 138] width 707 height 34
click at [185, 105] on div at bounding box center [185, 105] width 0 height 0
click at [272, 81] on div at bounding box center [422, 91] width 546 height 34
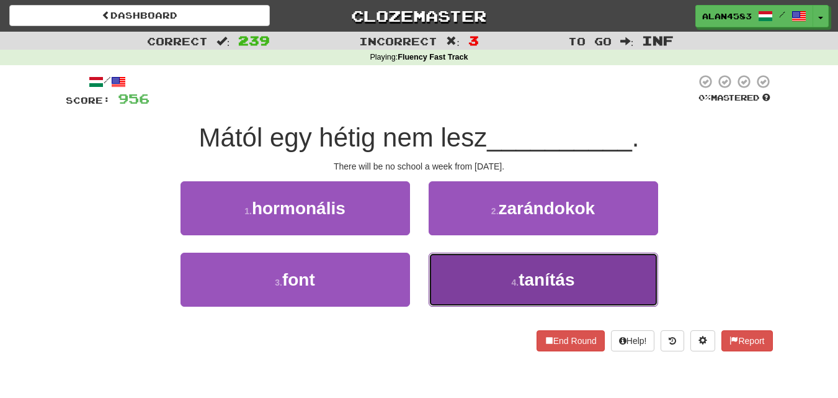
click at [491, 287] on button "4 . tanítás" at bounding box center [544, 279] width 230 height 54
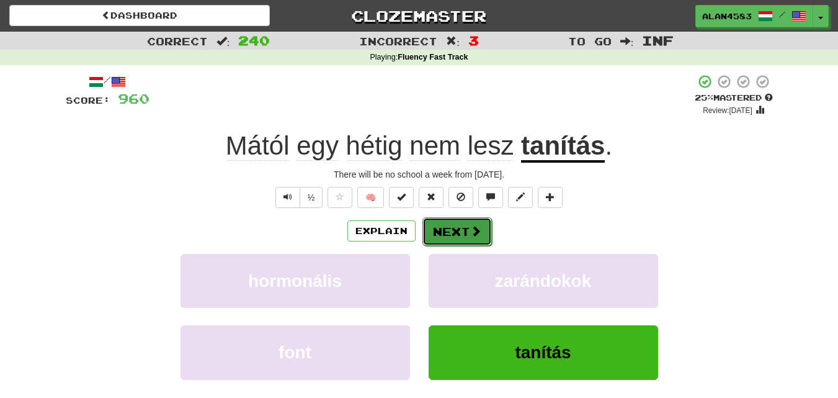
click at [463, 230] on button "Next" at bounding box center [456, 231] width 69 height 29
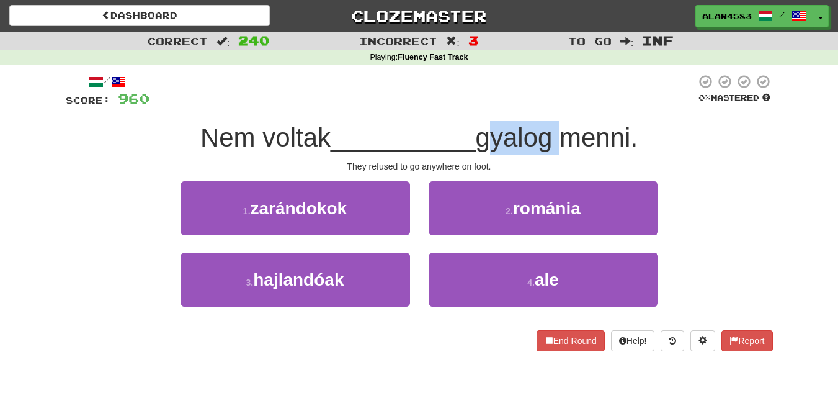
drag, startPoint x: 486, startPoint y: 141, endPoint x: 558, endPoint y: 132, distance: 73.2
click at [558, 132] on span "gyalog menni." at bounding box center [557, 137] width 163 height 29
click at [550, 105] on div at bounding box center [550, 105] width 0 height 0
click at [580, 78] on div at bounding box center [422, 91] width 546 height 34
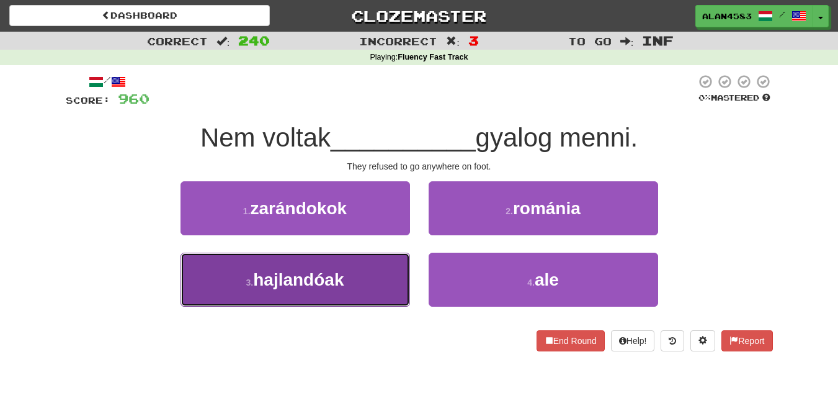
click at [216, 297] on button "3 . hajlandóak" at bounding box center [296, 279] width 230 height 54
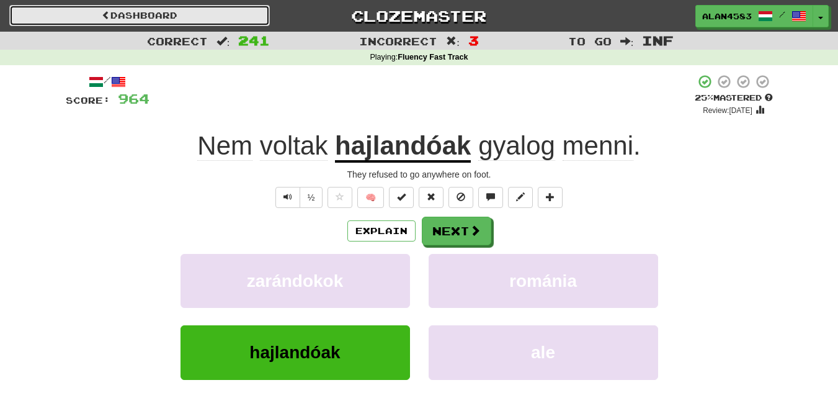
click at [150, 7] on link "Dashboard" at bounding box center [139, 15] width 261 height 21
